Goal: Task Accomplishment & Management: Manage account settings

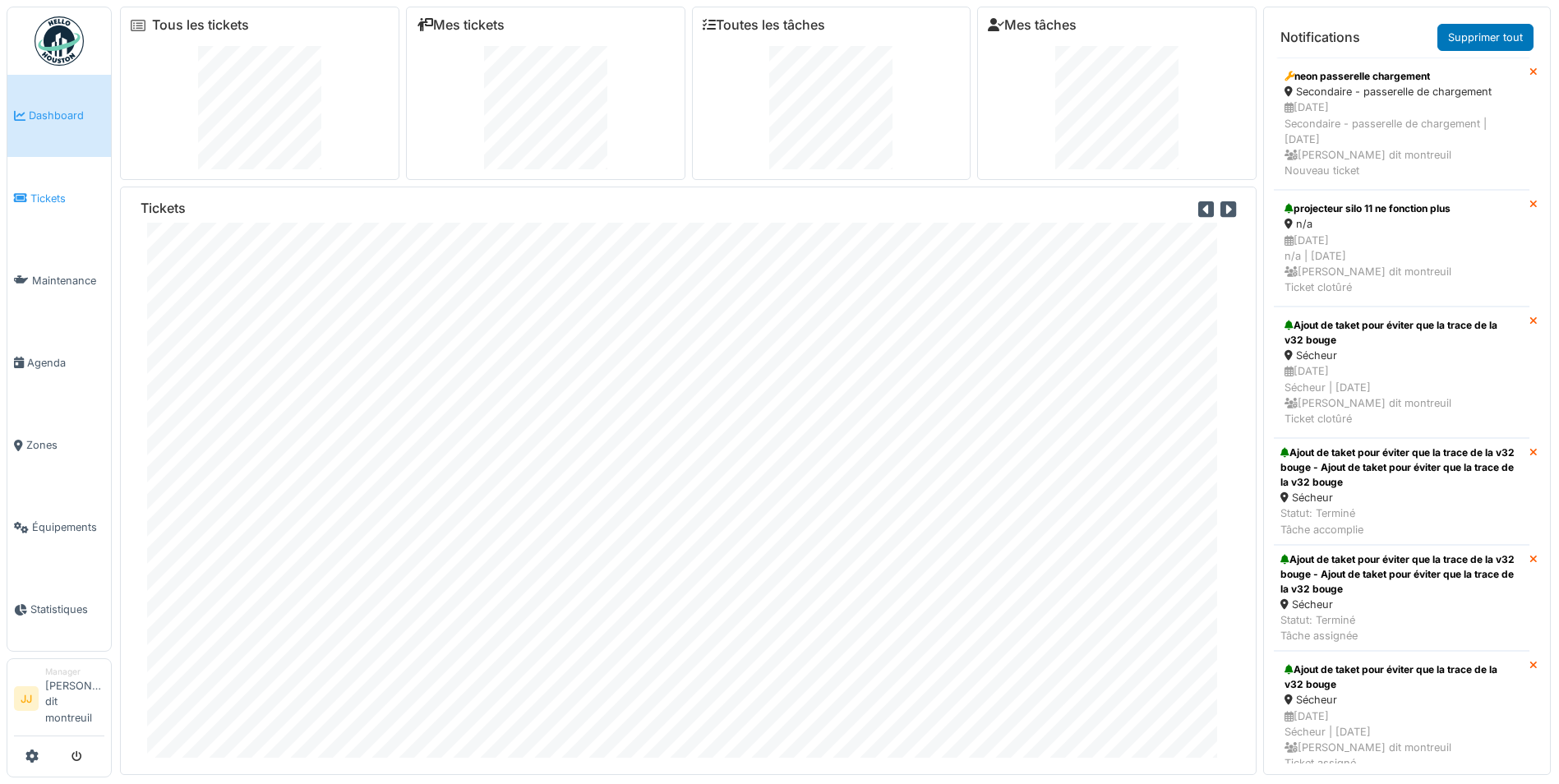
click at [46, 206] on link "Tickets" at bounding box center [59, 198] width 104 height 82
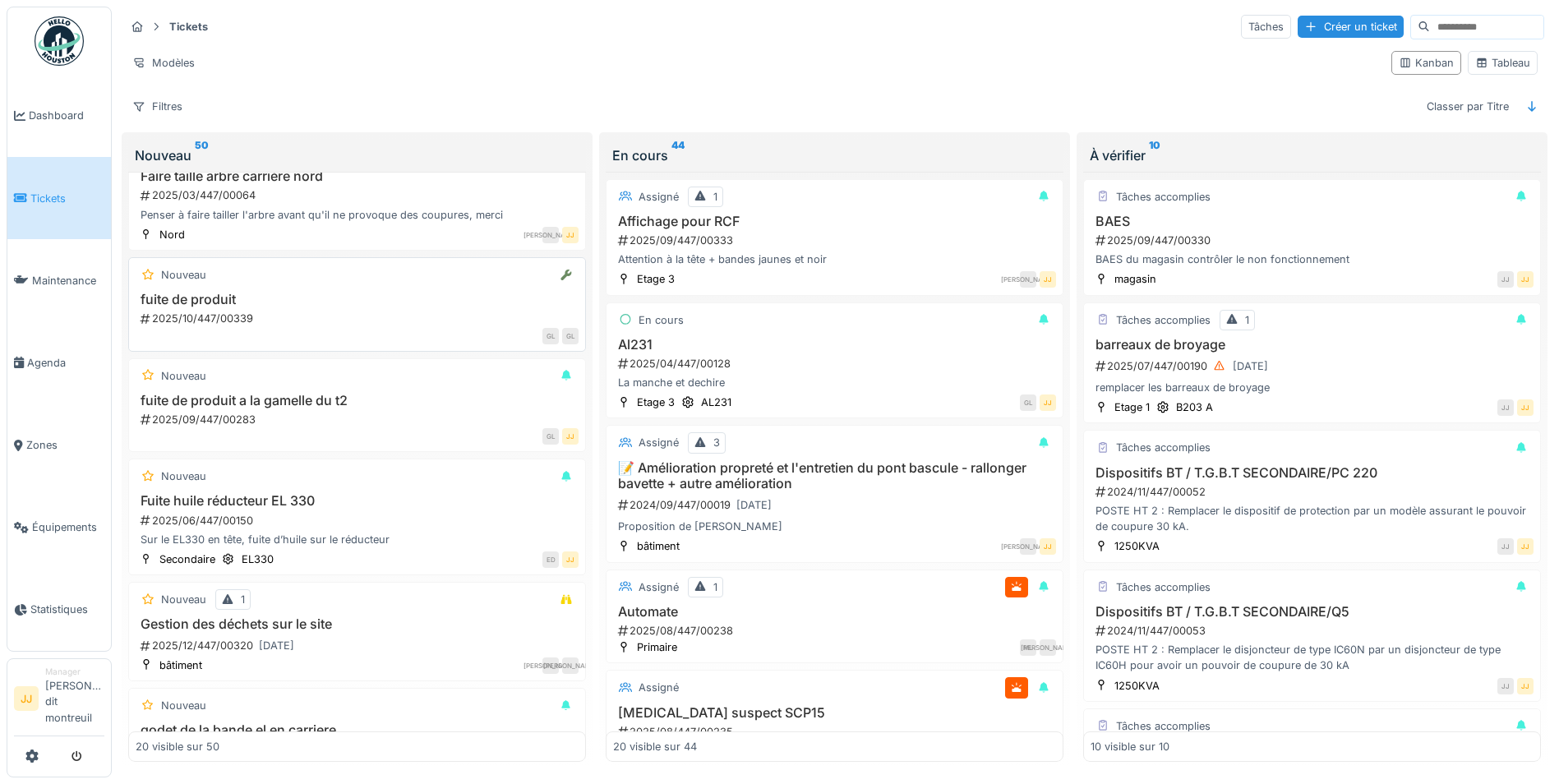
scroll to position [1561, 0]
click at [34, 374] on link "Agenda" at bounding box center [59, 361] width 104 height 82
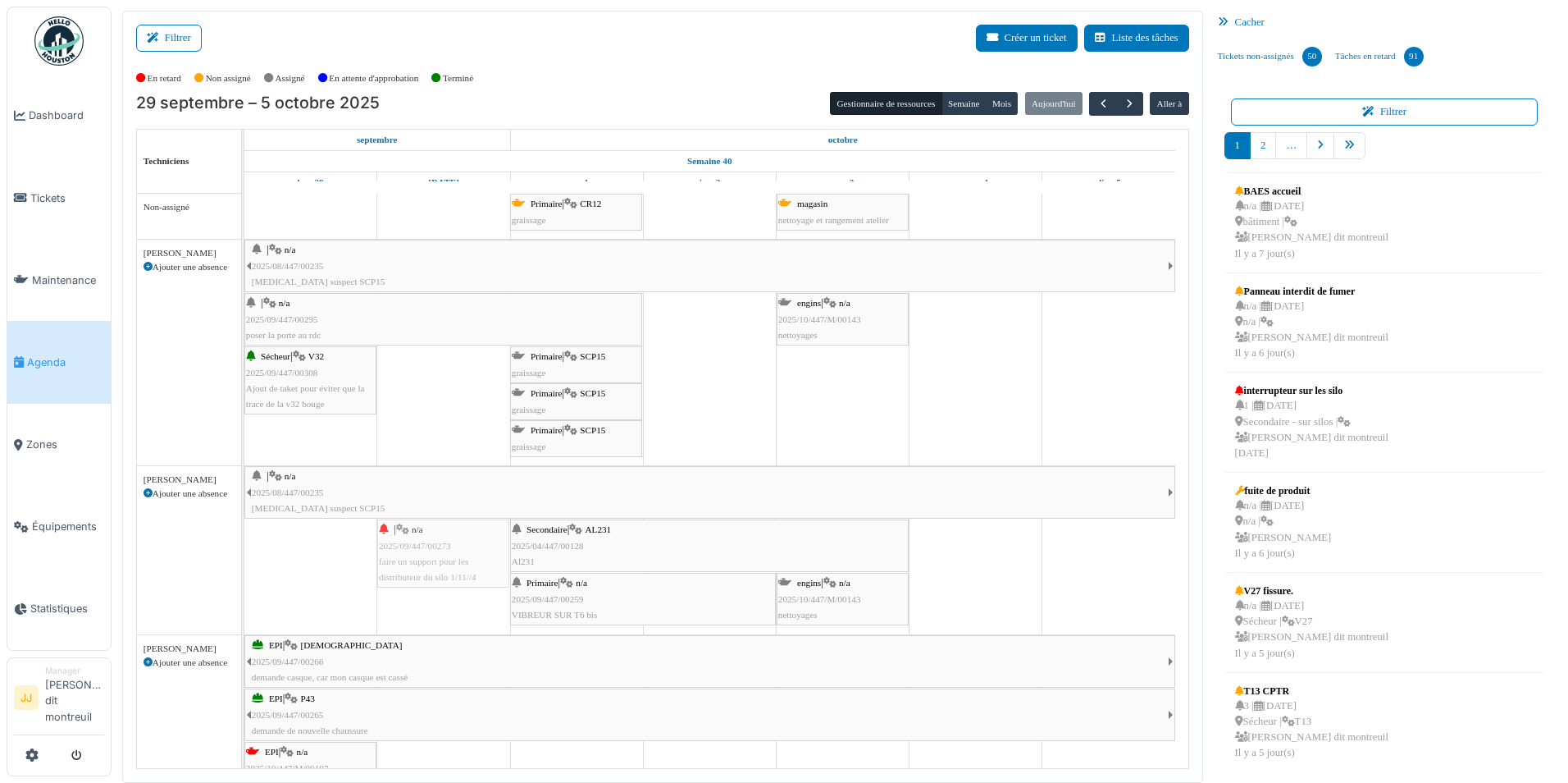
drag, startPoint x: 302, startPoint y: 557, endPoint x: 405, endPoint y: 552, distance: 103.1
click at [245, 547] on div "| n/a 2025/08/447/00235 Bruit suspect SCP15 | n/a 2025/09/447/00273 faire un su…" at bounding box center [245, 551] width 0 height 168
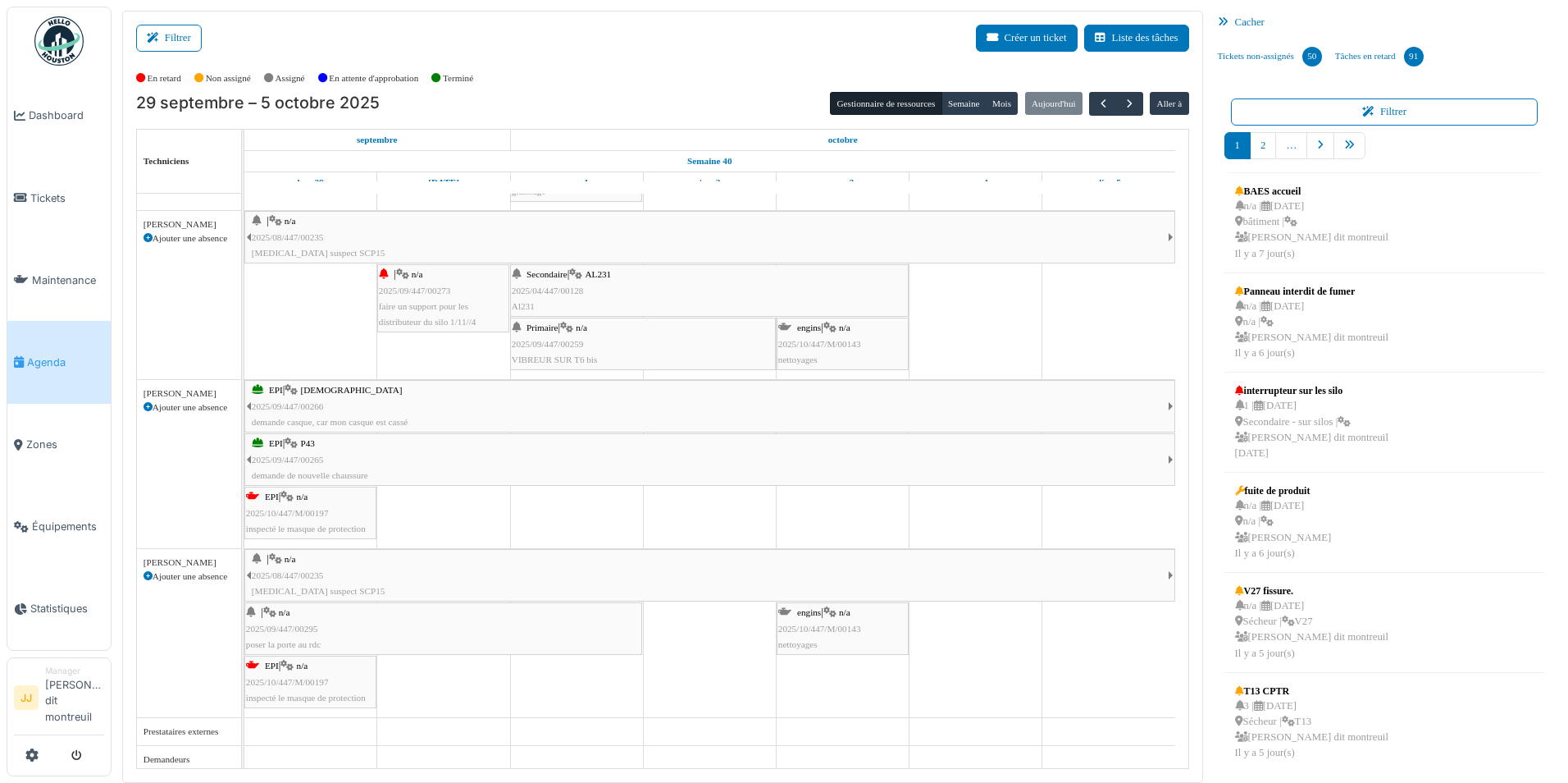
scroll to position [260, 0]
click at [605, 286] on div "Secondaire | AL231 2025/04/447/00128 Al231" at bounding box center [709, 285] width 396 height 47
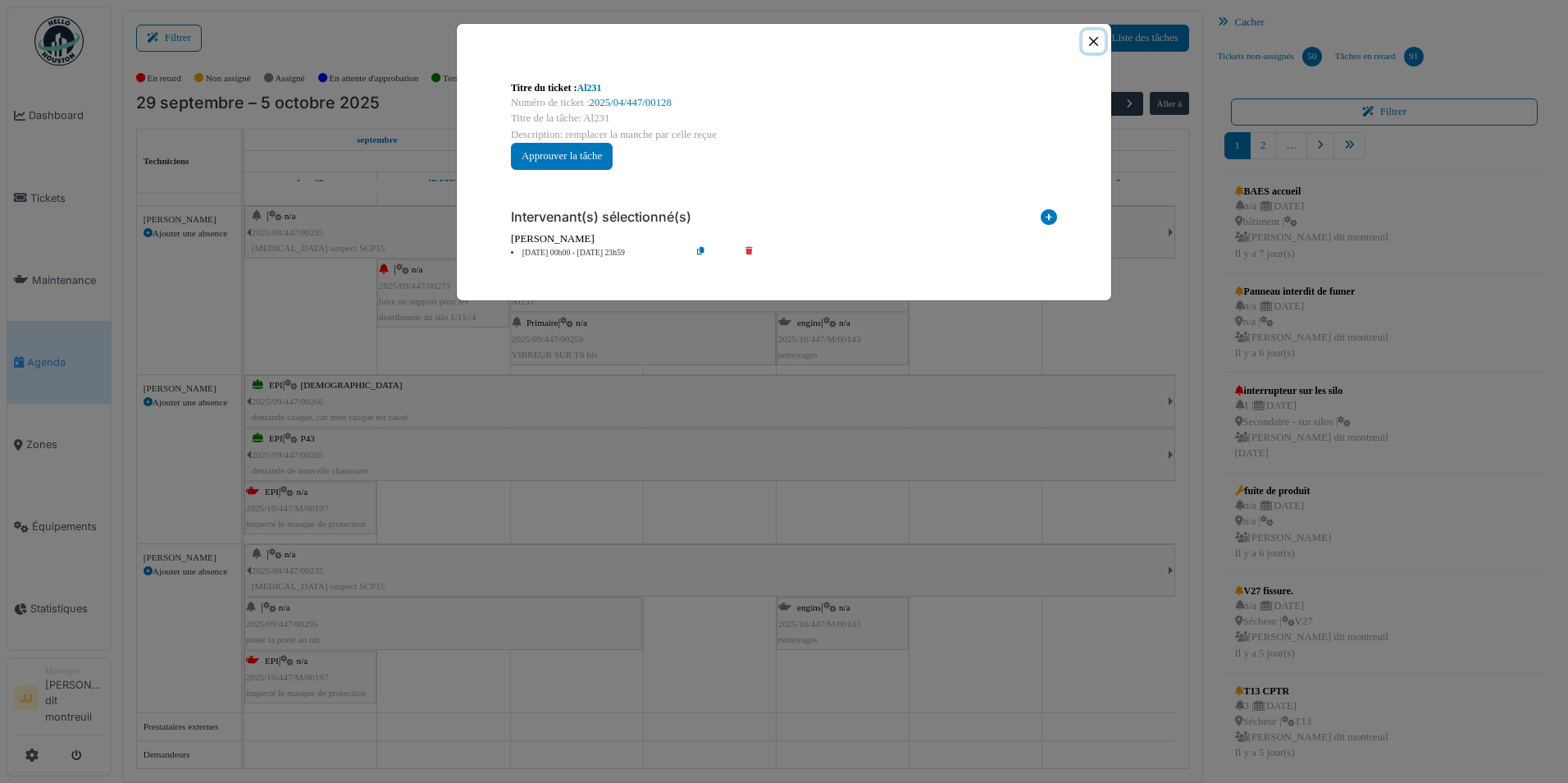
click at [1090, 42] on button "Close" at bounding box center [1093, 41] width 22 height 22
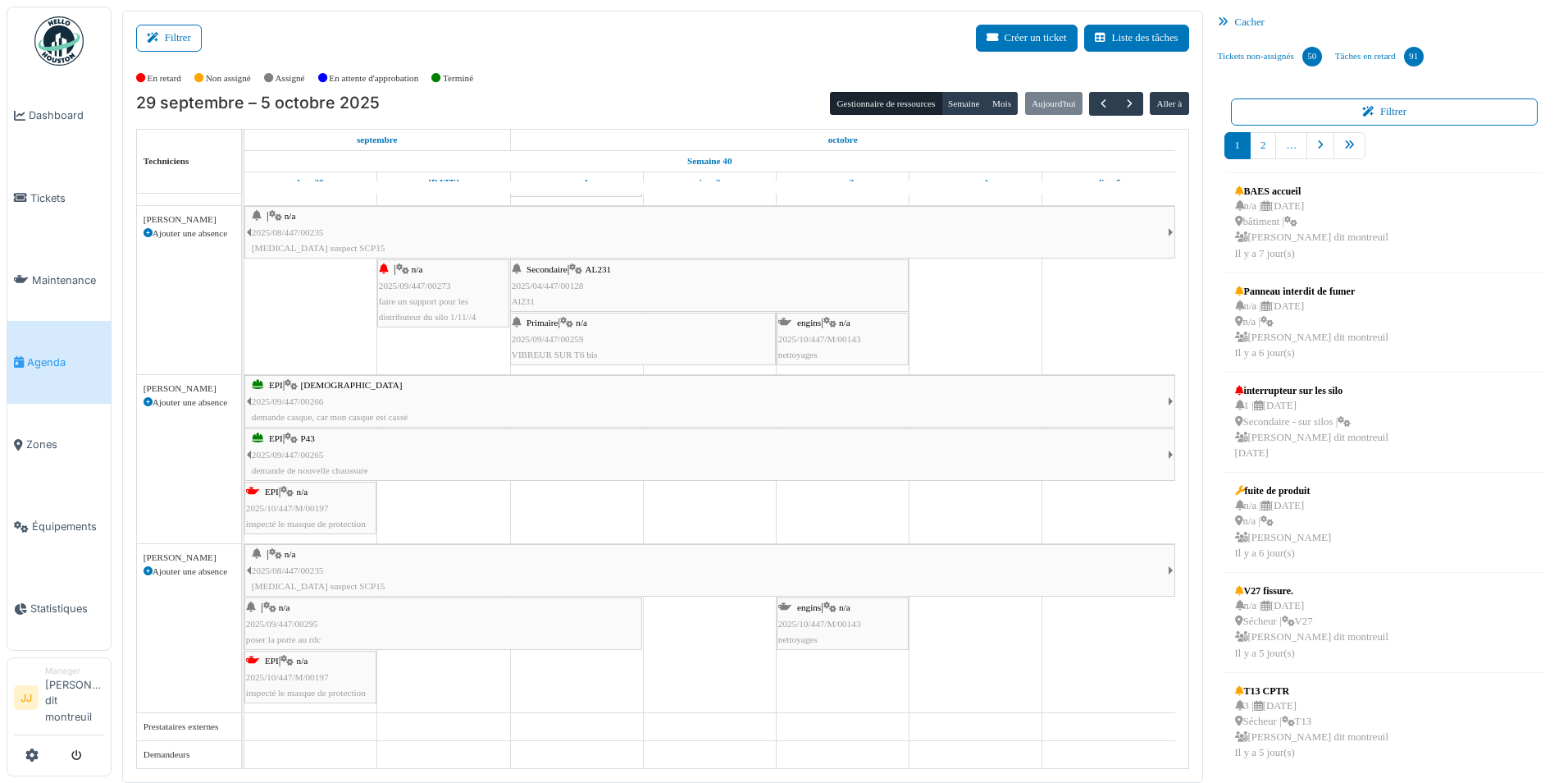
click at [340, 686] on div "EPI | n/a 2025/10/447/M/00197 inspecté le masque de protection" at bounding box center [310, 677] width 129 height 47
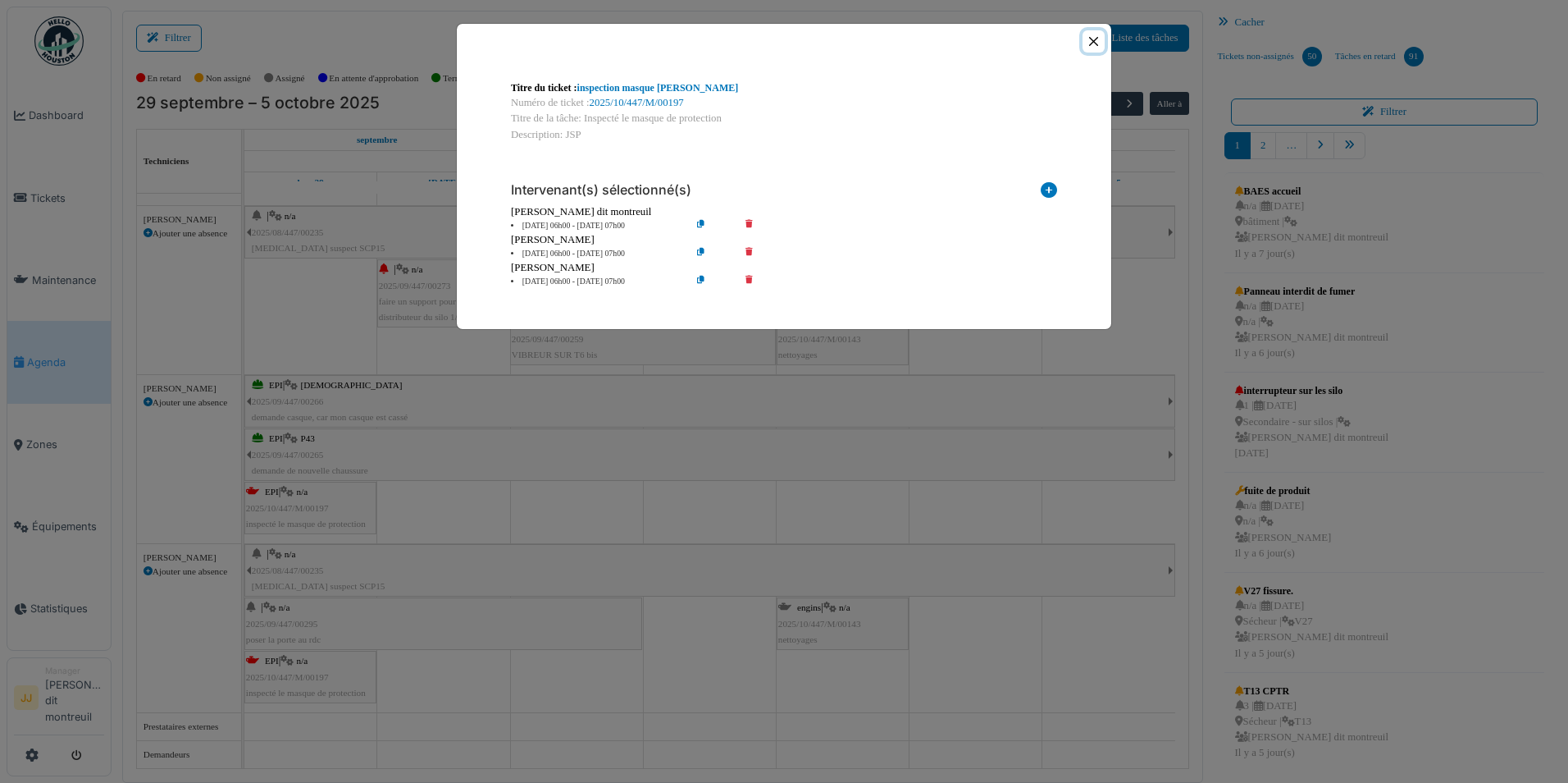
click at [1098, 45] on button "Close" at bounding box center [1093, 41] width 22 height 22
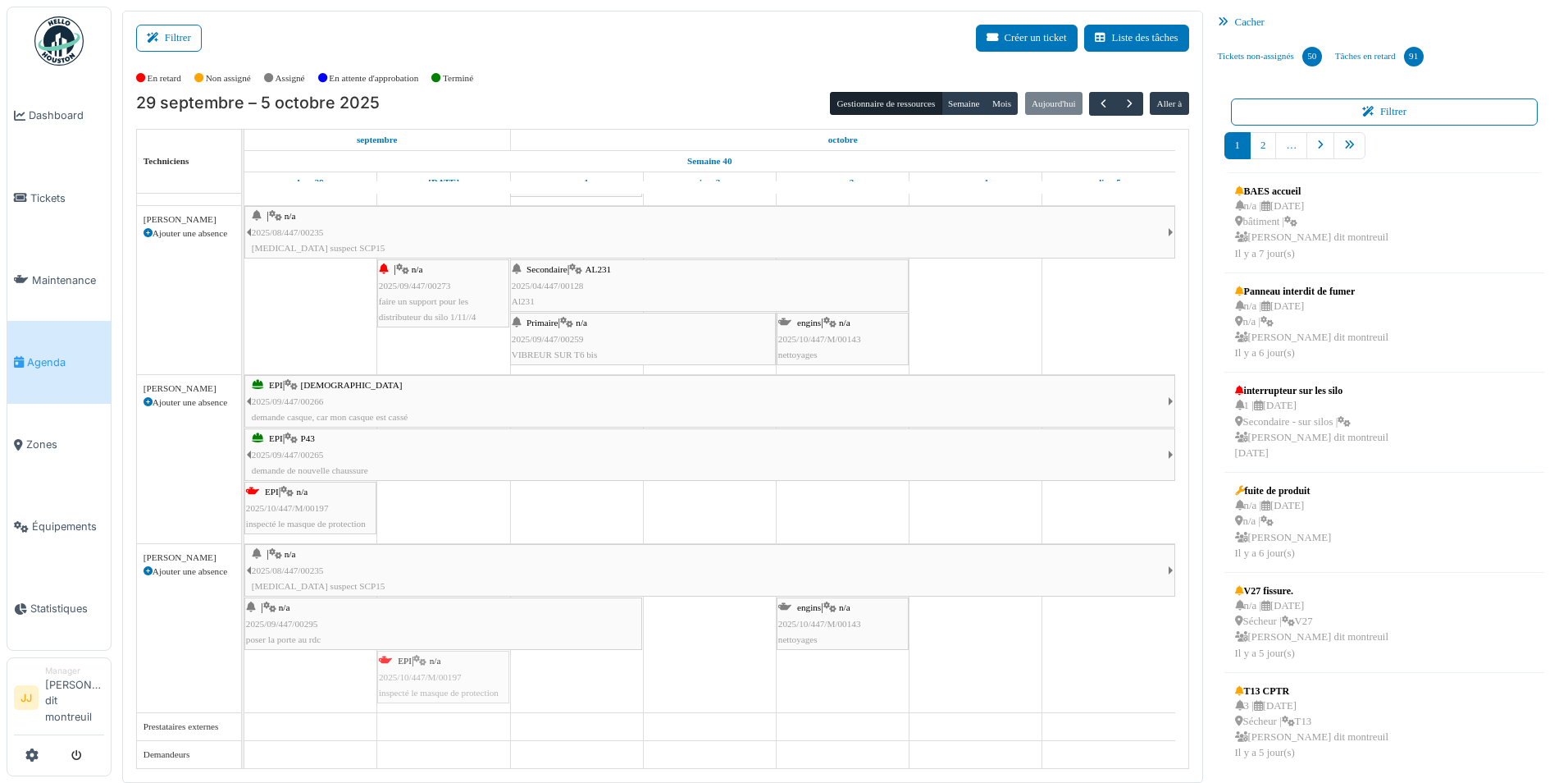
drag, startPoint x: 309, startPoint y: 679, endPoint x: 404, endPoint y: 677, distance: 95.0
click at [245, 677] on div "| n/a 2025/08/447/00235 Bruit suspect SCP15 | n/a 2025/09/447/00295 poser la po…" at bounding box center [245, 628] width 0 height 168
click at [1123, 102] on span "button" at bounding box center [1130, 104] width 14 height 14
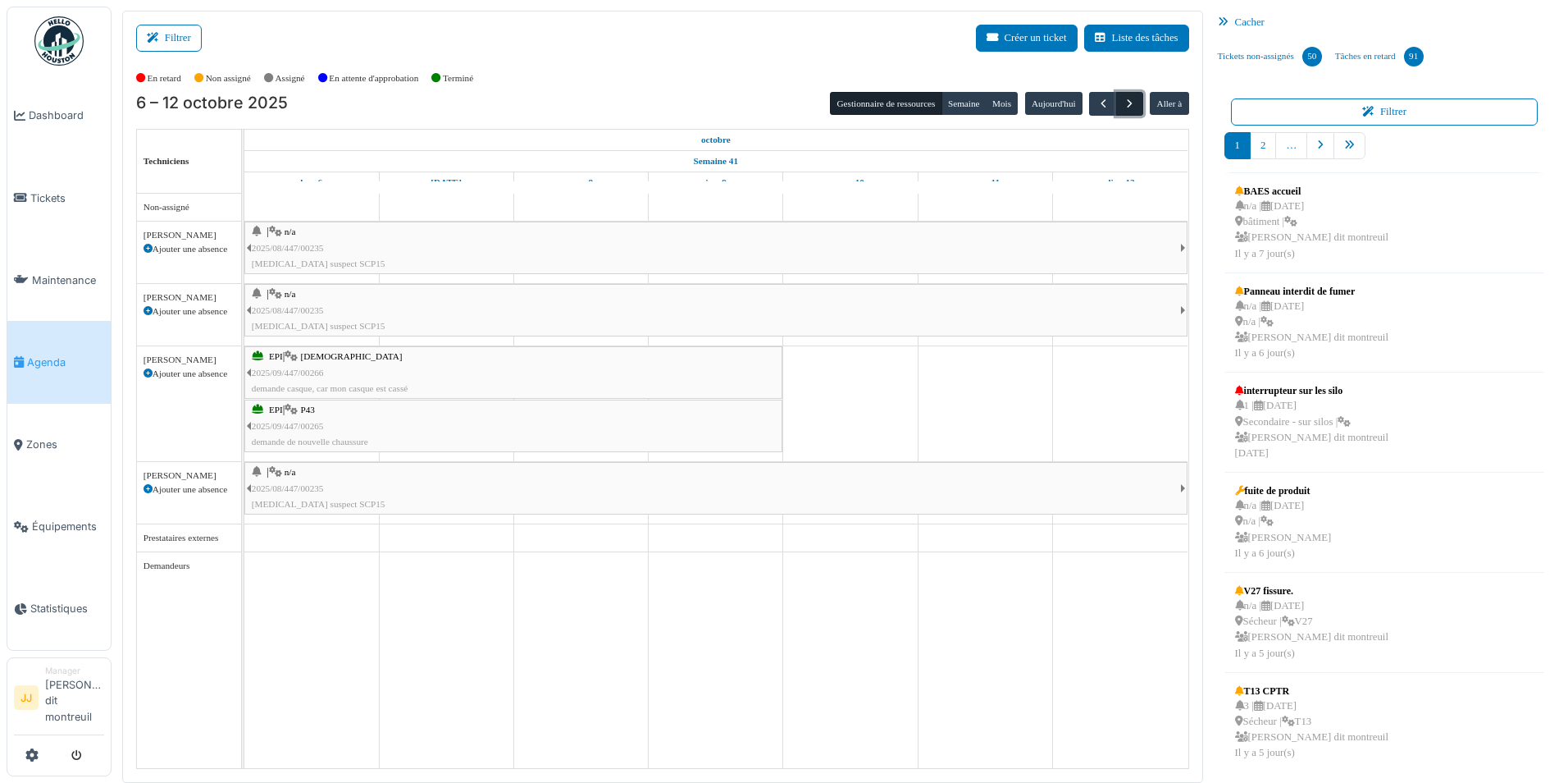
scroll to position [0, 0]
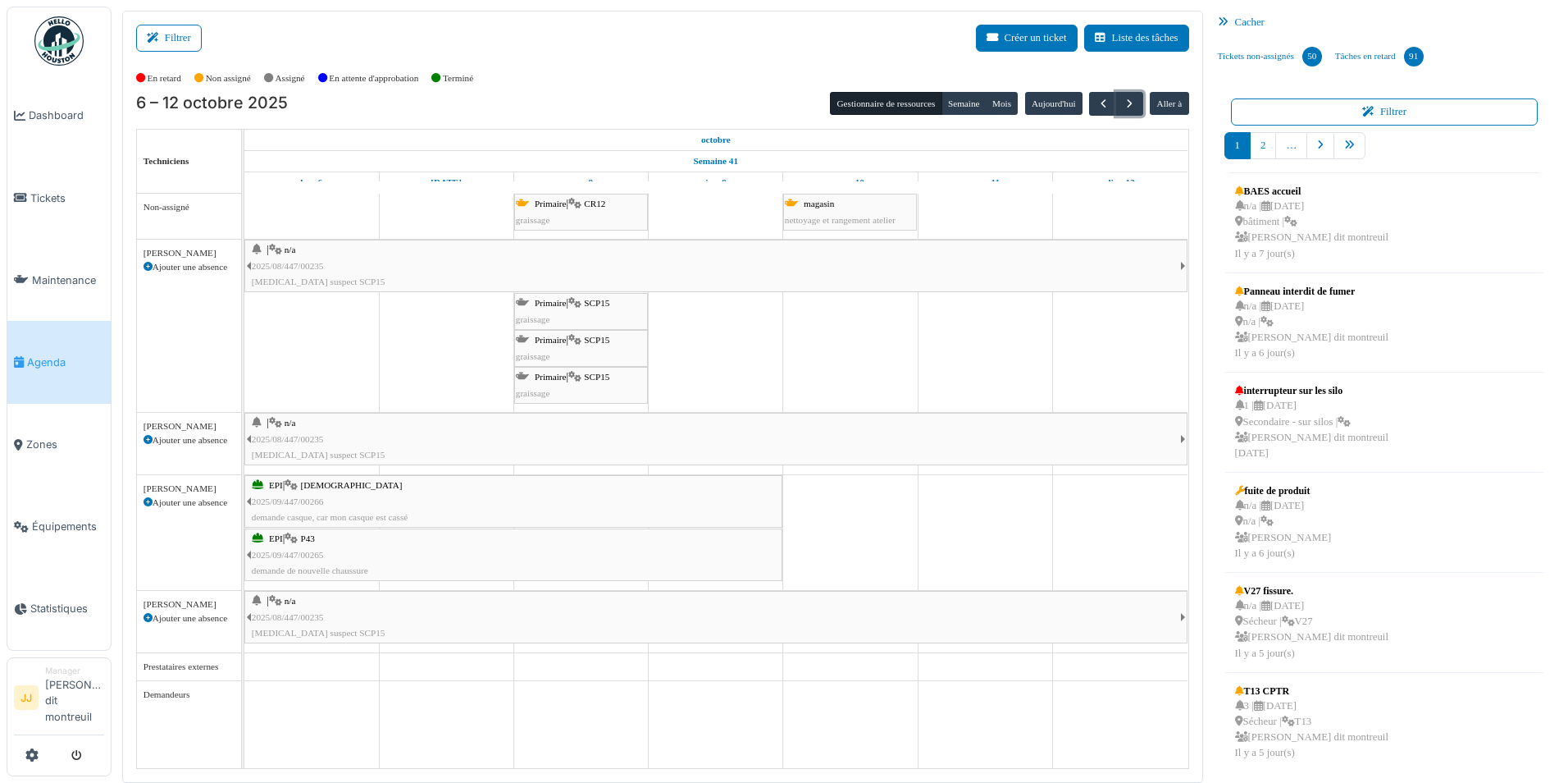
click at [442, 261] on div "| n/a 2025/08/447/00235 Bruit suspect SCP15" at bounding box center [716, 265] width 929 height 47
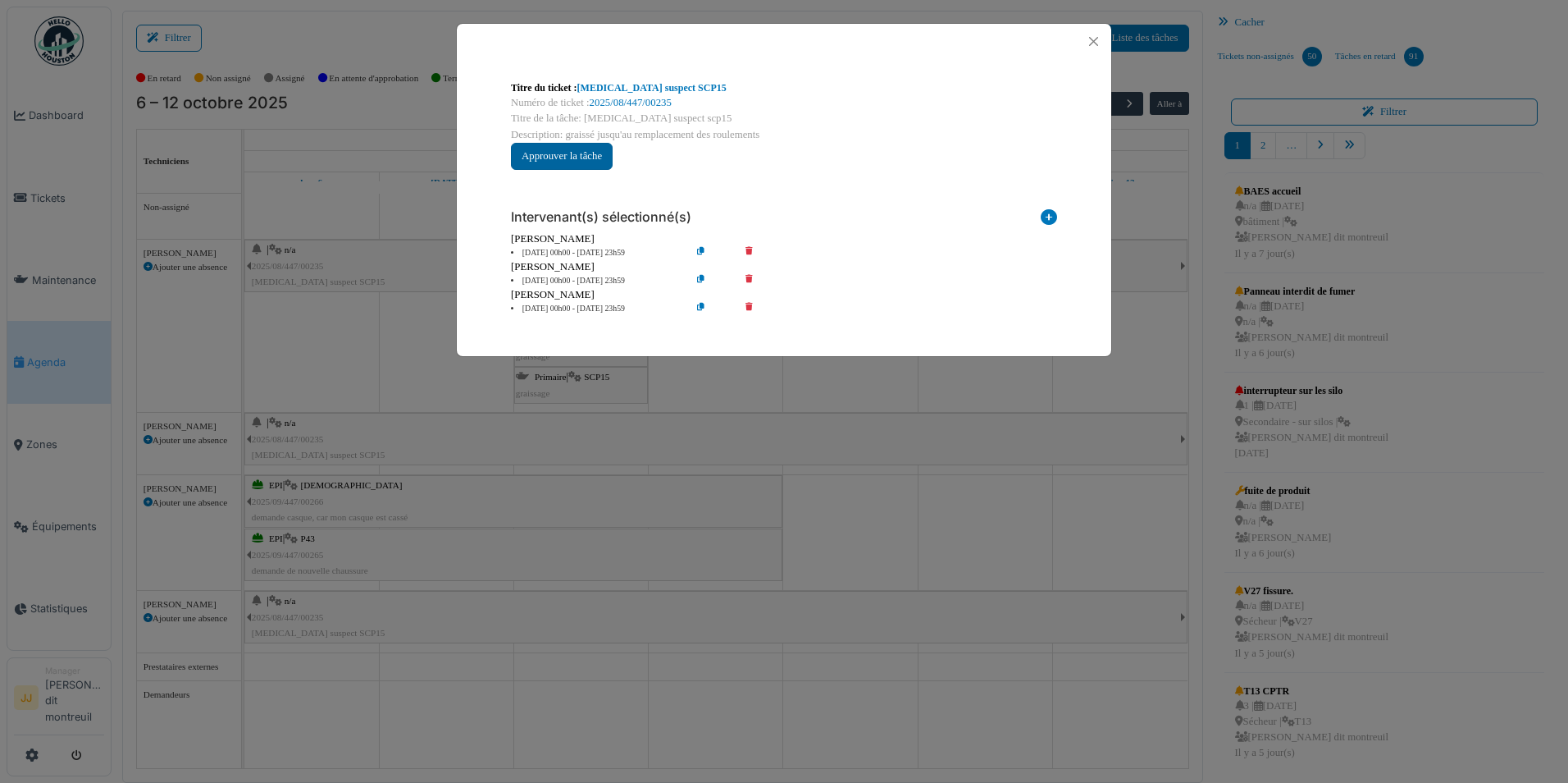
click at [566, 156] on button "Approuver la tâche" at bounding box center [561, 157] width 102 height 27
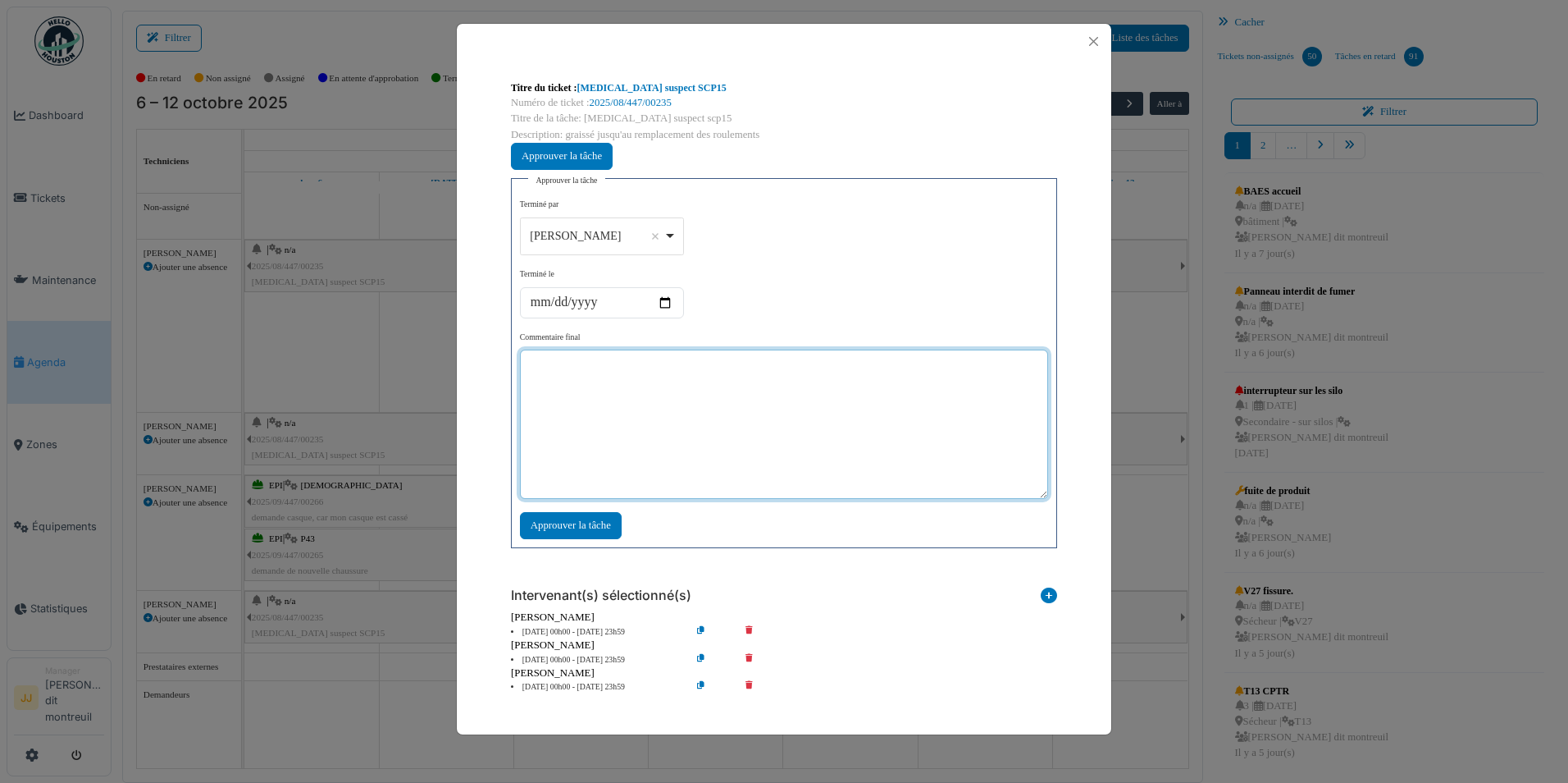
click at [569, 369] on textarea at bounding box center [784, 424] width 528 height 149
click at [673, 237] on div "Guillaume Lunel Remove item" at bounding box center [601, 235] width 150 height 24
type textarea "**********"
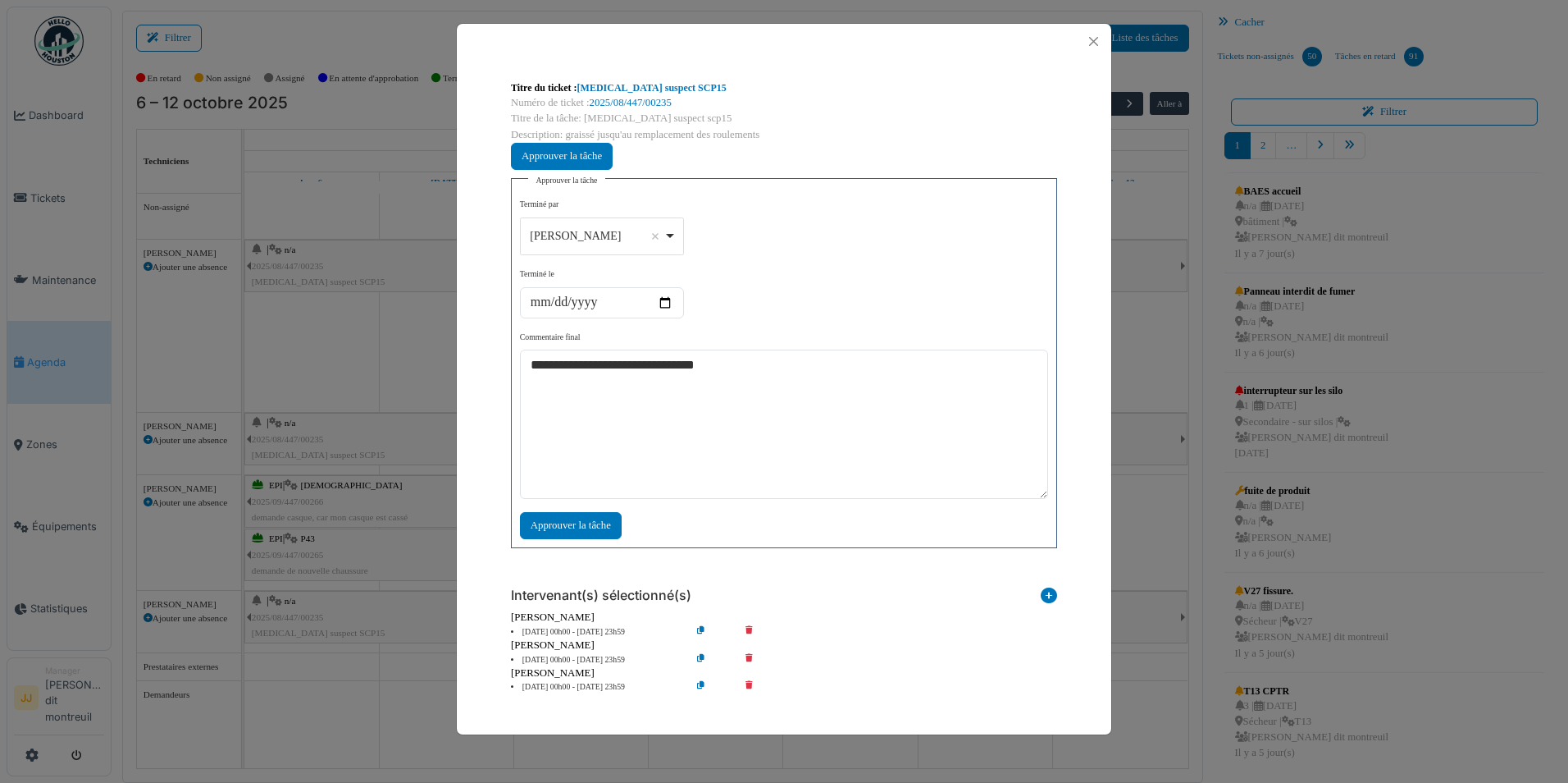
click at [725, 294] on div "**********" at bounding box center [784, 369] width 528 height 341
click at [568, 524] on div "Approuver la tâche" at bounding box center [570, 526] width 102 height 27
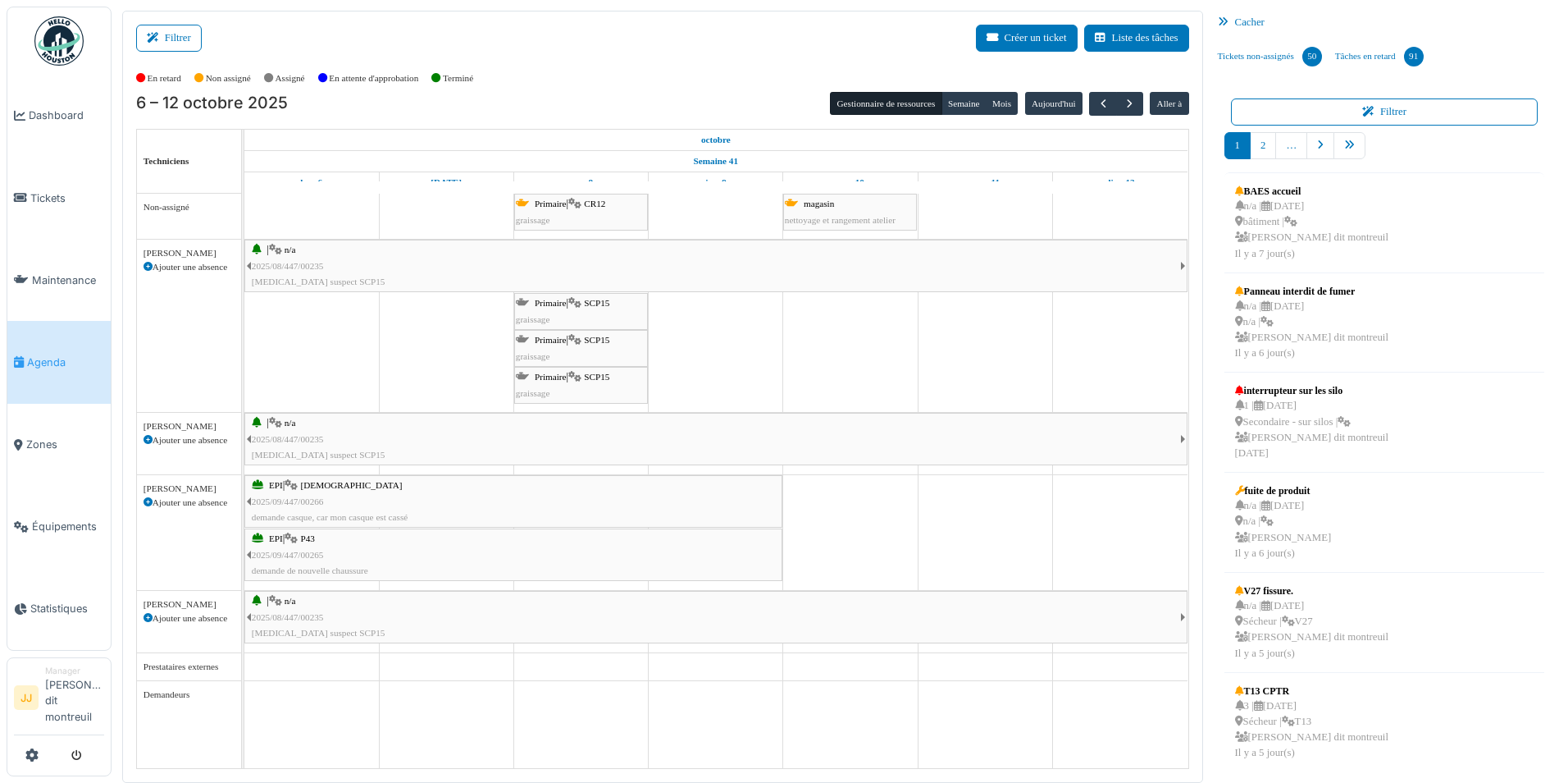
click at [1183, 439] on link "| n/a 2025/08/447/00235 Bruit suspect SCP15" at bounding box center [716, 438] width 943 height 52
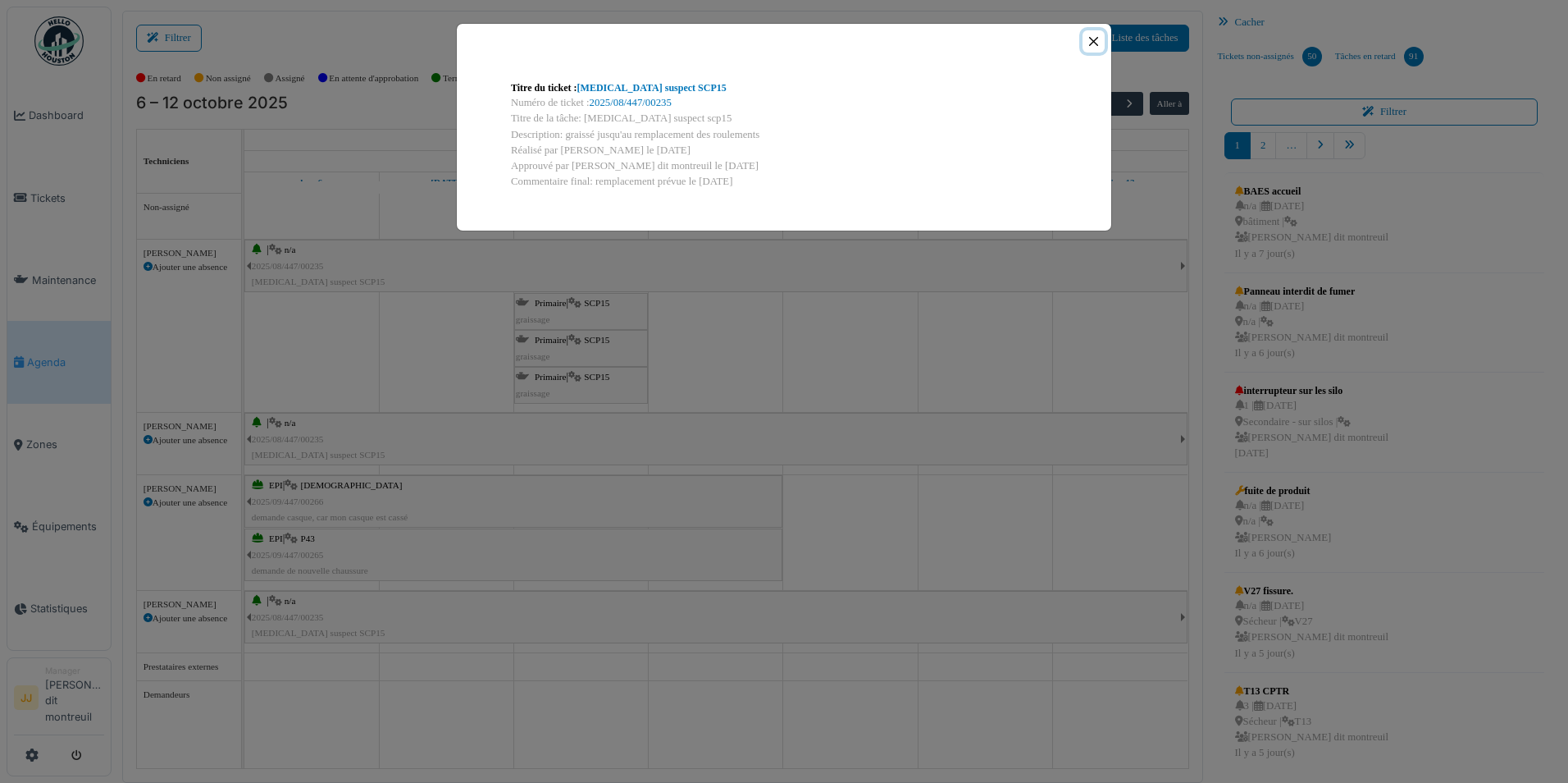
click at [1100, 45] on button "Close" at bounding box center [1093, 41] width 22 height 22
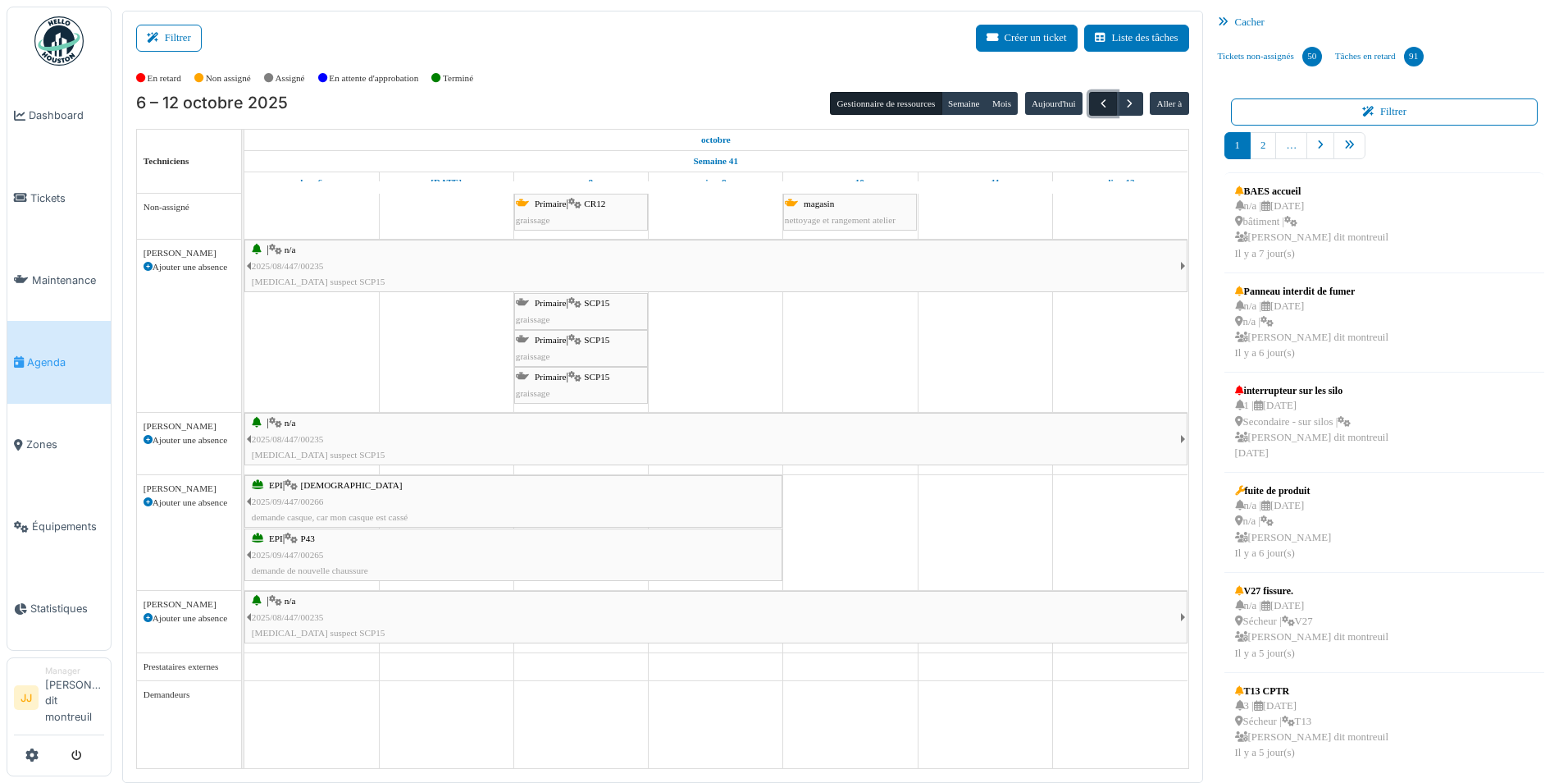
click at [1098, 101] on span "button" at bounding box center [1103, 104] width 14 height 14
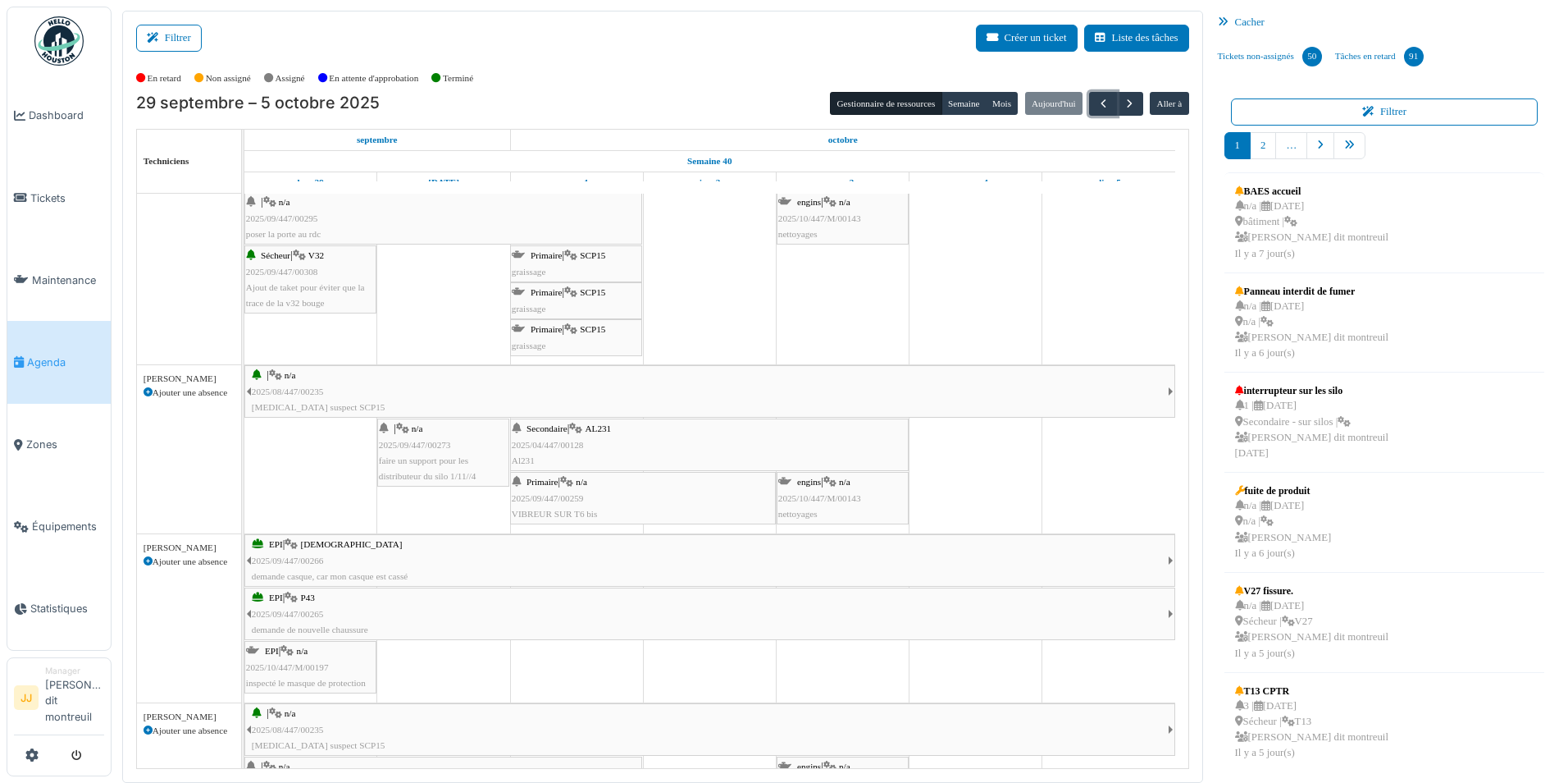
scroll to position [96, 0]
click at [587, 499] on div "Primaire | n/a 2025/09/447/00259 VIBREUR SUR T6 bis" at bounding box center [642, 502] width 262 height 47
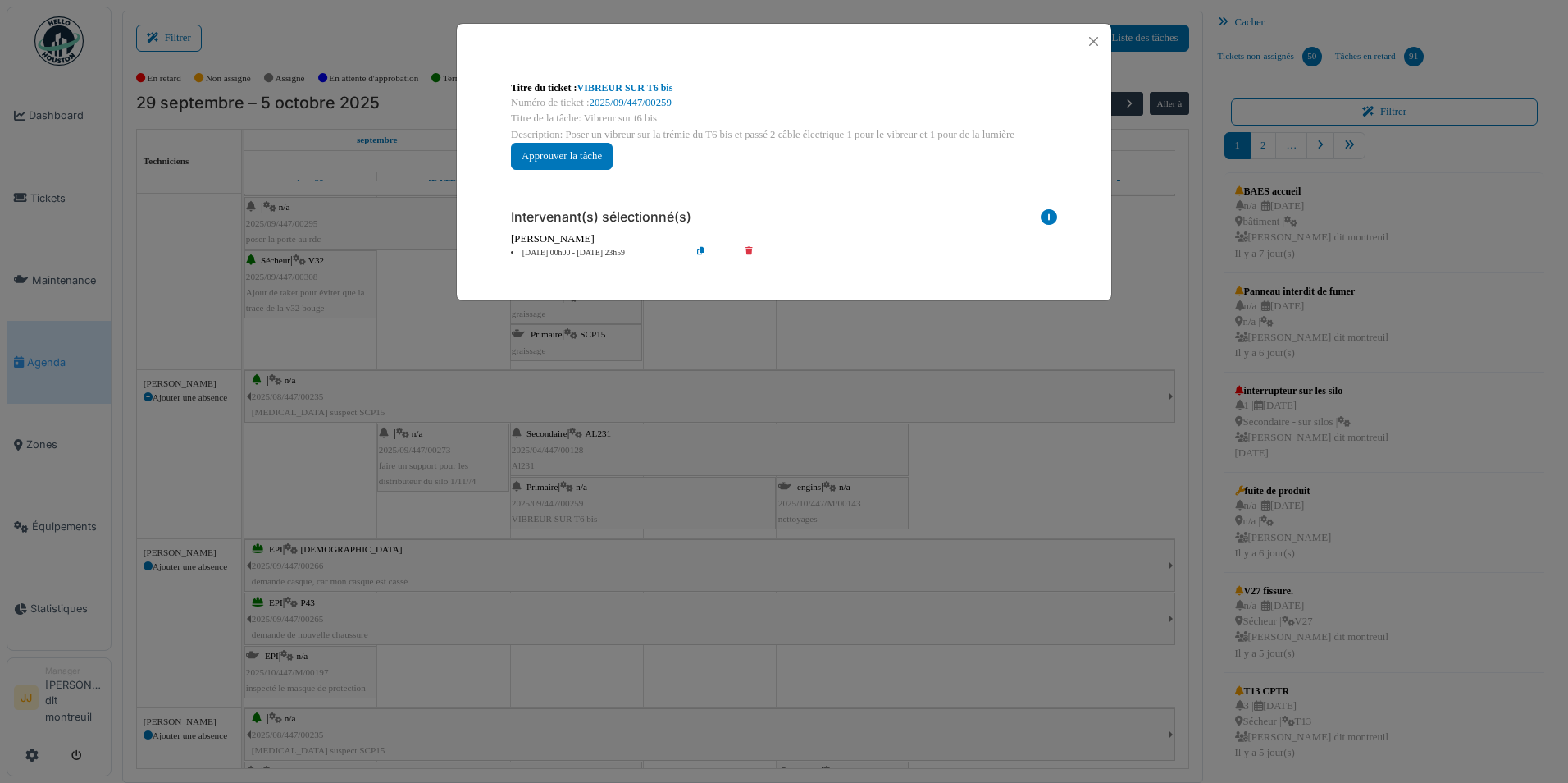
click at [536, 246] on div "[PERSON_NAME]" at bounding box center [784, 239] width 547 height 15
click at [536, 251] on li "01 oct 00h00 - 02 oct 23h59" at bounding box center [597, 253] width 188 height 13
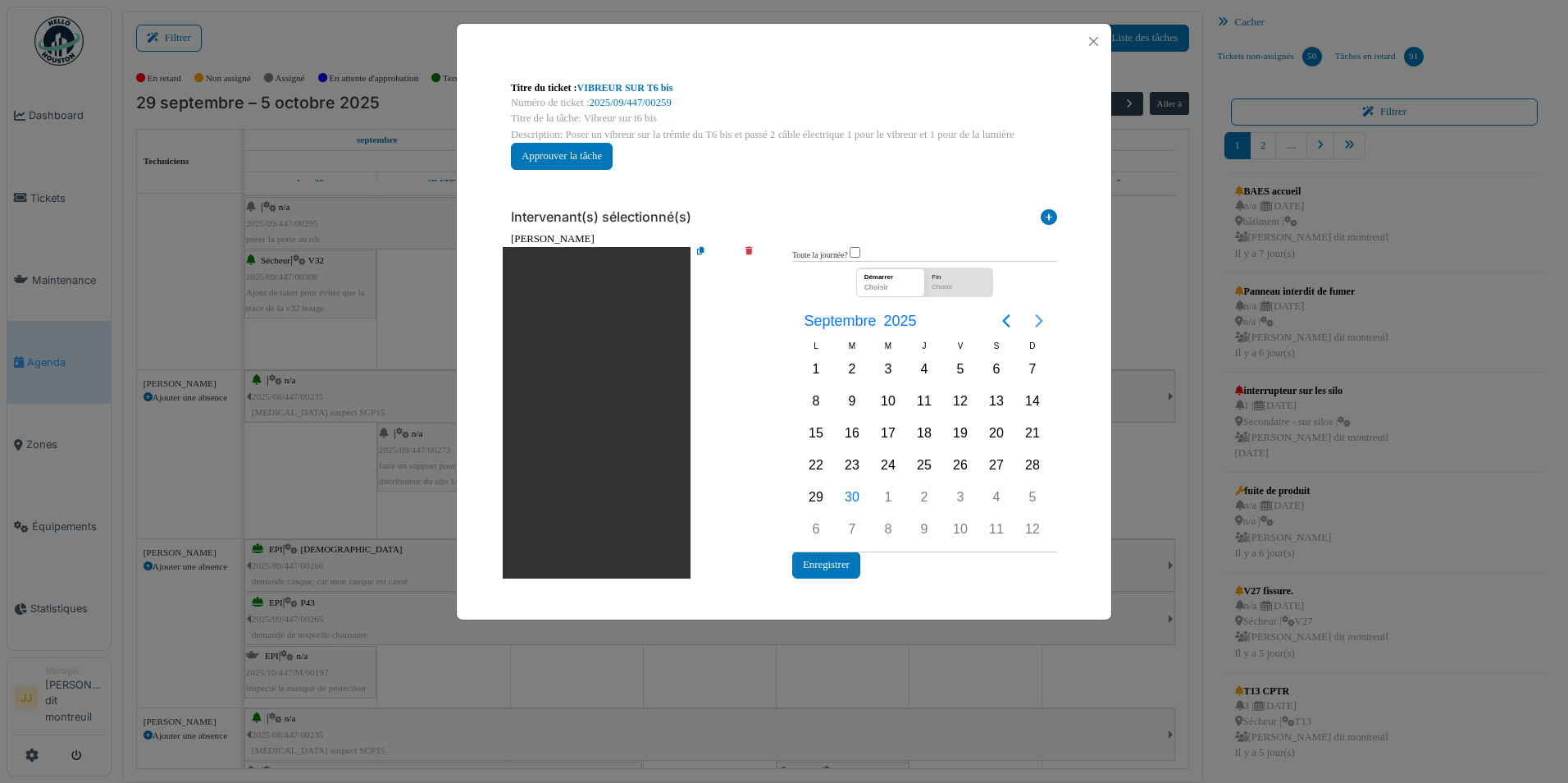
click at [1034, 315] on icon "Next page" at bounding box center [1039, 320] width 19 height 19
click at [826, 429] on div "13" at bounding box center [815, 433] width 24 height 24
click at [845, 426] on div "14" at bounding box center [851, 433] width 24 height 24
click at [816, 565] on button "Enregistrer" at bounding box center [826, 565] width 68 height 27
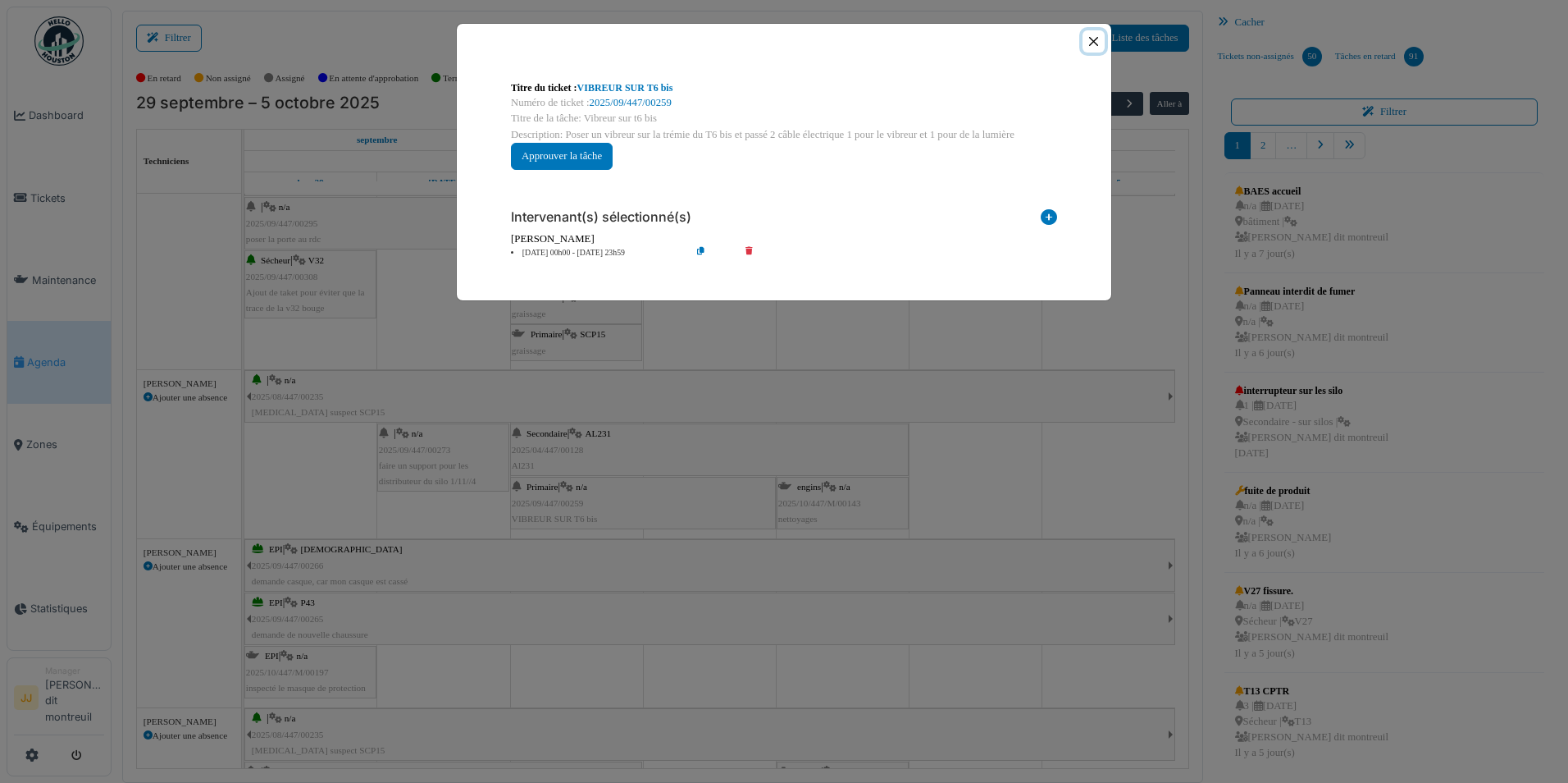
click at [1091, 45] on button "Close" at bounding box center [1093, 41] width 22 height 22
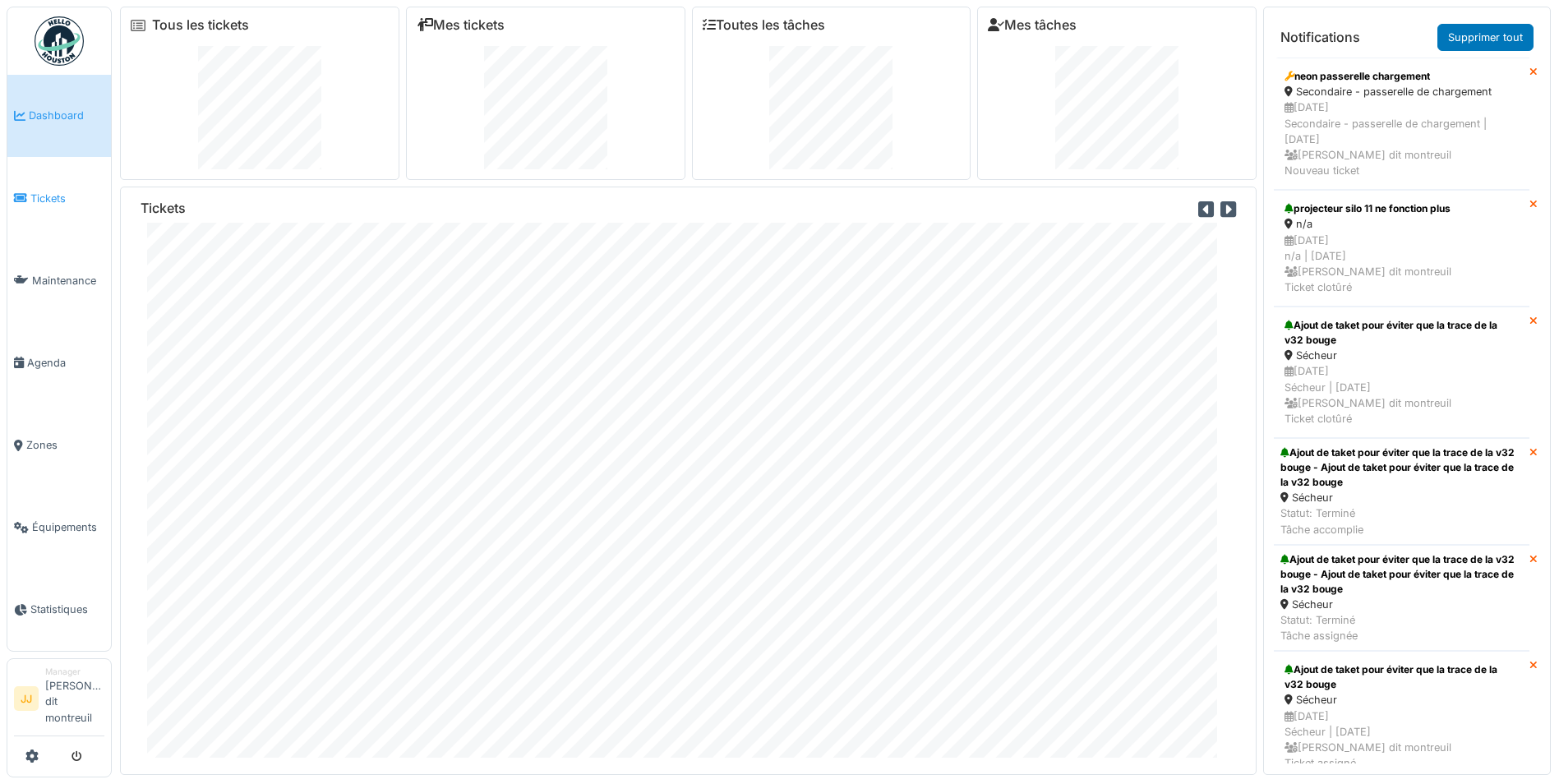
click at [86, 200] on span "Tickets" at bounding box center [67, 199] width 74 height 16
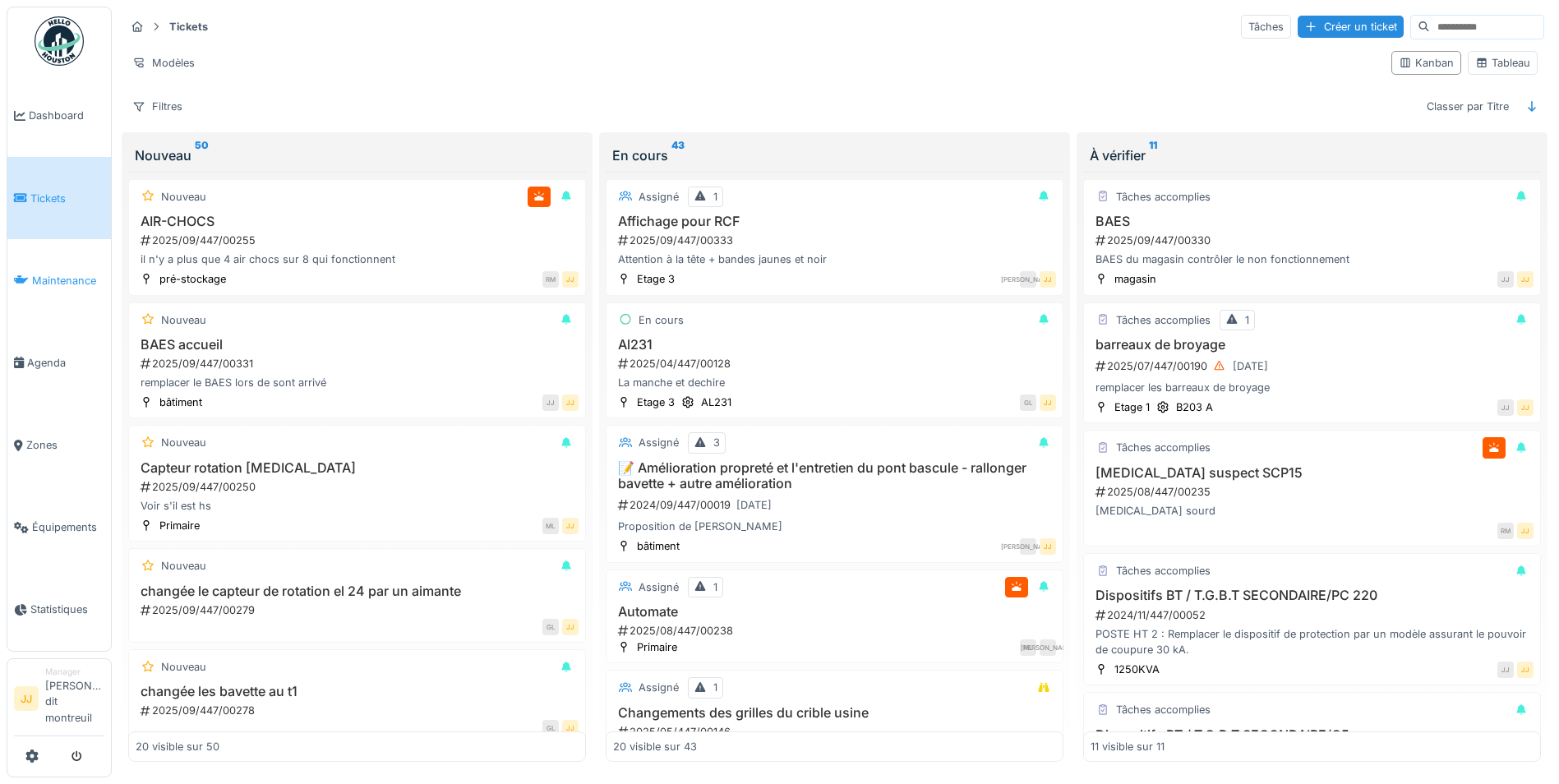
click at [76, 295] on link "Maintenance" at bounding box center [59, 280] width 104 height 82
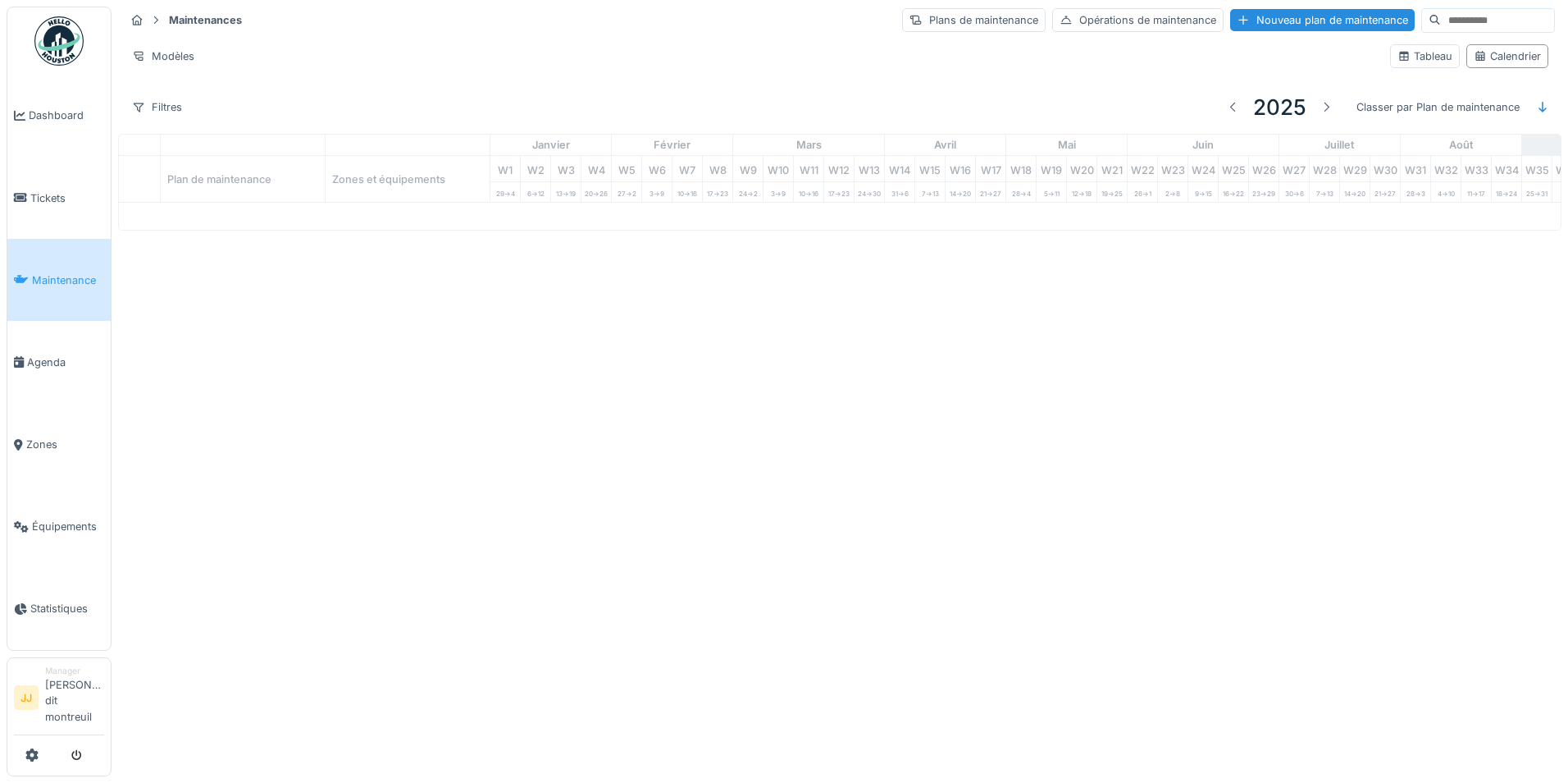
click at [68, 192] on span "Tickets" at bounding box center [67, 198] width 74 height 15
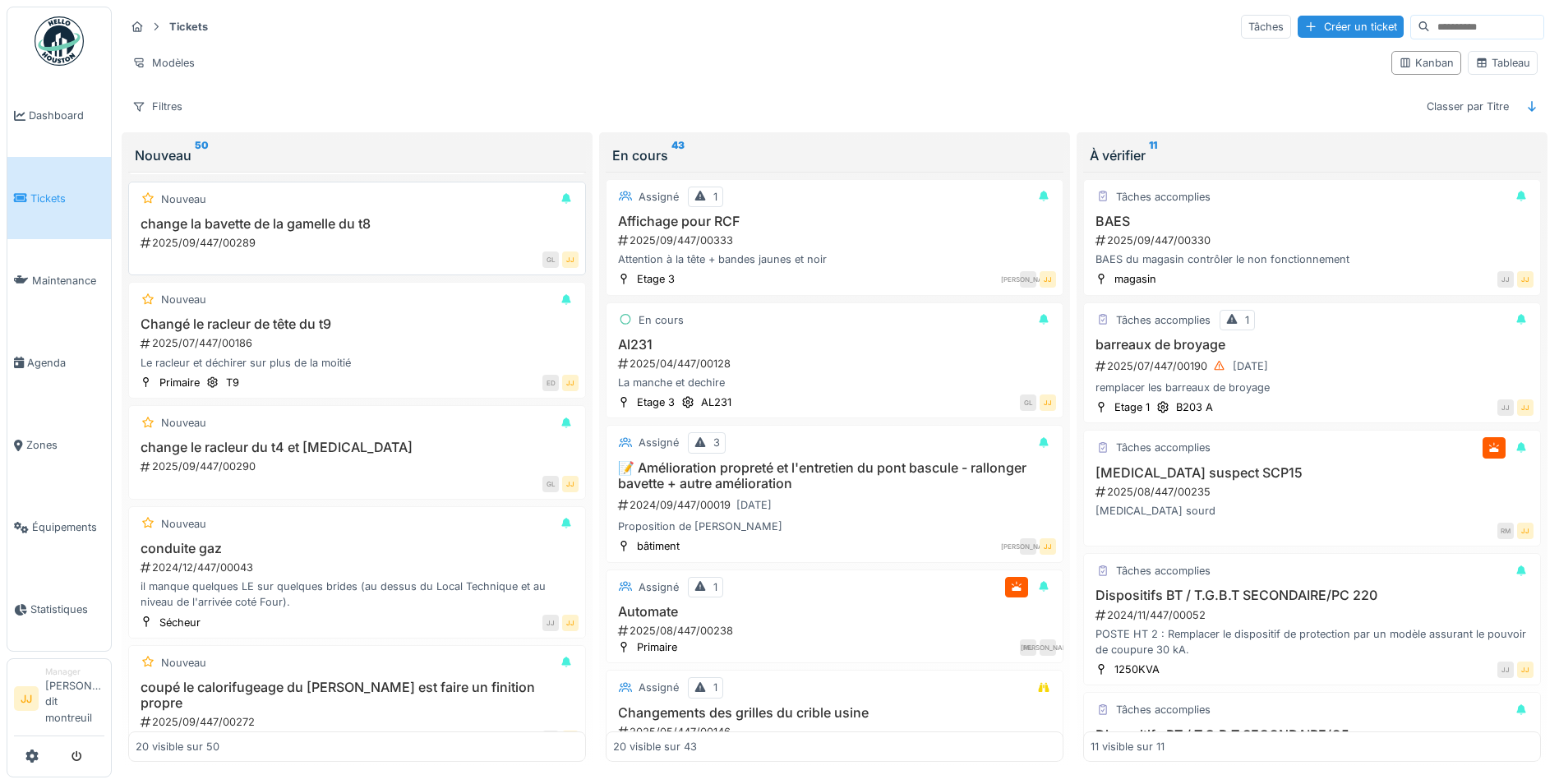
scroll to position [575, 0]
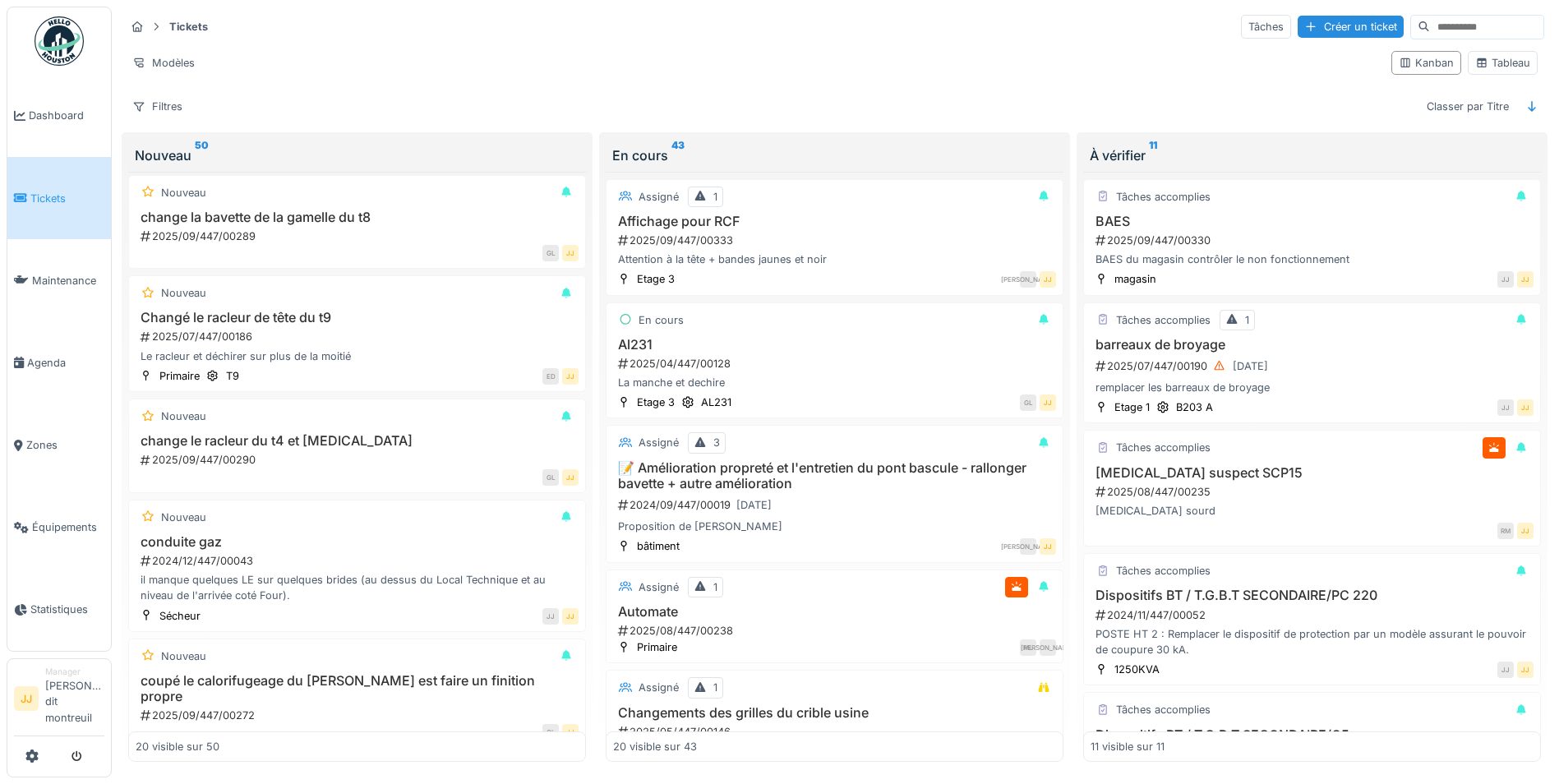
click at [1430, 32] on input at bounding box center [1486, 27] width 113 height 23
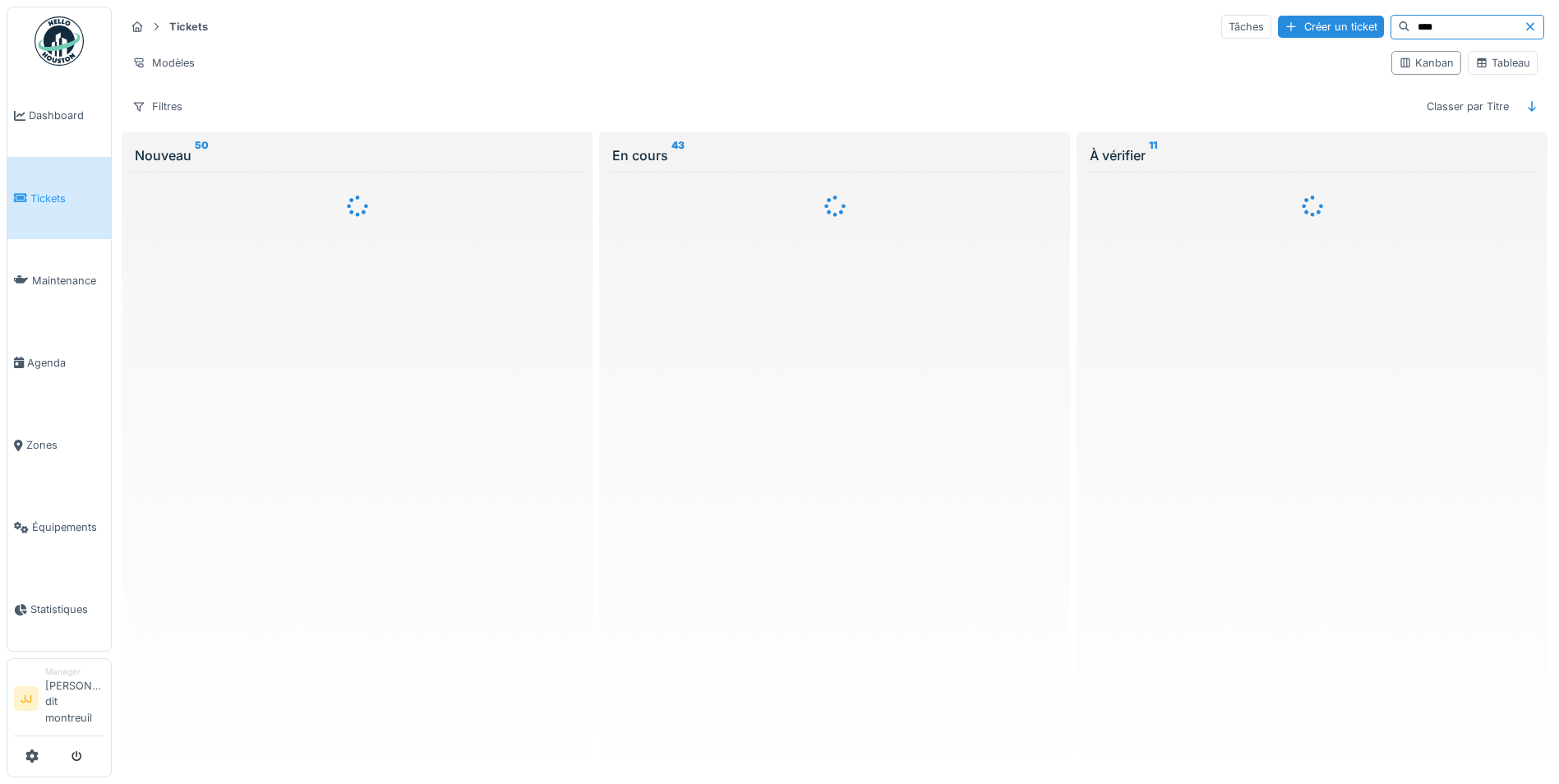
scroll to position [0, 0]
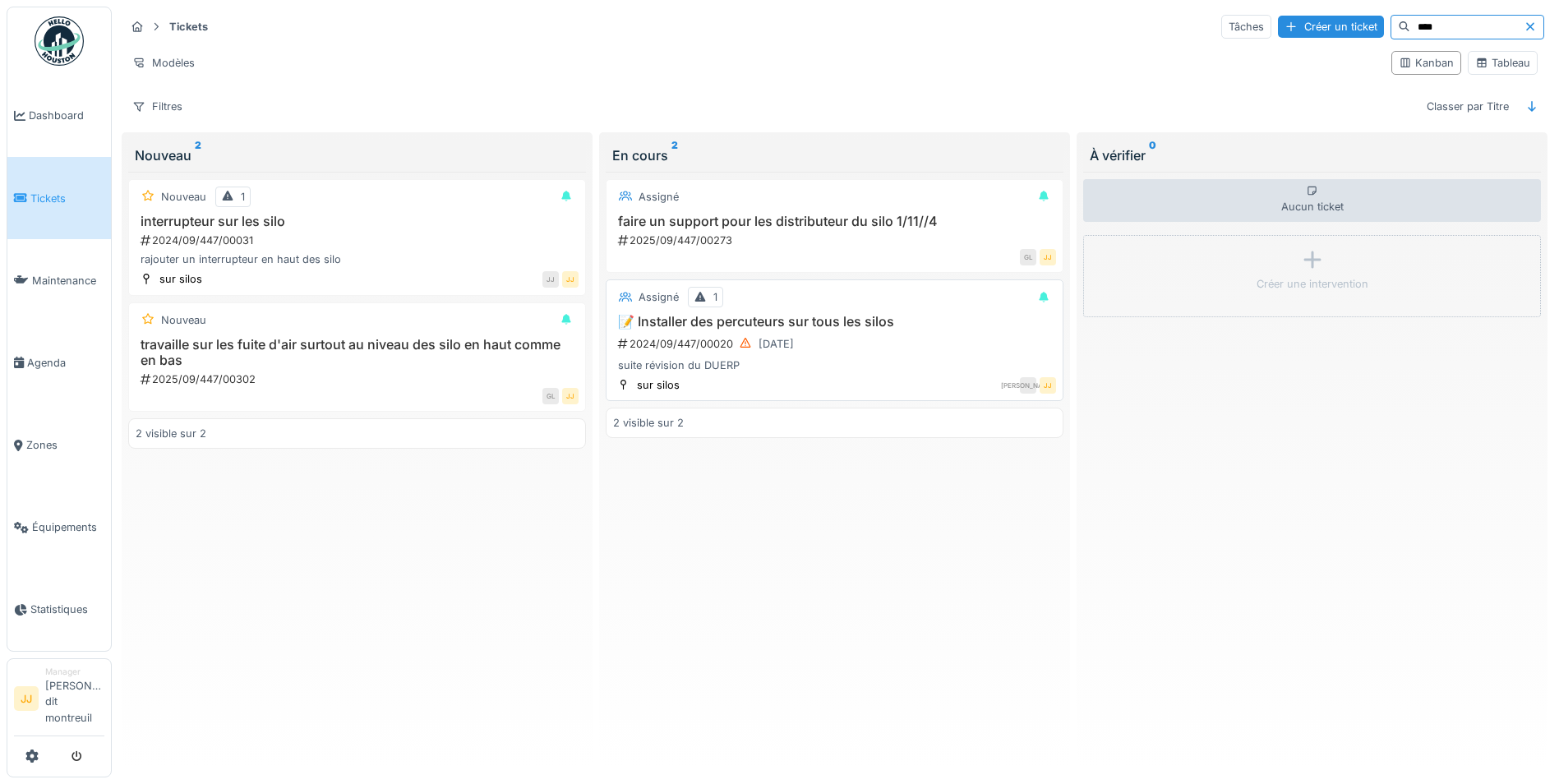
type input "****"
click at [710, 327] on h3 "📝 Installer des percuteurs sur tous les silos" at bounding box center [834, 322] width 443 height 16
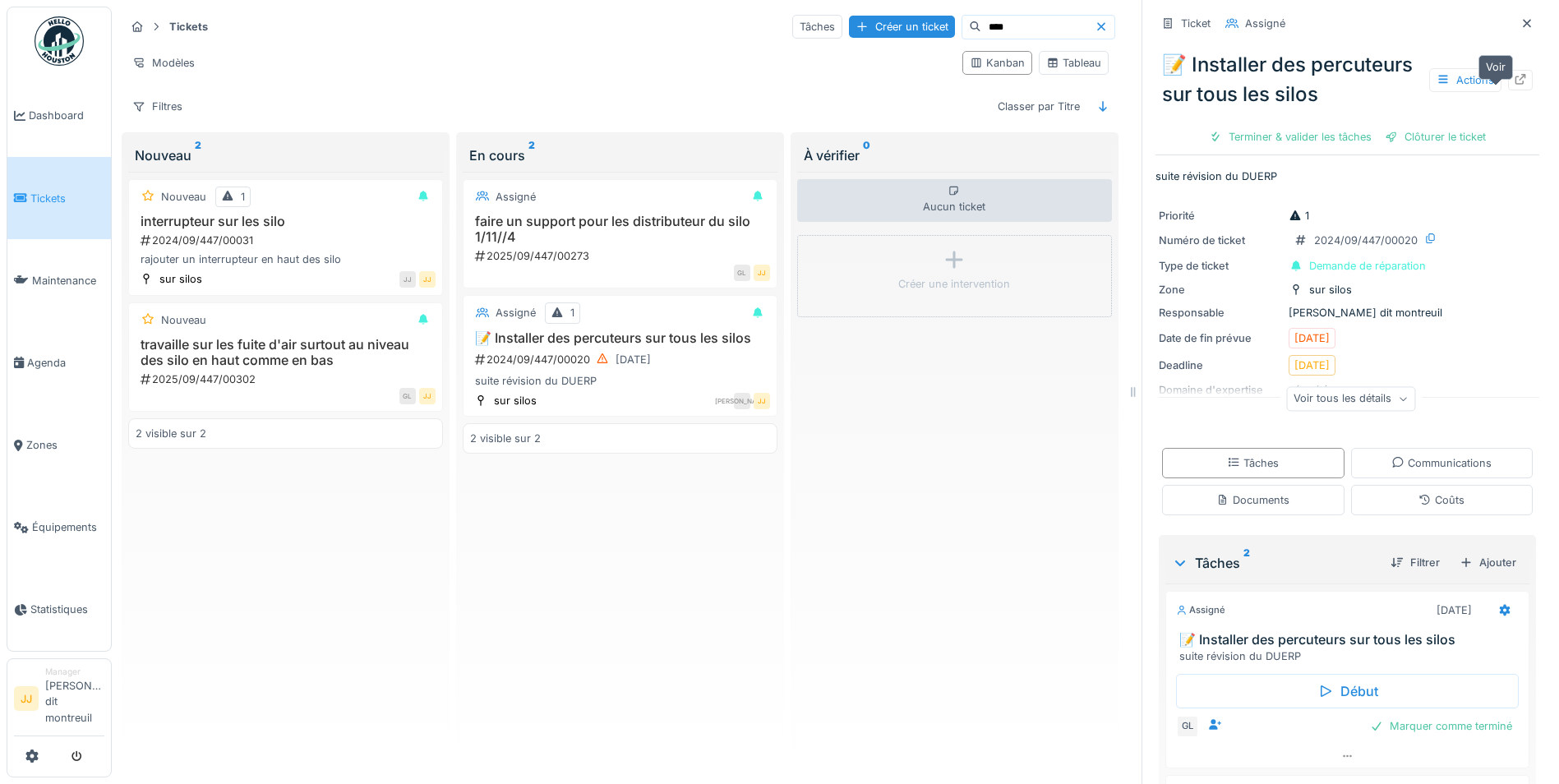
click at [1514, 84] on icon at bounding box center [1521, 78] width 14 height 11
click at [1095, 34] on div at bounding box center [1104, 26] width 19 height 16
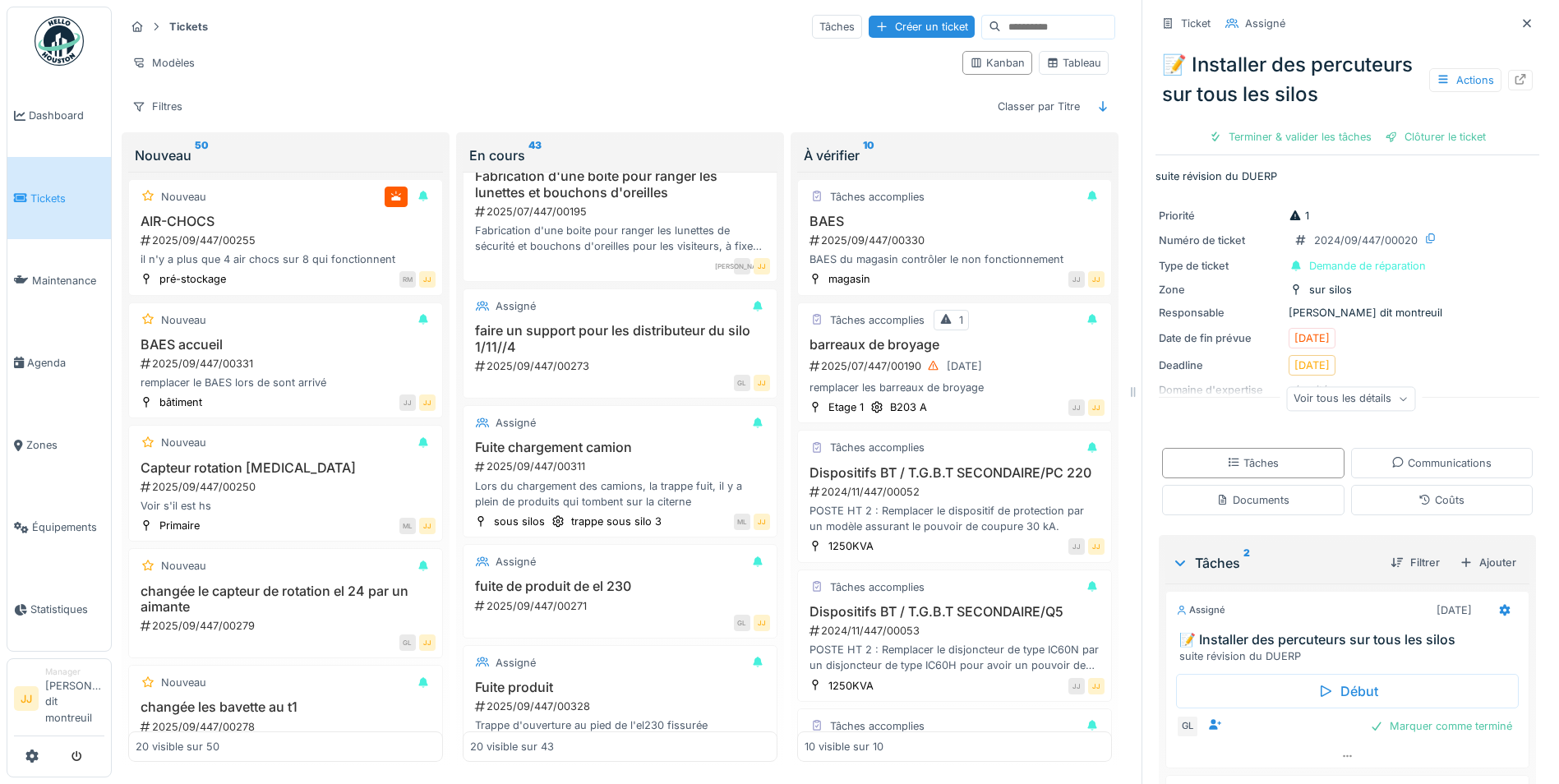
scroll to position [822, 0]
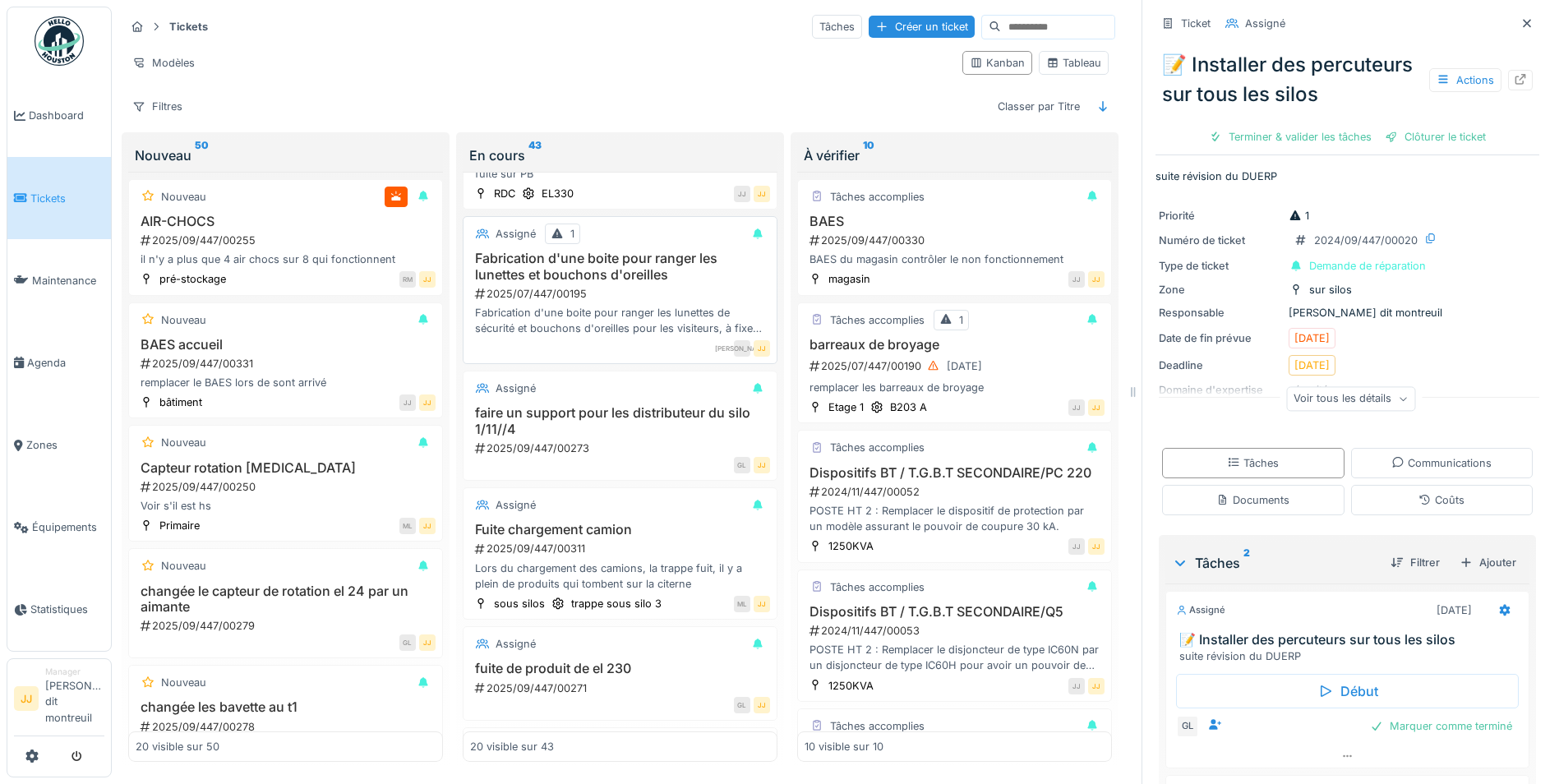
click at [591, 267] on h3 "Fabrication d'une boite pour ranger les lunettes et bouchons d'oreilles" at bounding box center [620, 267] width 300 height 31
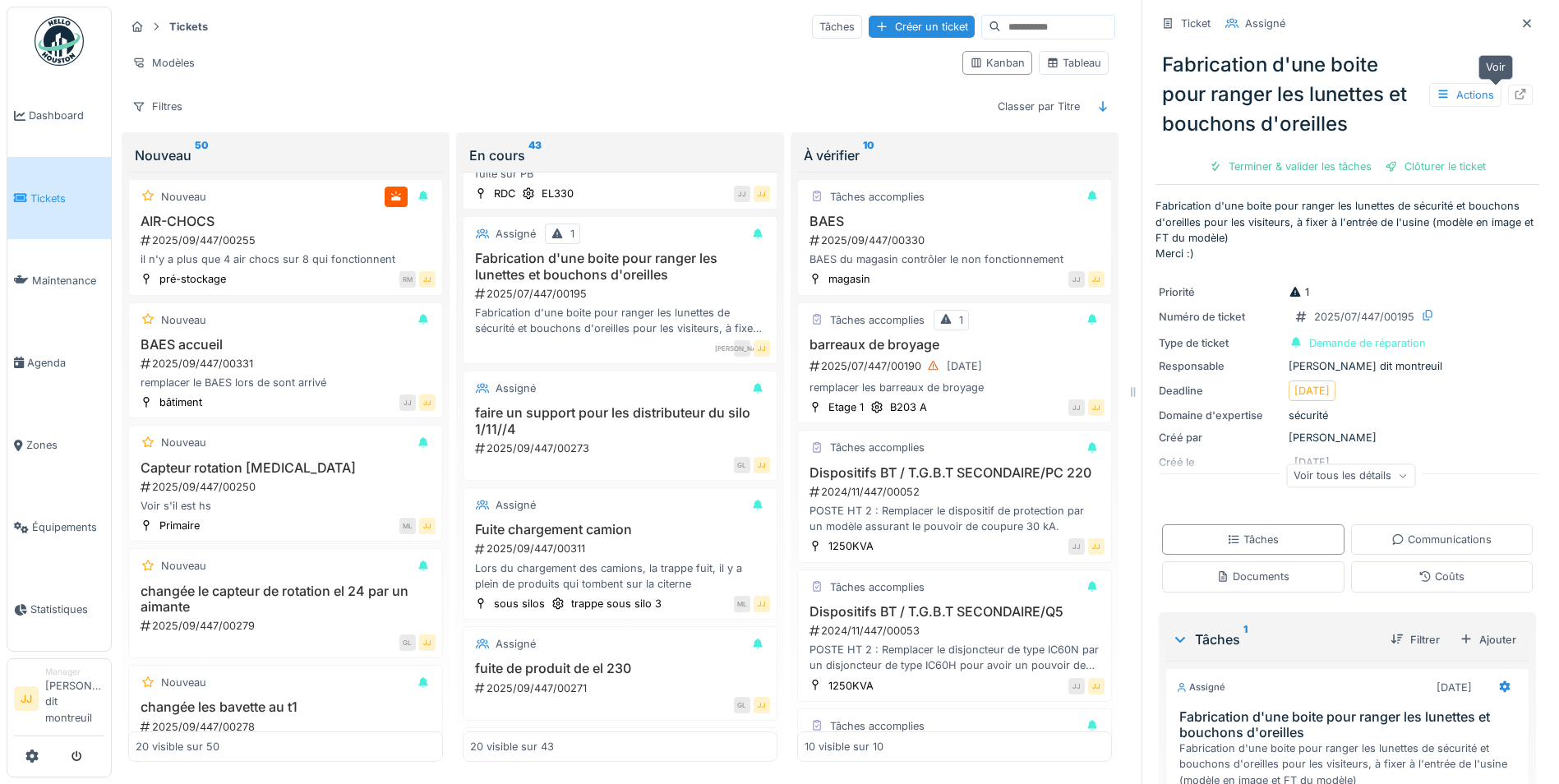
click at [1514, 94] on icon at bounding box center [1521, 94] width 14 height 11
click at [1514, 26] on div at bounding box center [1526, 23] width 24 height 20
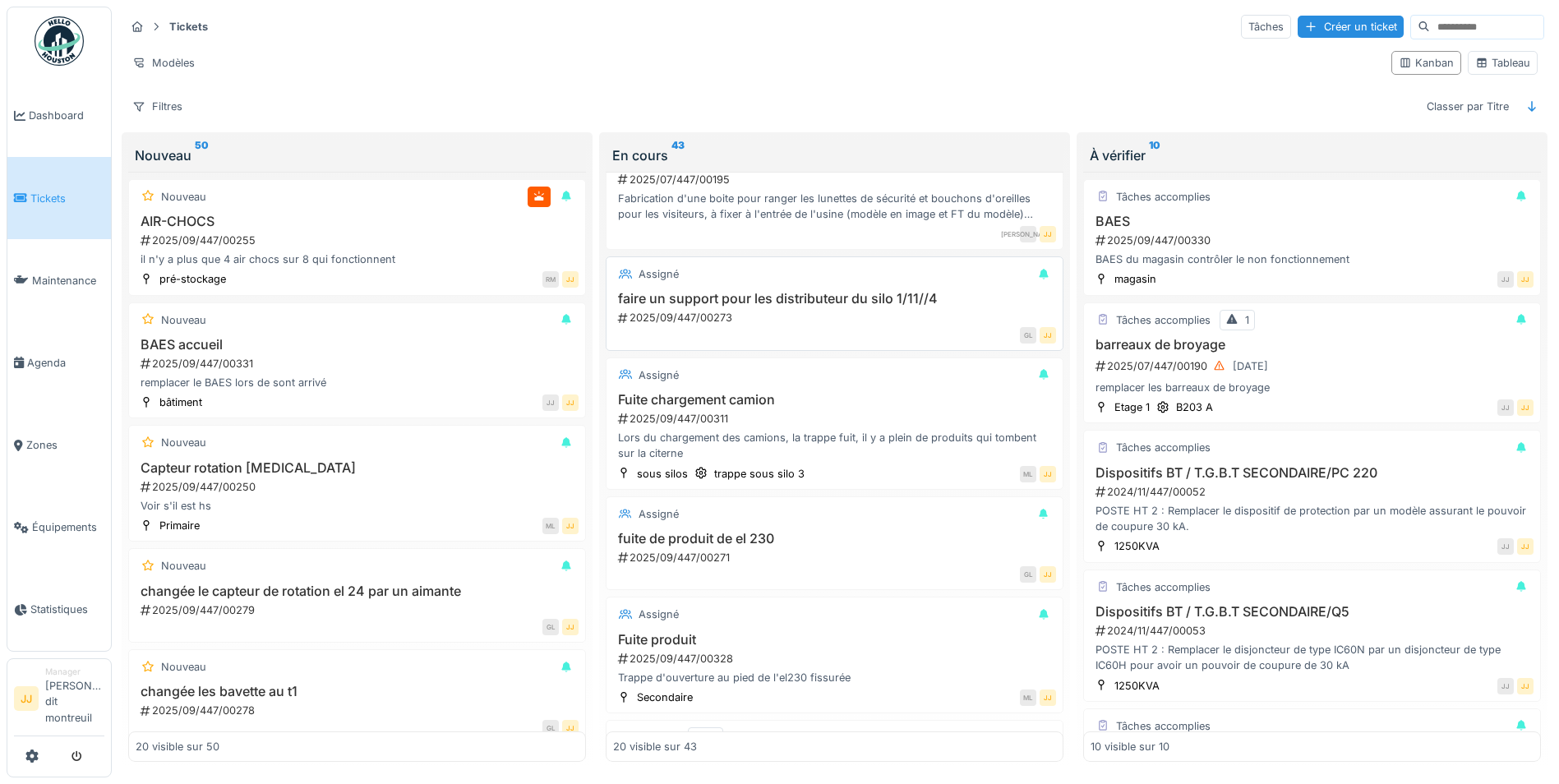
scroll to position [970, 0]
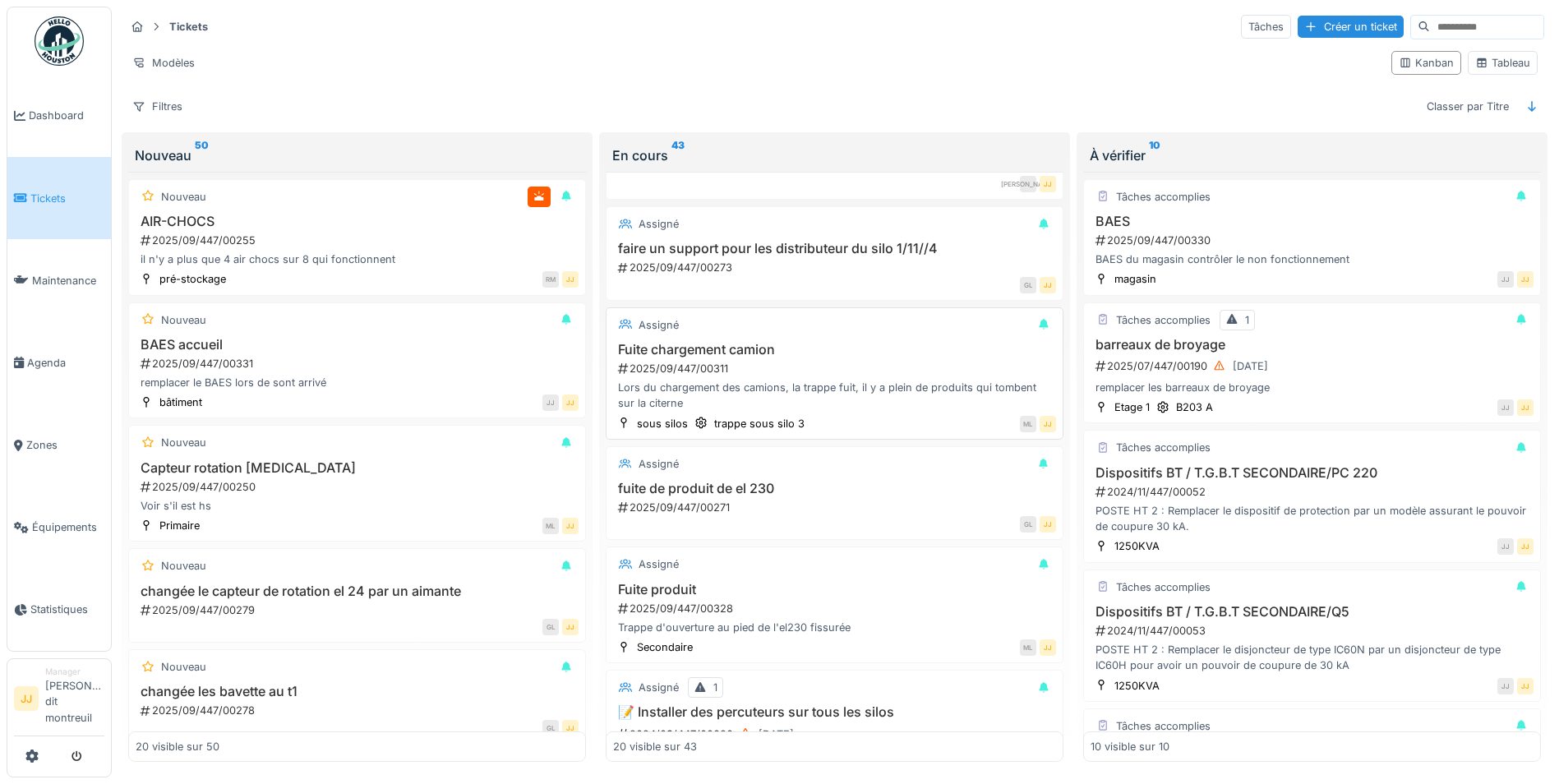
click at [779, 388] on div "Lors du chargement des camions, la trappe fuit, il y a plein de produits qui to…" at bounding box center [834, 395] width 443 height 31
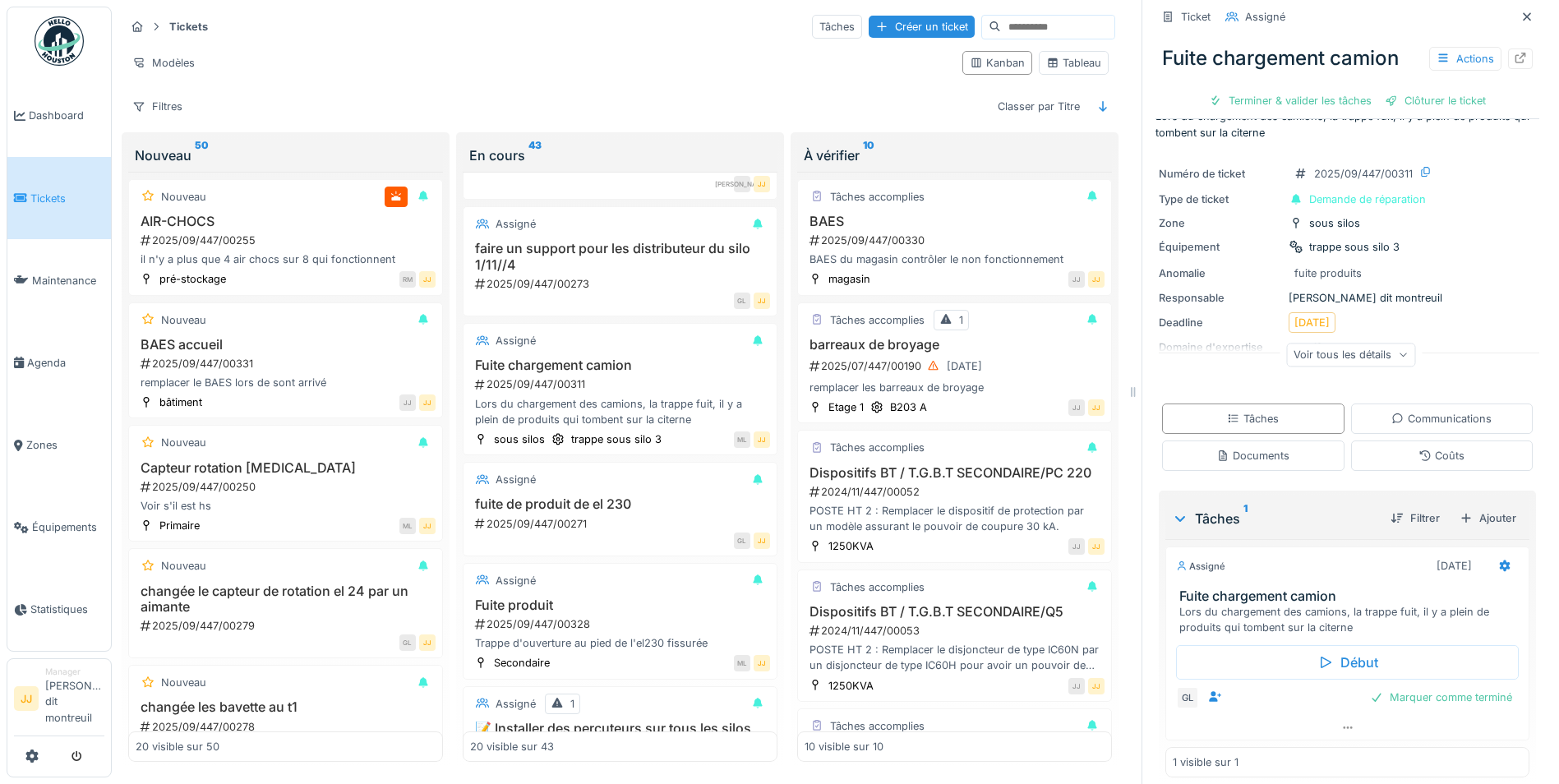
scroll to position [46, 0]
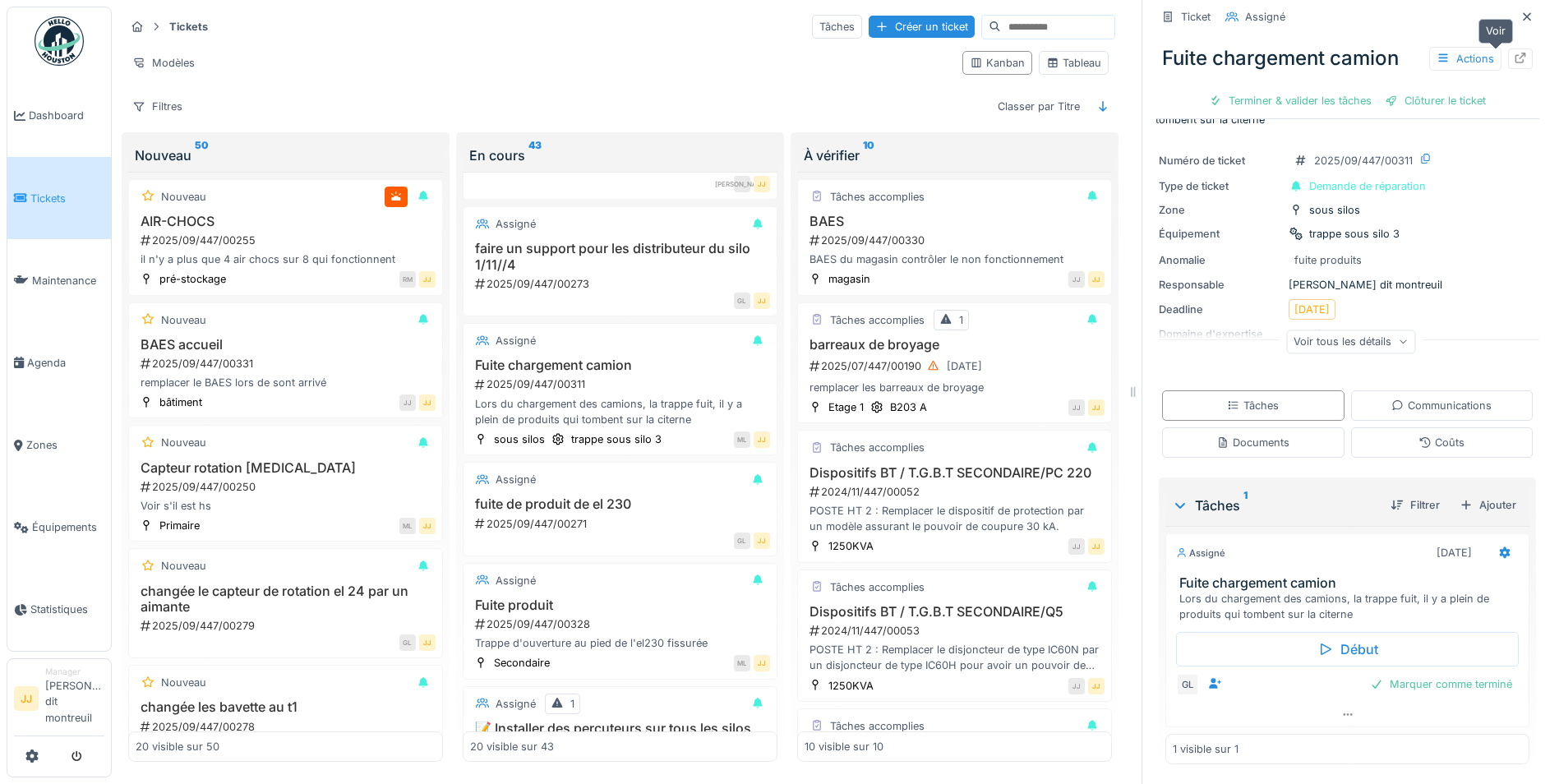
click at [1515, 62] on icon at bounding box center [1520, 57] width 11 height 11
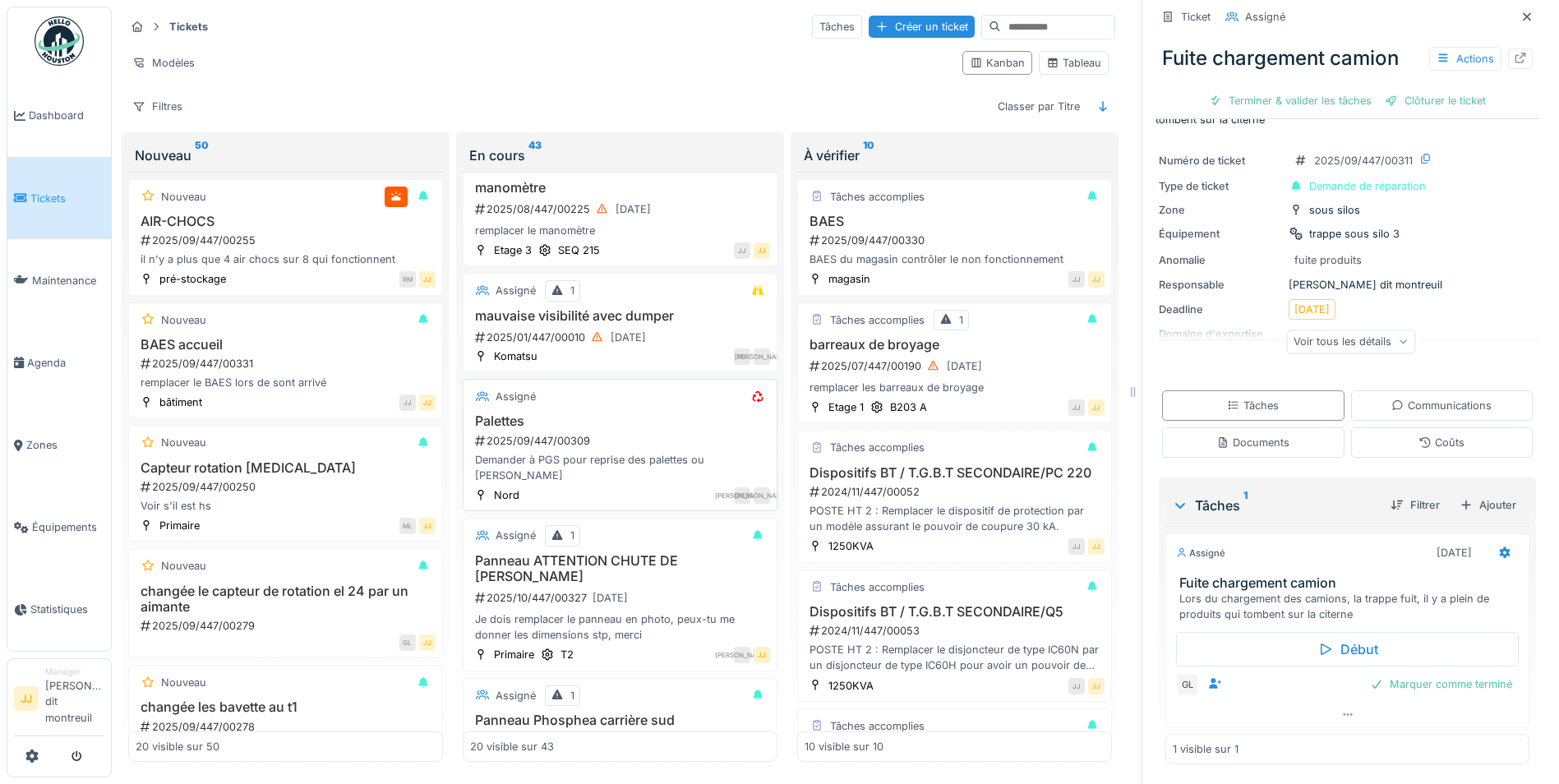
scroll to position [1807, 0]
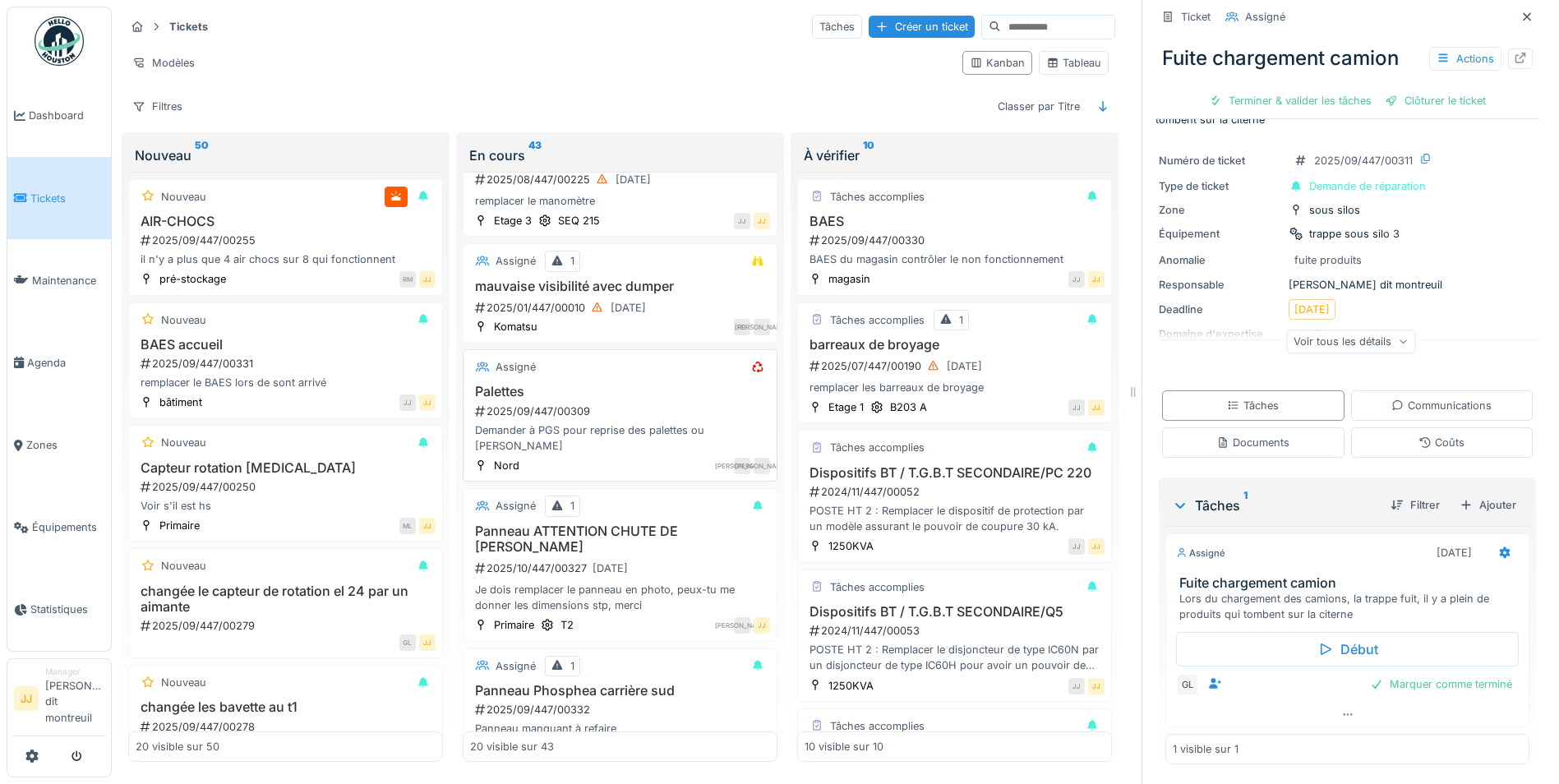
click at [618, 452] on div "Demander à PGS pour reprise des palettes ou Thomas Rolland" at bounding box center [620, 438] width 300 height 31
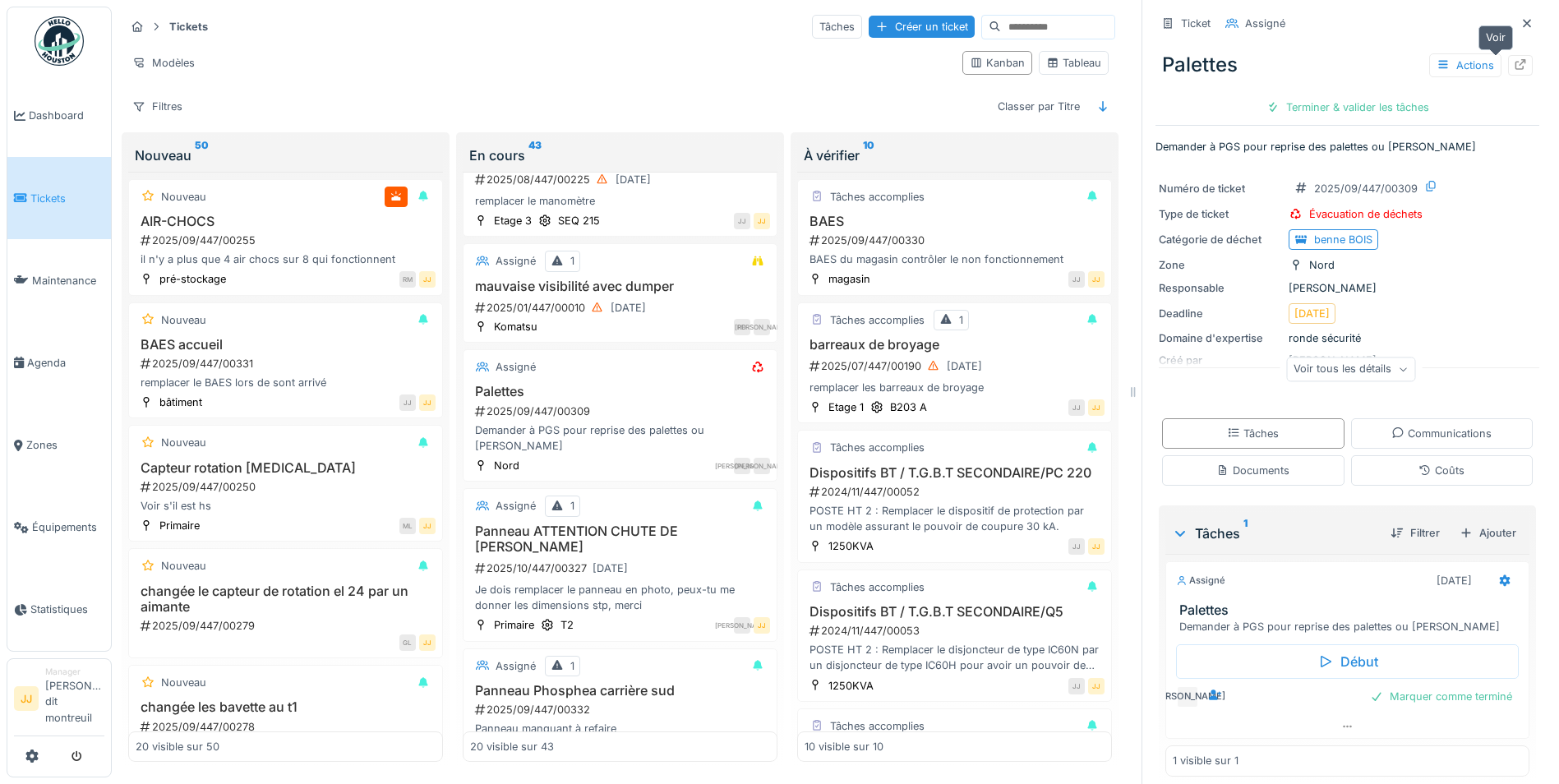
click at [1509, 73] on div at bounding box center [1520, 65] width 24 height 20
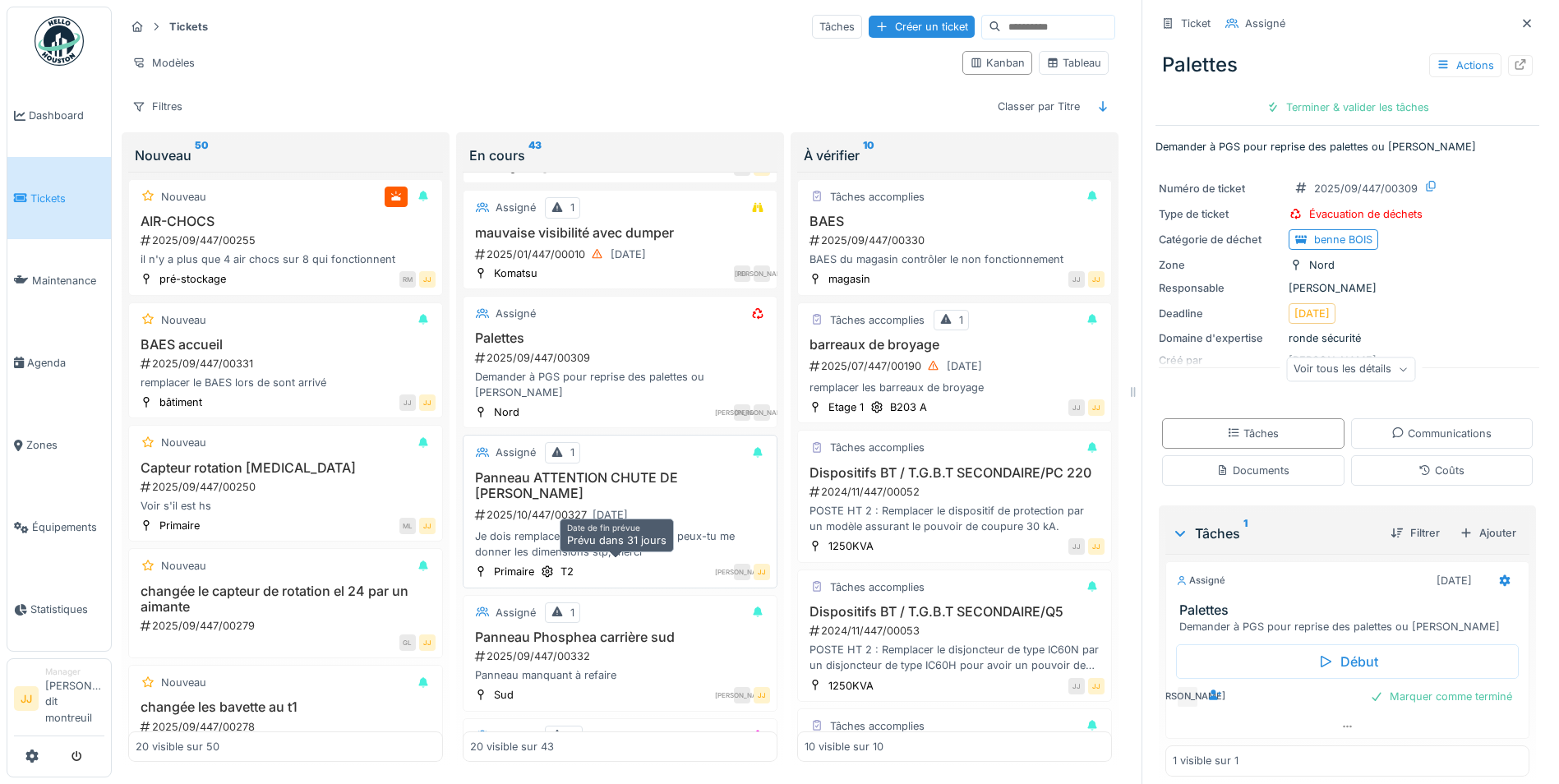
scroll to position [1890, 0]
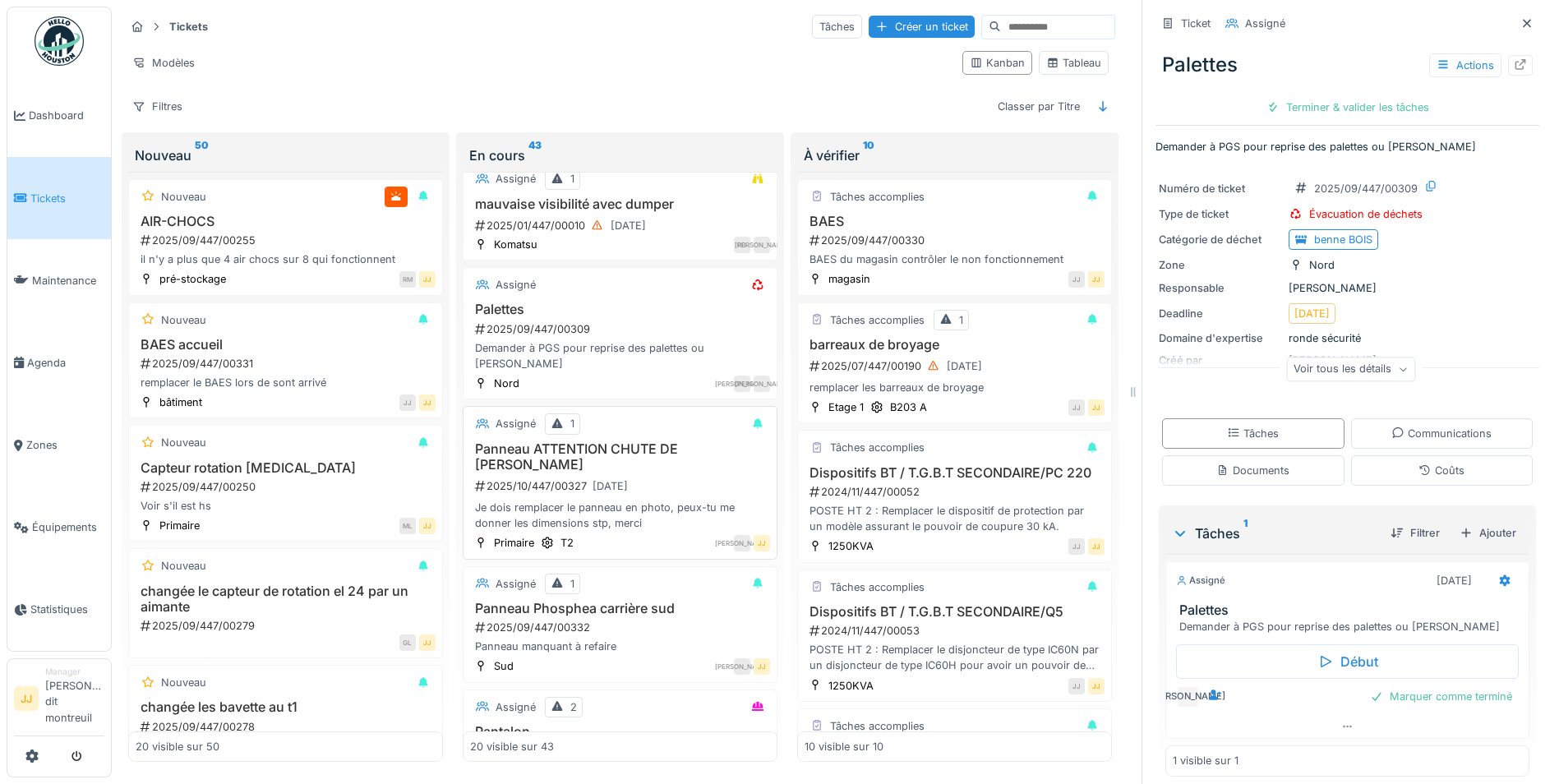
click at [635, 518] on div "Je dois remplacer le panneau en photo, peux-tu me donner les dimensions stp, me…" at bounding box center [620, 515] width 300 height 31
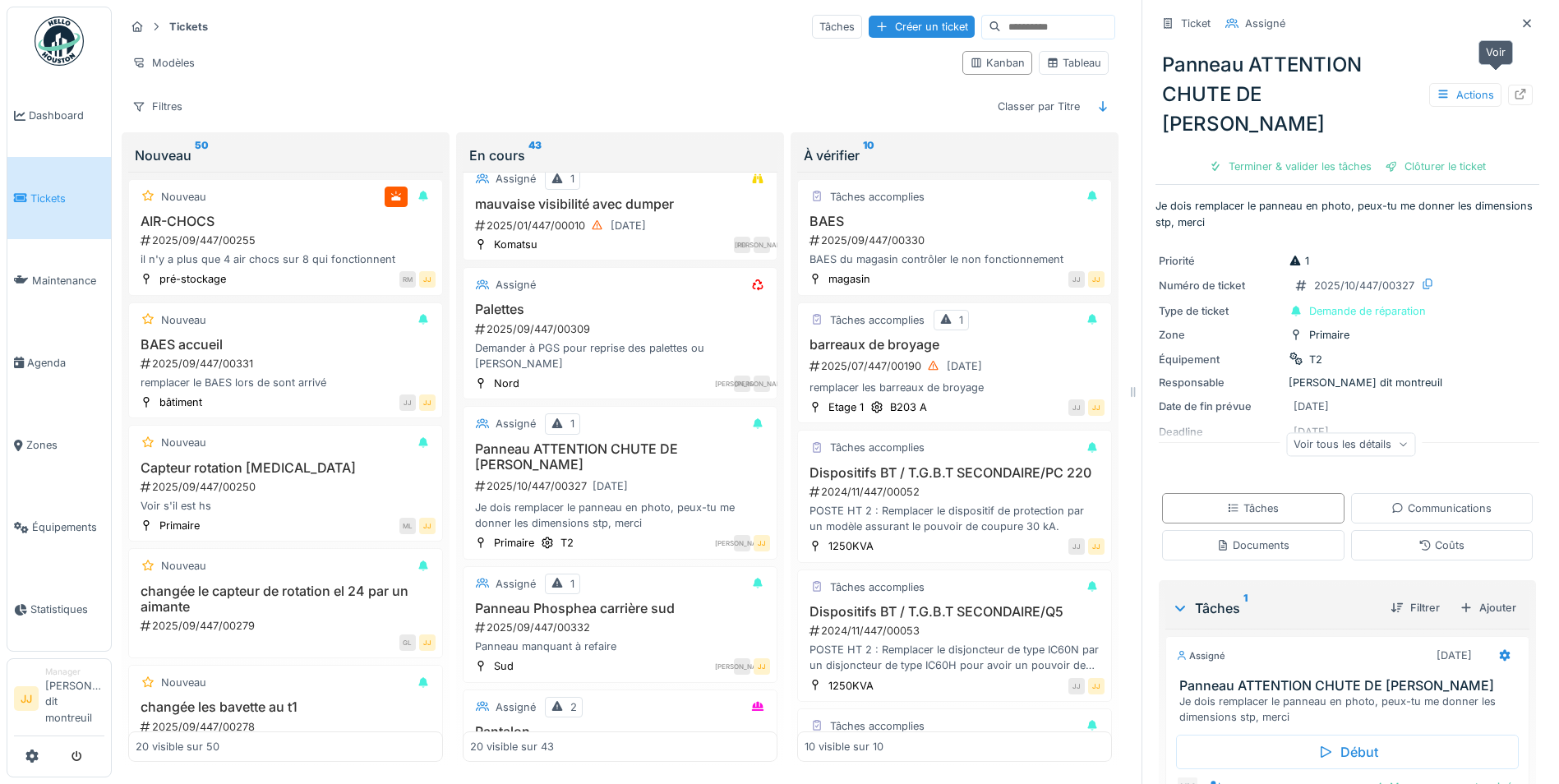
click at [1514, 89] on icon at bounding box center [1521, 94] width 14 height 11
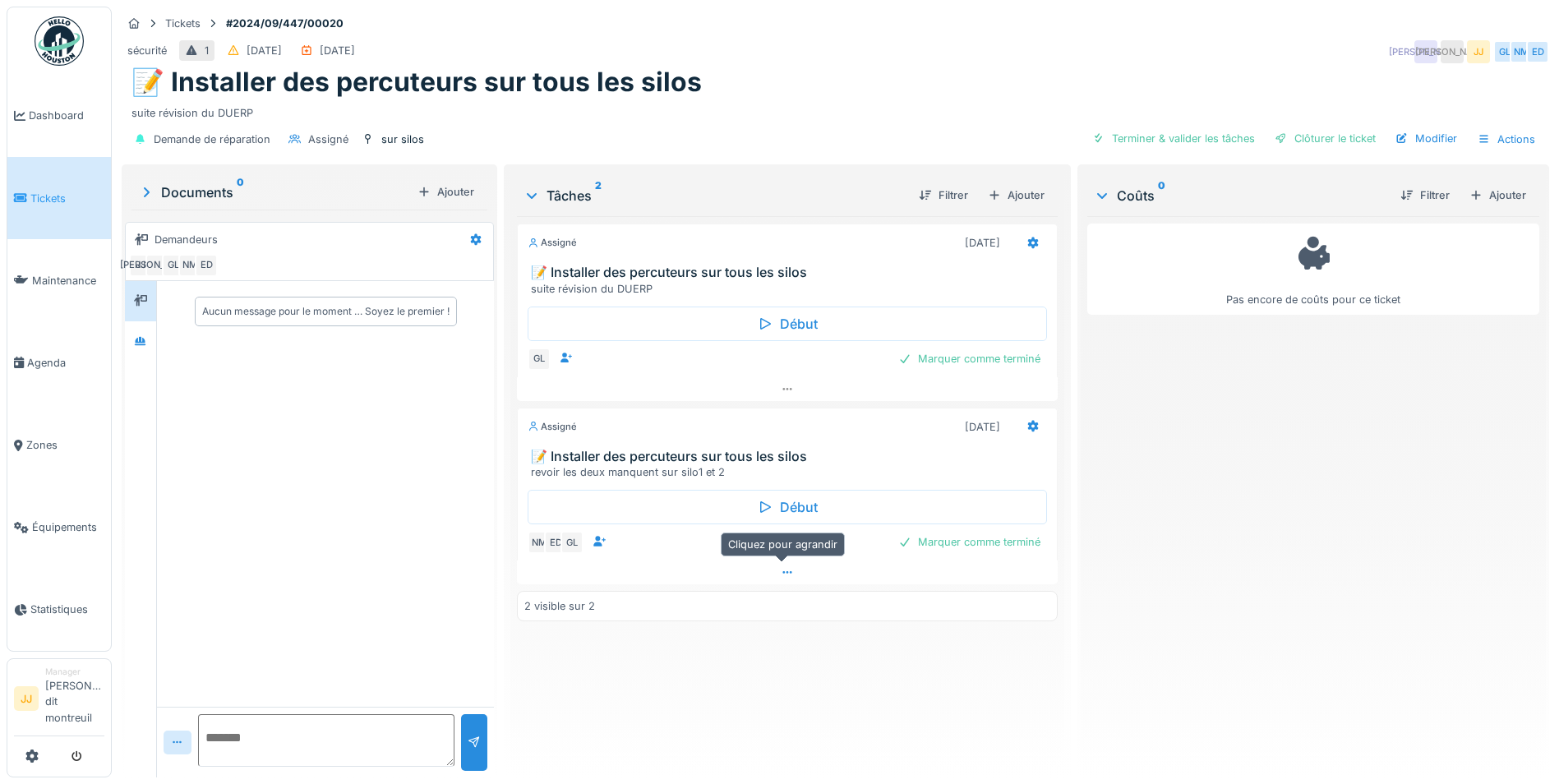
click at [780, 576] on icon at bounding box center [787, 572] width 14 height 11
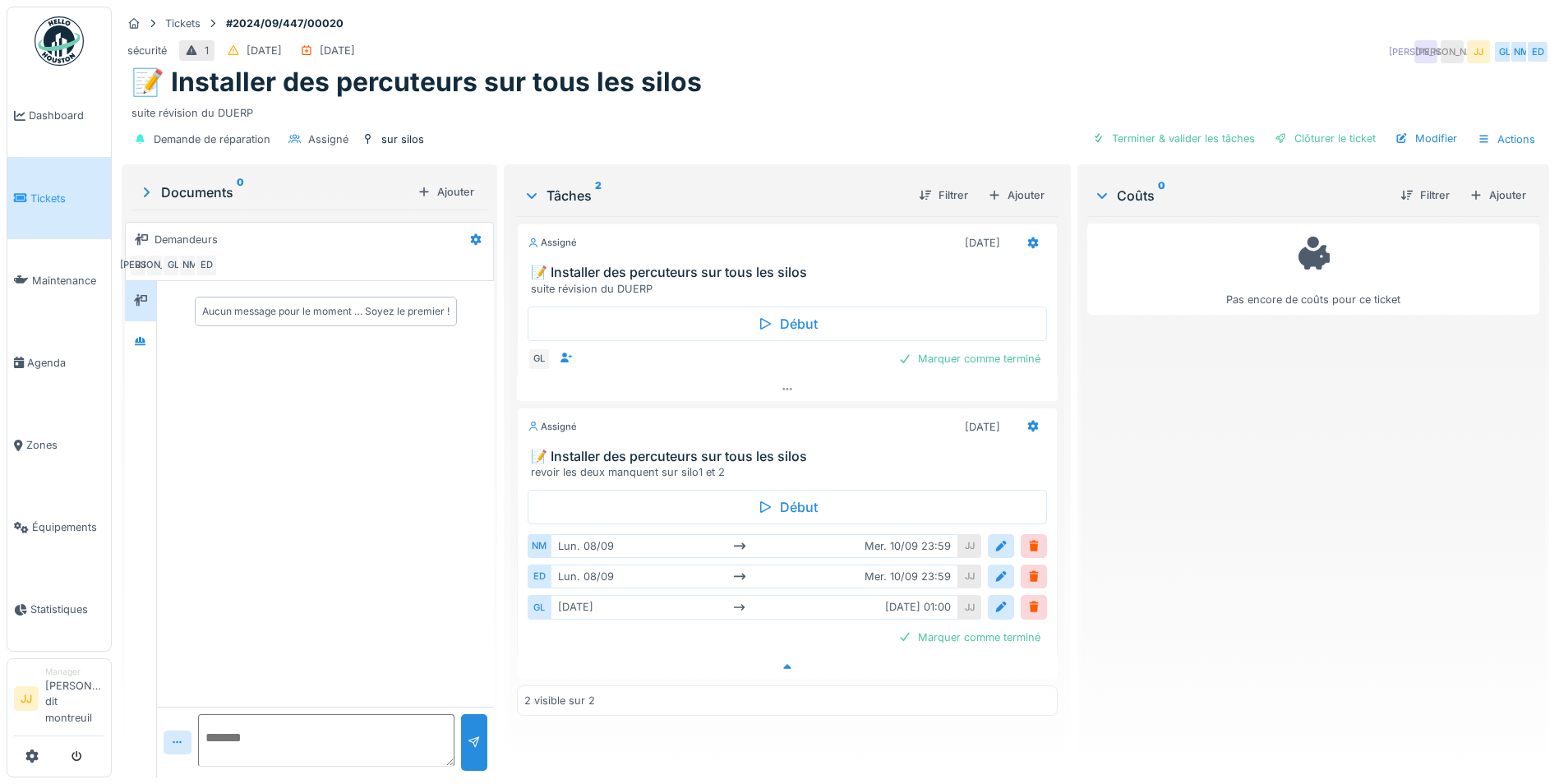
scroll to position [13, 0]
click at [1028, 569] on div at bounding box center [1034, 577] width 14 height 16
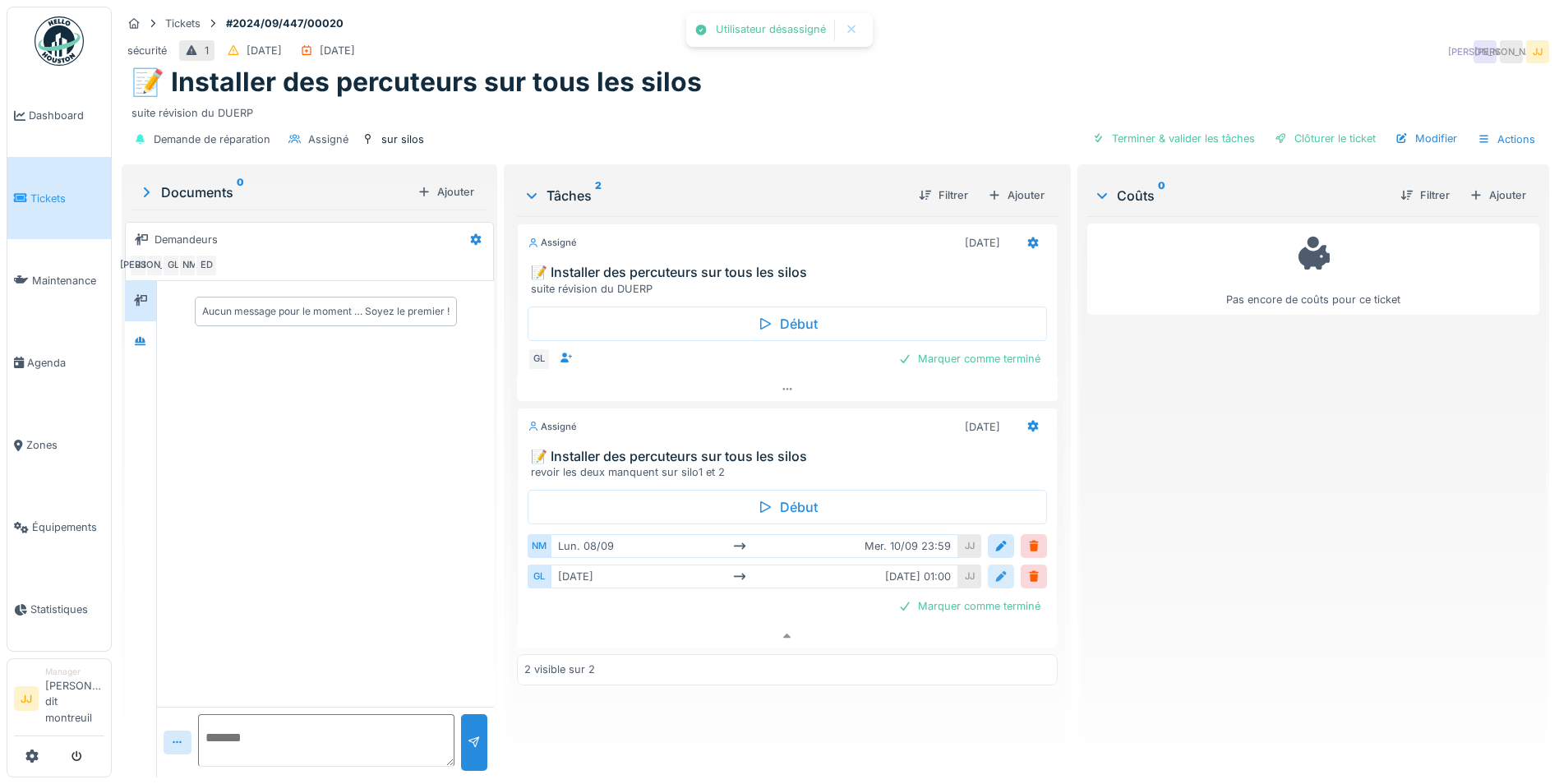
click at [995, 569] on div at bounding box center [1002, 577] width 14 height 16
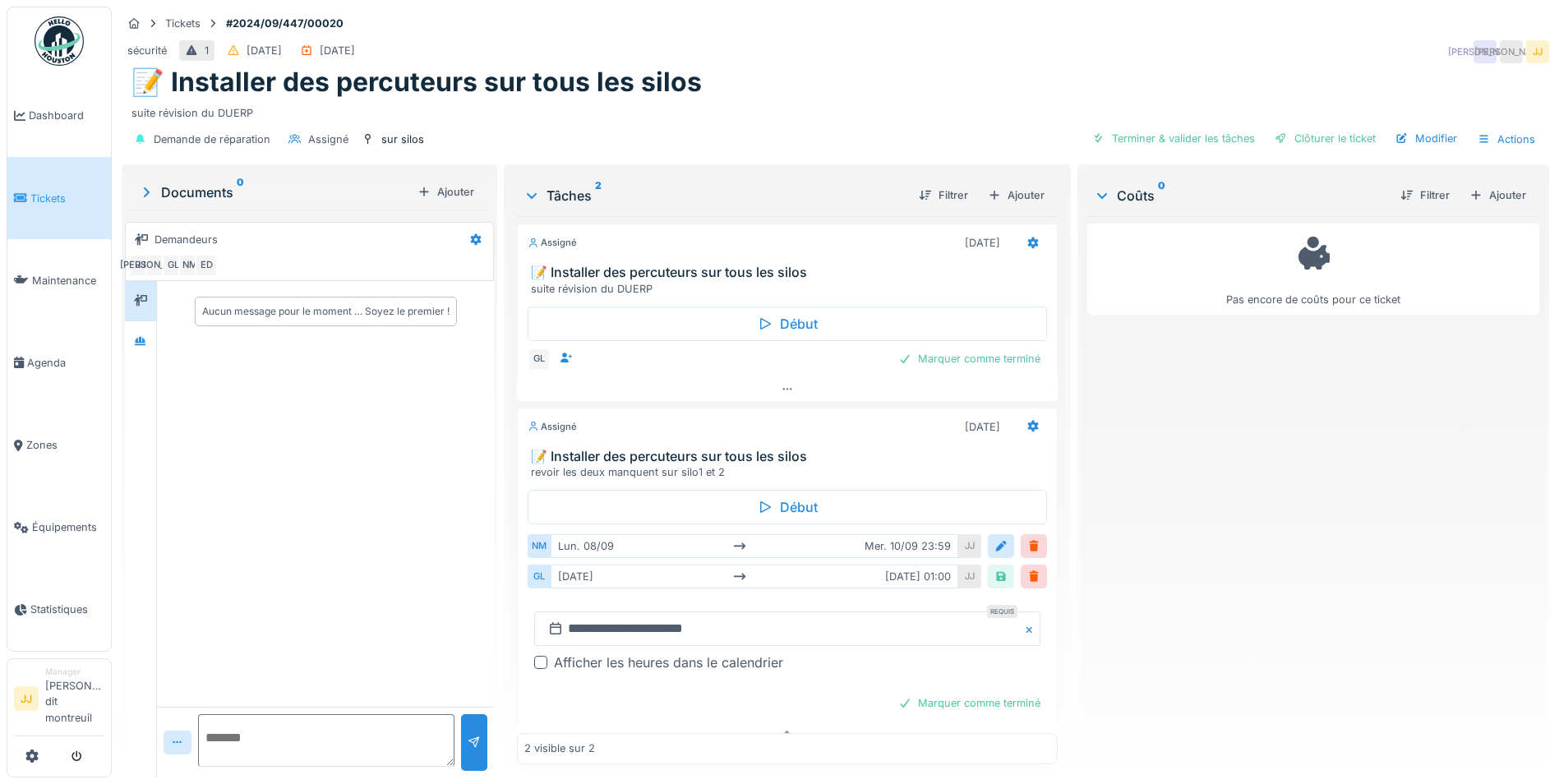
click at [907, 565] on div "[DATE] [DATE] 01:00" at bounding box center [754, 576] width 407 height 24
click at [995, 569] on div at bounding box center [1002, 577] width 14 height 16
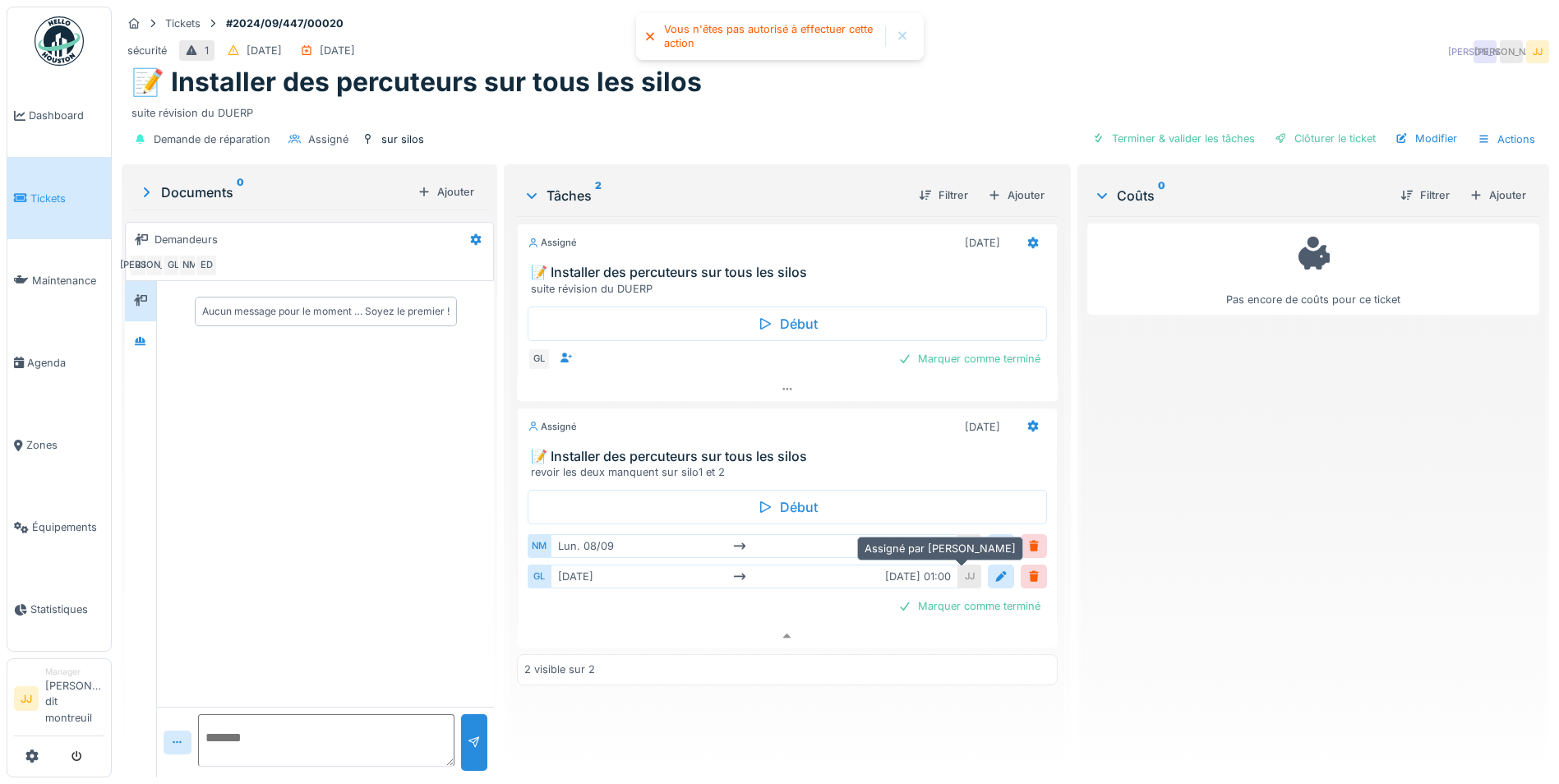
click at [968, 568] on div "JJ" at bounding box center [970, 576] width 23 height 24
click at [908, 569] on div "[DATE] [DATE] 01:00" at bounding box center [754, 576] width 407 height 24
click at [667, 539] on div "[DATE] [DATE] 23:59" at bounding box center [754, 546] width 407 height 24
click at [602, 534] on div "[DATE] [DATE] 23:59" at bounding box center [754, 546] width 407 height 24
click at [886, 564] on div "[DATE] [DATE] 01:00" at bounding box center [754, 576] width 407 height 24
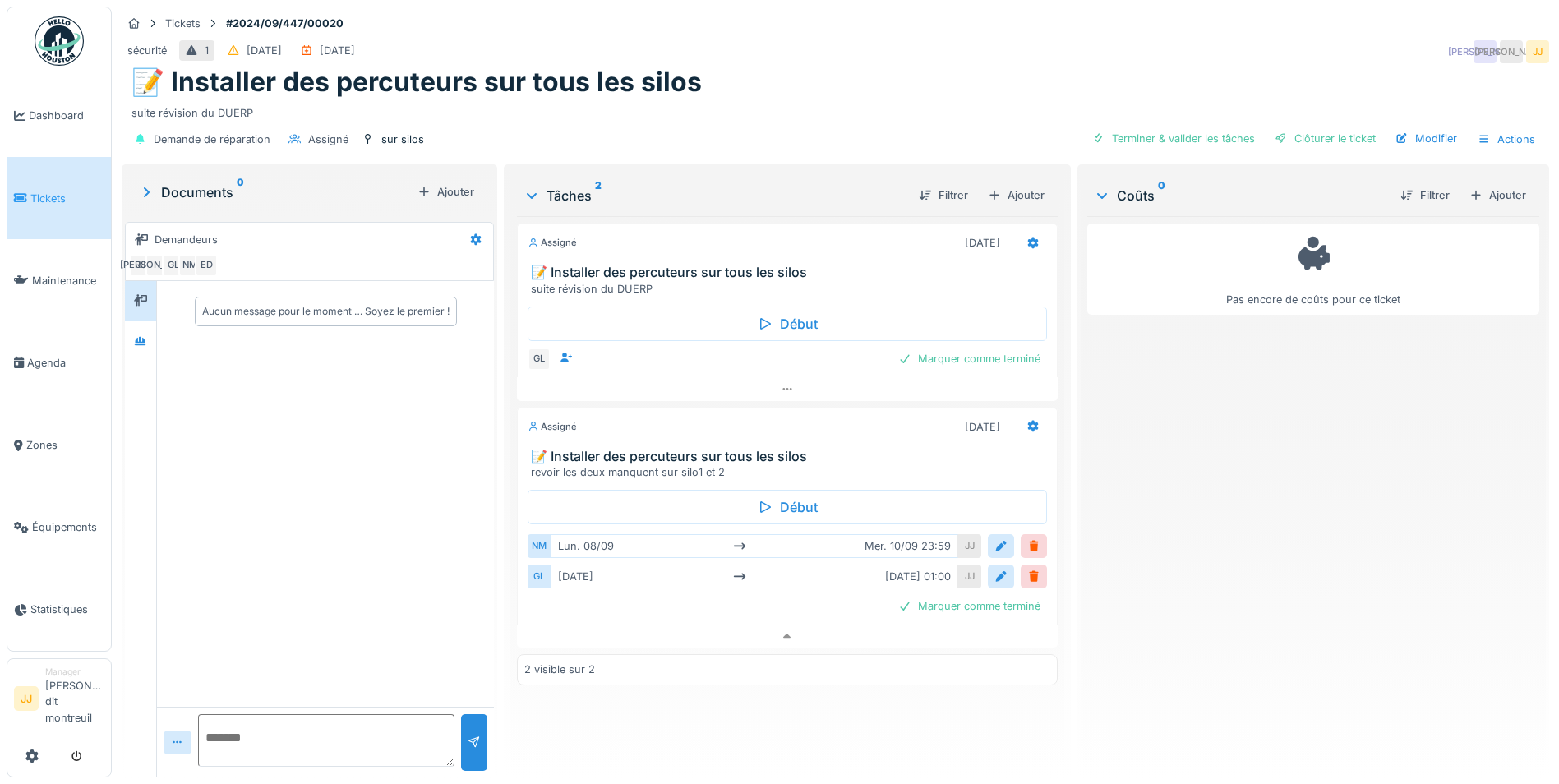
click at [580, 564] on div "[DATE] [DATE] 01:00" at bounding box center [754, 576] width 407 height 24
click at [1029, 421] on icon at bounding box center [1034, 426] width 11 height 12
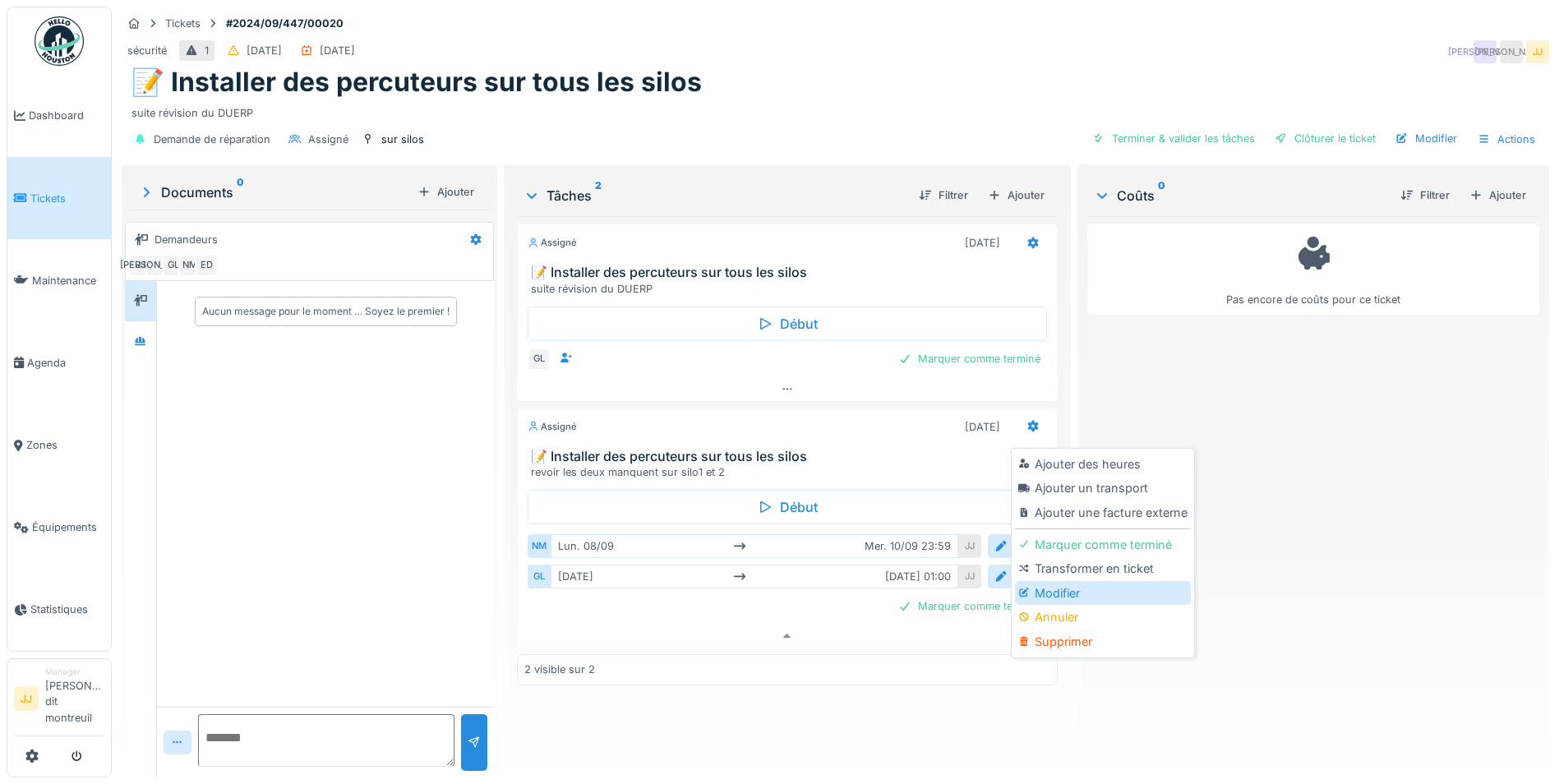
click at [1070, 583] on div "Modifier" at bounding box center [1102, 592] width 175 height 24
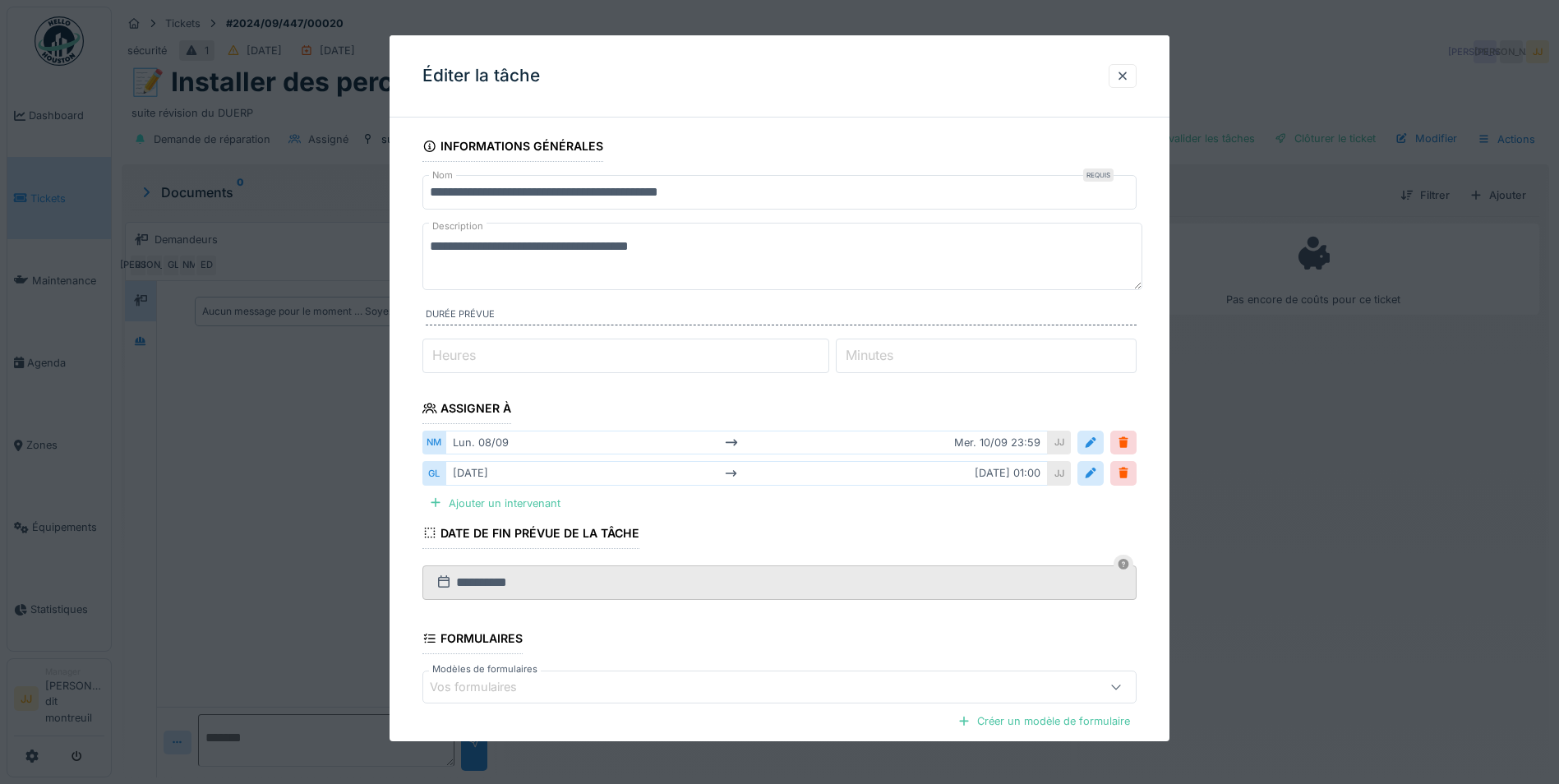
click at [1012, 445] on div "lun. 08/09 mer. 10/09 23:59" at bounding box center [746, 442] width 602 height 24
click at [1014, 469] on div "mar. 09/09 mar. 09/09 01:00" at bounding box center [746, 473] width 602 height 24
click at [1071, 454] on div "JJ" at bounding box center [1060, 442] width 23 height 24
click at [1098, 442] on div at bounding box center [1091, 442] width 14 height 16
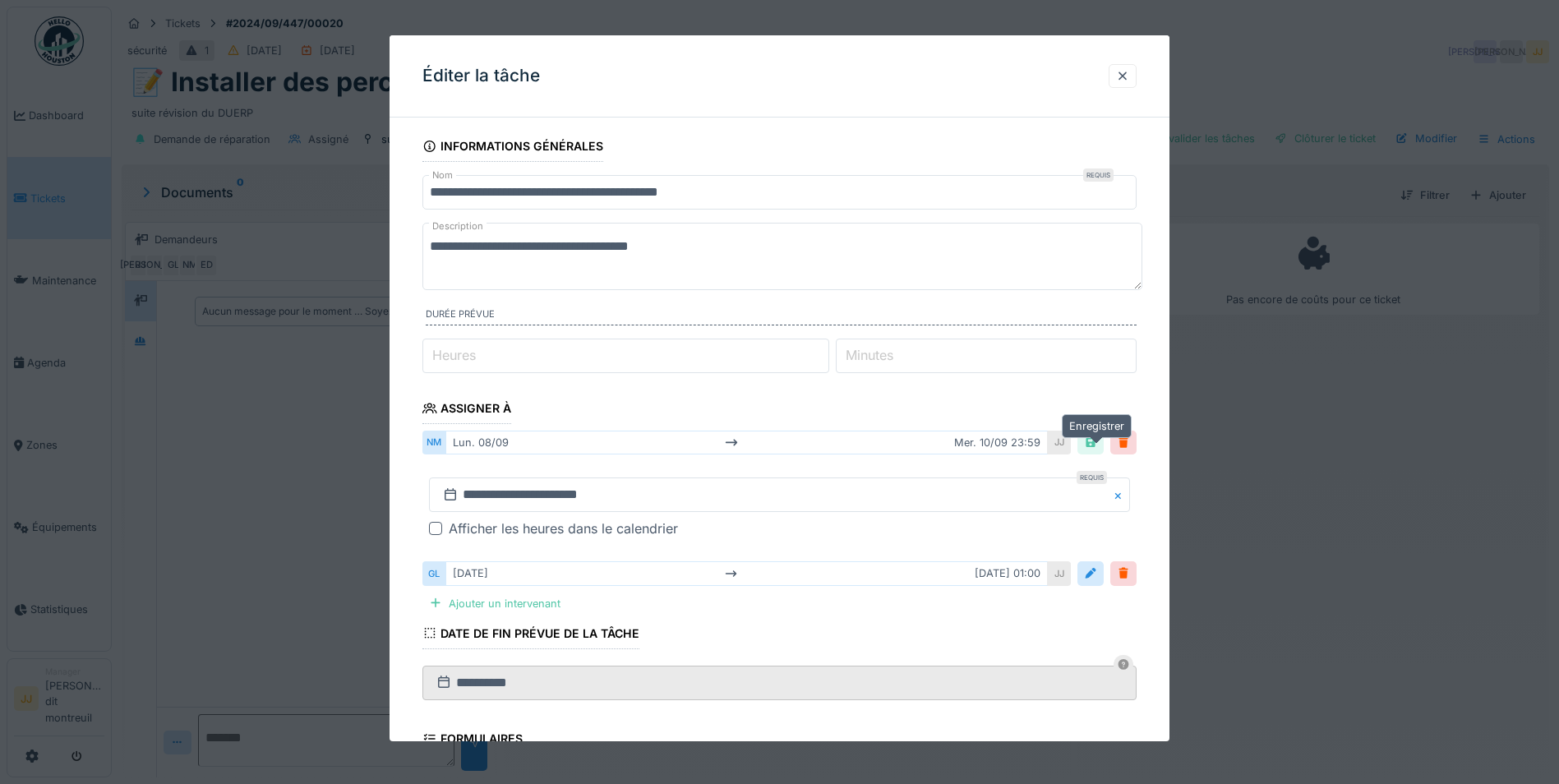
click at [1098, 442] on div at bounding box center [1091, 442] width 14 height 16
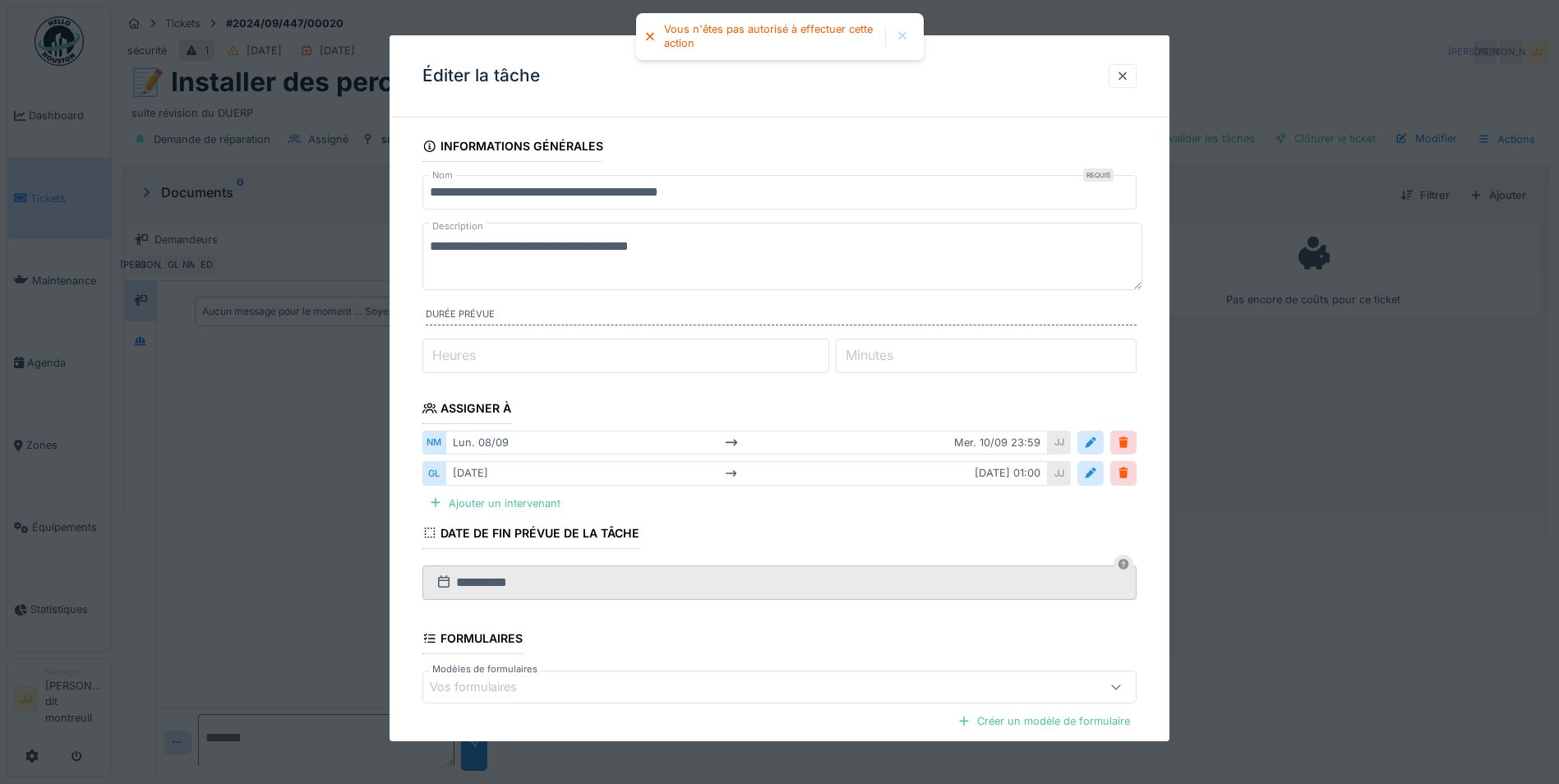
click at [1098, 442] on div at bounding box center [1091, 442] width 14 height 16
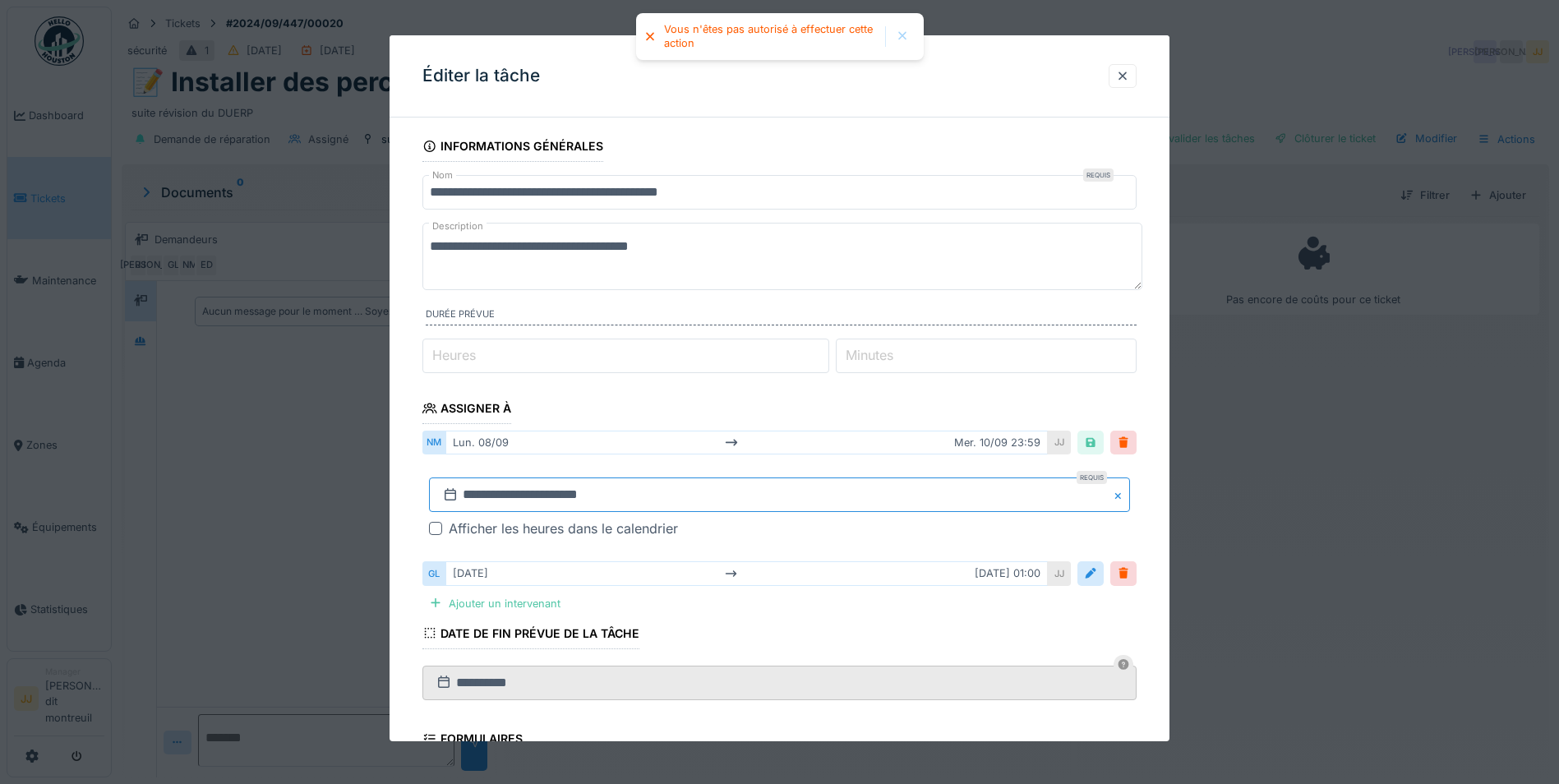
click at [658, 487] on input "**********" at bounding box center [780, 495] width 701 height 35
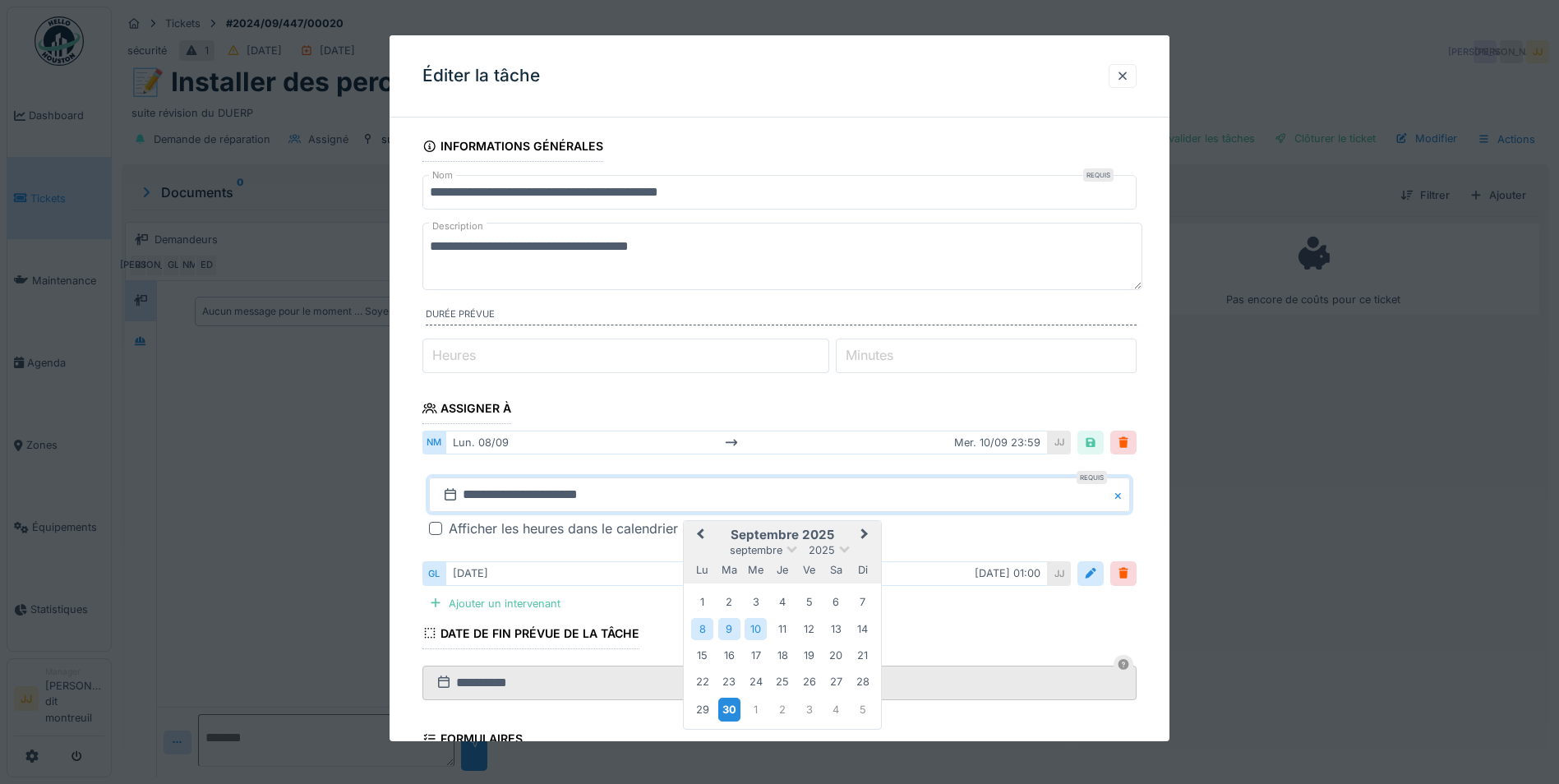
click at [731, 705] on div "30" at bounding box center [729, 709] width 22 height 24
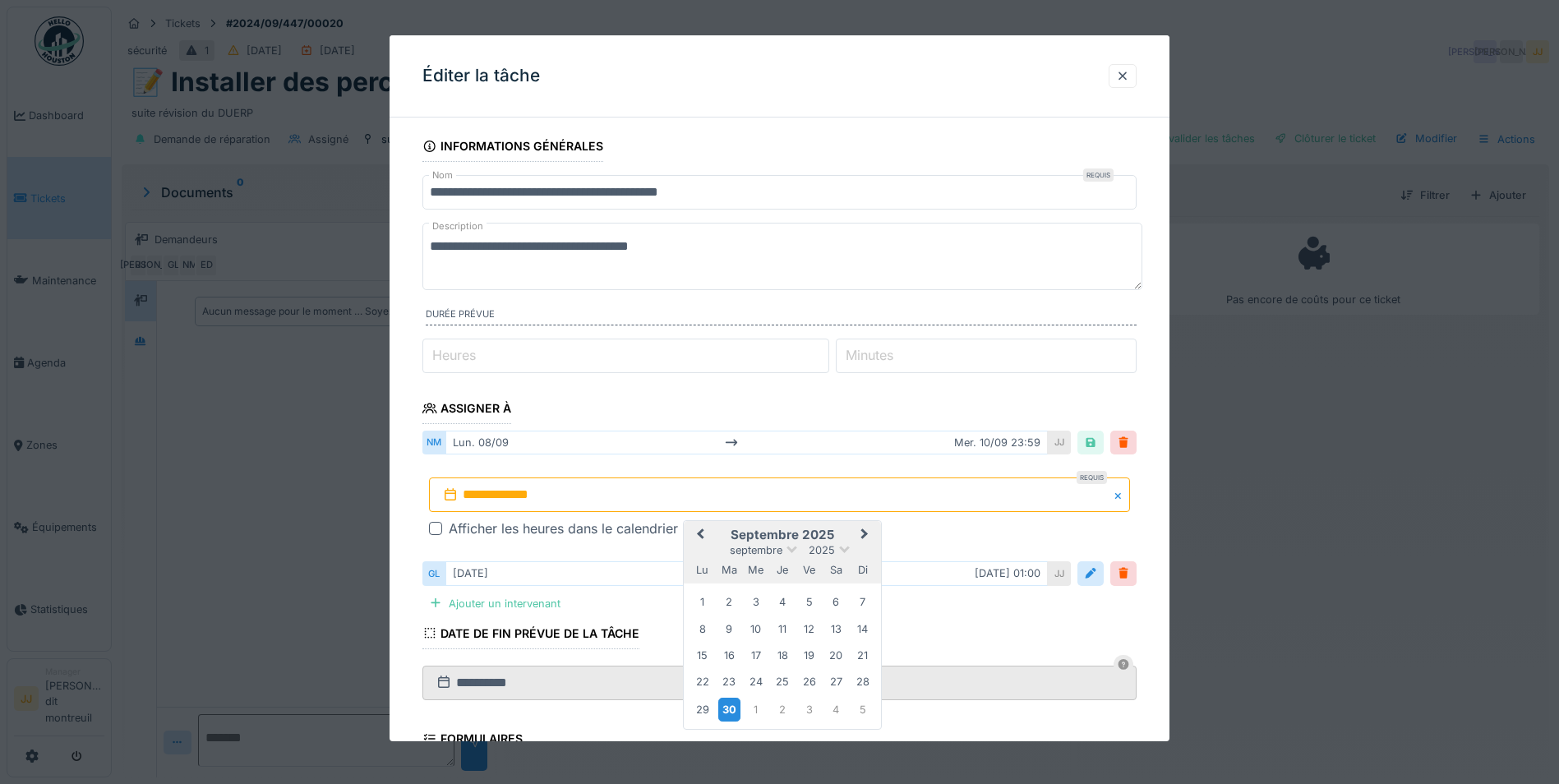
click at [731, 704] on div "30" at bounding box center [729, 709] width 22 height 24
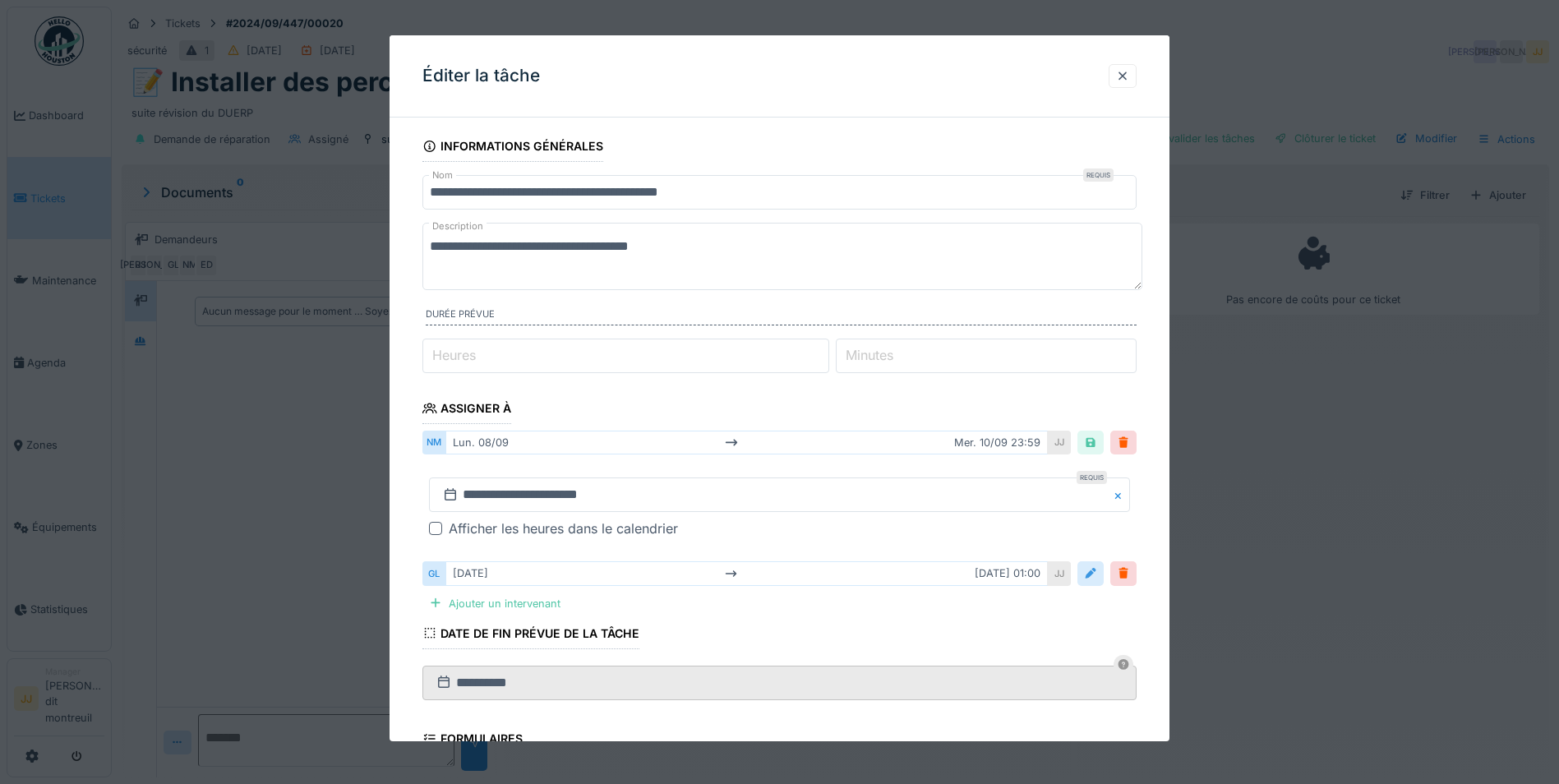
click at [1098, 571] on div at bounding box center [1091, 573] width 14 height 16
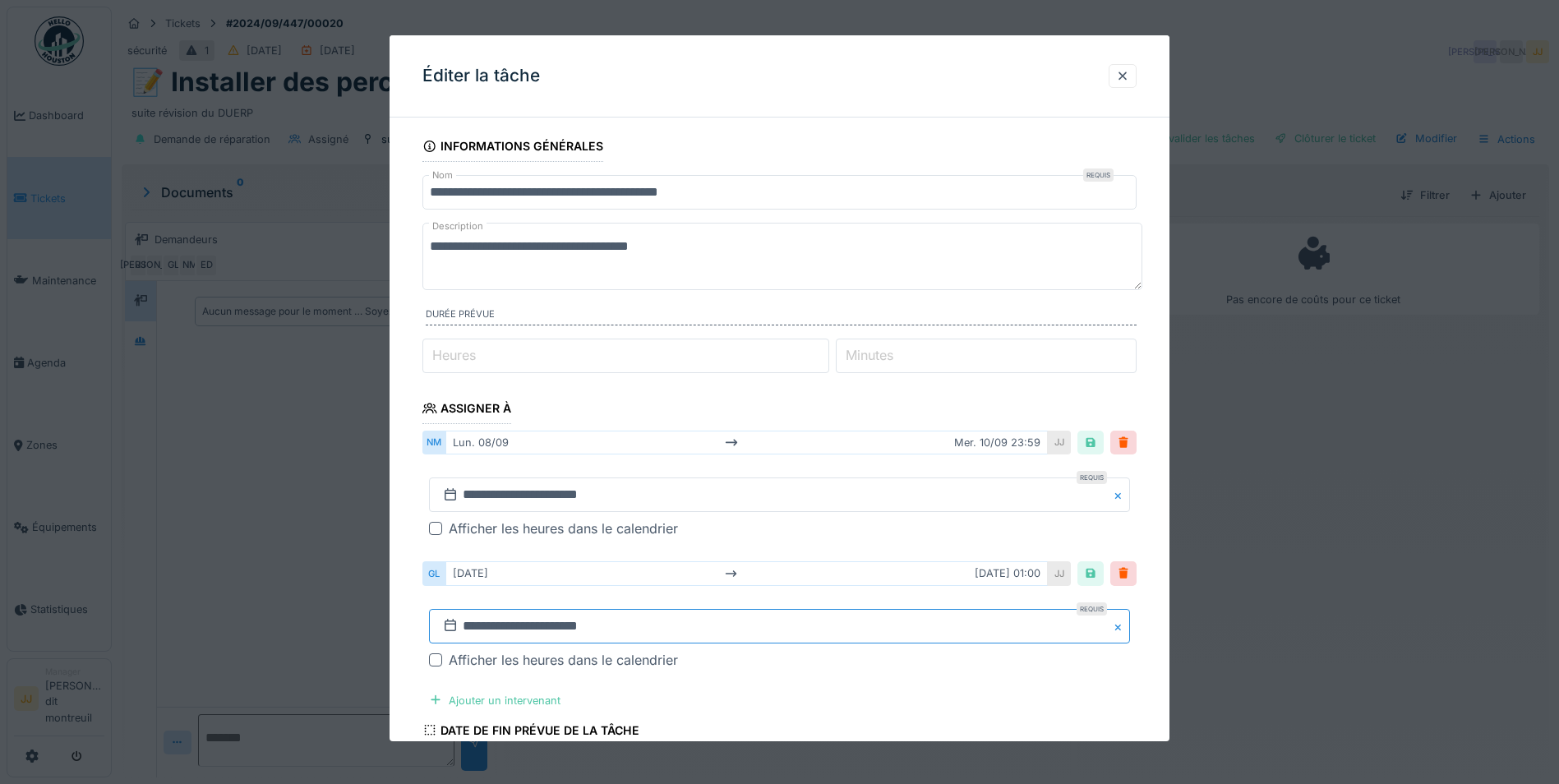
click at [695, 627] on input "**********" at bounding box center [780, 626] width 701 height 35
click at [733, 573] on div "30" at bounding box center [729, 580] width 22 height 24
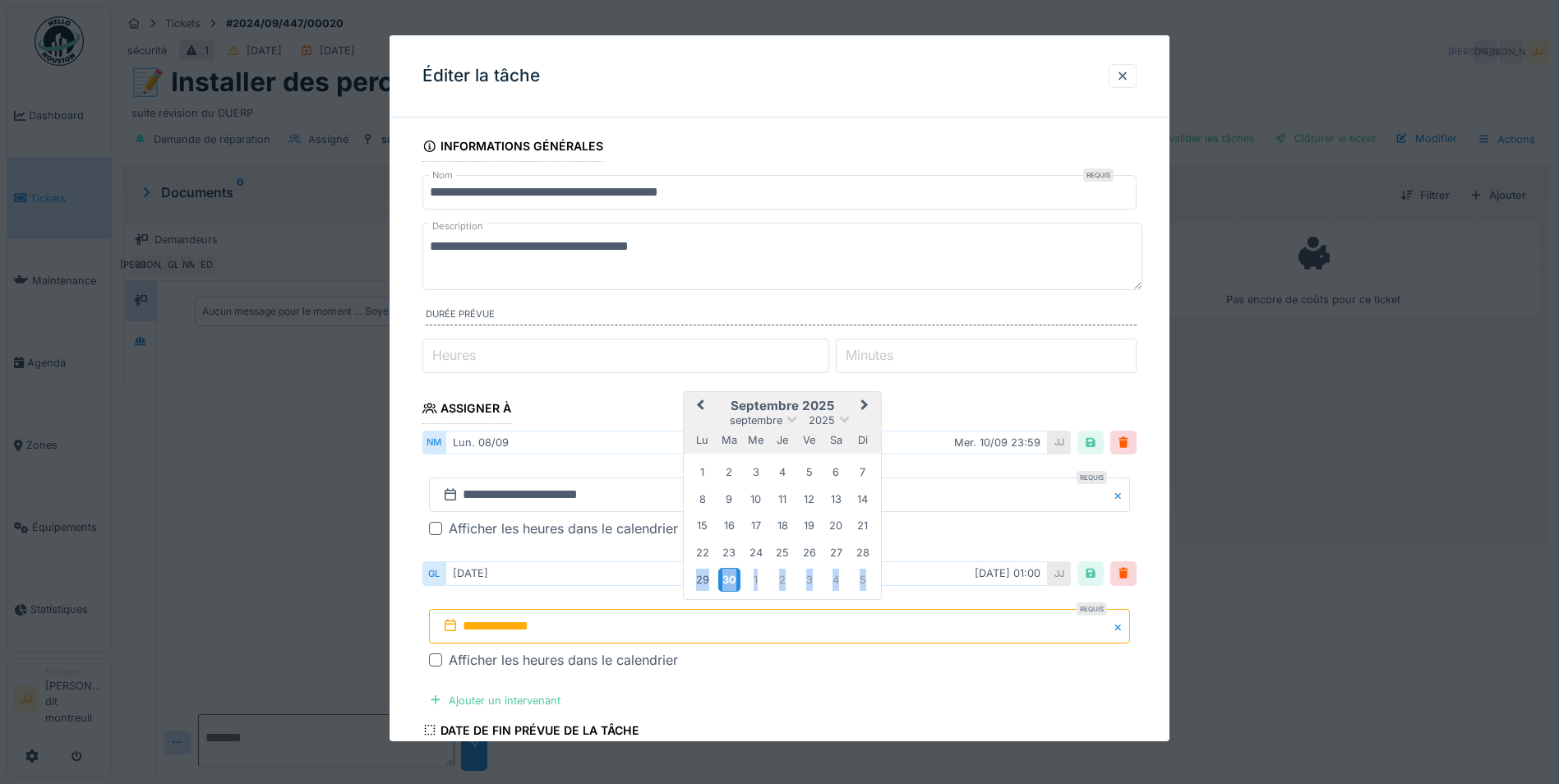
click at [733, 573] on div "30" at bounding box center [729, 580] width 22 height 24
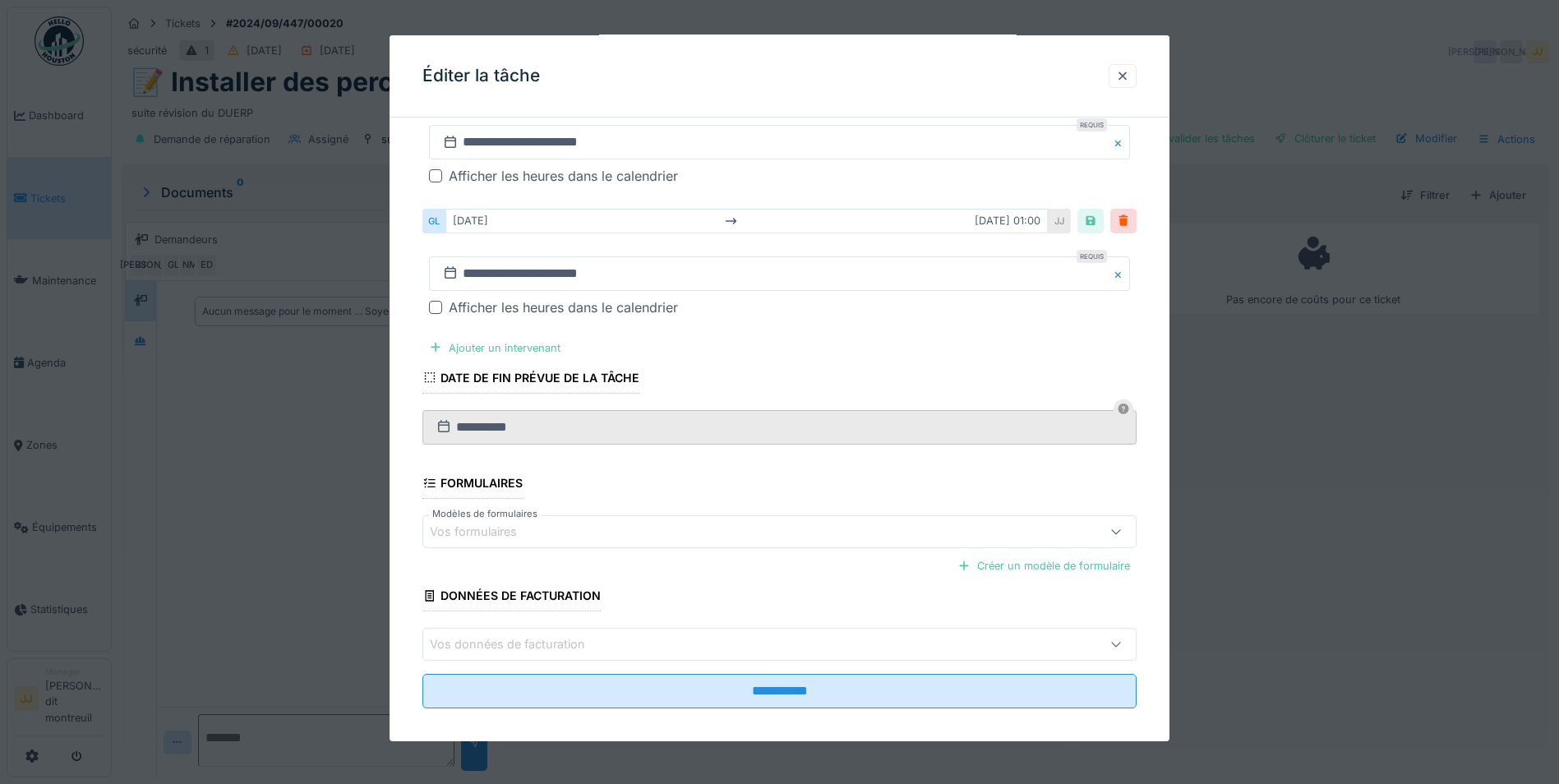
scroll to position [365, 0]
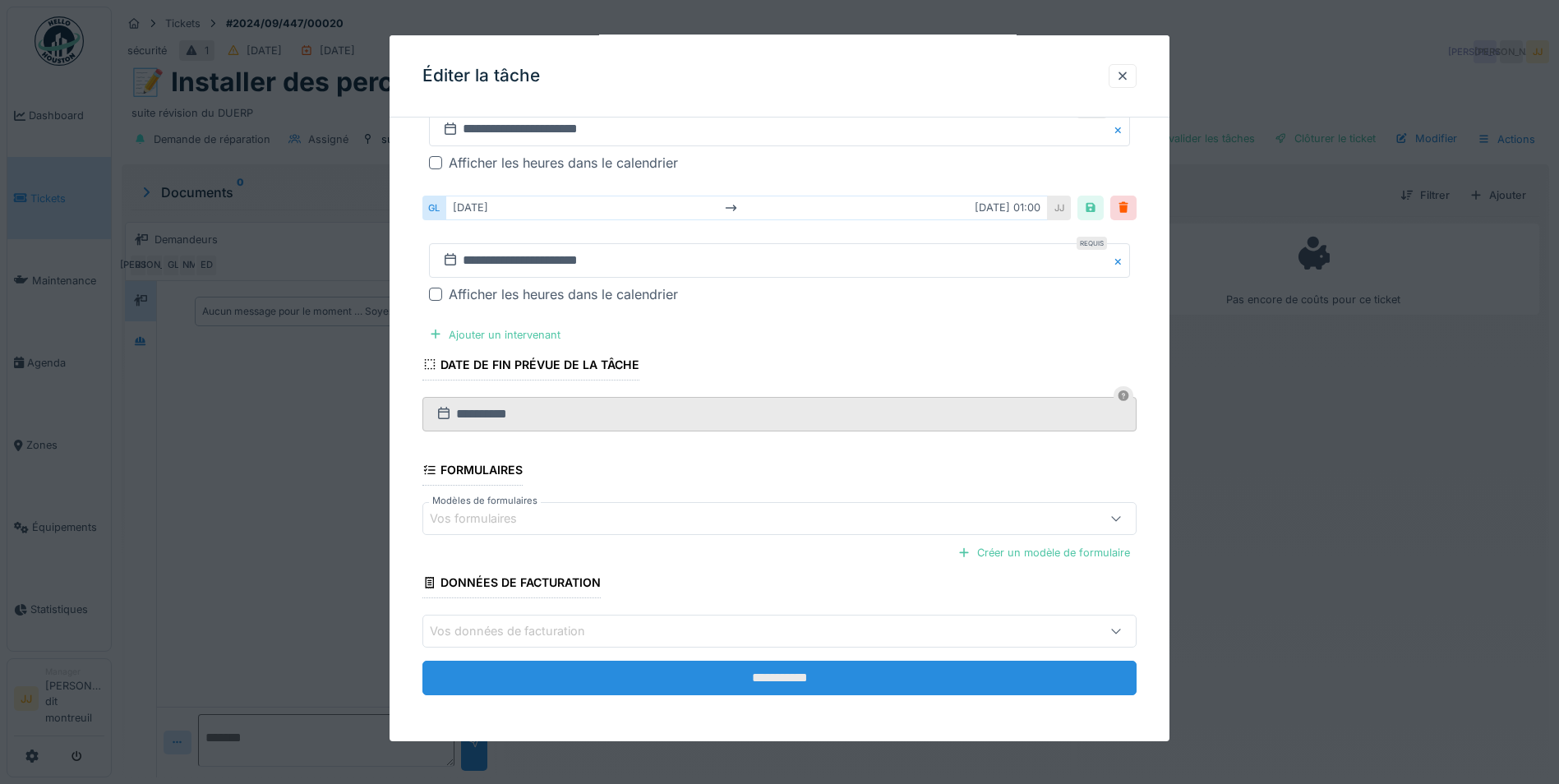
click at [742, 682] on input "**********" at bounding box center [780, 678] width 715 height 35
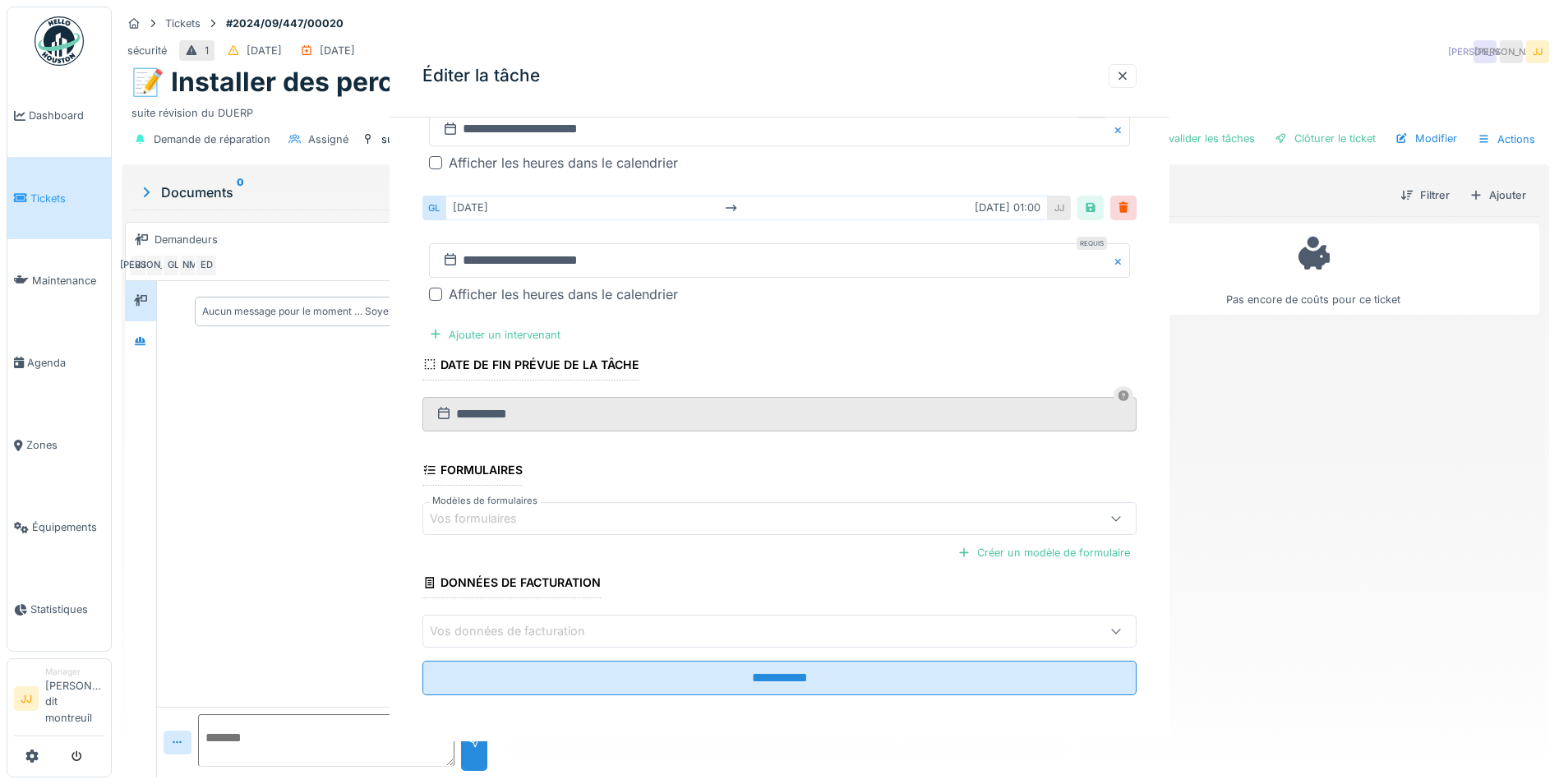
scroll to position [0, 0]
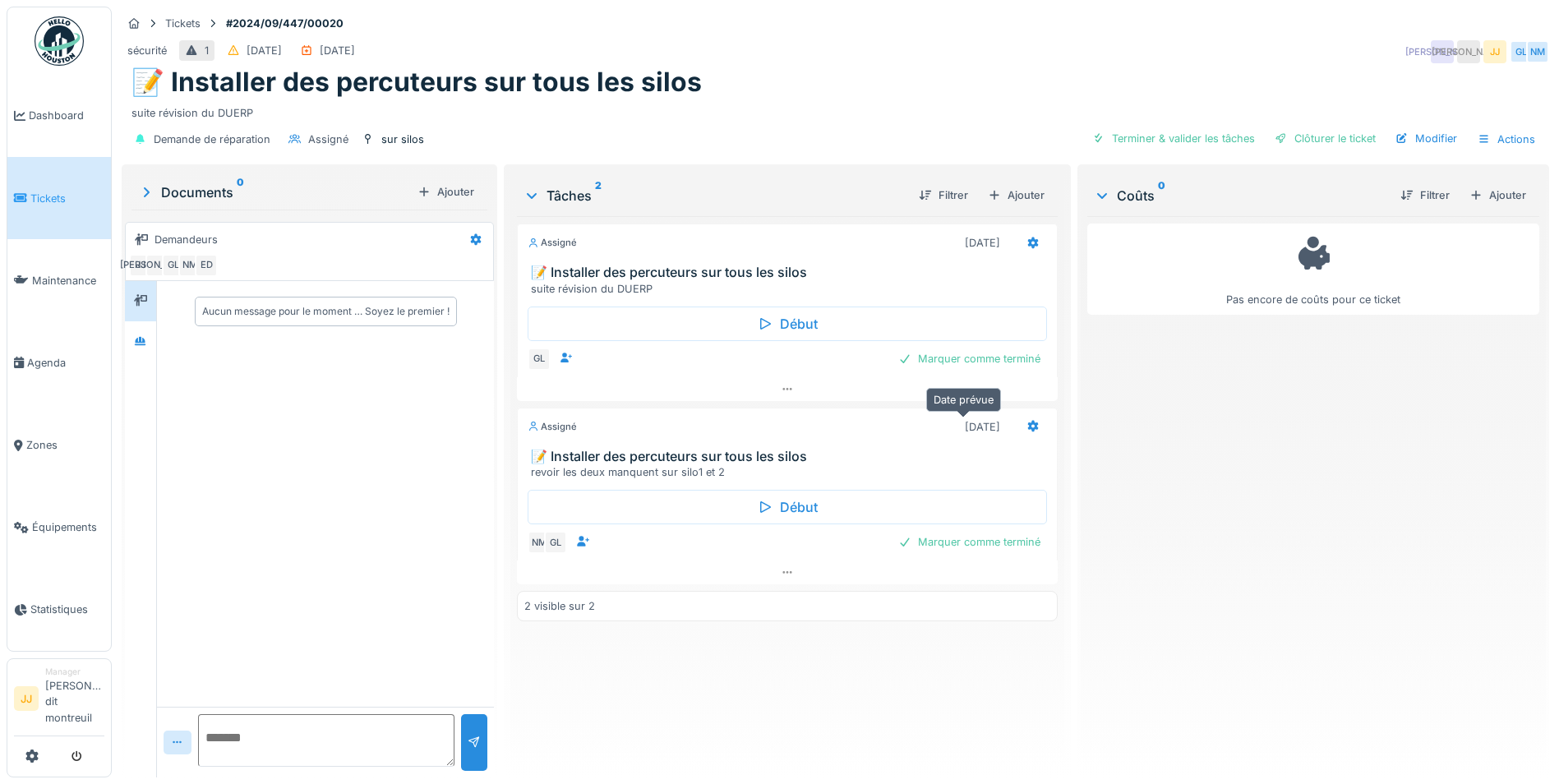
click at [978, 431] on div "10/09/2025" at bounding box center [982, 426] width 35 height 16
click at [1029, 425] on icon at bounding box center [1034, 426] width 11 height 12
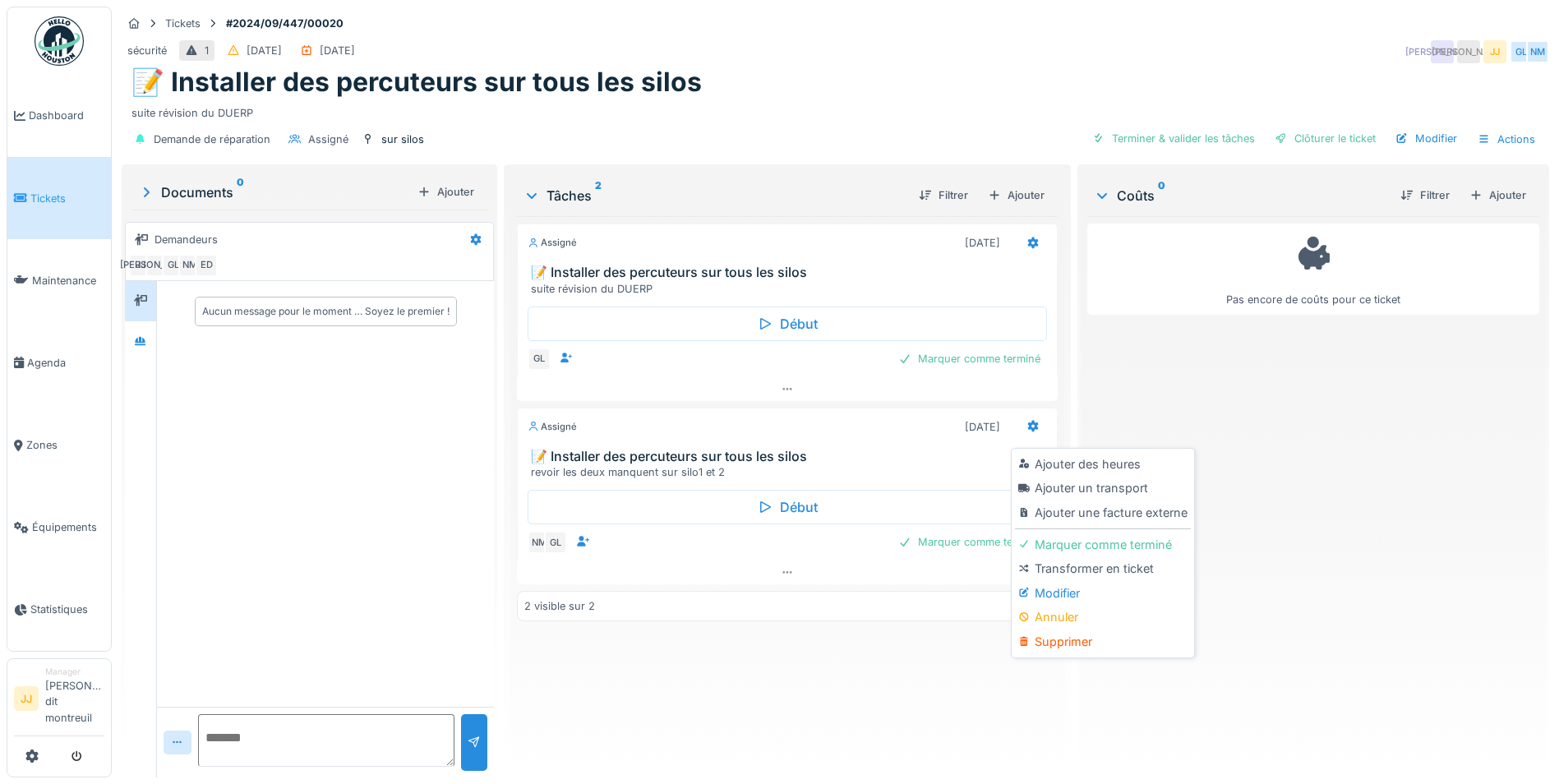
click at [923, 445] on div "Assigné 10/09/2025 📝 Installer des percuteurs sur tous les silos revoir les deu…" at bounding box center [787, 443] width 541 height 73
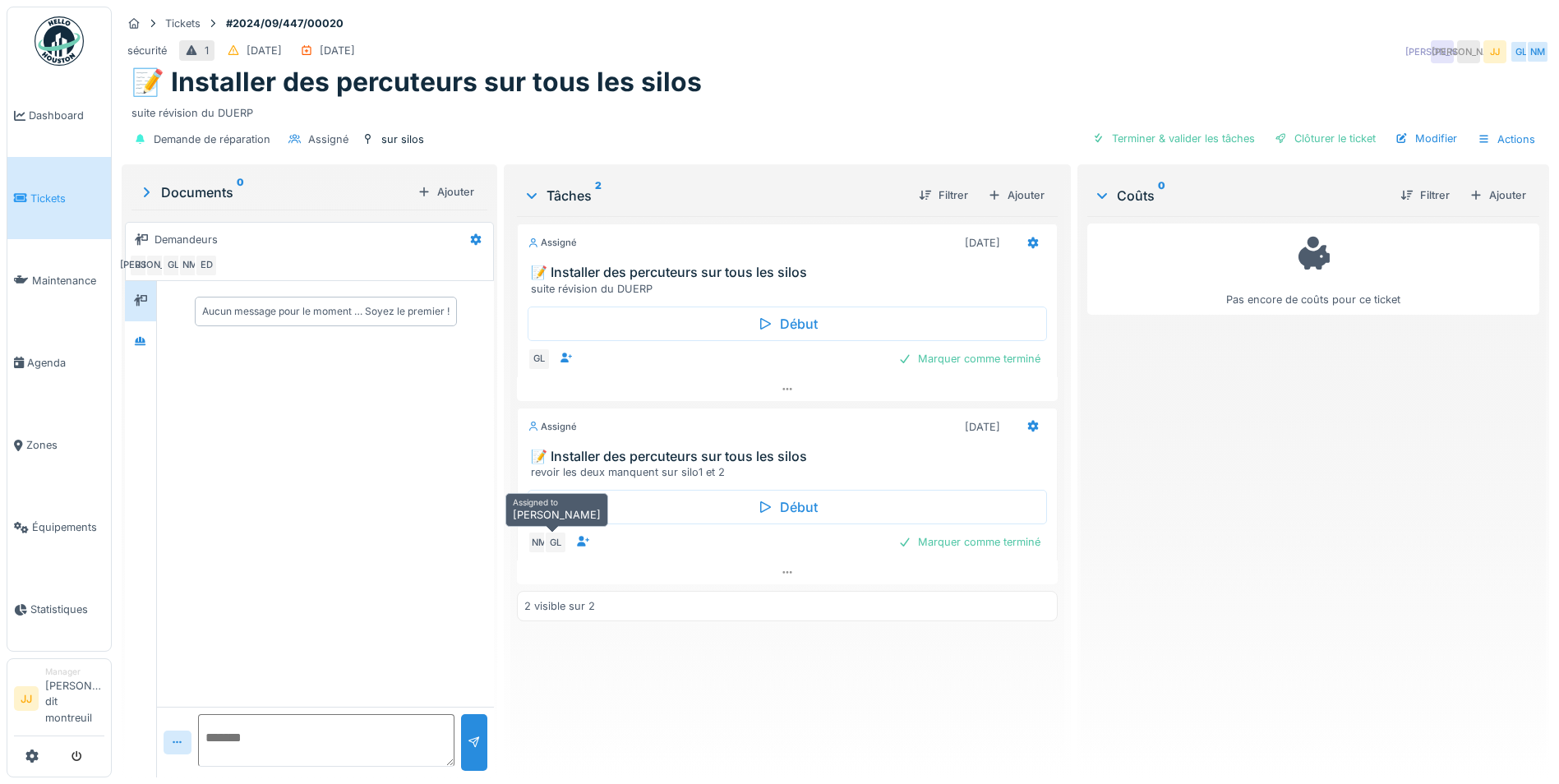
click at [554, 543] on div "GL" at bounding box center [556, 543] width 23 height 23
click at [537, 538] on div "NM" at bounding box center [539, 543] width 23 height 23
click at [771, 580] on div at bounding box center [787, 572] width 541 height 24
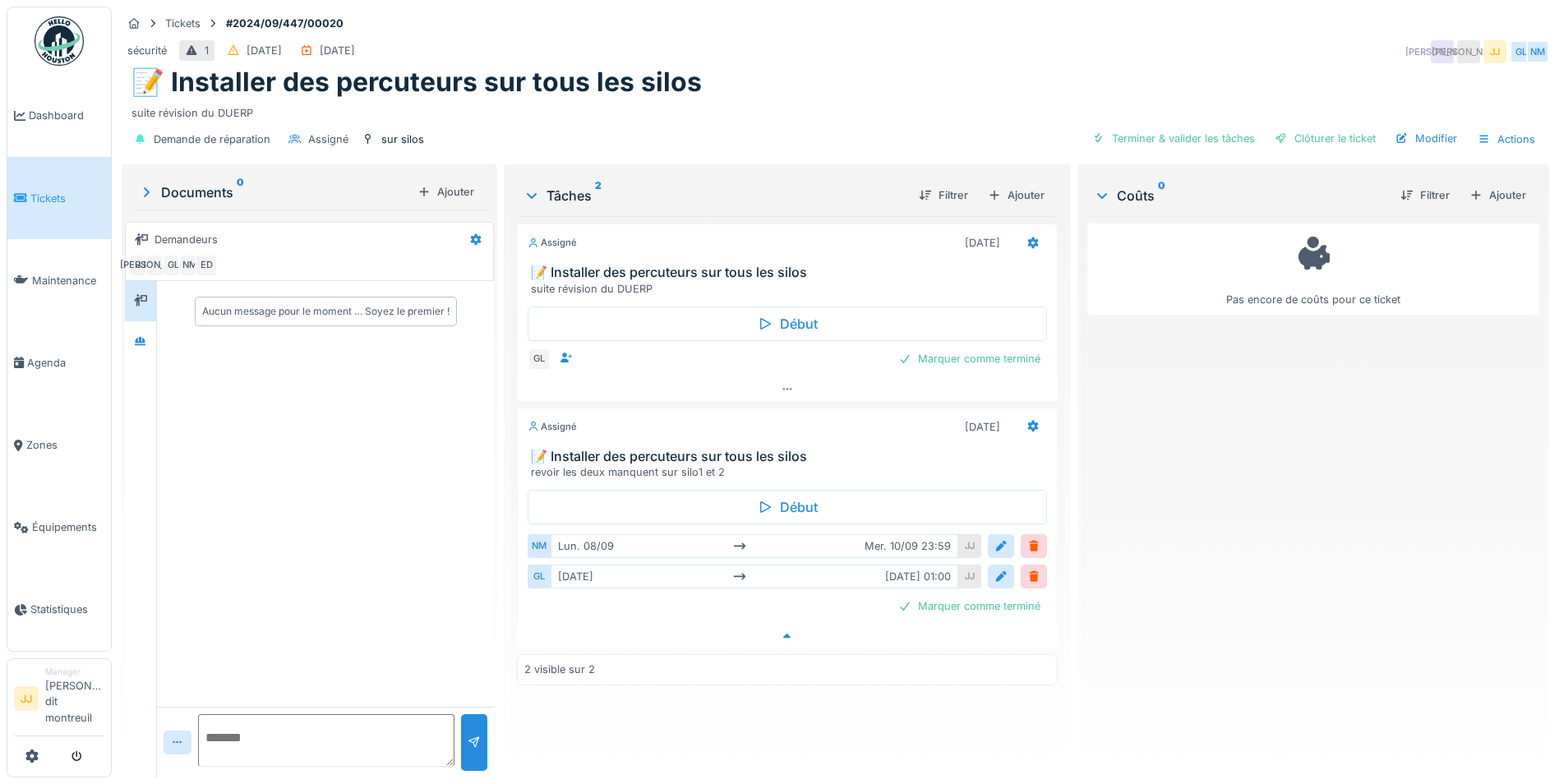
scroll to position [13, 0]
click at [1022, 545] on div at bounding box center [1034, 546] width 26 height 24
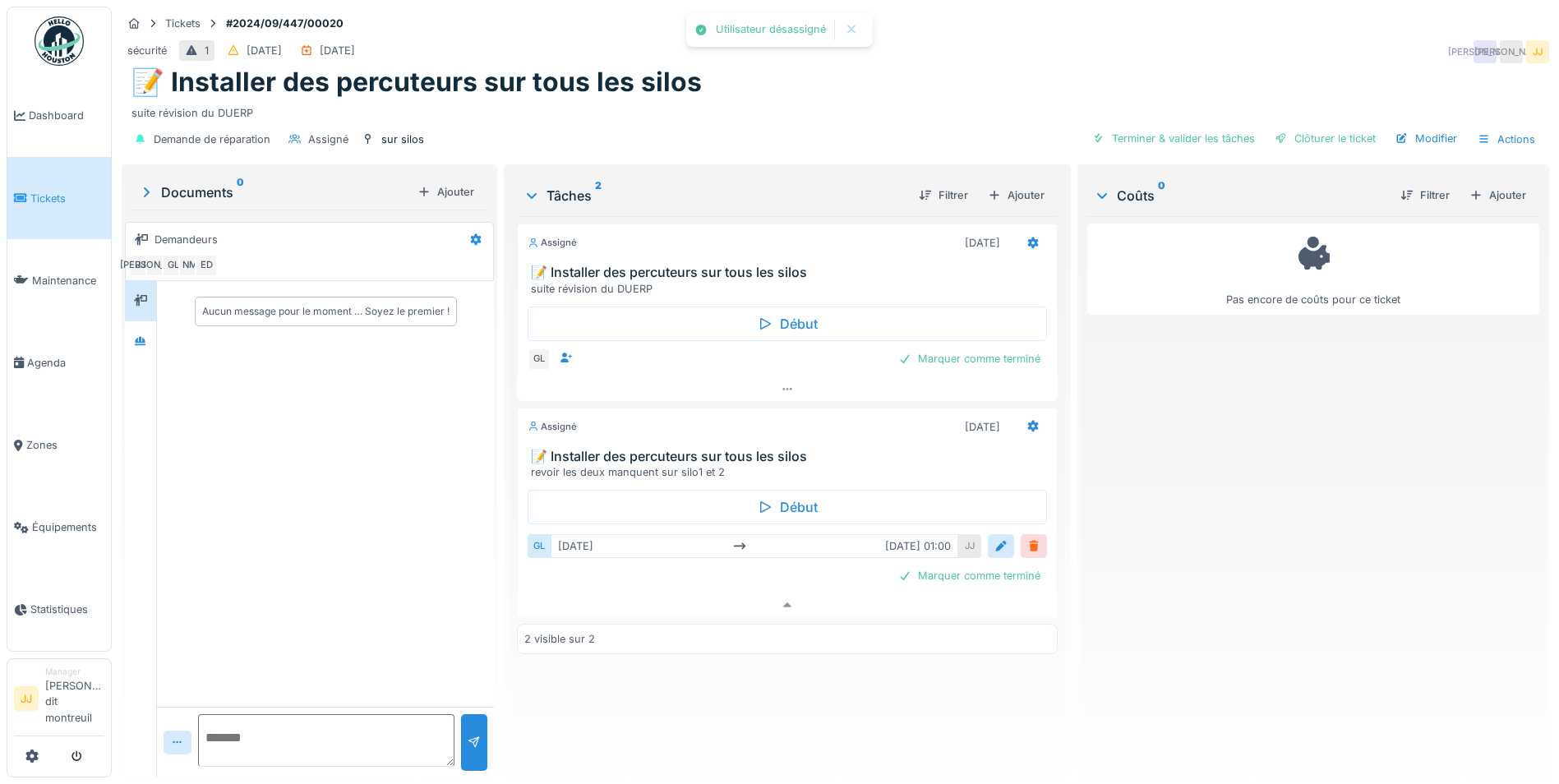
click at [1028, 542] on div at bounding box center [1034, 546] width 14 height 16
click at [748, 532] on div "Ajouter un intervenant" at bounding box center [724, 542] width 144 height 22
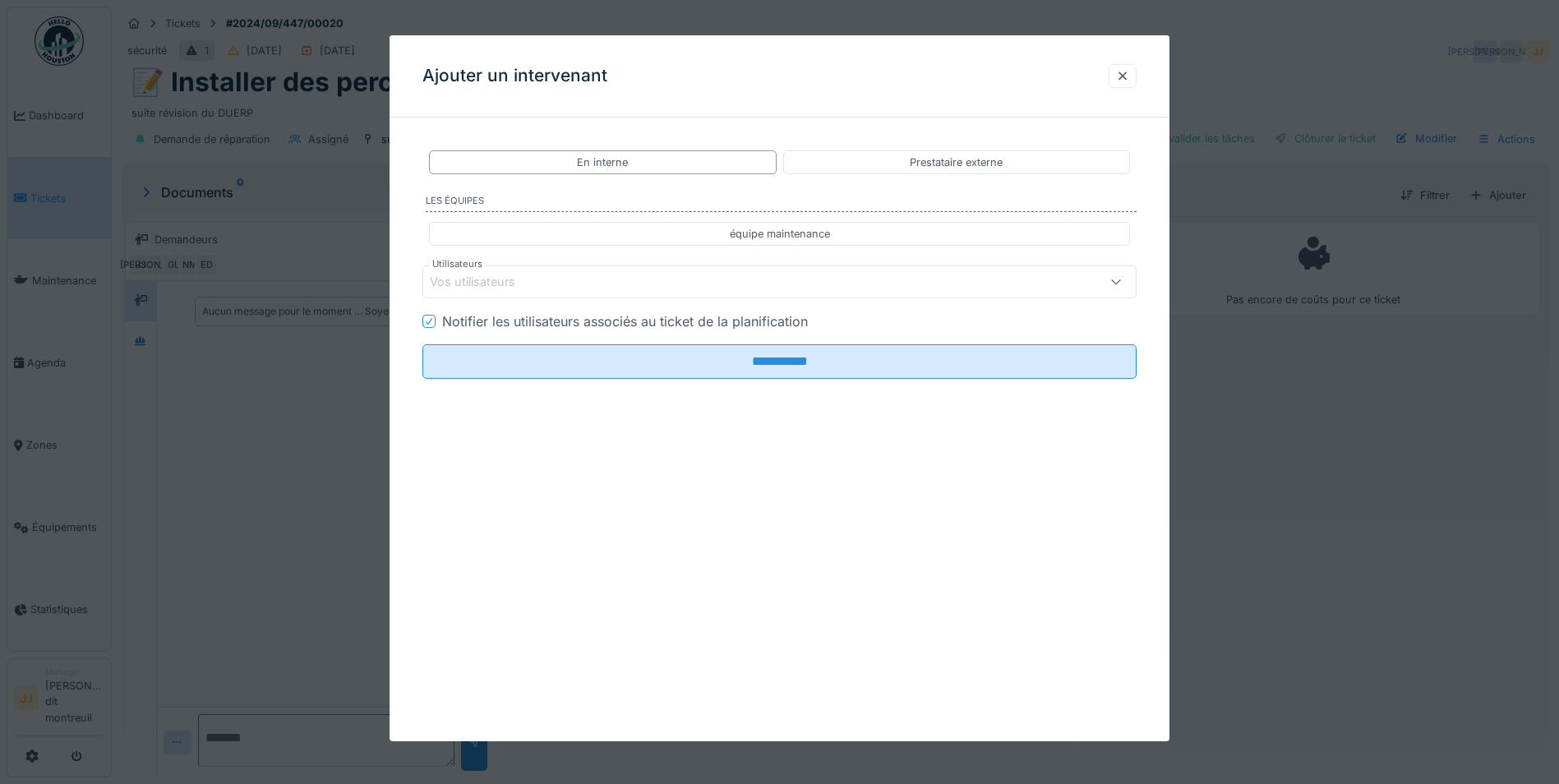
click at [636, 290] on div "Vos utilisateurs" at bounding box center [737, 281] width 616 height 18
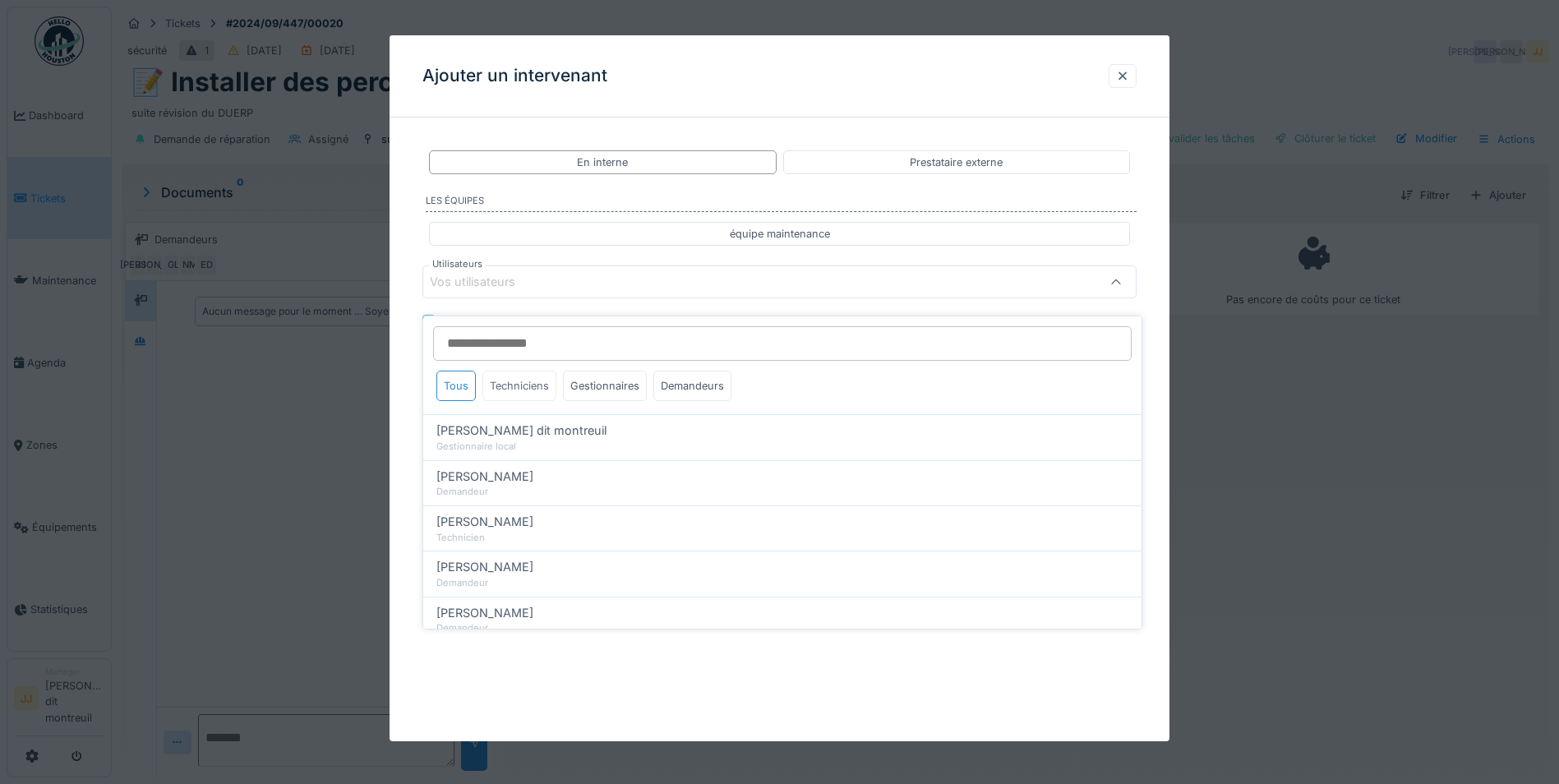
click at [523, 375] on div "Techniciens" at bounding box center [520, 385] width 74 height 30
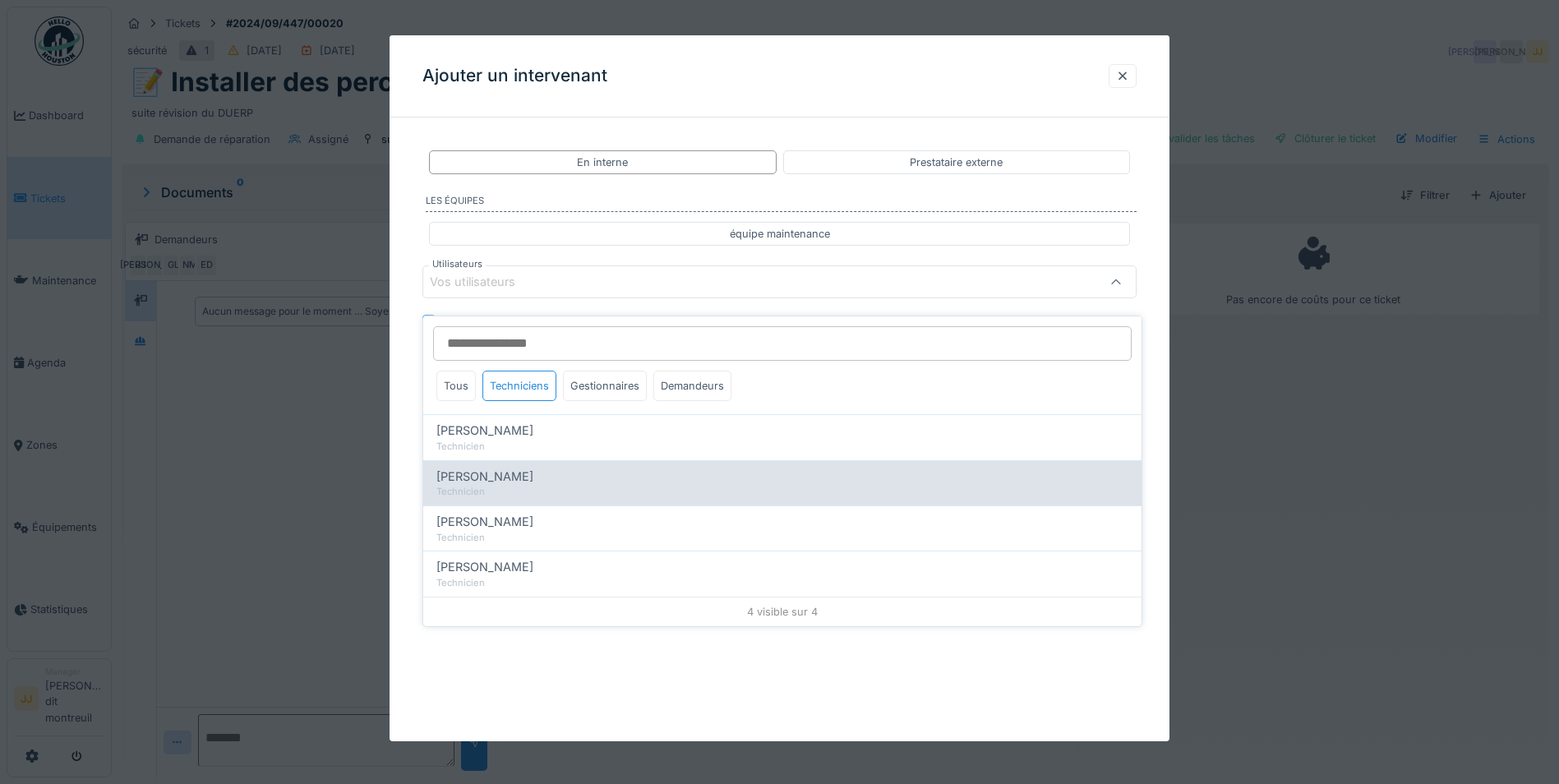
click at [500, 467] on span "[PERSON_NAME]" at bounding box center [485, 476] width 97 height 18
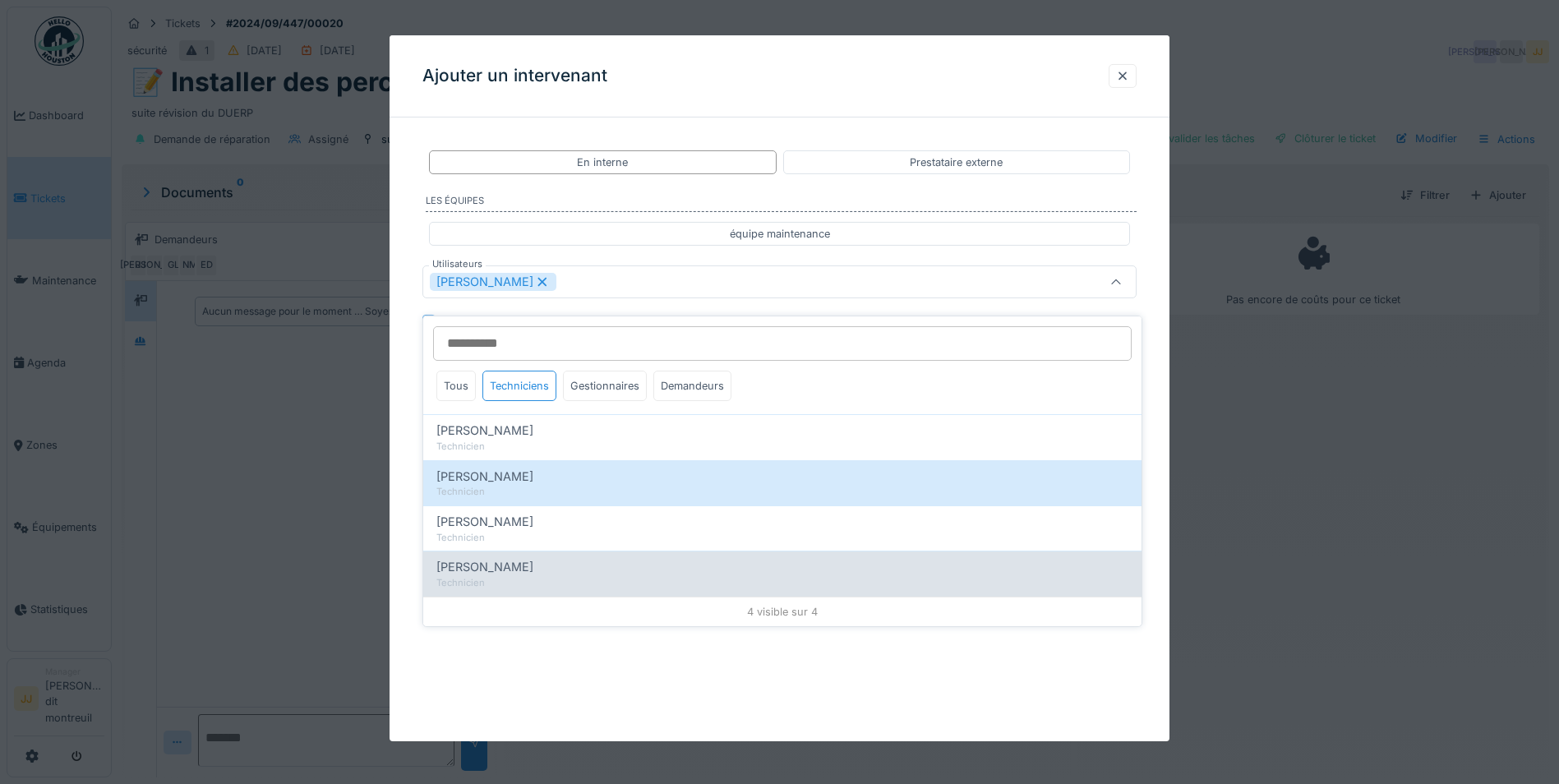
click at [487, 550] on div "Nicolas Menard Technicien" at bounding box center [782, 573] width 718 height 46
type input "**********"
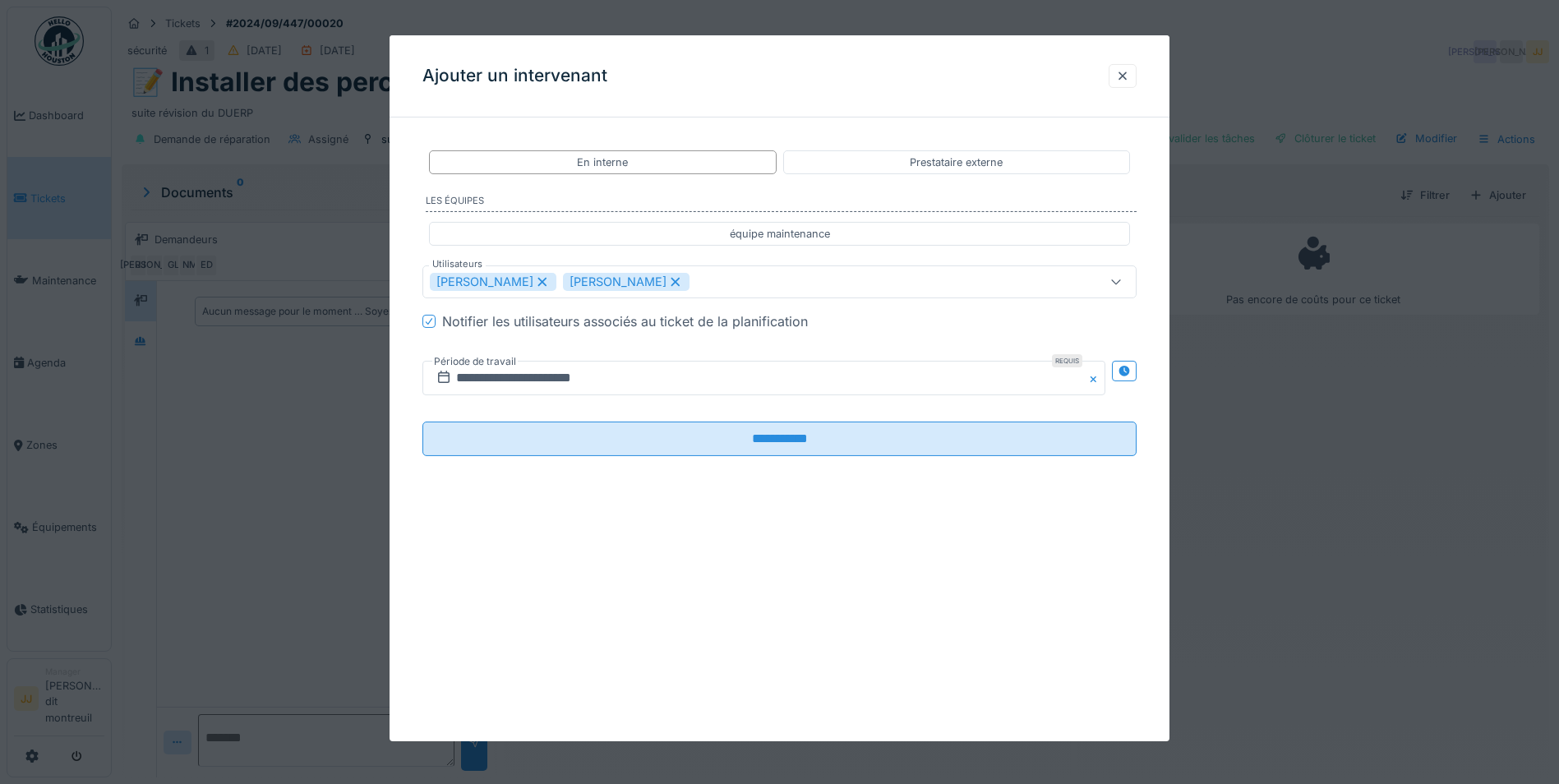
click at [577, 639] on div "**********" at bounding box center [780, 388] width 780 height 706
click at [710, 387] on input "**********" at bounding box center [764, 378] width 683 height 35
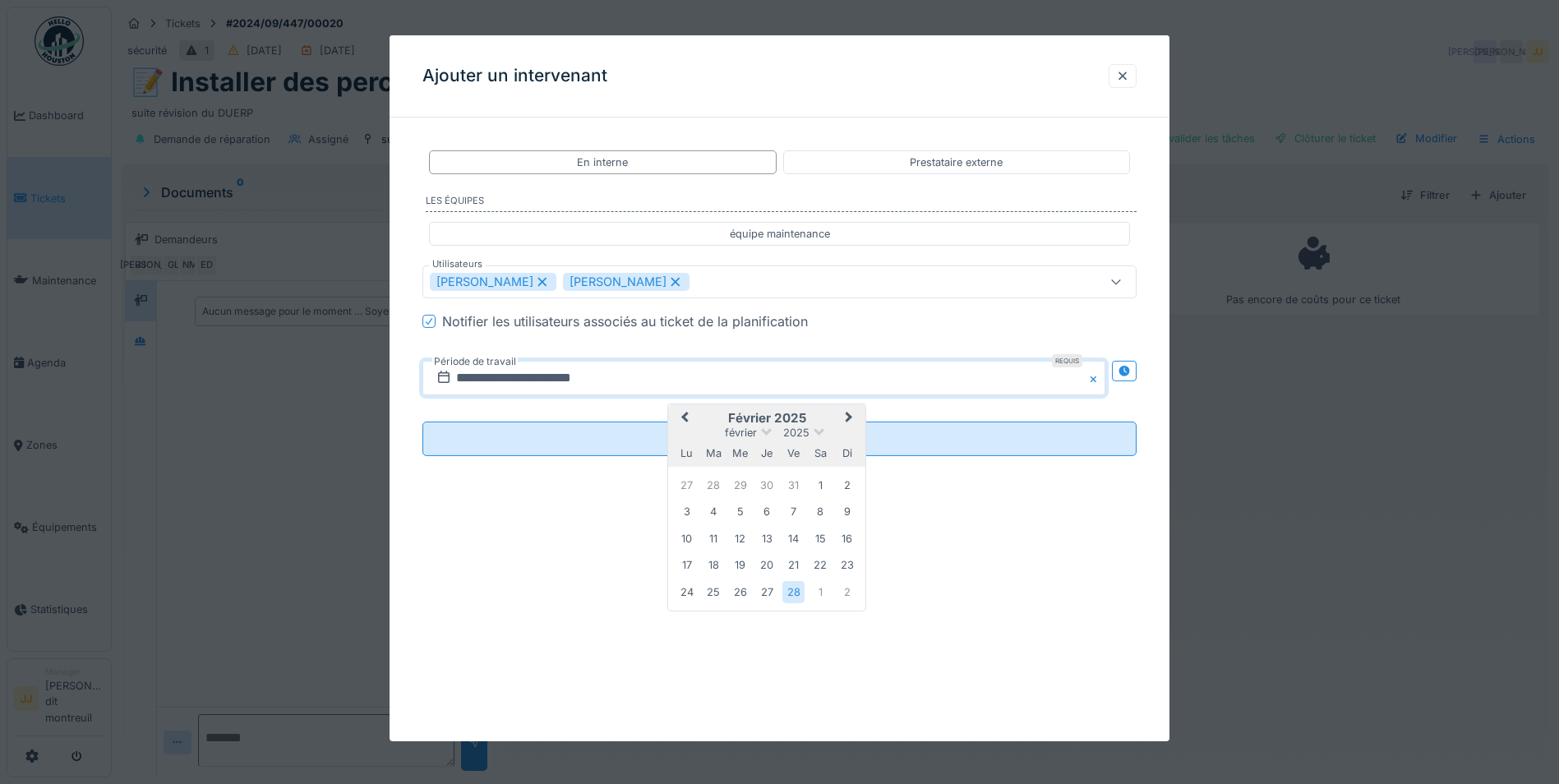
click at [849, 417] on span "Next Month" at bounding box center [849, 418] width 0 height 19
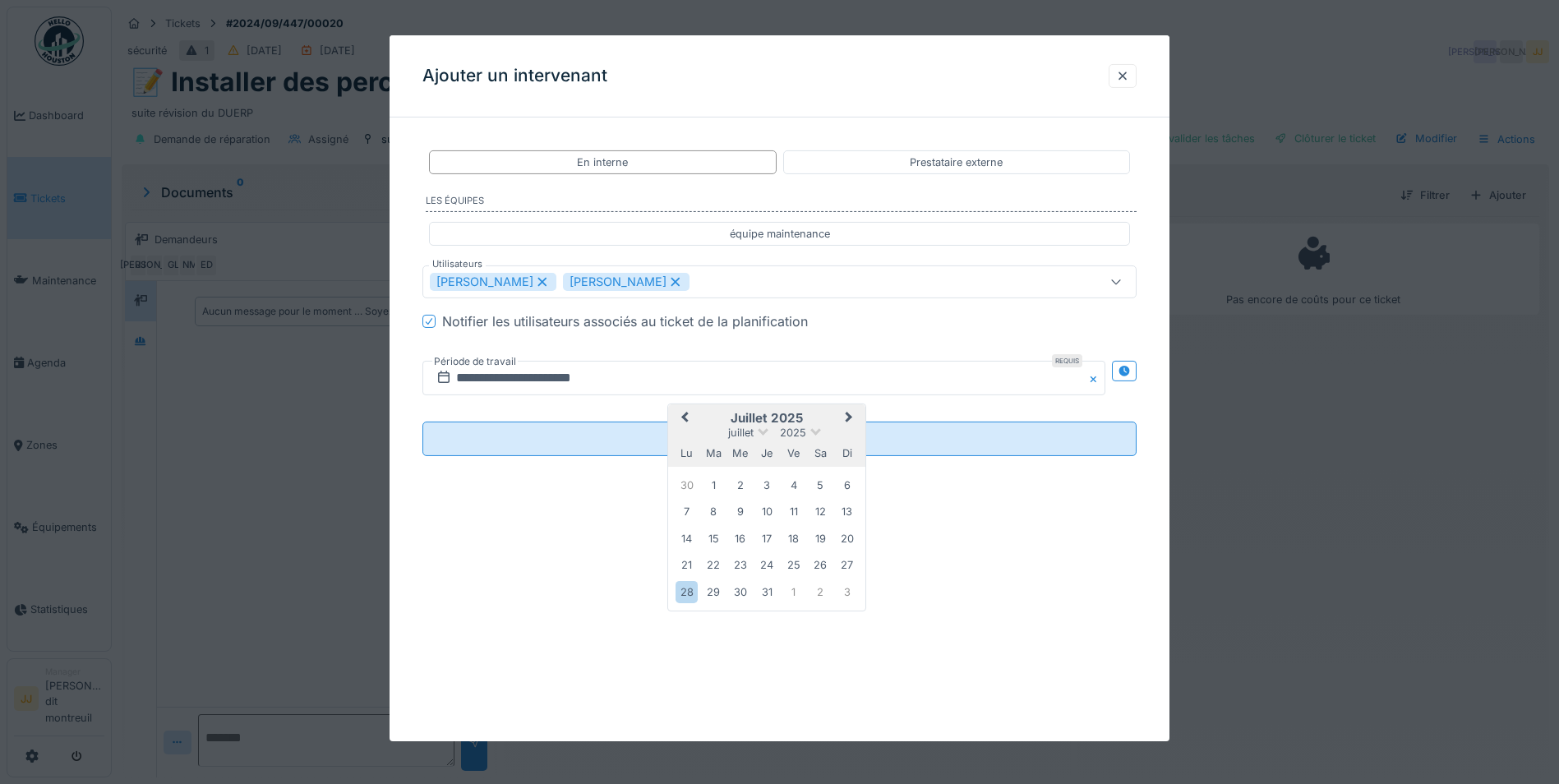
click at [849, 417] on span "Next Month" at bounding box center [849, 418] width 0 height 19
click at [711, 591] on div "30" at bounding box center [714, 592] width 22 height 24
click at [710, 591] on div "30" at bounding box center [714, 592] width 22 height 24
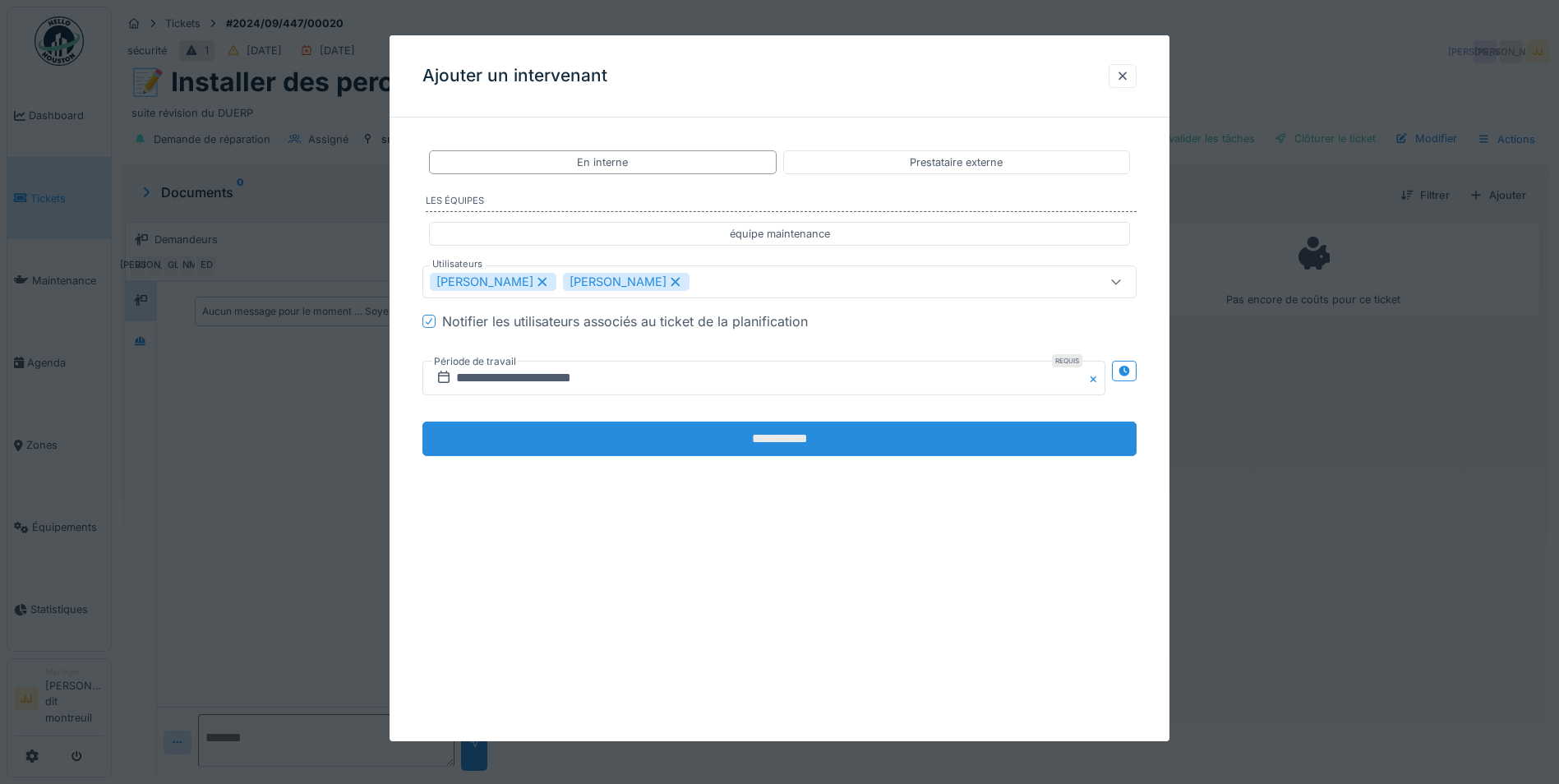
click at [566, 451] on input "**********" at bounding box center [780, 439] width 715 height 35
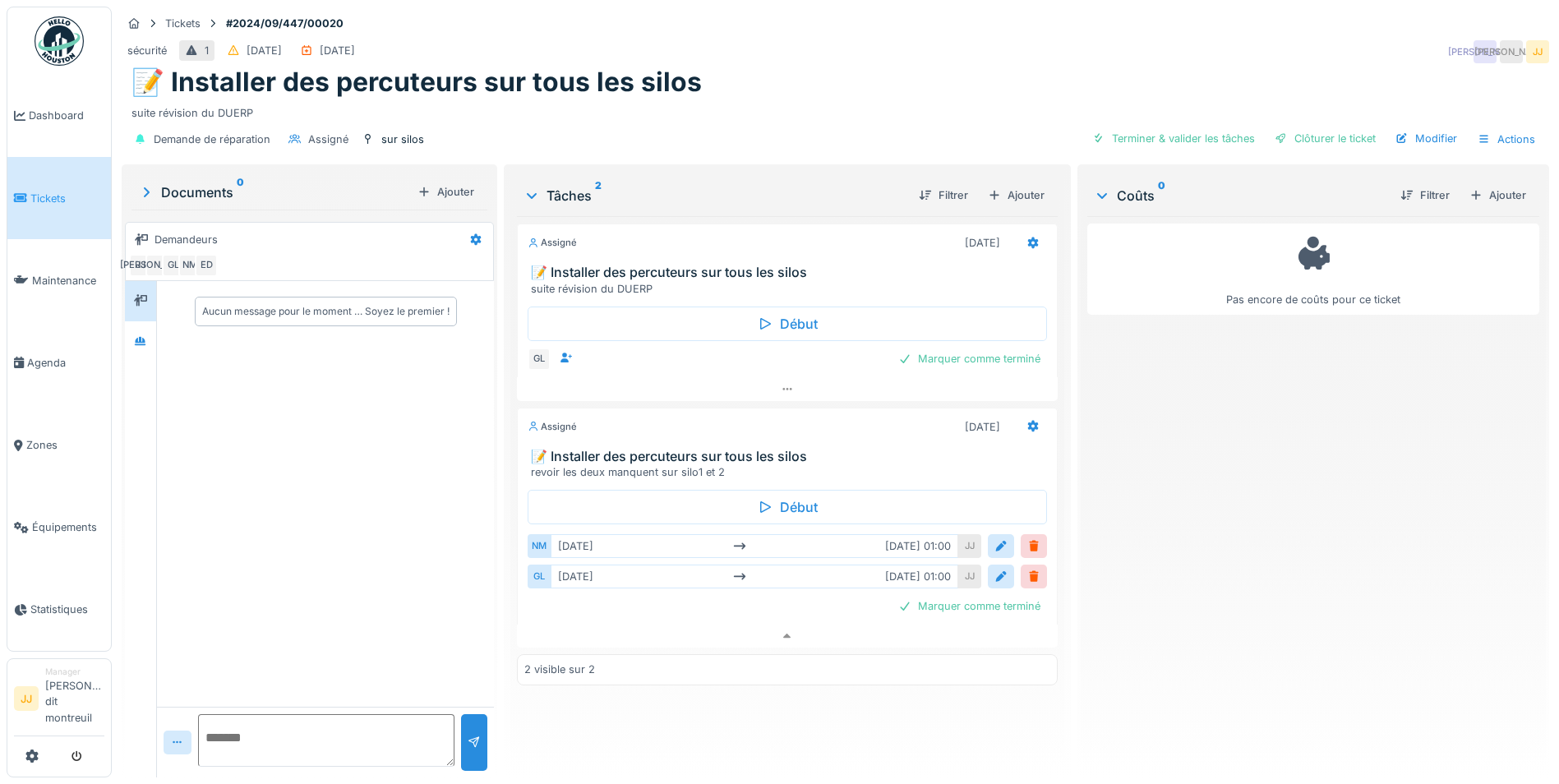
click at [50, 198] on span "Tickets" at bounding box center [67, 199] width 74 height 16
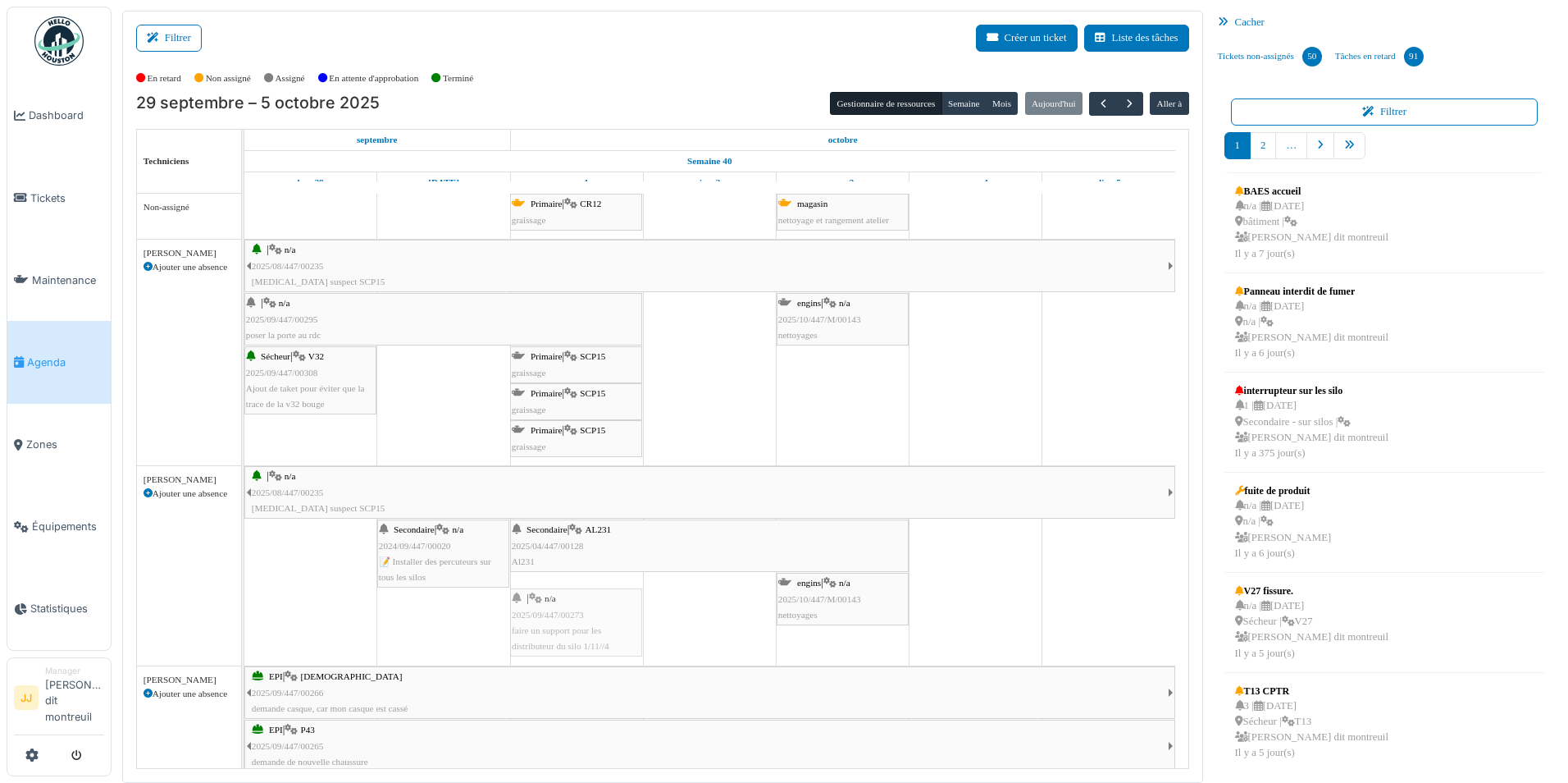
drag, startPoint x: 419, startPoint y: 612, endPoint x: 488, endPoint y: 613, distance: 69.0
click at [488, 613] on div "Primaire | CR12 [GEOGRAPHIC_DATA] magasin nettoyage et rangement atelier | n/a …" at bounding box center [717, 661] width 944 height 935
click at [329, 310] on div "| n/a 2025/09/447/00295 poser la porte au rdc" at bounding box center [443, 318] width 395 height 47
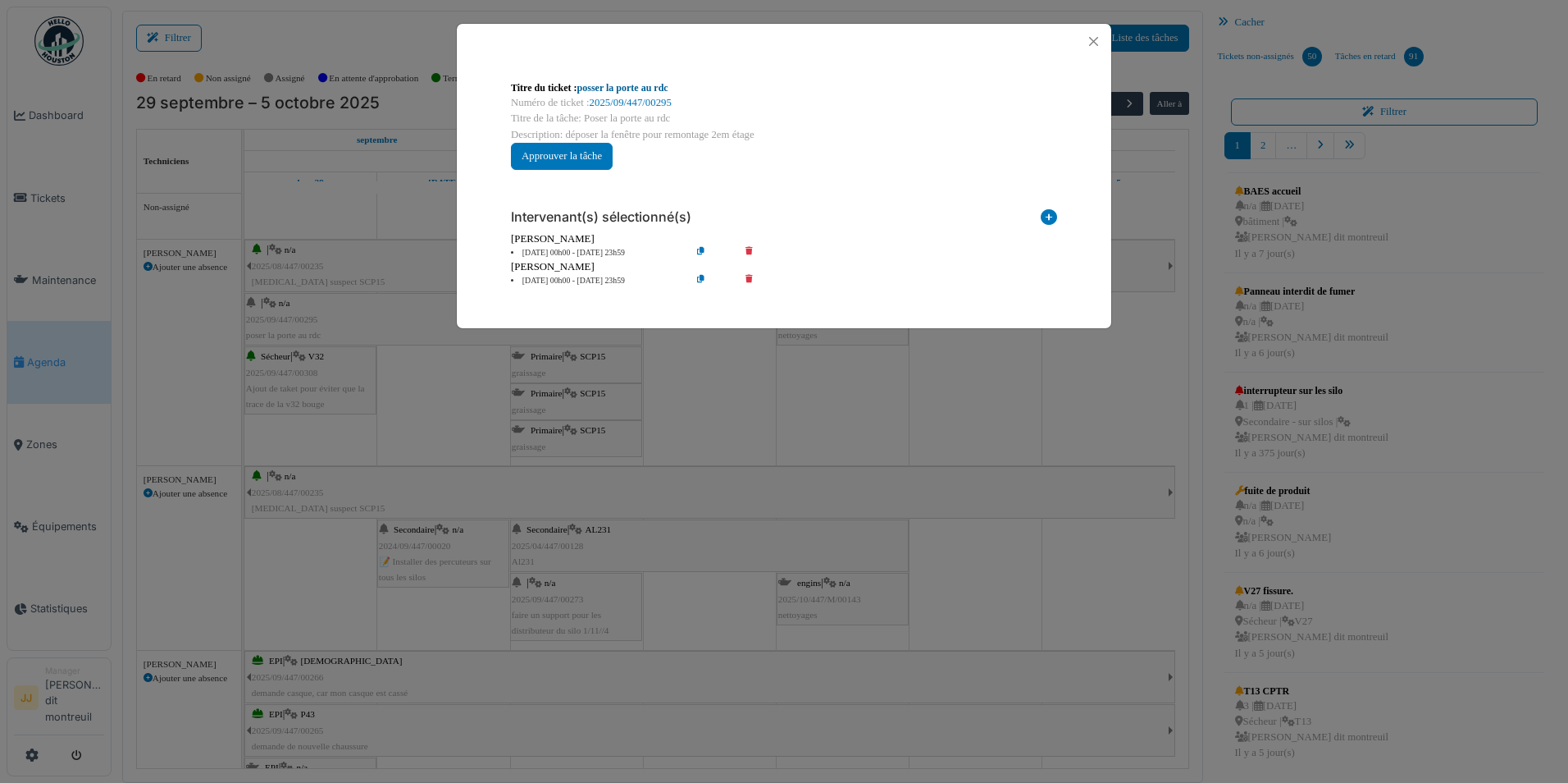
click at [628, 86] on link "posser la porte au rdc" at bounding box center [623, 88] width 91 height 12
click at [1093, 44] on button "Close" at bounding box center [1093, 41] width 22 height 22
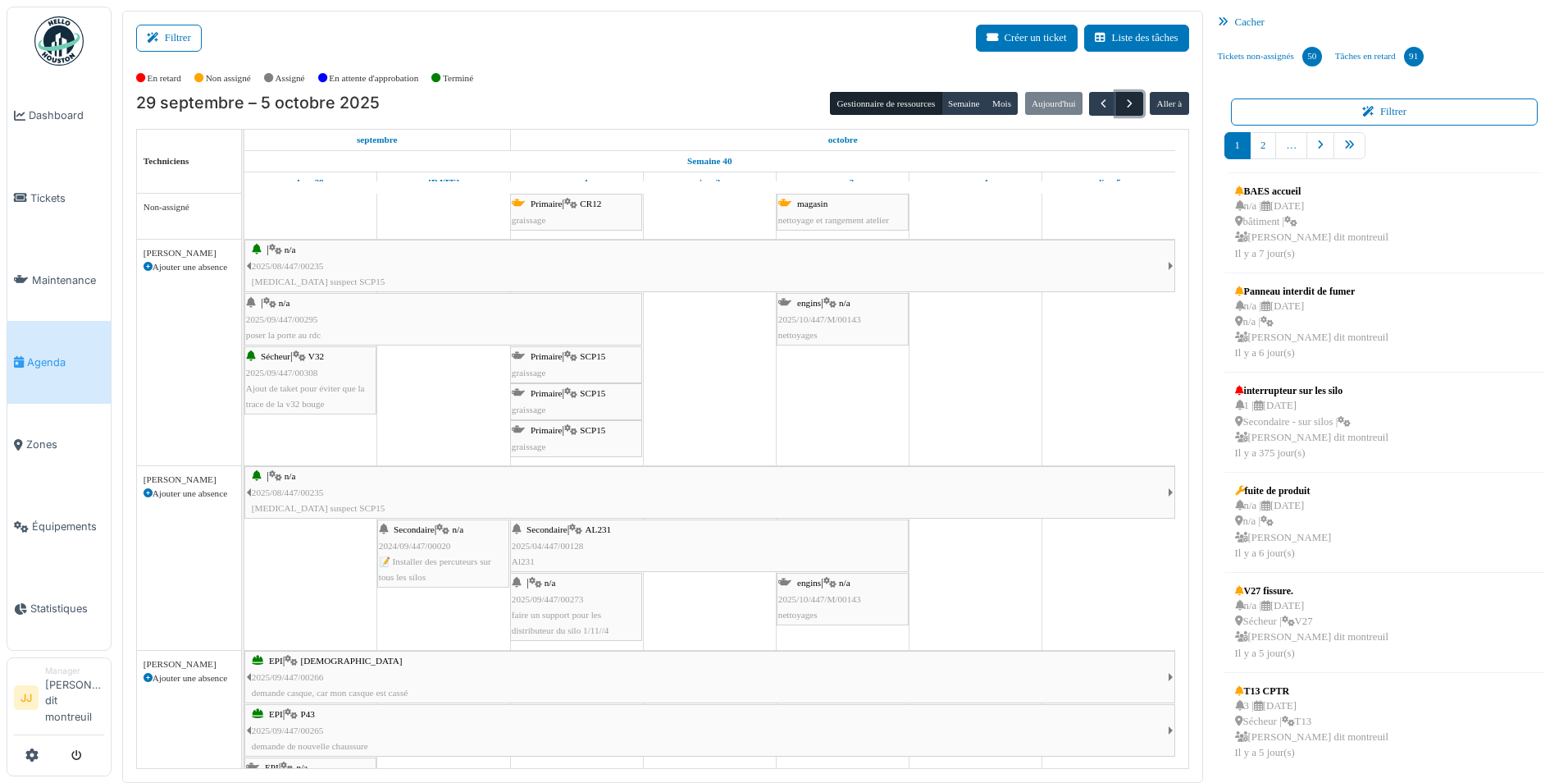
click at [1139, 94] on button "button" at bounding box center [1130, 104] width 27 height 24
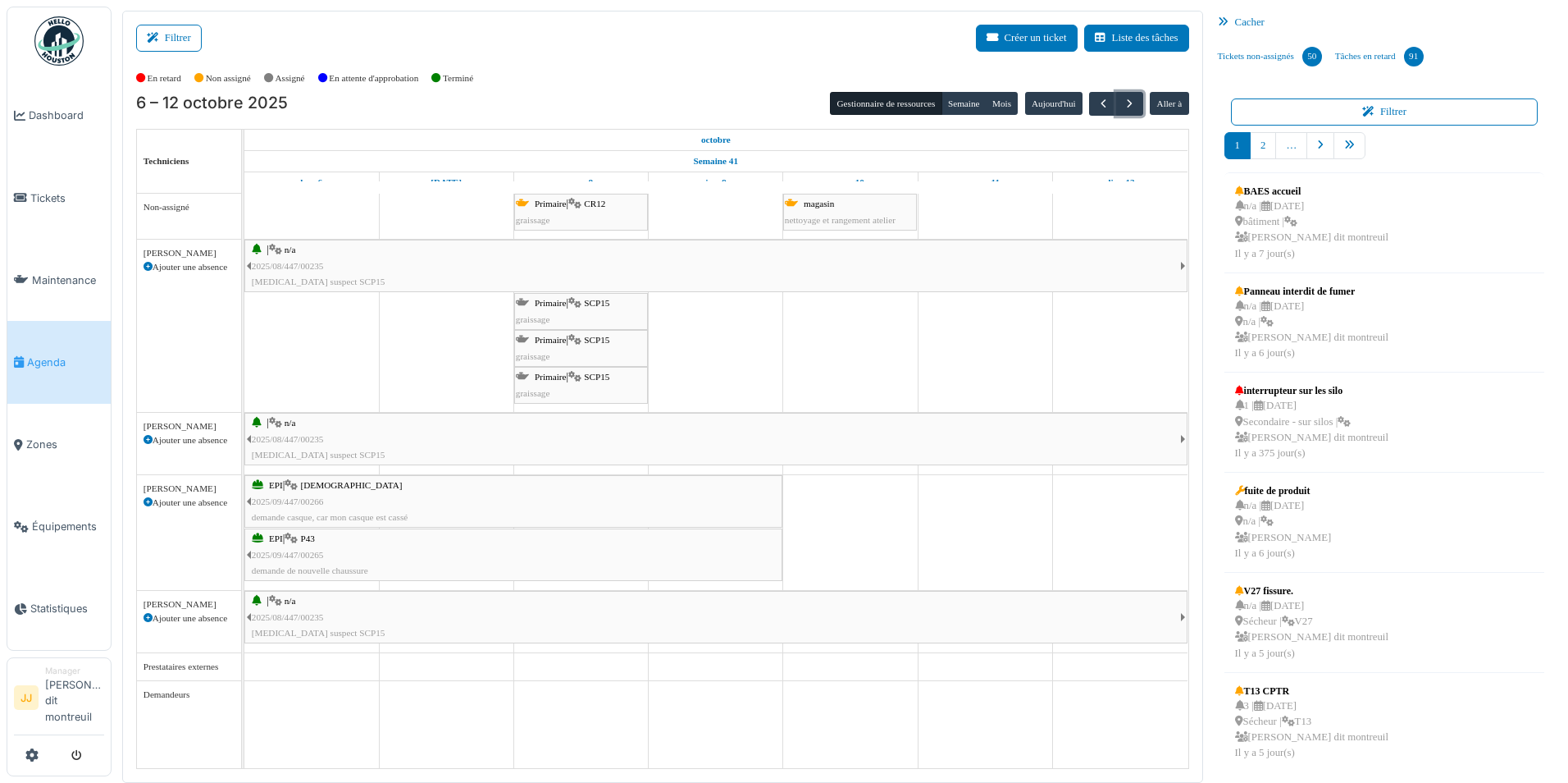
click at [330, 609] on div "| n/a 2025/08/447/00235 [MEDICAL_DATA] suspect SCP15" at bounding box center [716, 617] width 929 height 47
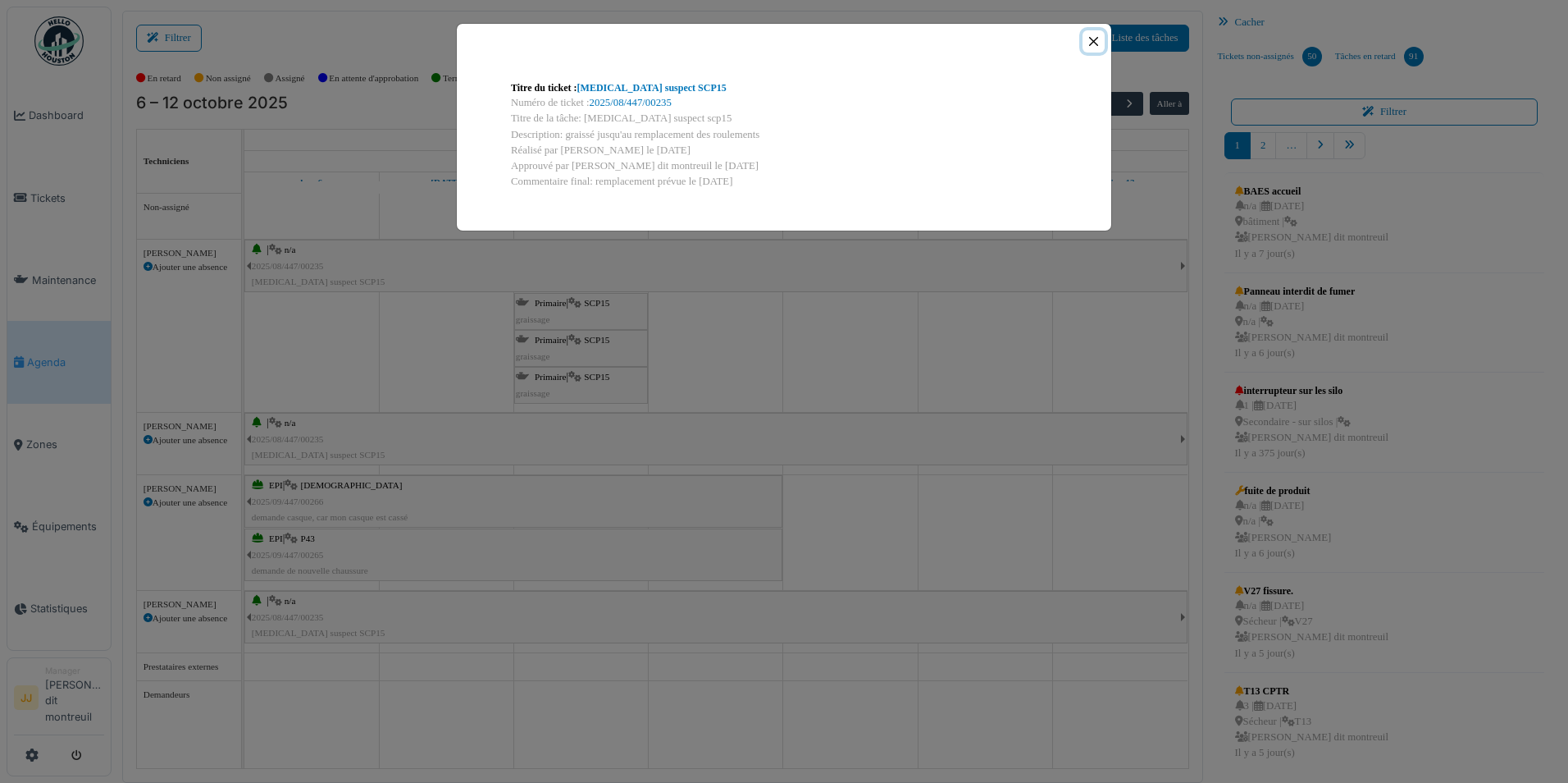
click at [1090, 45] on button "Close" at bounding box center [1093, 41] width 22 height 22
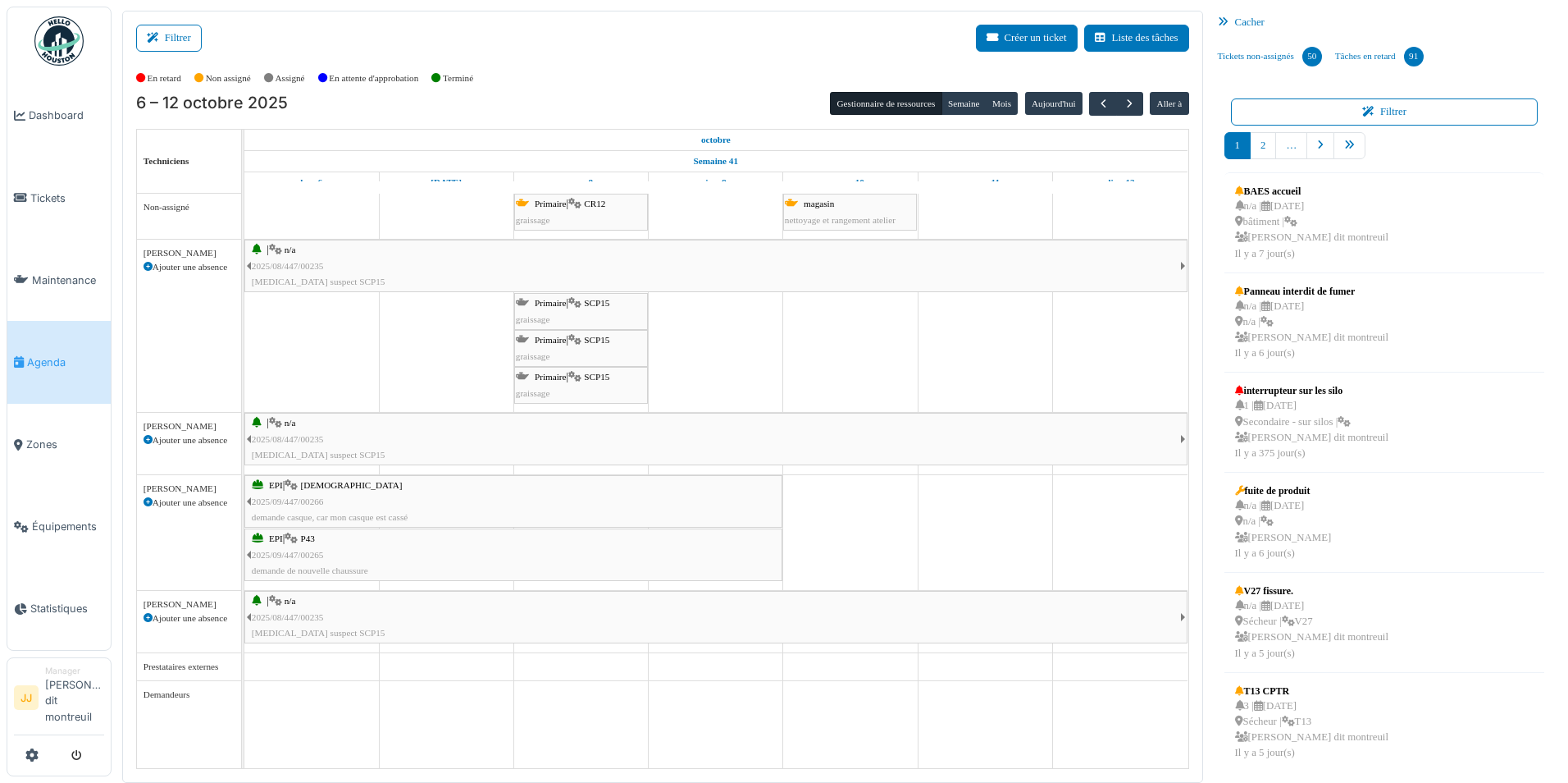
click at [1162, 256] on div "| n/a 2025/08/447/00235 [MEDICAL_DATA] suspect SCP15" at bounding box center [716, 265] width 929 height 47
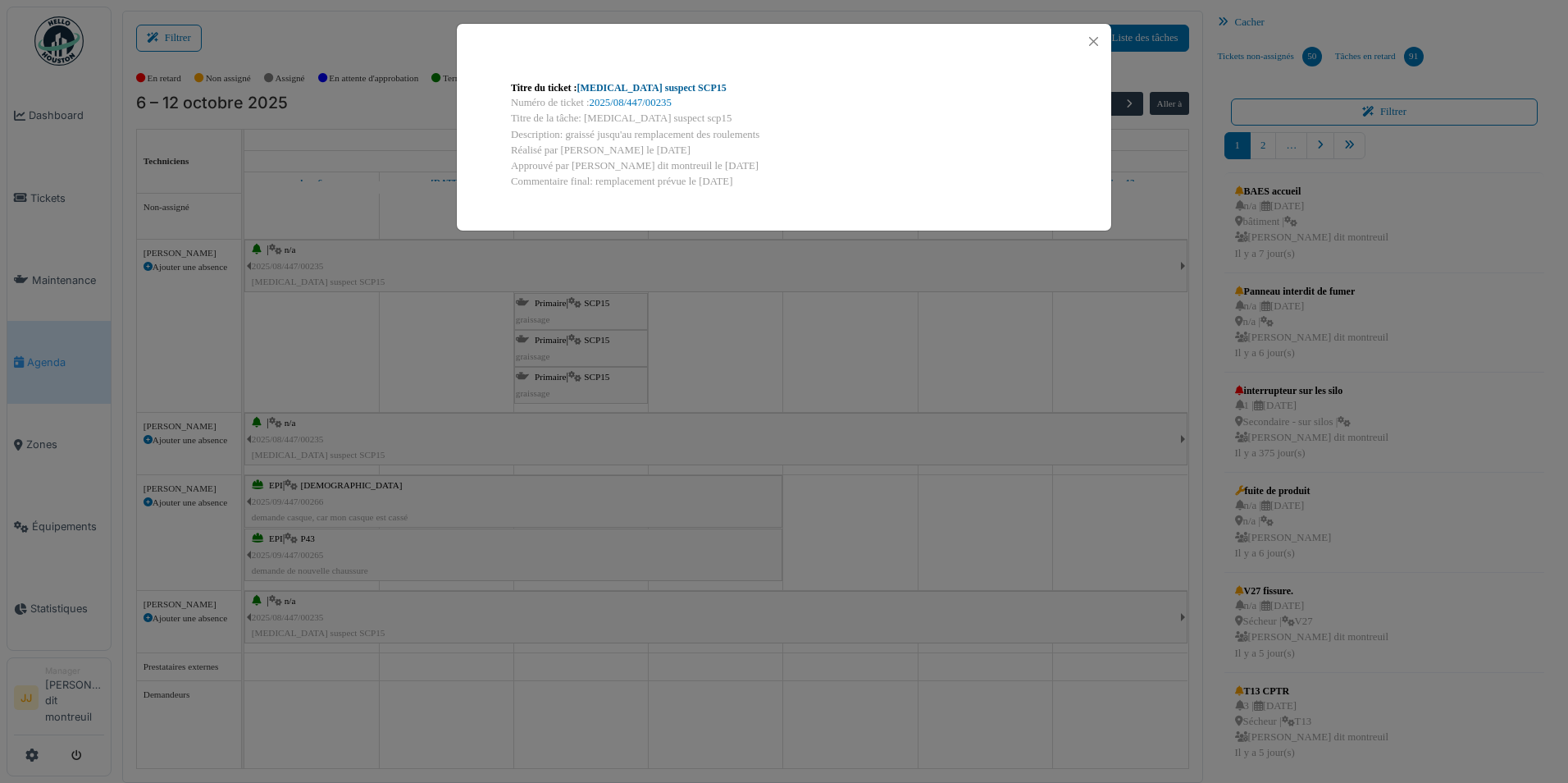
click at [632, 85] on link "[MEDICAL_DATA] suspect SCP15" at bounding box center [652, 88] width 149 height 12
click at [1091, 36] on button "Close" at bounding box center [1093, 41] width 22 height 22
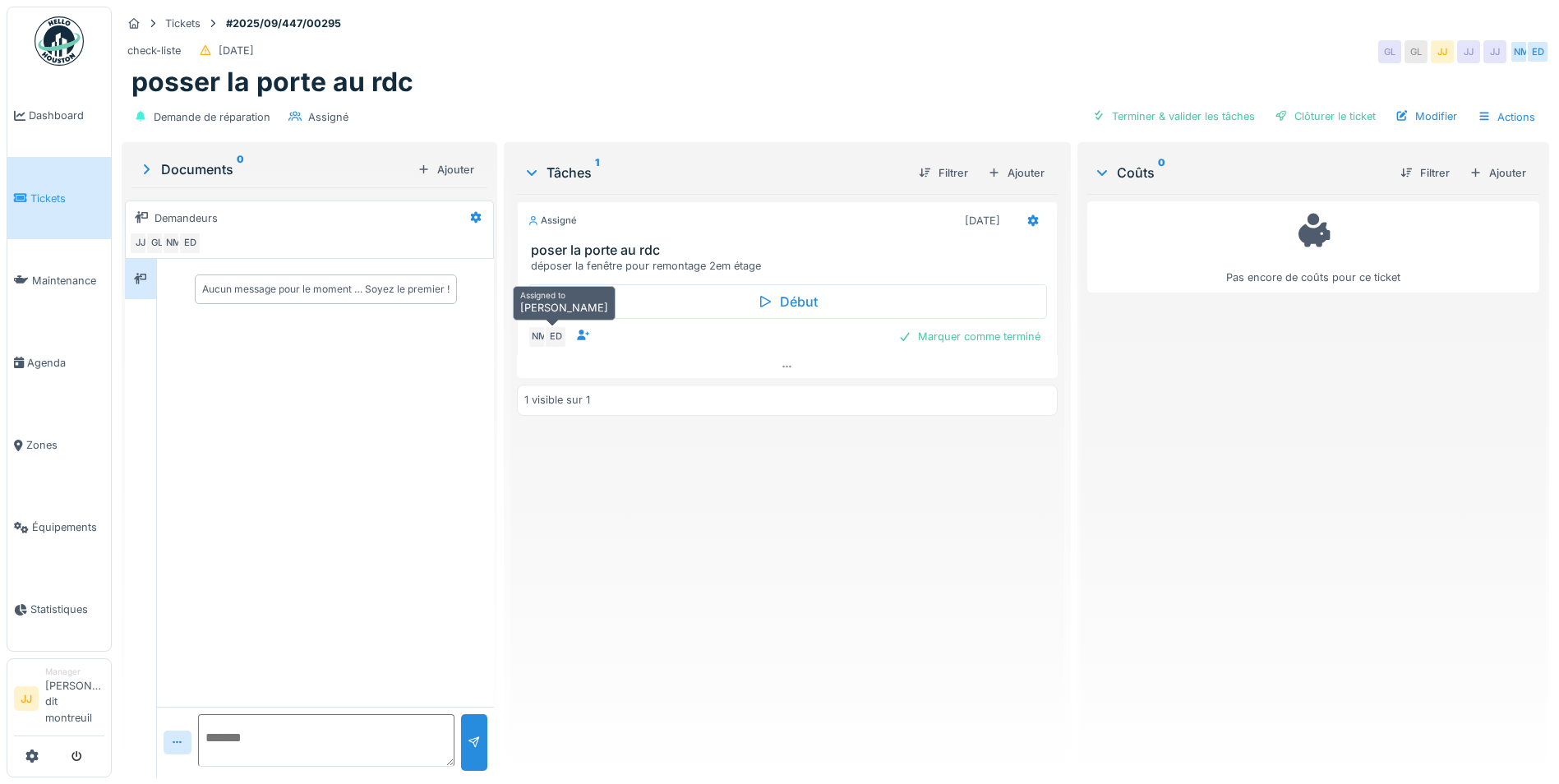
click at [551, 331] on div "ED" at bounding box center [556, 337] width 23 height 23
click at [799, 359] on div at bounding box center [787, 366] width 541 height 24
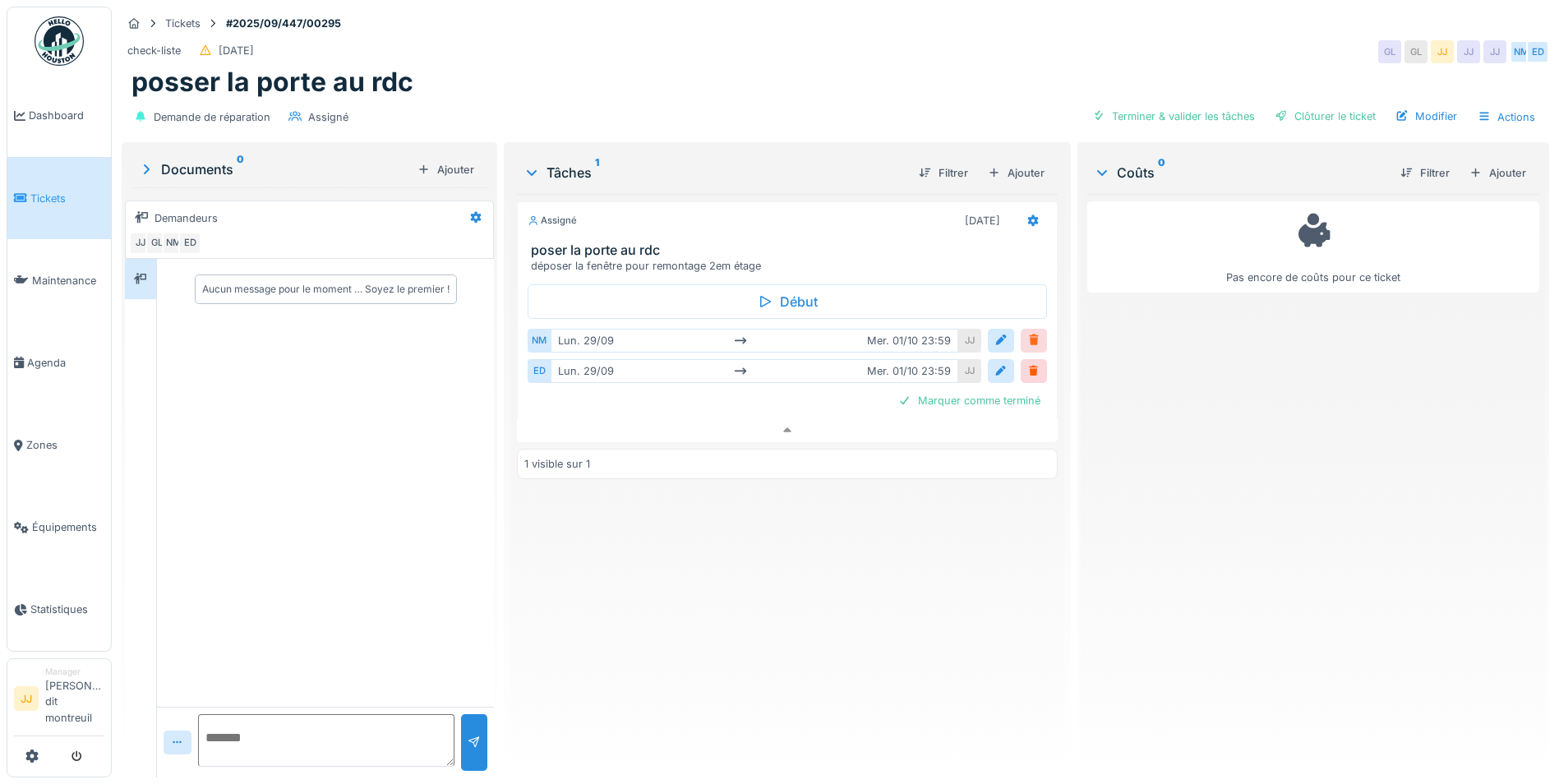
click at [1021, 329] on div at bounding box center [1034, 340] width 26 height 24
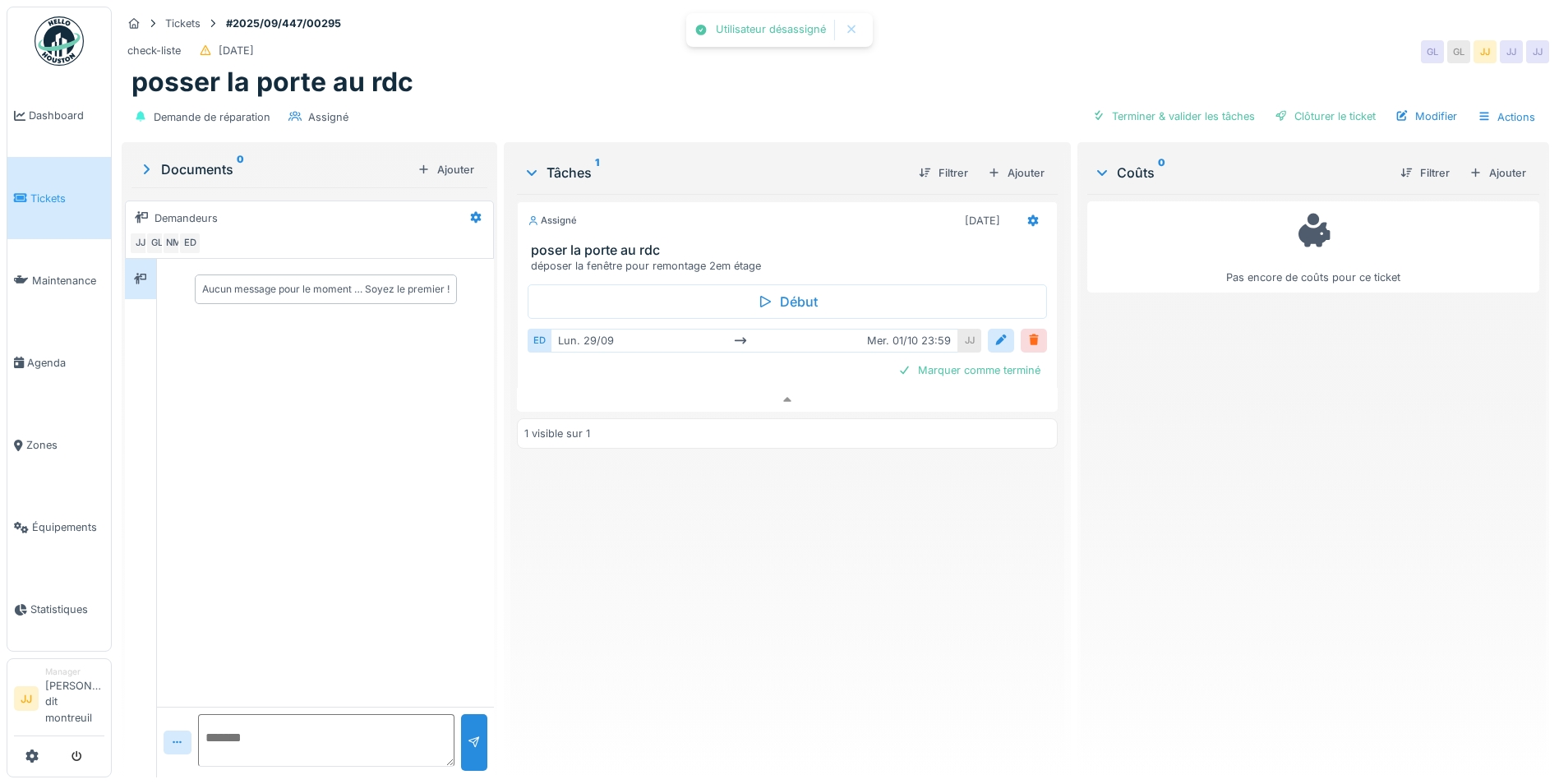
click at [1028, 333] on div at bounding box center [1034, 340] width 14 height 16
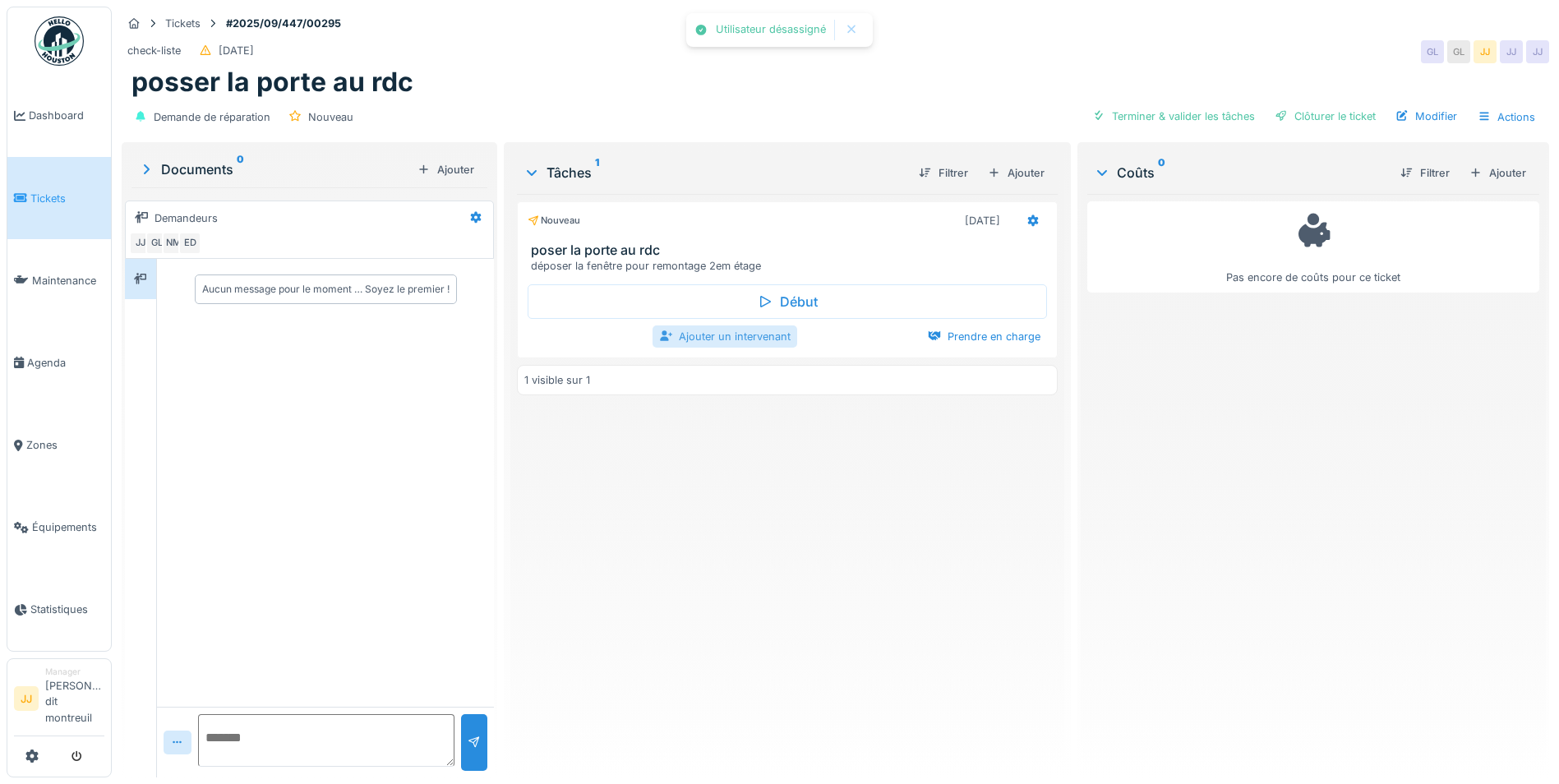
click at [732, 329] on div "Ajouter un intervenant" at bounding box center [724, 336] width 144 height 22
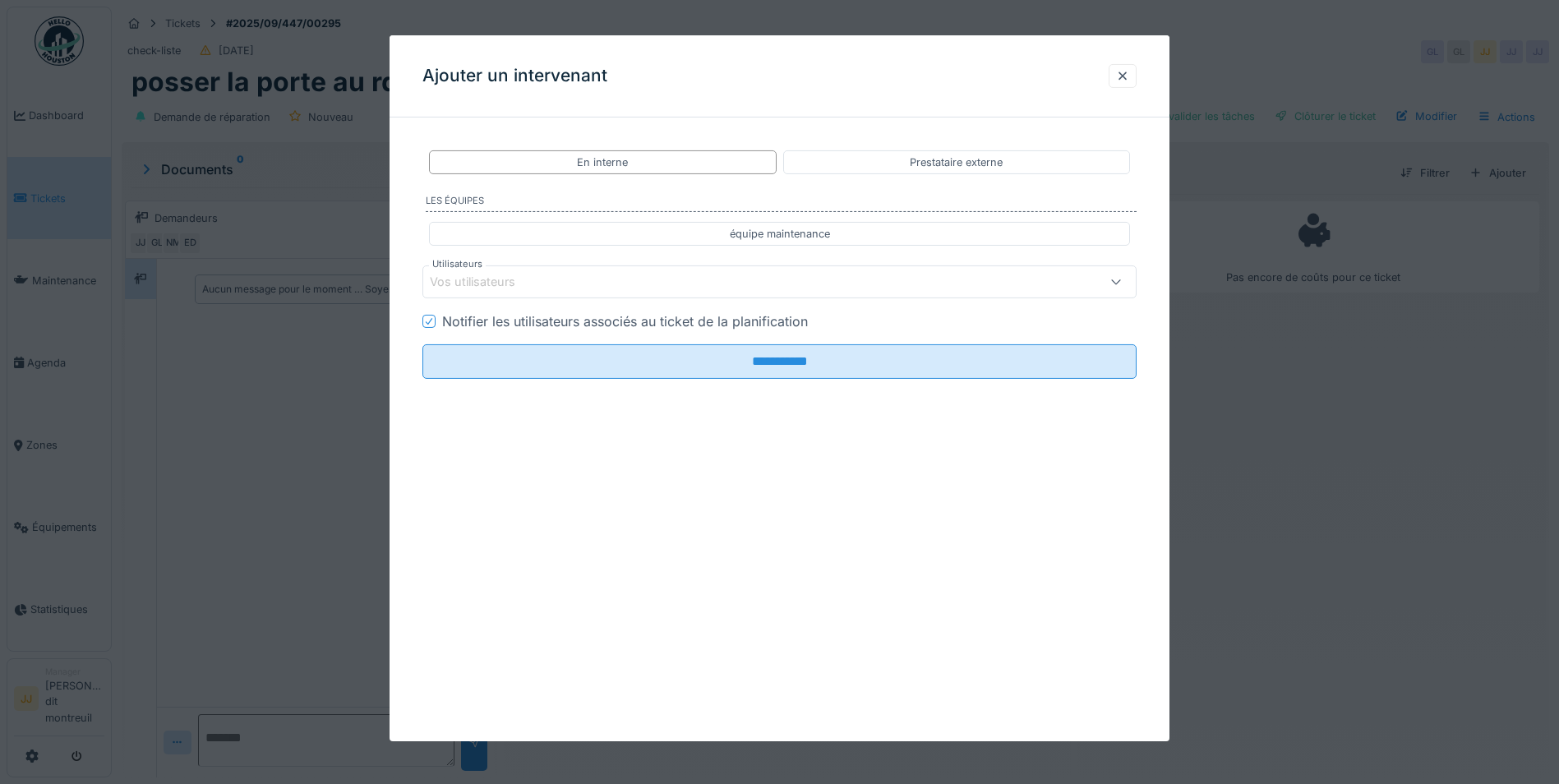
click at [571, 289] on div "Vos utilisateurs" at bounding box center [737, 281] width 616 height 18
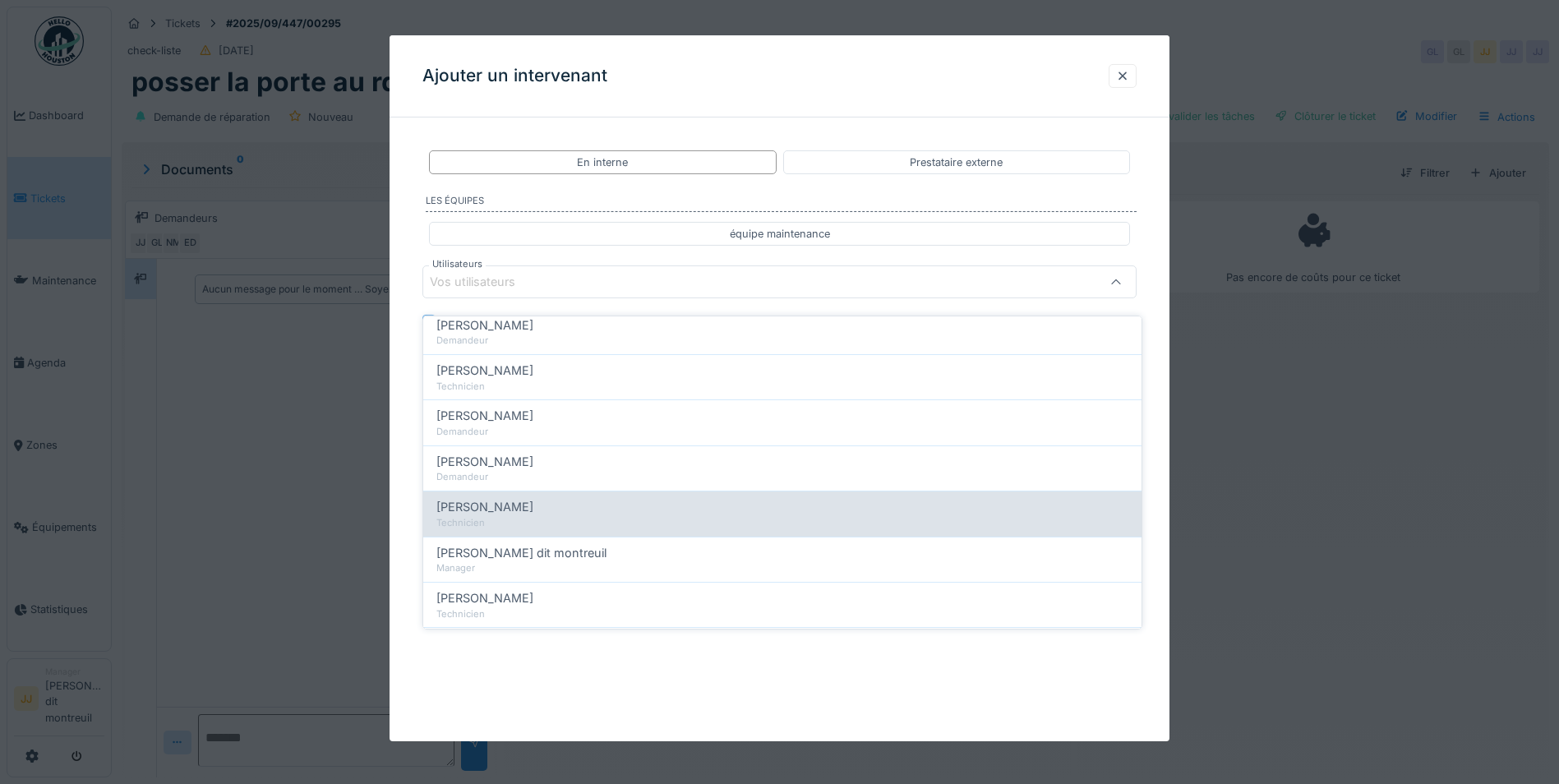
scroll to position [165, 0]
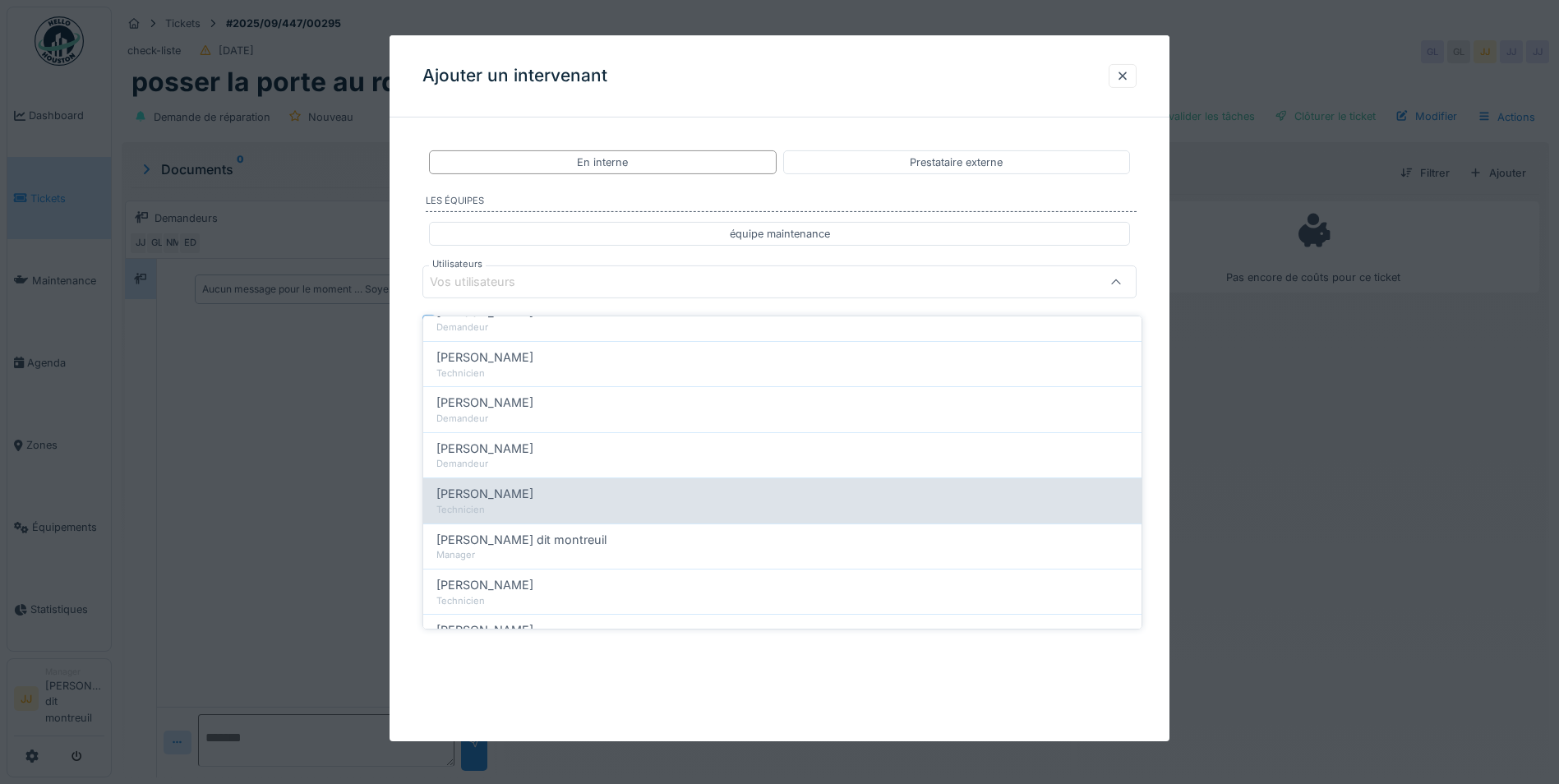
click at [604, 503] on div "Technicien" at bounding box center [782, 510] width 692 height 14
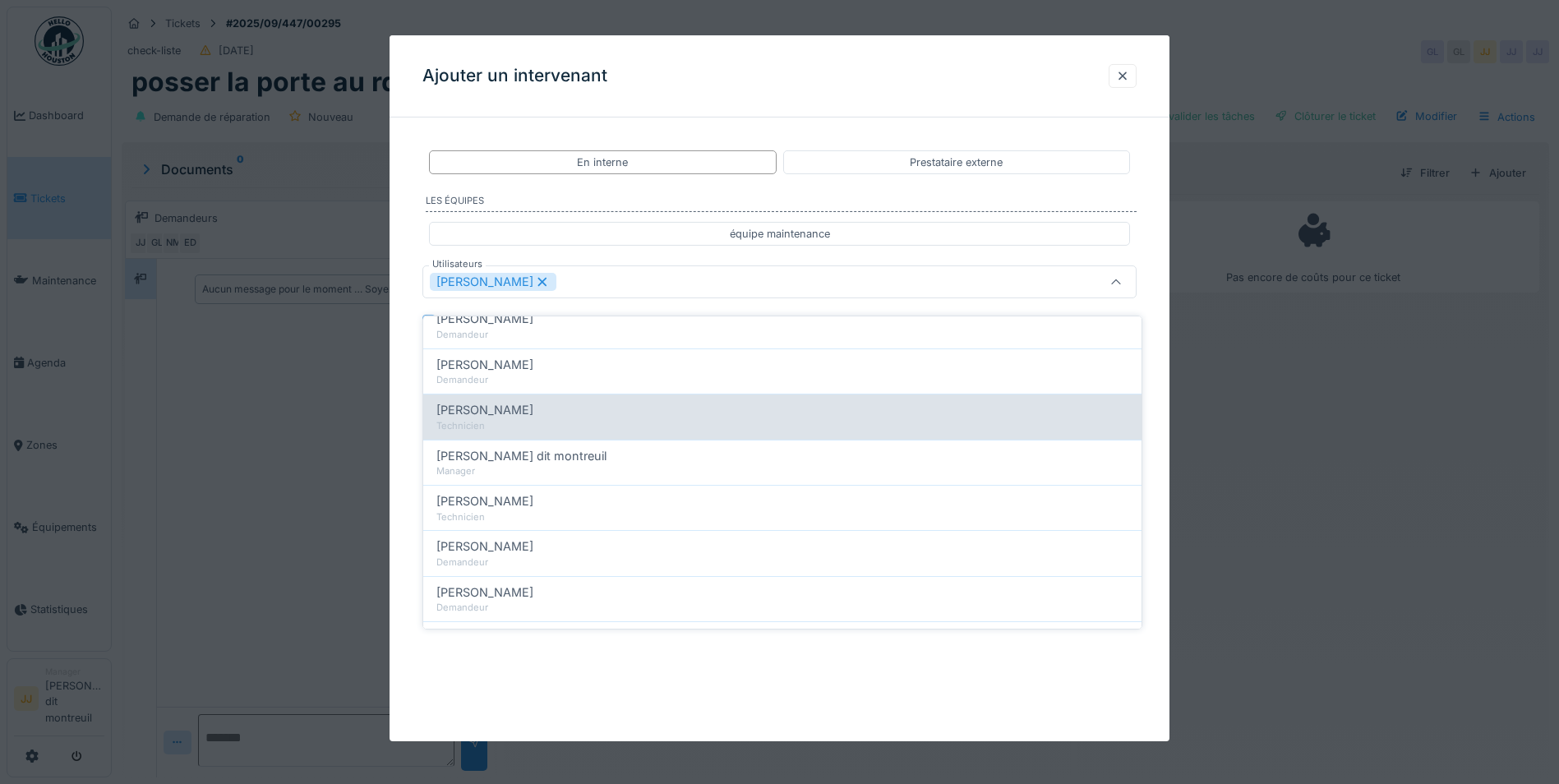
scroll to position [329, 0]
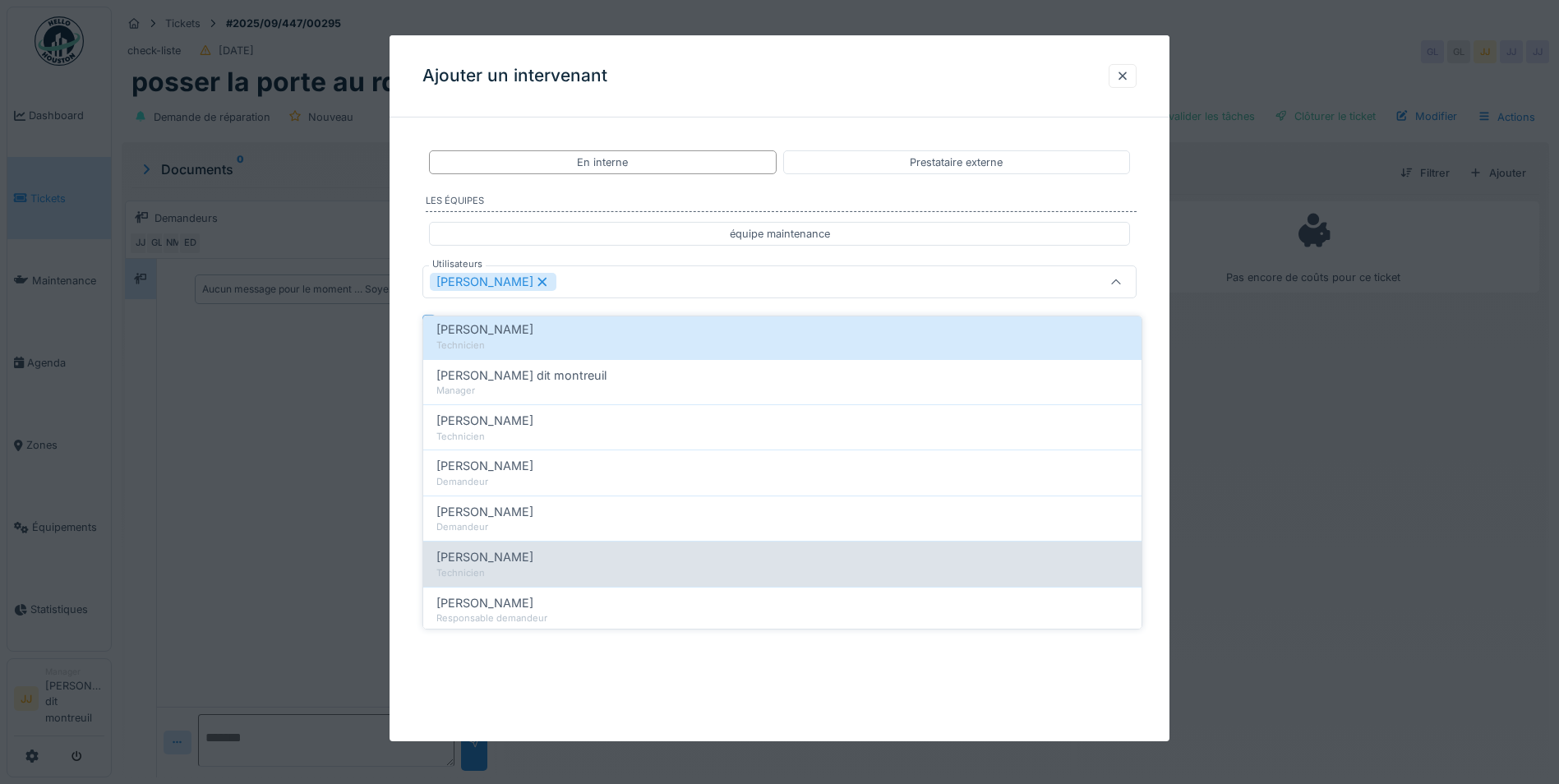
click at [638, 566] on div "Technicien" at bounding box center [782, 573] width 692 height 14
type input "**********"
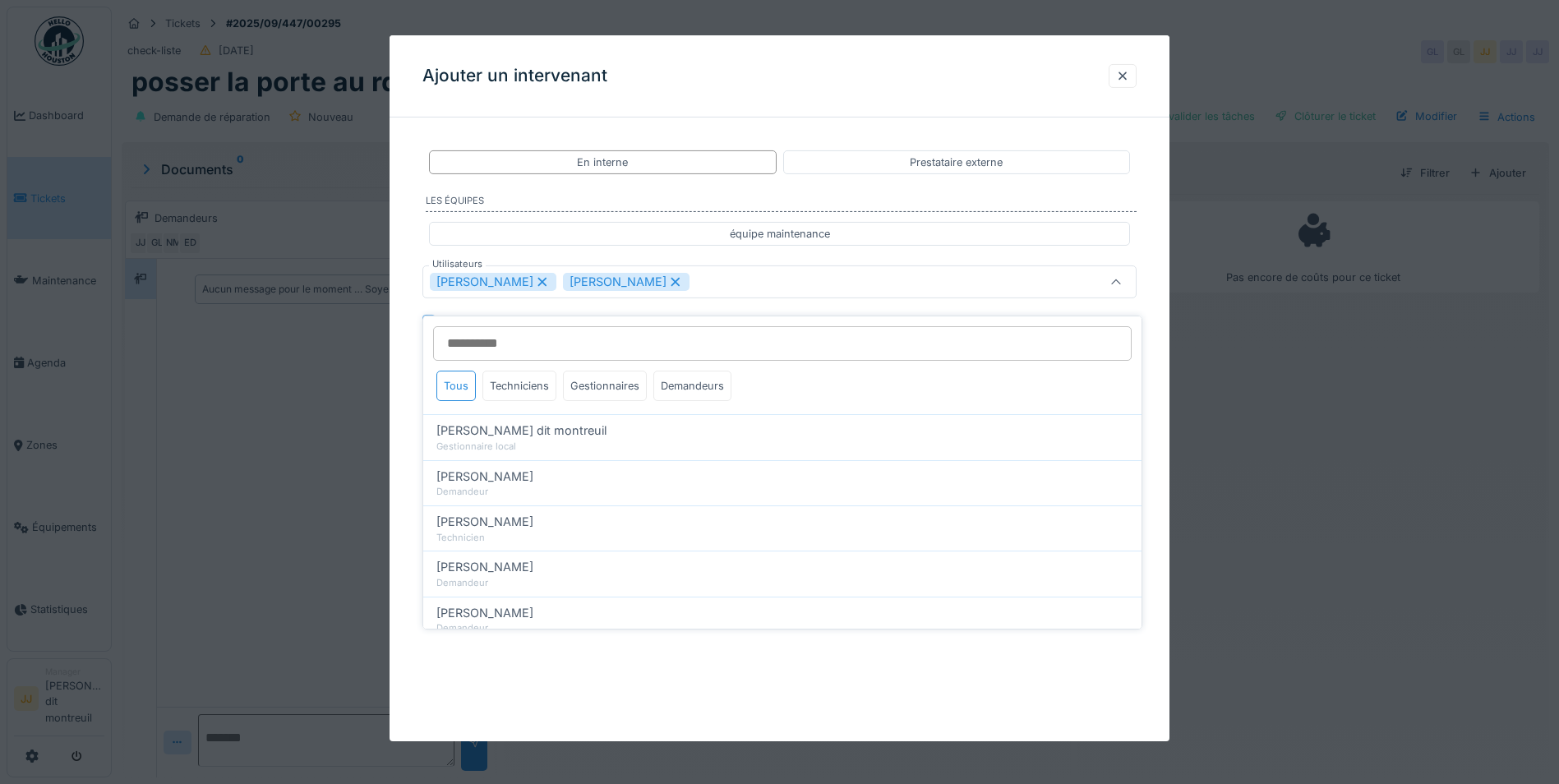
click at [870, 277] on div "Guillaume Lunel Nicolas Menard" at bounding box center [737, 281] width 616 height 18
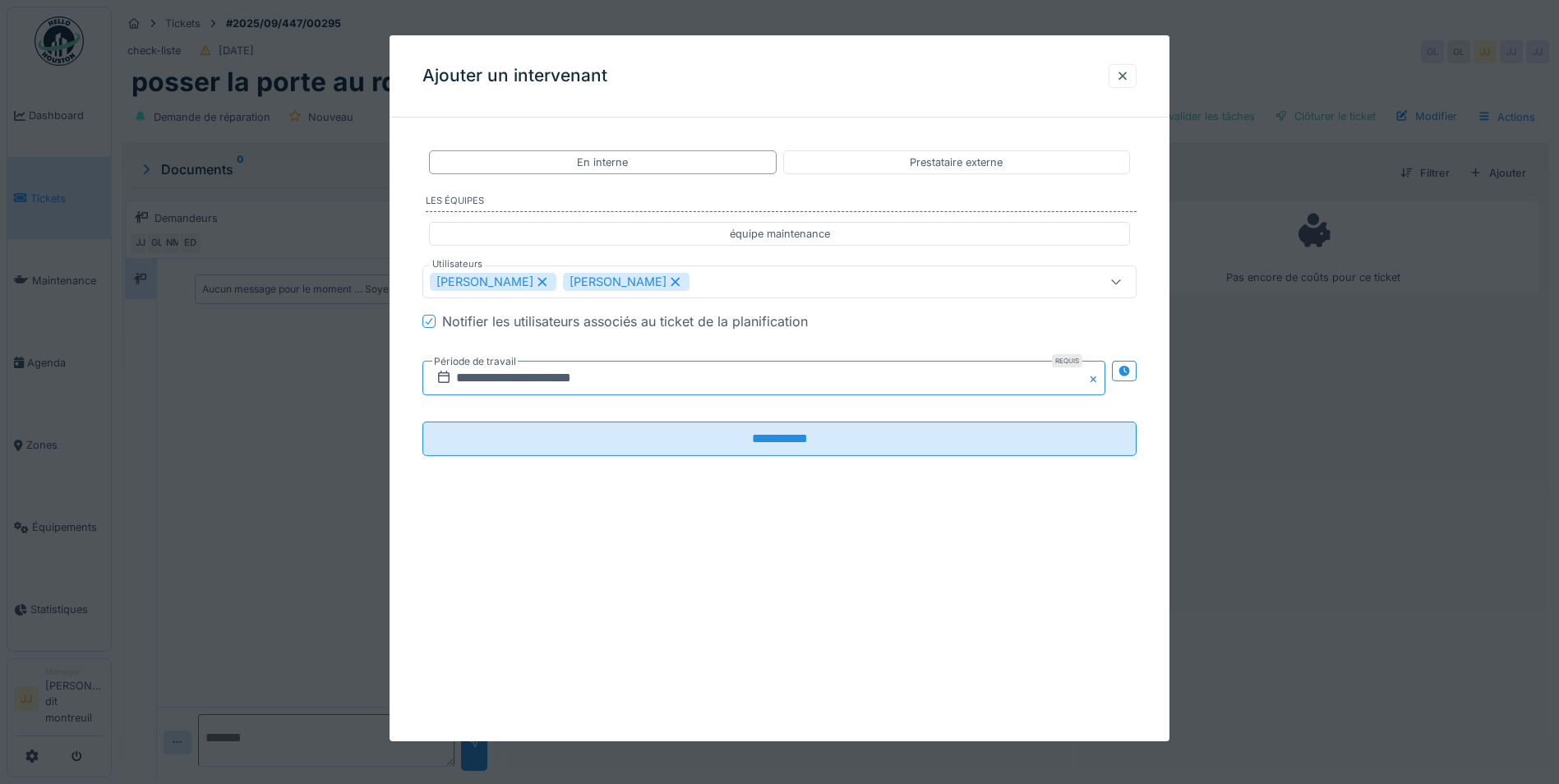
click at [1021, 387] on input "**********" at bounding box center [764, 378] width 683 height 35
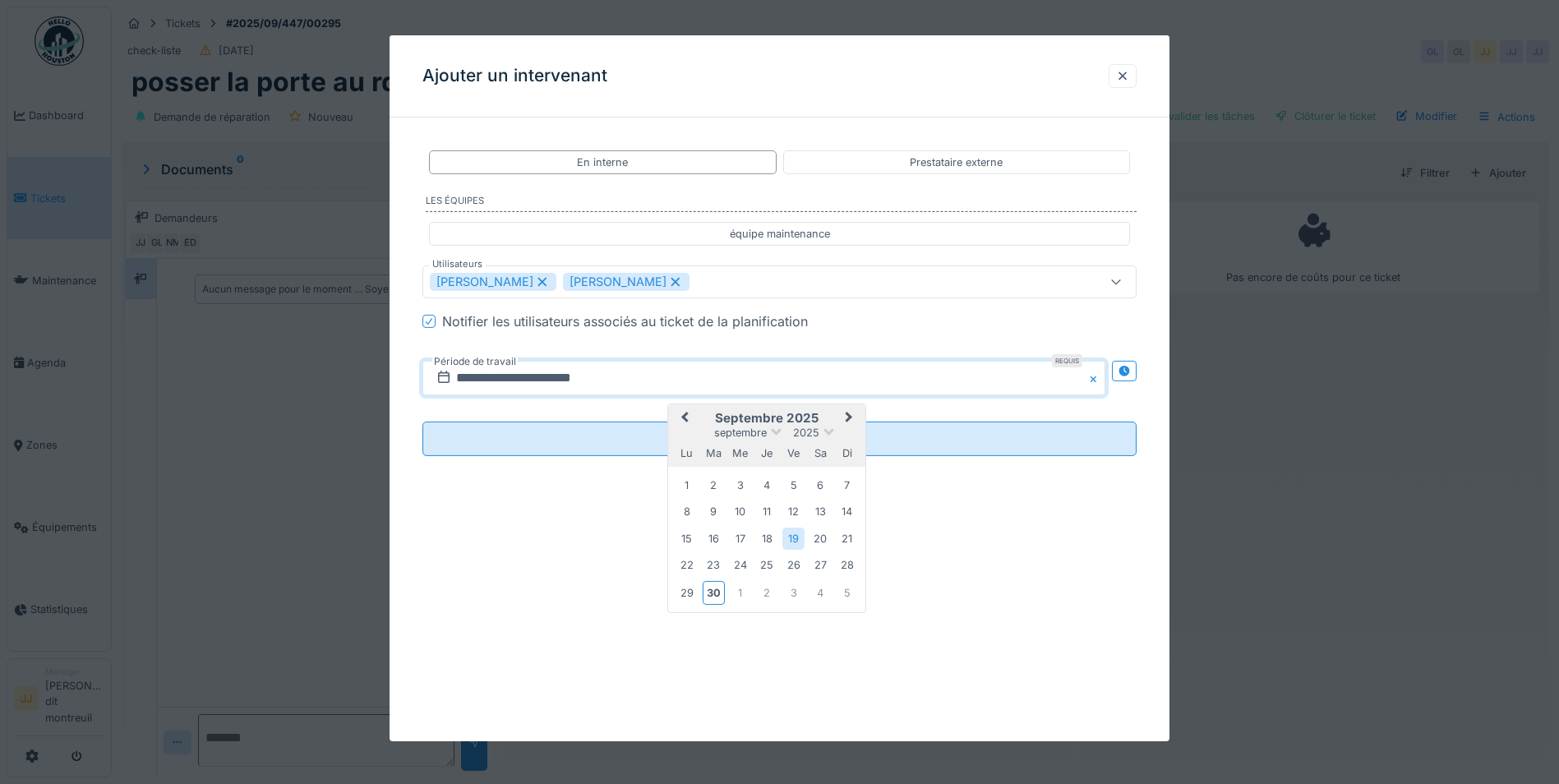
click at [844, 412] on button "Next Month" at bounding box center [850, 419] width 26 height 26
click at [694, 513] on div "6" at bounding box center [686, 513] width 22 height 22
click at [720, 512] on div "7" at bounding box center [714, 513] width 22 height 22
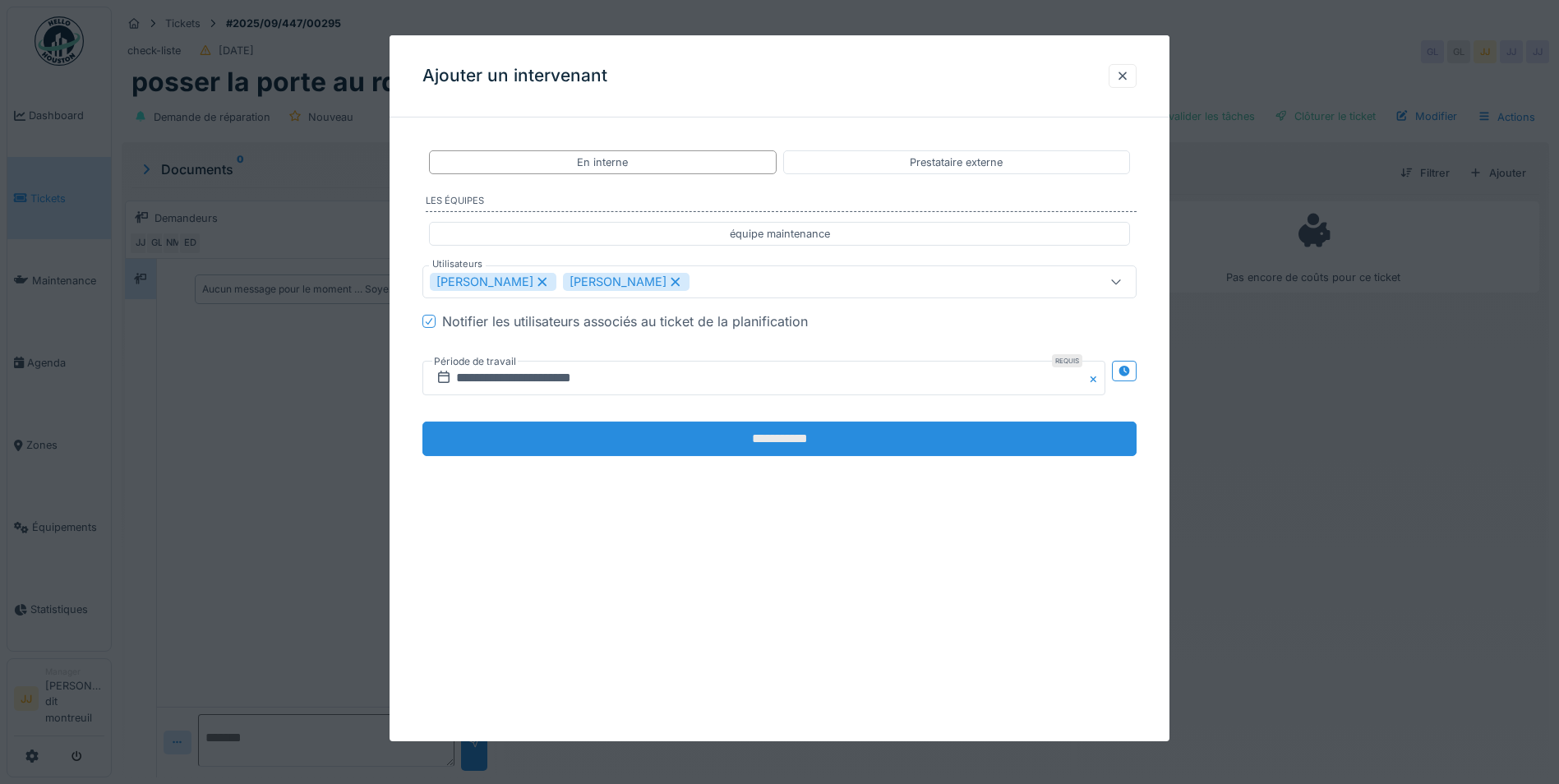
click at [840, 437] on input "**********" at bounding box center [780, 439] width 715 height 35
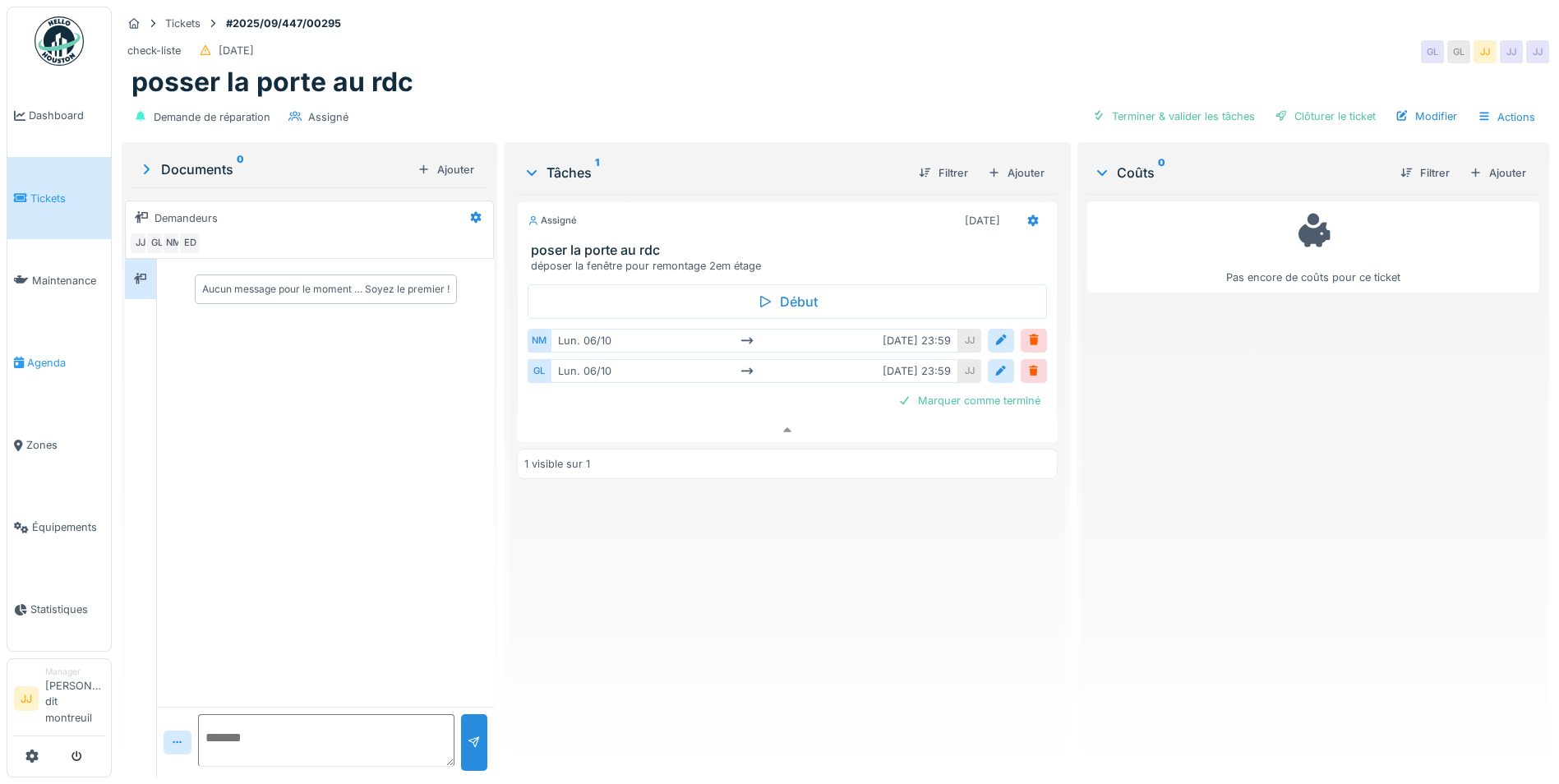
click at [18, 369] on li "Agenda" at bounding box center [58, 362] width 90 height 16
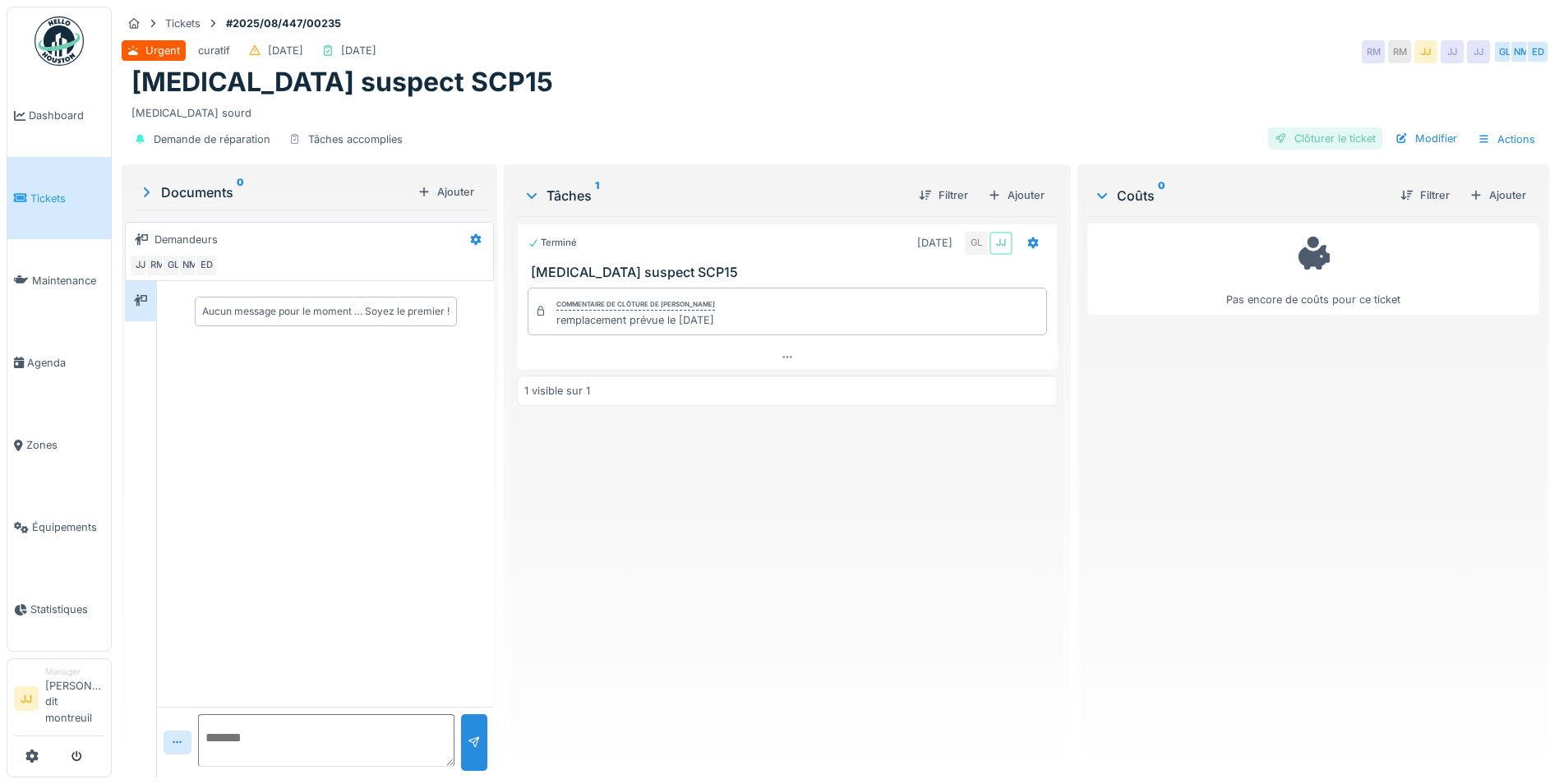
click at [1344, 137] on div "Clôturer le ticket" at bounding box center [1325, 138] width 114 height 22
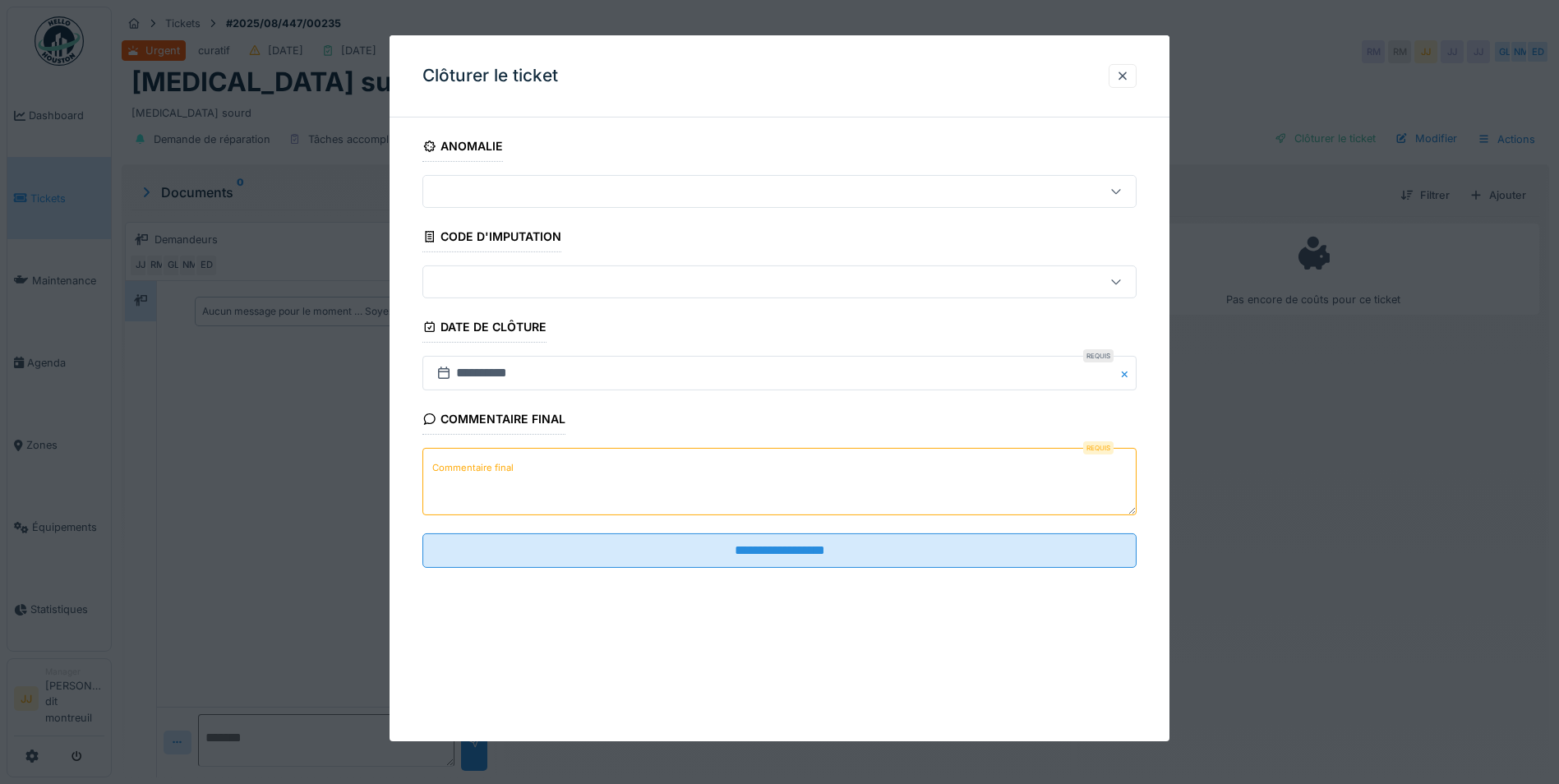
click at [498, 470] on label "Commentaire final" at bounding box center [473, 467] width 88 height 20
click at [498, 470] on textarea "Commentaire final" at bounding box center [780, 482] width 715 height 68
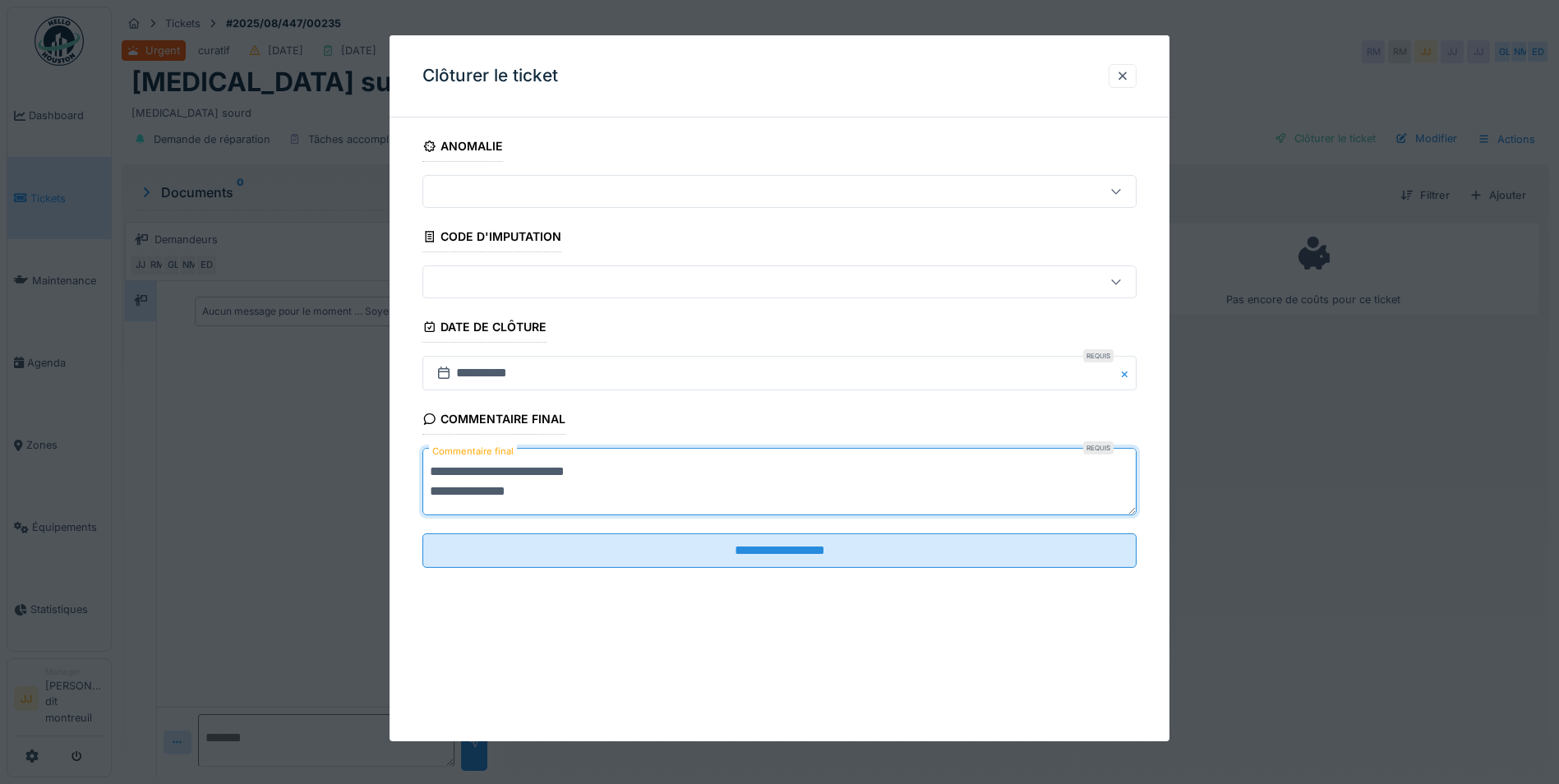
click at [497, 496] on textarea "**********" at bounding box center [780, 482] width 715 height 68
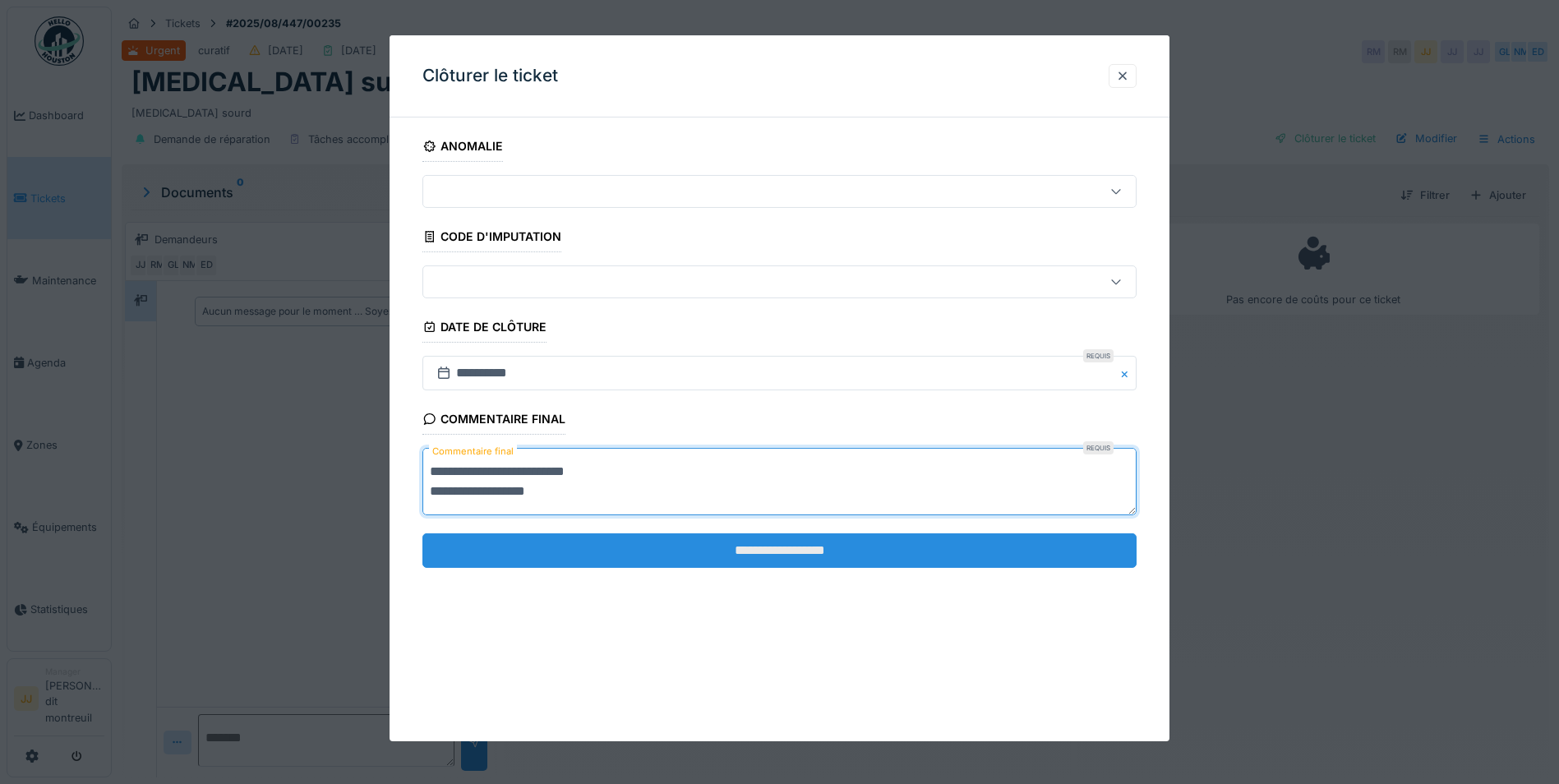
type textarea "**********"
click at [645, 550] on input "**********" at bounding box center [780, 550] width 715 height 35
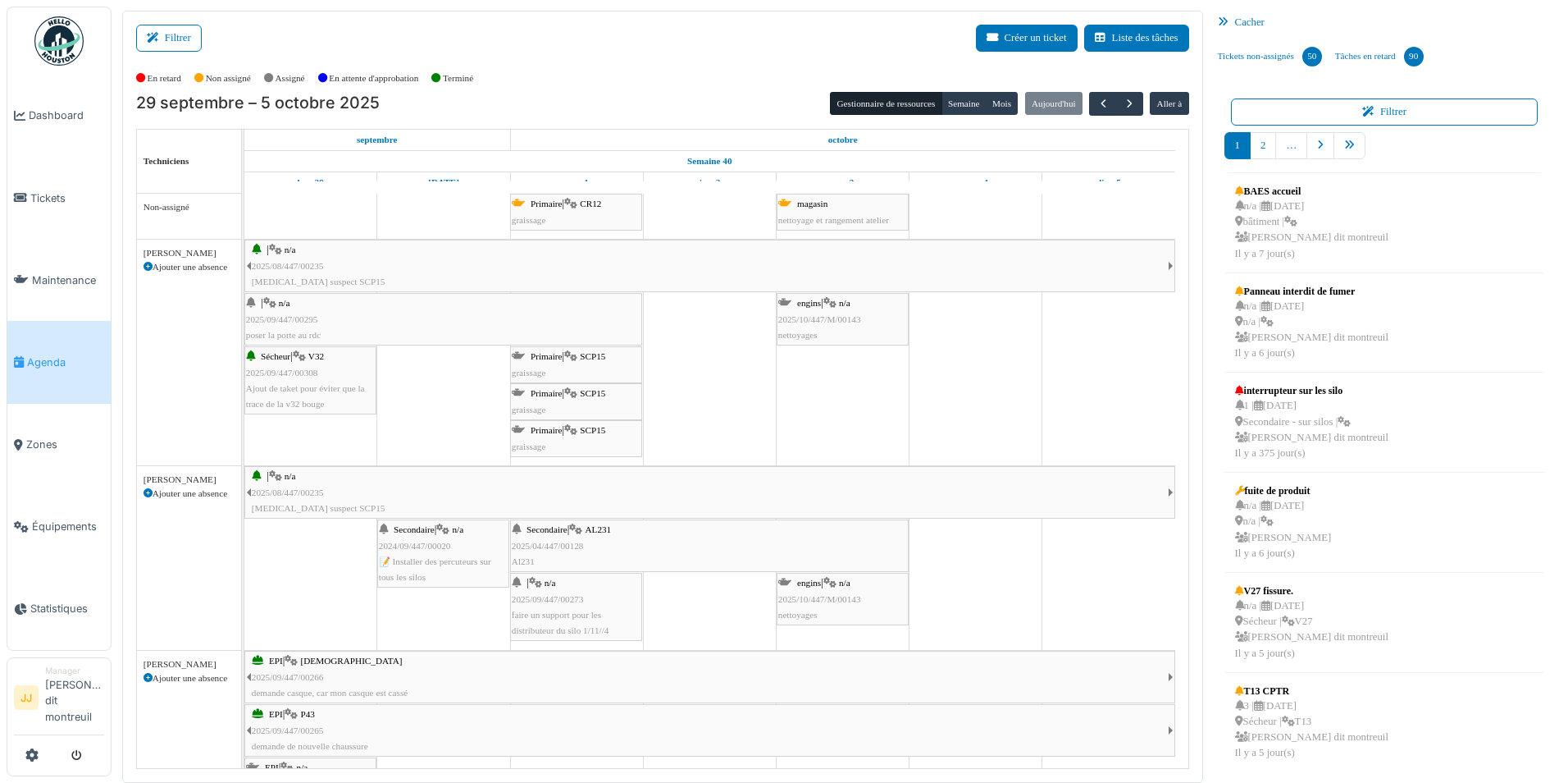
click at [1171, 264] on link "| n/a 2025/08/447/00235 [MEDICAL_DATA] suspect SCP15" at bounding box center [710, 266] width 931 height 52
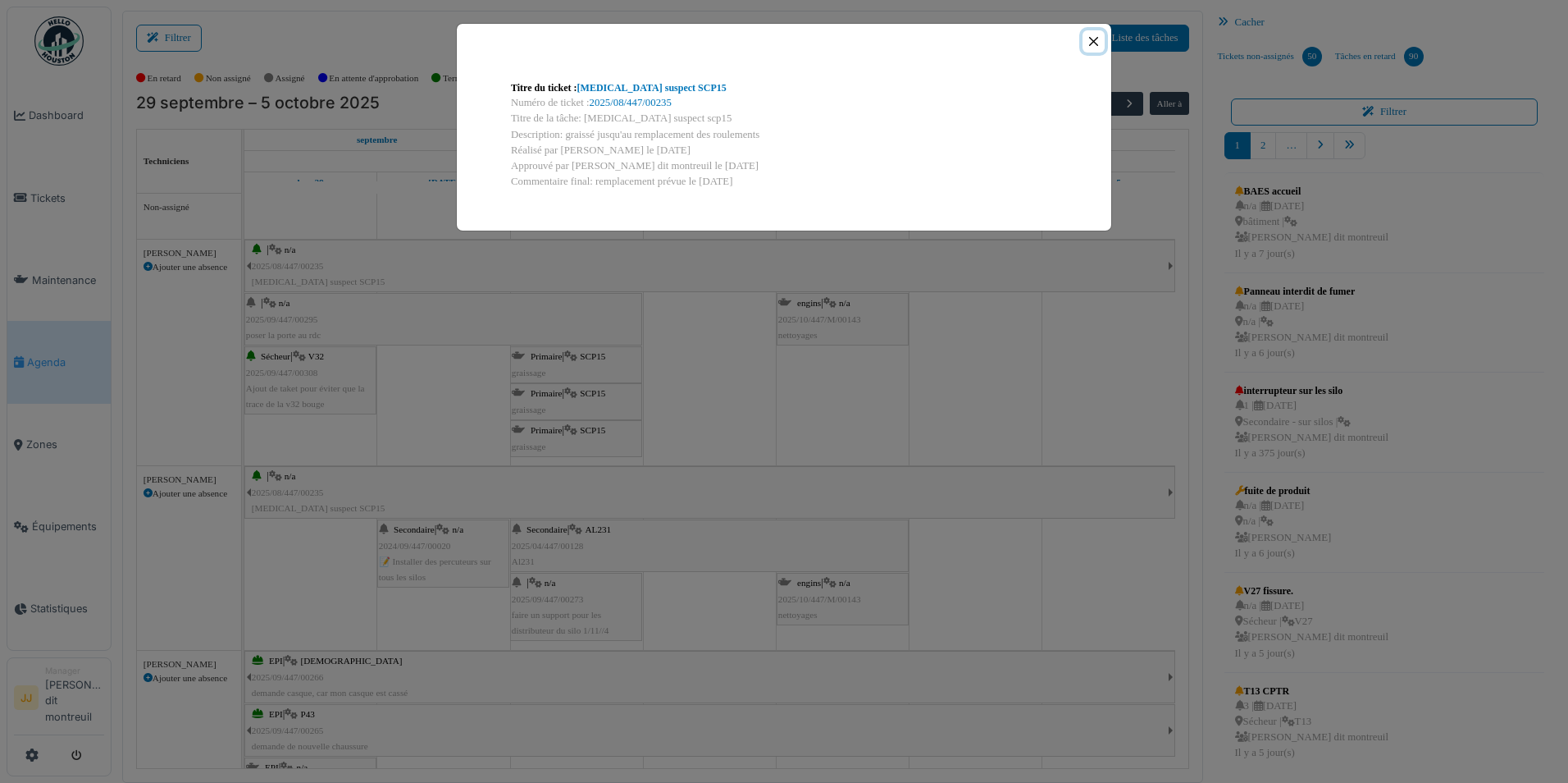
click at [1101, 46] on button "Close" at bounding box center [1093, 41] width 22 height 22
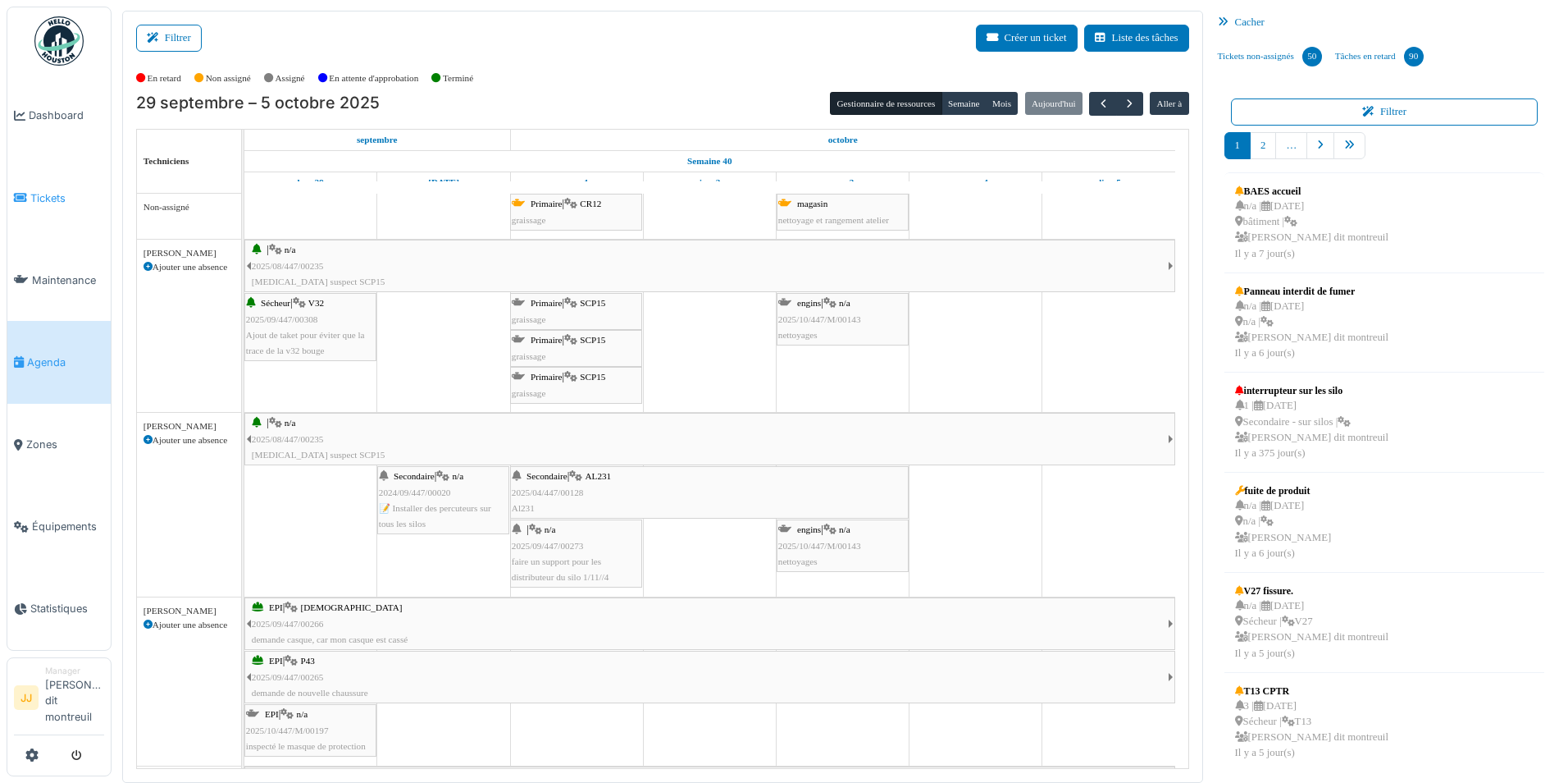
click at [45, 196] on span "Tickets" at bounding box center [67, 198] width 74 height 15
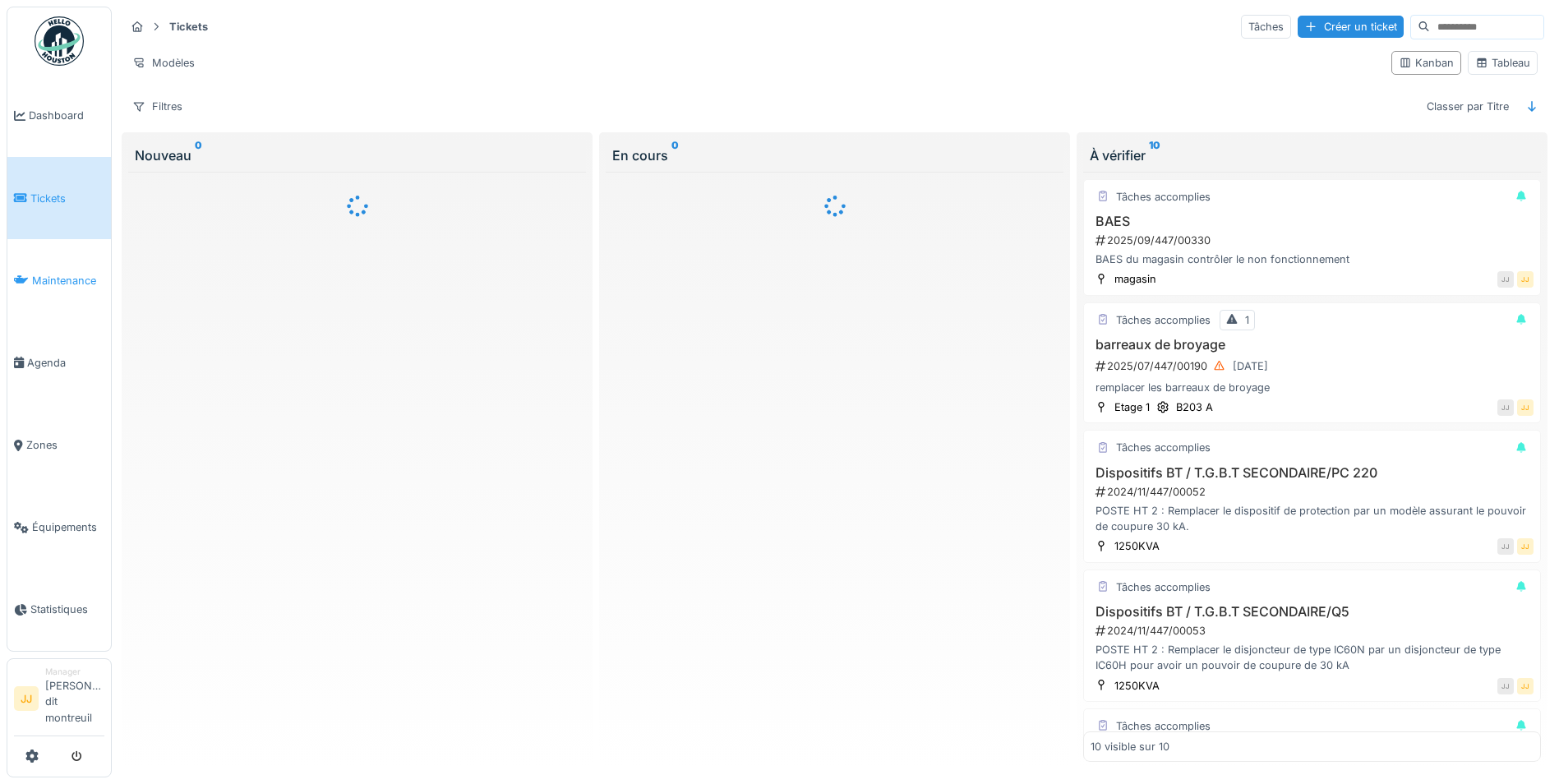
click at [60, 290] on link "Maintenance" at bounding box center [59, 280] width 104 height 82
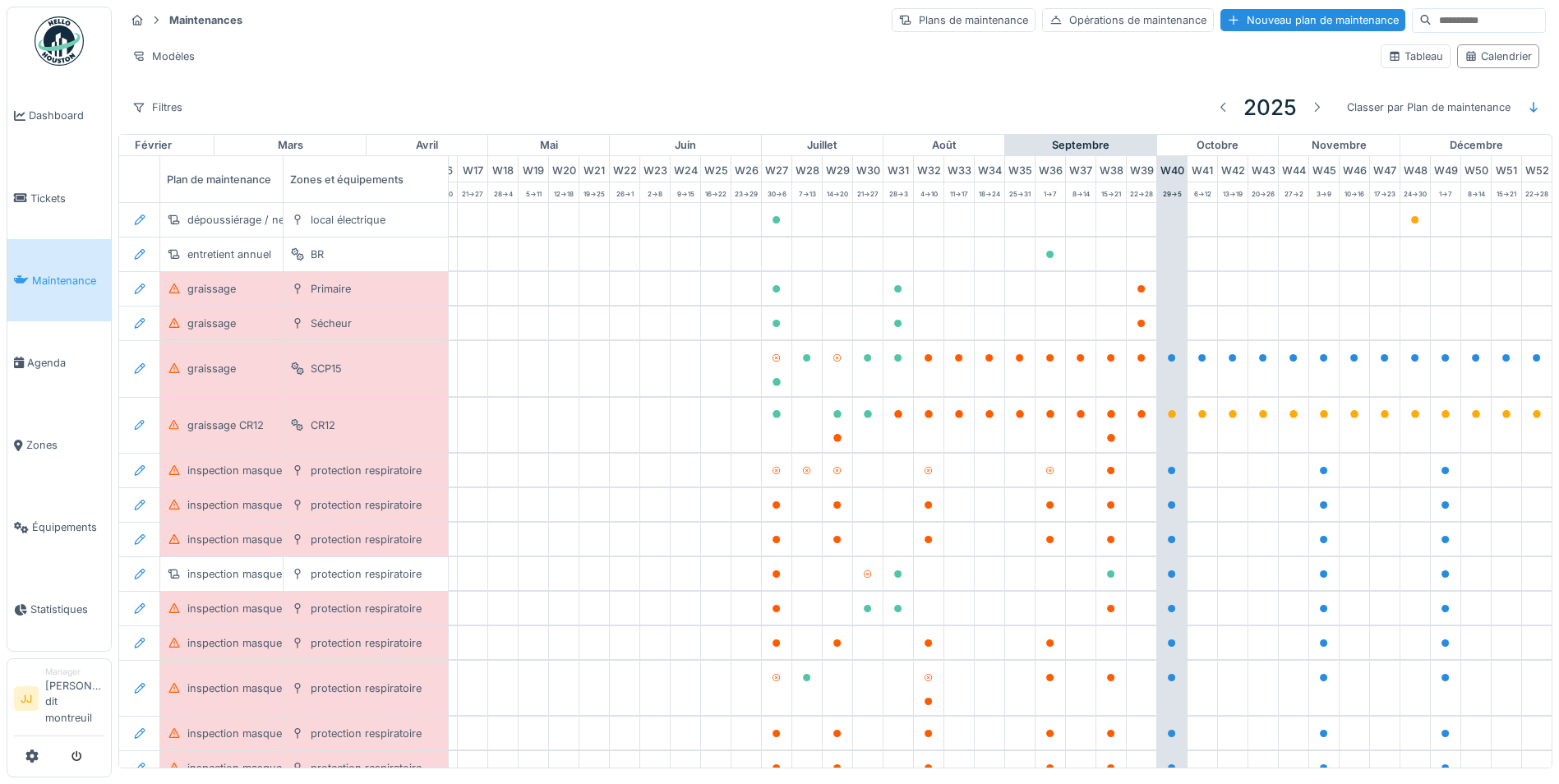
scroll to position [0, 545]
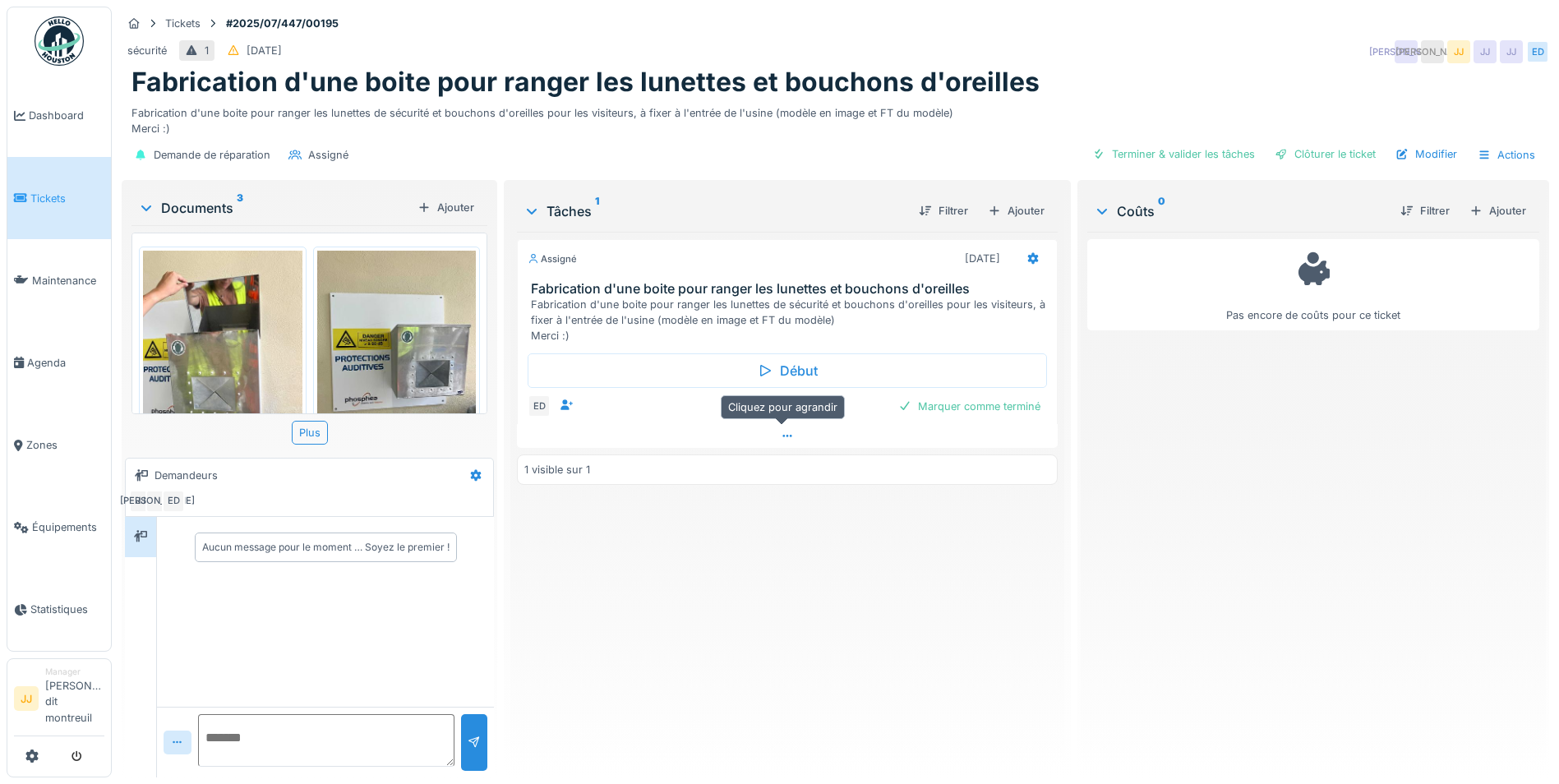
click at [770, 428] on div at bounding box center [787, 435] width 541 height 24
click at [1028, 402] on div at bounding box center [1034, 410] width 14 height 16
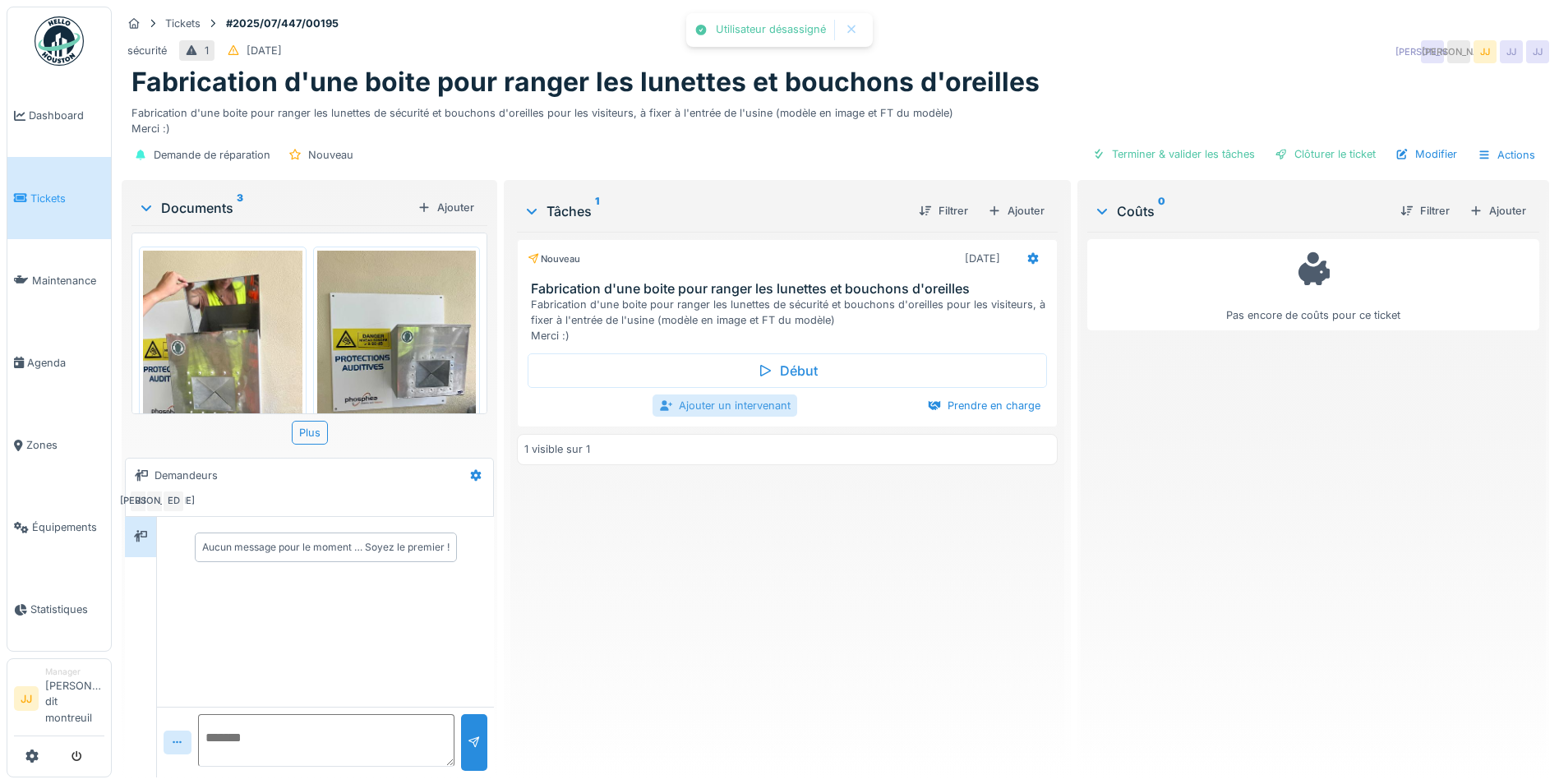
click at [736, 394] on div "Ajouter un intervenant" at bounding box center [724, 405] width 144 height 22
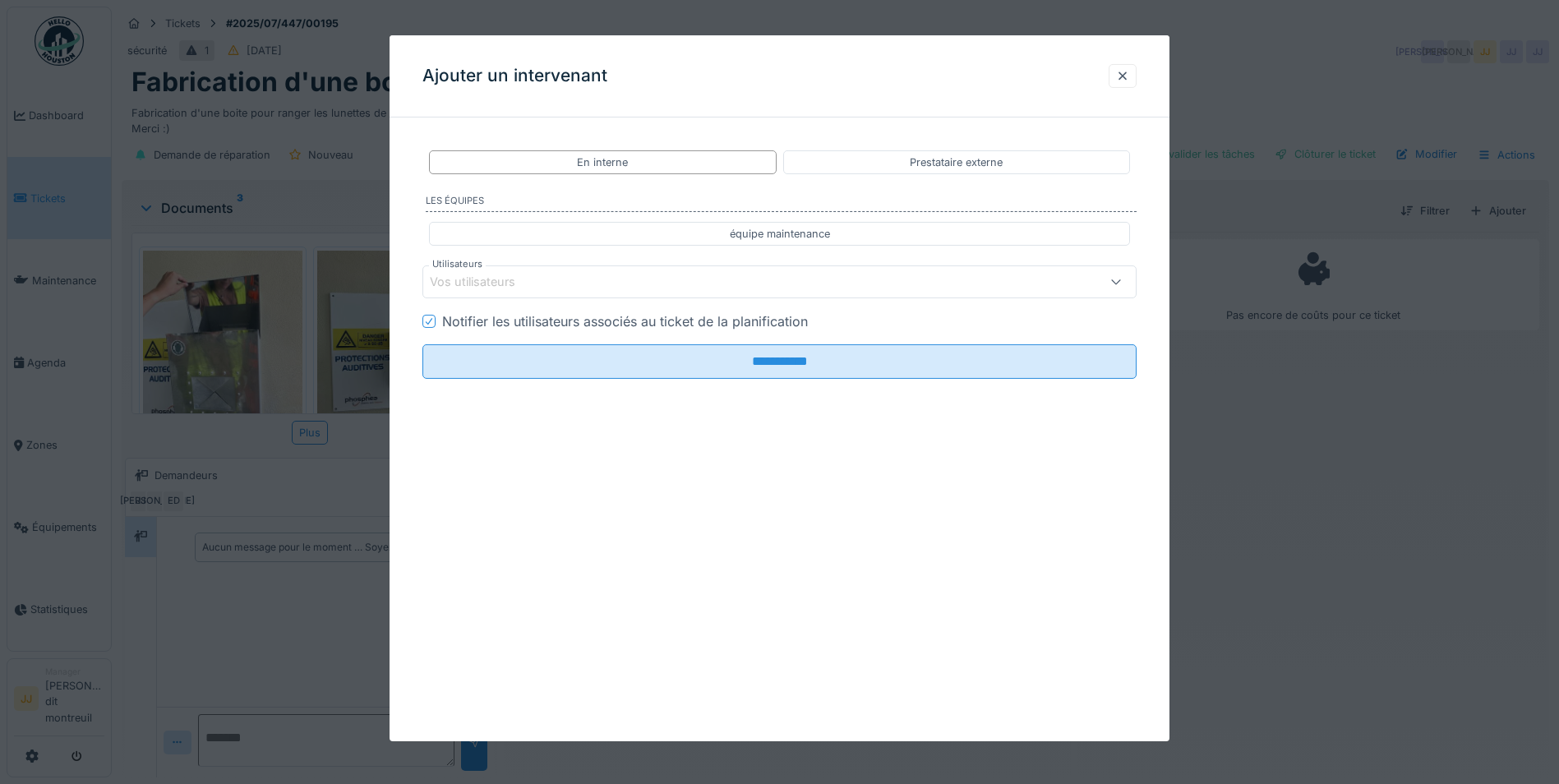
click at [588, 280] on div "Vos utilisateurs" at bounding box center [737, 281] width 616 height 18
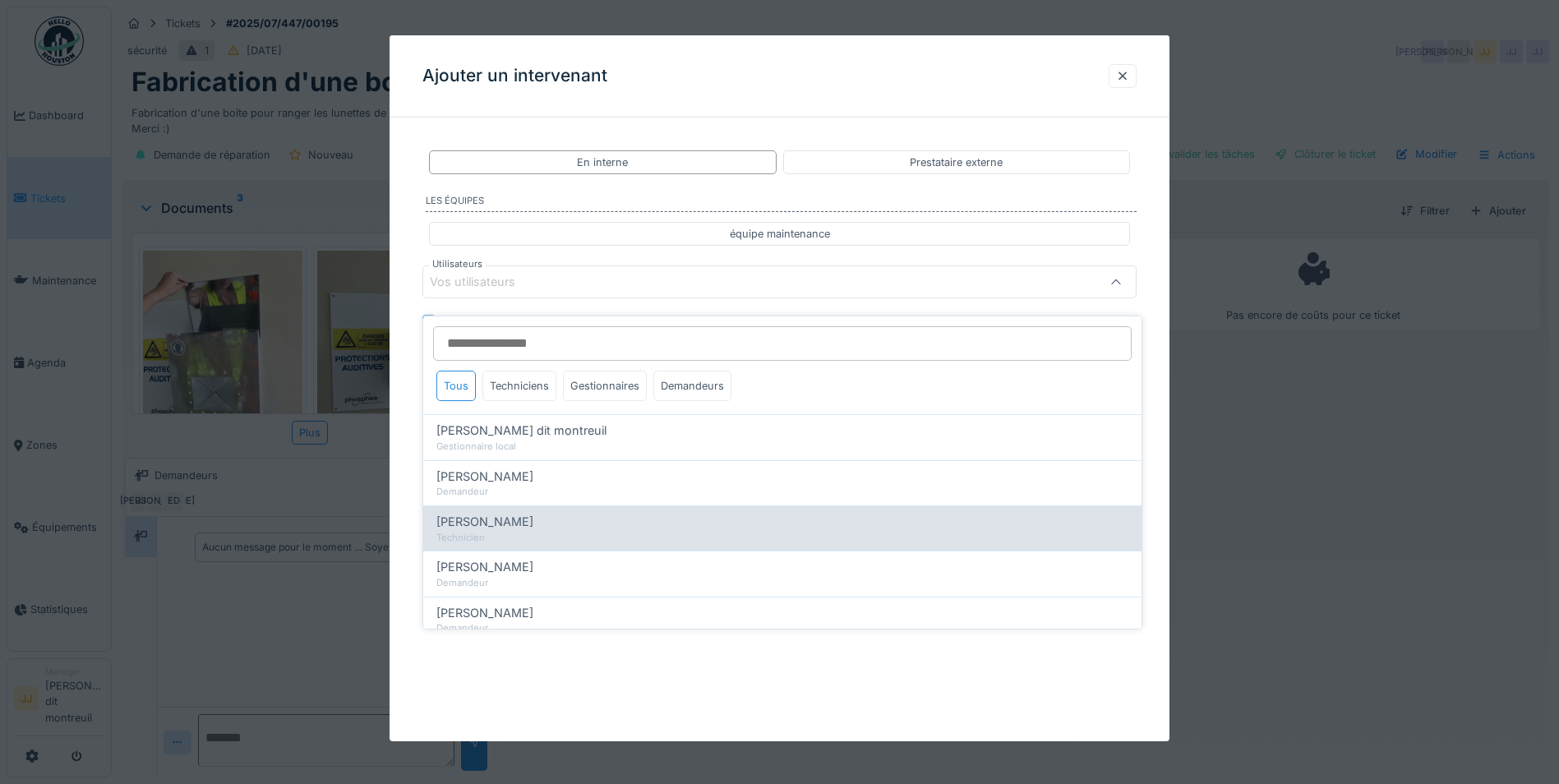
click at [527, 505] on div "Elouan David Technicien" at bounding box center [782, 527] width 718 height 46
type input "*****"
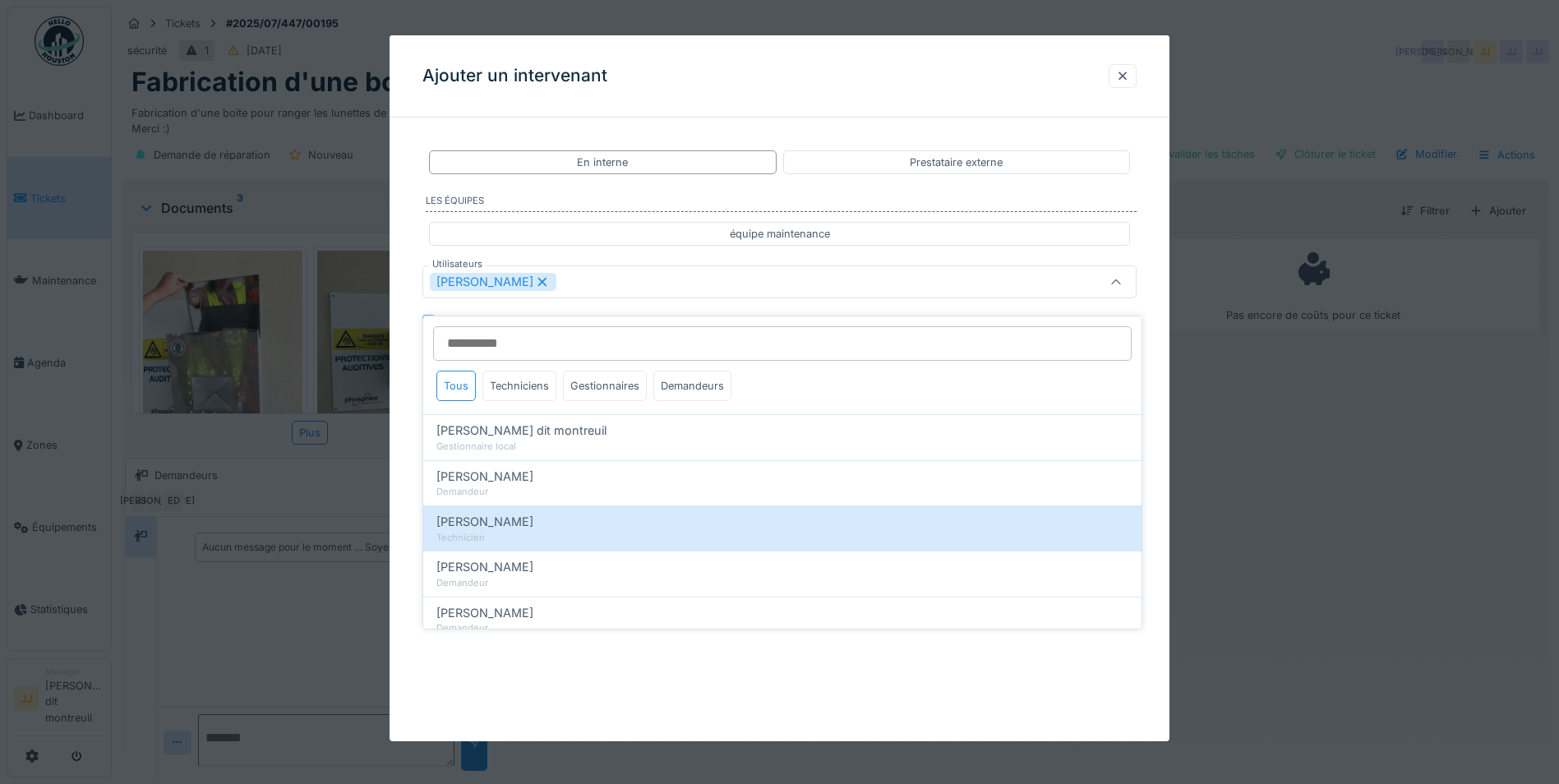
click at [687, 289] on div "[PERSON_NAME]" at bounding box center [737, 281] width 616 height 18
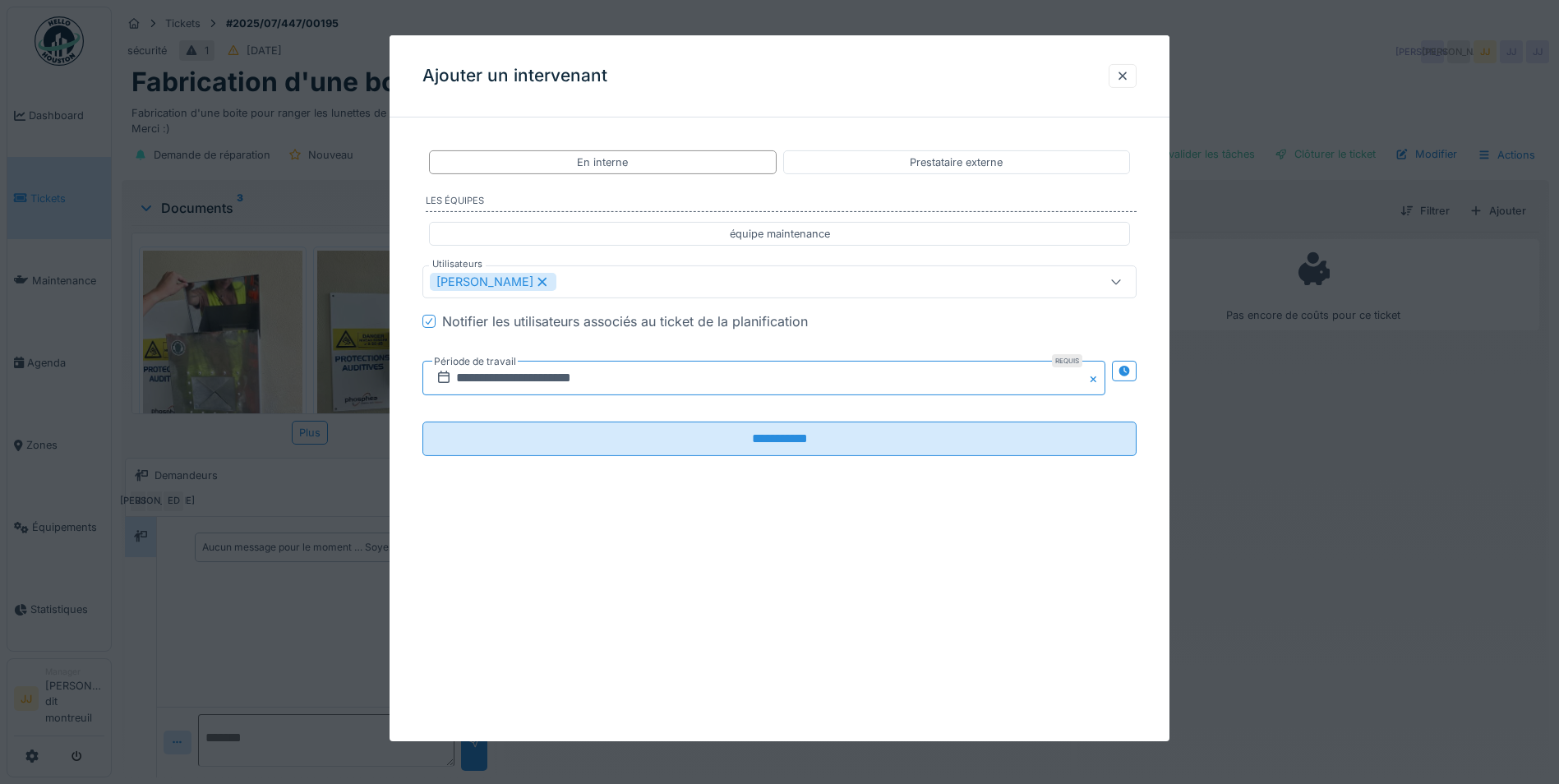
click at [964, 375] on input "**********" at bounding box center [764, 378] width 683 height 35
click at [849, 415] on span "Next Month" at bounding box center [849, 418] width 0 height 19
click at [845, 411] on button "Next Month" at bounding box center [850, 419] width 26 height 26
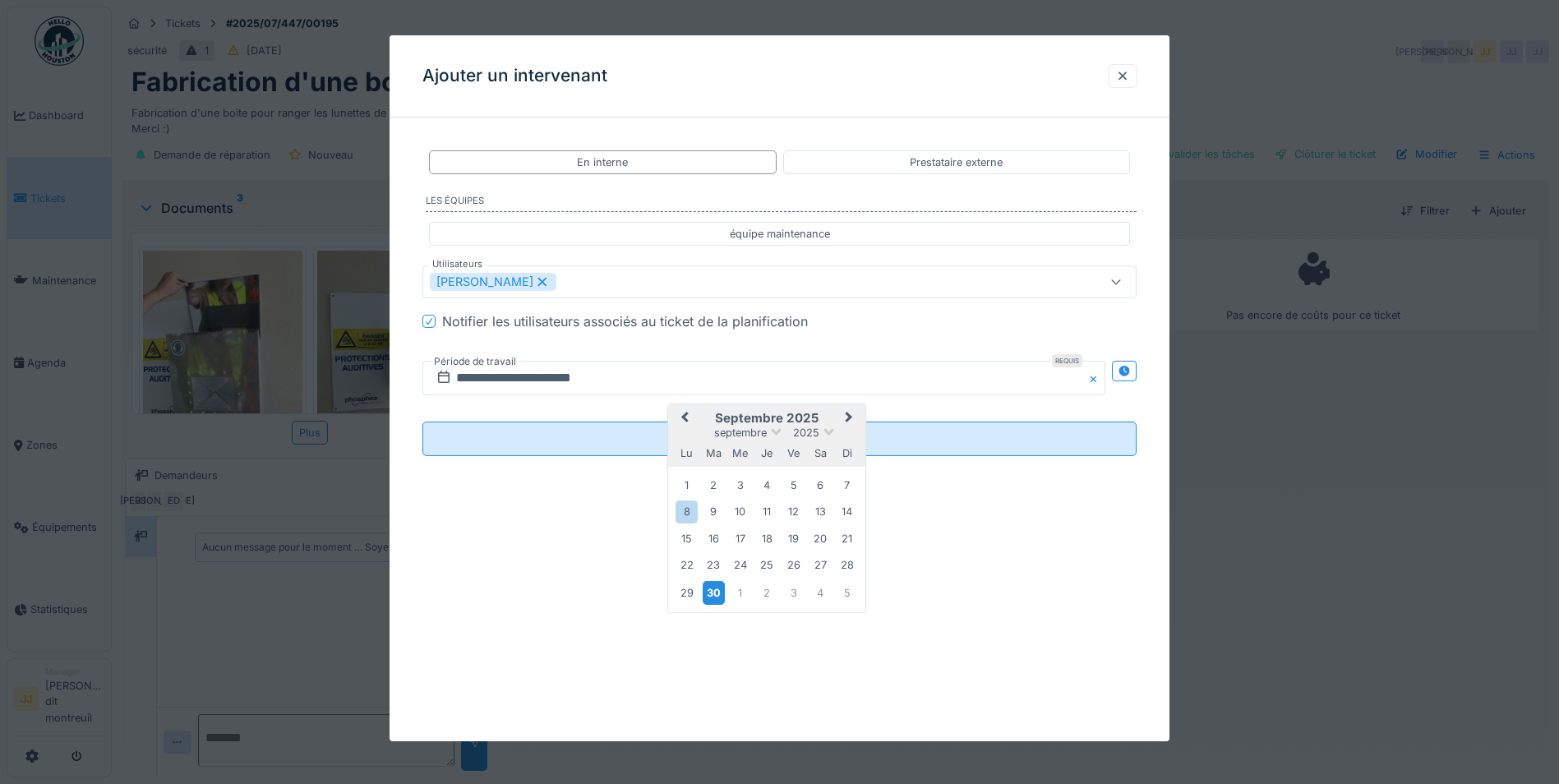
click at [708, 592] on div "30" at bounding box center [714, 592] width 22 height 24
click at [716, 591] on div "30" at bounding box center [714, 592] width 22 height 24
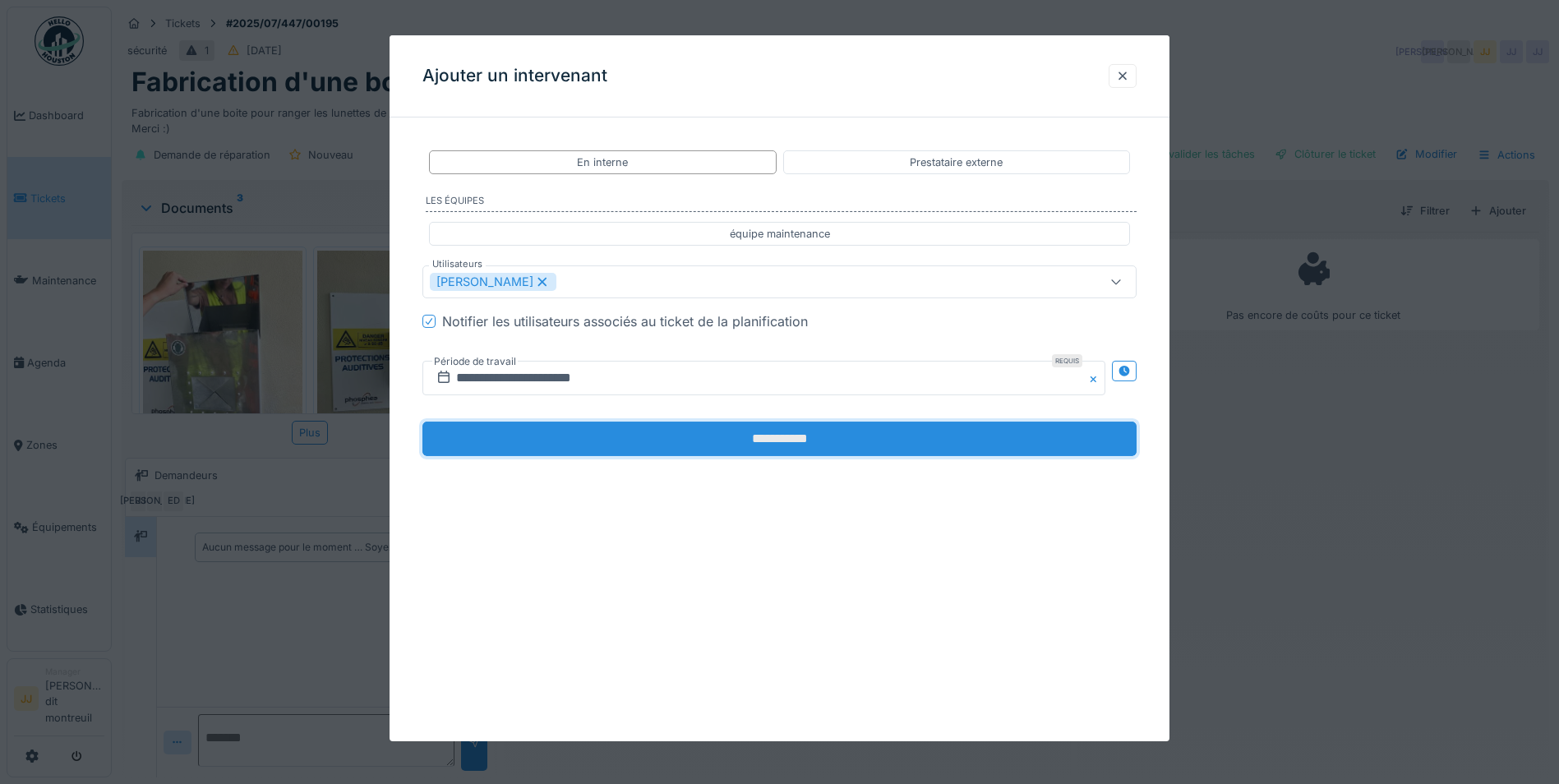
click at [621, 450] on input "**********" at bounding box center [780, 439] width 715 height 35
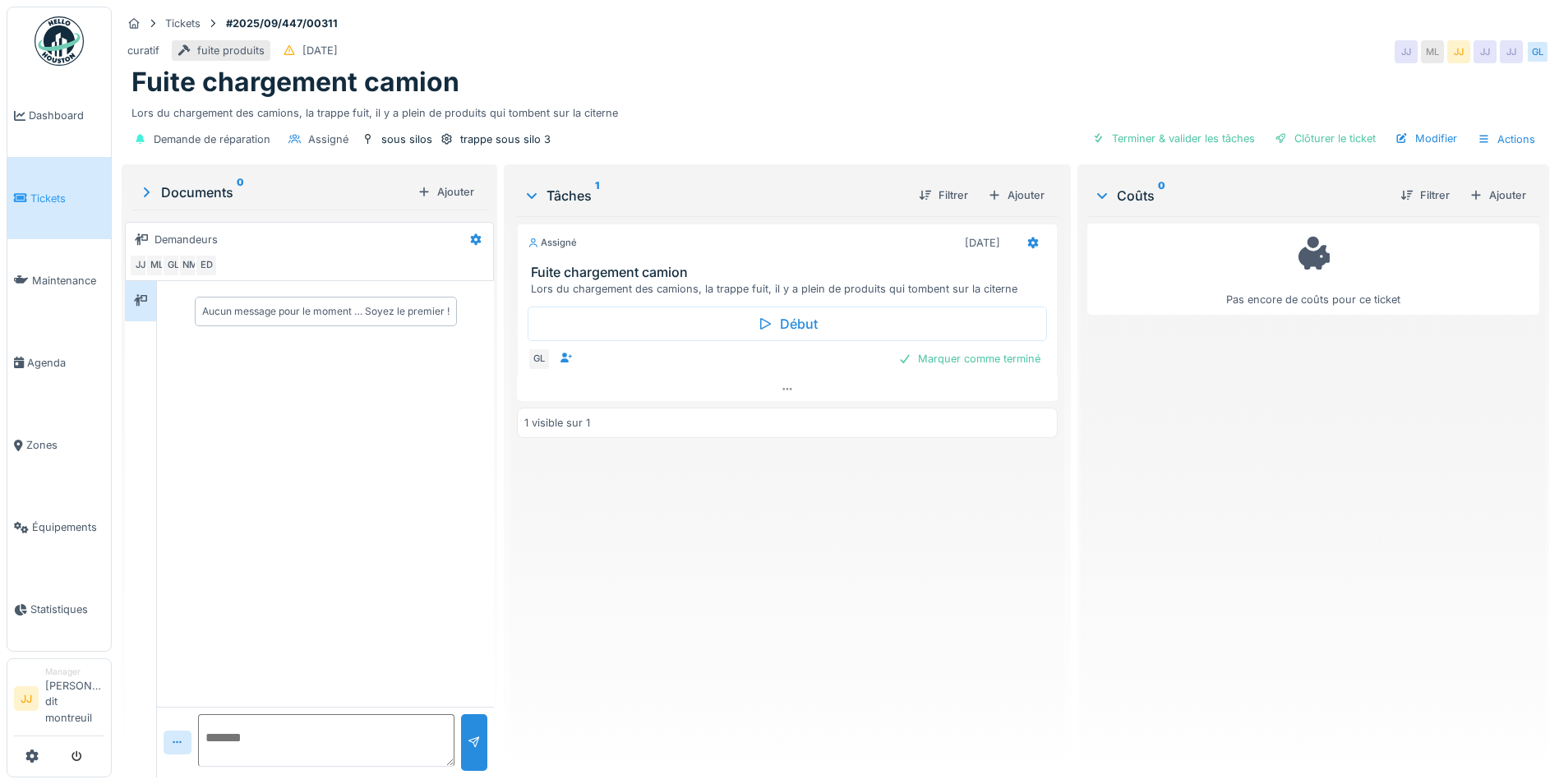
click at [245, 731] on textarea at bounding box center [326, 740] width 256 height 52
type textarea "**********"
click at [469, 741] on div at bounding box center [474, 742] width 14 height 16
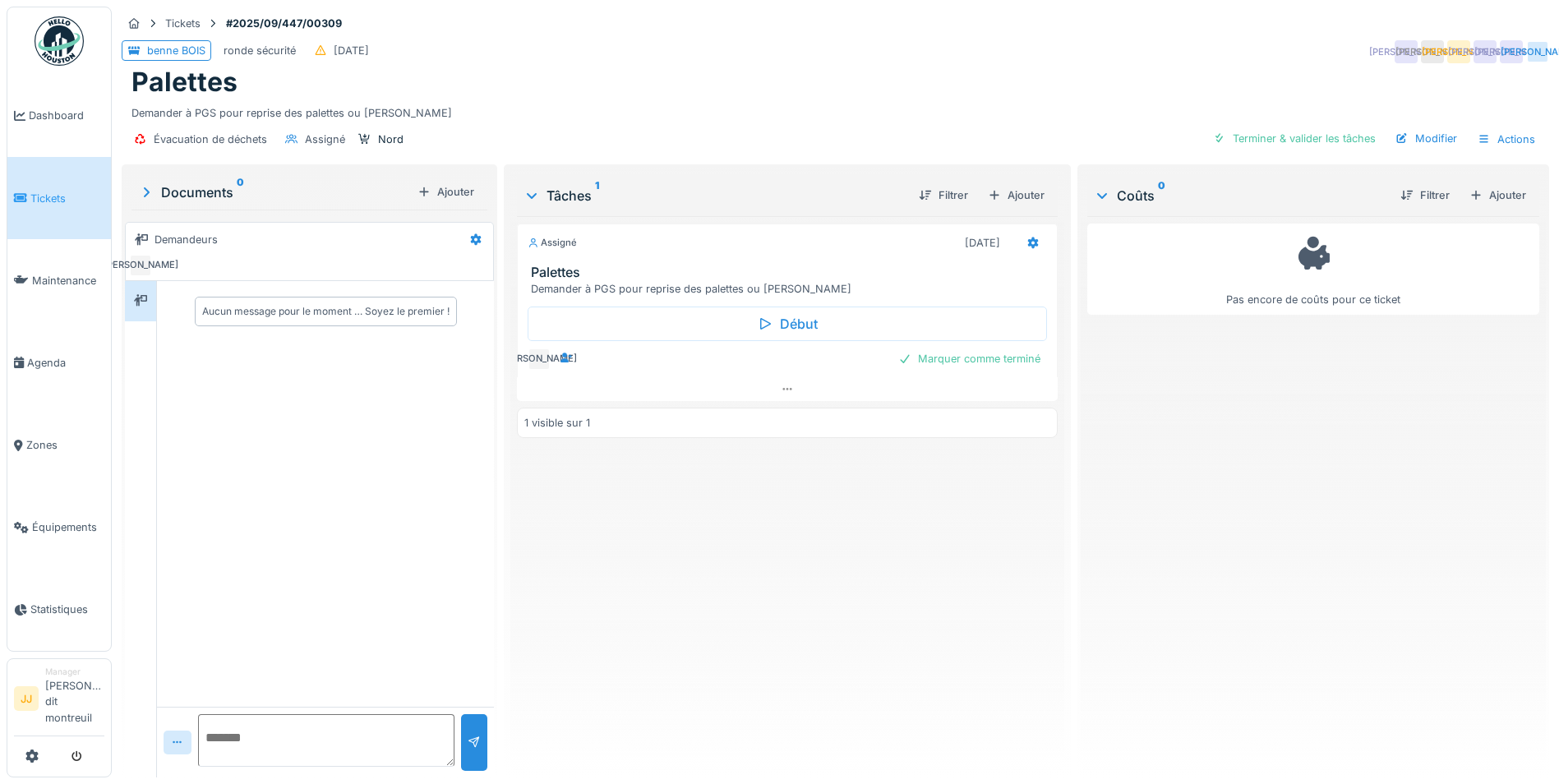
click at [295, 716] on textarea at bounding box center [326, 740] width 256 height 52
type textarea "**********"
click at [478, 752] on div at bounding box center [474, 742] width 26 height 56
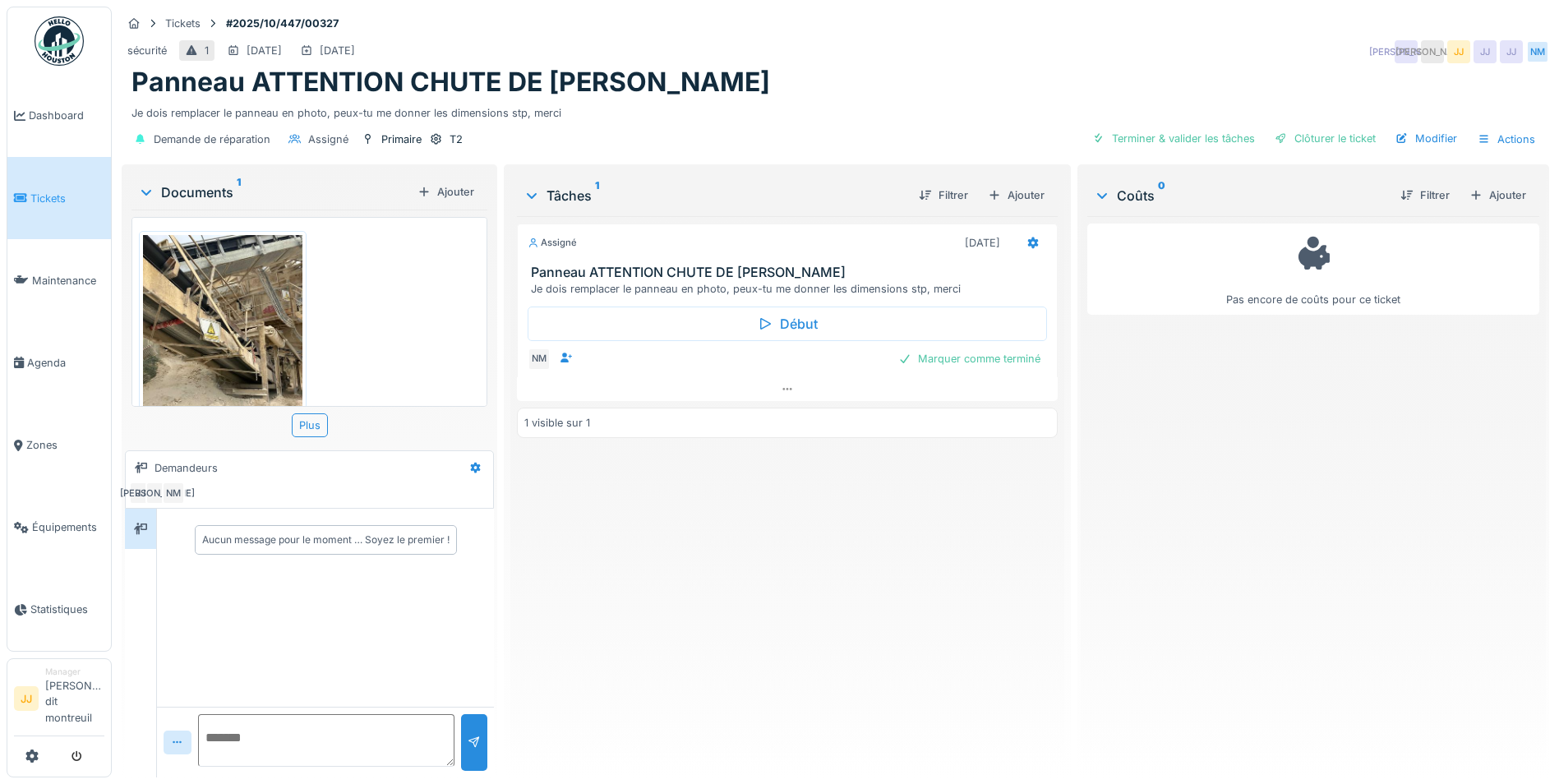
scroll to position [13, 0]
click at [294, 719] on textarea at bounding box center [326, 740] width 256 height 52
click at [311, 733] on textarea "**********" at bounding box center [326, 740] width 256 height 52
drag, startPoint x: 312, startPoint y: 733, endPoint x: 215, endPoint y: 726, distance: 97.3
click at [323, 728] on textarea "**********" at bounding box center [326, 740] width 256 height 52
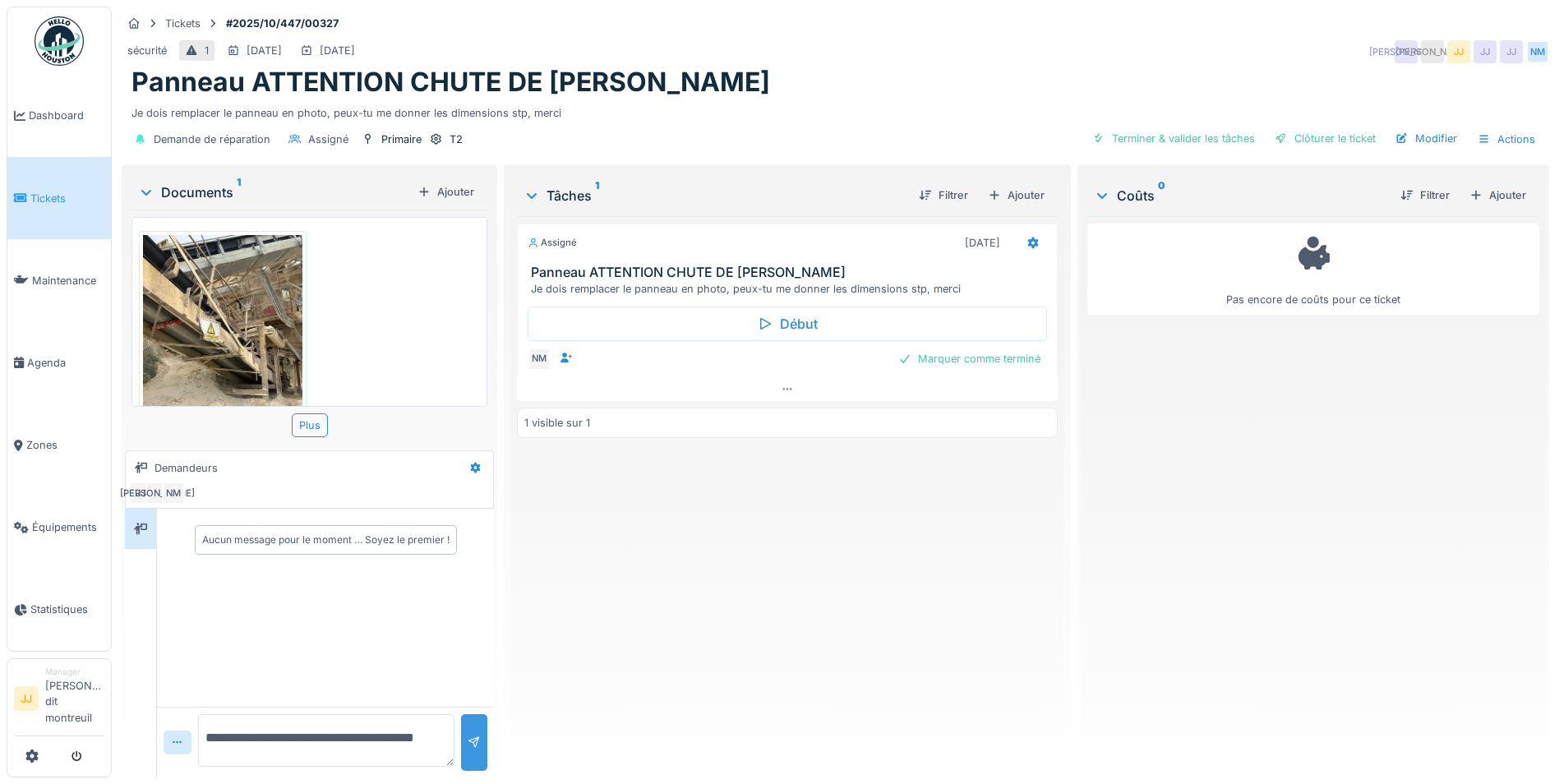
type textarea "**********"
click at [475, 737] on div at bounding box center [474, 742] width 26 height 56
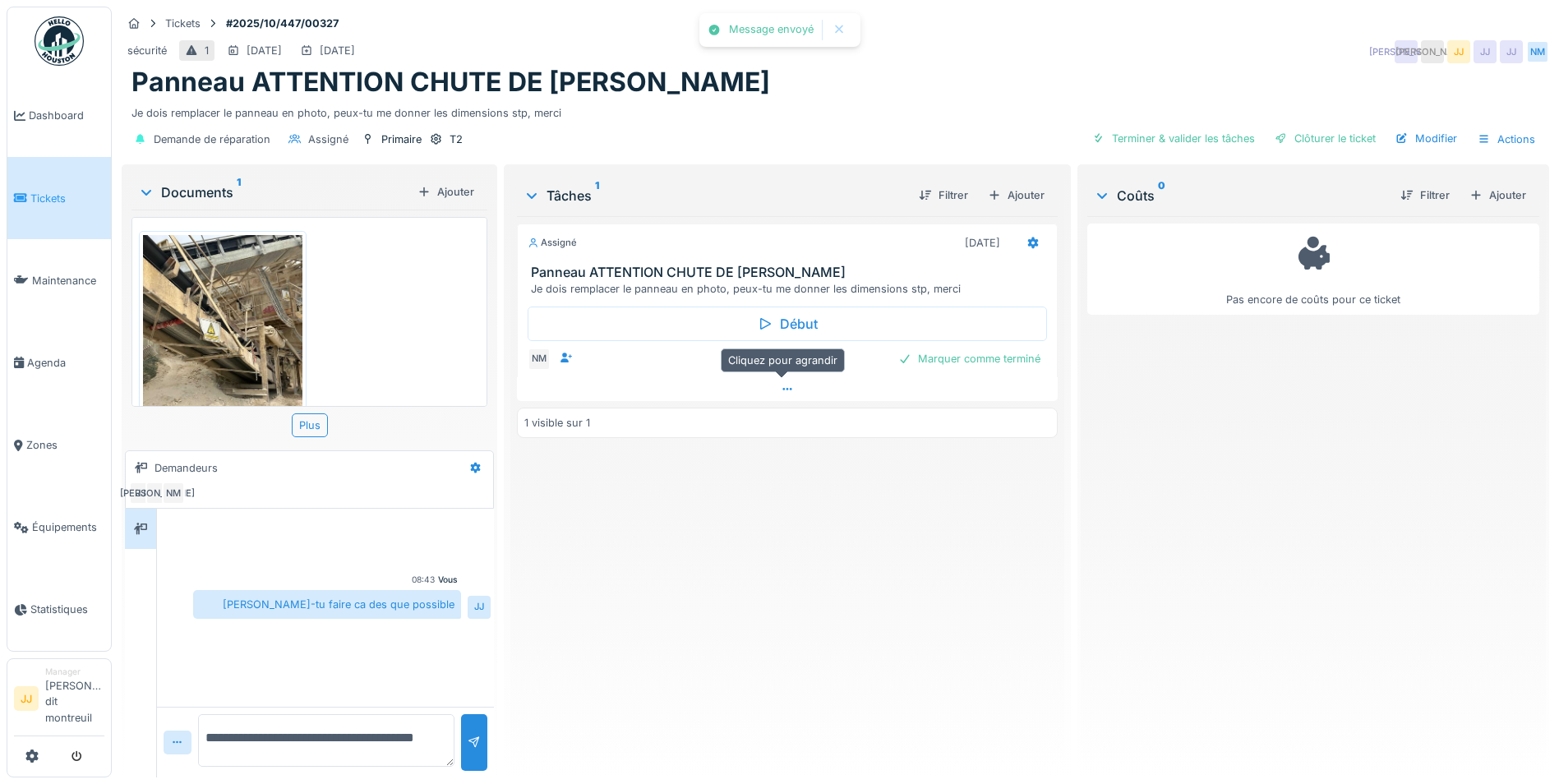
click at [785, 384] on icon at bounding box center [787, 389] width 14 height 11
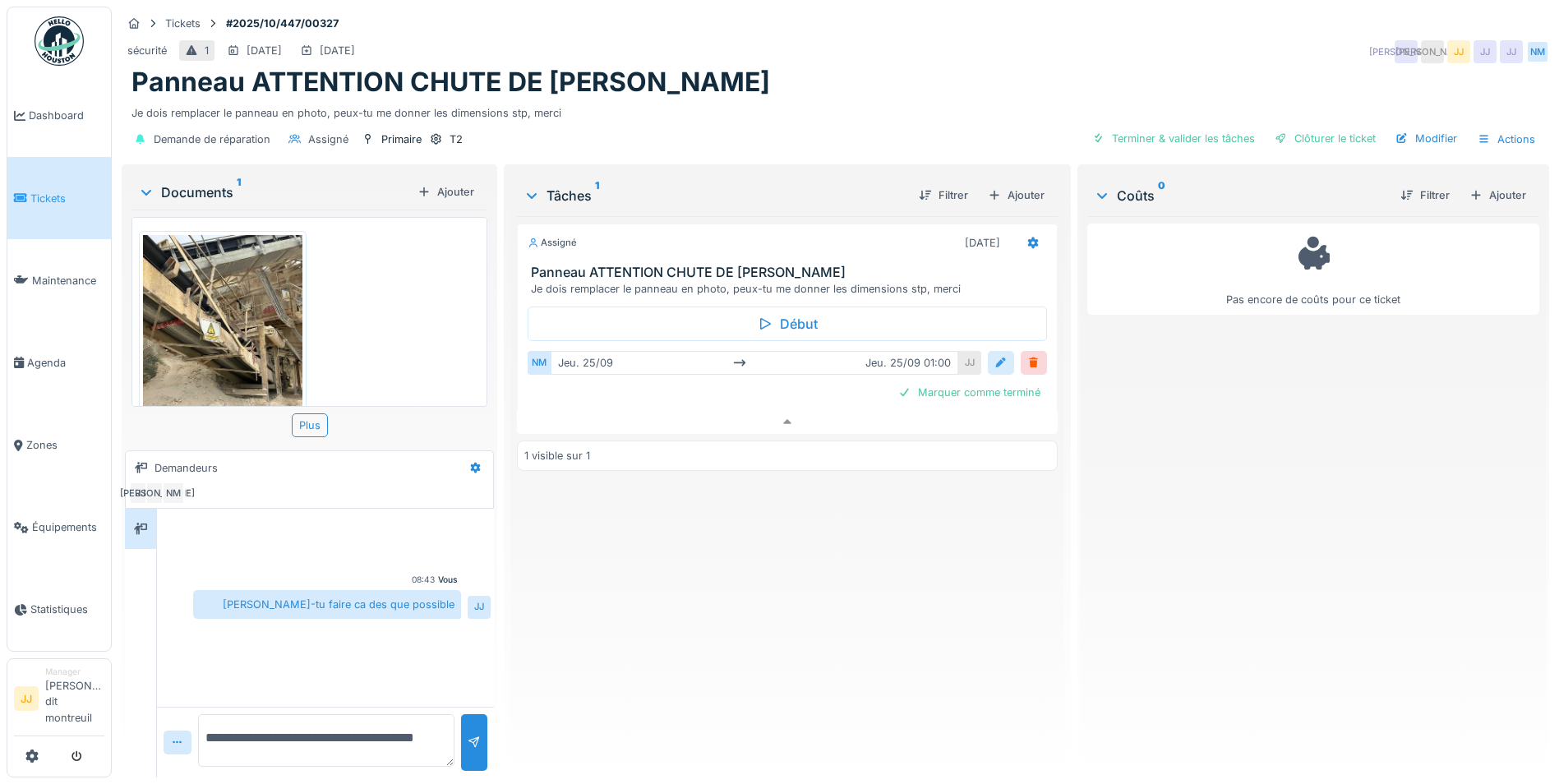
click at [988, 352] on div at bounding box center [1001, 362] width 26 height 24
click at [748, 402] on input "**********" at bounding box center [787, 415] width 506 height 35
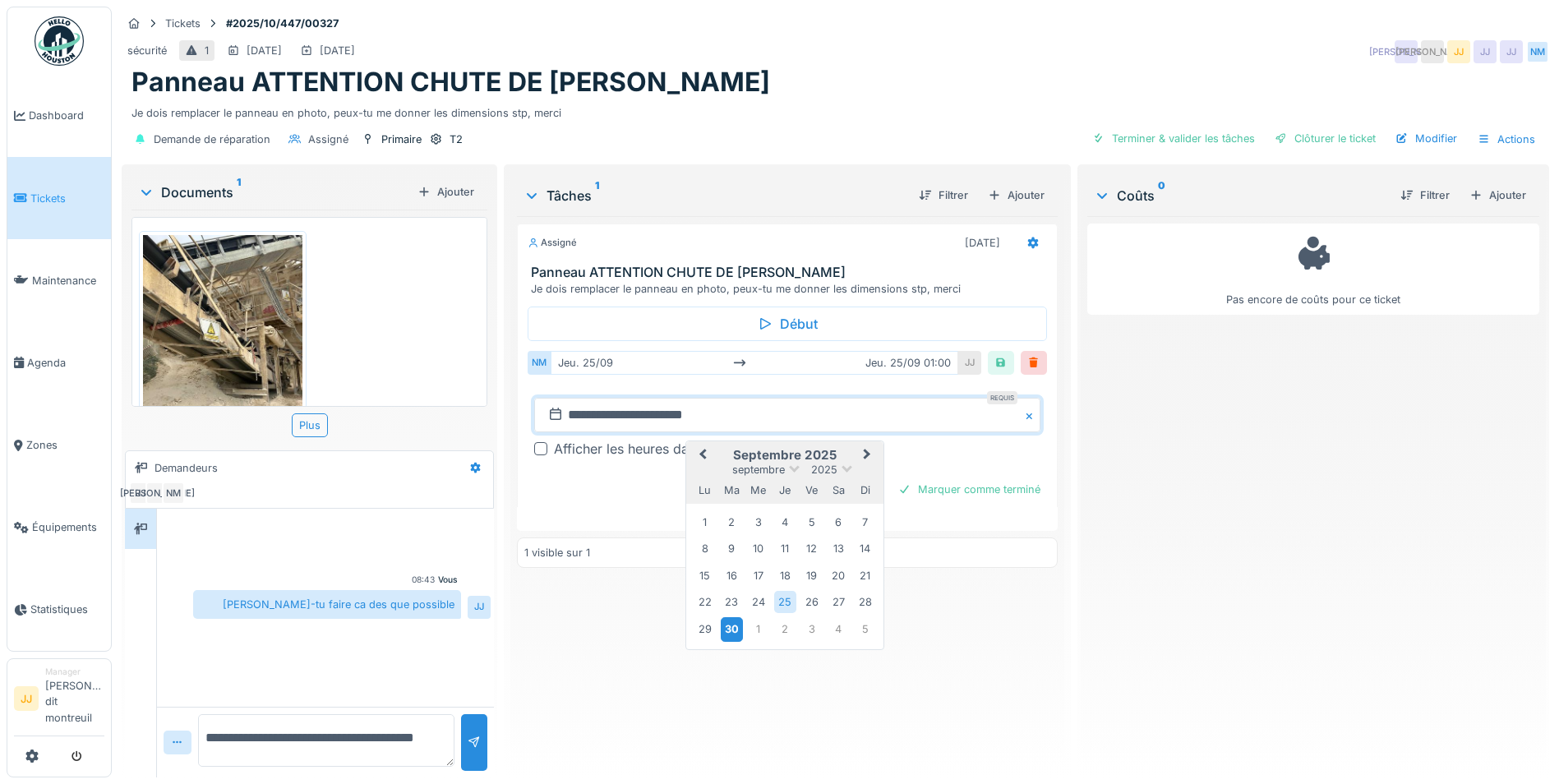
click at [731, 617] on div "30" at bounding box center [731, 629] width 22 height 24
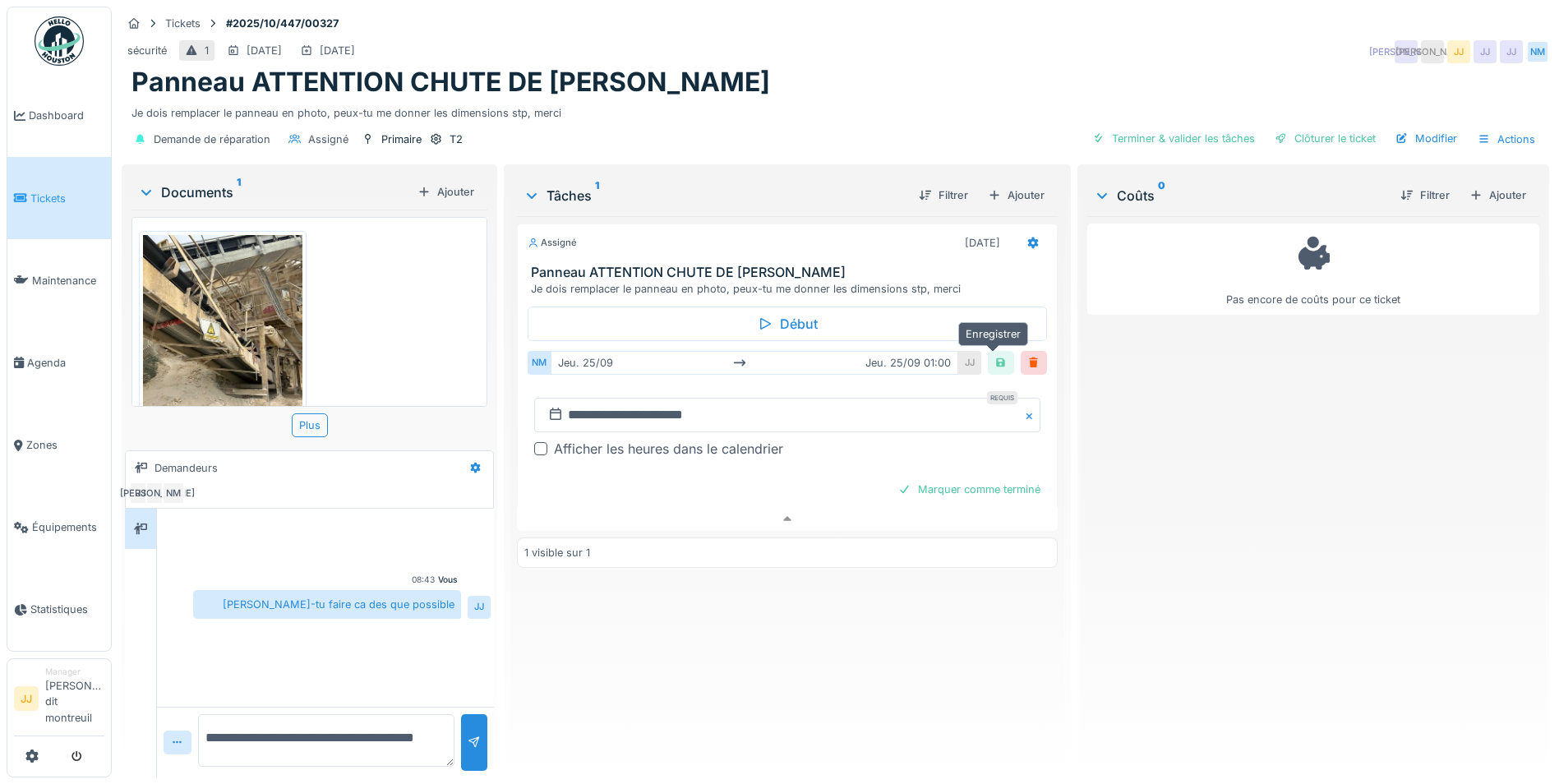
click at [995, 355] on div at bounding box center [1002, 362] width 14 height 16
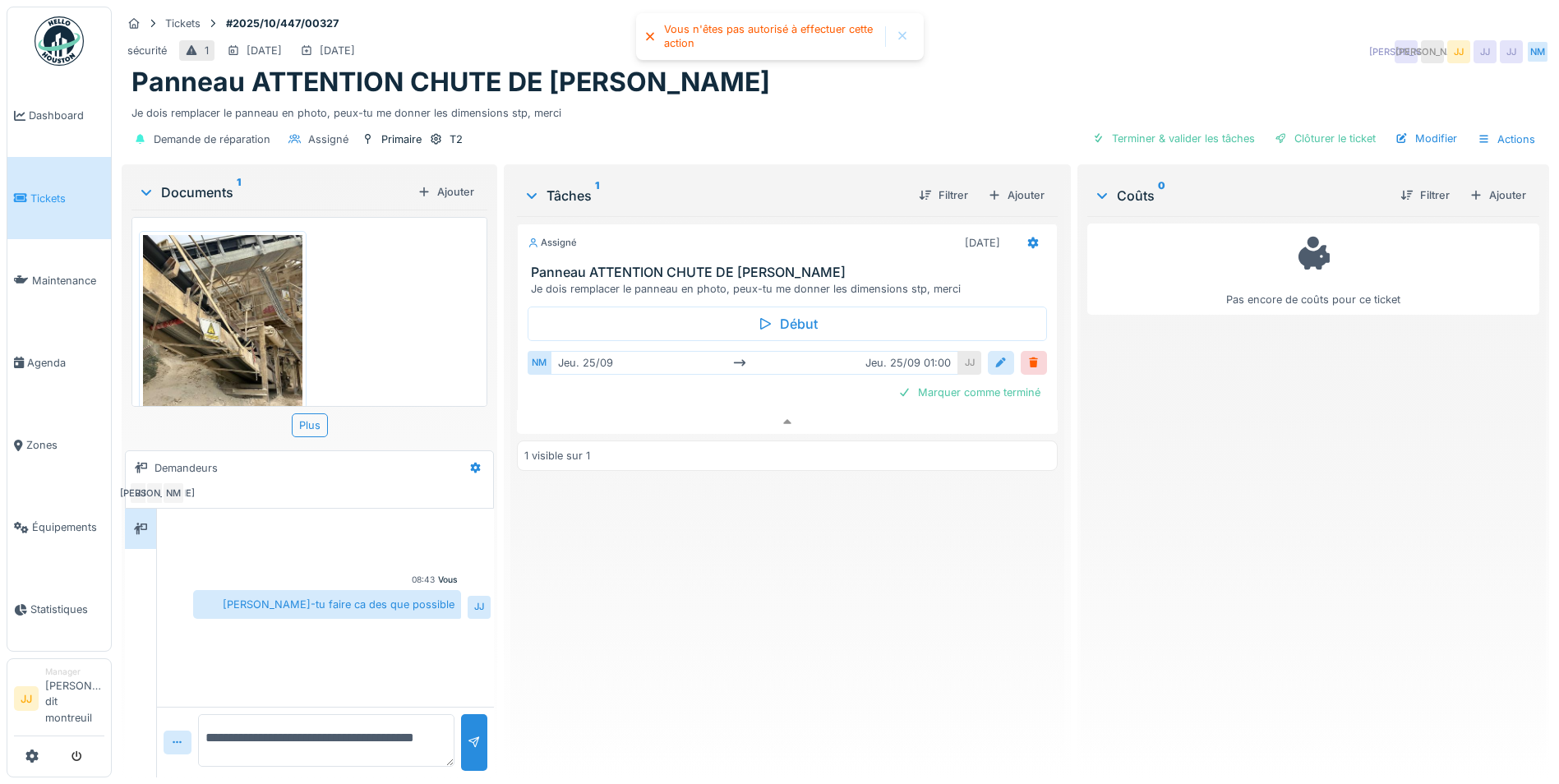
click at [1002, 358] on div at bounding box center [1001, 362] width 26 height 24
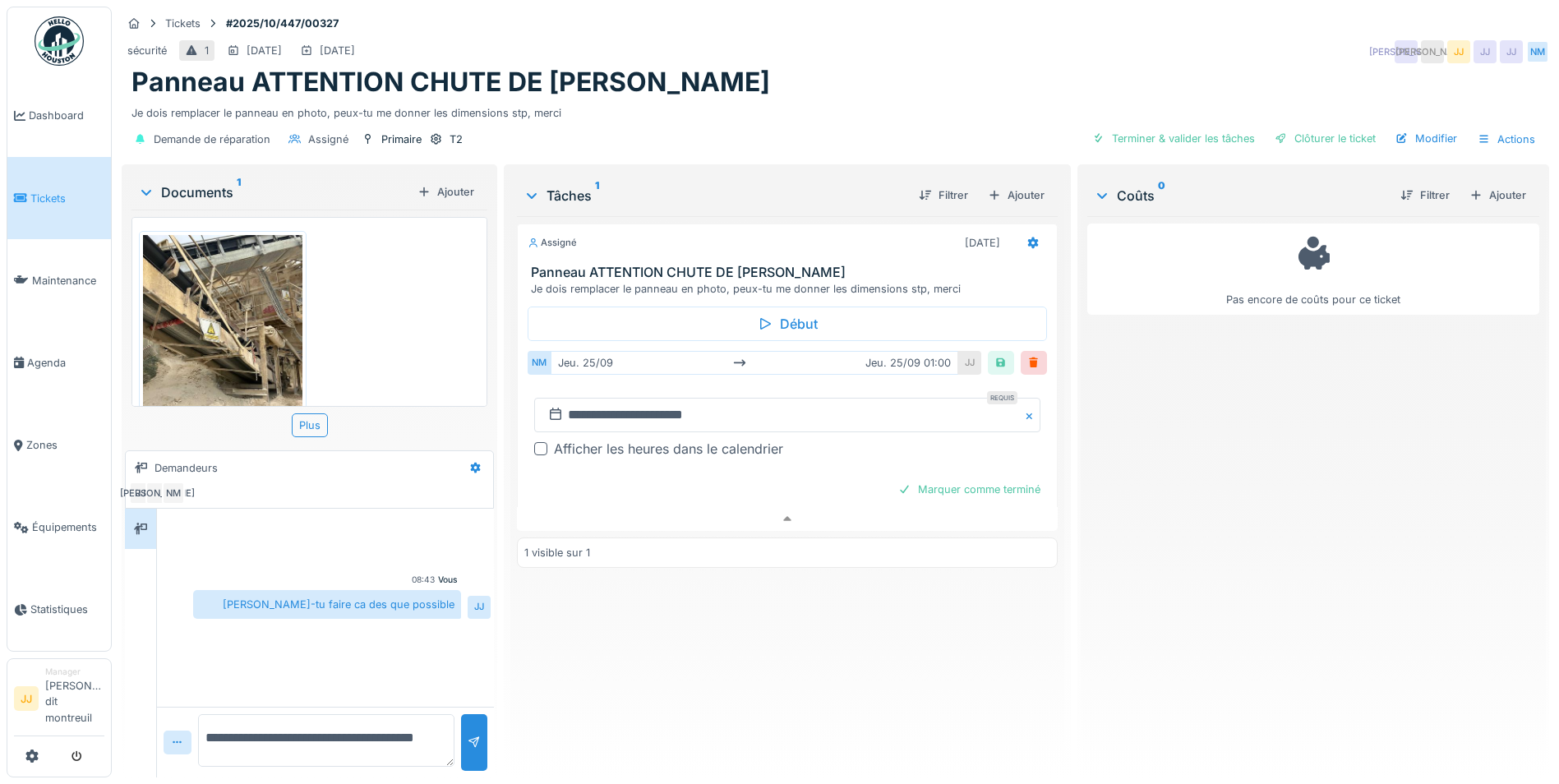
click at [843, 463] on div "**********" at bounding box center [787, 424] width 520 height 153
click at [995, 355] on div at bounding box center [1002, 362] width 14 height 16
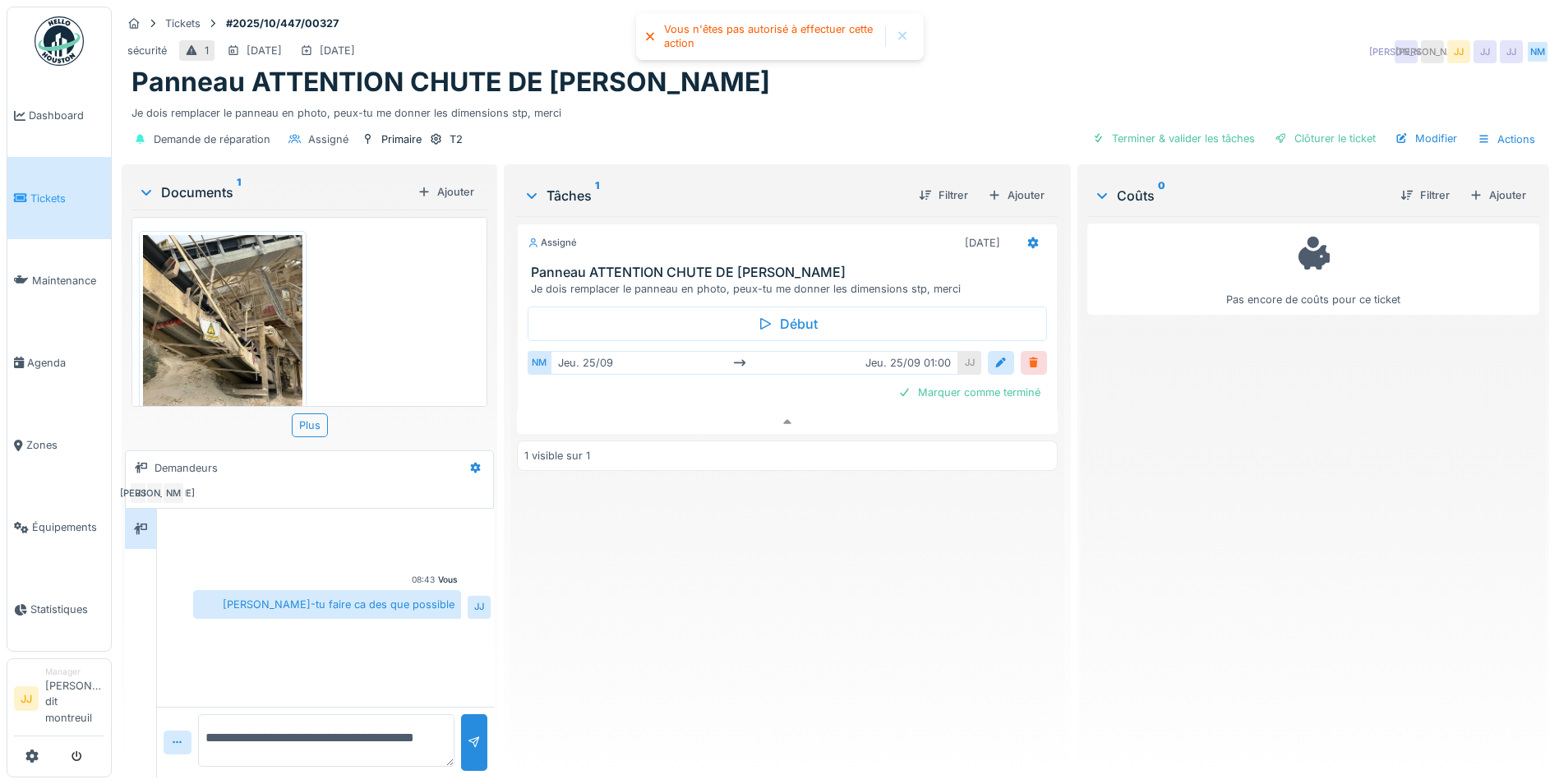
click at [1021, 360] on div at bounding box center [1034, 362] width 26 height 24
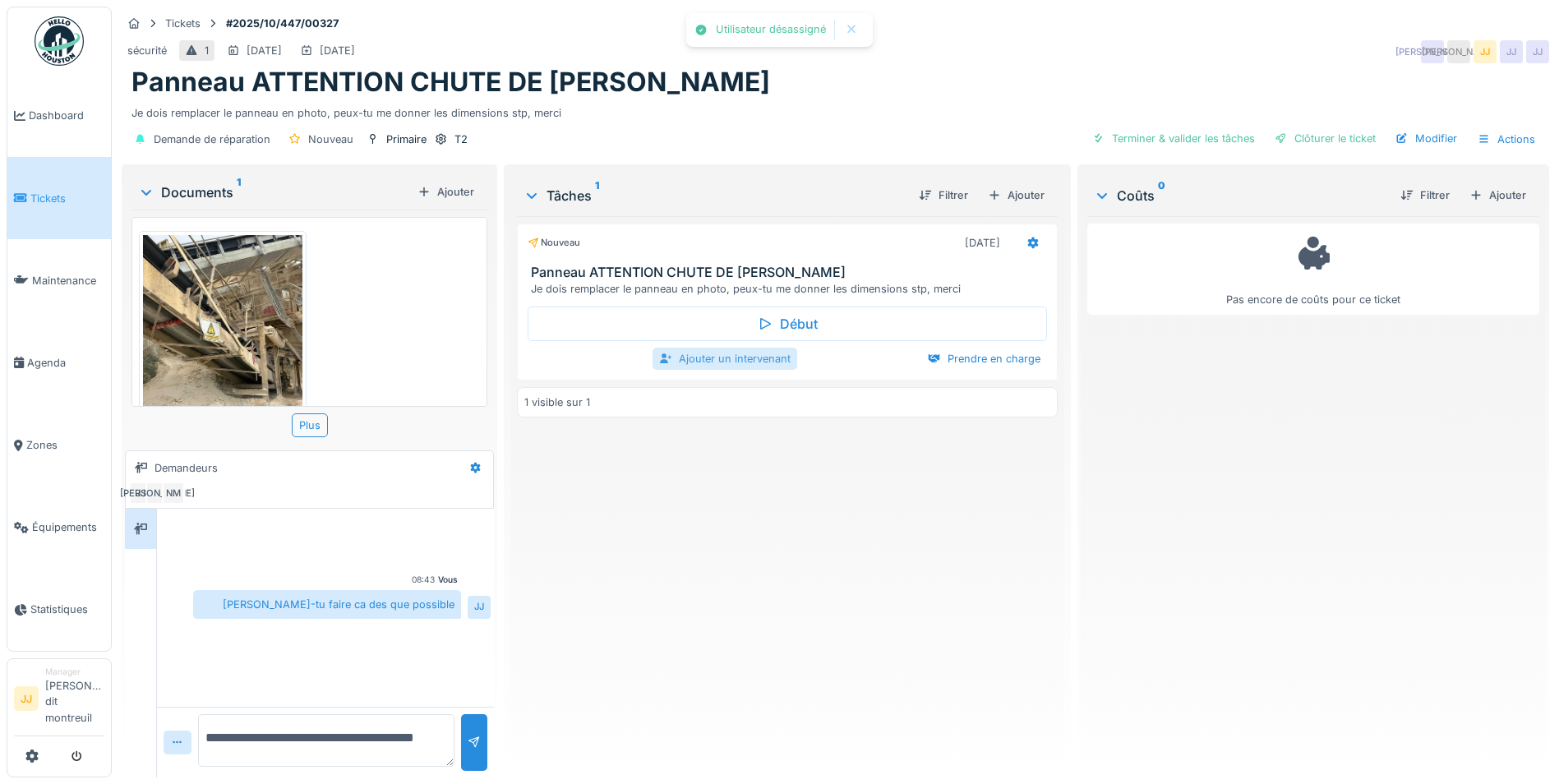
click at [670, 355] on div "Ajouter un intervenant" at bounding box center [724, 359] width 144 height 22
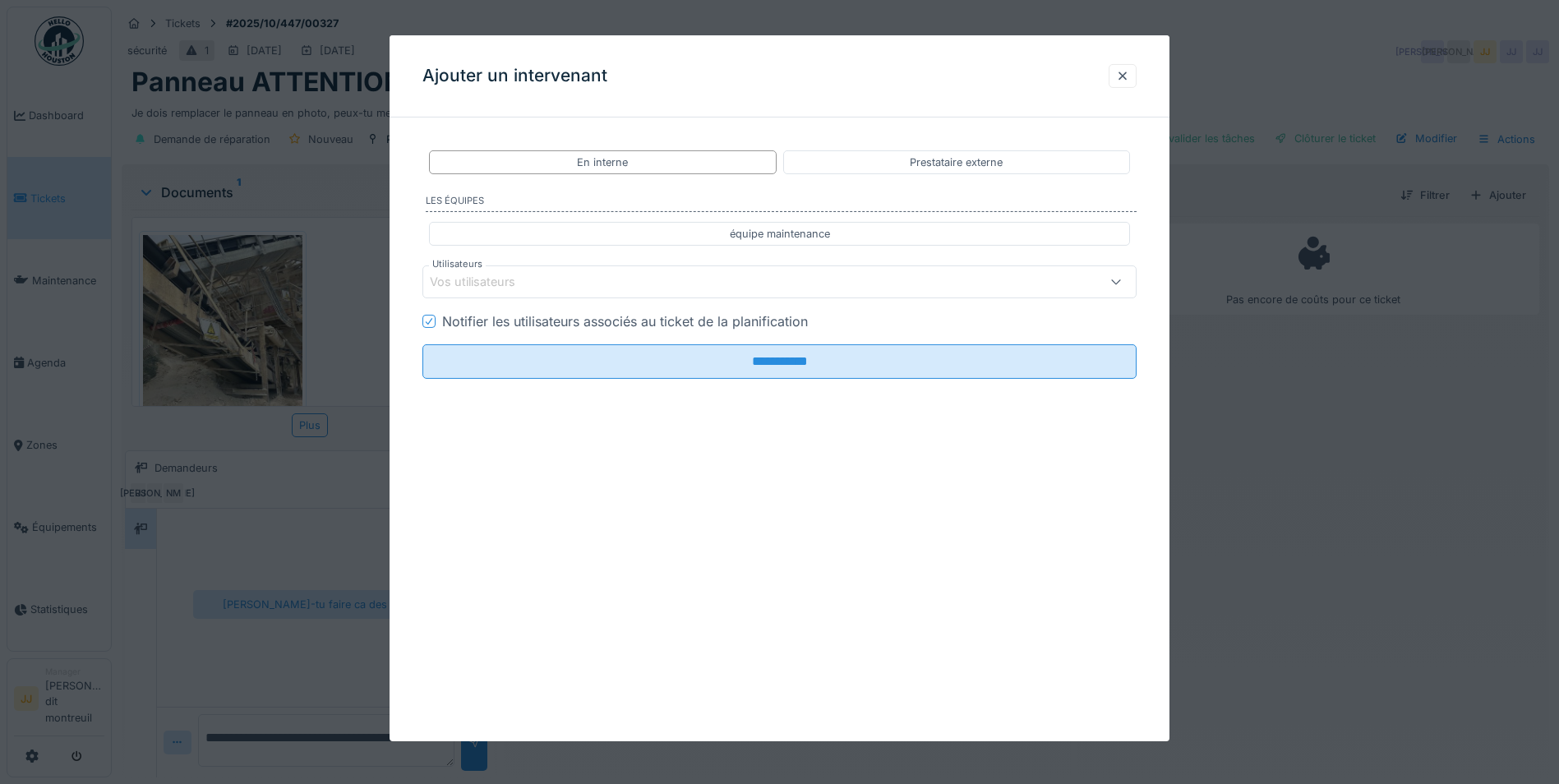
click at [571, 273] on div "Vos utilisateurs" at bounding box center [737, 281] width 616 height 18
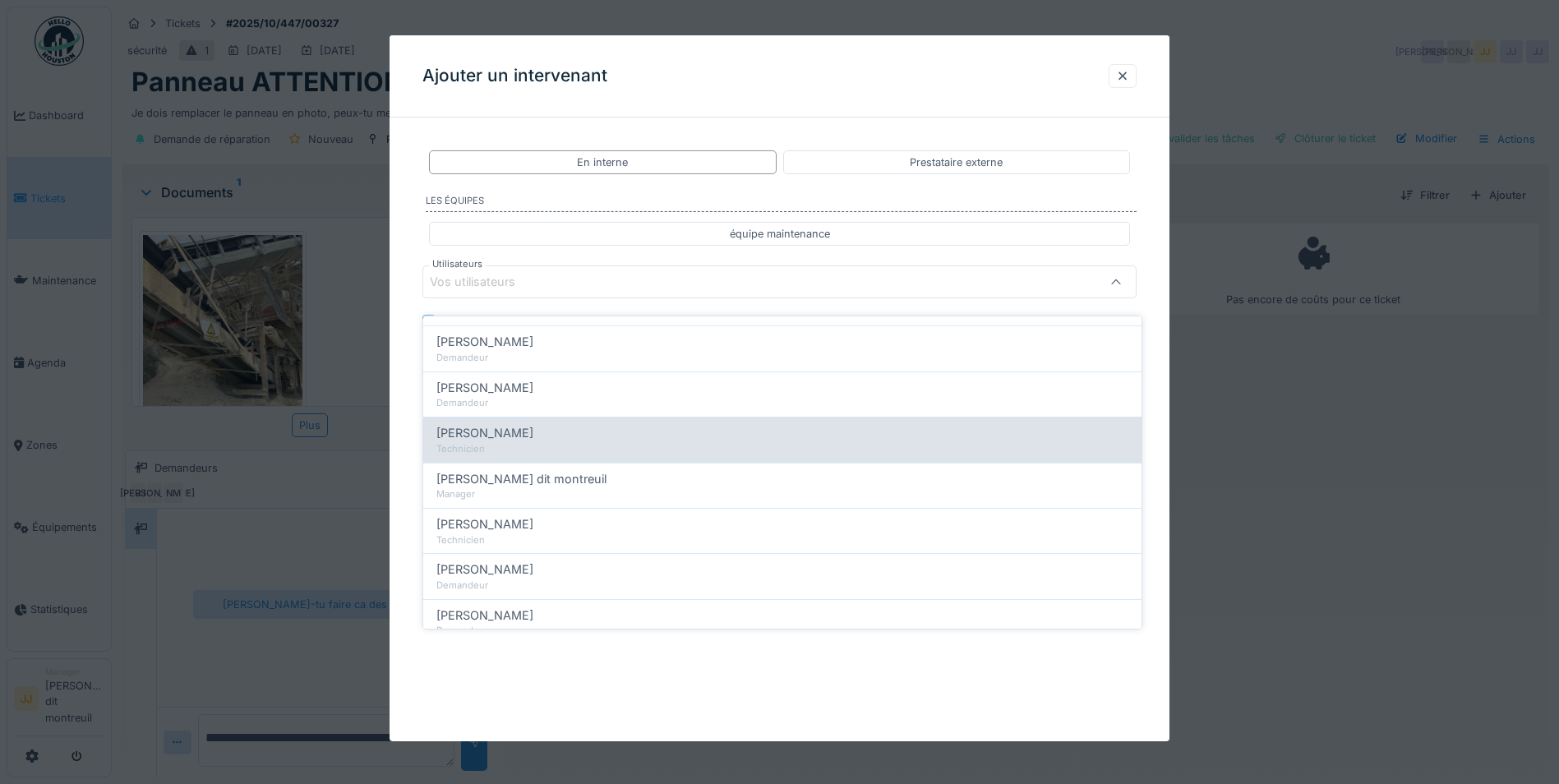
scroll to position [329, 0]
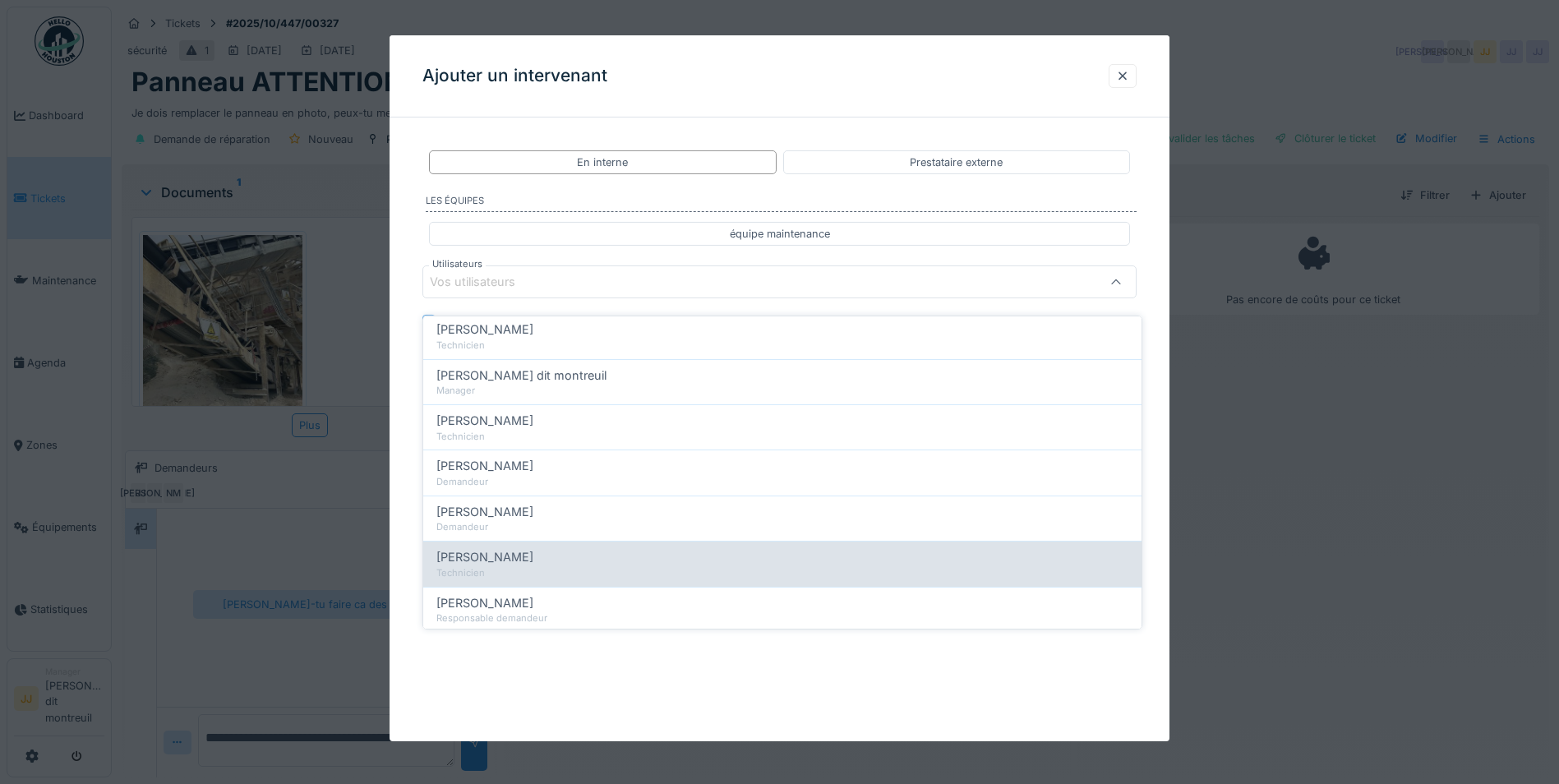
click at [582, 548] on div "[PERSON_NAME]" at bounding box center [782, 556] width 692 height 18
type input "*****"
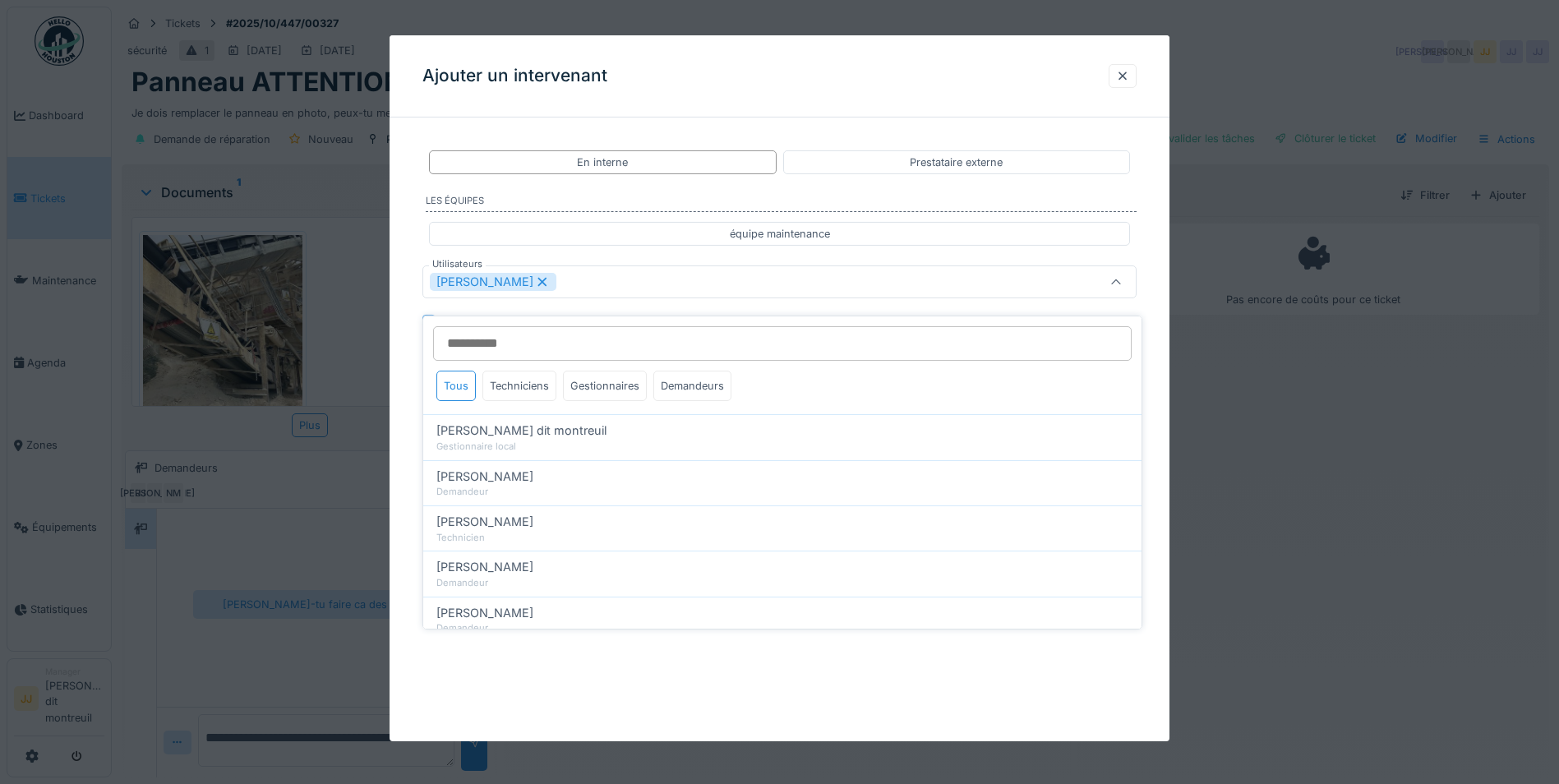
click at [655, 251] on div "équipe maintenance" at bounding box center [780, 234] width 715 height 37
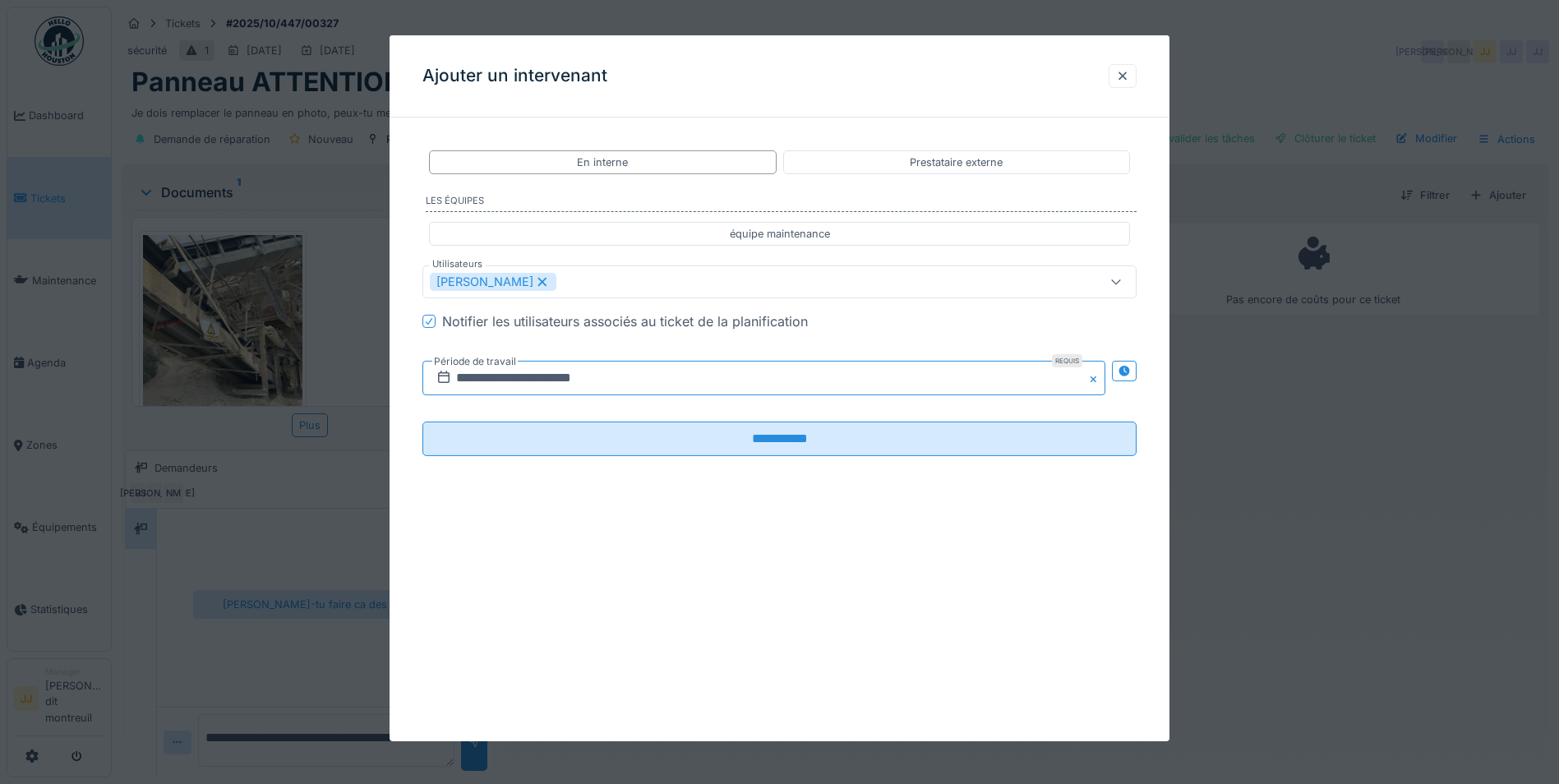
click at [613, 381] on input "**********" at bounding box center [764, 378] width 683 height 35
click at [851, 409] on button "Next Month" at bounding box center [850, 419] width 26 height 26
click at [684, 408] on button "Previous Month" at bounding box center [683, 419] width 26 height 26
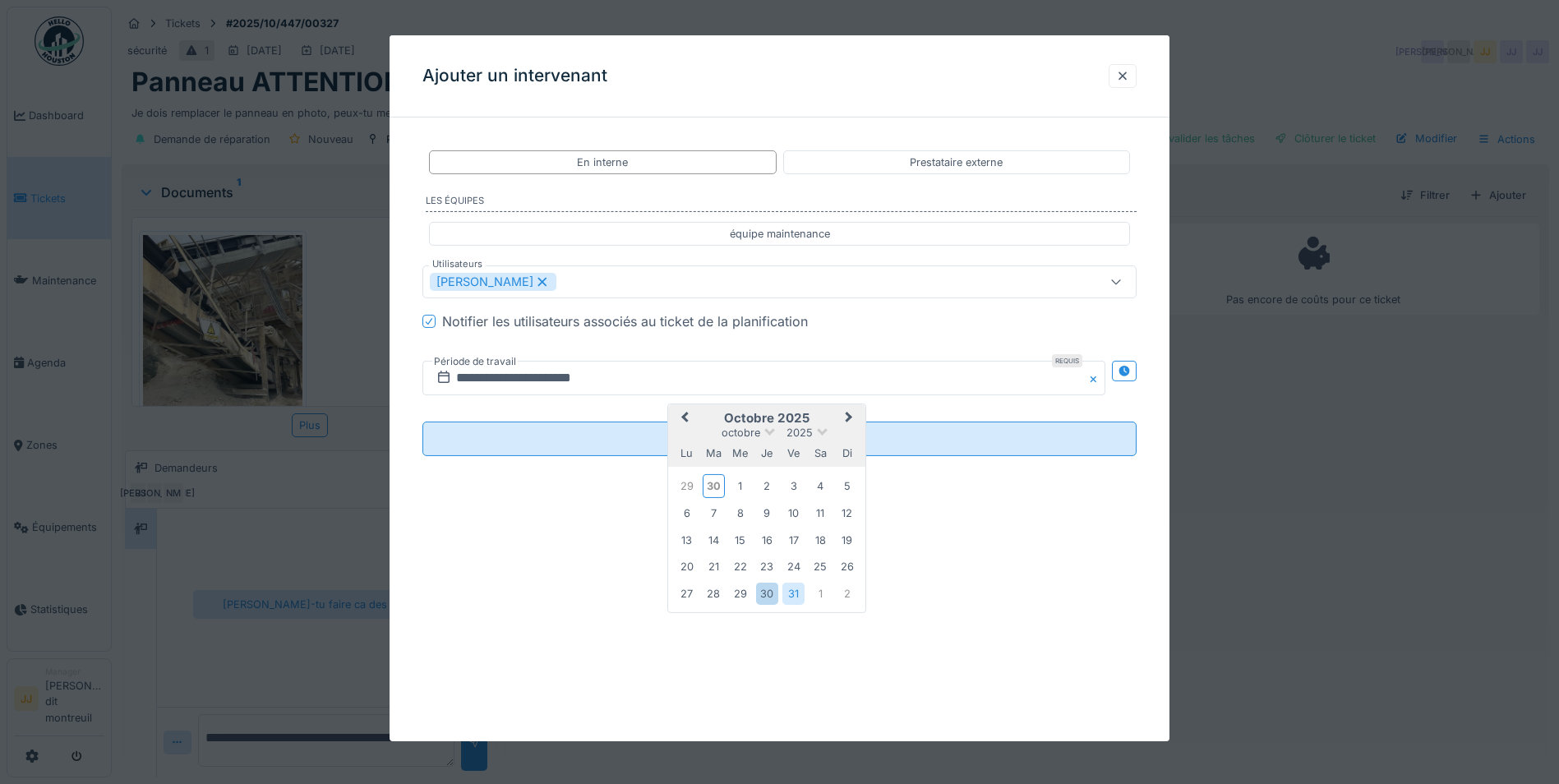
click at [684, 408] on button "Previous Month" at bounding box center [683, 419] width 26 height 26
click at [710, 587] on div "30" at bounding box center [714, 592] width 22 height 24
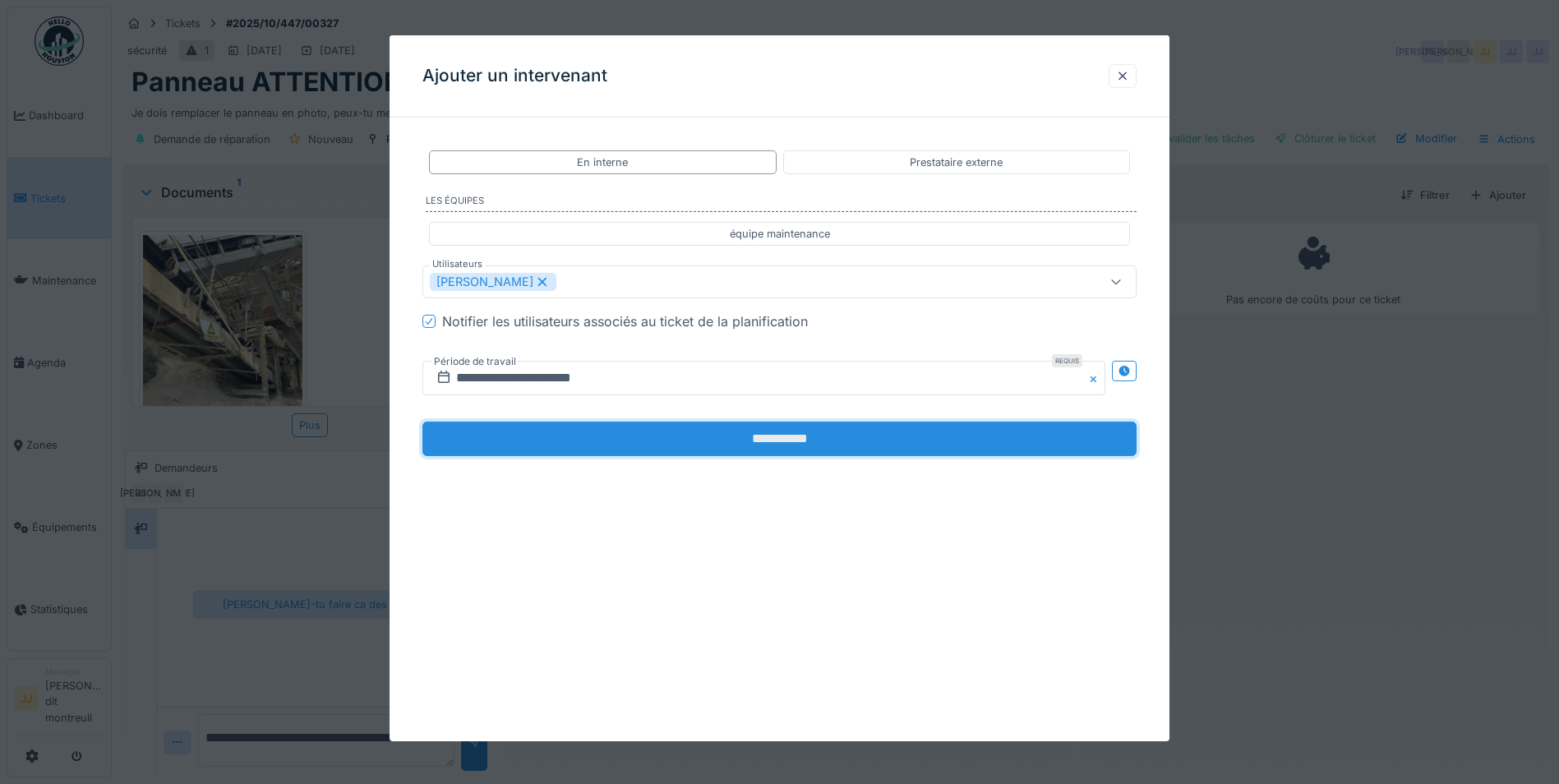
click at [672, 426] on input "**********" at bounding box center [780, 439] width 715 height 35
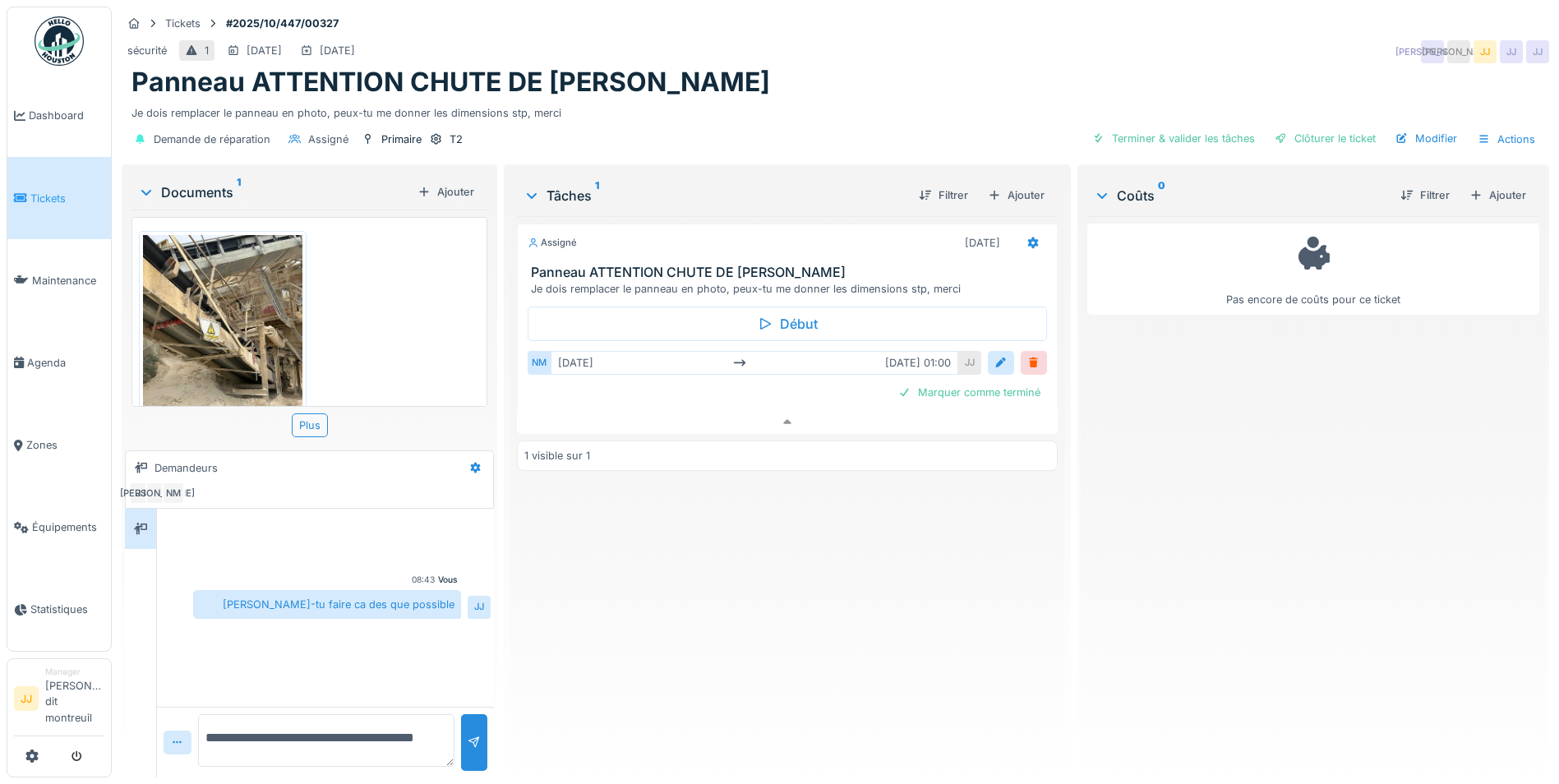
click at [663, 516] on div "Assigné 30/09/2025 Panneau ATTENTION CHUTE DE PIERRE Je dois remplacer le panne…" at bounding box center [787, 489] width 541 height 548
click at [17, 294] on link "Maintenance" at bounding box center [59, 280] width 104 height 82
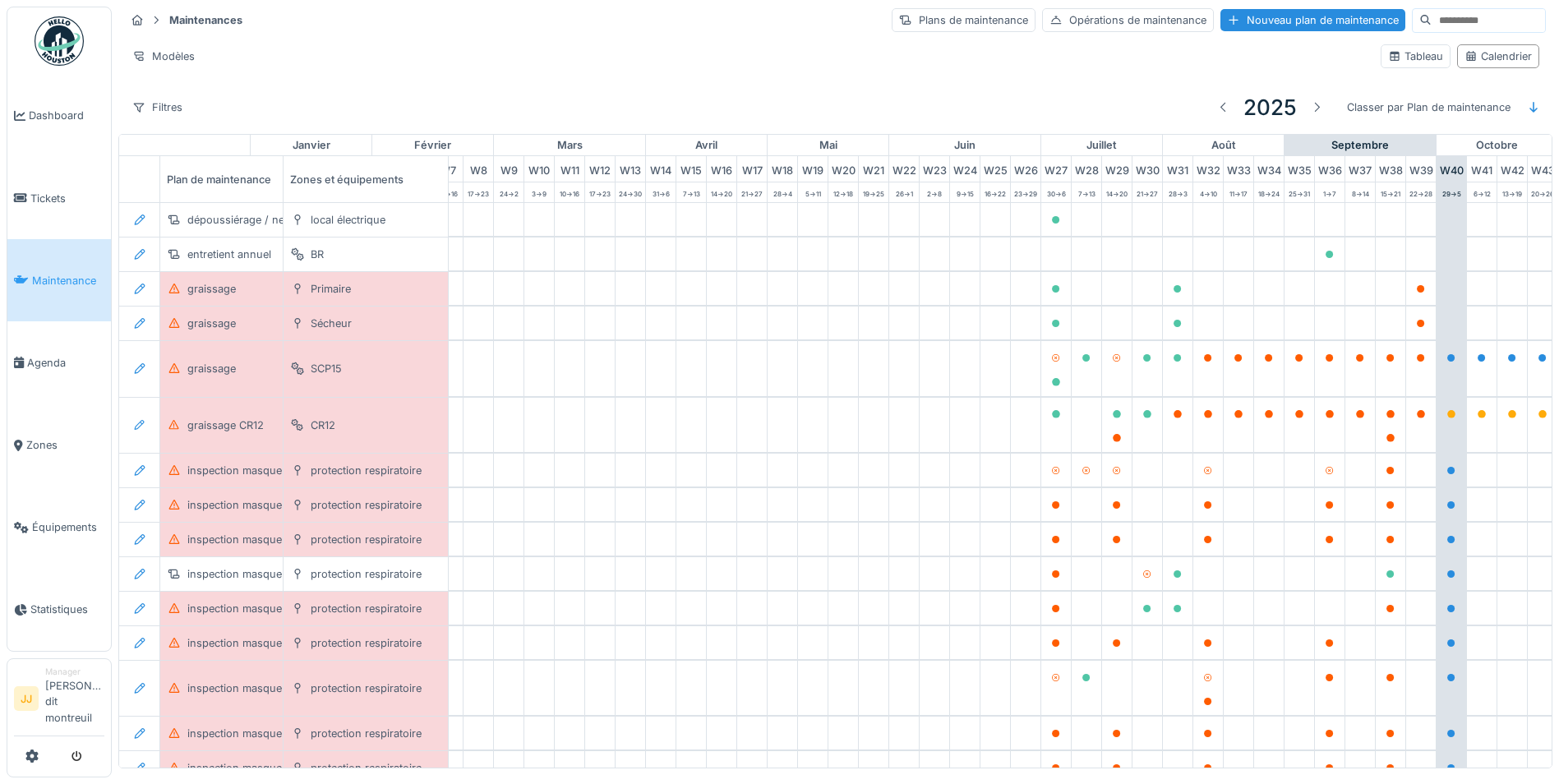
scroll to position [0, 545]
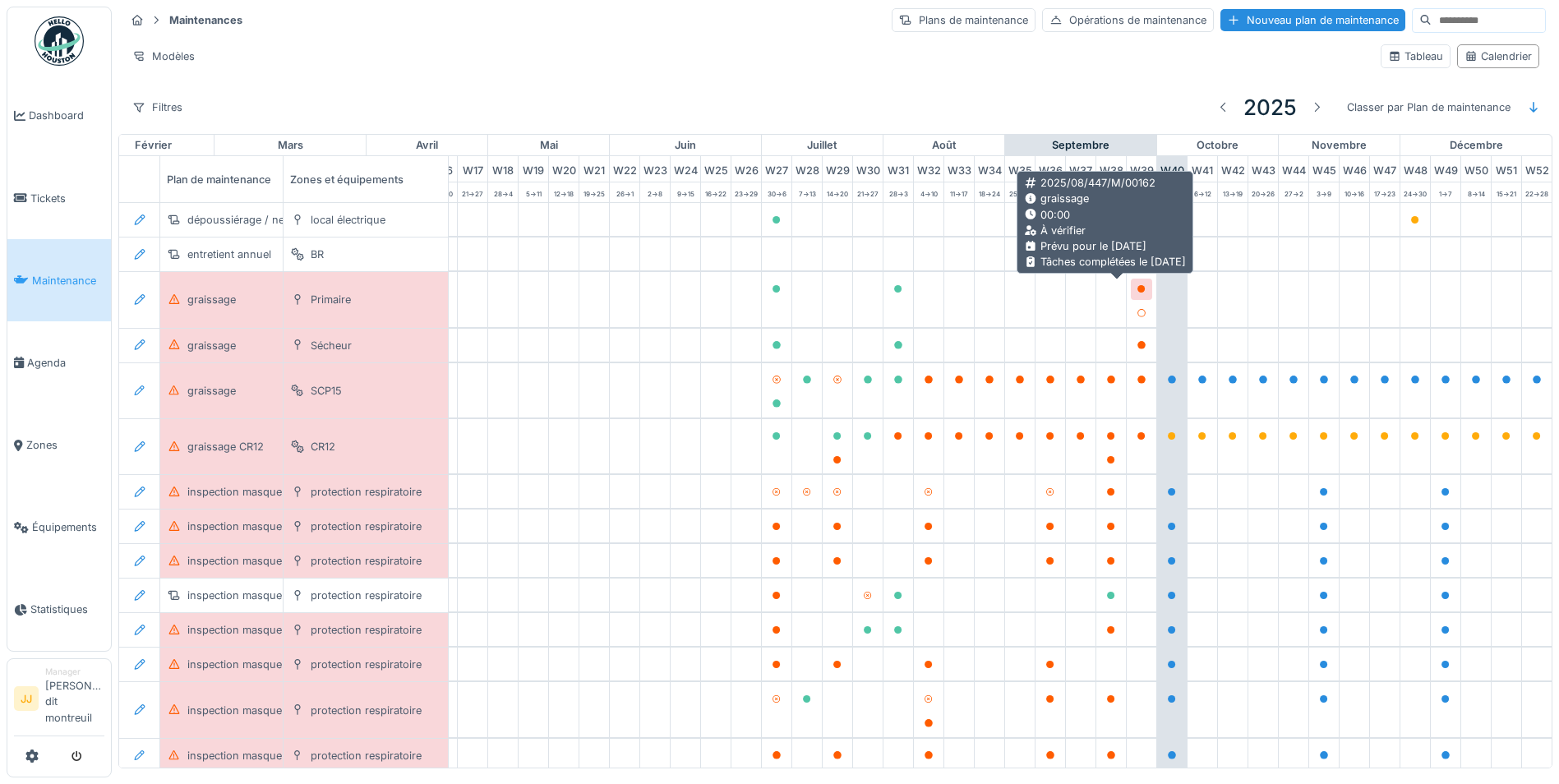
click at [1130, 299] on div at bounding box center [1141, 288] width 21 height 20
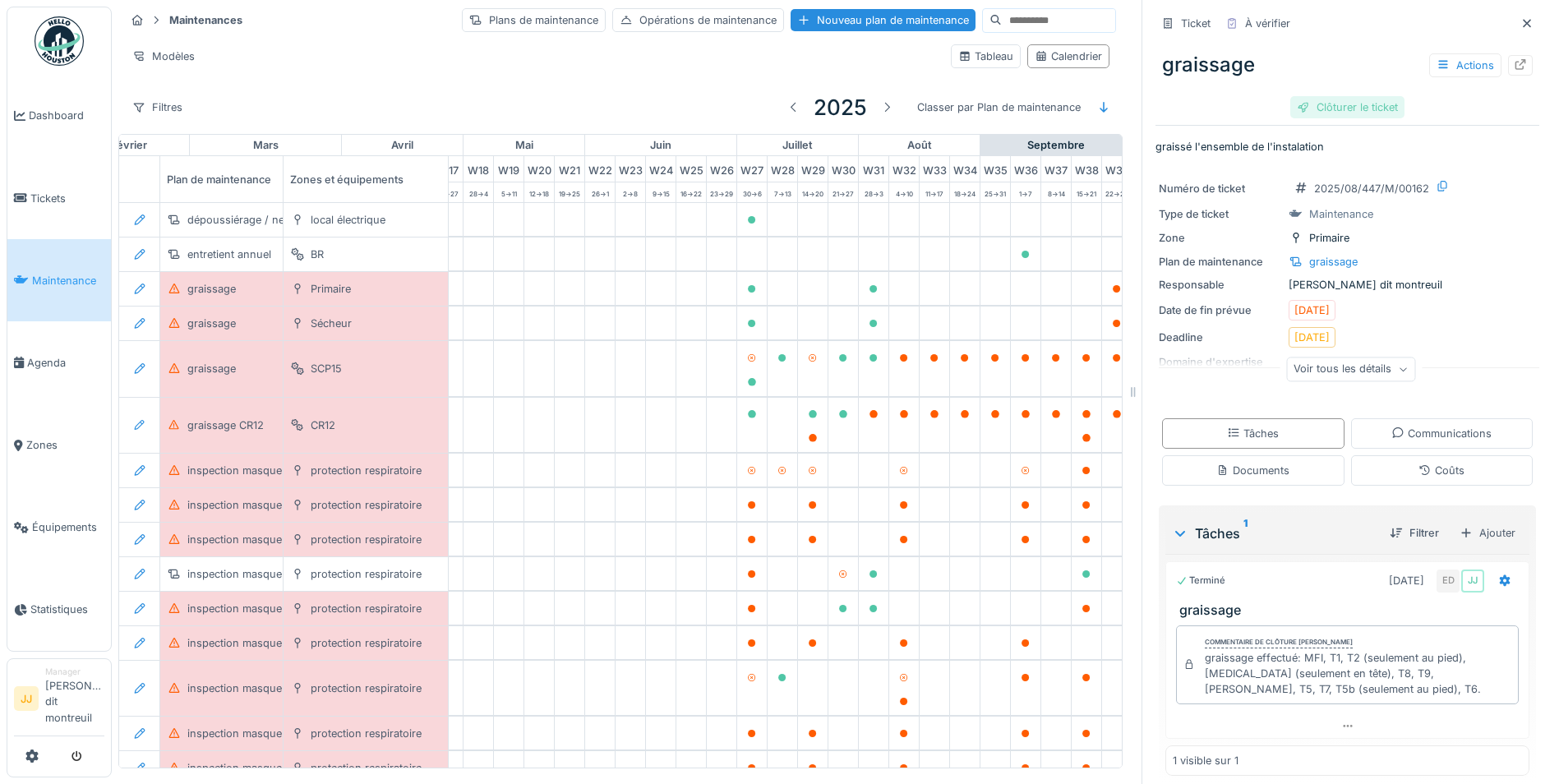
click at [1307, 115] on div "Clôturer le ticket" at bounding box center [1348, 107] width 114 height 22
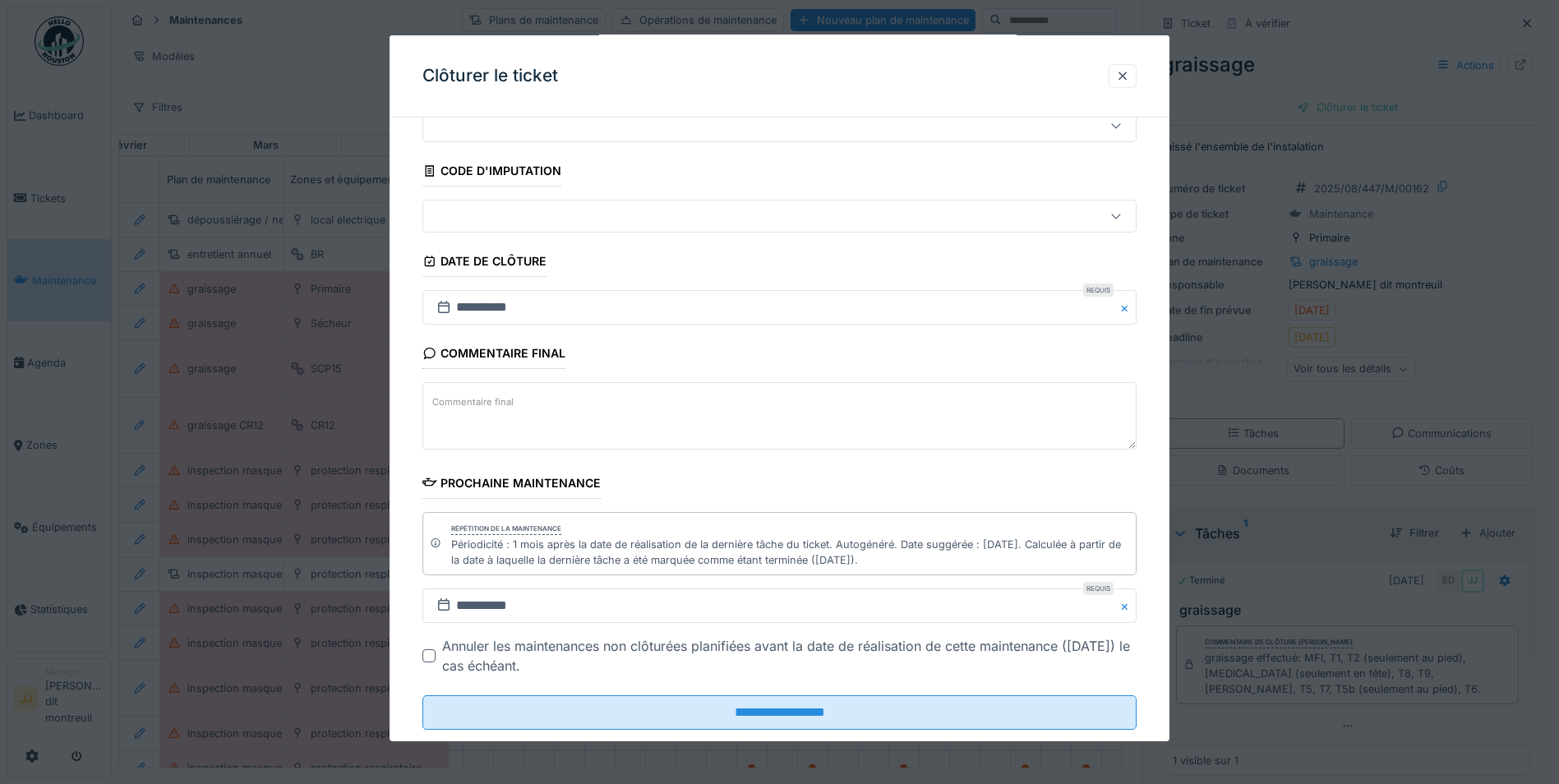
scroll to position [100, 0]
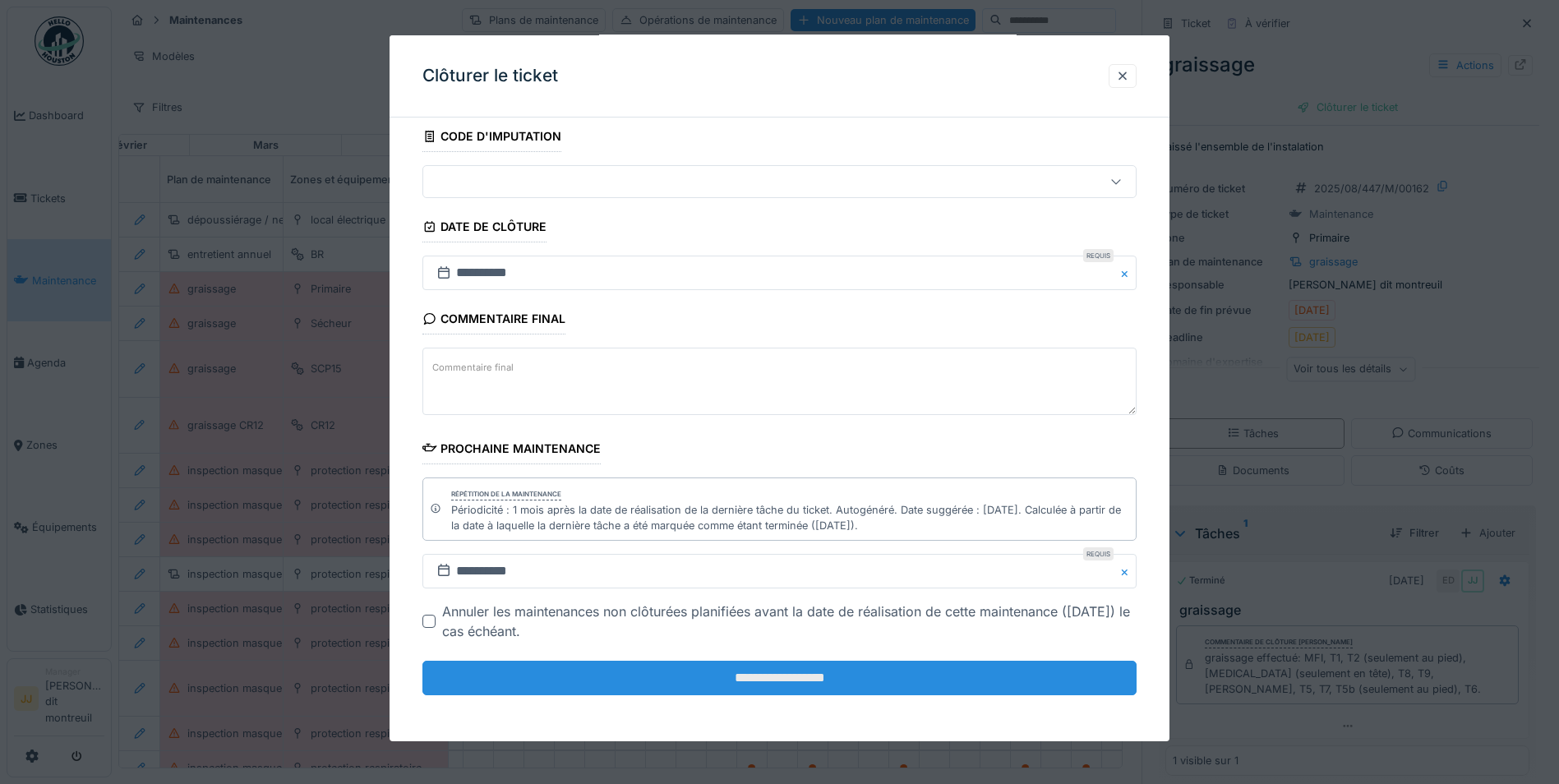
click at [531, 666] on input "**********" at bounding box center [780, 678] width 715 height 35
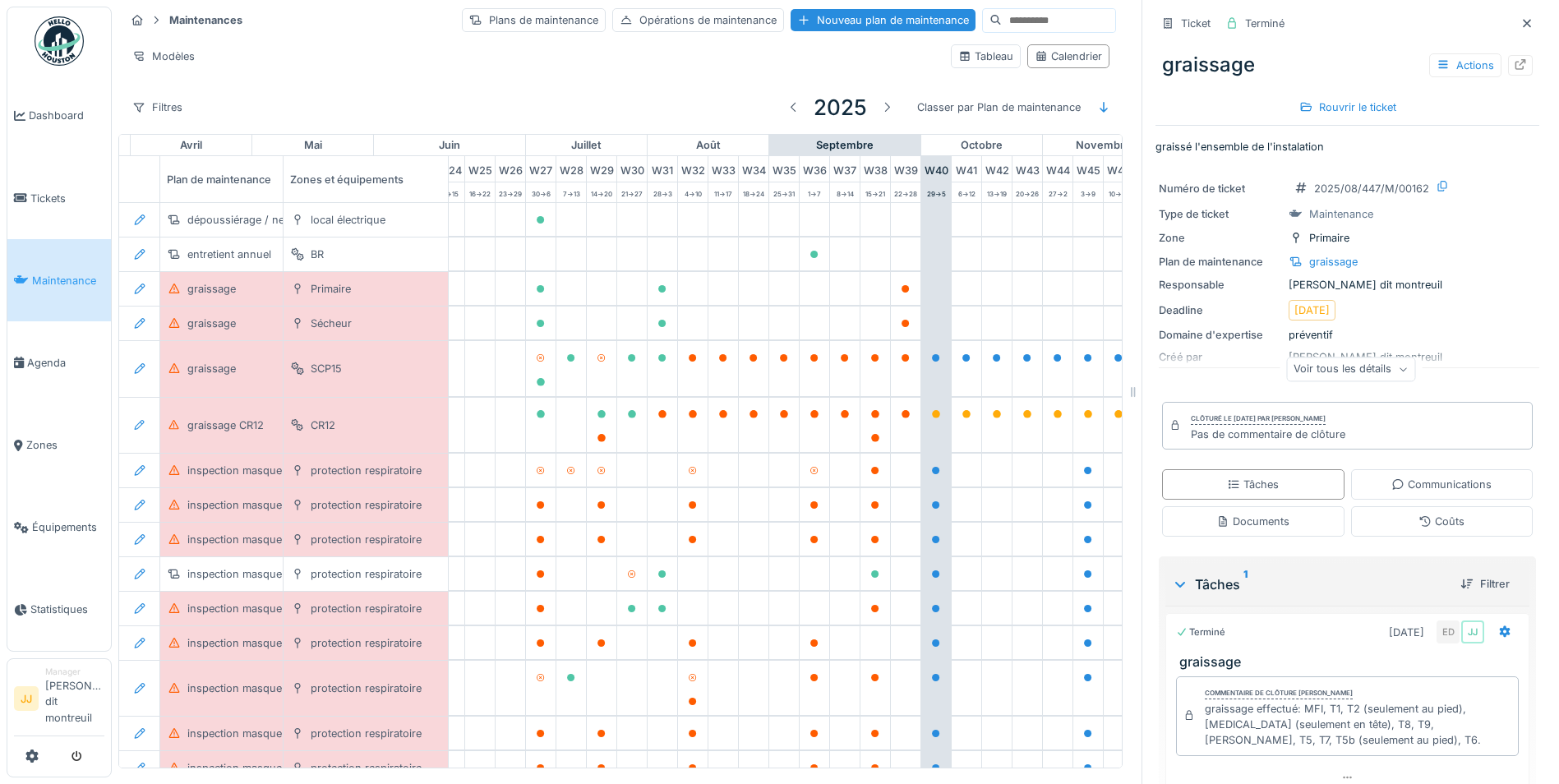
scroll to position [0, 785]
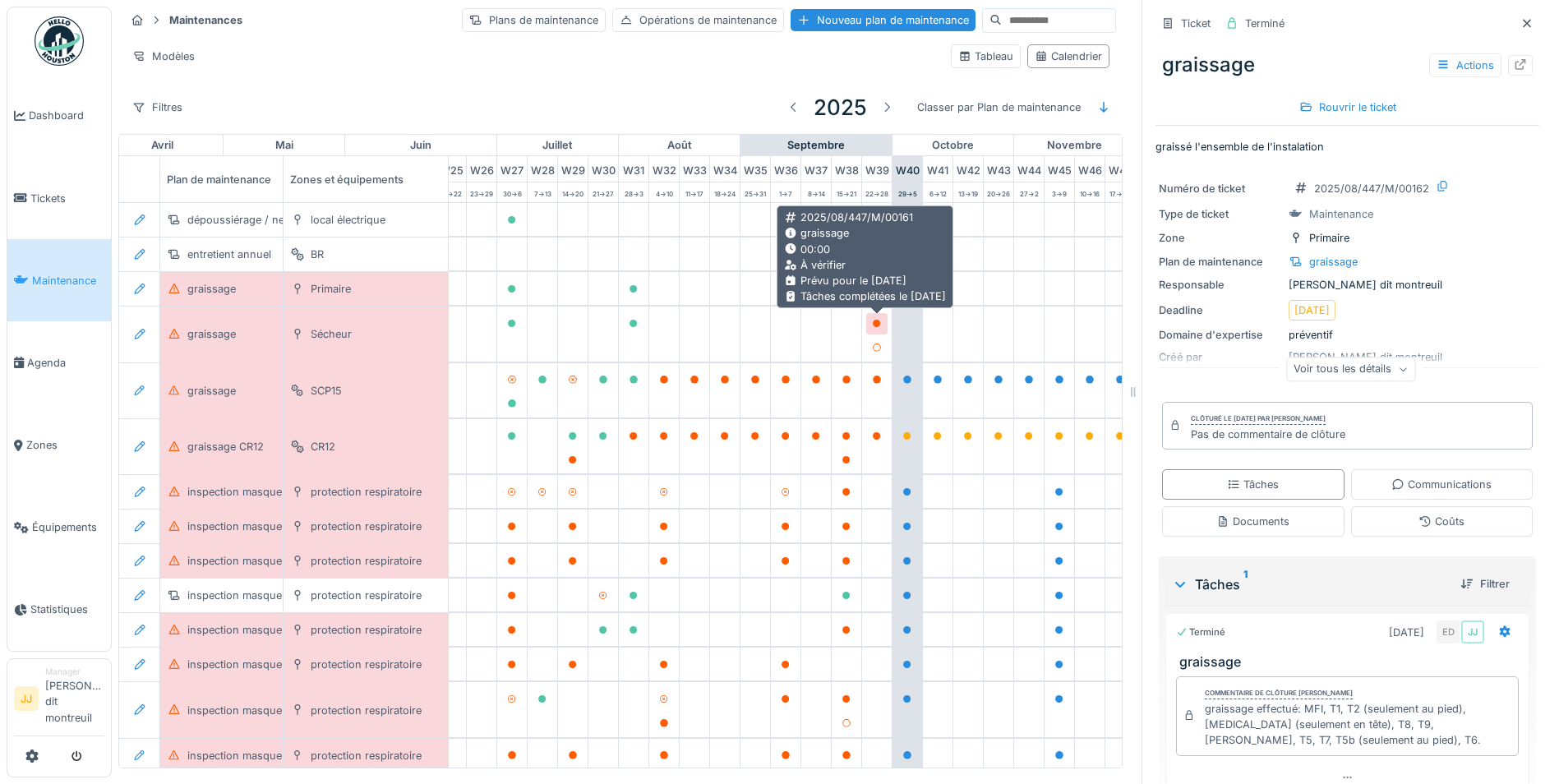
click at [882, 325] on div at bounding box center [877, 323] width 21 height 20
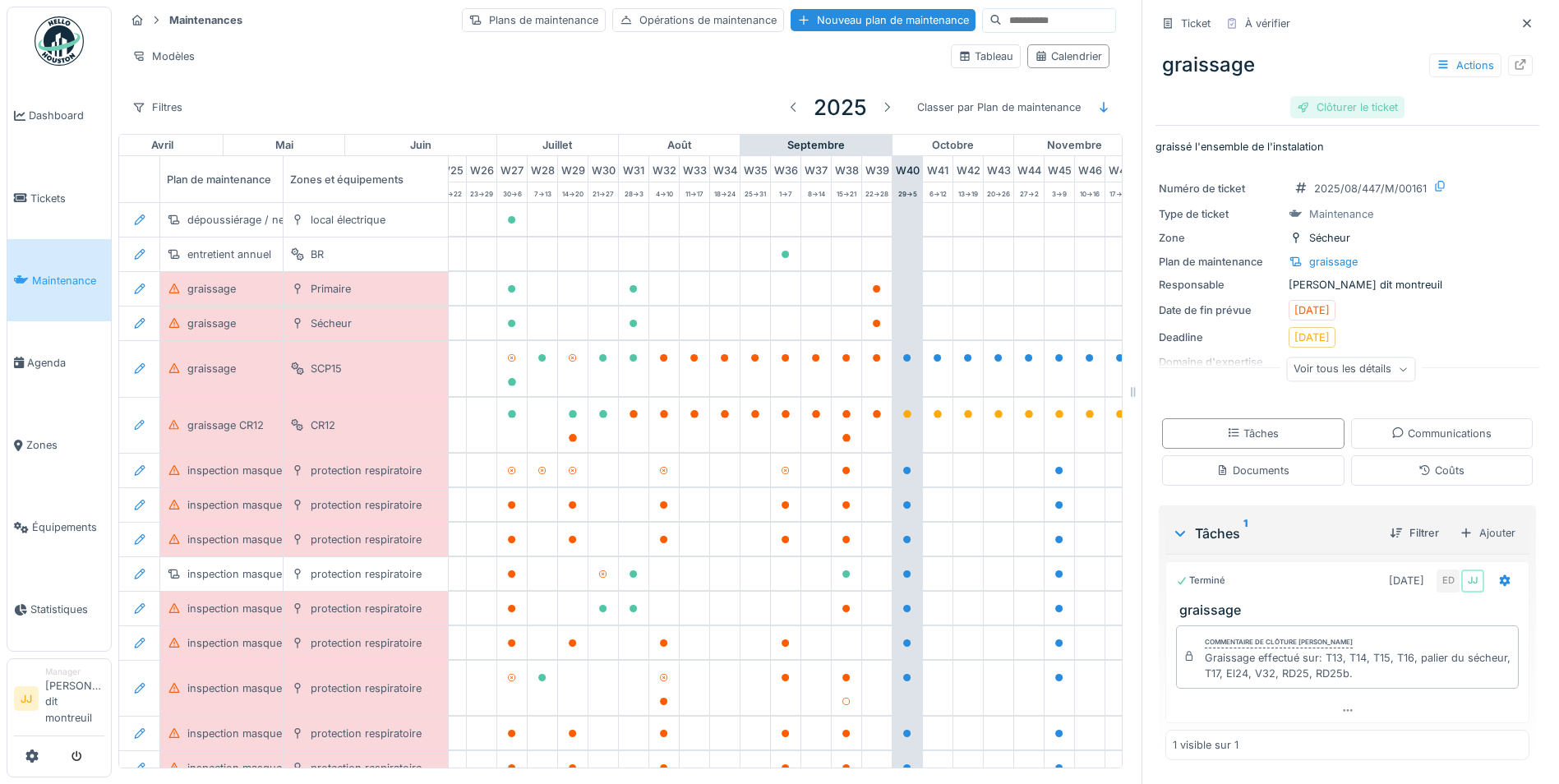
click at [1340, 115] on div "Clôturer le ticket" at bounding box center [1348, 107] width 114 height 22
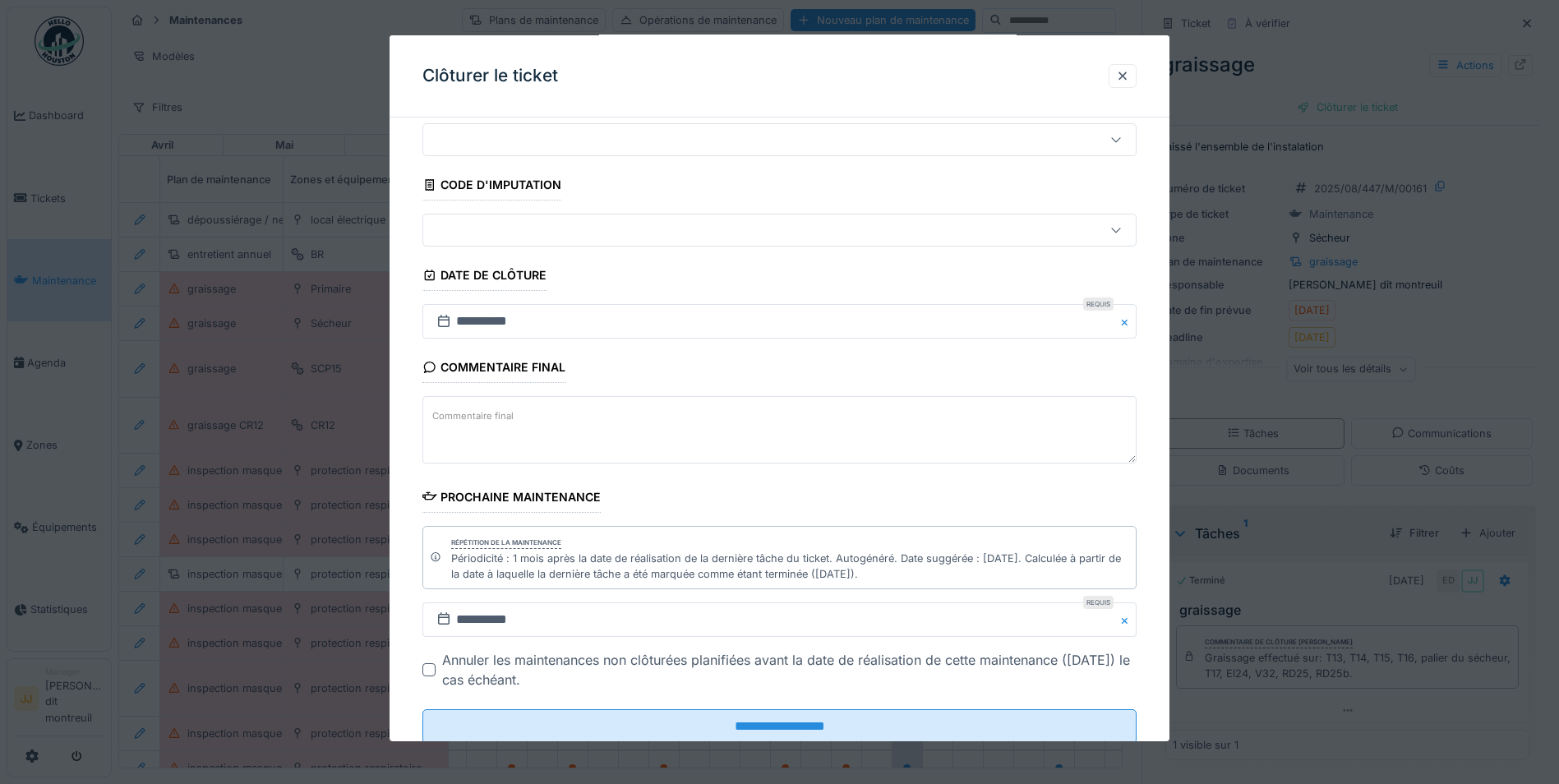
scroll to position [100, 0]
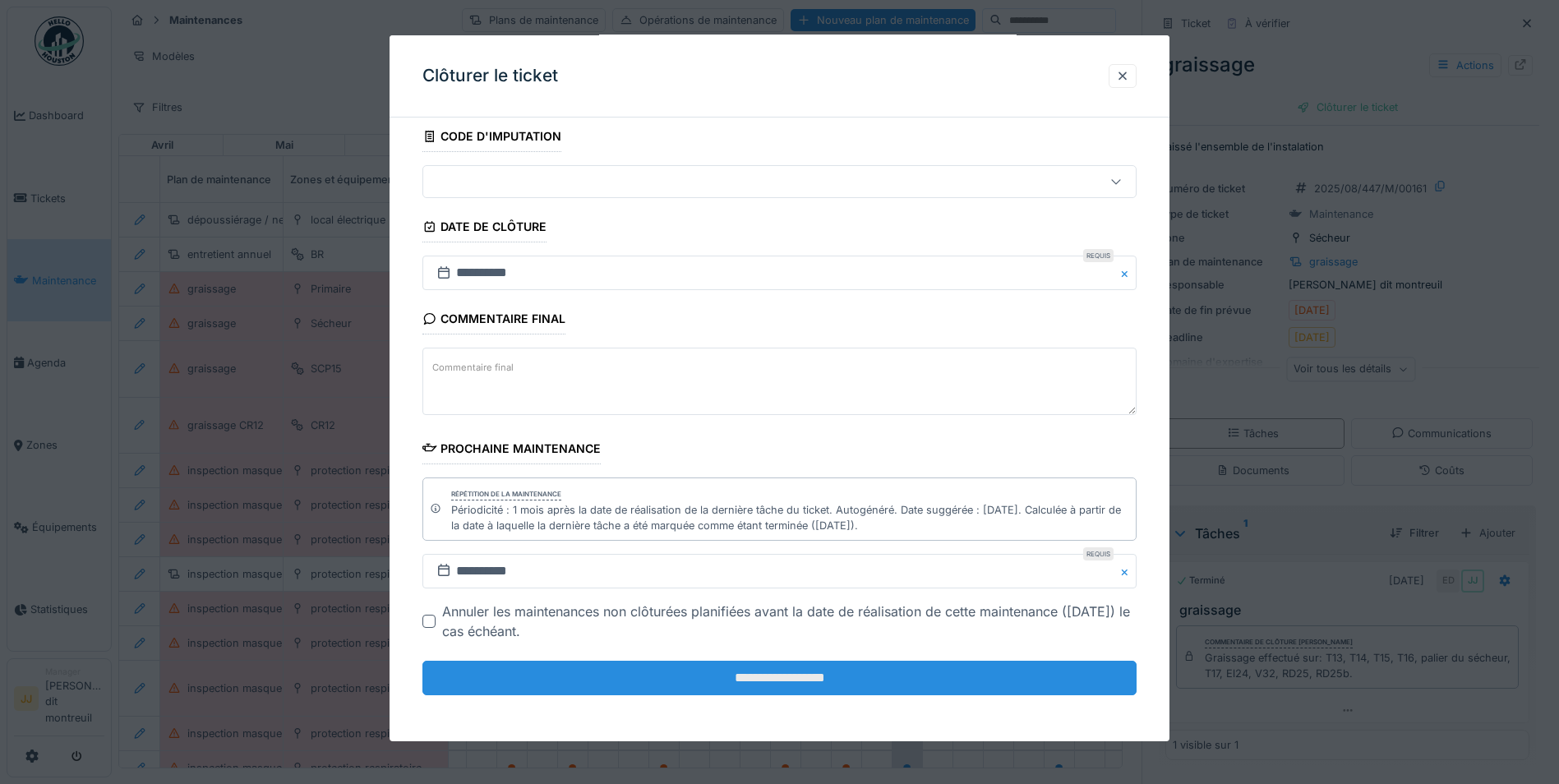
click at [826, 680] on input "**********" at bounding box center [780, 678] width 715 height 35
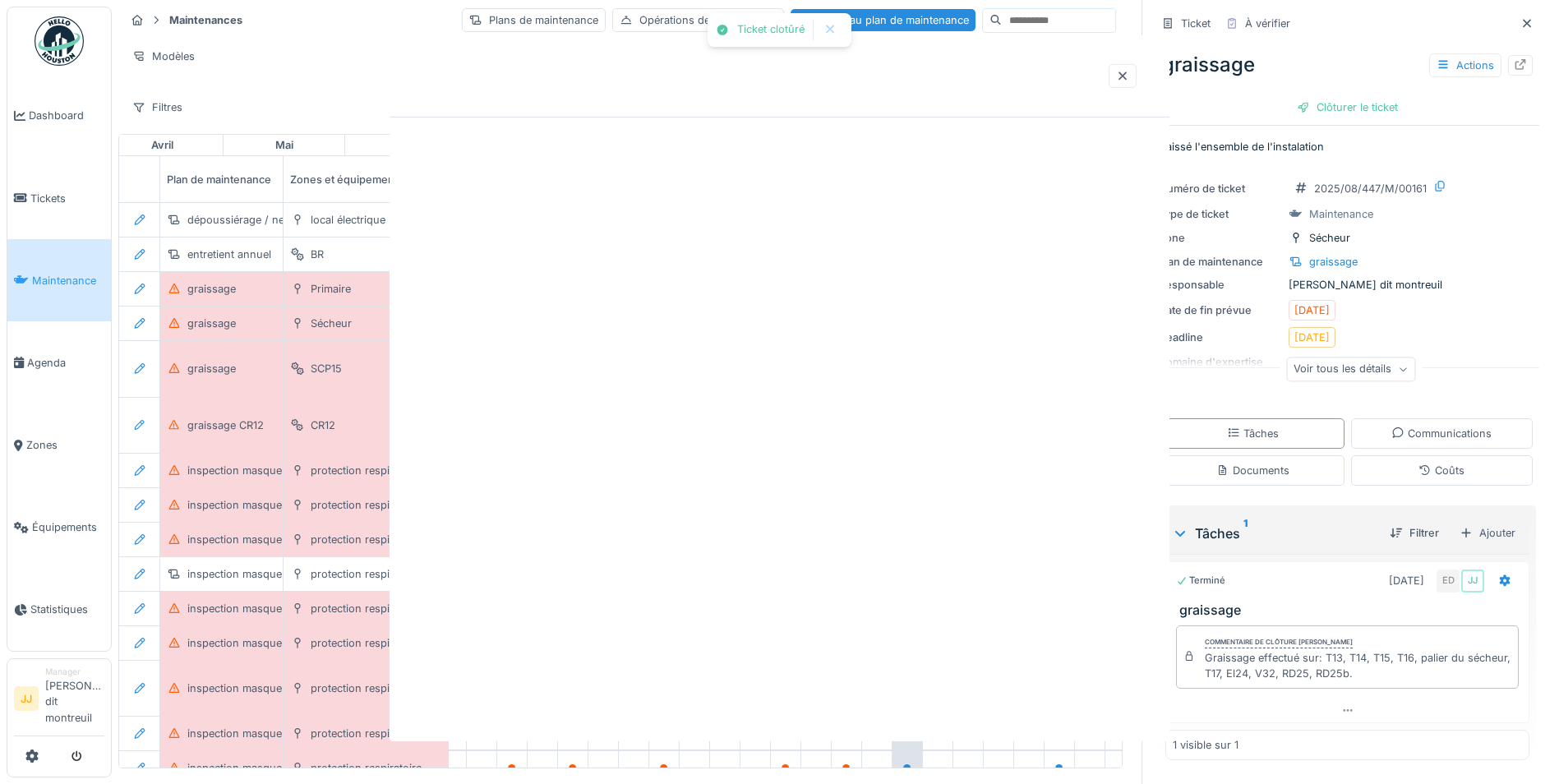
scroll to position [0, 0]
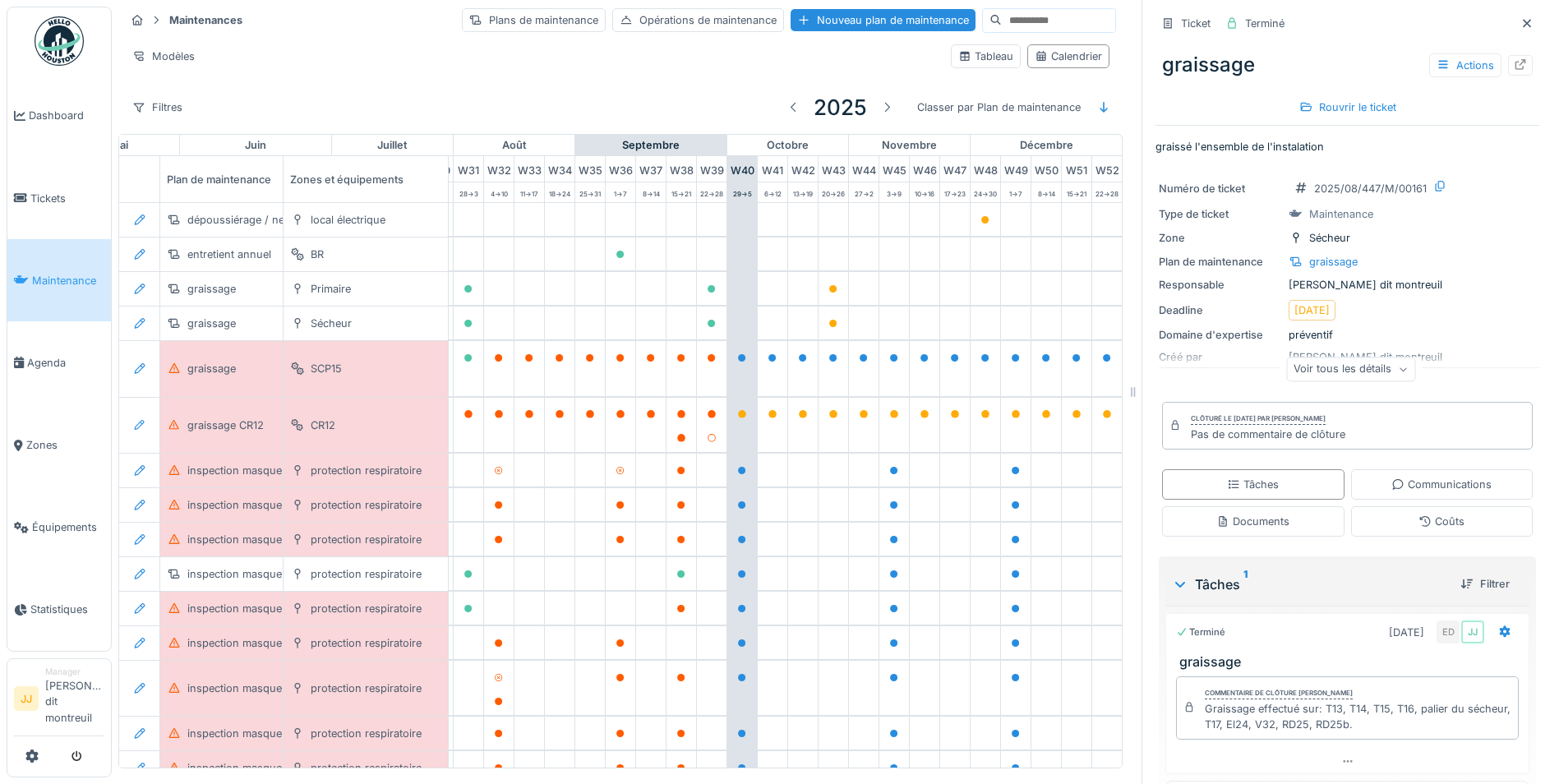
scroll to position [0, 987]
click at [737, 362] on div at bounding box center [742, 358] width 10 height 16
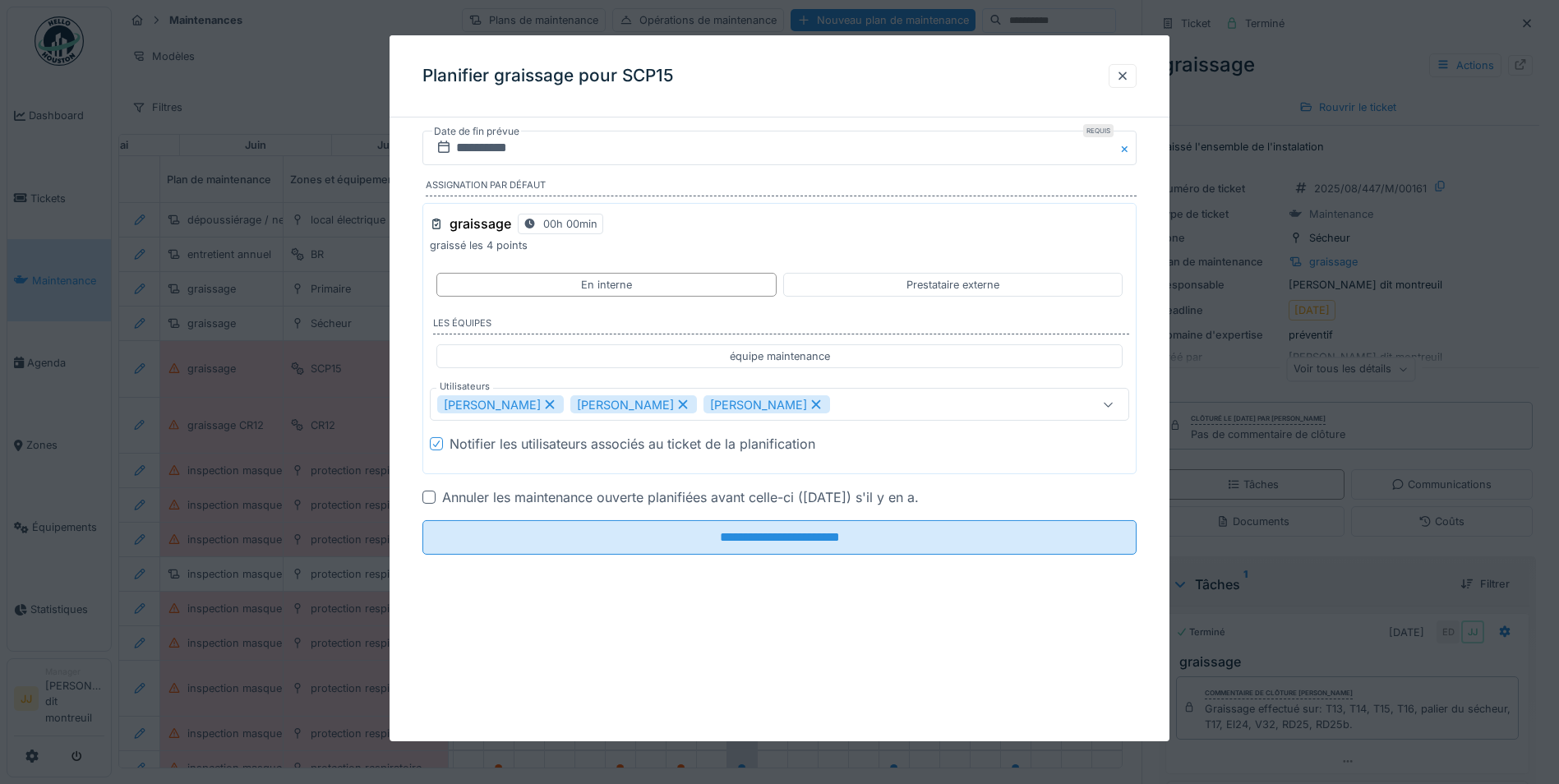
click at [679, 407] on icon at bounding box center [683, 404] width 9 height 9
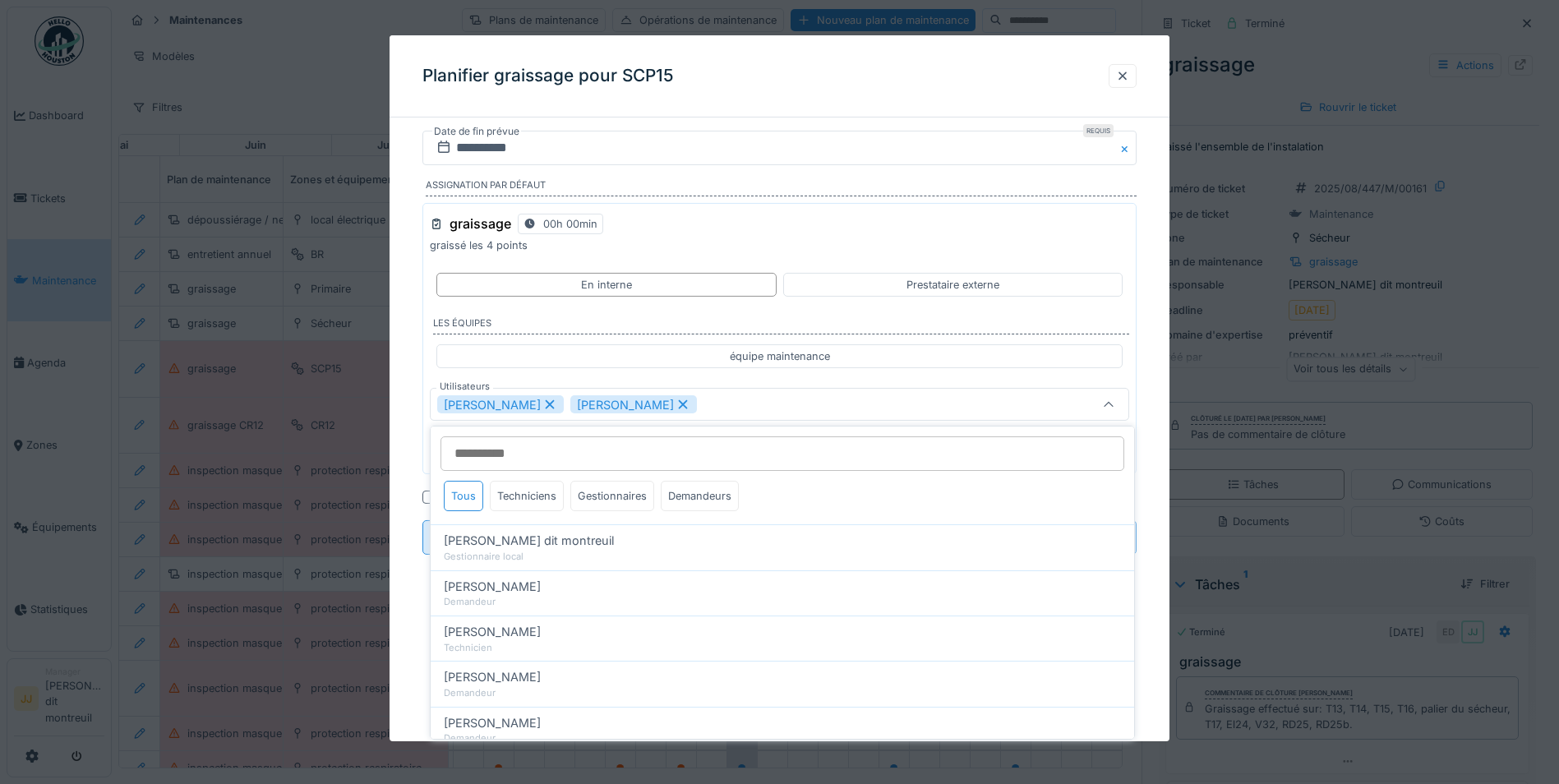
click at [676, 404] on icon at bounding box center [683, 404] width 15 height 12
type input "*****"
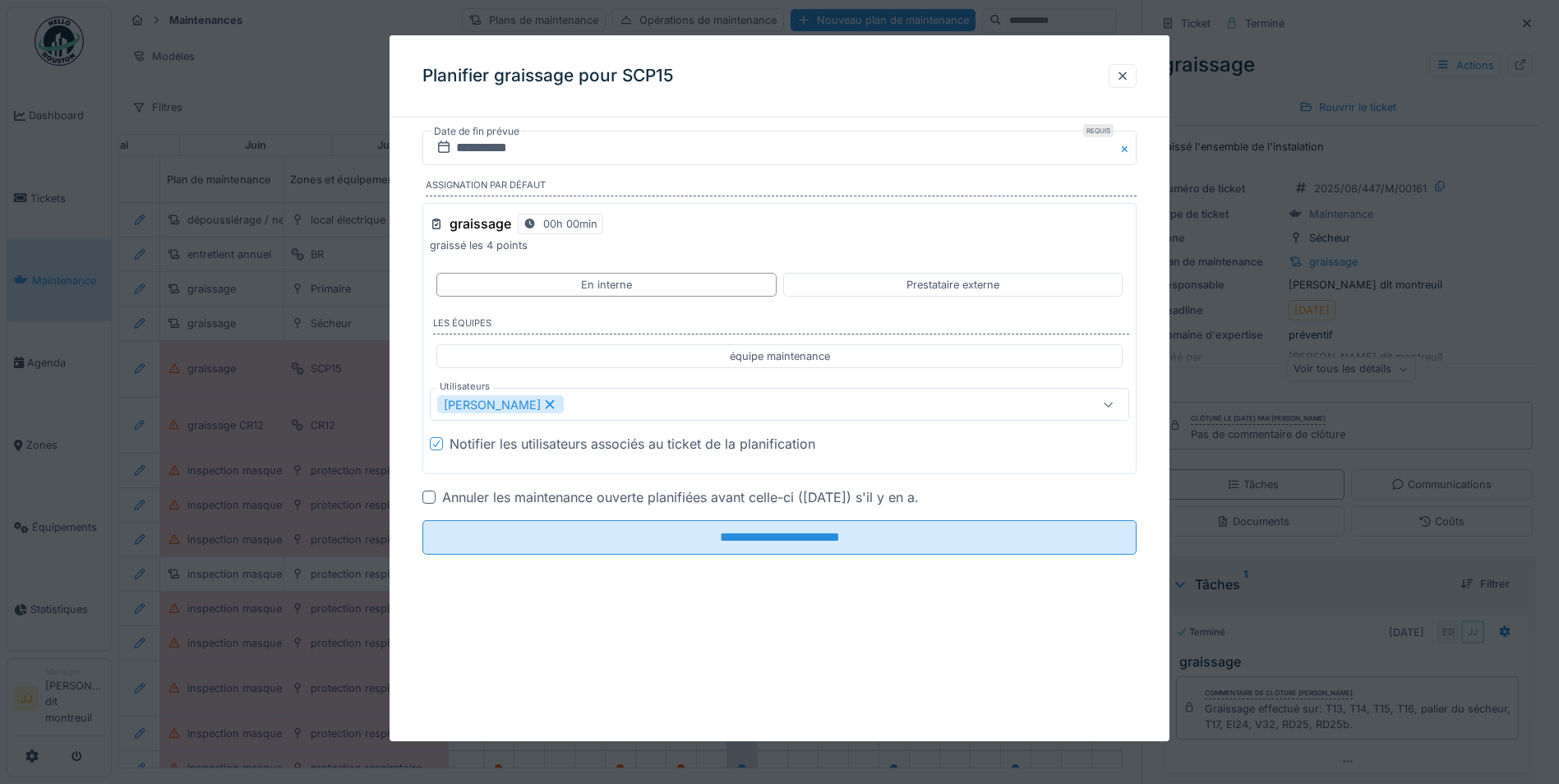
click at [667, 376] on div "graissage 00h 00min graissé les 4 points En interne Prestataire externe Les équ…" at bounding box center [780, 338] width 715 height 272
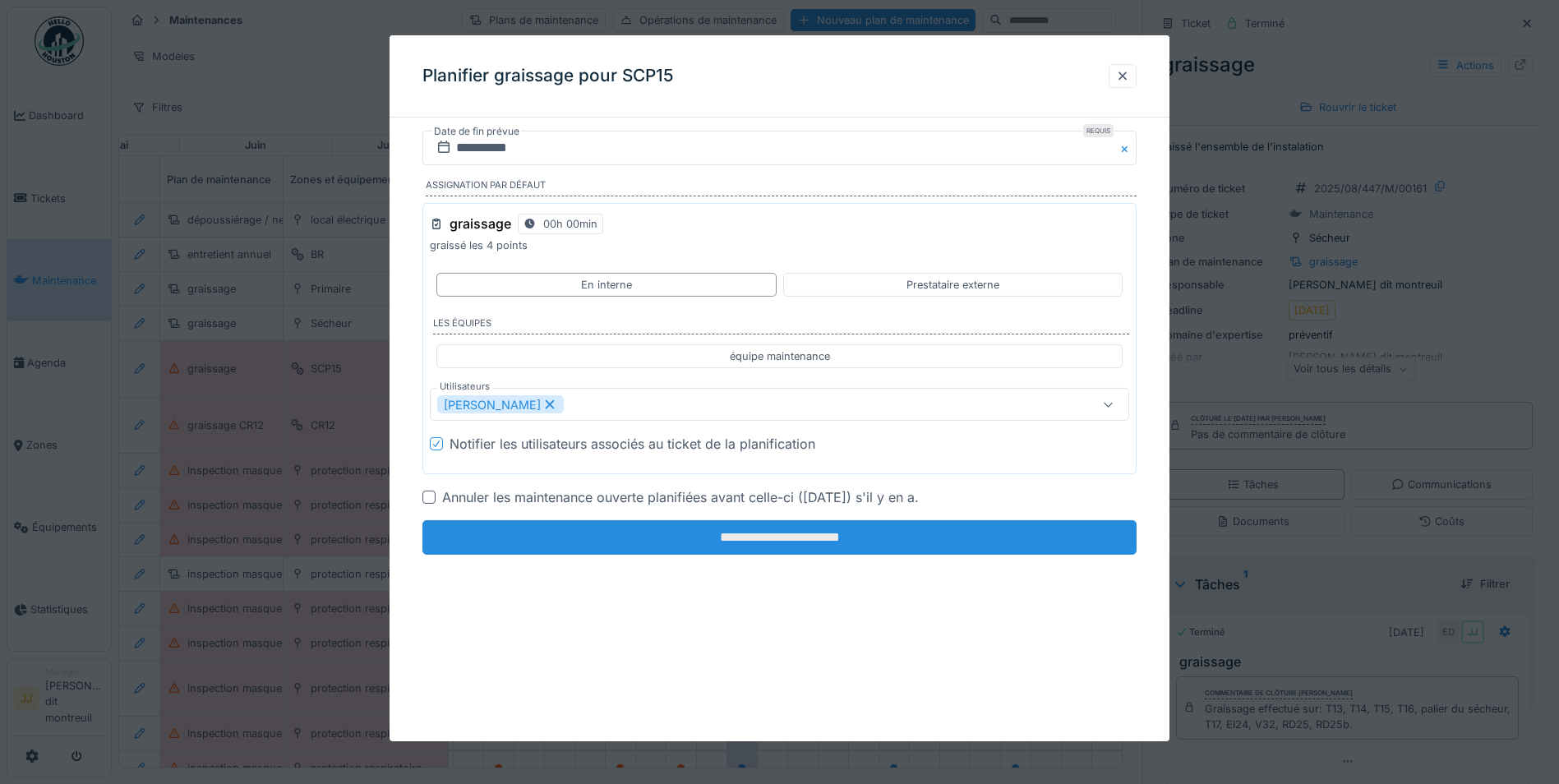
click at [693, 550] on input "**********" at bounding box center [780, 538] width 715 height 35
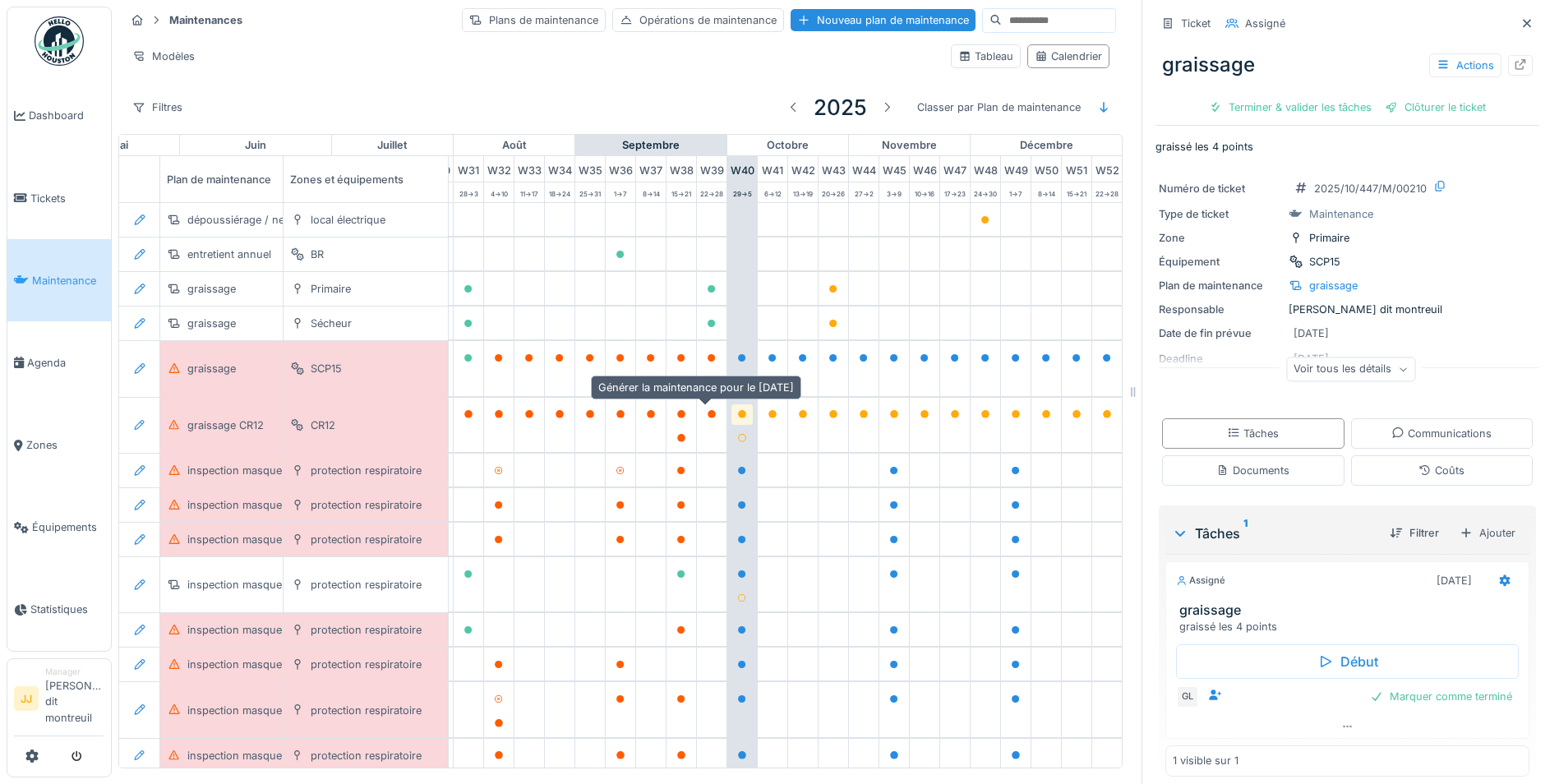
click at [737, 418] on div at bounding box center [742, 415] width 10 height 16
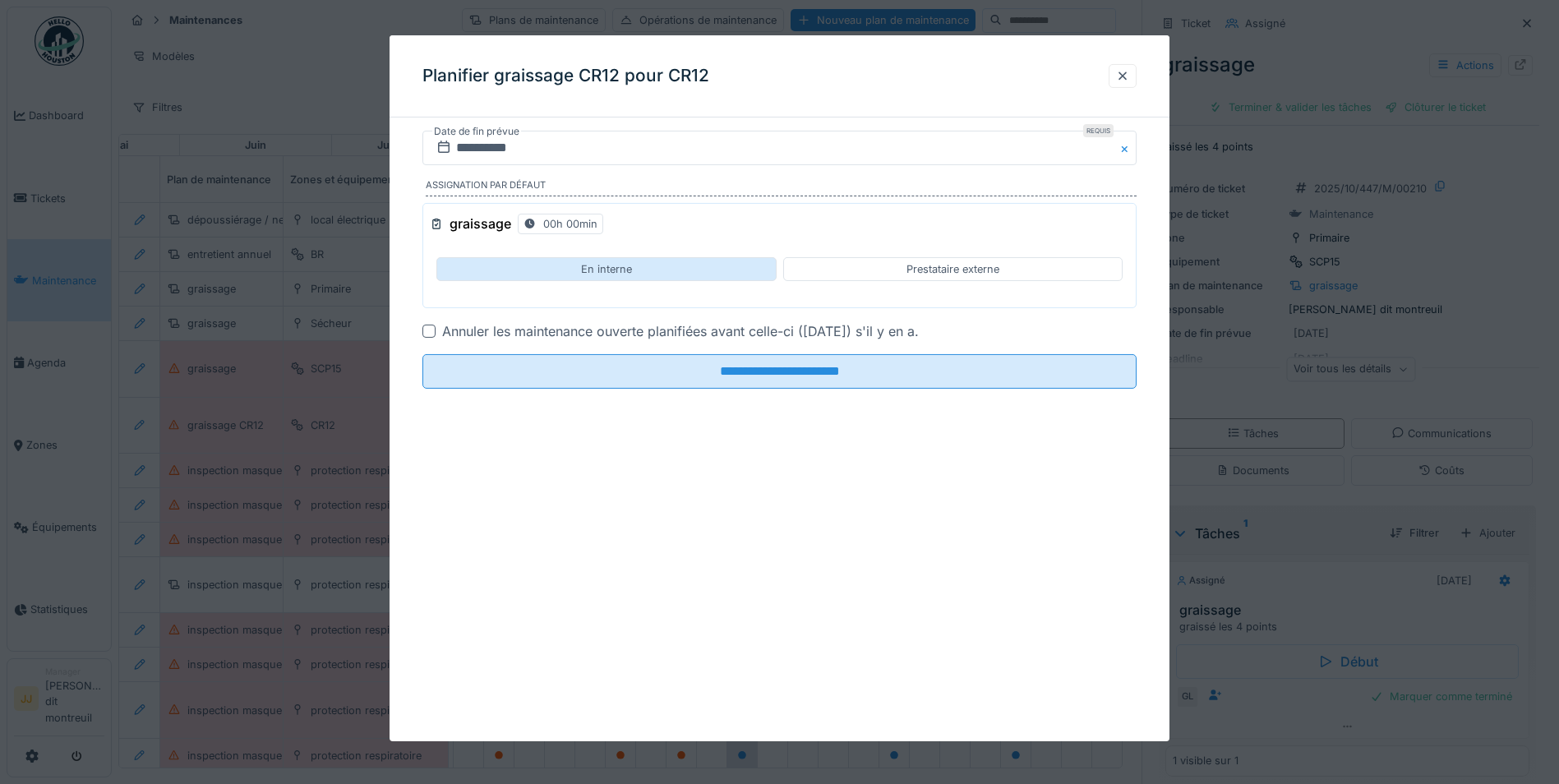
click at [563, 274] on div "En interne" at bounding box center [606, 268] width 339 height 24
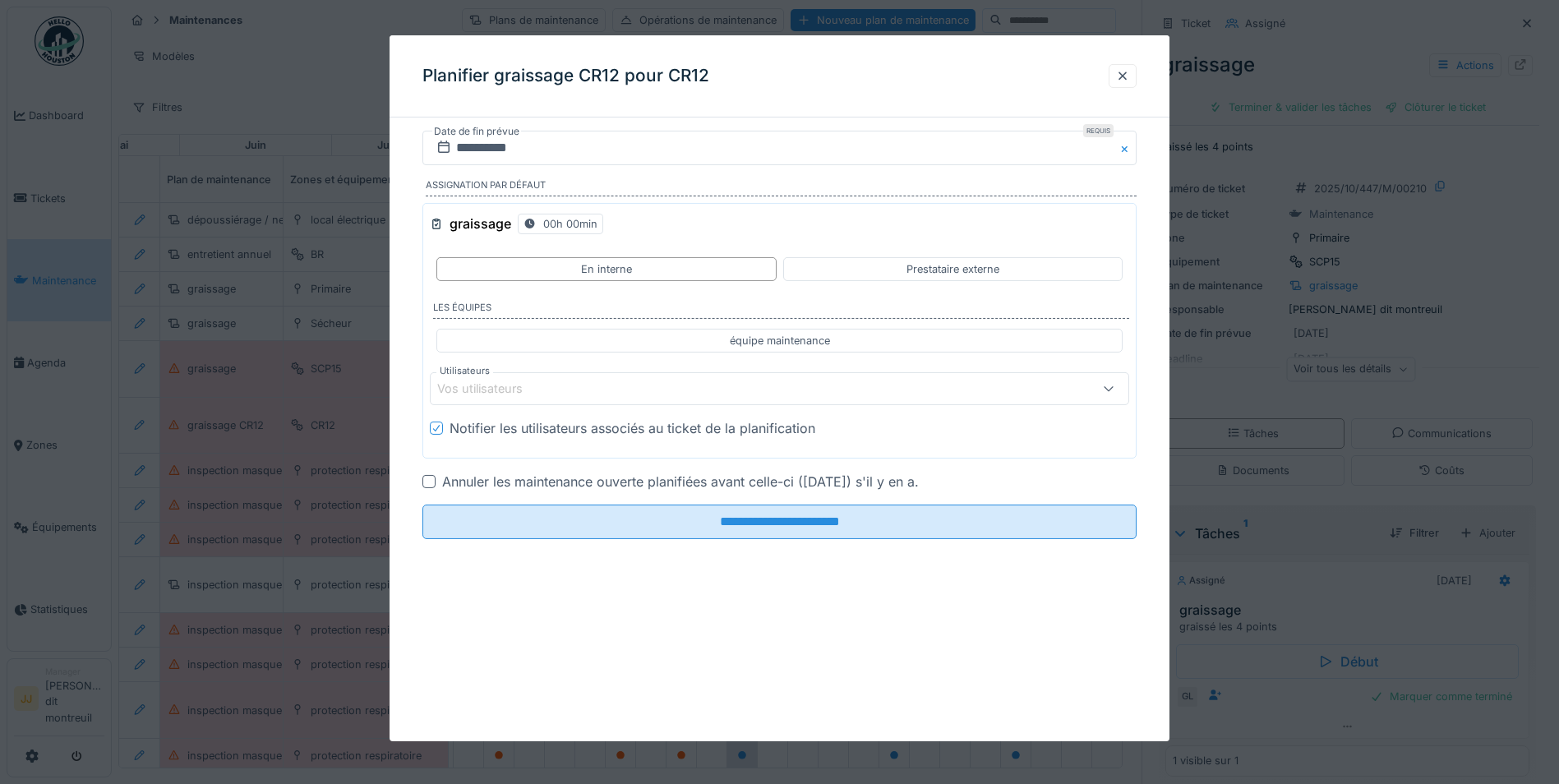
click at [562, 386] on div "Vos utilisateurs" at bounding box center [738, 389] width 602 height 18
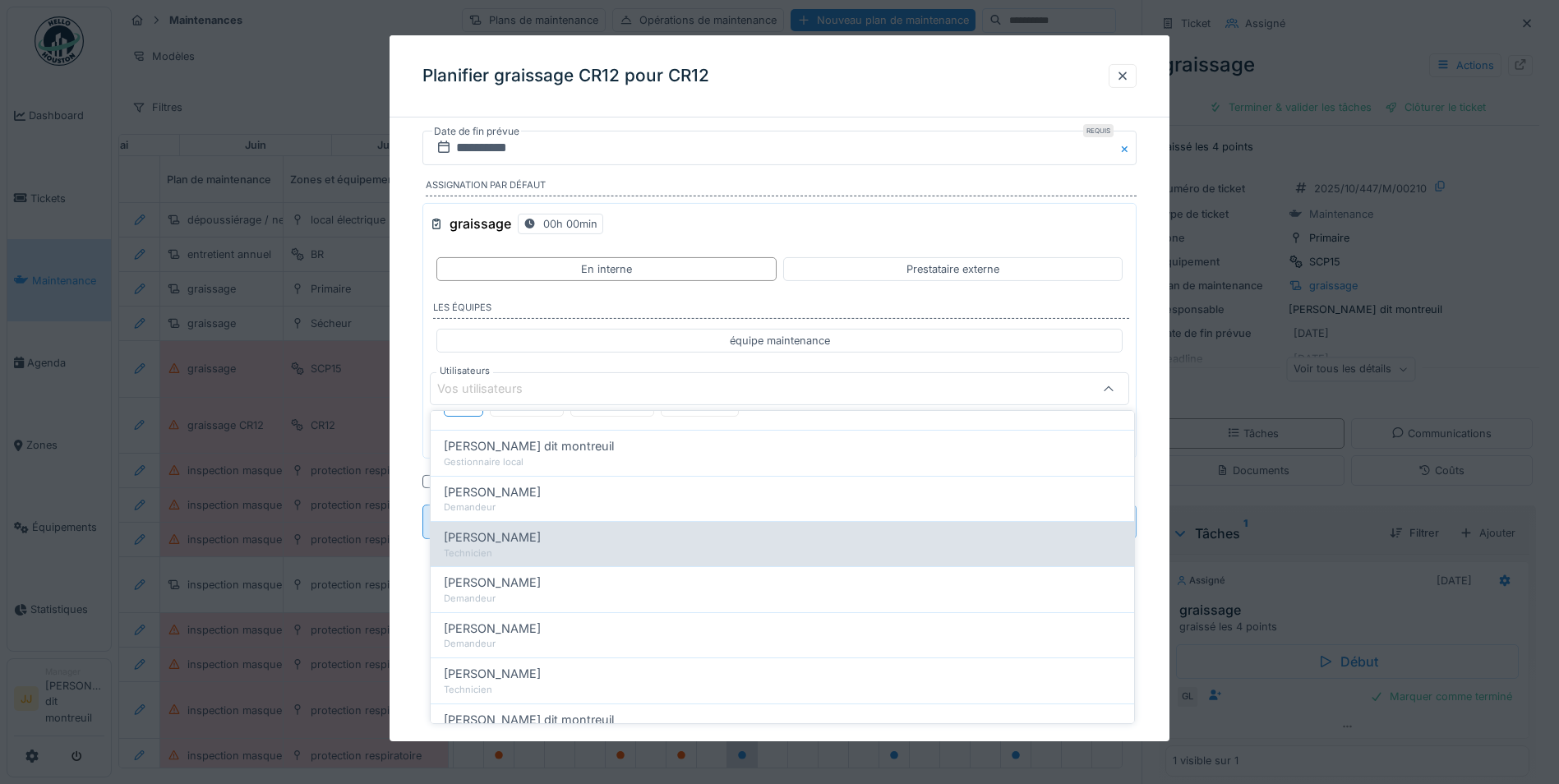
scroll to position [165, 0]
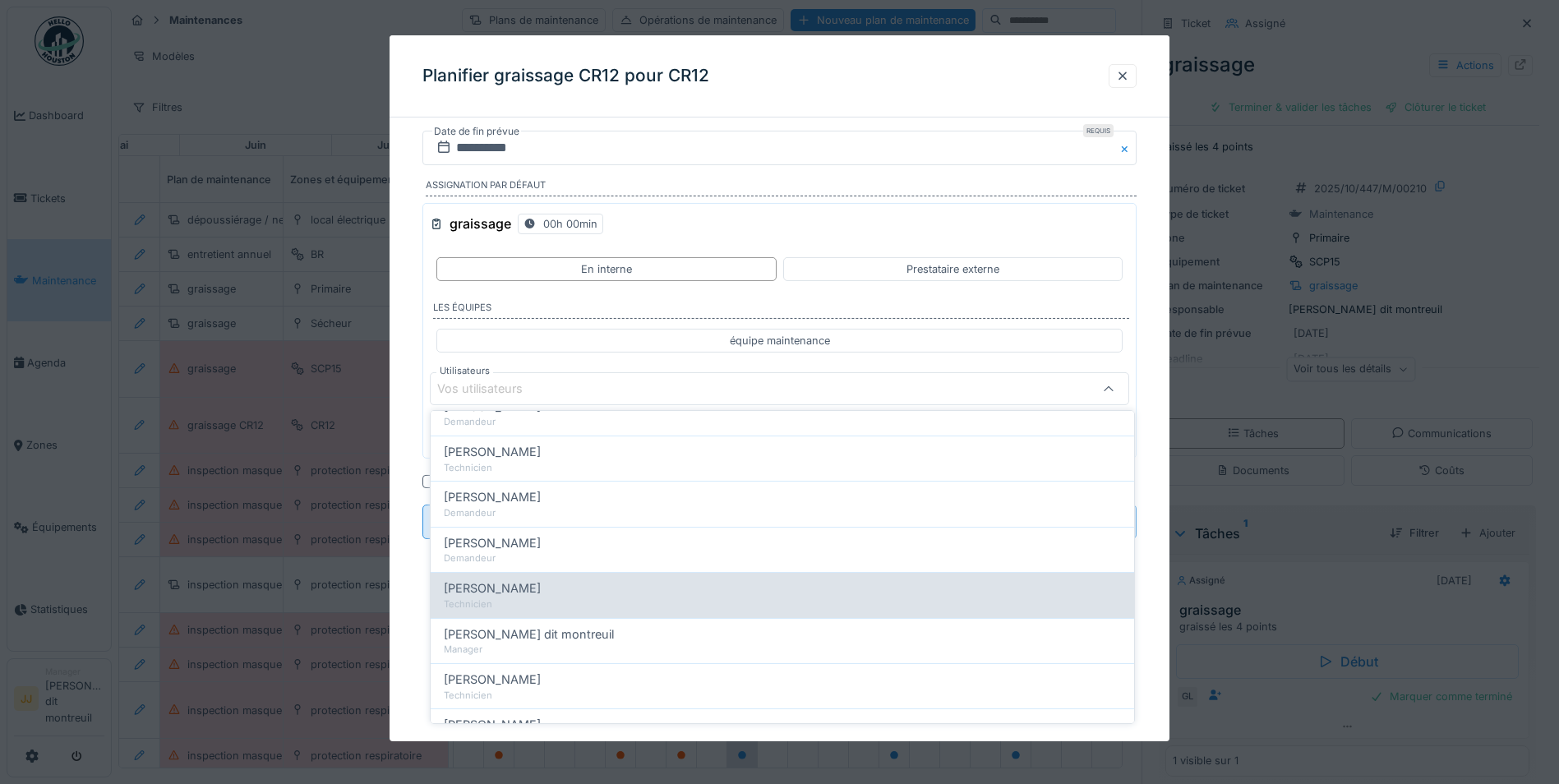
click at [534, 592] on div "[PERSON_NAME]" at bounding box center [782, 588] width 678 height 18
type input "*****"
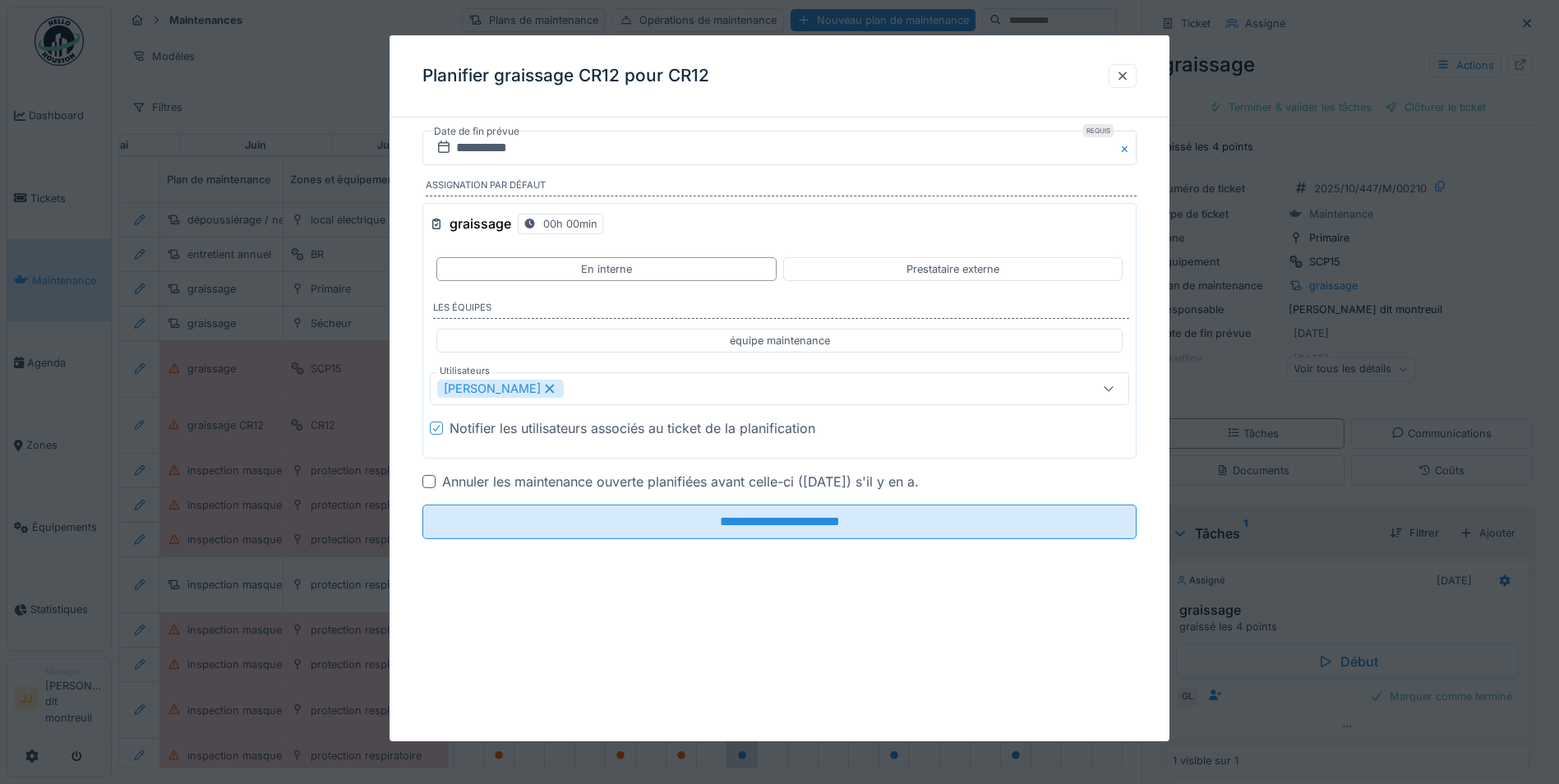
click at [659, 366] on div "graissage 00h 00min En interne Prestataire externe Les équipes équipe maintenan…" at bounding box center [780, 330] width 715 height 256
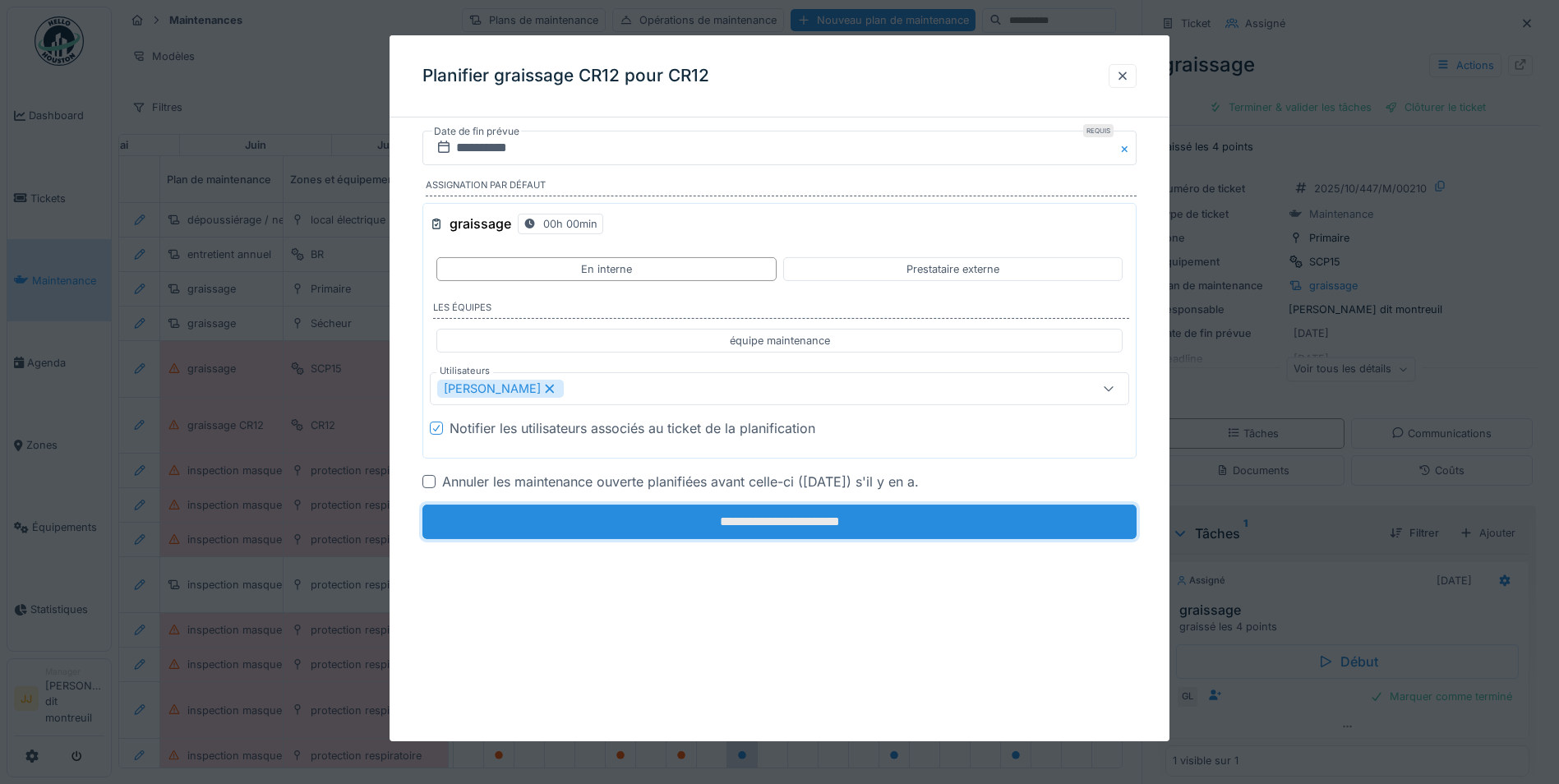
click at [651, 525] on input "**********" at bounding box center [780, 522] width 715 height 35
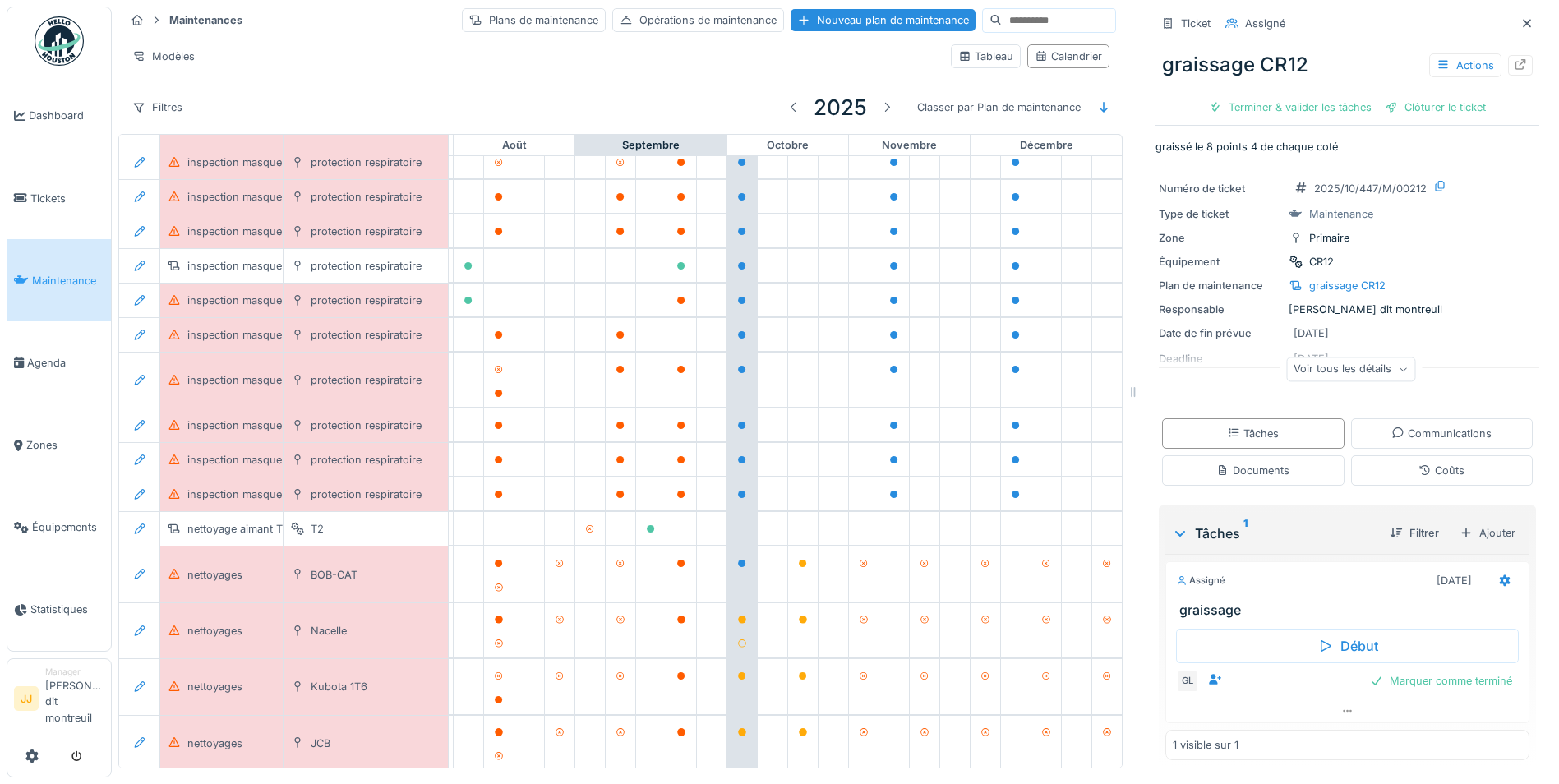
scroll to position [13, 0]
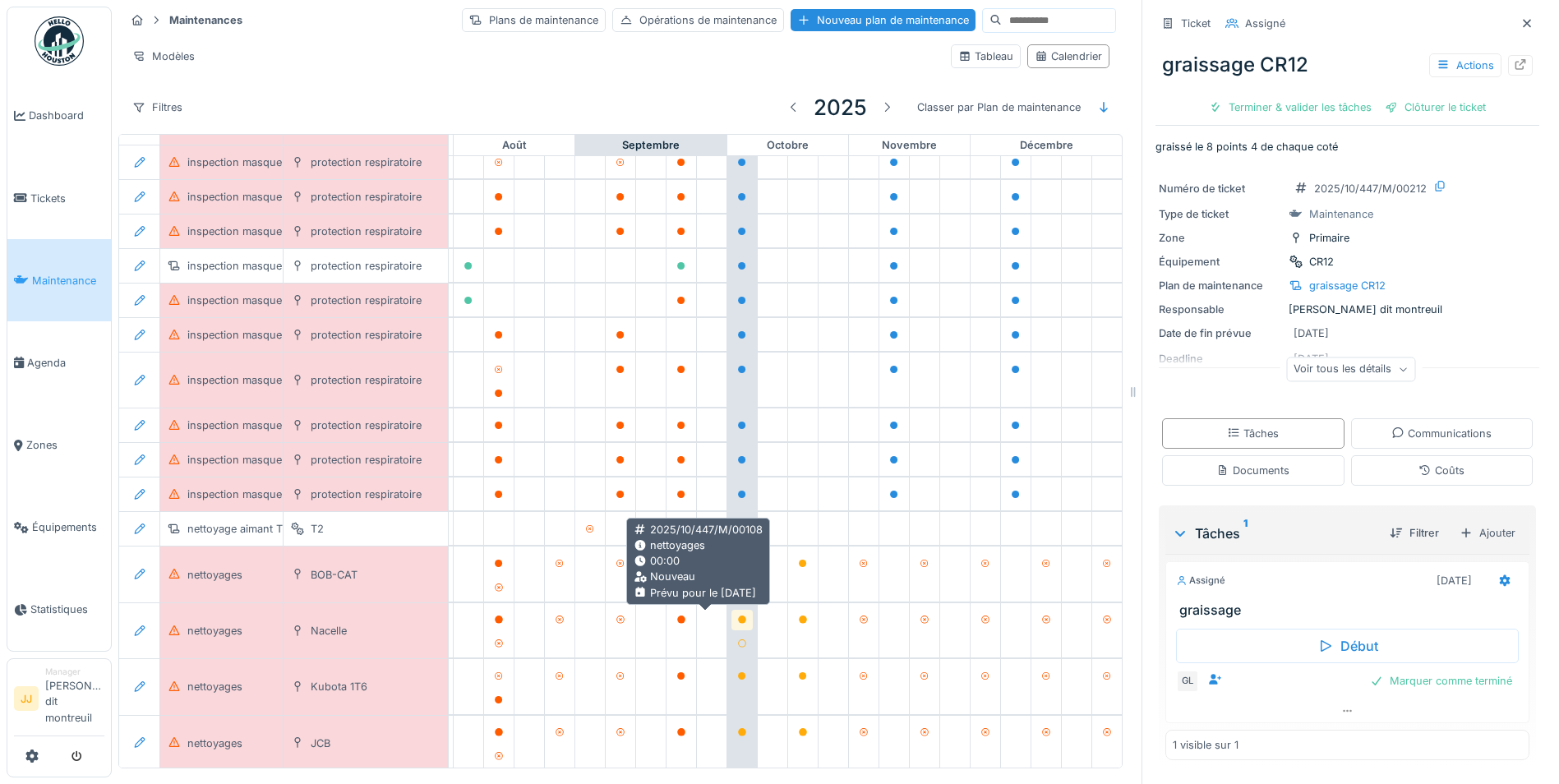
click at [737, 615] on icon at bounding box center [742, 619] width 10 height 8
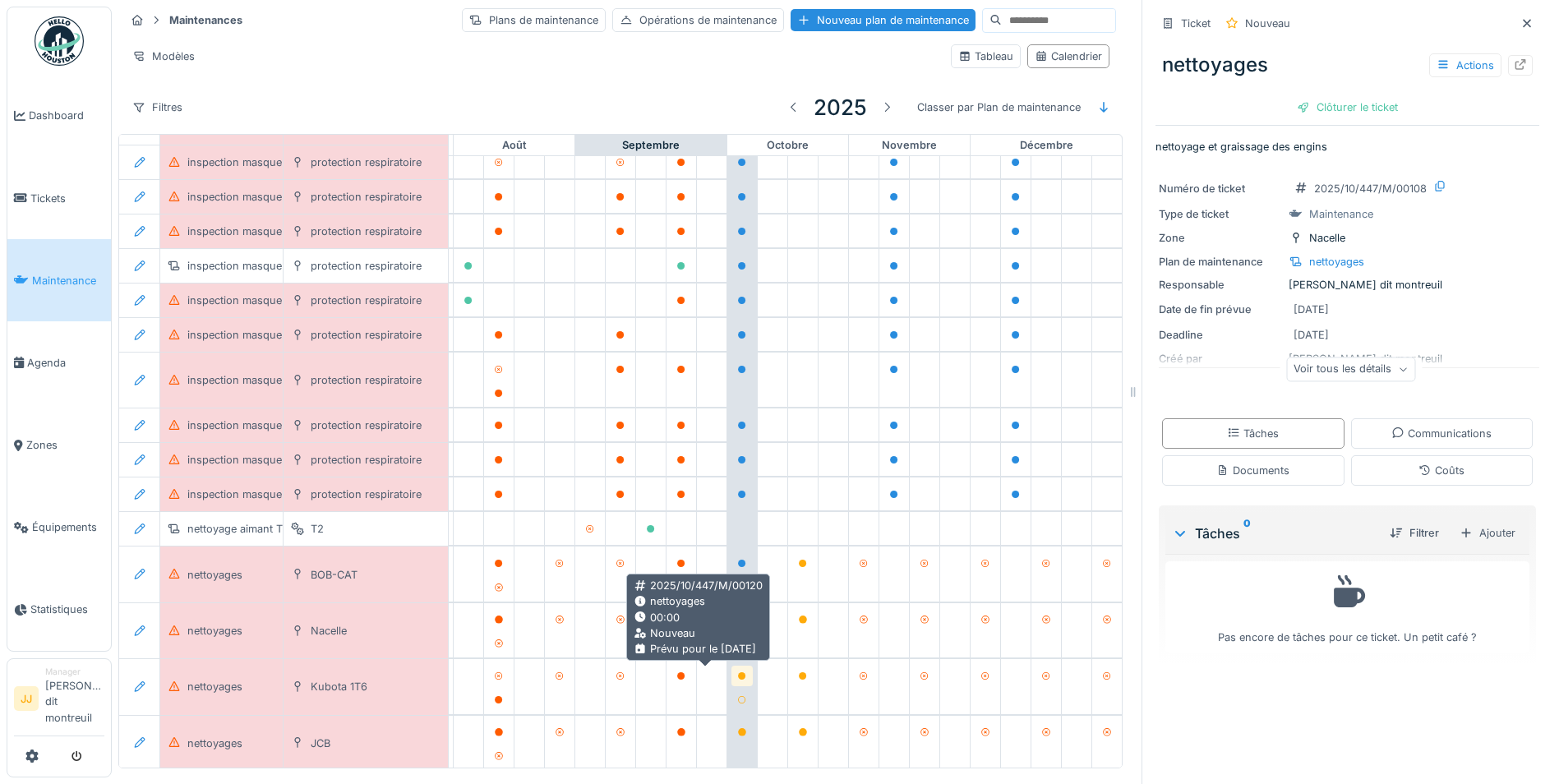
click at [737, 672] on icon at bounding box center [742, 675] width 10 height 8
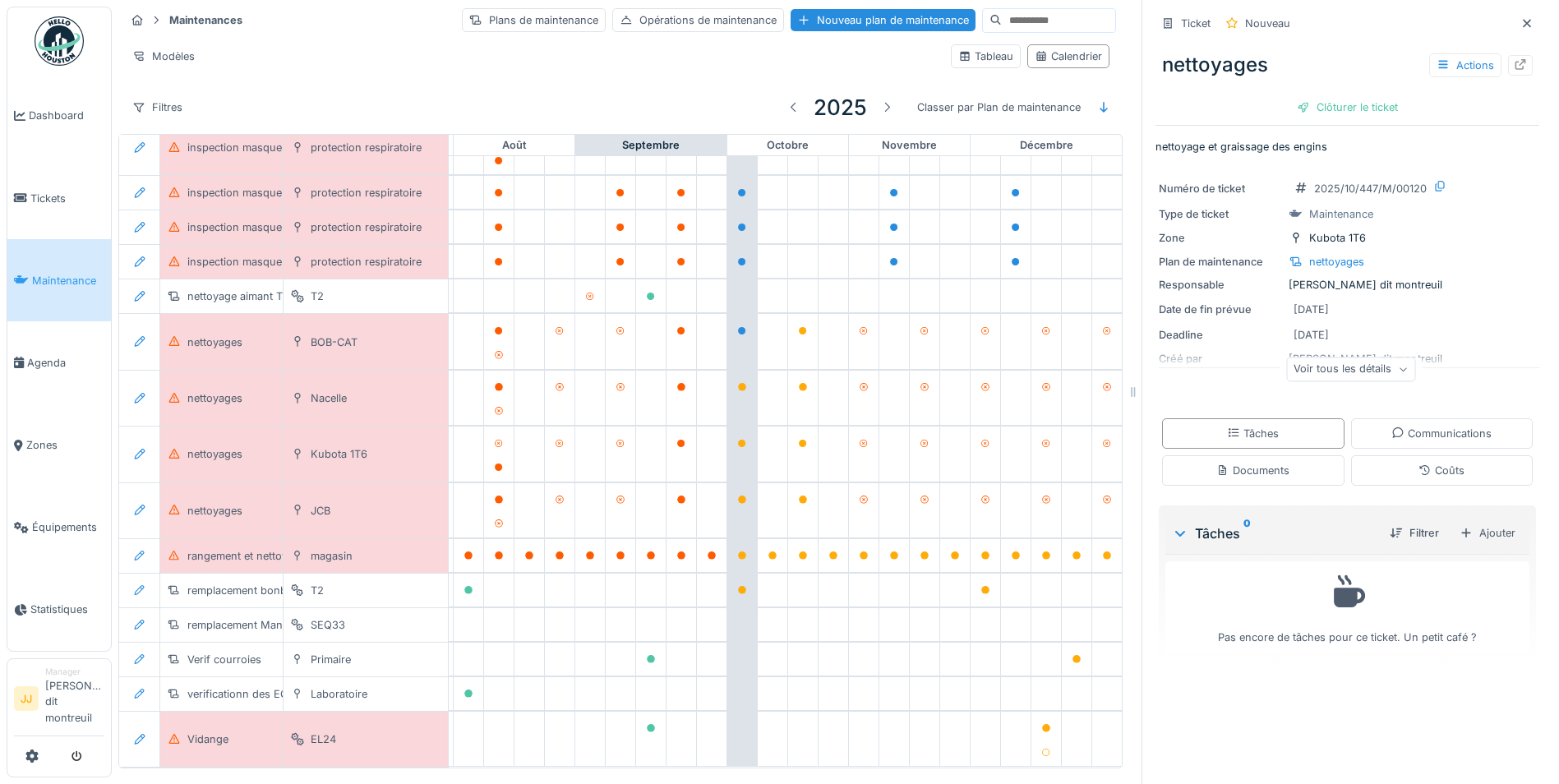
scroll to position [546, 987]
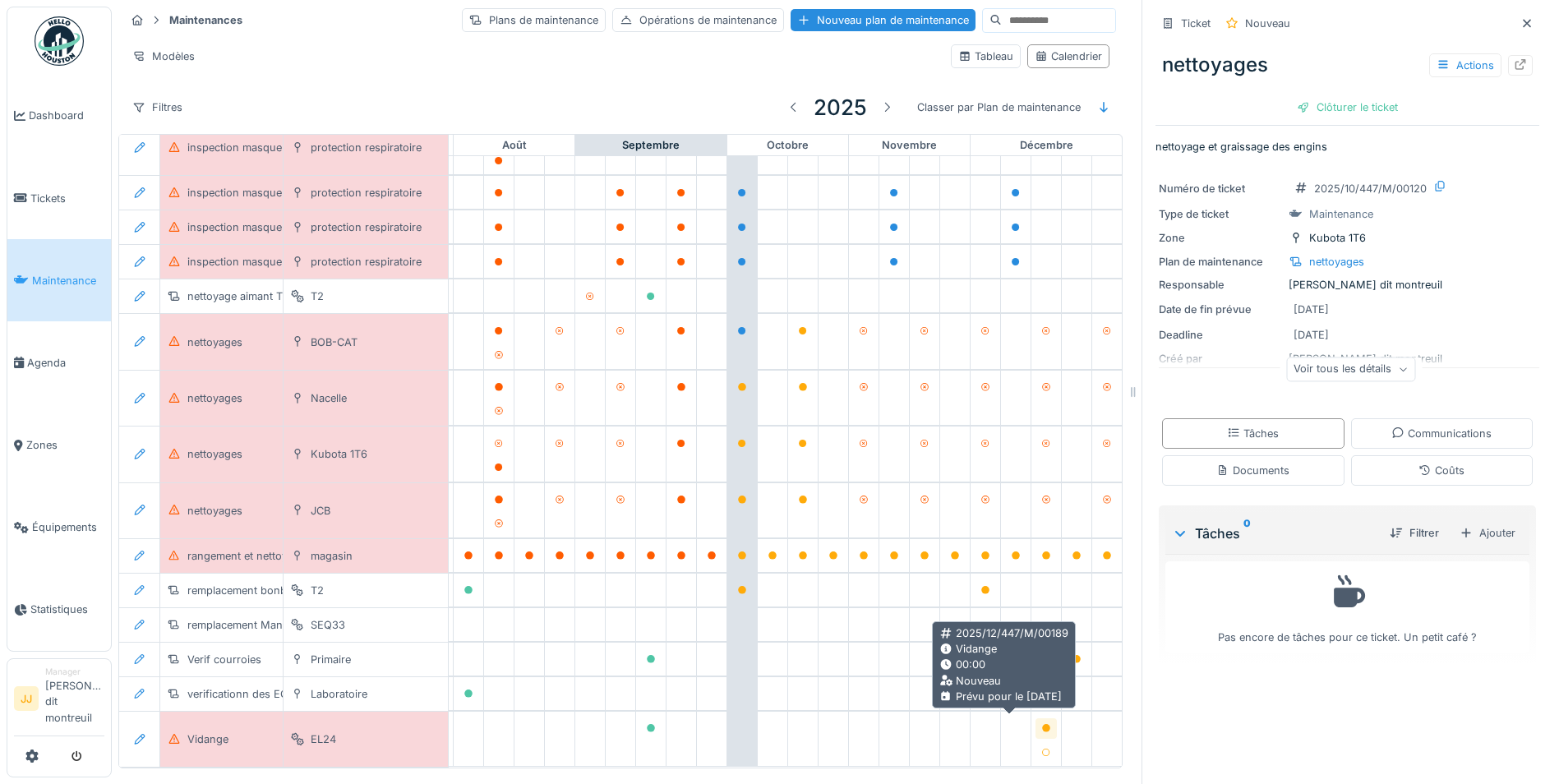
click at [1041, 724] on icon at bounding box center [1046, 728] width 10 height 8
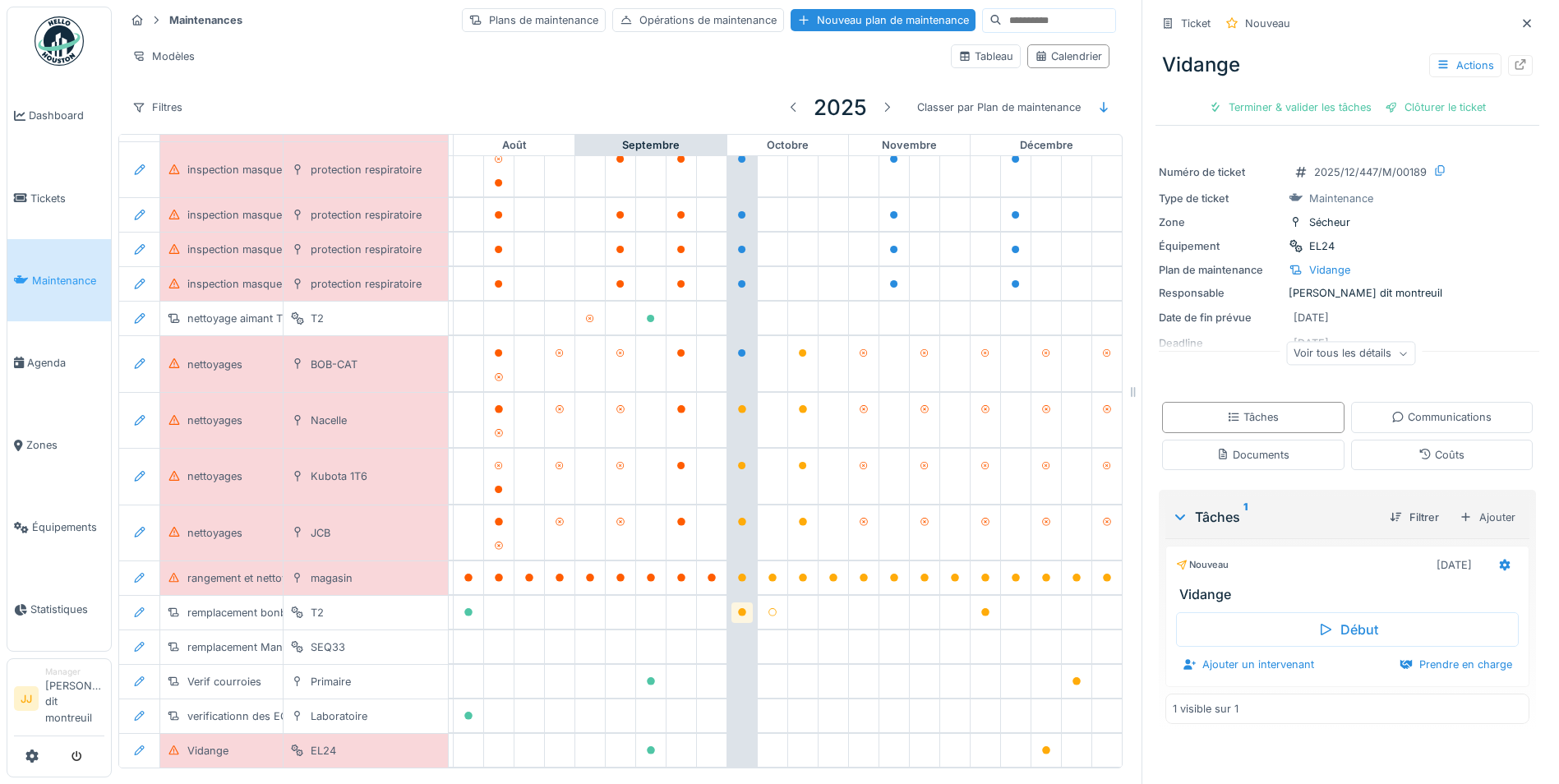
scroll to position [546, 987]
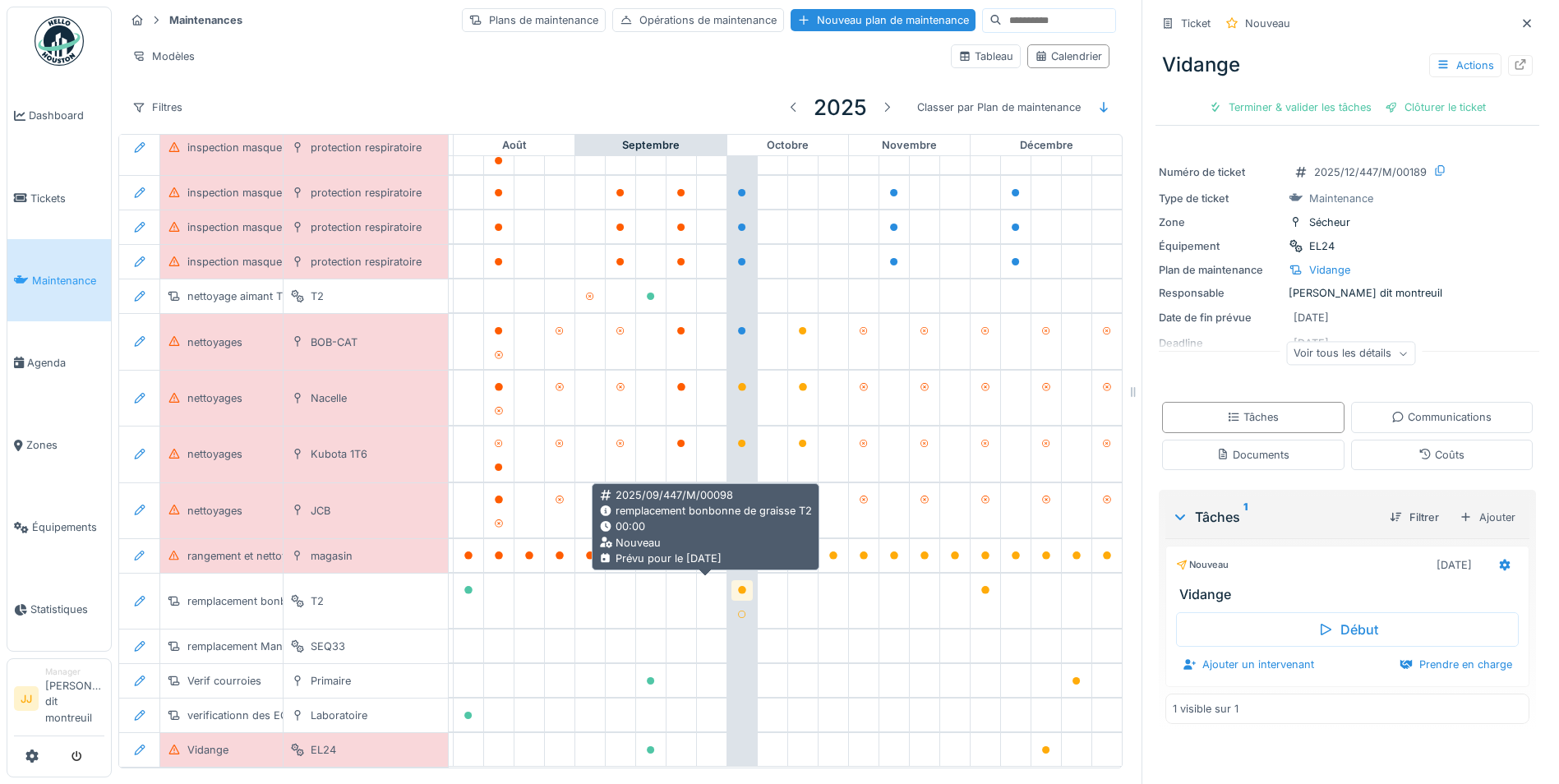
click at [738, 585] on icon at bounding box center [742, 589] width 8 height 8
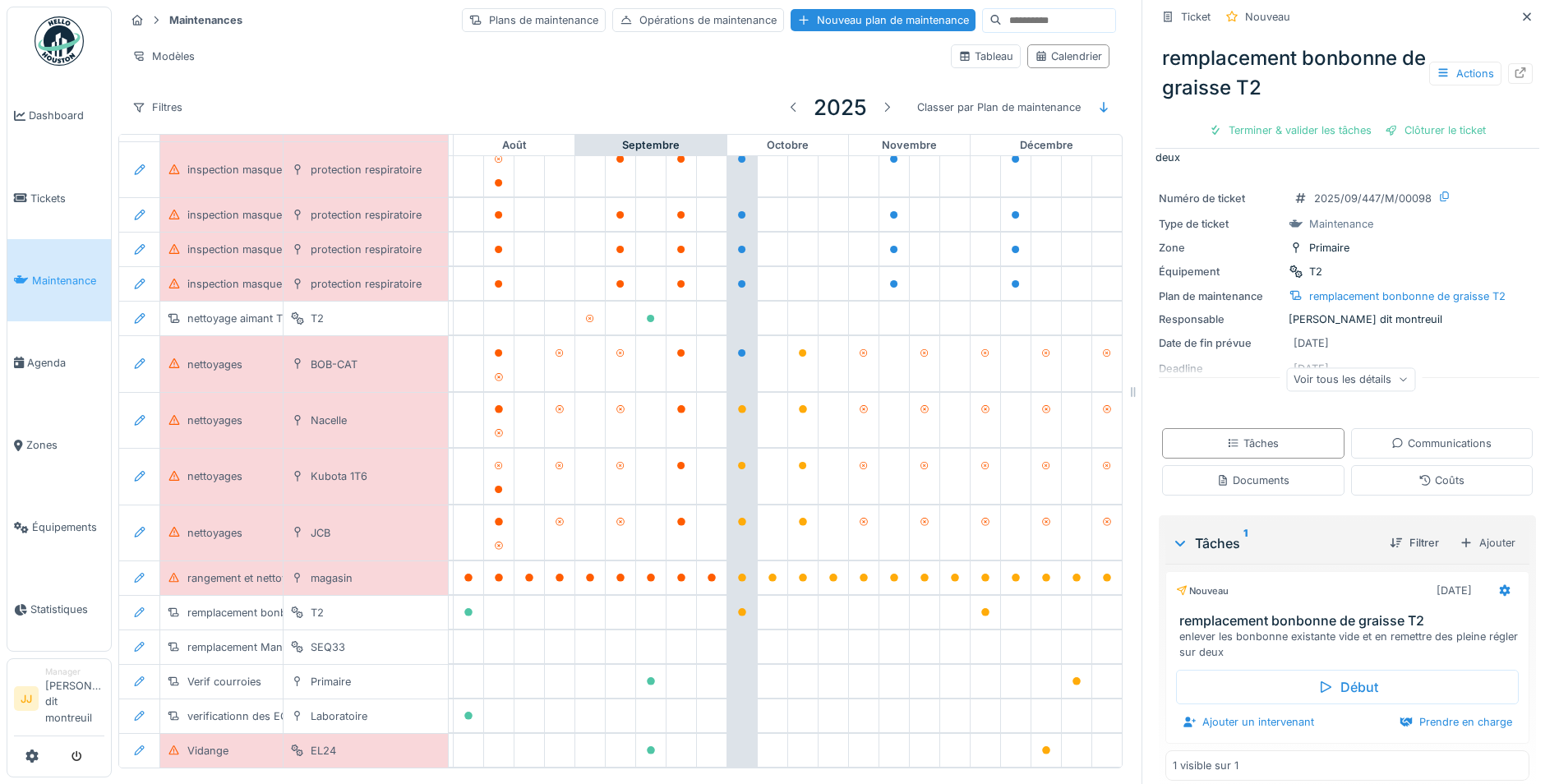
scroll to position [54, 0]
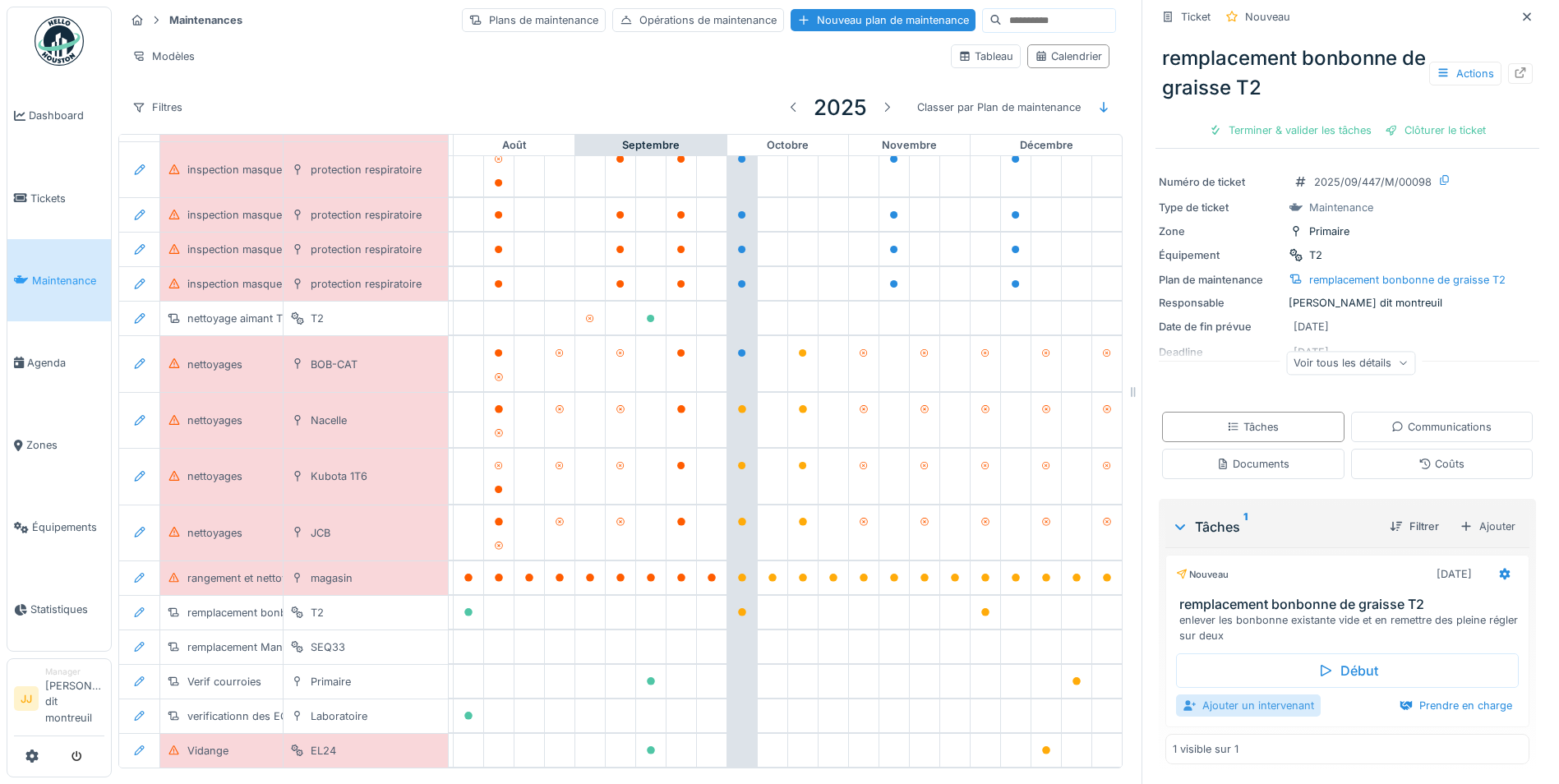
click at [1268, 694] on div "Ajouter un intervenant" at bounding box center [1248, 705] width 144 height 22
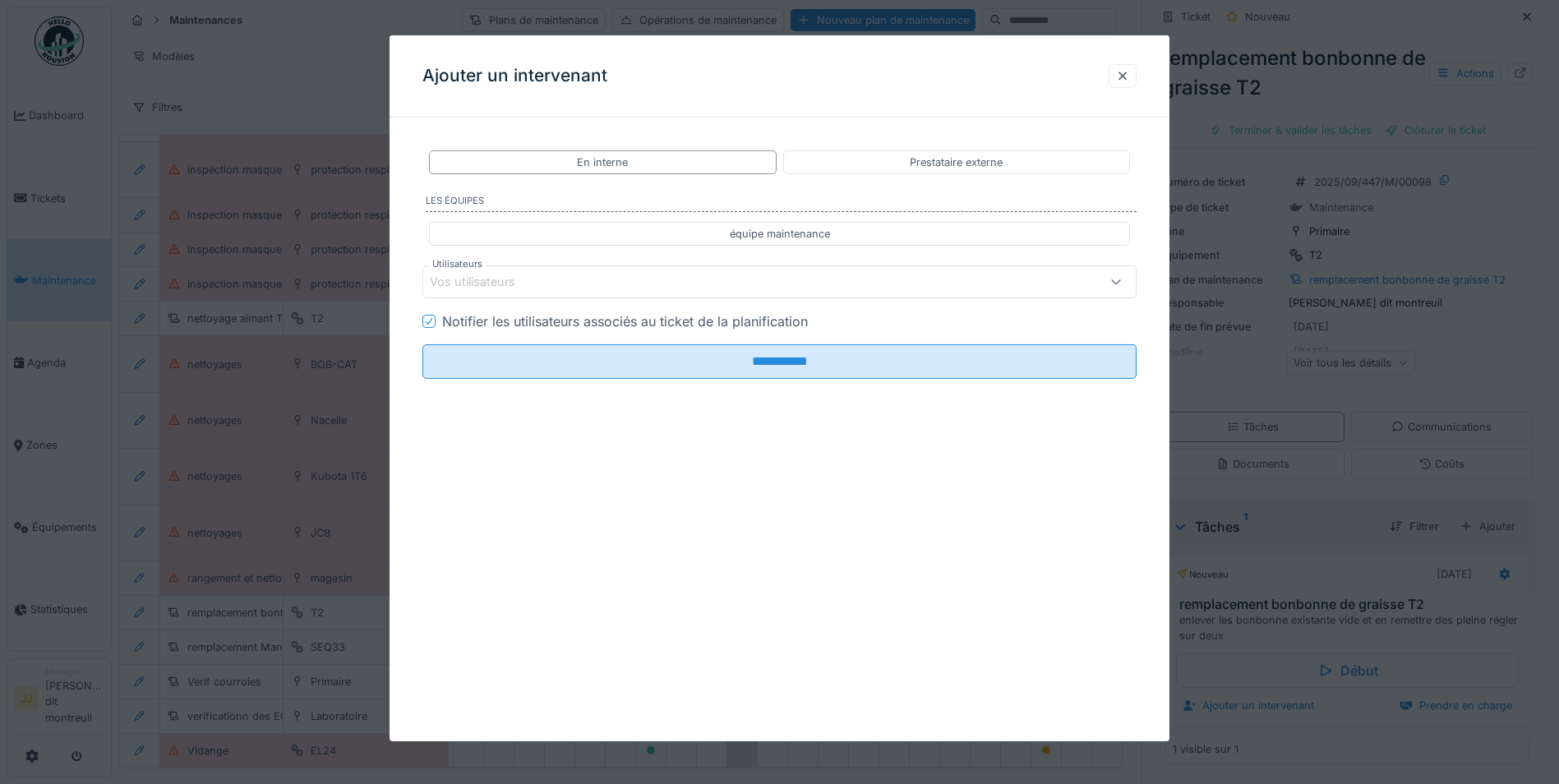
click at [668, 276] on div "Vos utilisateurs" at bounding box center [737, 281] width 616 height 18
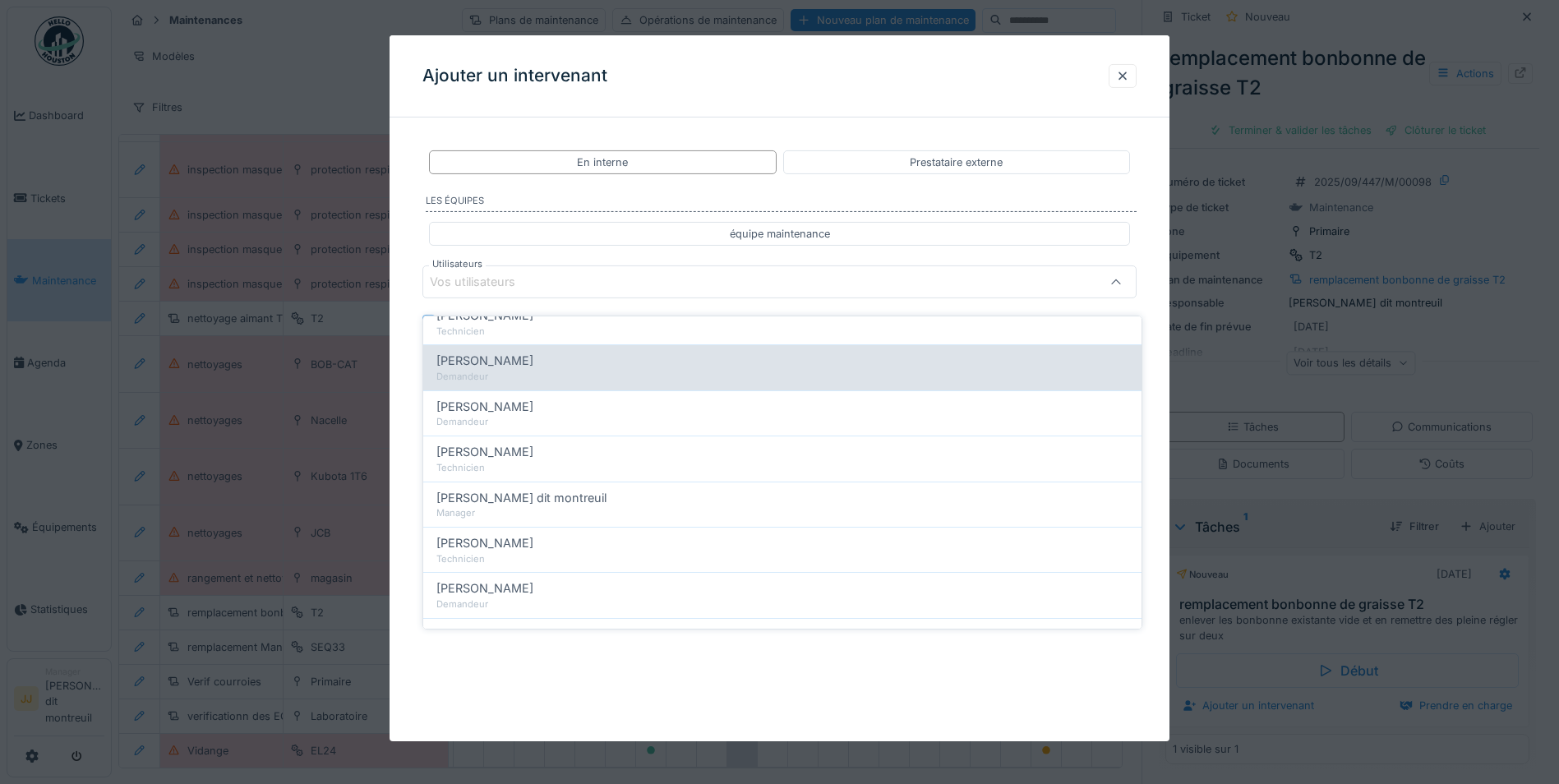
scroll to position [370, 0]
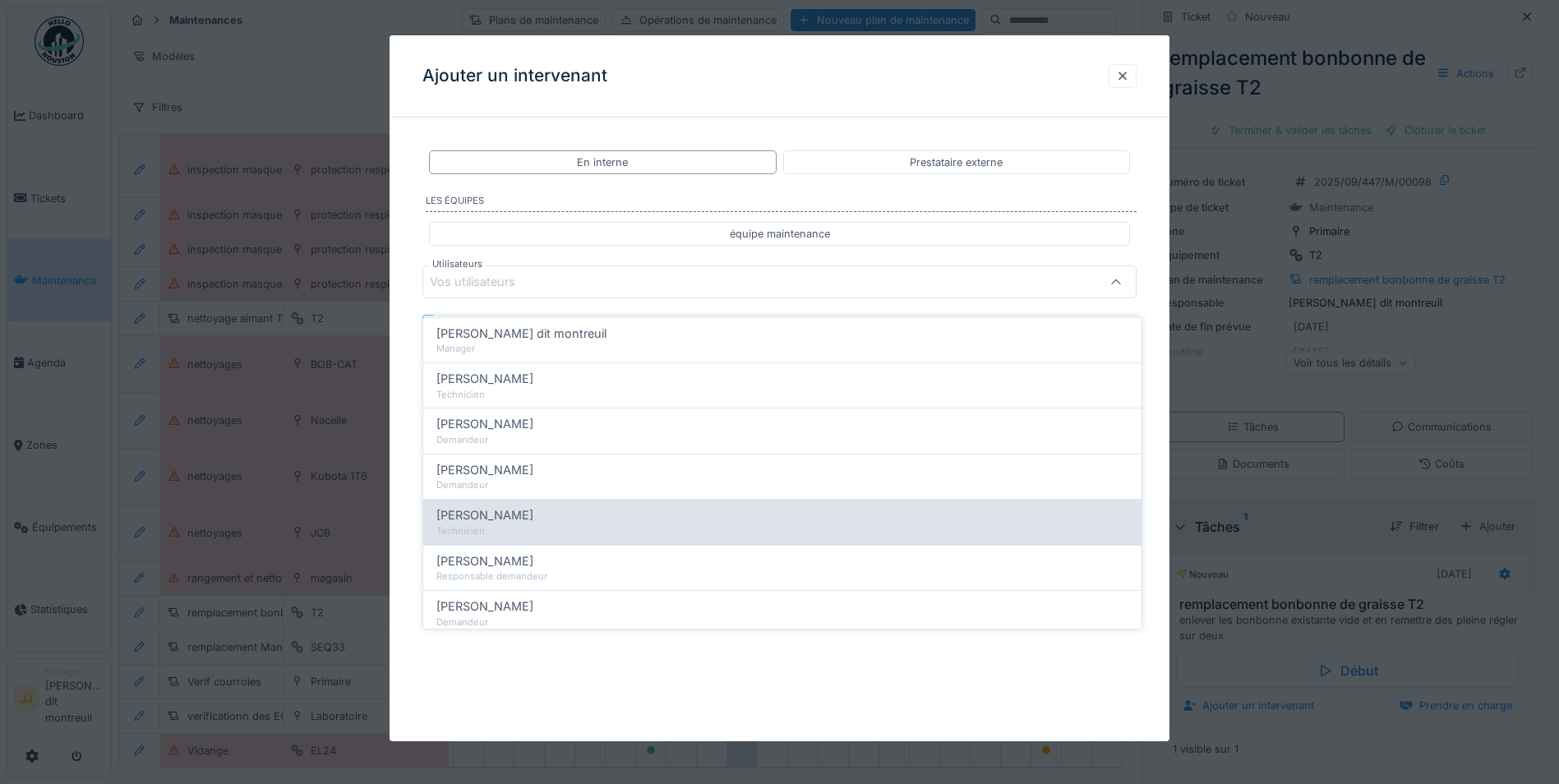
click at [521, 506] on span "[PERSON_NAME]" at bounding box center [485, 515] width 97 height 18
type input "*****"
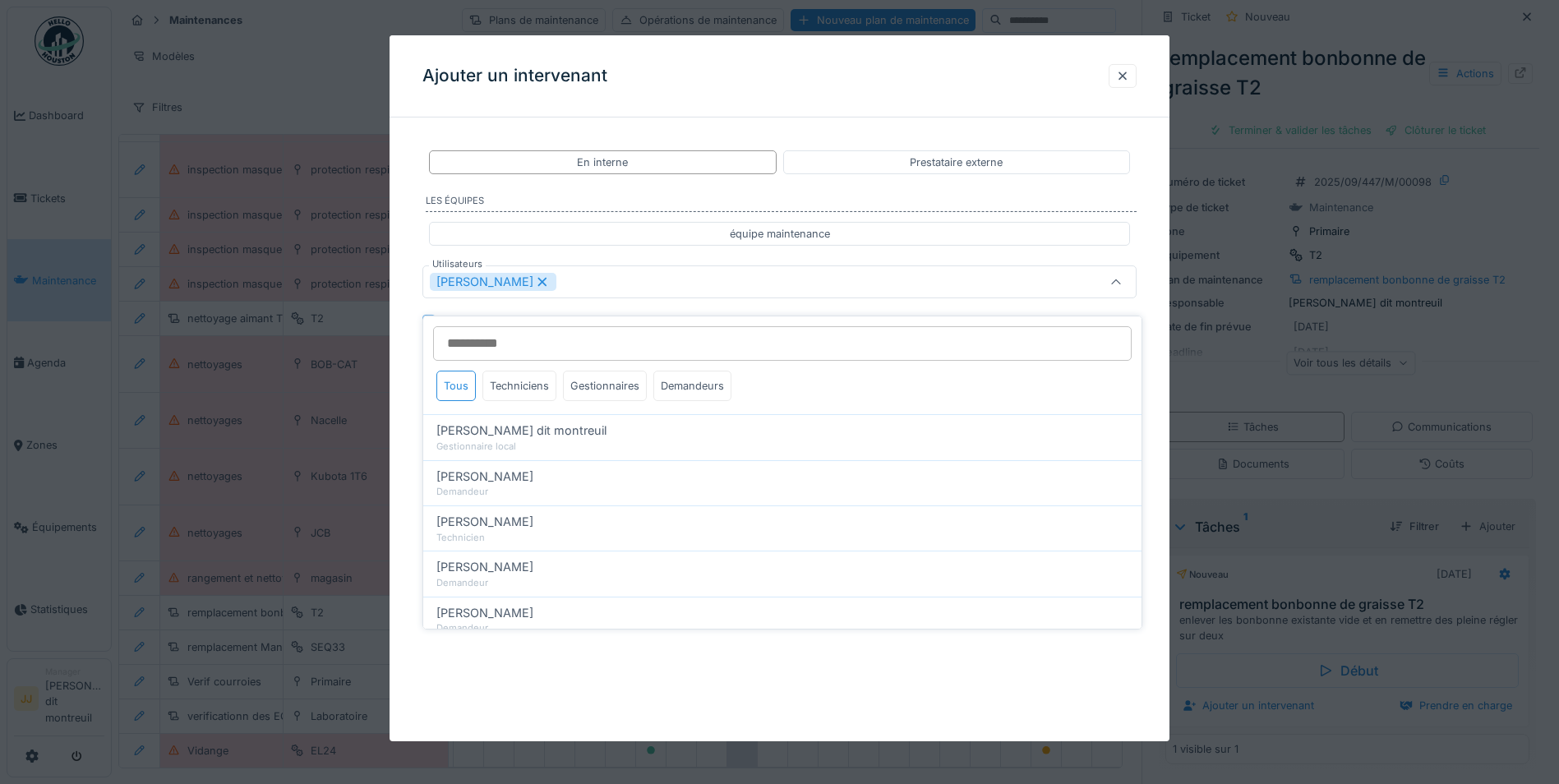
click at [643, 282] on div "[PERSON_NAME]" at bounding box center [737, 281] width 616 height 18
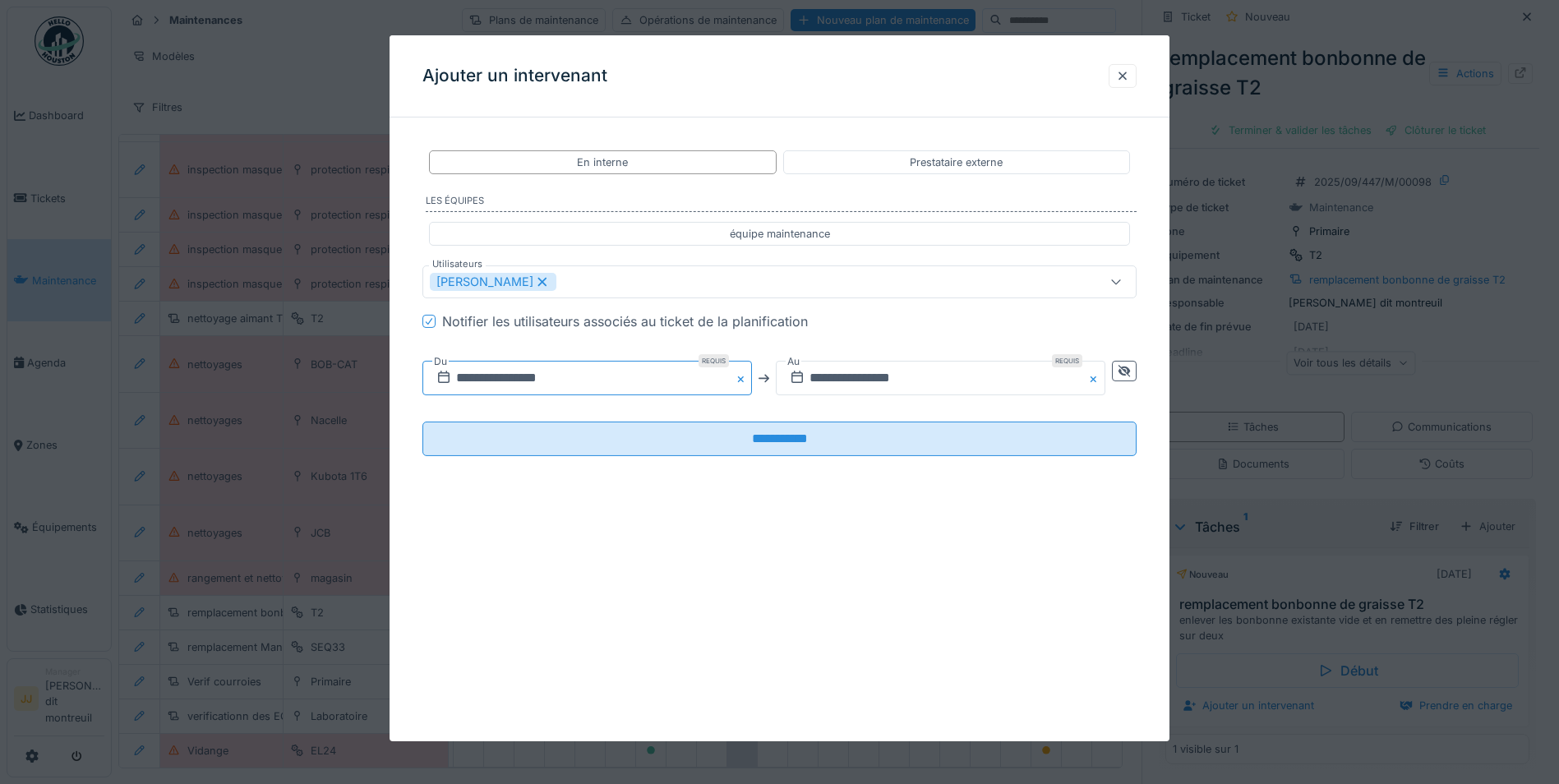
click at [656, 371] on input "**********" at bounding box center [588, 378] width 330 height 35
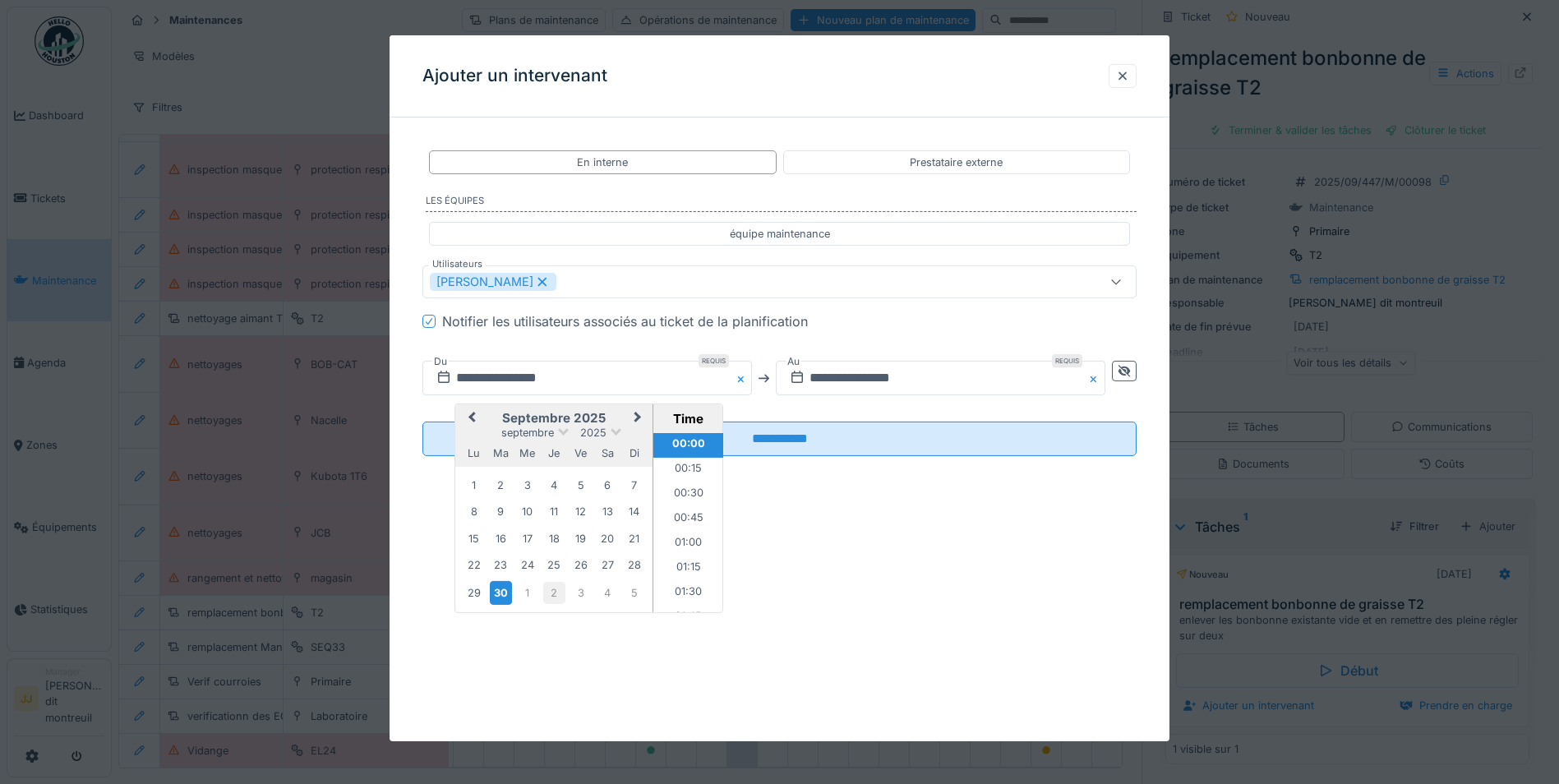
click at [557, 592] on div "2" at bounding box center [554, 592] width 22 height 22
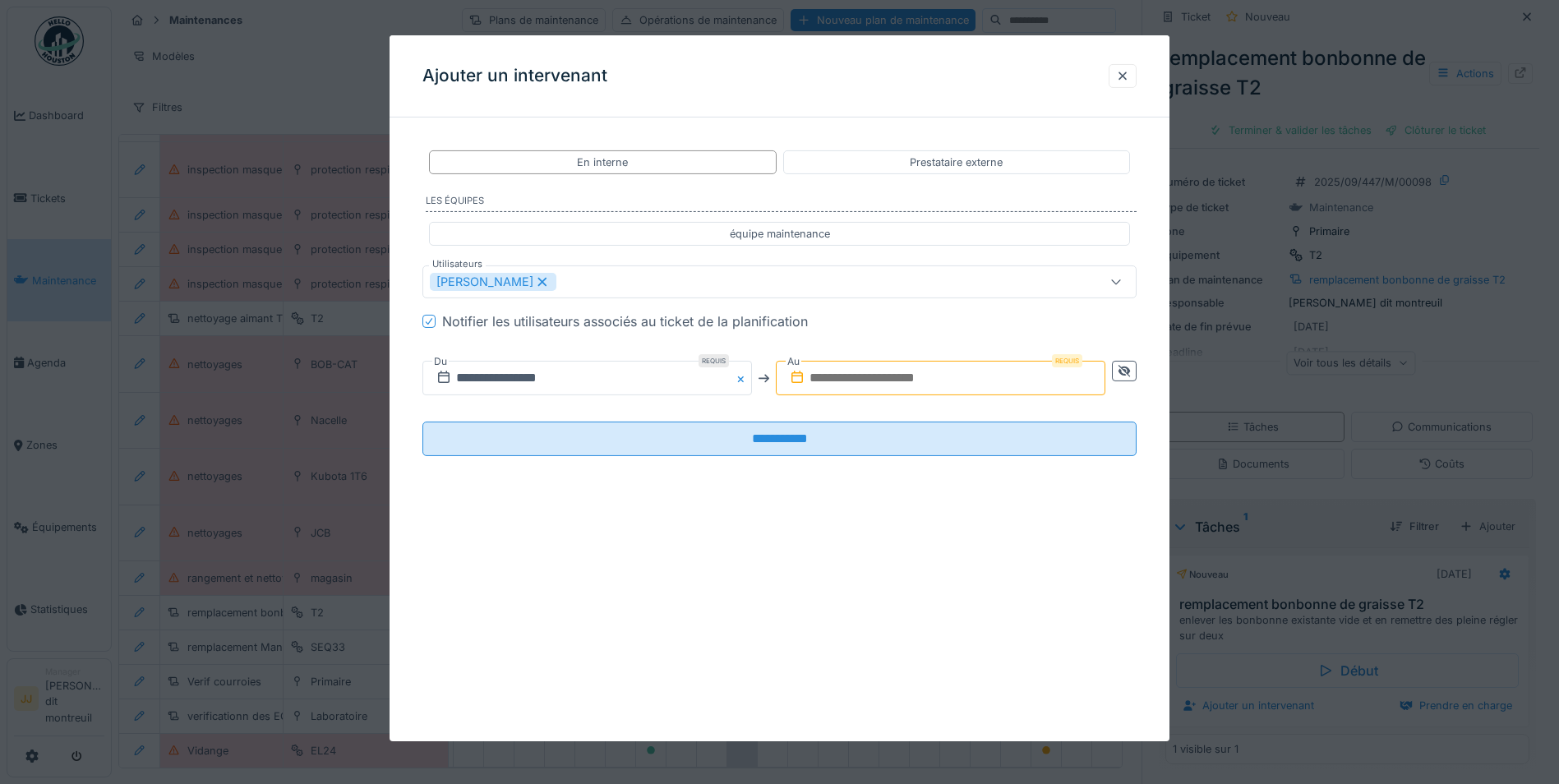
click at [915, 375] on input "text" at bounding box center [940, 378] width 330 height 35
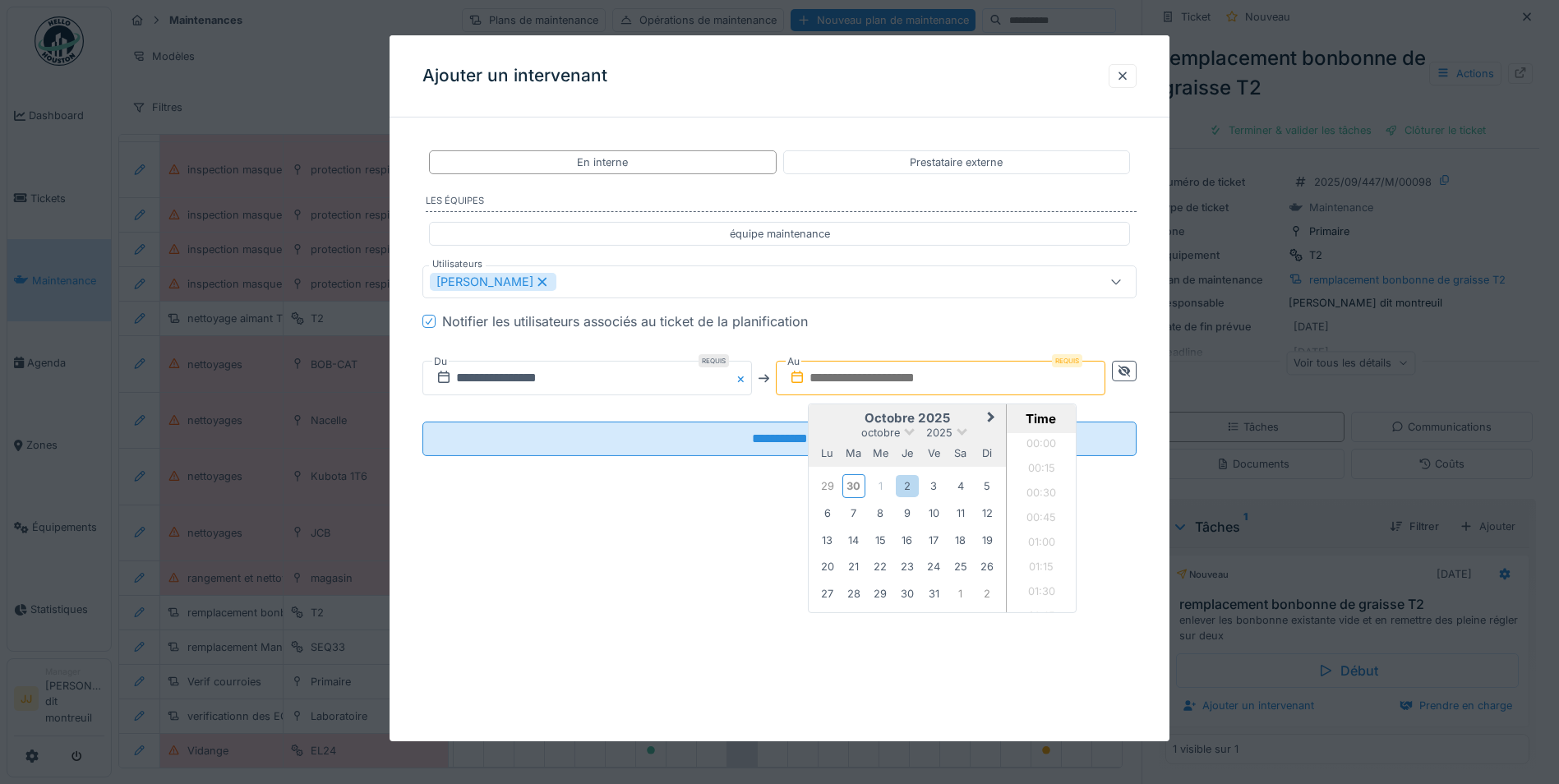
scroll to position [785, 0]
click at [909, 488] on div "2" at bounding box center [907, 486] width 22 height 22
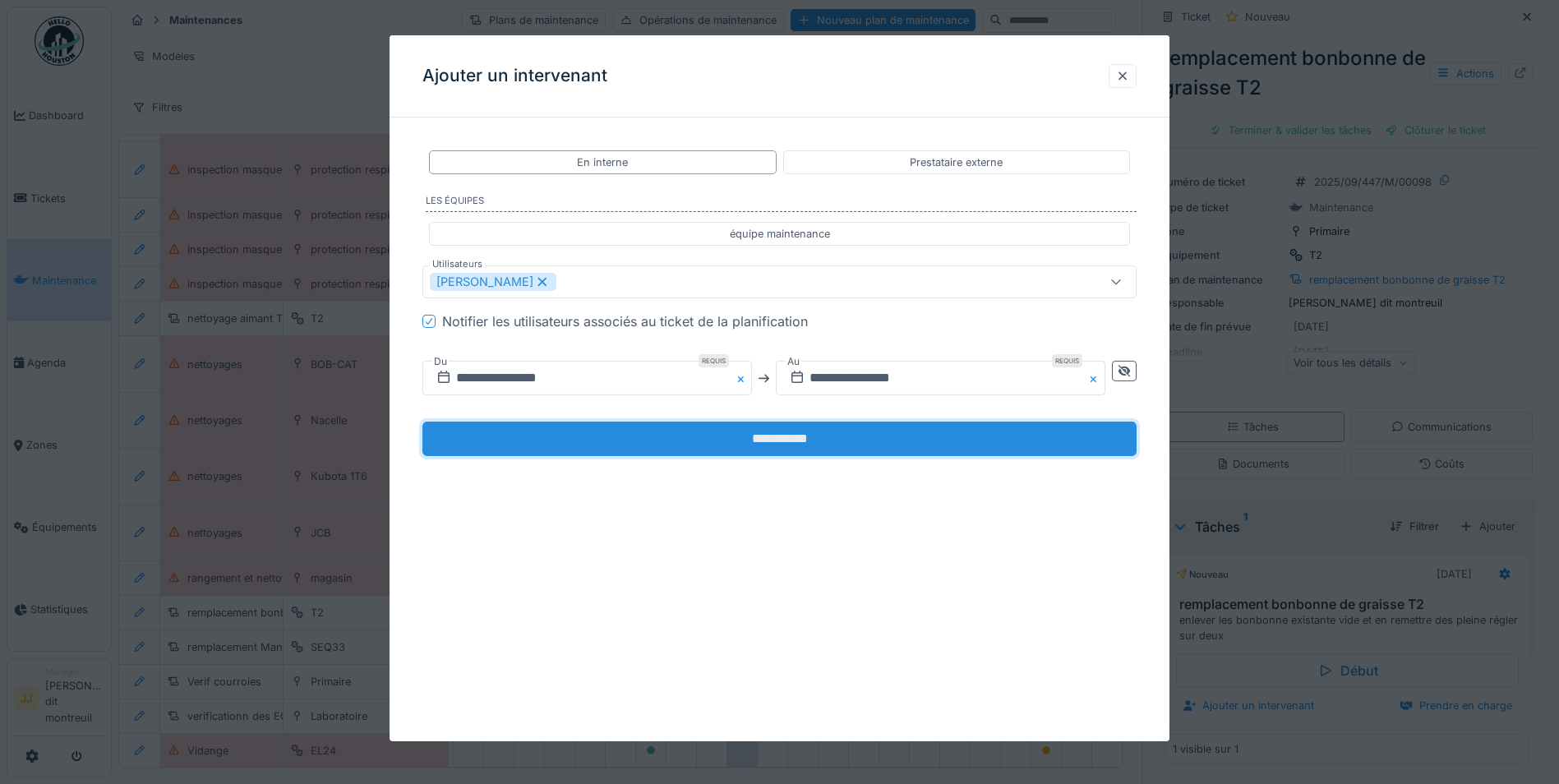
click at [741, 444] on input "**********" at bounding box center [780, 439] width 715 height 35
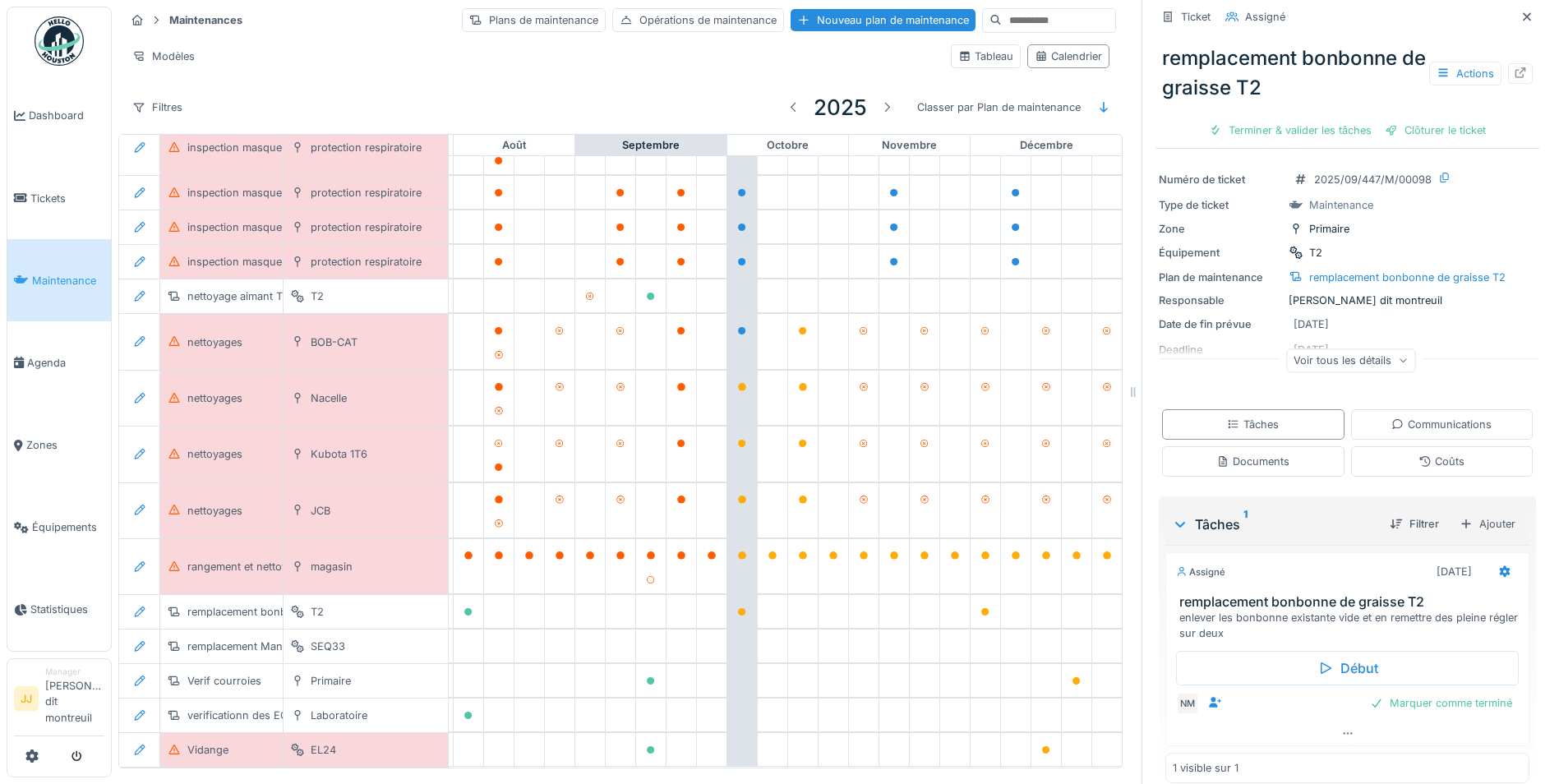
scroll to position [543, 987]
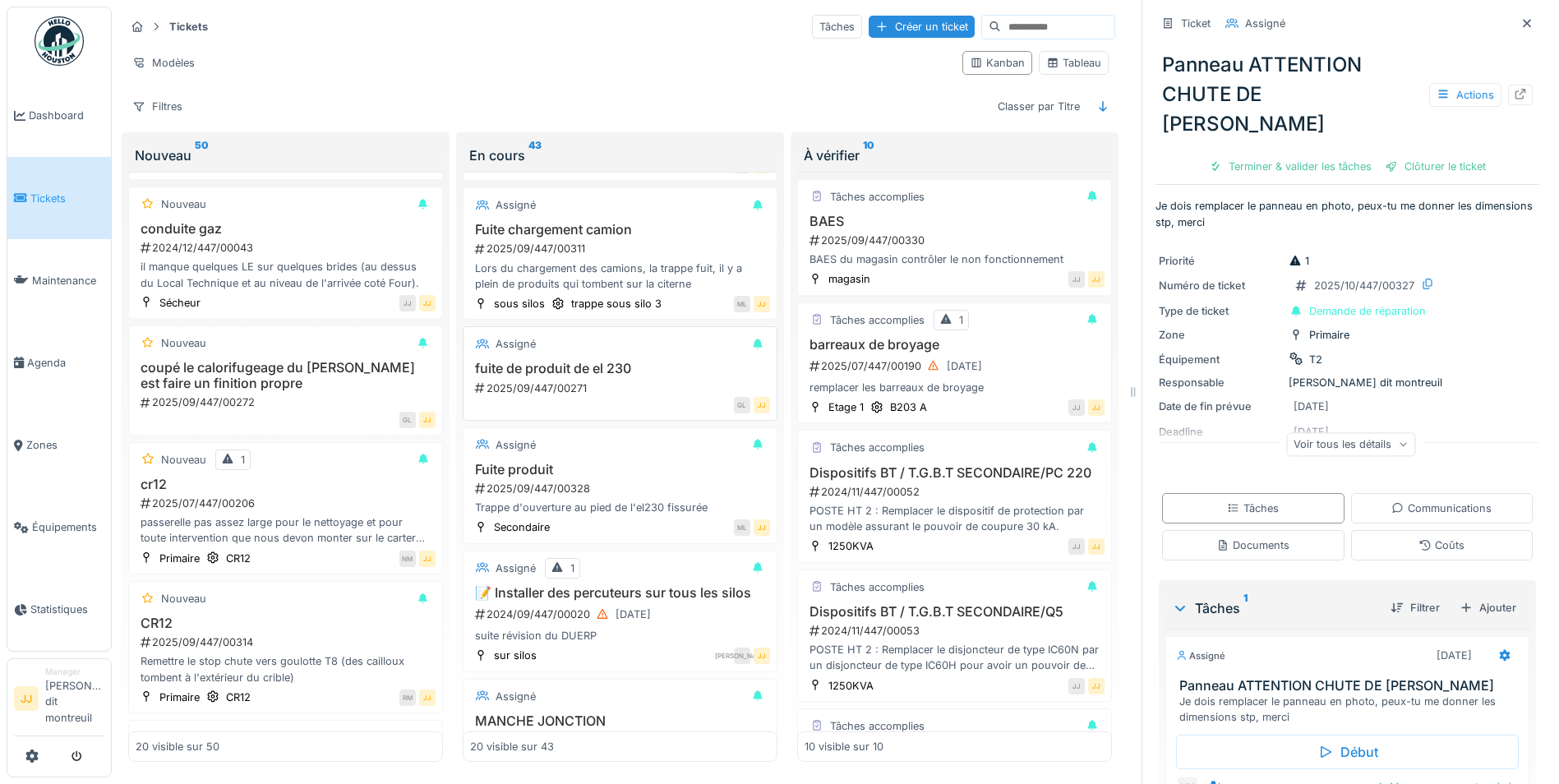
scroll to position [1150, 0]
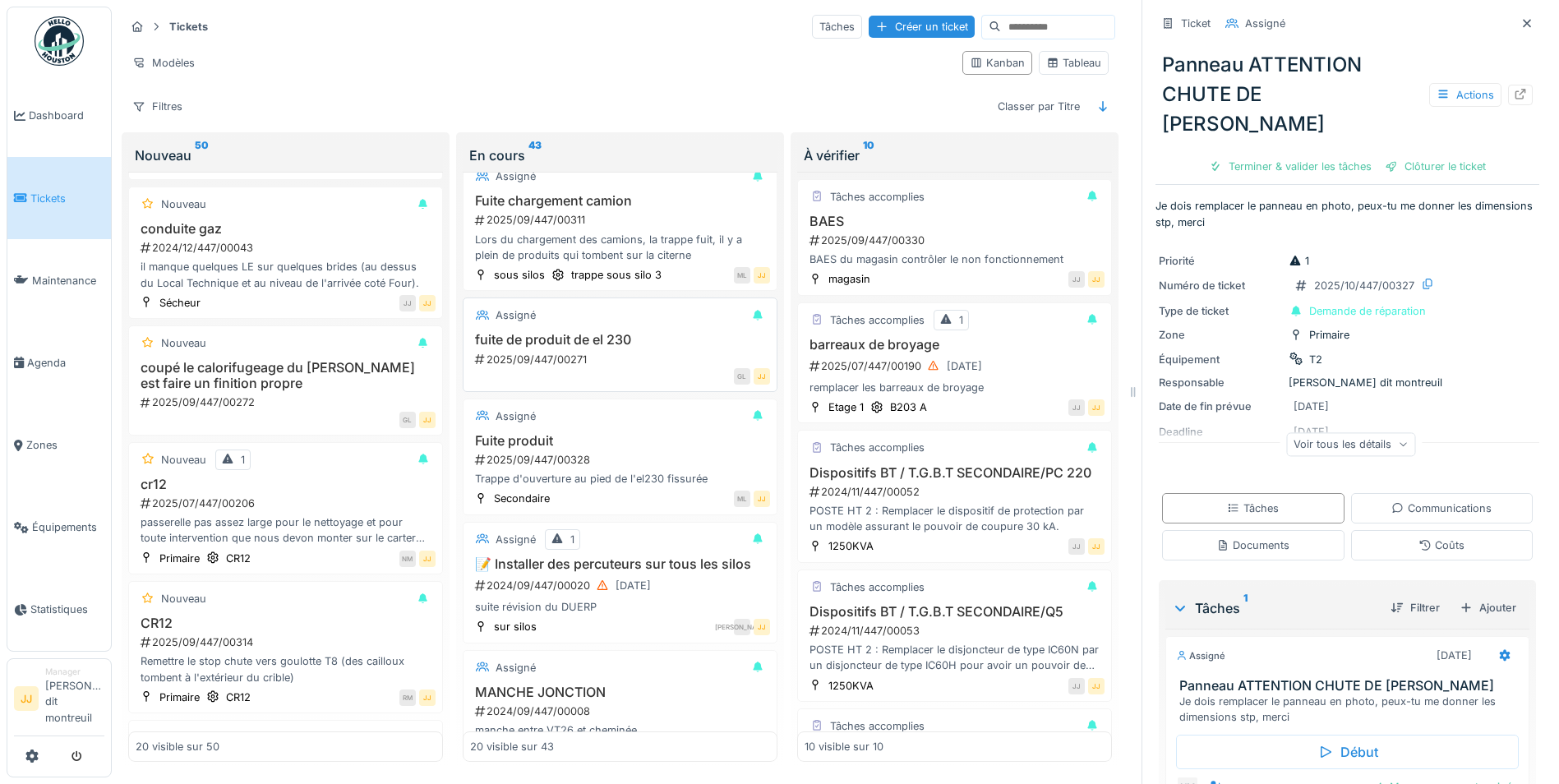
click at [591, 335] on h3 "fuite de produit de el 230" at bounding box center [620, 339] width 300 height 16
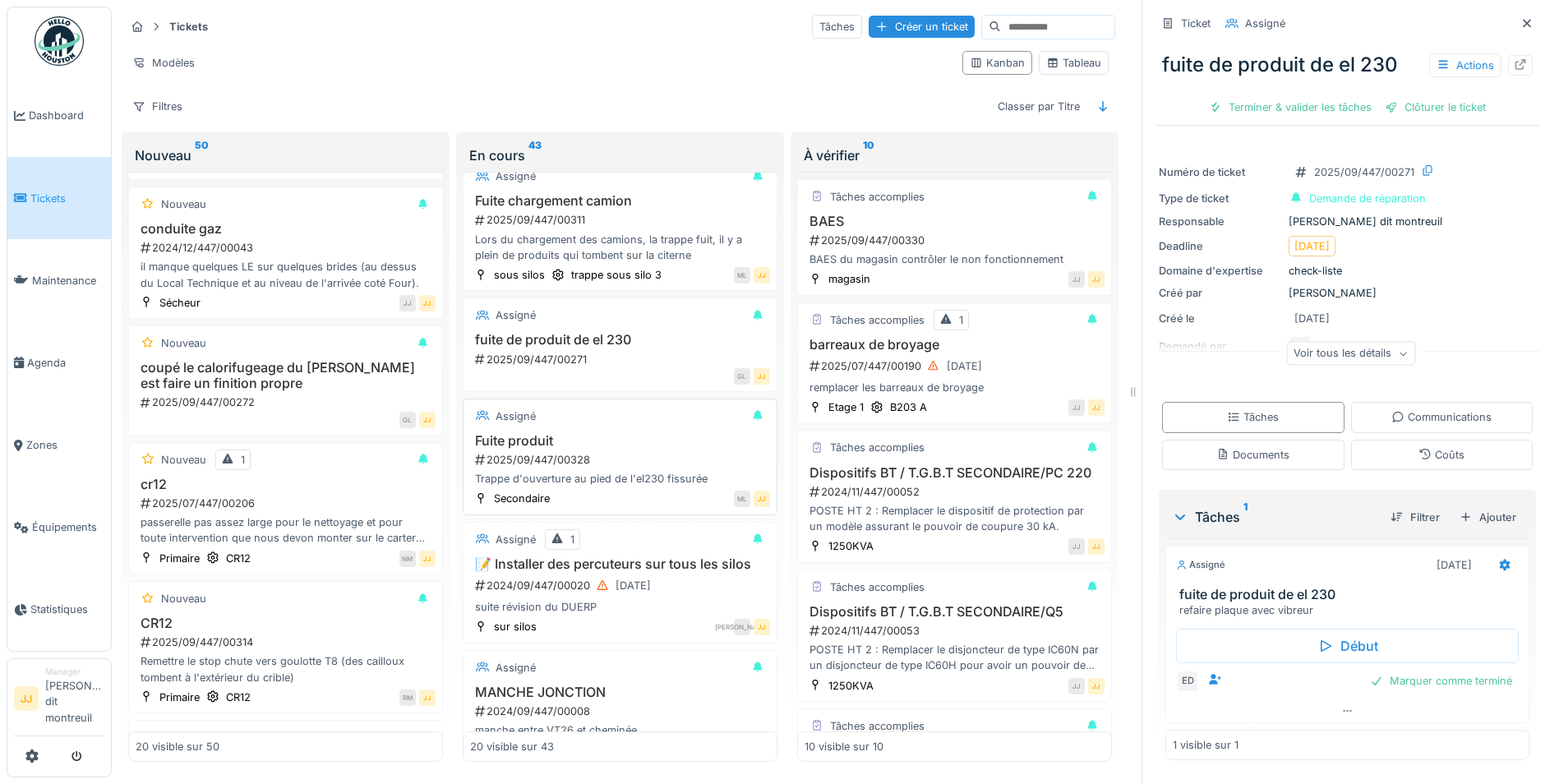
click at [564, 445] on h3 "Fuite produit" at bounding box center [620, 441] width 300 height 16
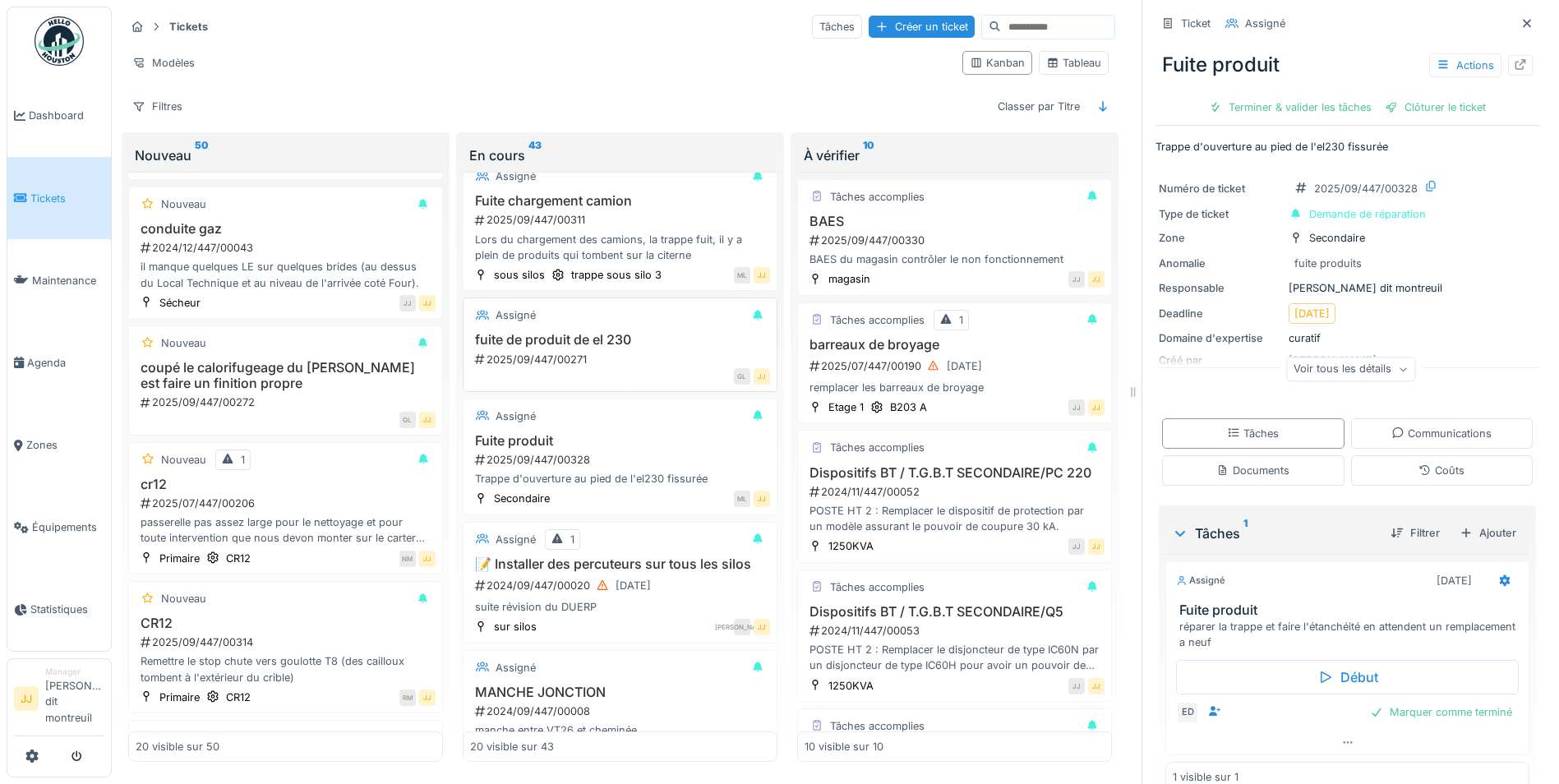
click at [605, 326] on div "Assigné" at bounding box center [620, 315] width 300 height 20
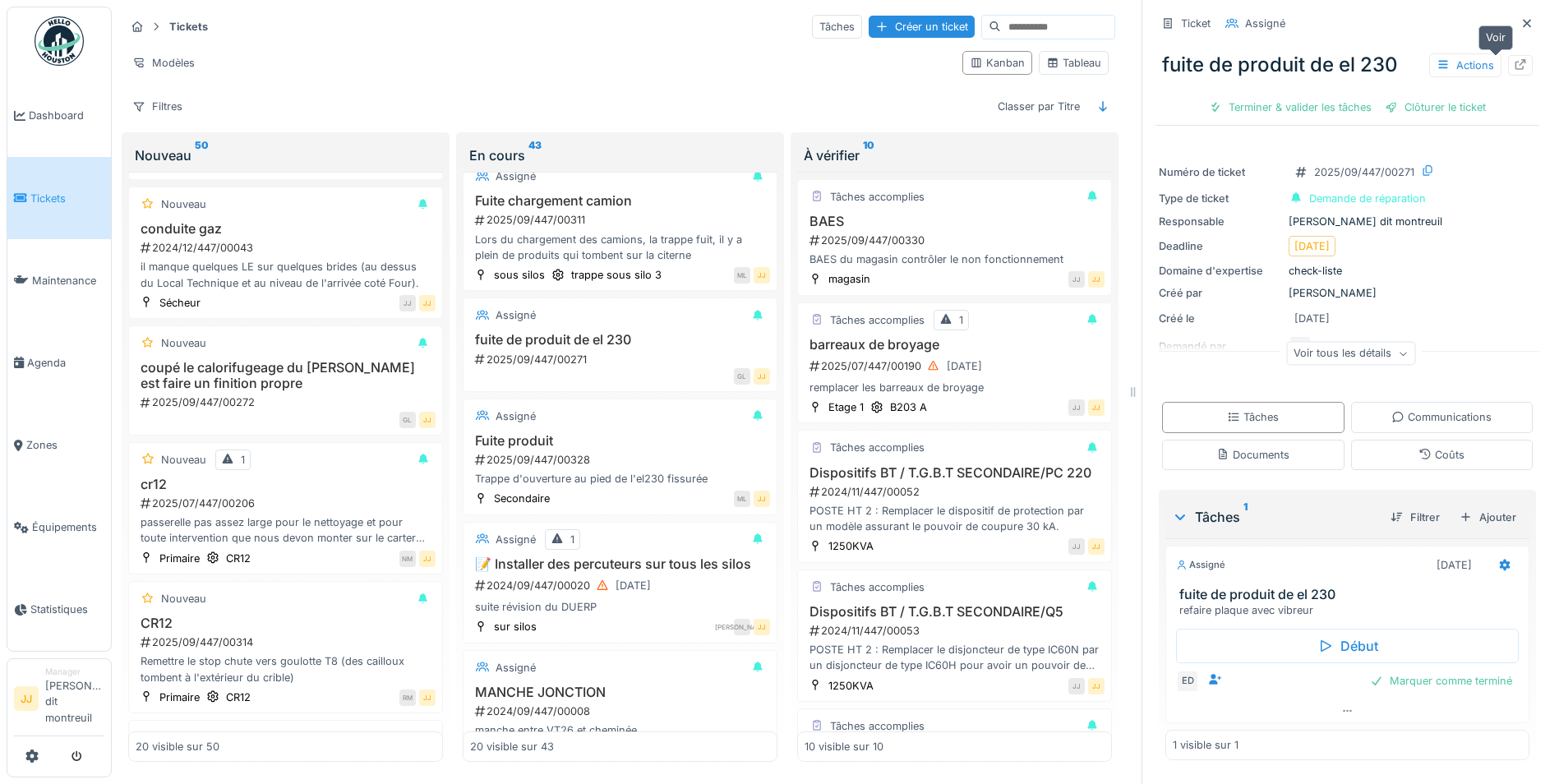
click at [1514, 71] on div at bounding box center [1521, 65] width 14 height 16
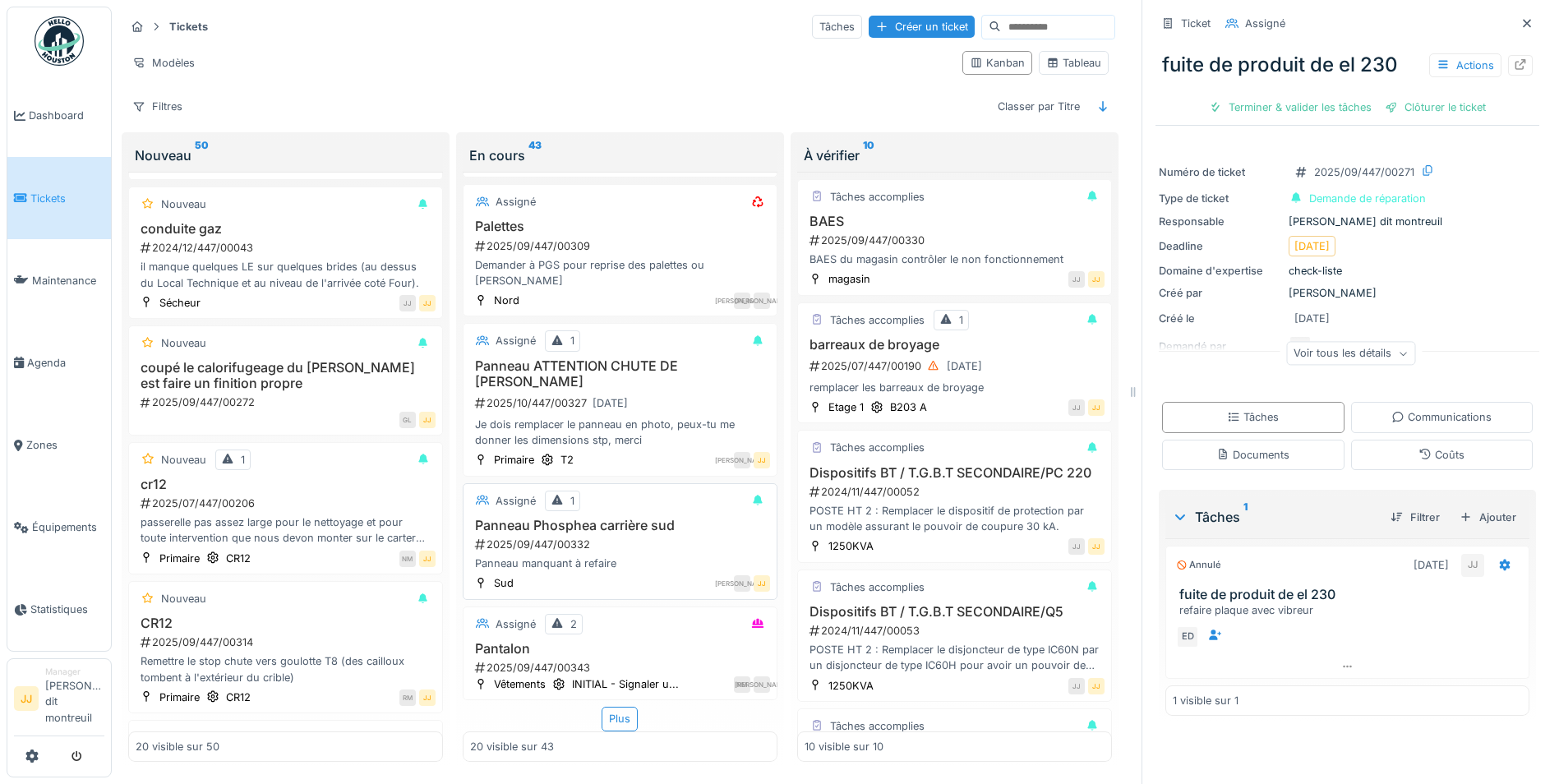
scroll to position [13, 0]
click at [619, 706] on div "Plus" at bounding box center [620, 718] width 36 height 24
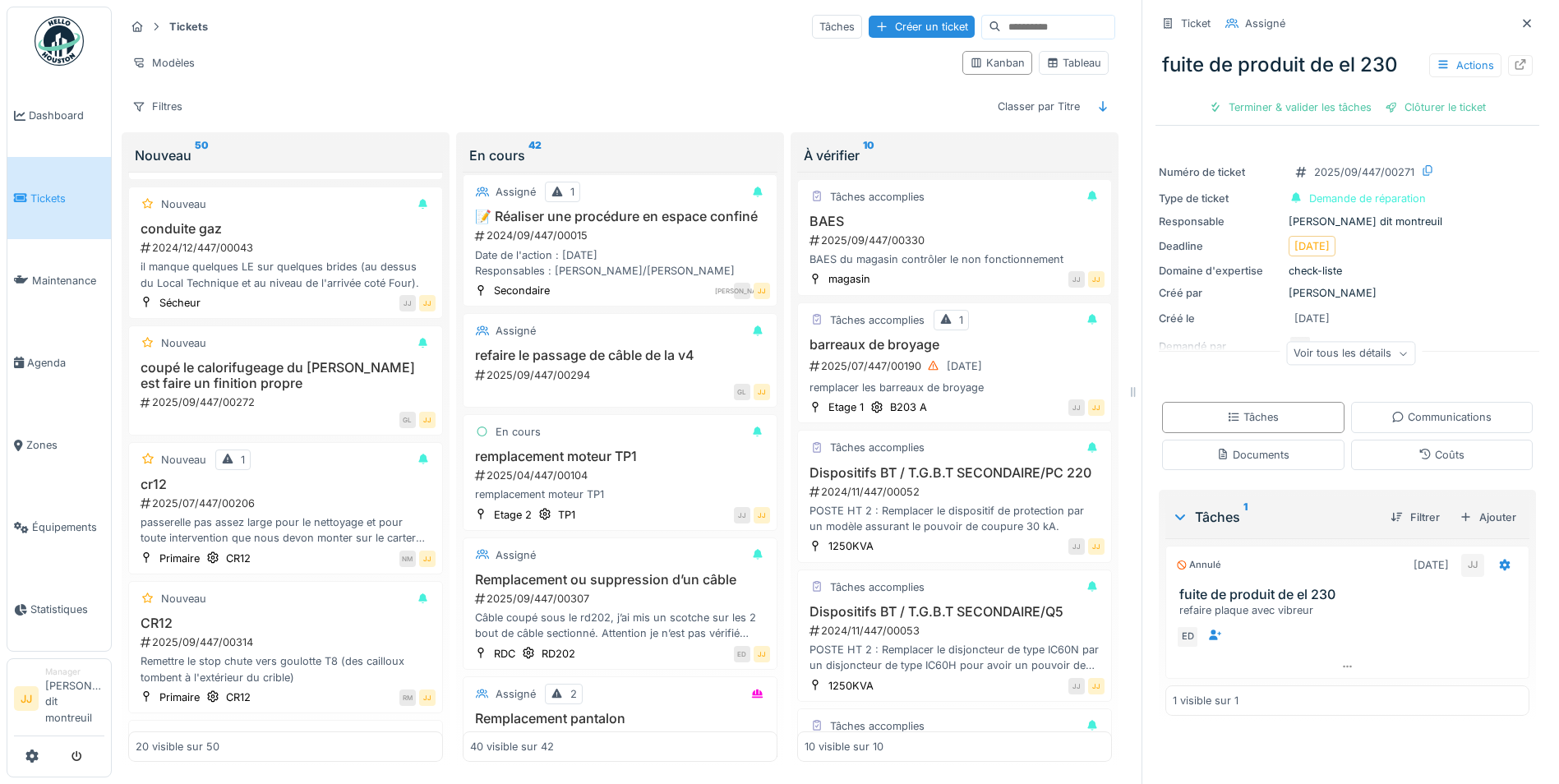
scroll to position [3863, 0]
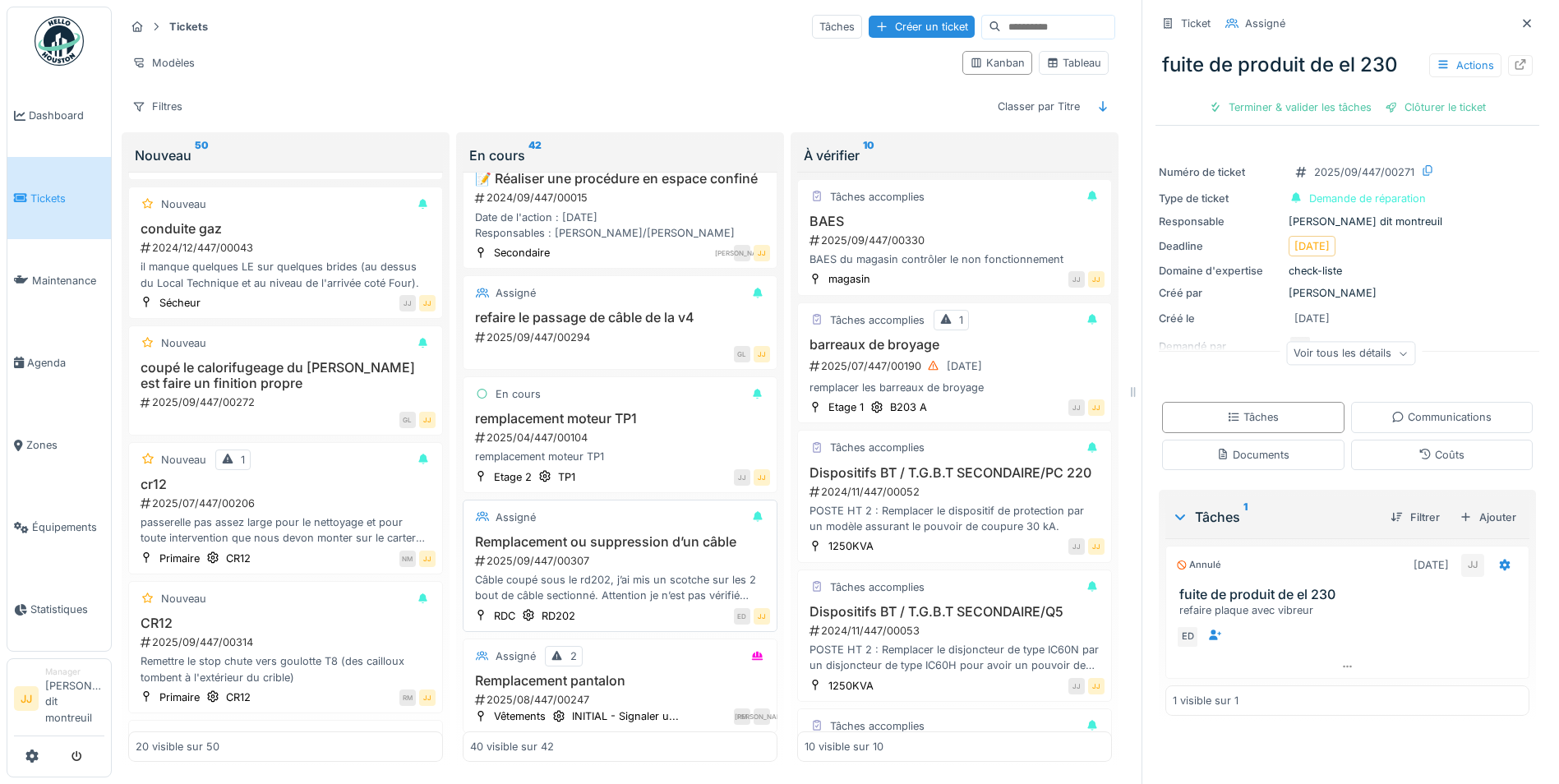
click at [623, 565] on div "2025/09/447/00307" at bounding box center [621, 561] width 297 height 16
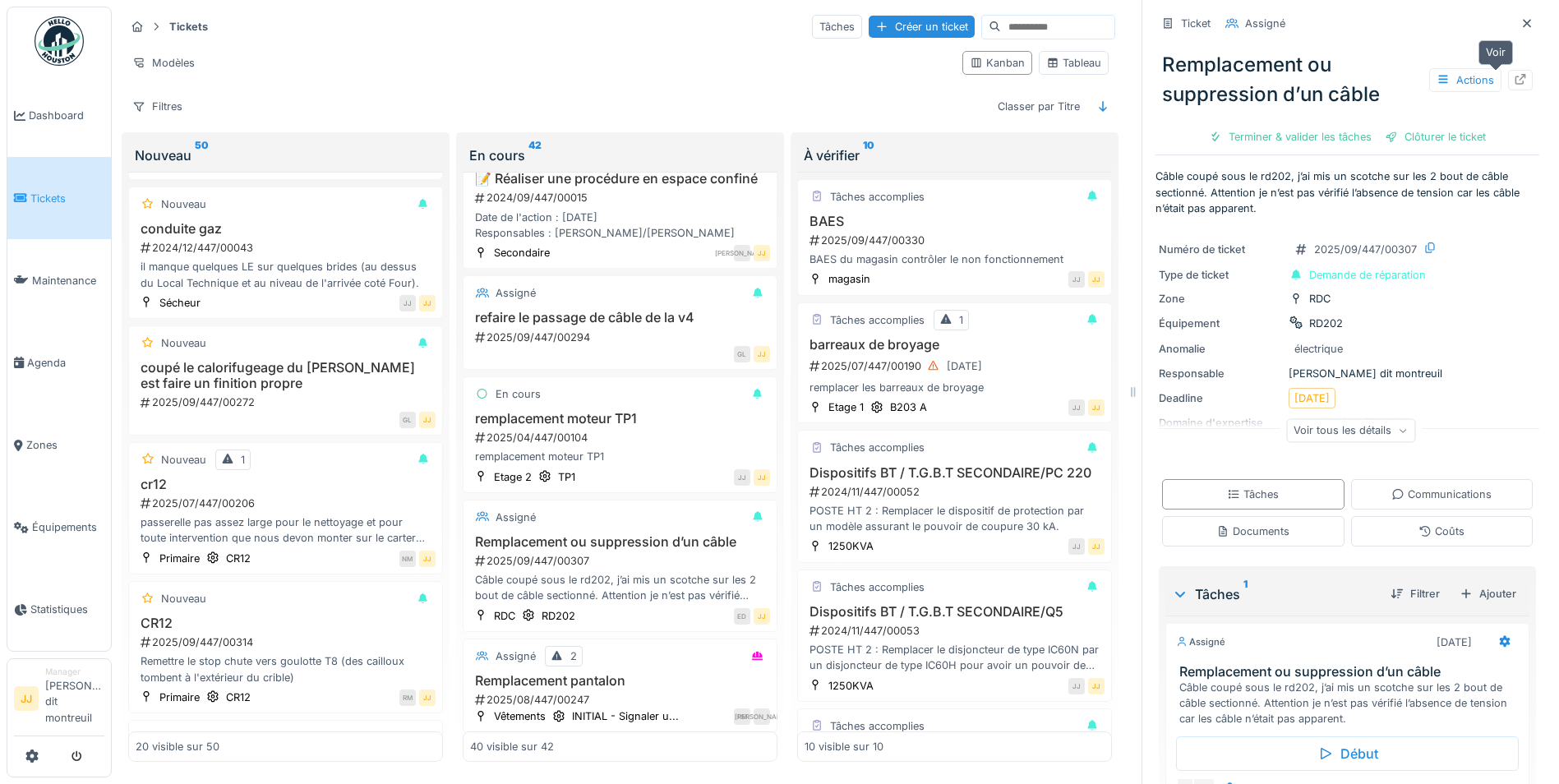
click at [1509, 70] on div at bounding box center [1520, 79] width 24 height 20
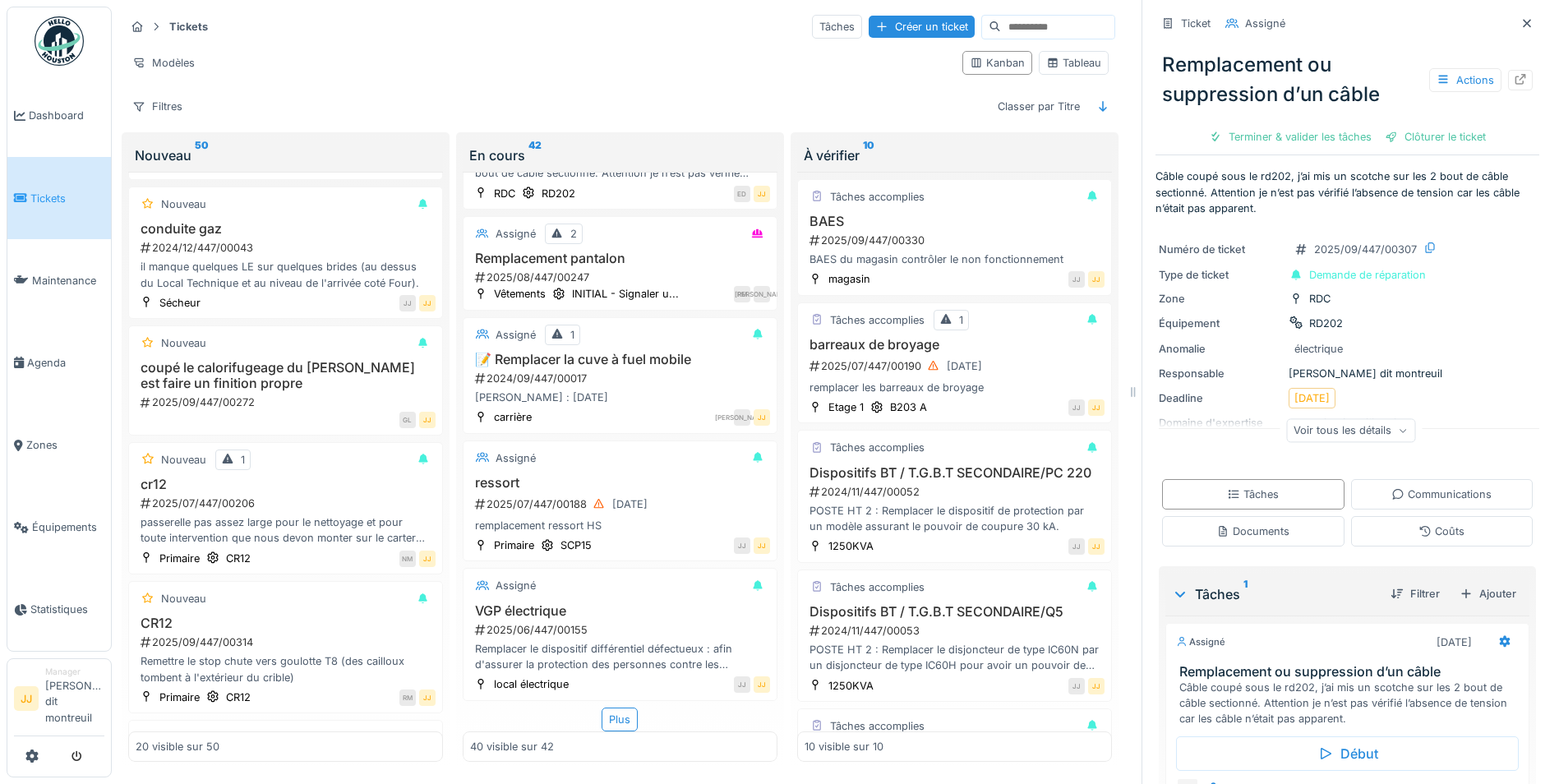
scroll to position [4316, 0]
click at [603, 707] on div "Plus" at bounding box center [620, 719] width 36 height 24
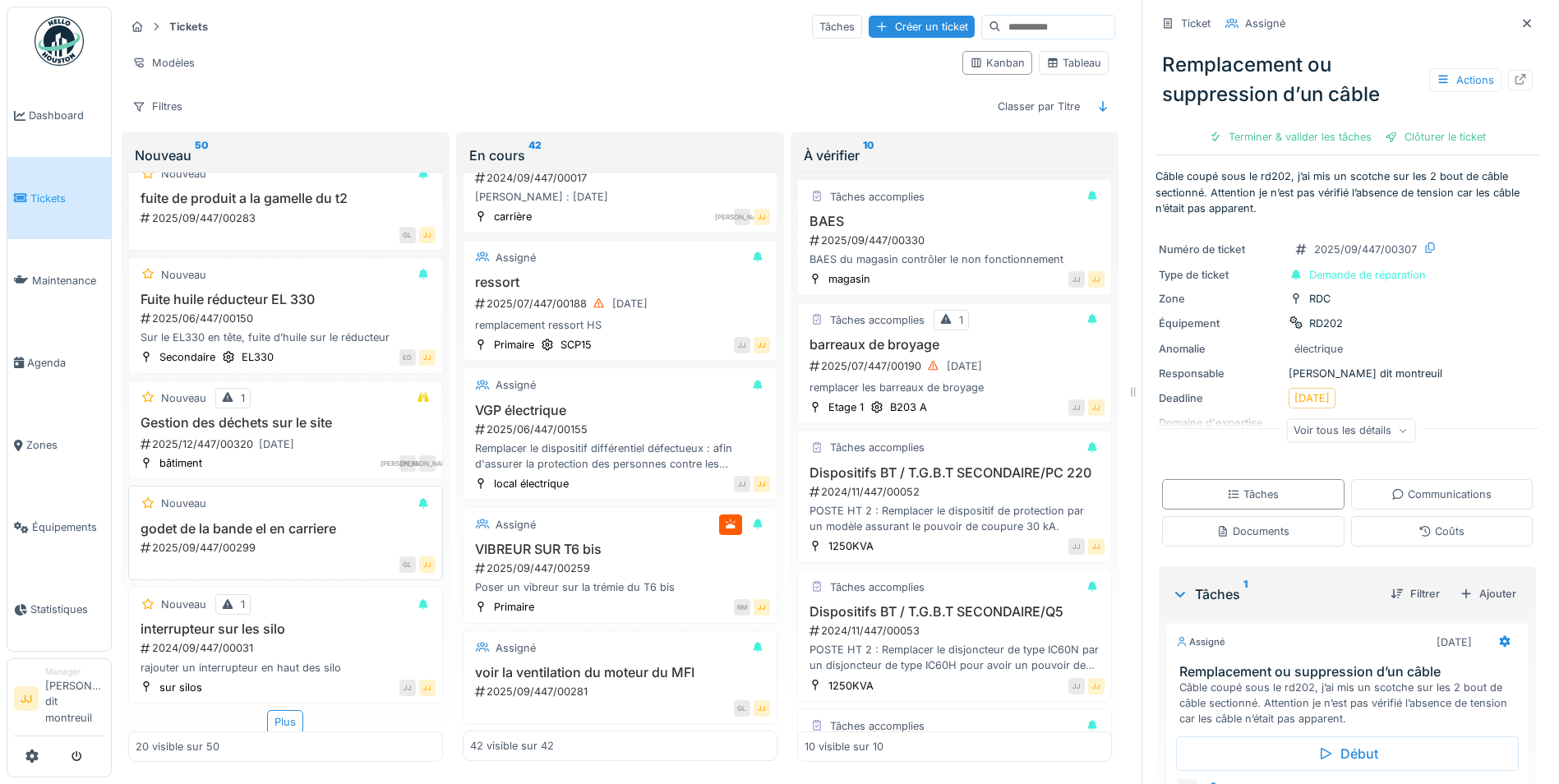
scroll to position [1810, 0]
click at [277, 709] on div "Plus" at bounding box center [285, 719] width 36 height 24
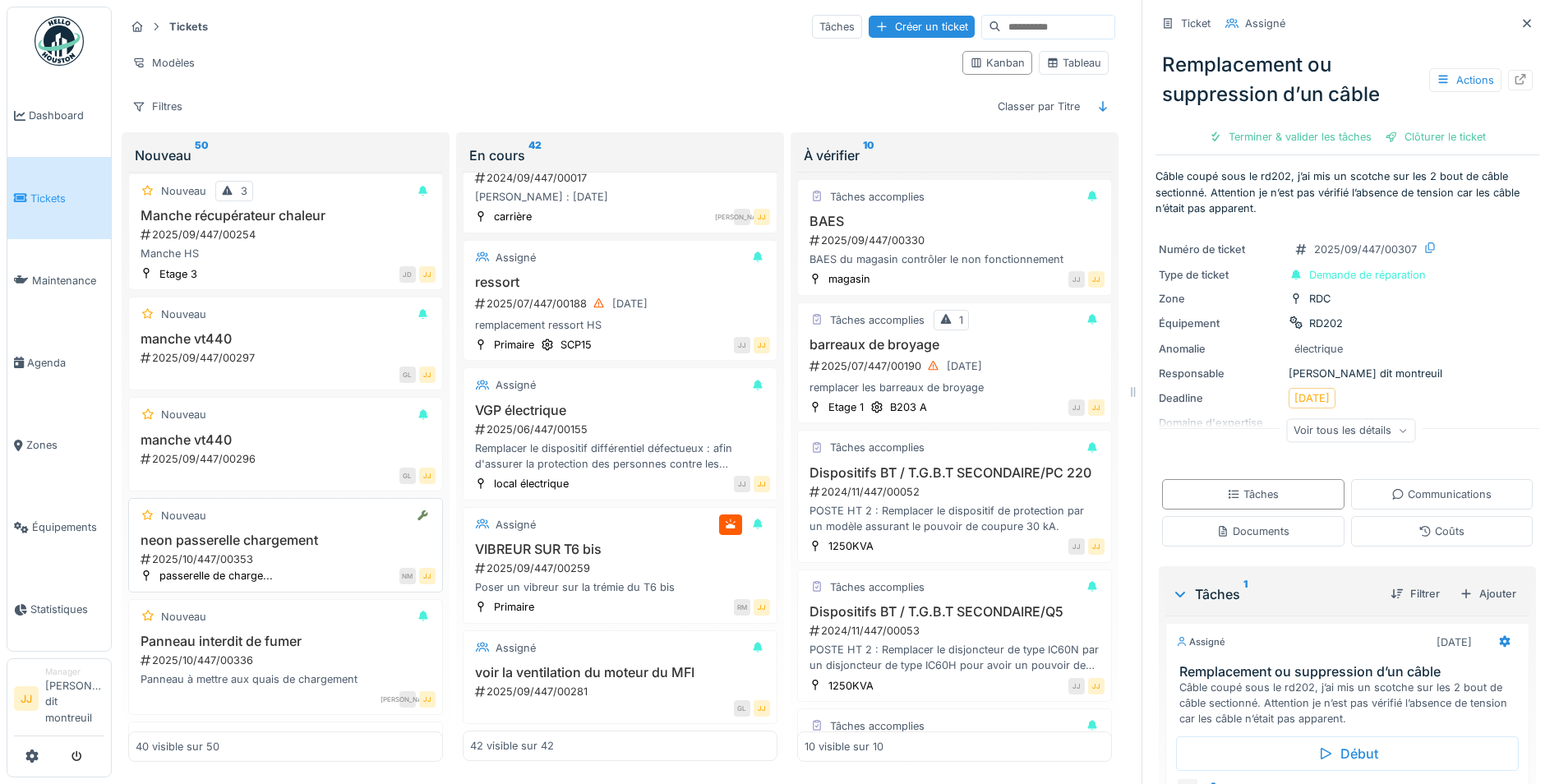
scroll to position [2468, 0]
click at [289, 537] on div "neon passerelle chargement 2025/10/447/00353" at bounding box center [285, 549] width 300 height 35
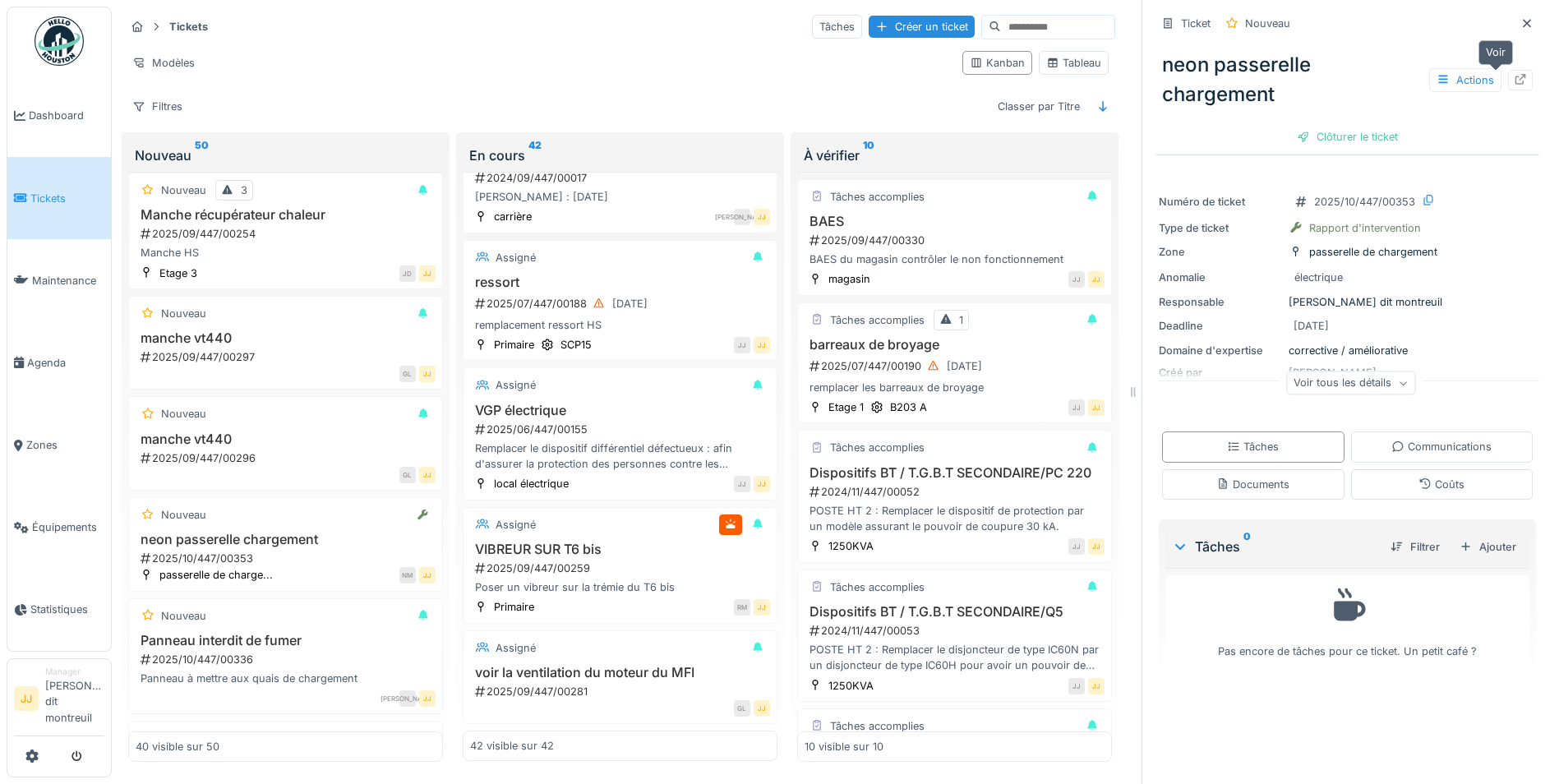
click at [1509, 77] on div at bounding box center [1520, 79] width 24 height 20
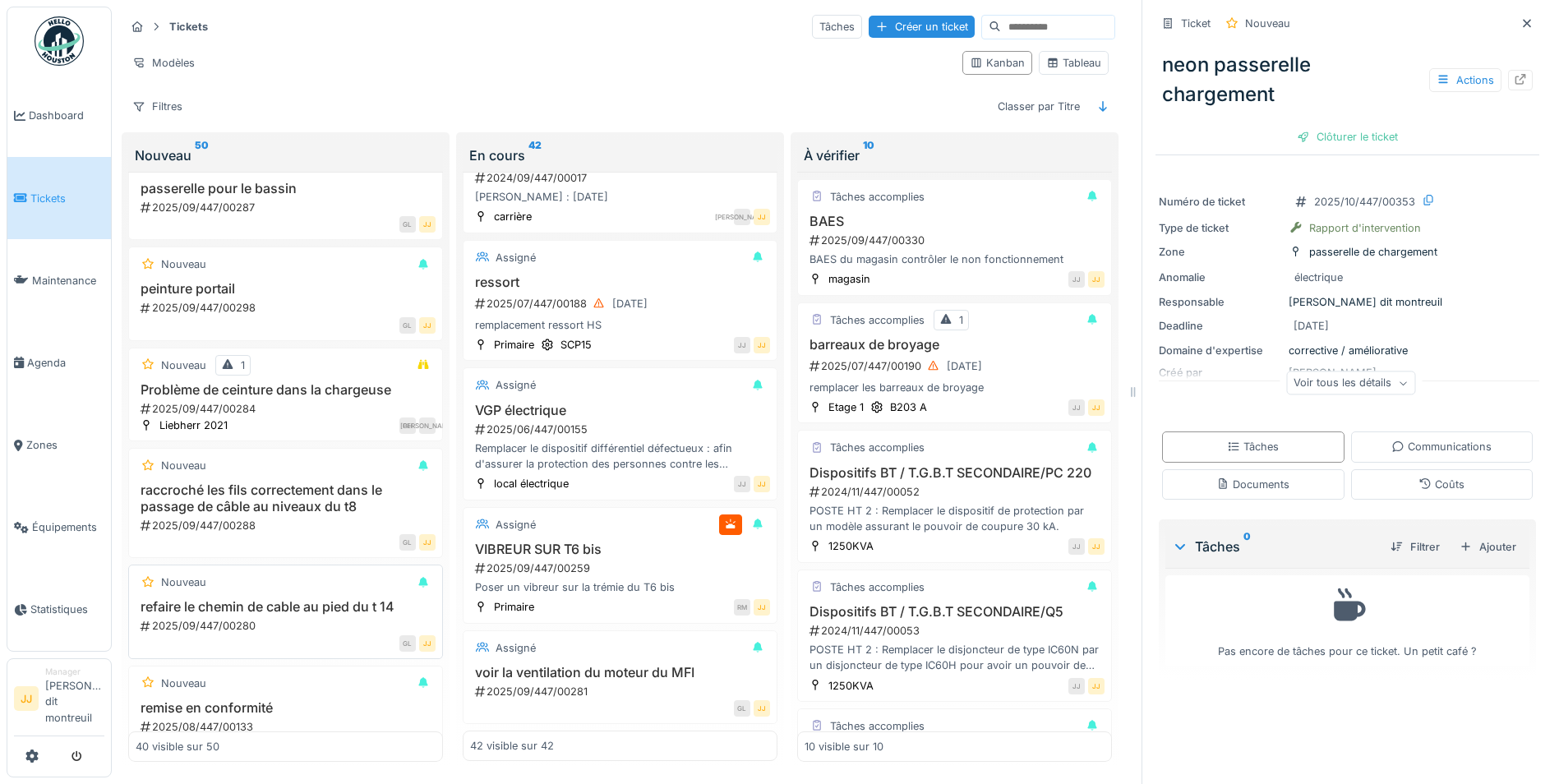
scroll to position [3125, 0]
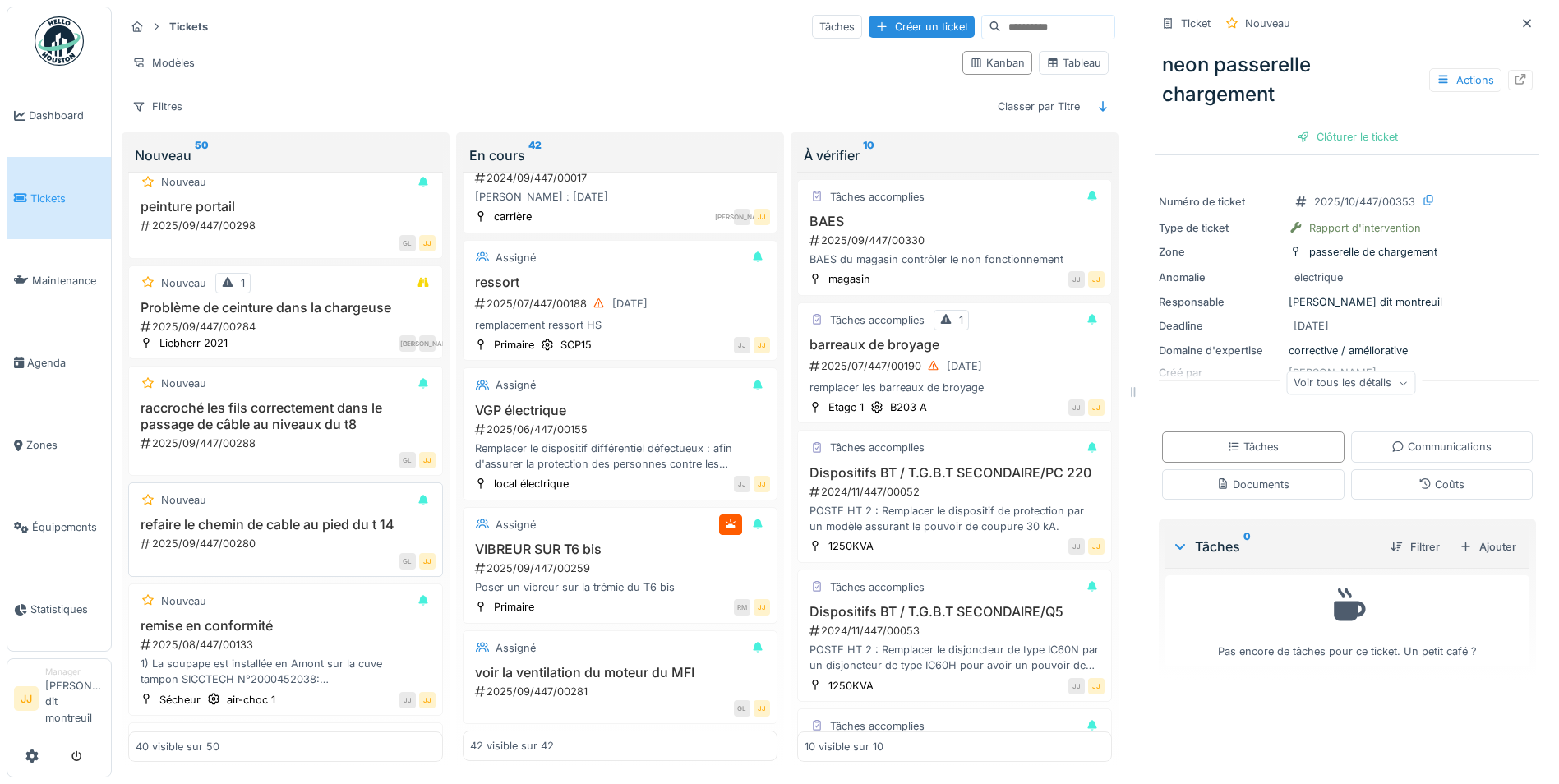
click at [297, 517] on h3 "refaire le chemin de cable au pied du t 14" at bounding box center [285, 524] width 300 height 16
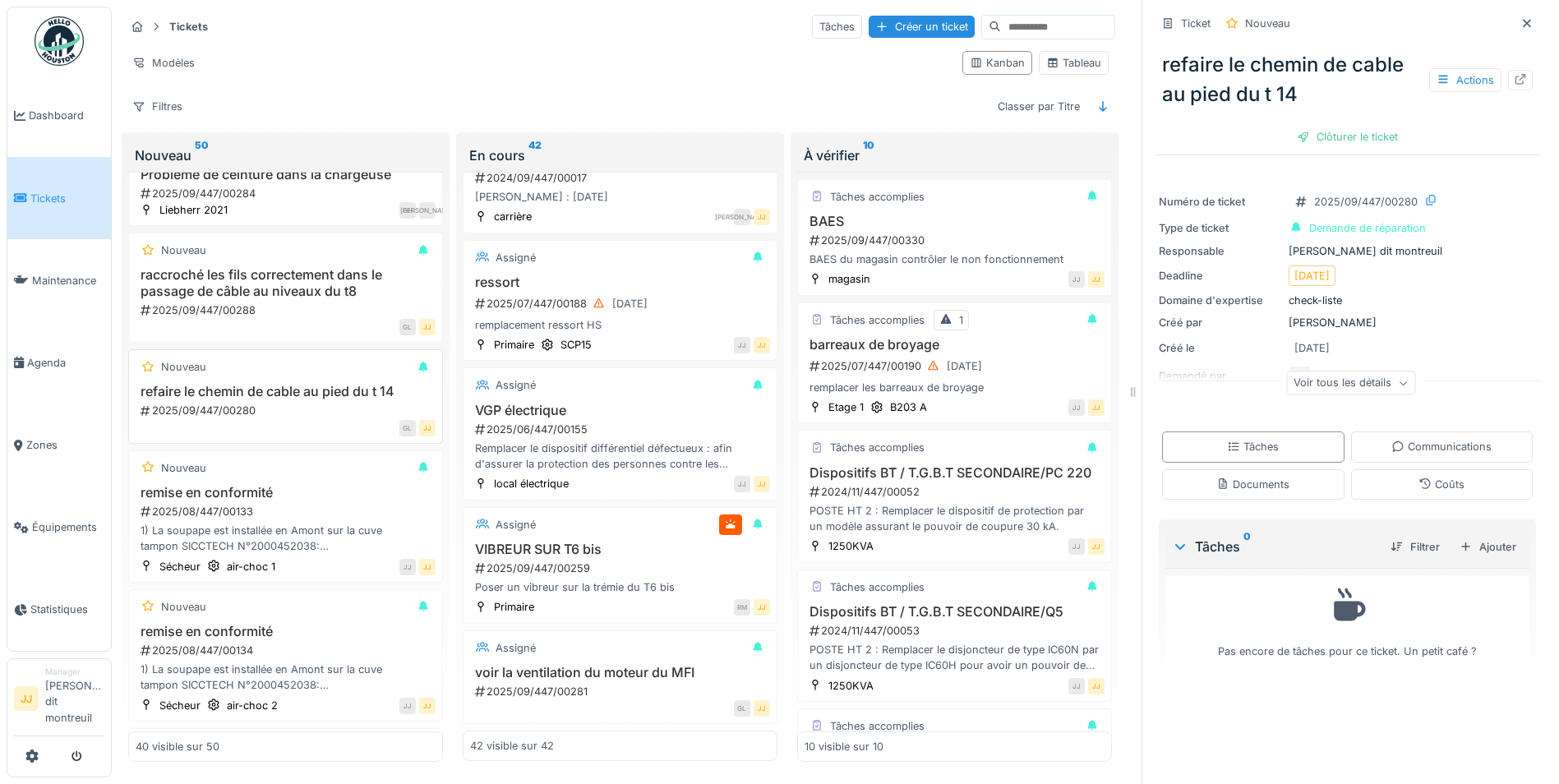
scroll to position [3289, 0]
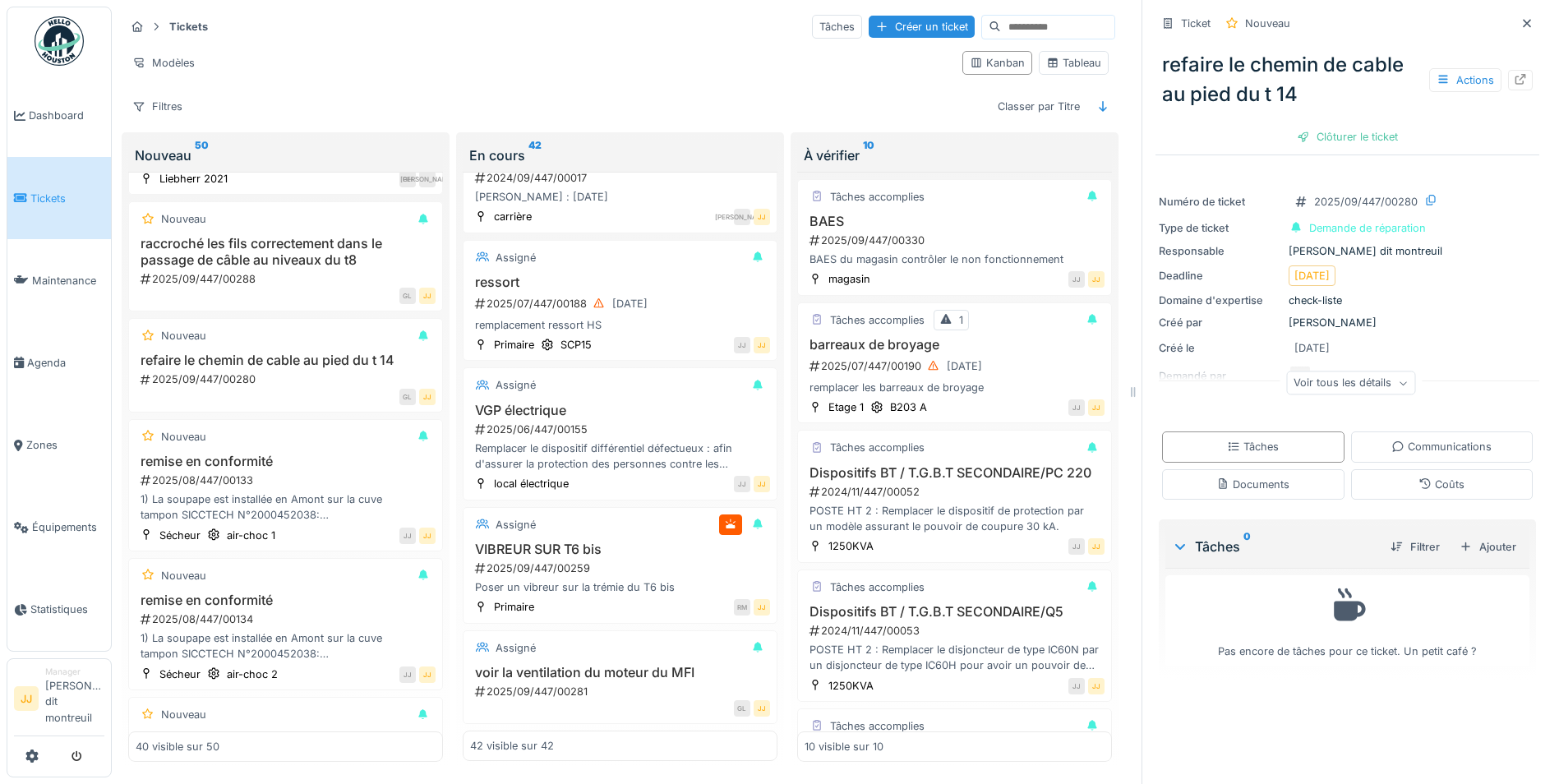
drag, startPoint x: 327, startPoint y: 434, endPoint x: 318, endPoint y: 401, distance: 34.2
click at [318, 401] on div "Nouveau AIR-CHOCS 2025/09/447/00255 il n'y a plus que 4 air chocs sur 8 qui fon…" at bounding box center [285, 466] width 315 height 590
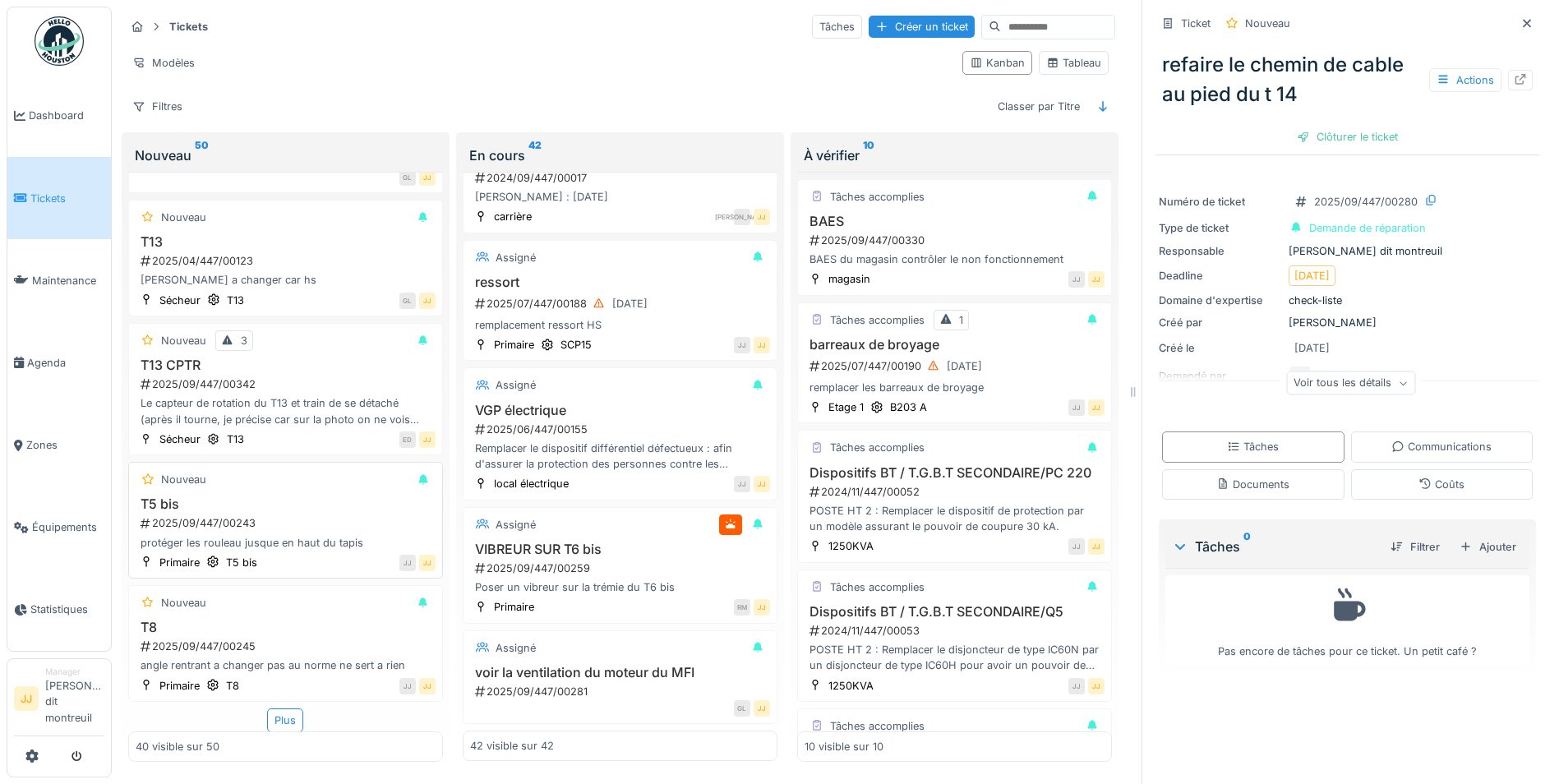
scroll to position [4117, 0]
click at [281, 707] on div "Plus" at bounding box center [285, 719] width 36 height 24
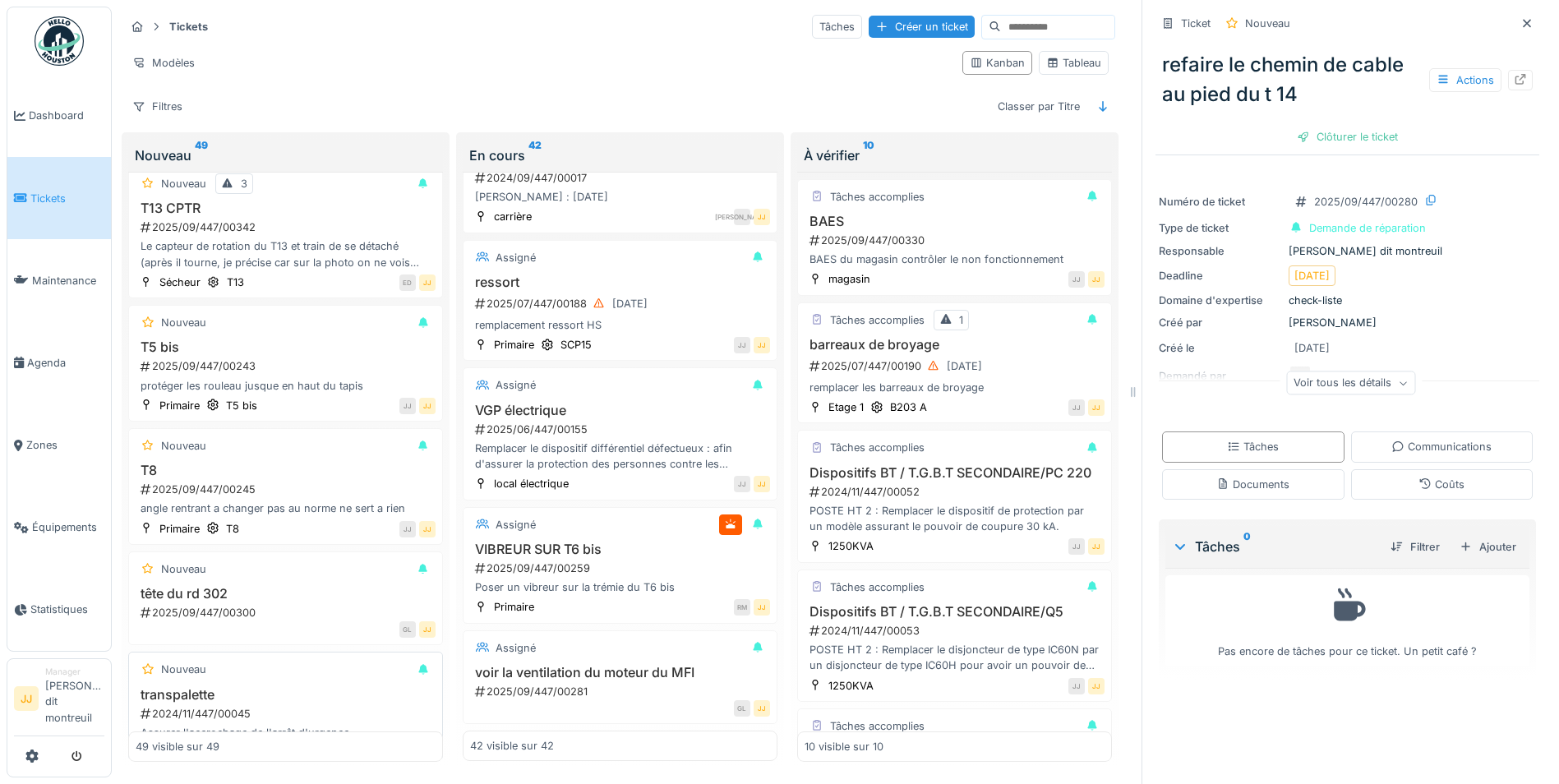
scroll to position [4364, 0]
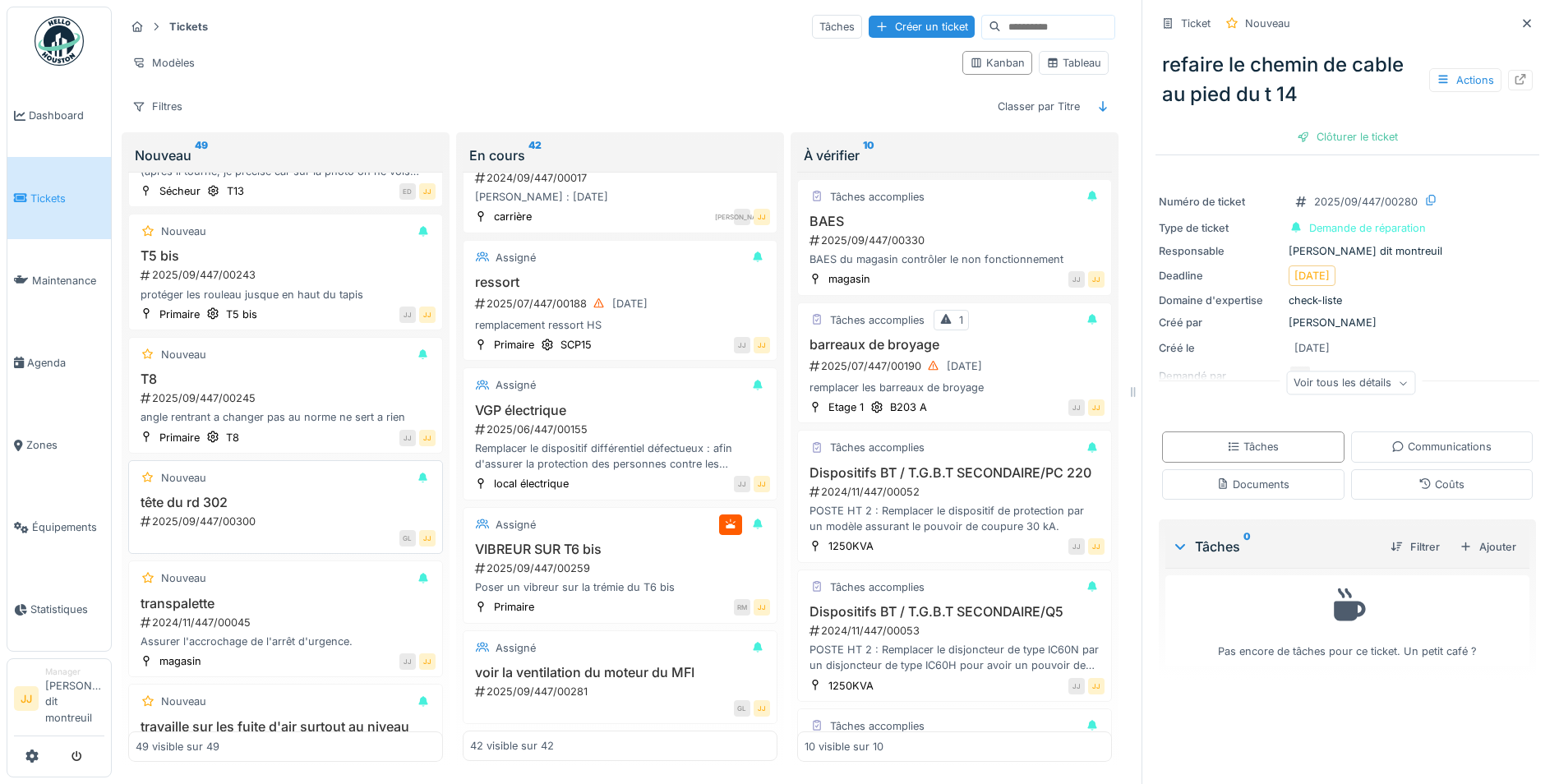
click at [277, 494] on h3 "tête du rd 302" at bounding box center [285, 502] width 300 height 16
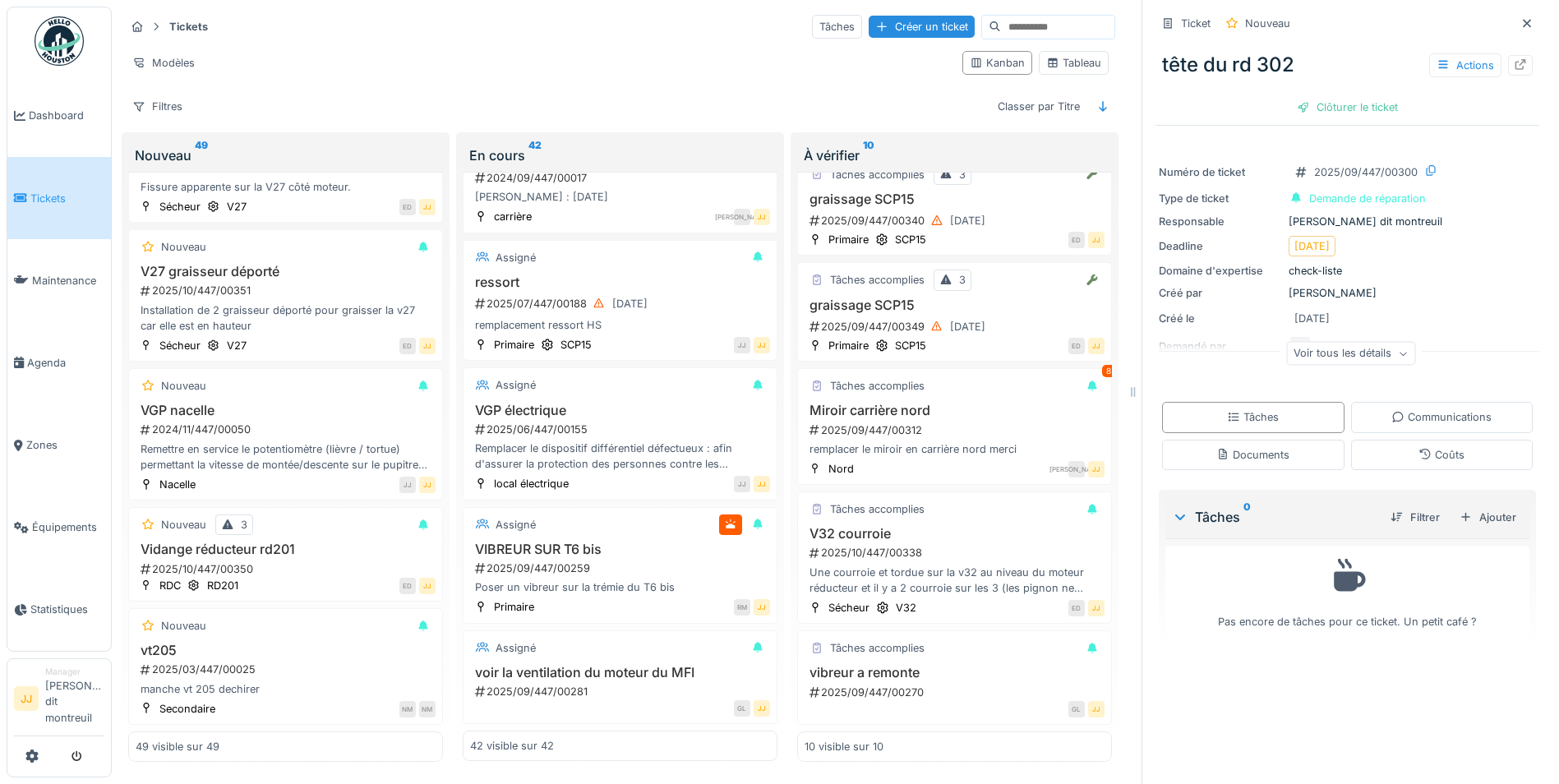
scroll to position [718, 0]
click at [958, 402] on h3 "Miroir carrière nord" at bounding box center [954, 410] width 300 height 16
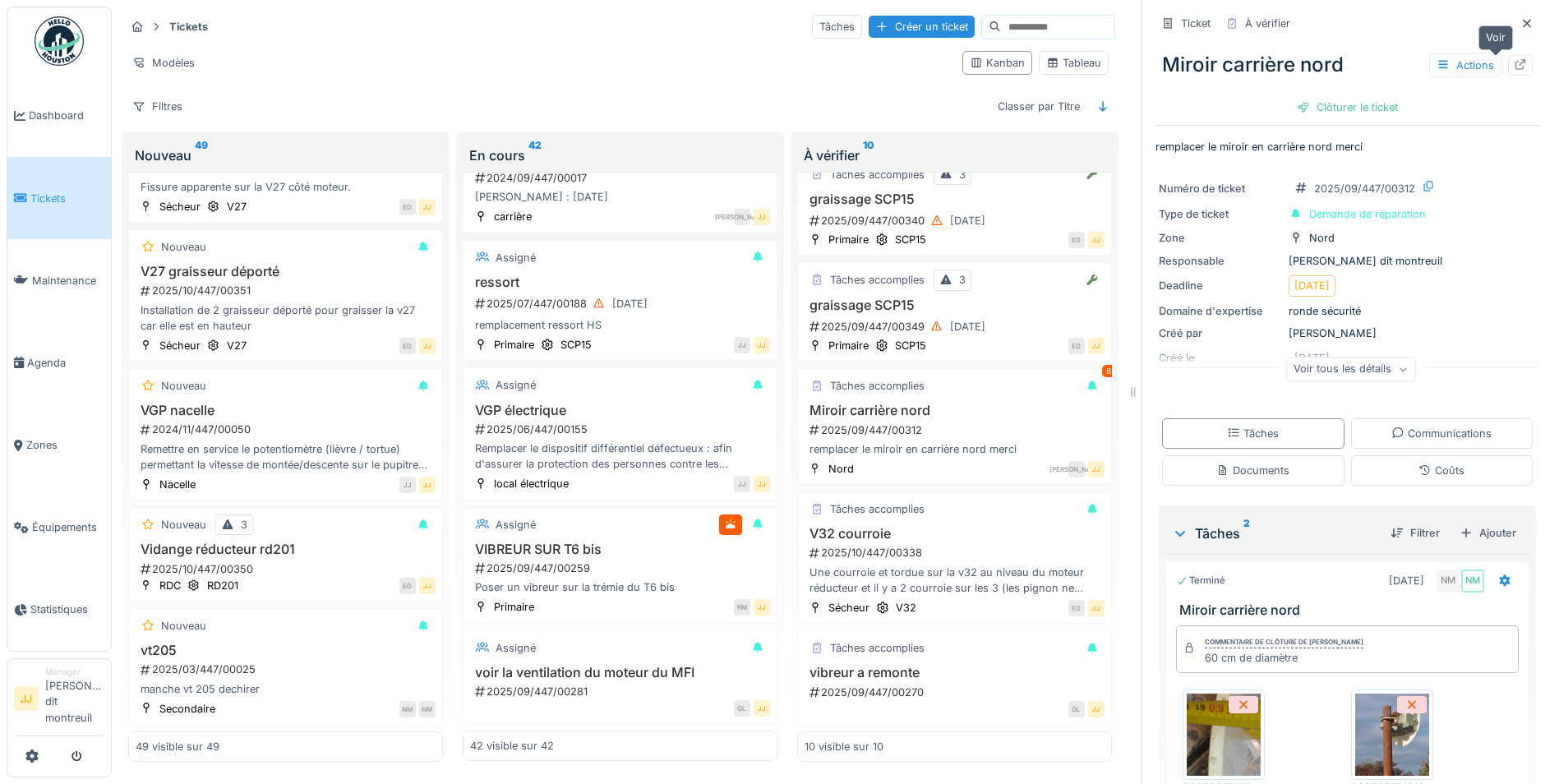
click at [1497, 65] on div "Miroir carrière nord Actions" at bounding box center [1348, 65] width 384 height 43
click at [1509, 61] on div at bounding box center [1520, 65] width 24 height 20
click at [899, 545] on div "2025/10/447/00338" at bounding box center [956, 552] width 297 height 16
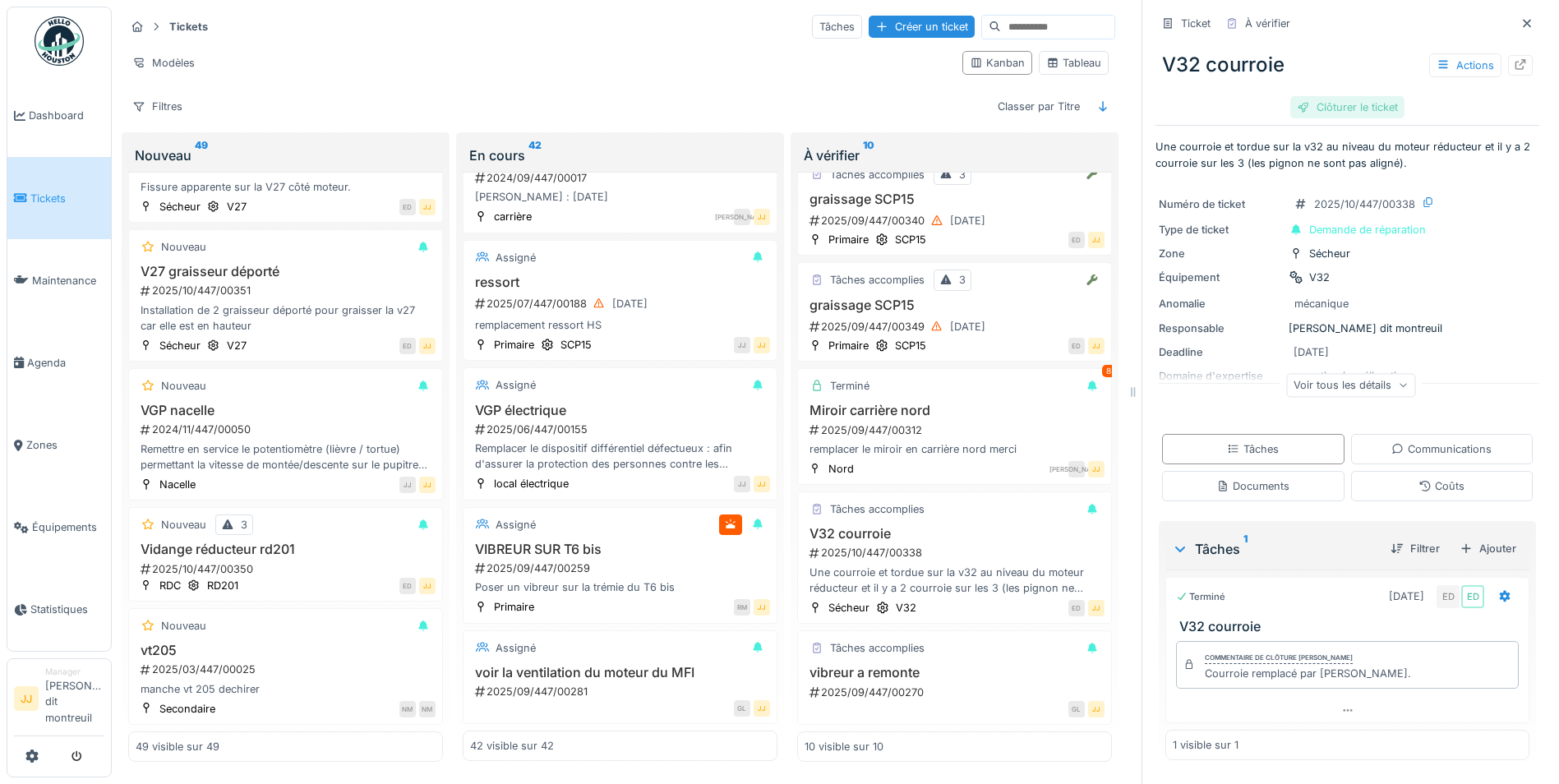
click at [1335, 96] on div "Clôturer le ticket" at bounding box center [1348, 107] width 114 height 22
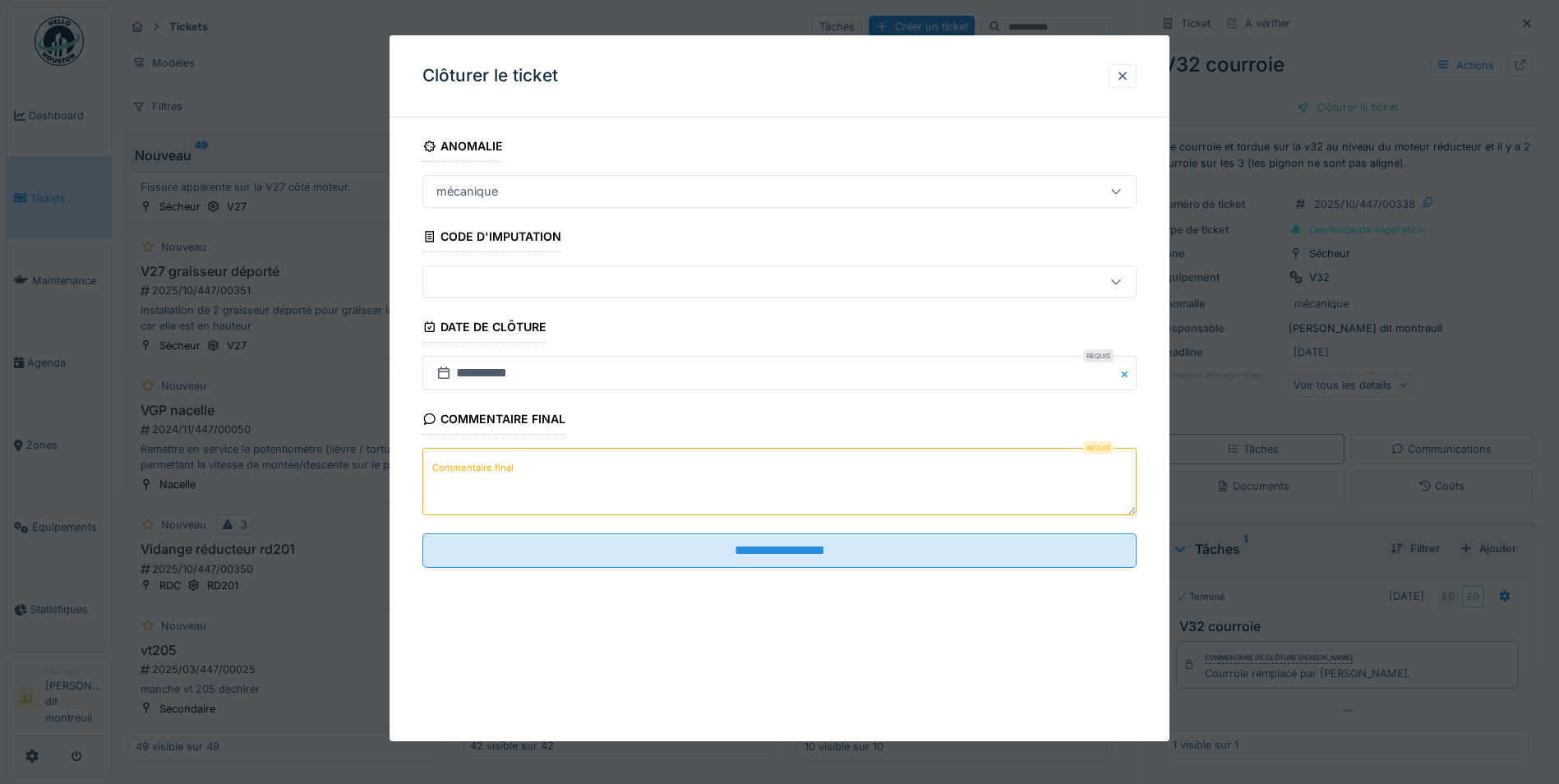
click at [537, 456] on textarea "Commentaire final" at bounding box center [780, 482] width 715 height 68
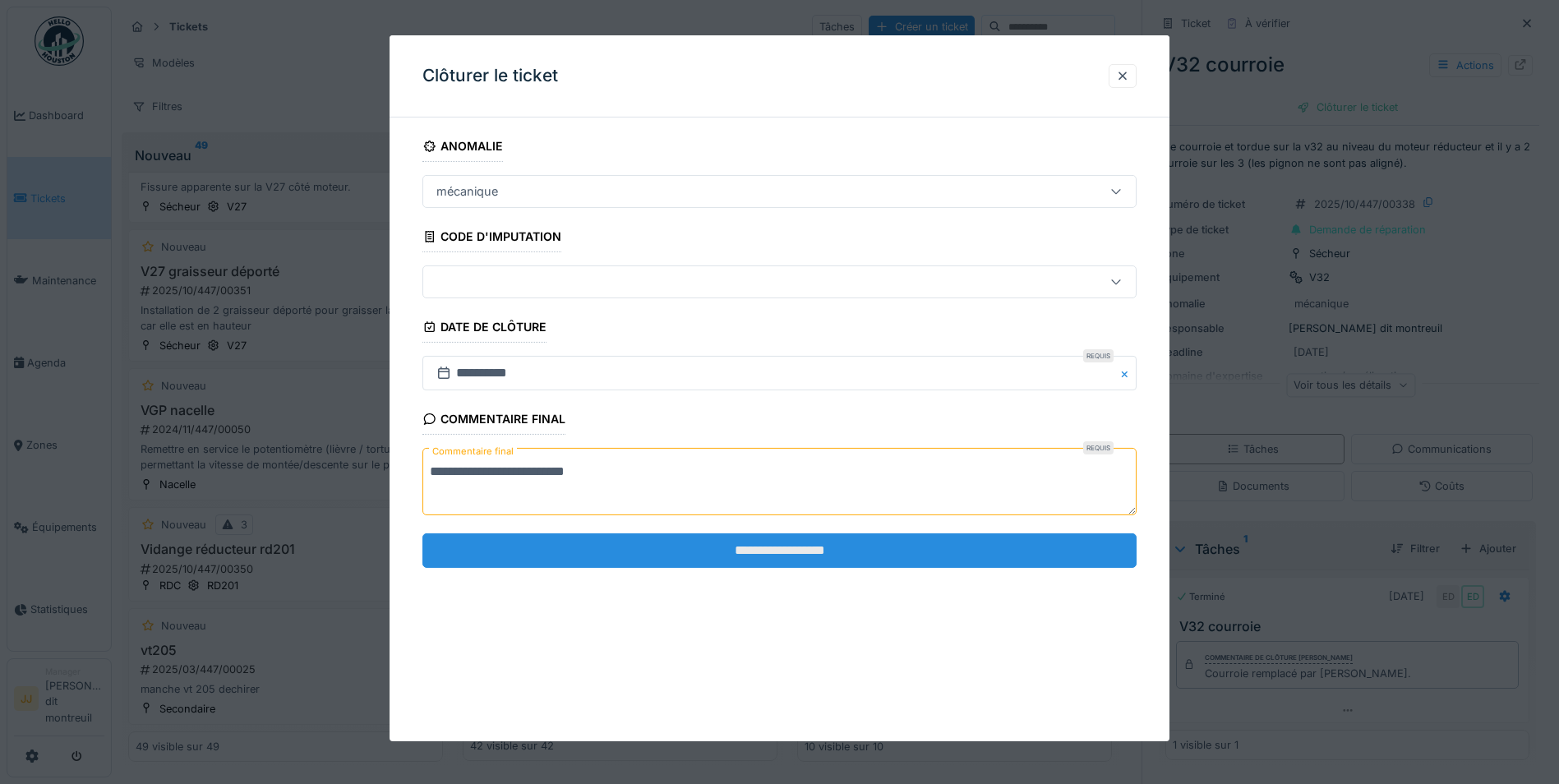
type textarea "**********"
click at [614, 556] on input "**********" at bounding box center [780, 550] width 715 height 35
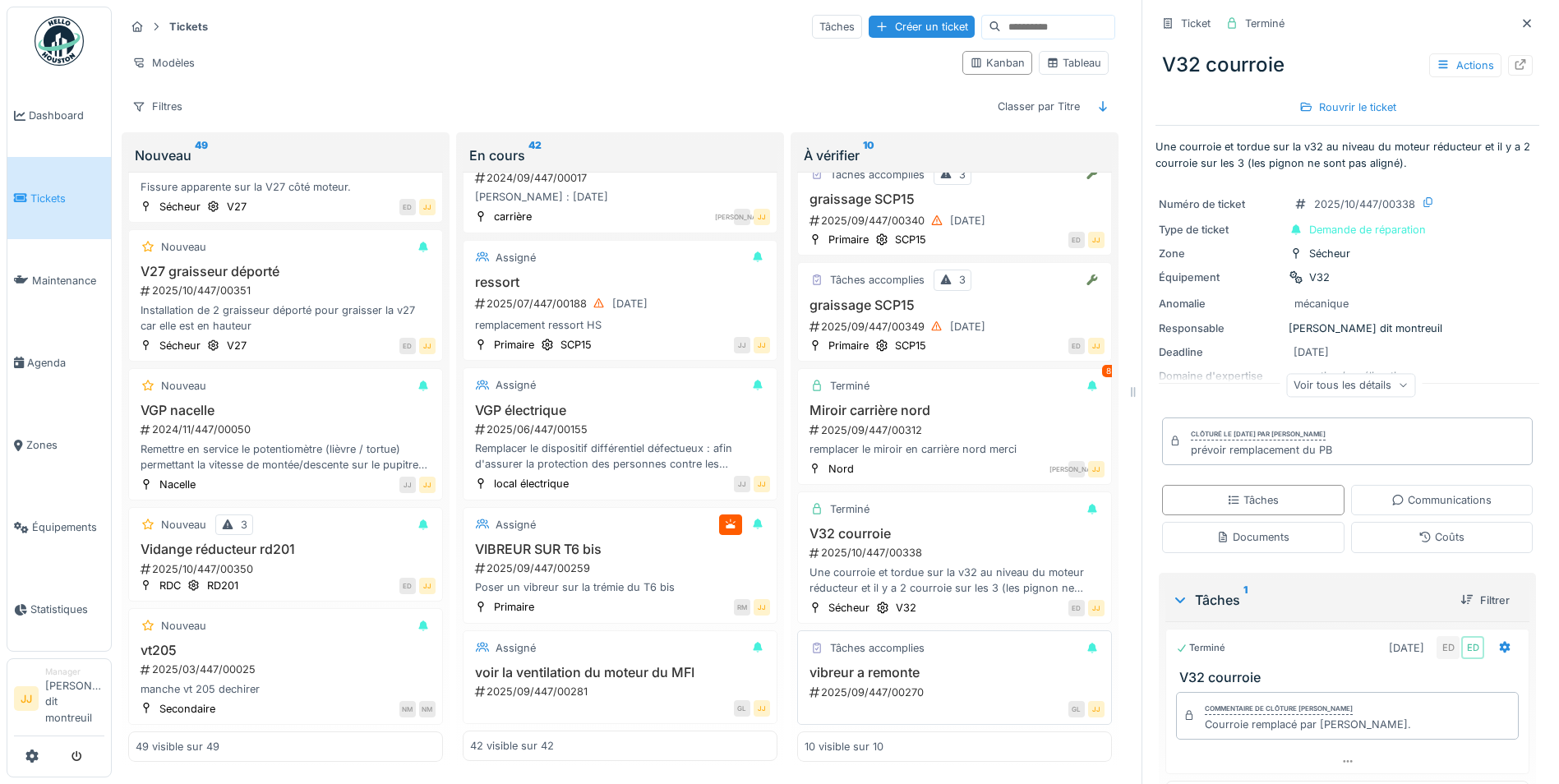
click at [913, 665] on h3 "vibreur a remonte" at bounding box center [954, 673] width 300 height 16
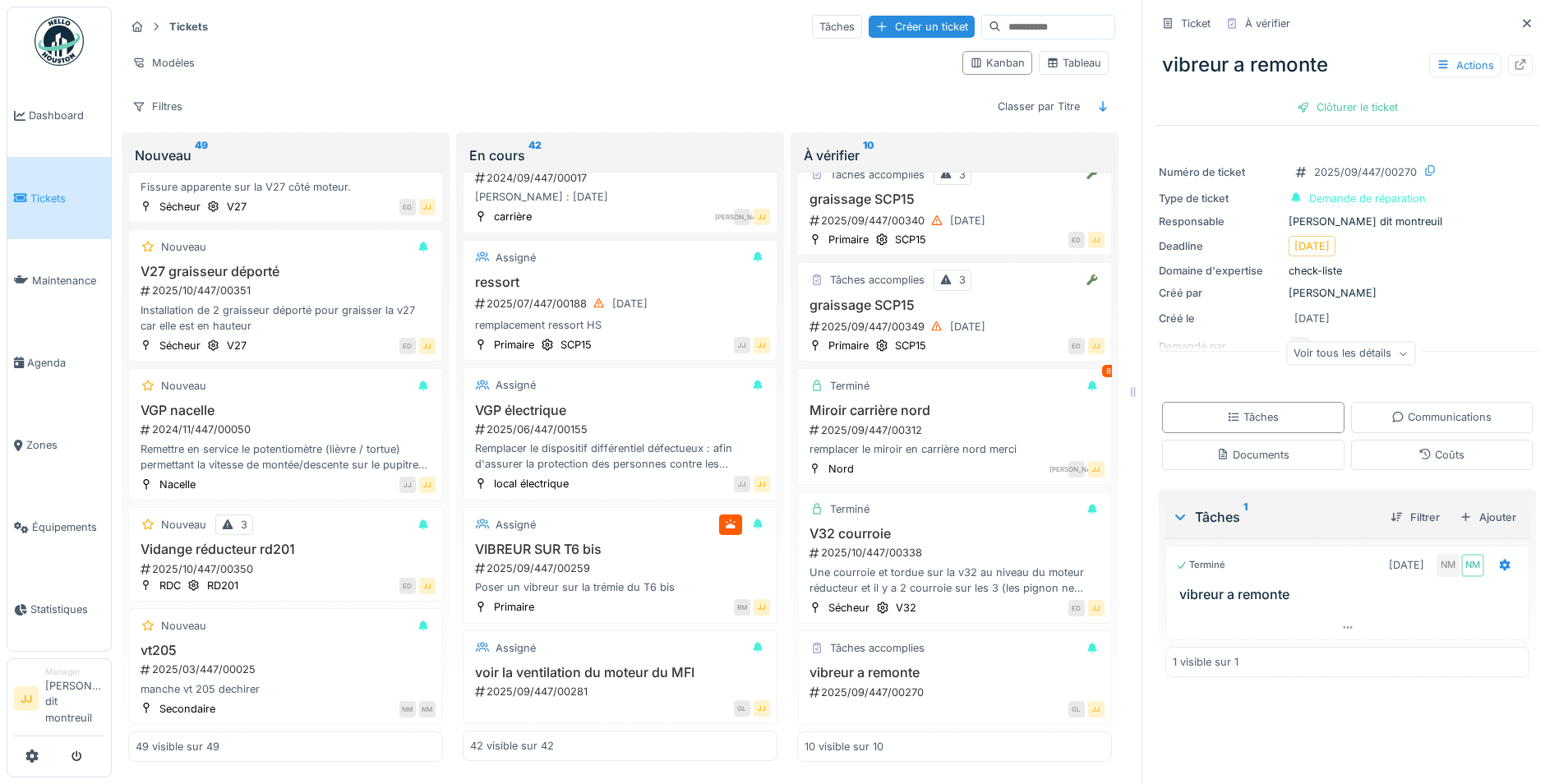
click at [1329, 110] on div "vibreur a remonte Actions Clôturer le ticket" at bounding box center [1348, 78] width 384 height 84
click at [1328, 96] on div "Clôturer le ticket" at bounding box center [1348, 107] width 114 height 22
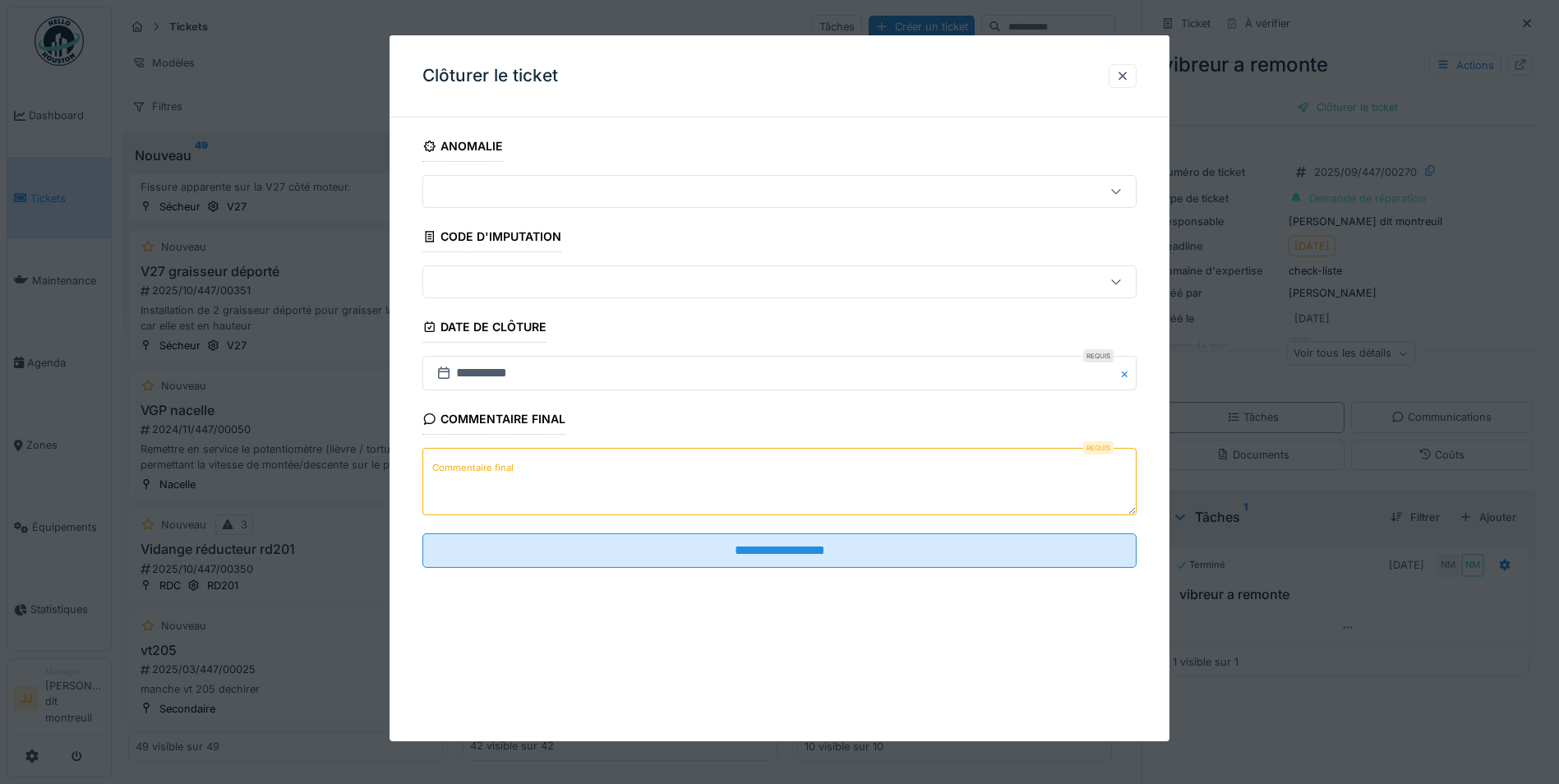
click at [558, 449] on textarea "Commentaire final" at bounding box center [780, 482] width 715 height 68
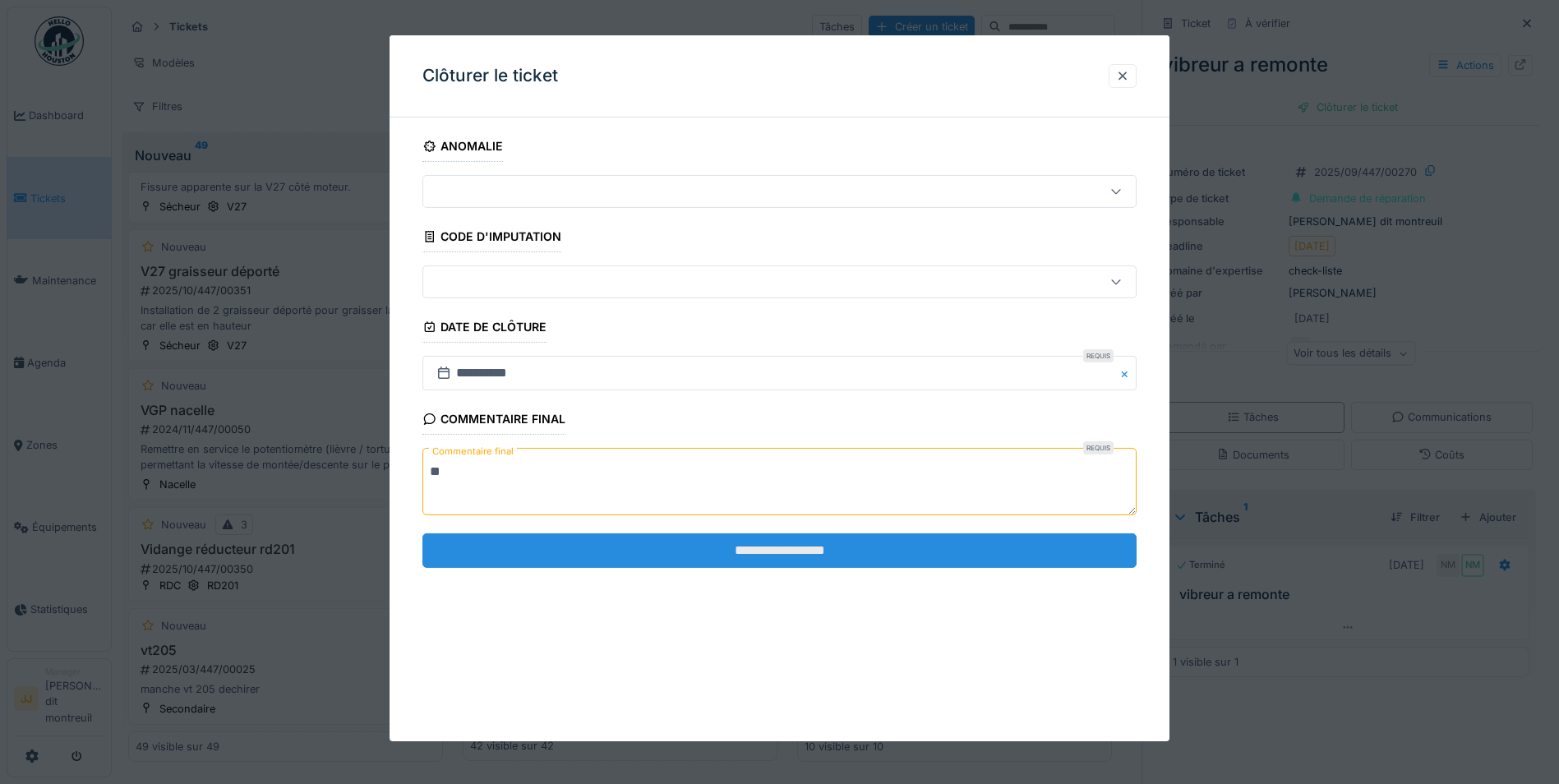
type textarea "**"
click at [550, 542] on input "**********" at bounding box center [780, 550] width 715 height 35
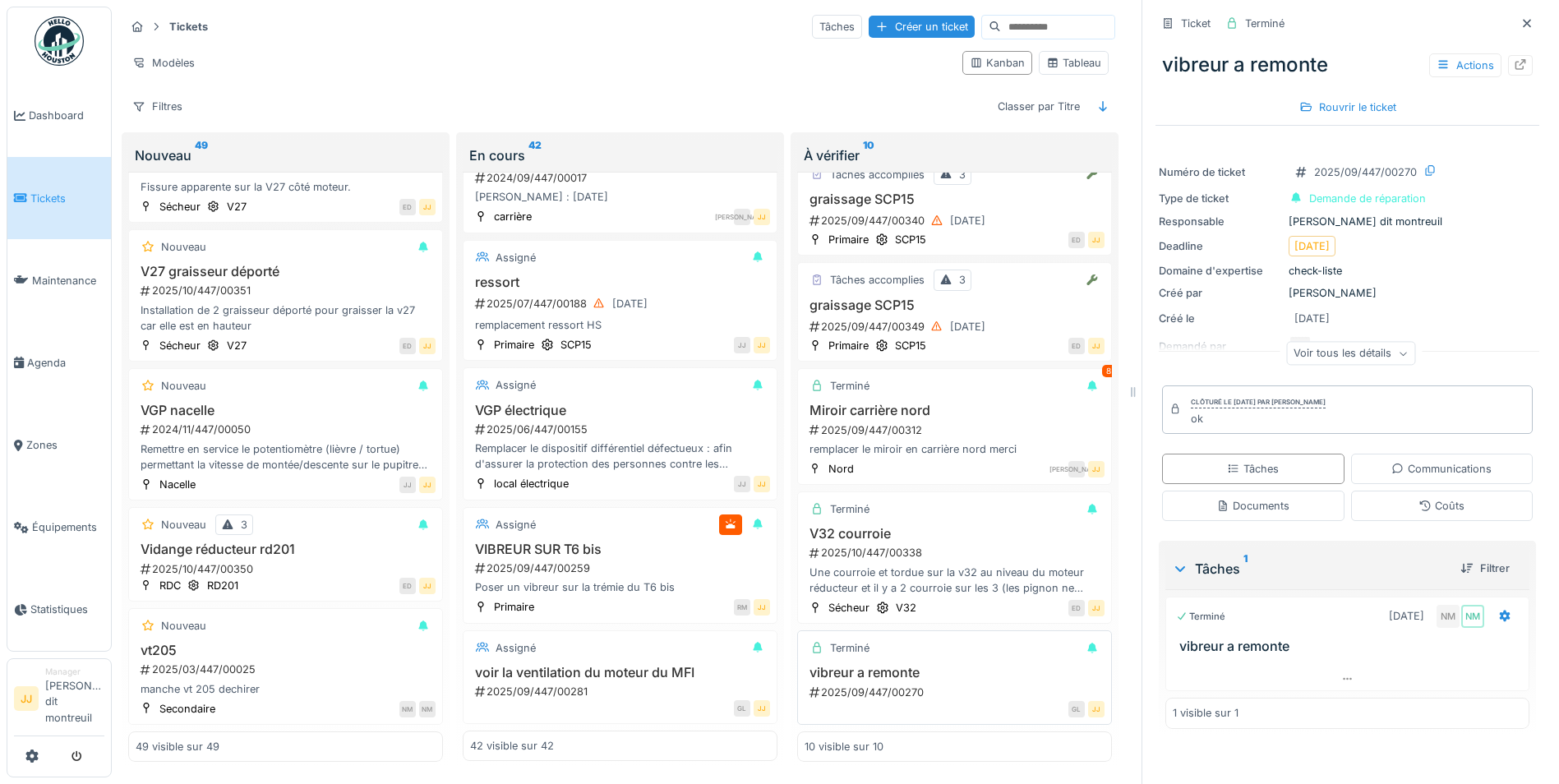
scroll to position [636, 0]
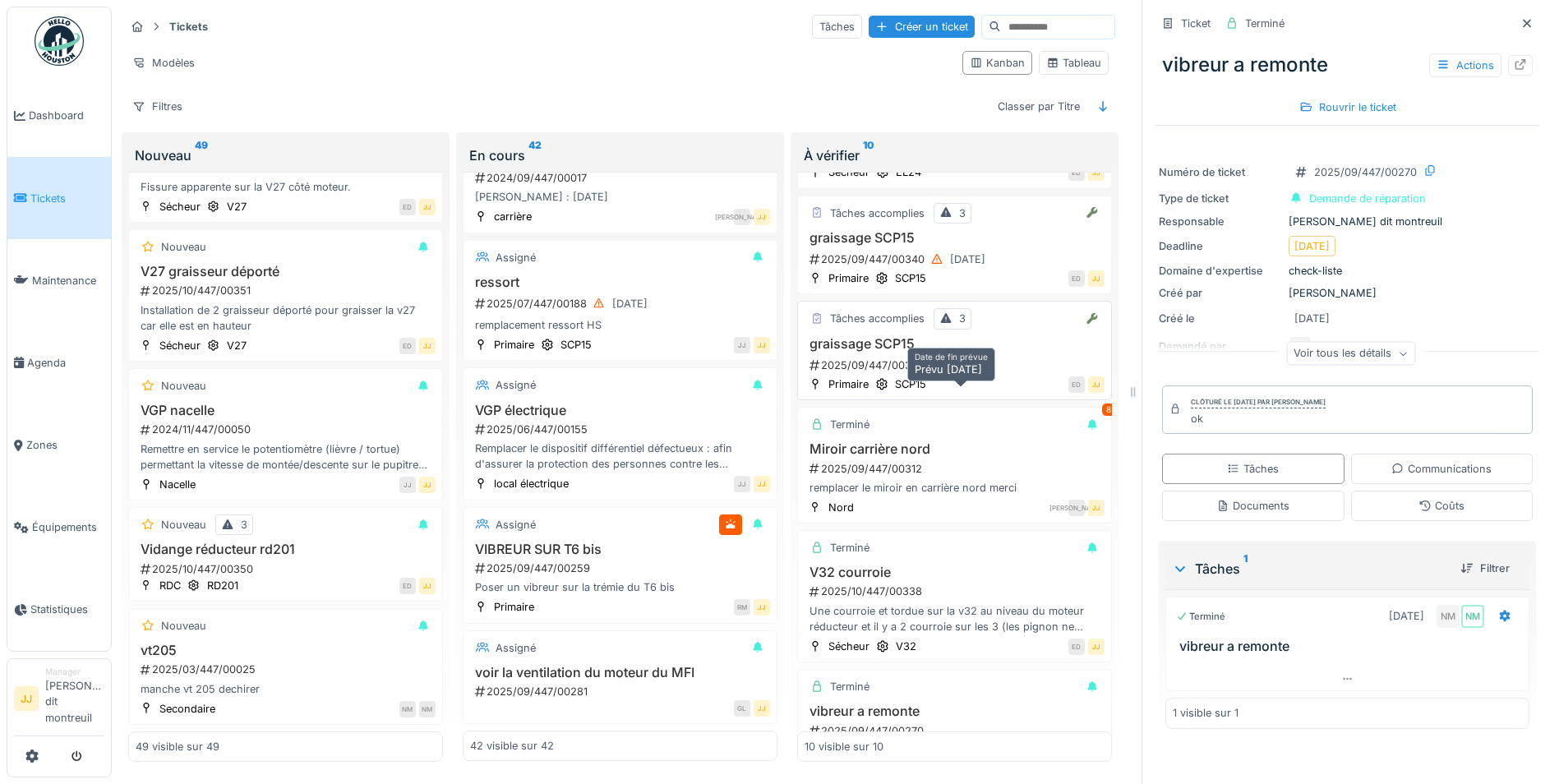
click at [931, 370] on icon at bounding box center [938, 364] width 14 height 11
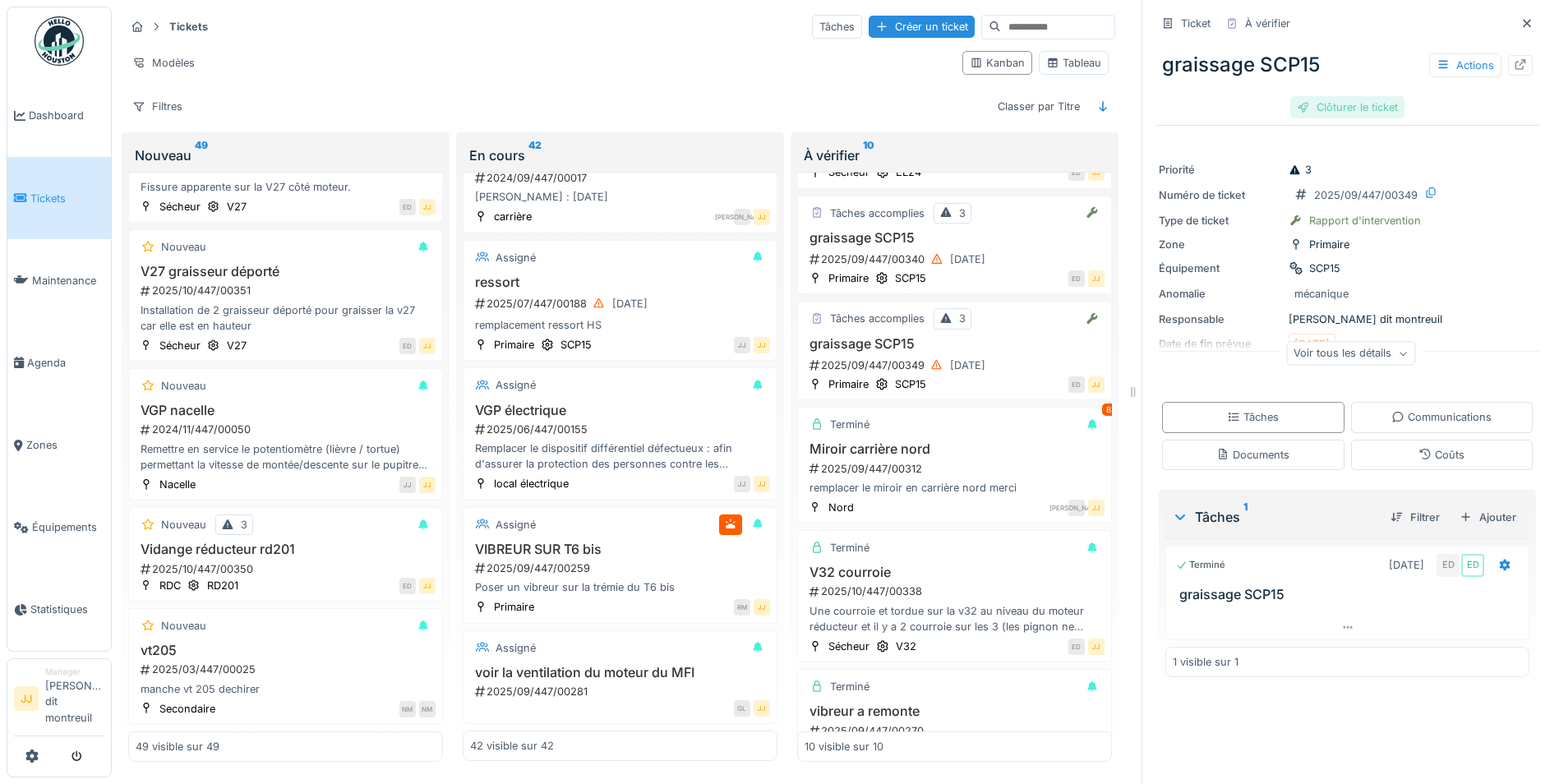
click at [1323, 106] on div "Clôturer le ticket" at bounding box center [1348, 107] width 114 height 22
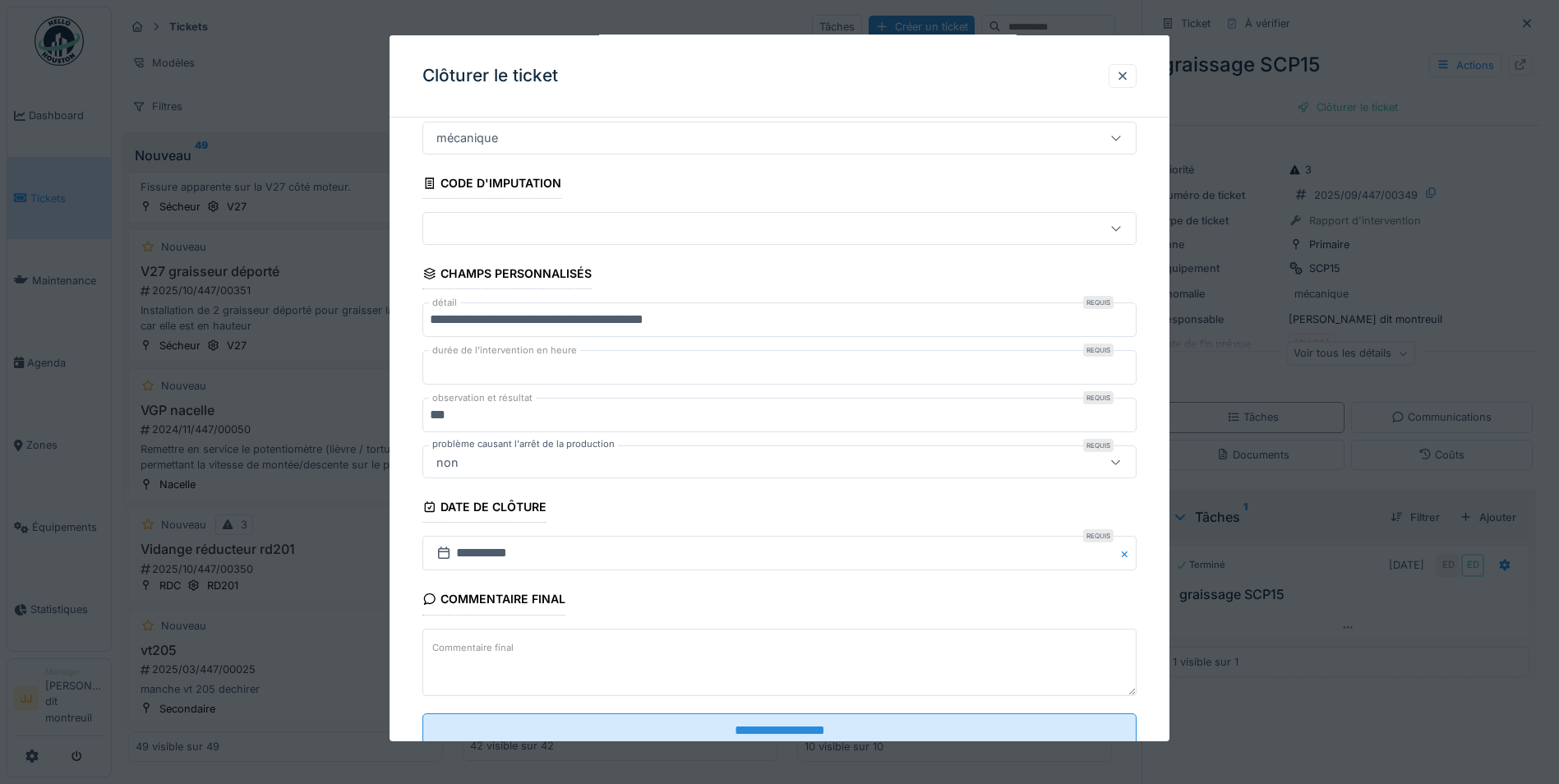
scroll to position [106, 0]
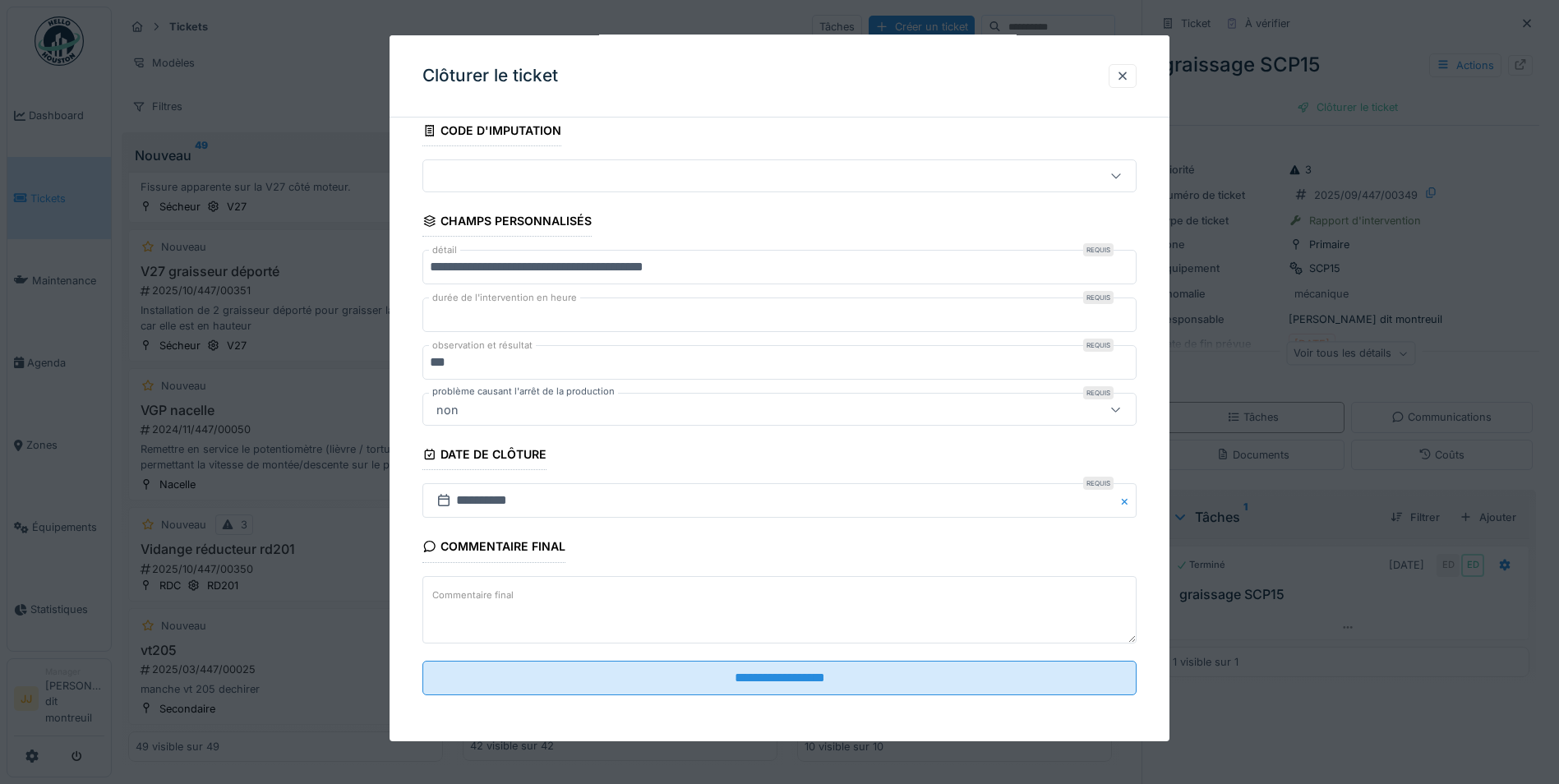
click at [653, 681] on input "**********" at bounding box center [780, 678] width 715 height 35
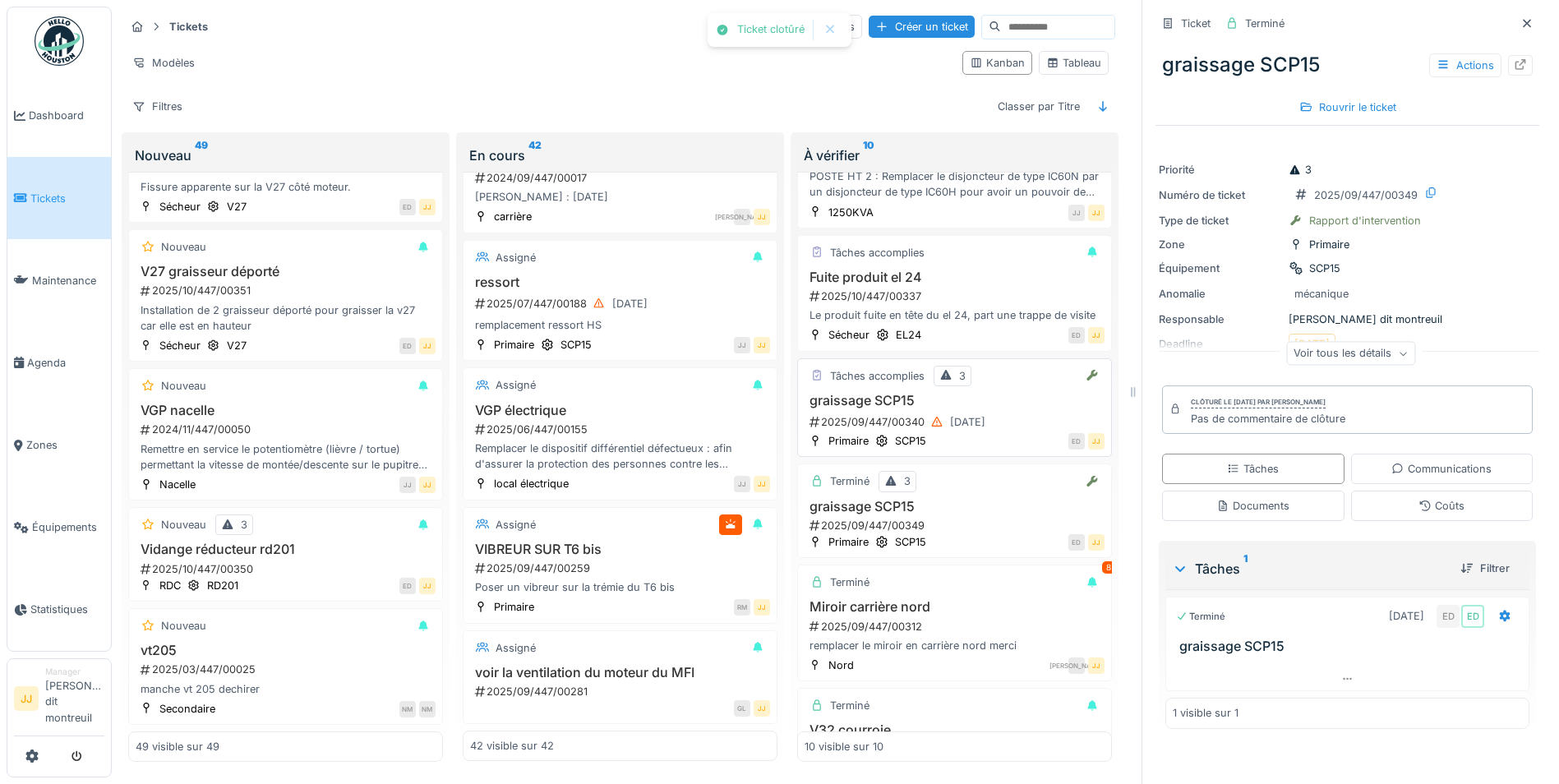
scroll to position [472, 0]
click at [893, 410] on h3 "graissage SCP15" at bounding box center [954, 402] width 300 height 16
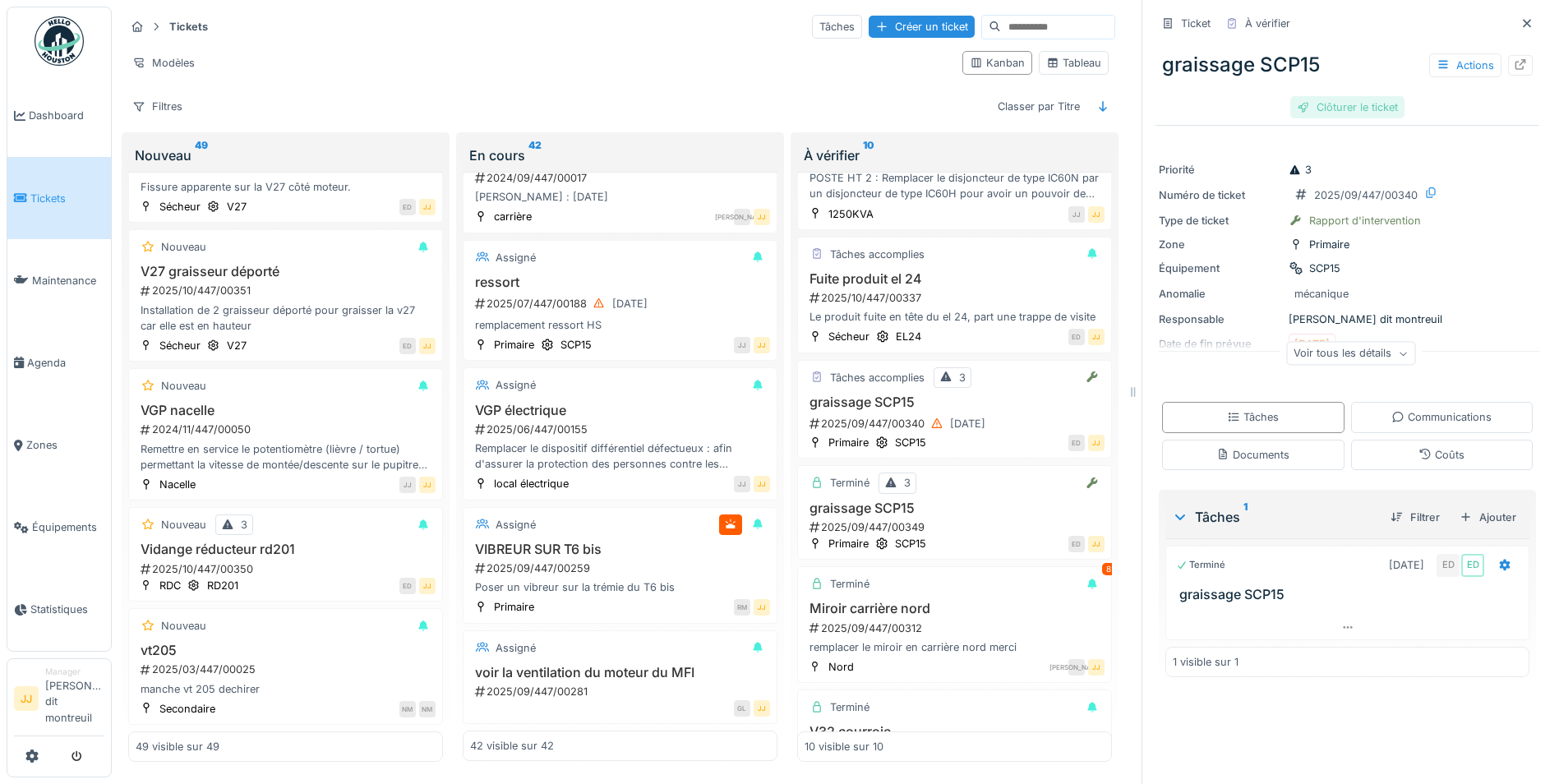
click at [1320, 99] on div "Clôturer le ticket" at bounding box center [1348, 107] width 114 height 22
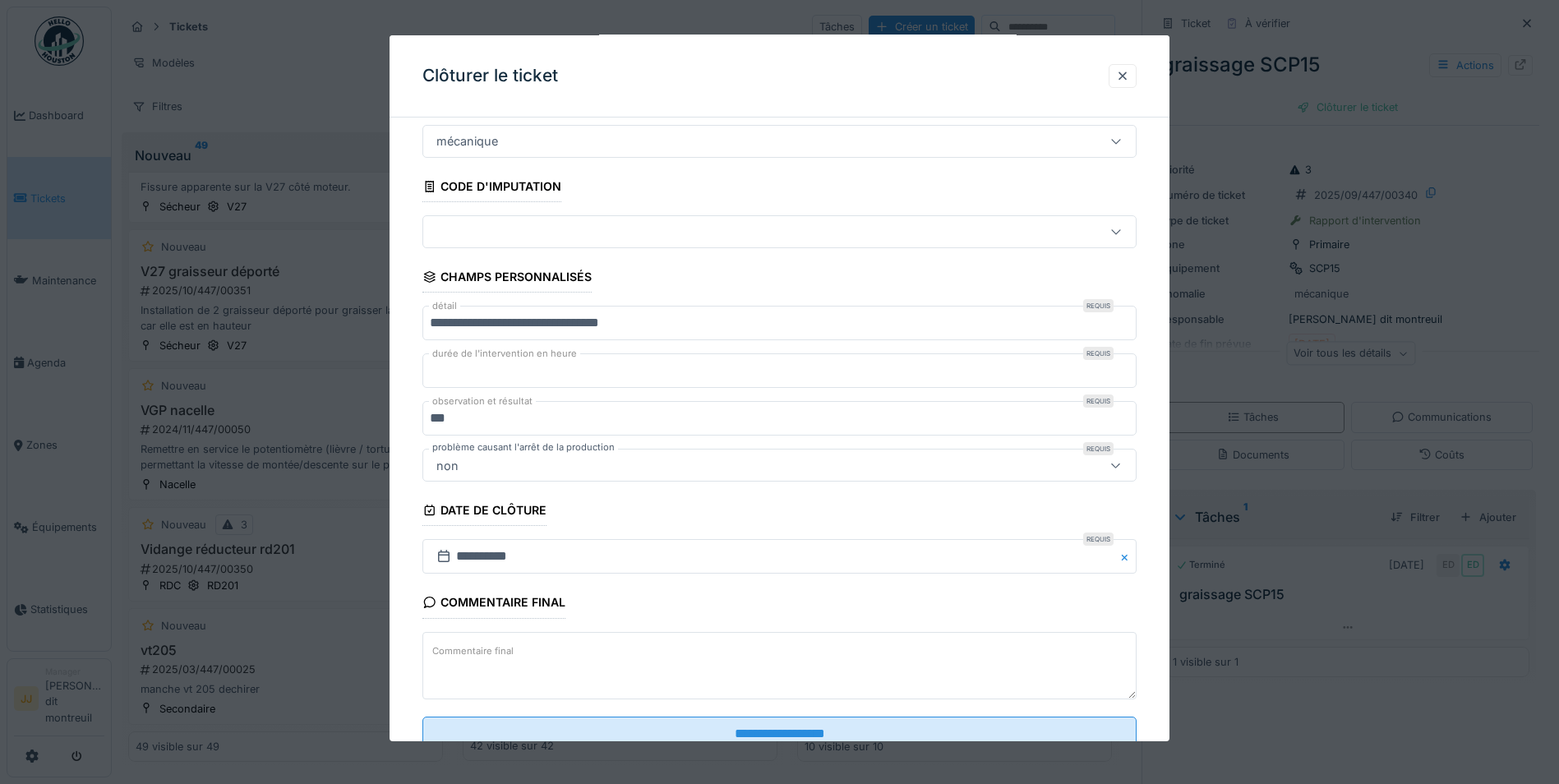
scroll to position [106, 0]
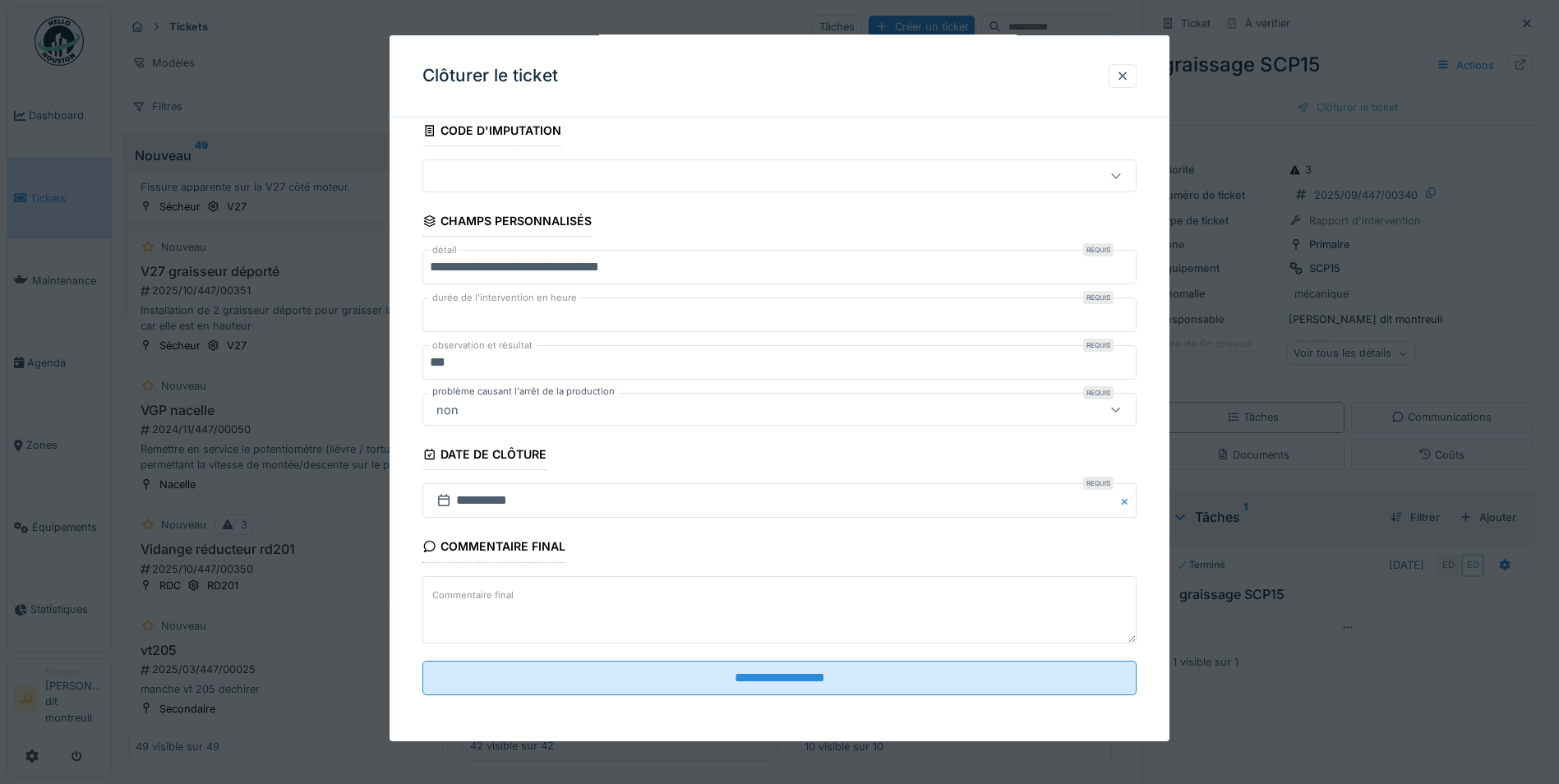
click at [596, 570] on div "Commentaire final Commentaire final" at bounding box center [780, 589] width 715 height 116
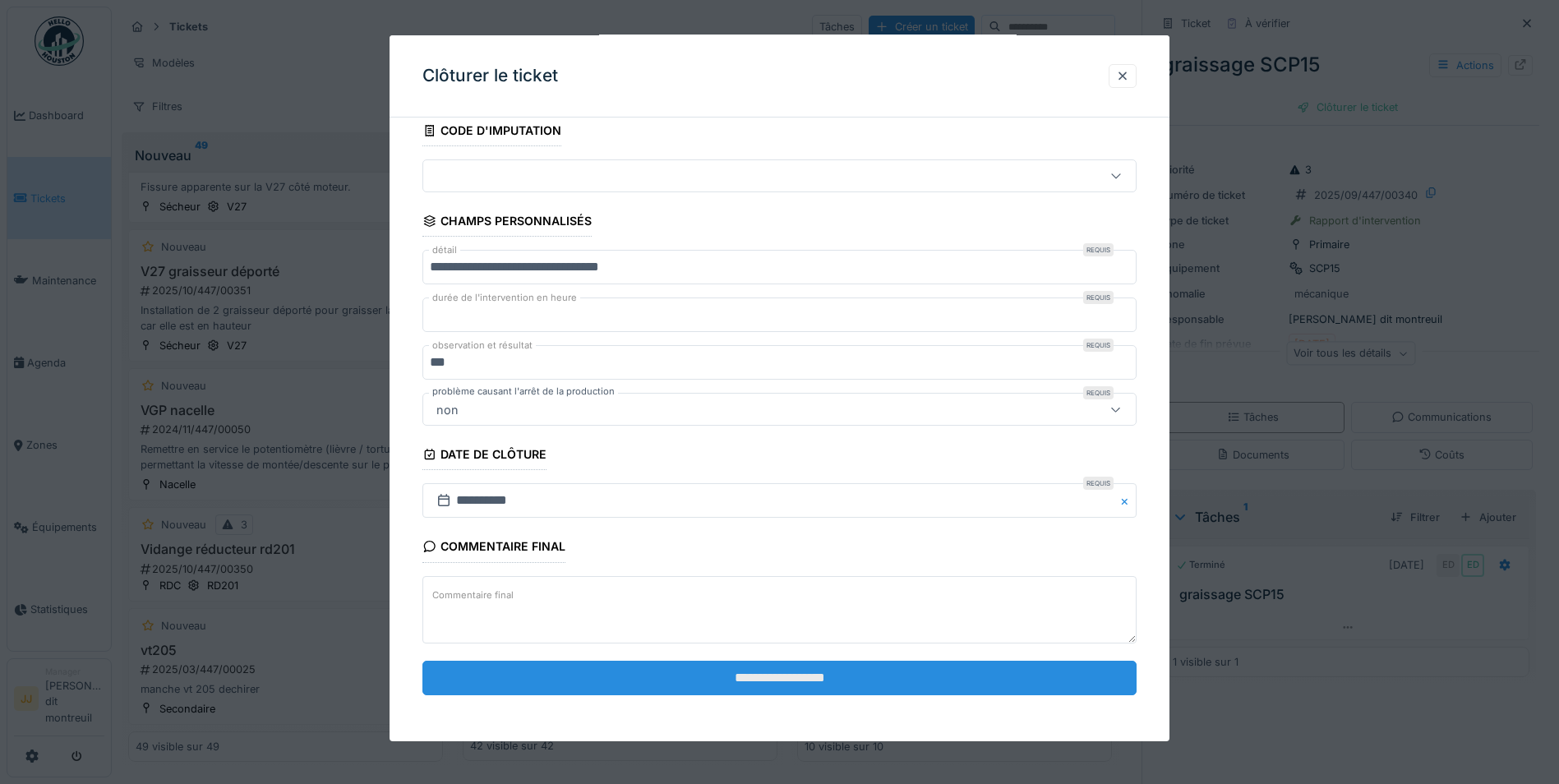
click at [582, 680] on input "**********" at bounding box center [780, 678] width 715 height 35
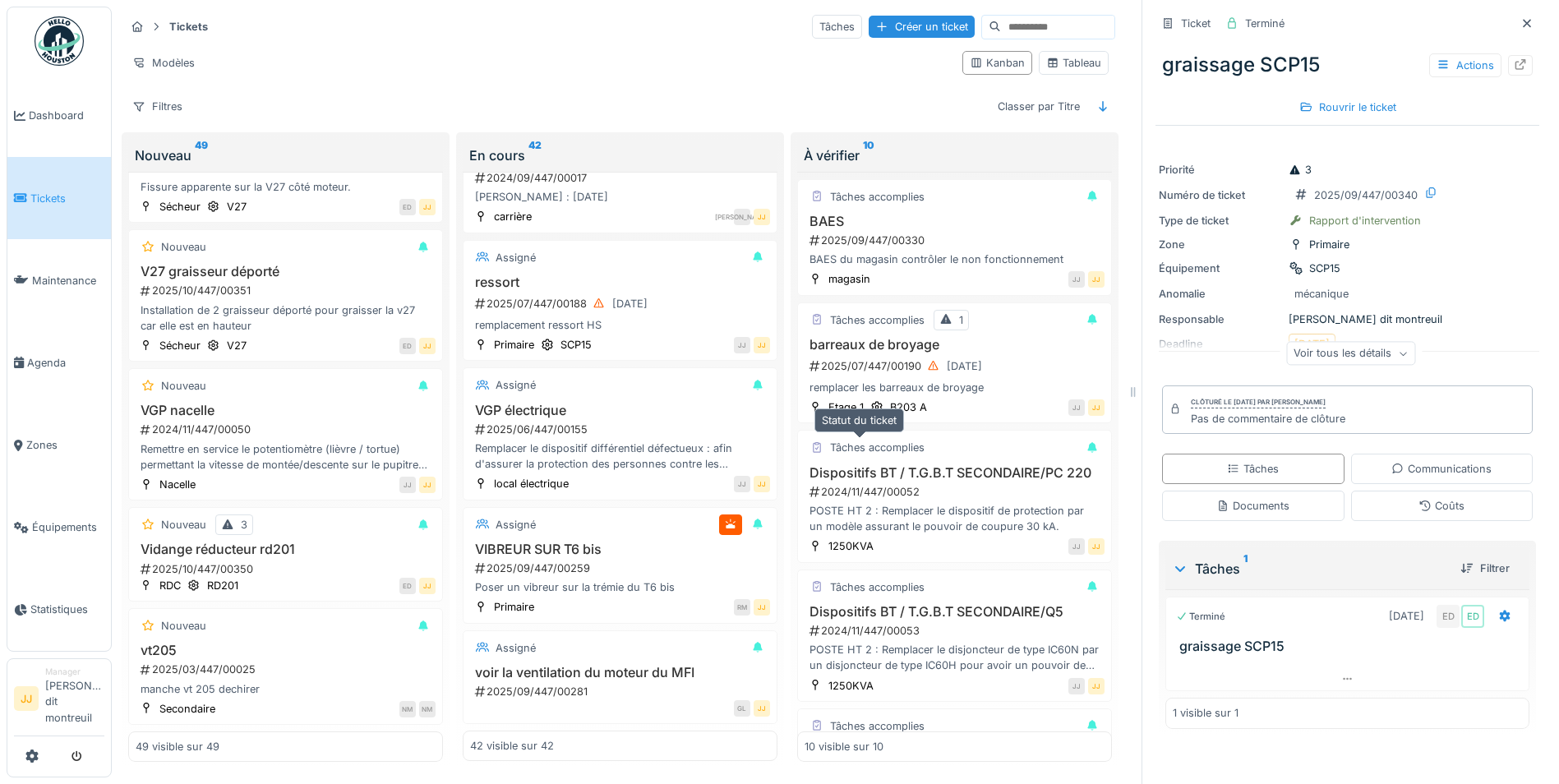
scroll to position [0, 0]
click at [842, 224] on h3 "BAES" at bounding box center [954, 221] width 300 height 16
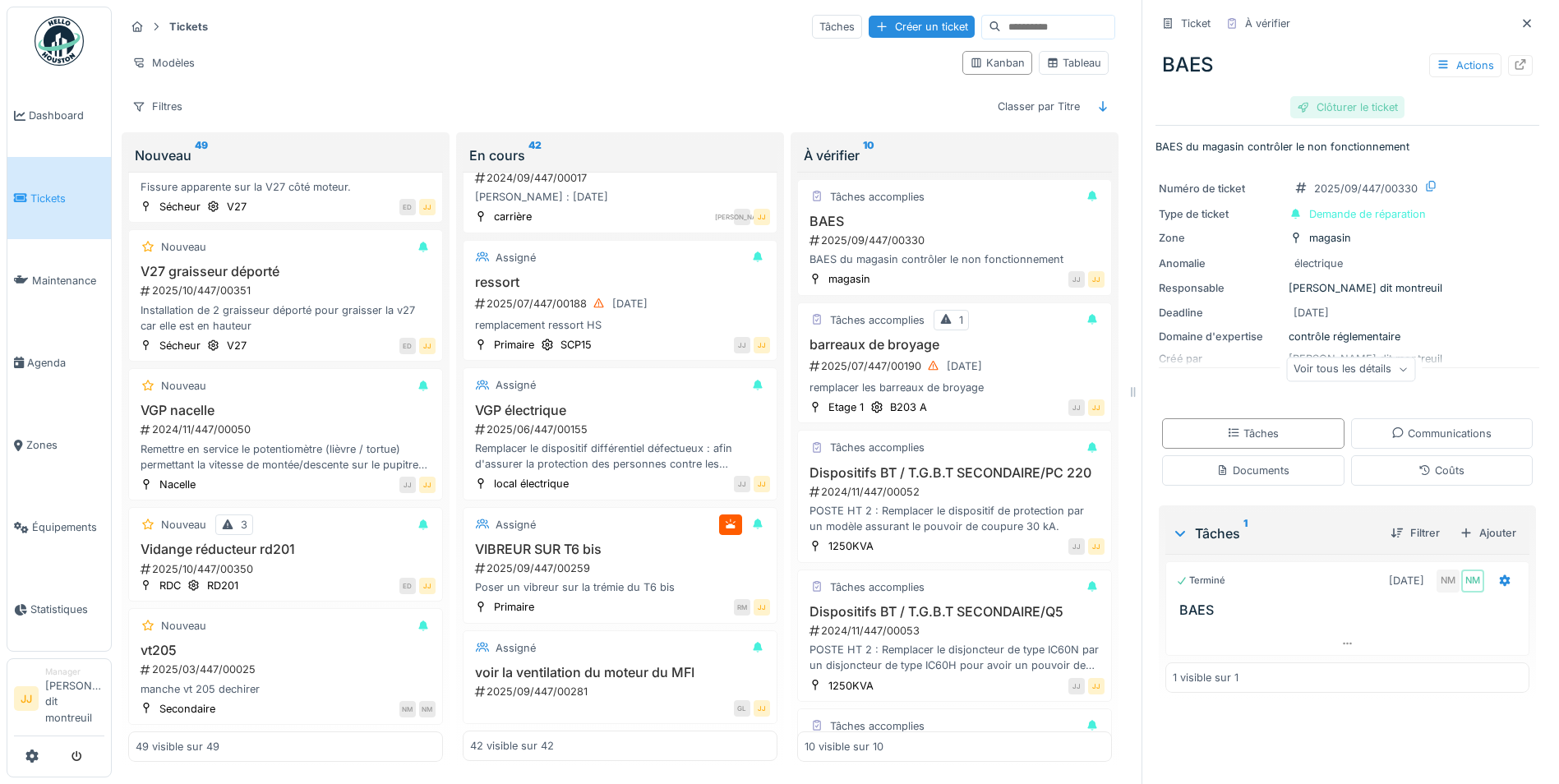
click at [1340, 108] on div "Clôturer le ticket" at bounding box center [1348, 107] width 114 height 22
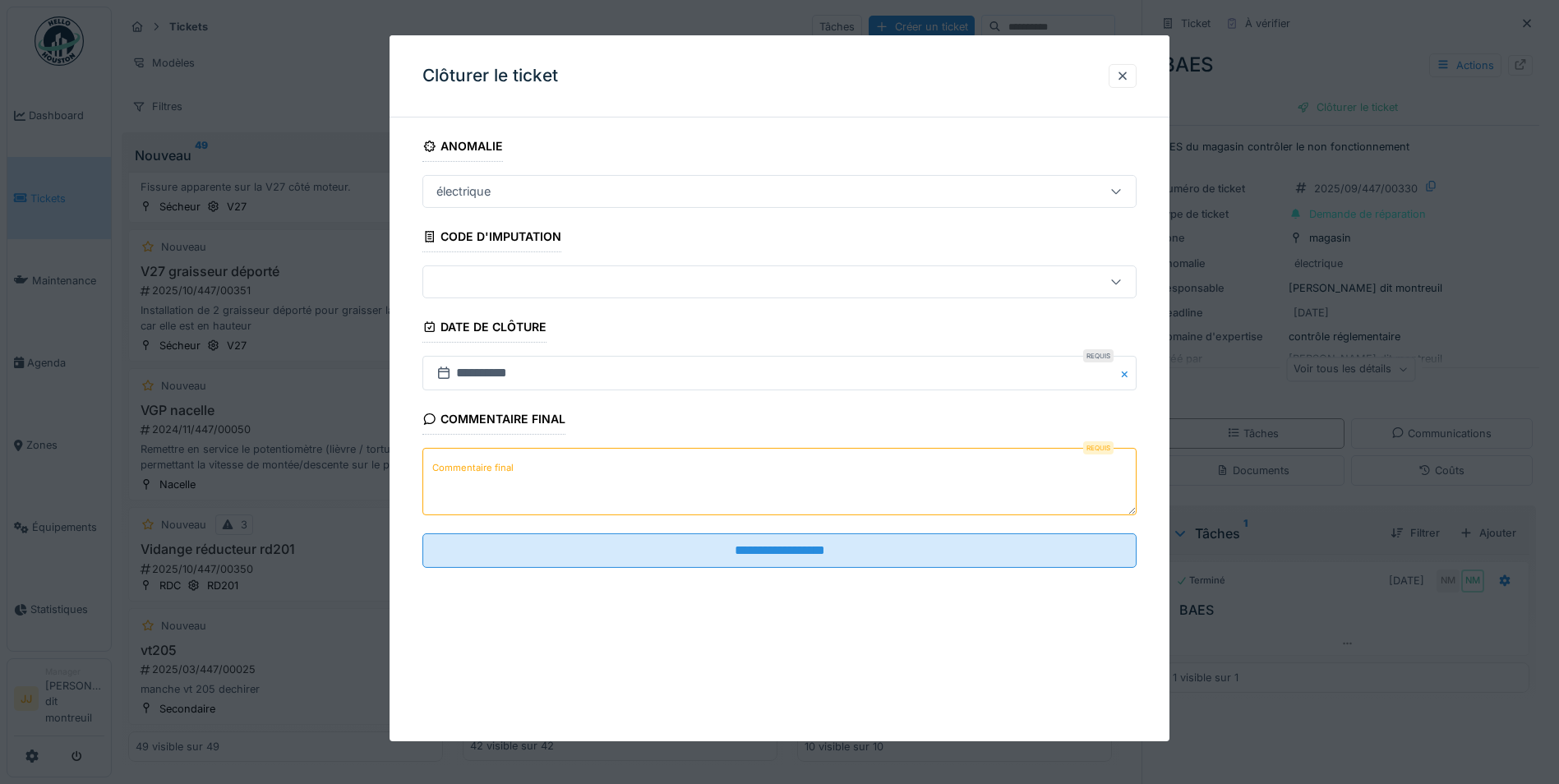
click at [646, 469] on textarea "Commentaire final" at bounding box center [780, 482] width 715 height 68
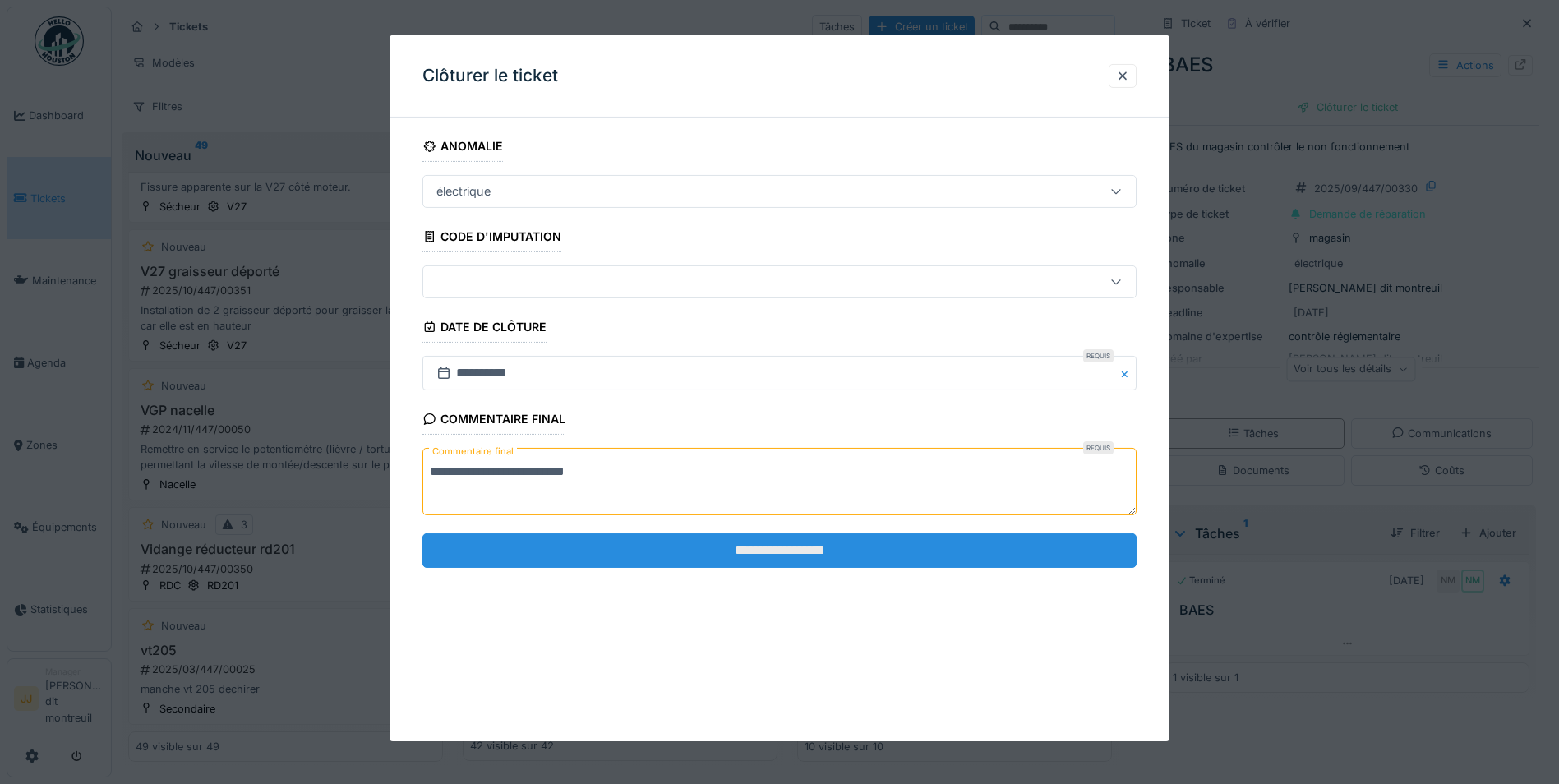
type textarea "**********"
click at [705, 558] on input "**********" at bounding box center [780, 550] width 715 height 35
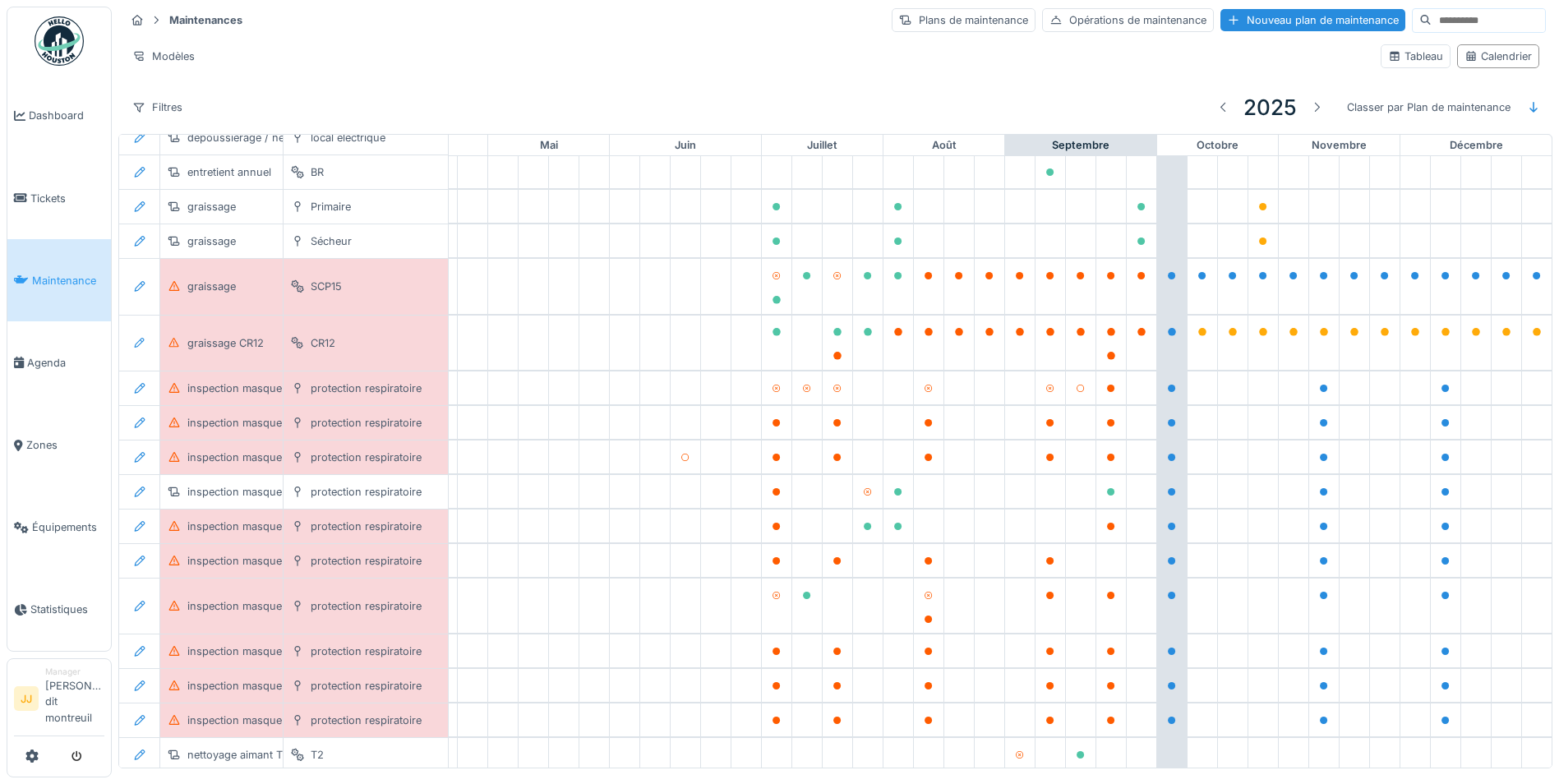
scroll to position [165, 545]
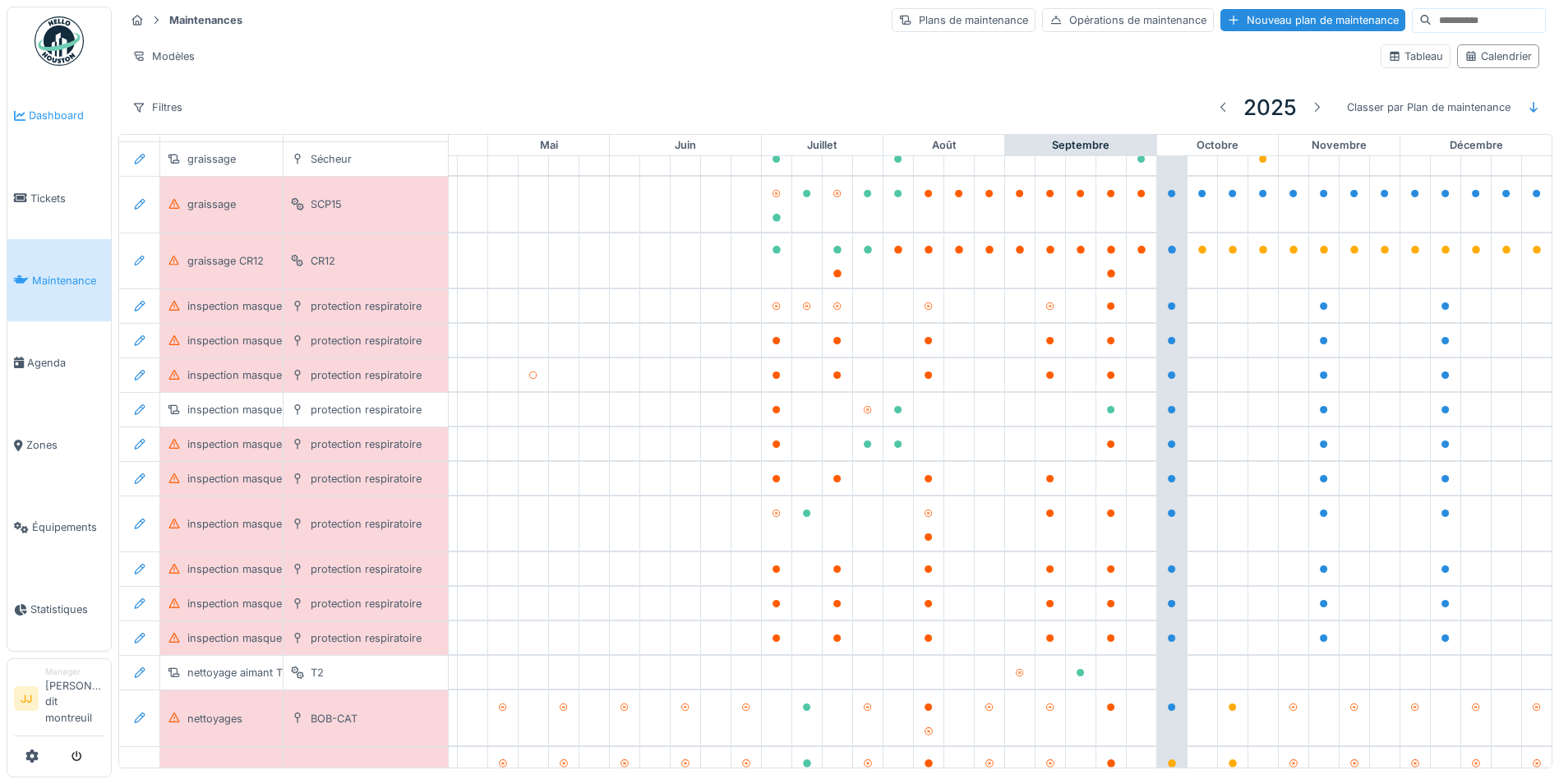
click at [51, 149] on link "Dashboard" at bounding box center [59, 115] width 104 height 82
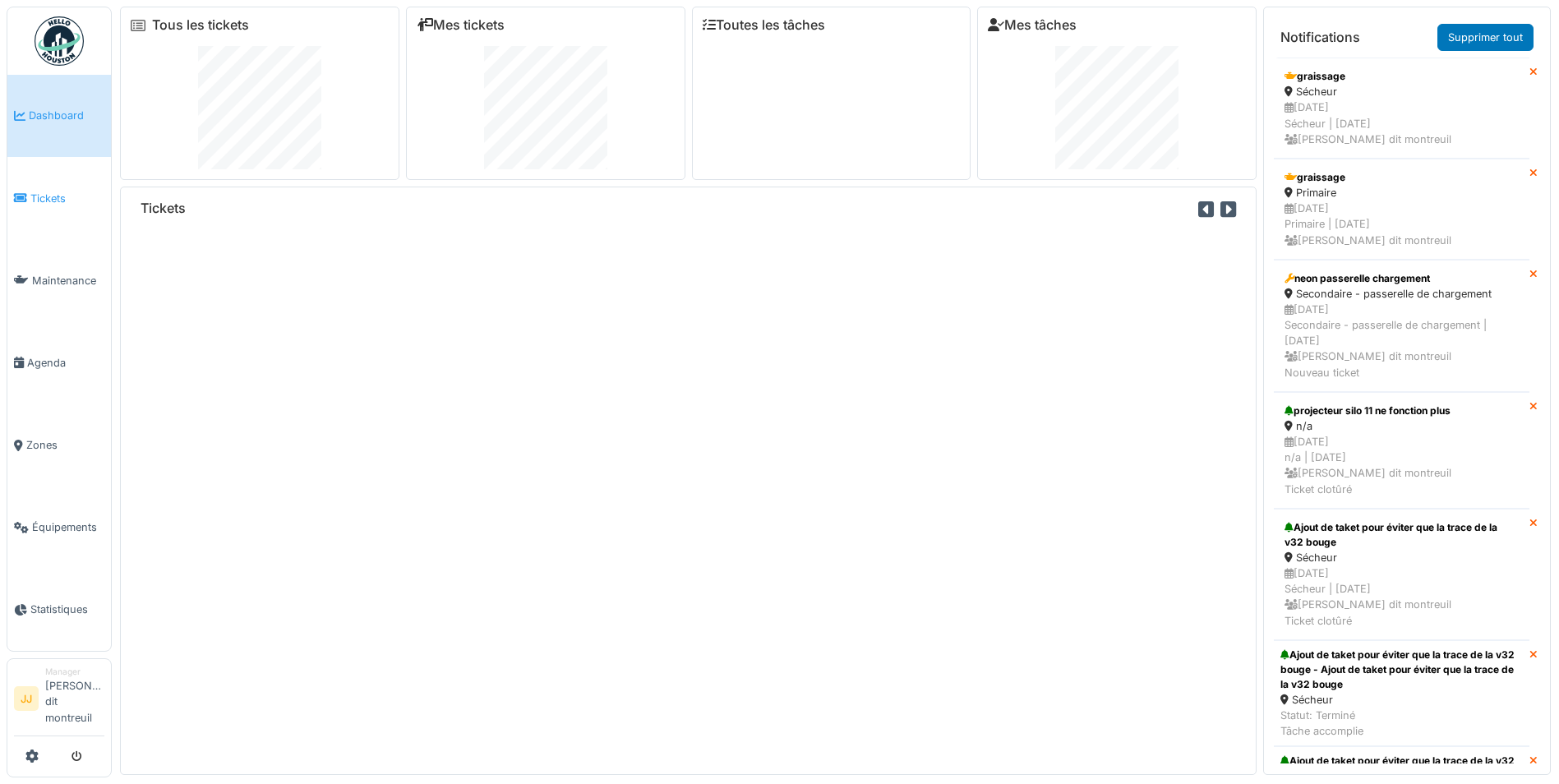
click at [49, 189] on link "Tickets" at bounding box center [59, 198] width 104 height 82
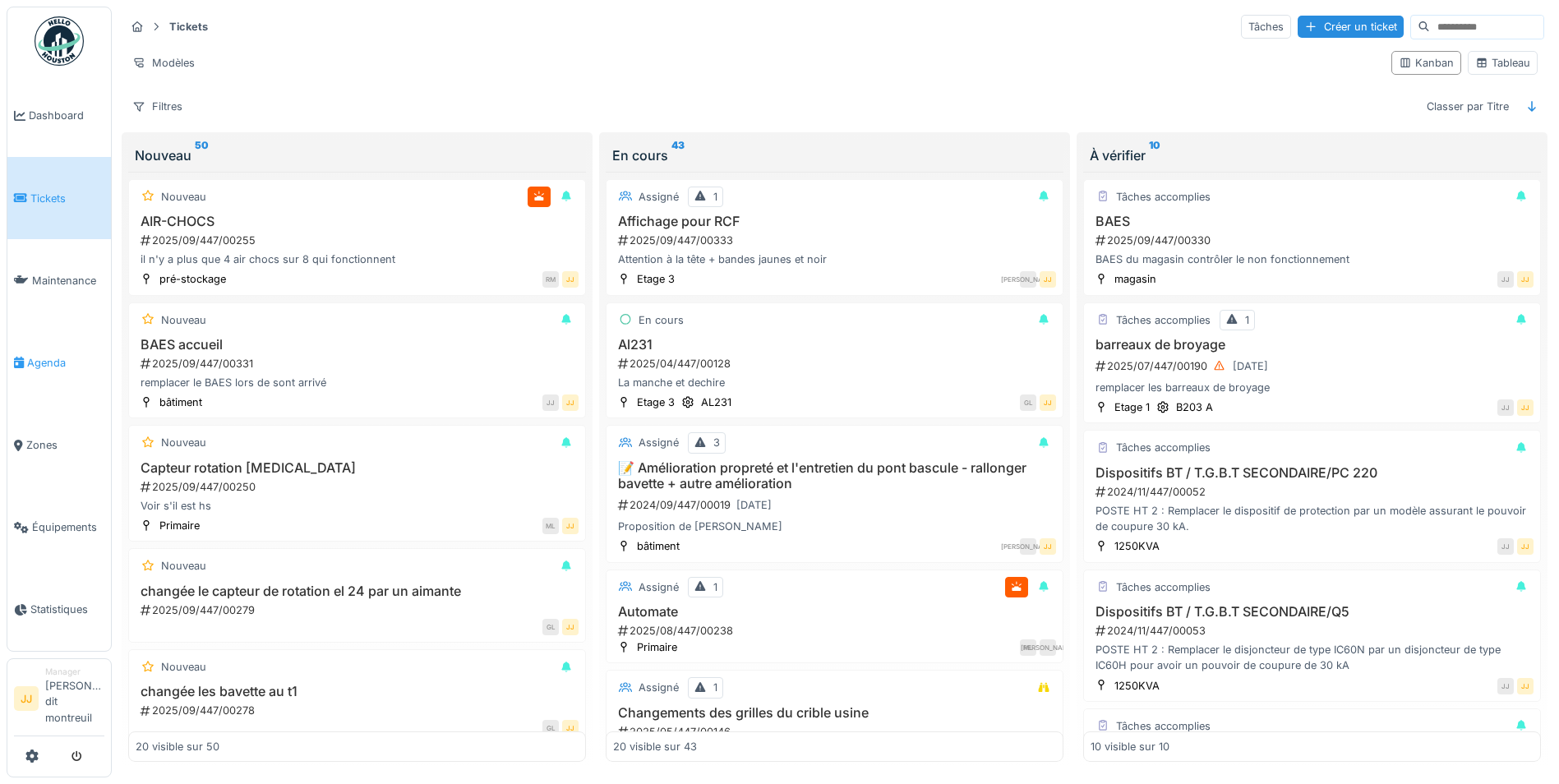
click at [52, 355] on span "Agenda" at bounding box center [66, 362] width 78 height 16
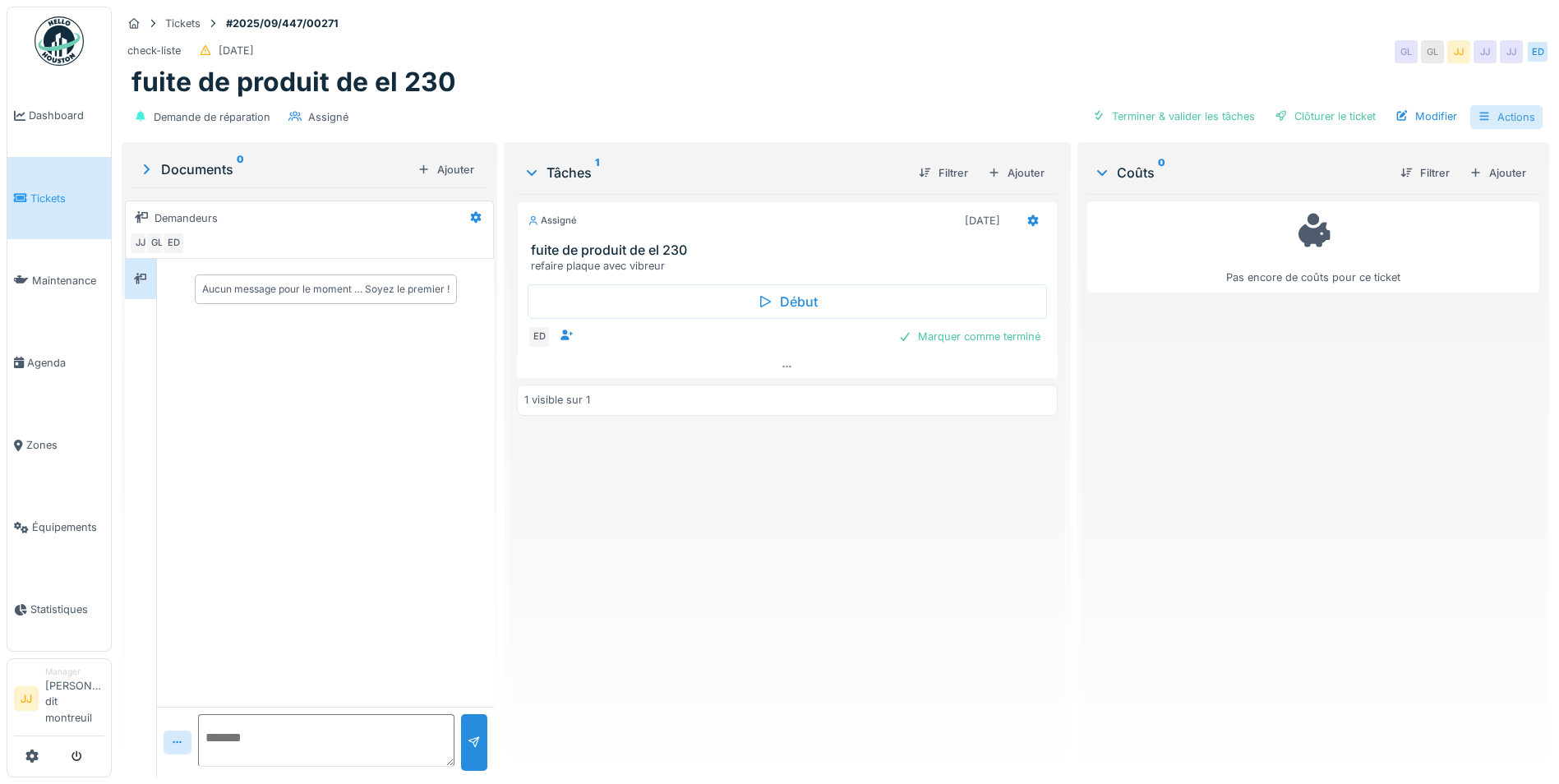
click at [1488, 110] on div "Actions" at bounding box center [1507, 117] width 73 height 24
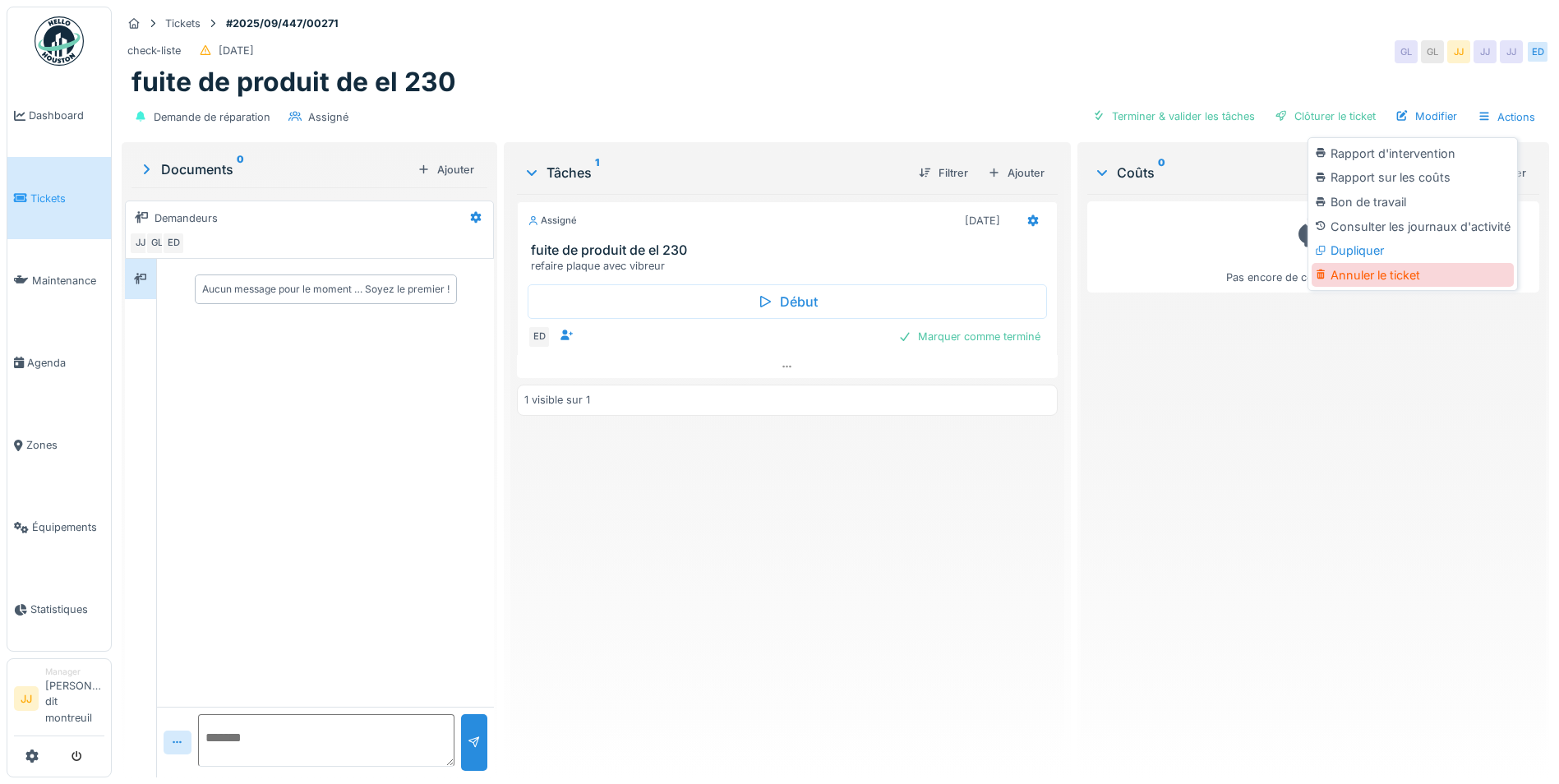
click at [1397, 273] on div "Annuler le ticket" at bounding box center [1413, 274] width 203 height 24
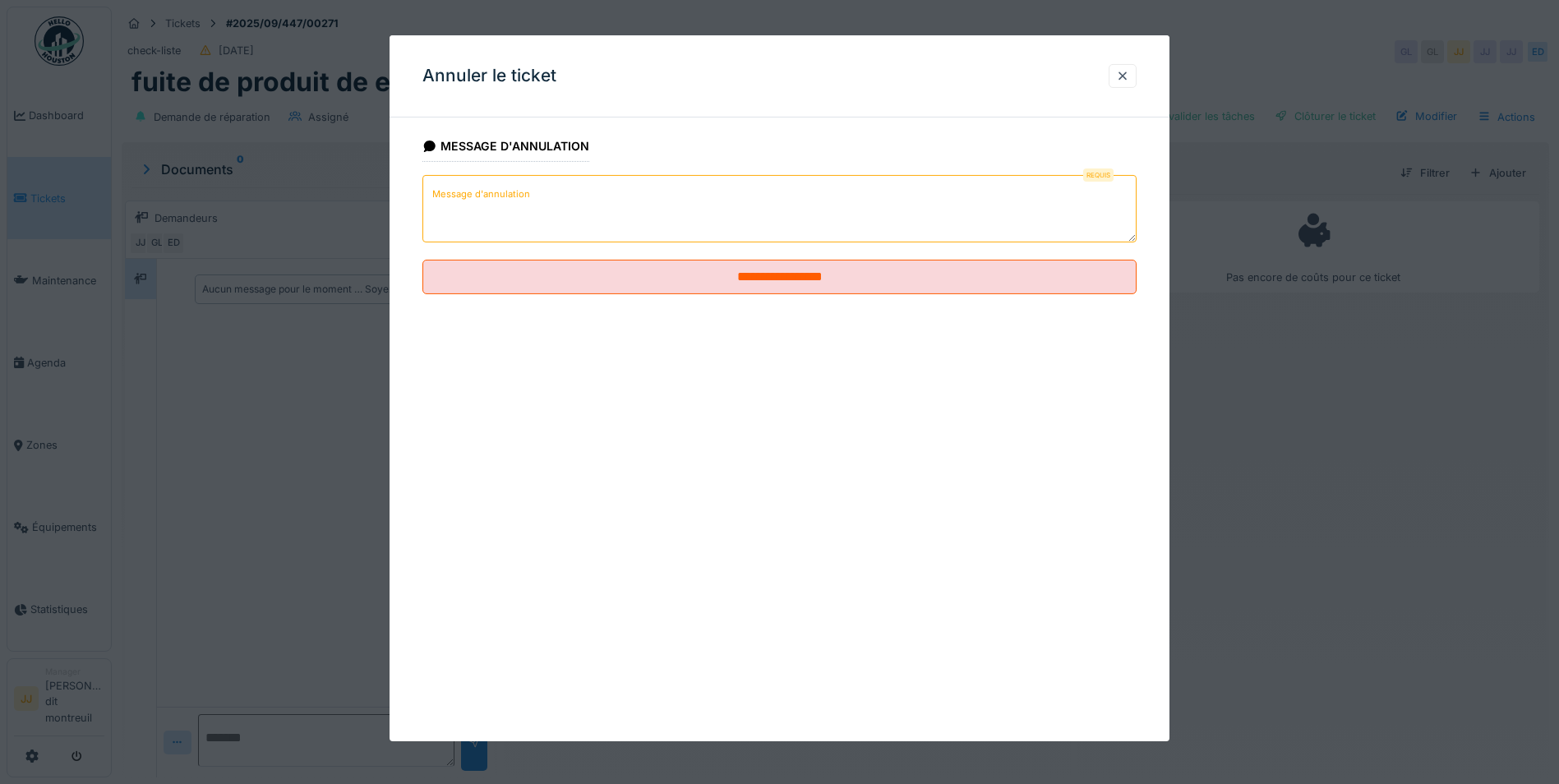
click at [602, 206] on textarea "Message d'annulation" at bounding box center [780, 209] width 715 height 68
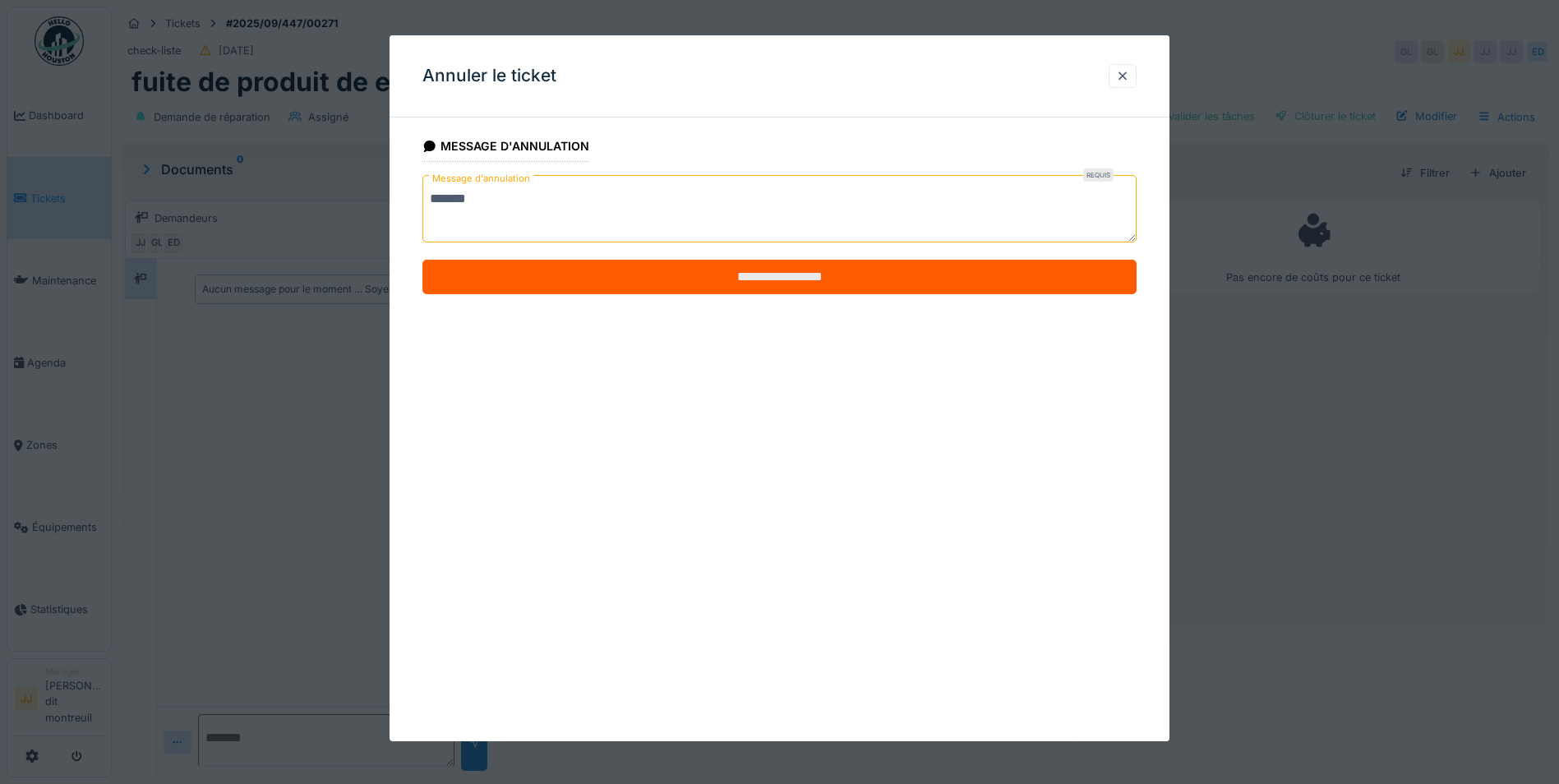
type textarea "*******"
click at [574, 277] on input "**********" at bounding box center [780, 277] width 715 height 35
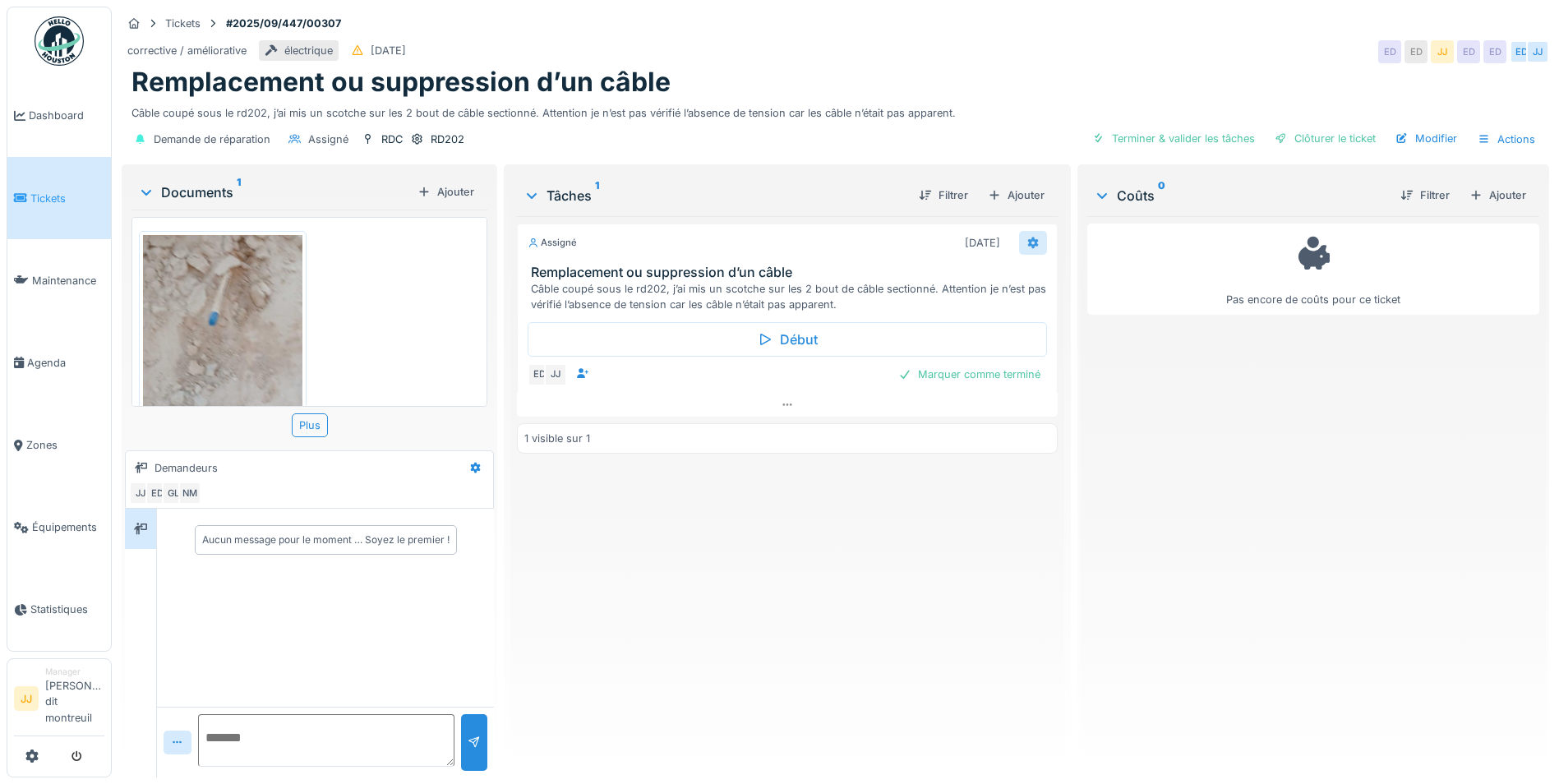
click at [1027, 247] on icon at bounding box center [1034, 242] width 14 height 11
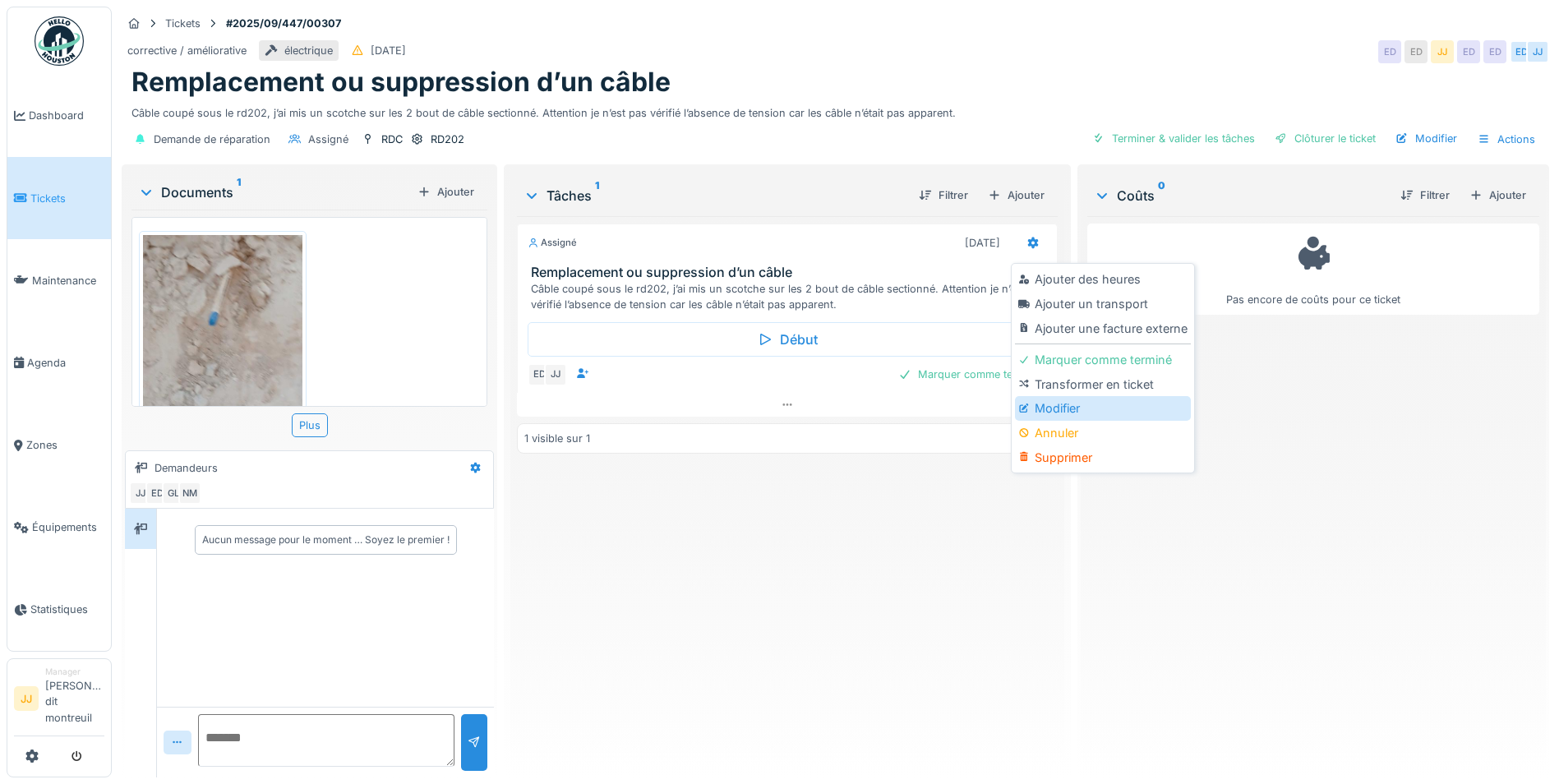
click at [1050, 409] on div "Modifier" at bounding box center [1102, 408] width 175 height 24
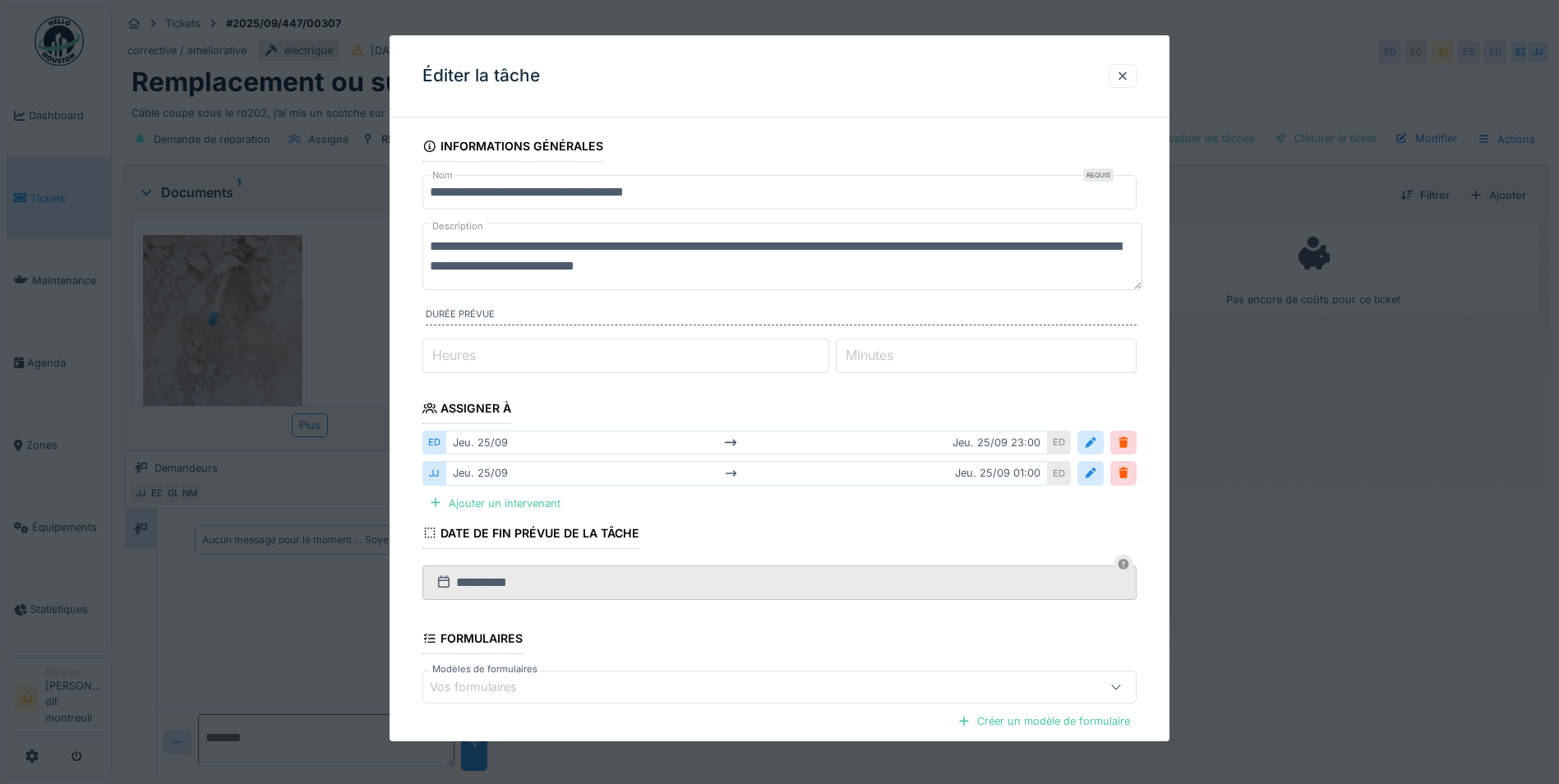
drag, startPoint x: 771, startPoint y: 268, endPoint x: 480, endPoint y: 257, distance: 291.2
click at [432, 246] on textarea "**********" at bounding box center [782, 257] width 720 height 68
type textarea "**********"
click at [1129, 468] on div at bounding box center [1124, 473] width 14 height 16
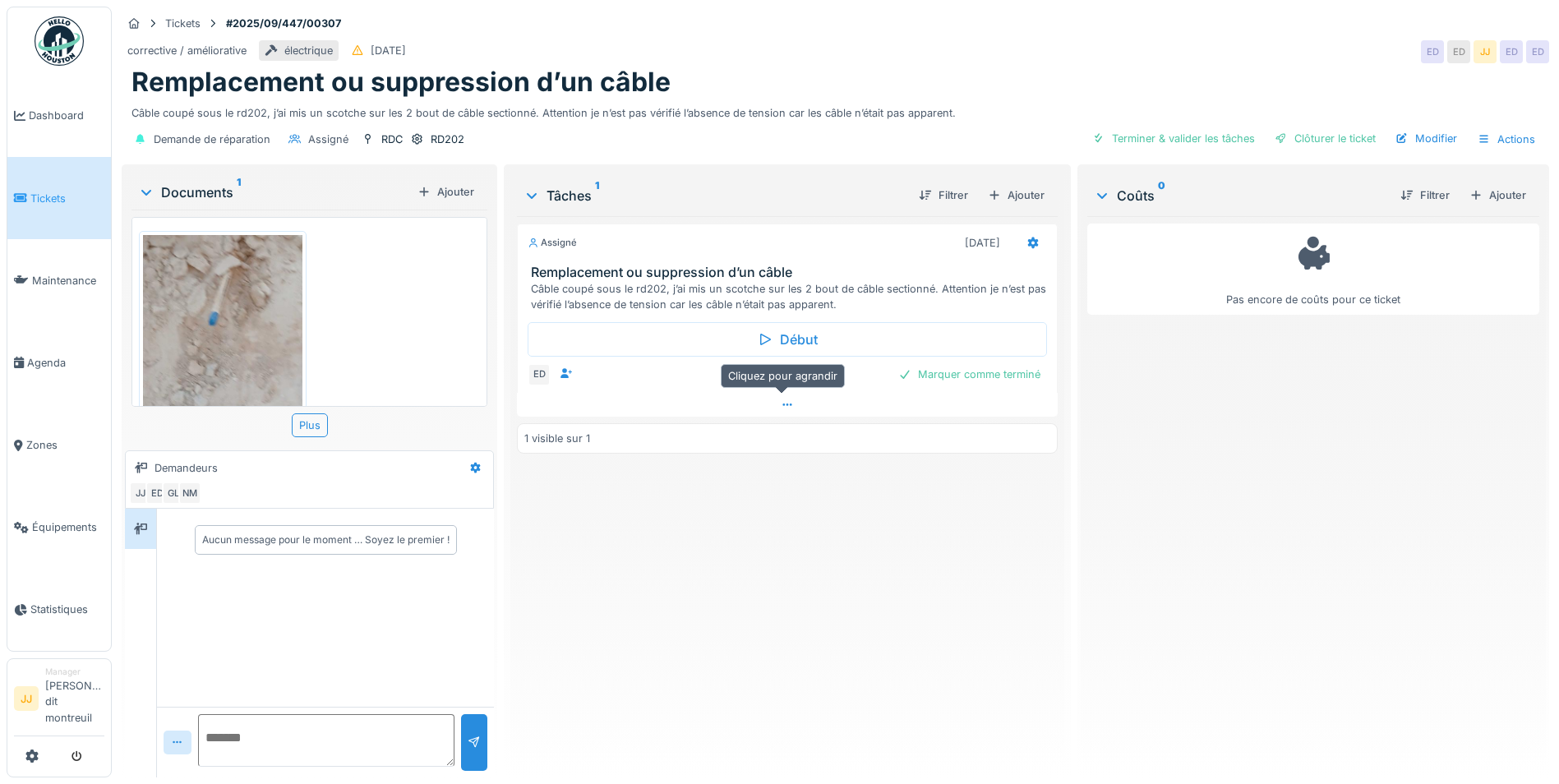
click at [743, 409] on div at bounding box center [787, 404] width 541 height 24
click at [995, 370] on div at bounding box center [1002, 378] width 14 height 16
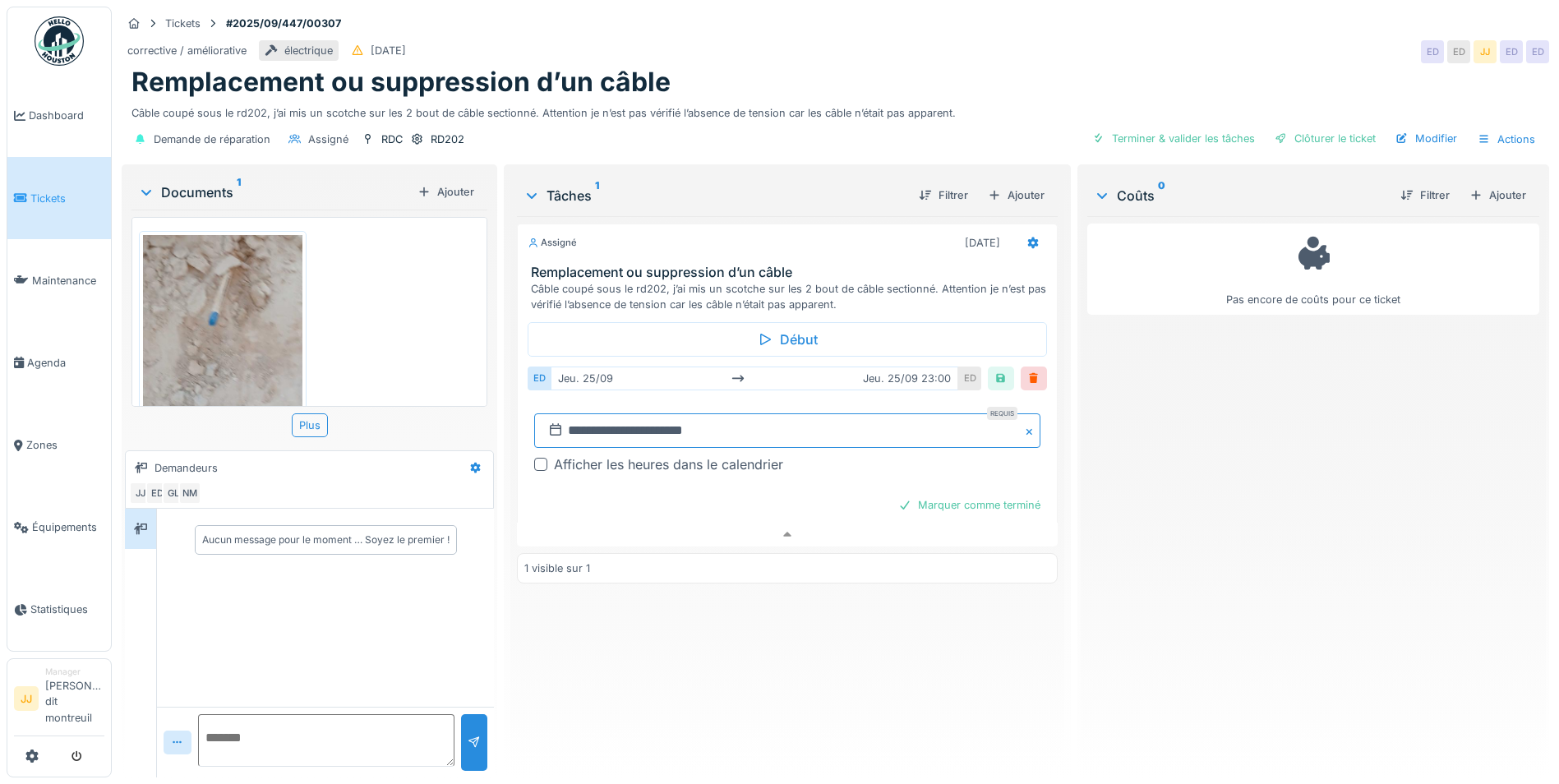
click at [736, 420] on input "**********" at bounding box center [787, 430] width 506 height 35
click at [716, 631] on div "29 30 1 2 3 4 5" at bounding box center [785, 644] width 186 height 28
click at [726, 634] on div "30" at bounding box center [731, 645] width 22 height 24
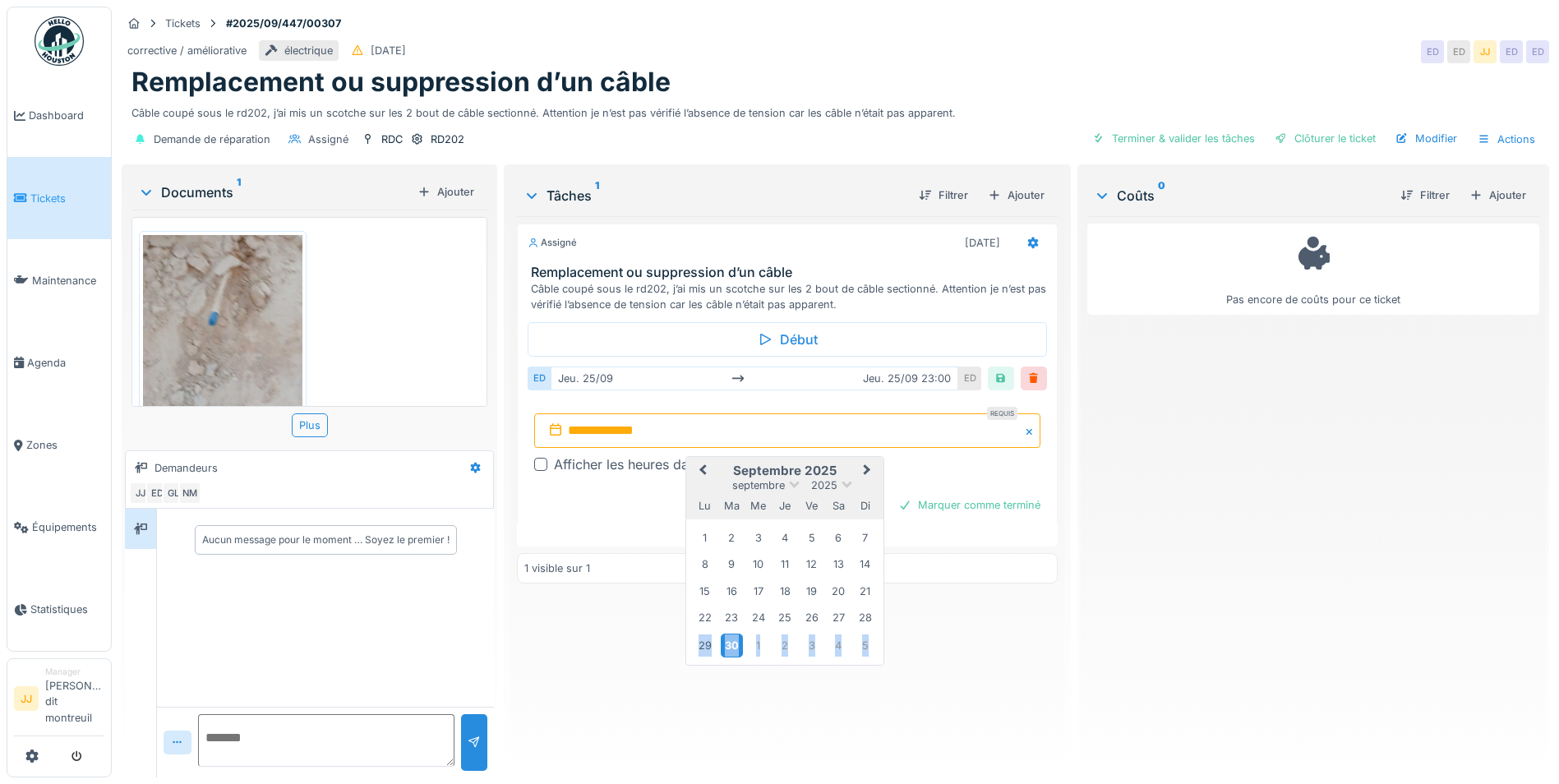
click at [726, 634] on div "30" at bounding box center [731, 645] width 22 height 24
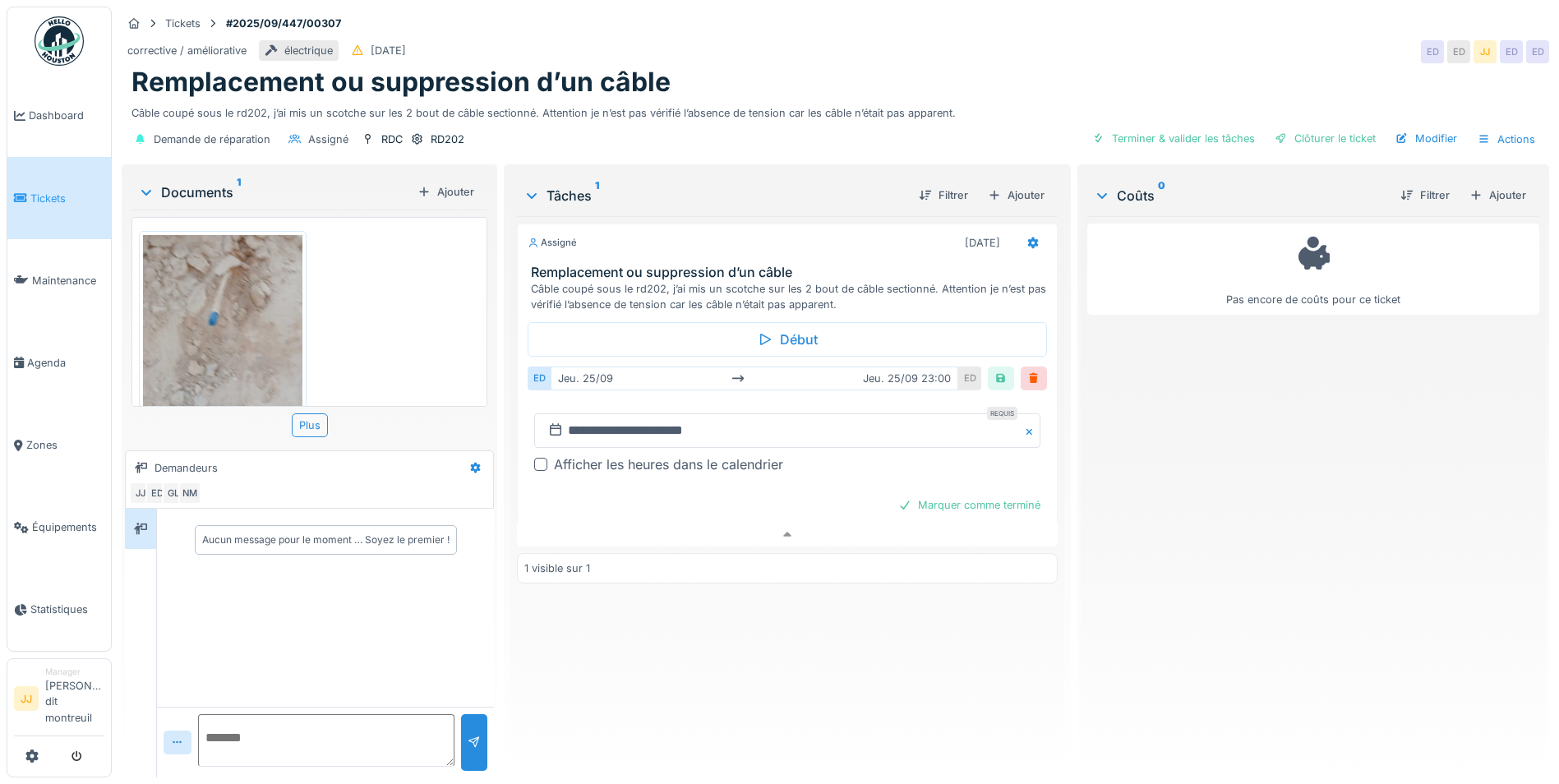
click at [991, 379] on div "ED [DATE] [DATE] 23:00 ED" at bounding box center [787, 378] width 520 height 30
click at [995, 370] on div at bounding box center [1002, 378] width 14 height 16
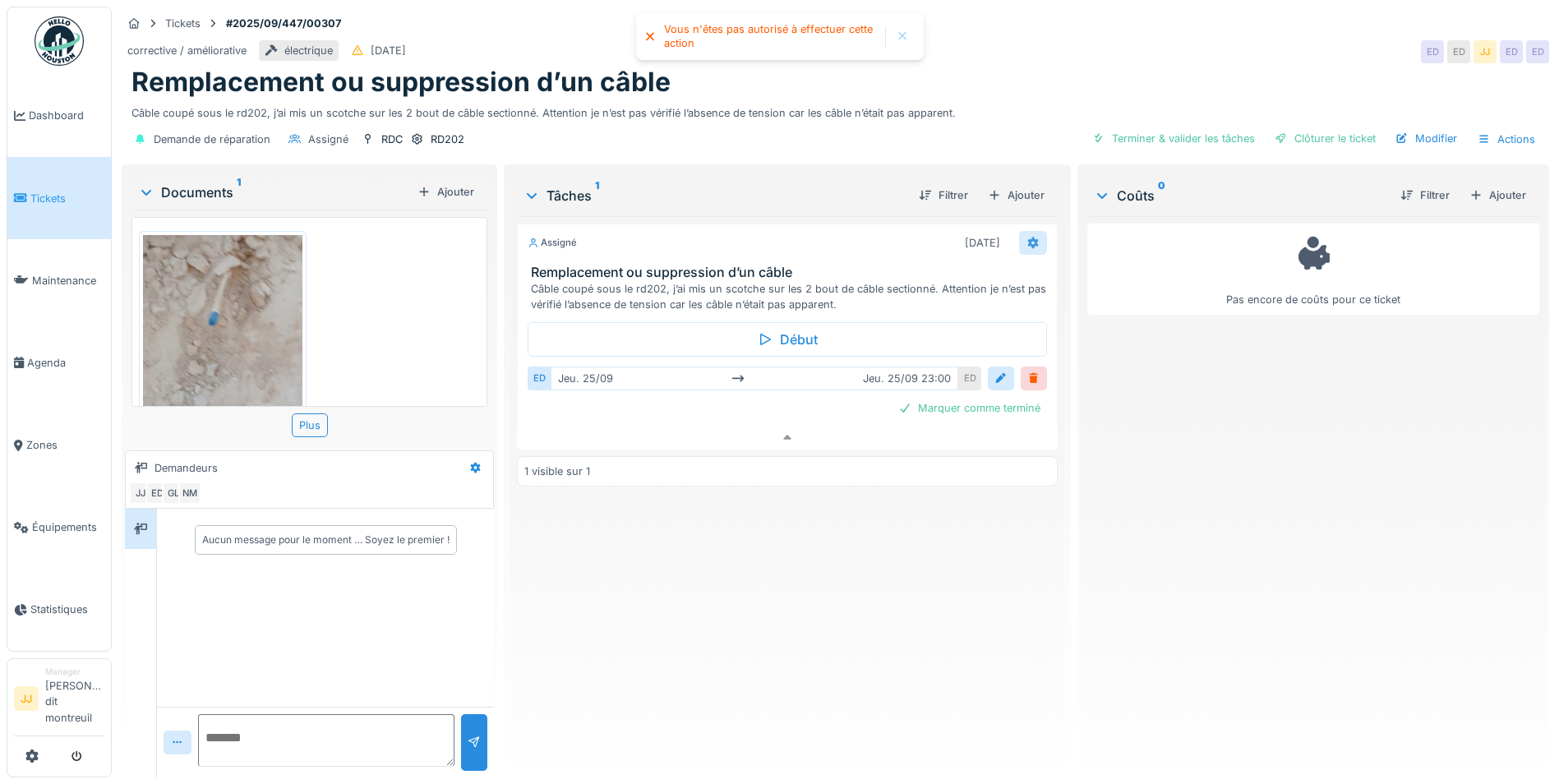
click at [1030, 237] on icon at bounding box center [1034, 242] width 14 height 11
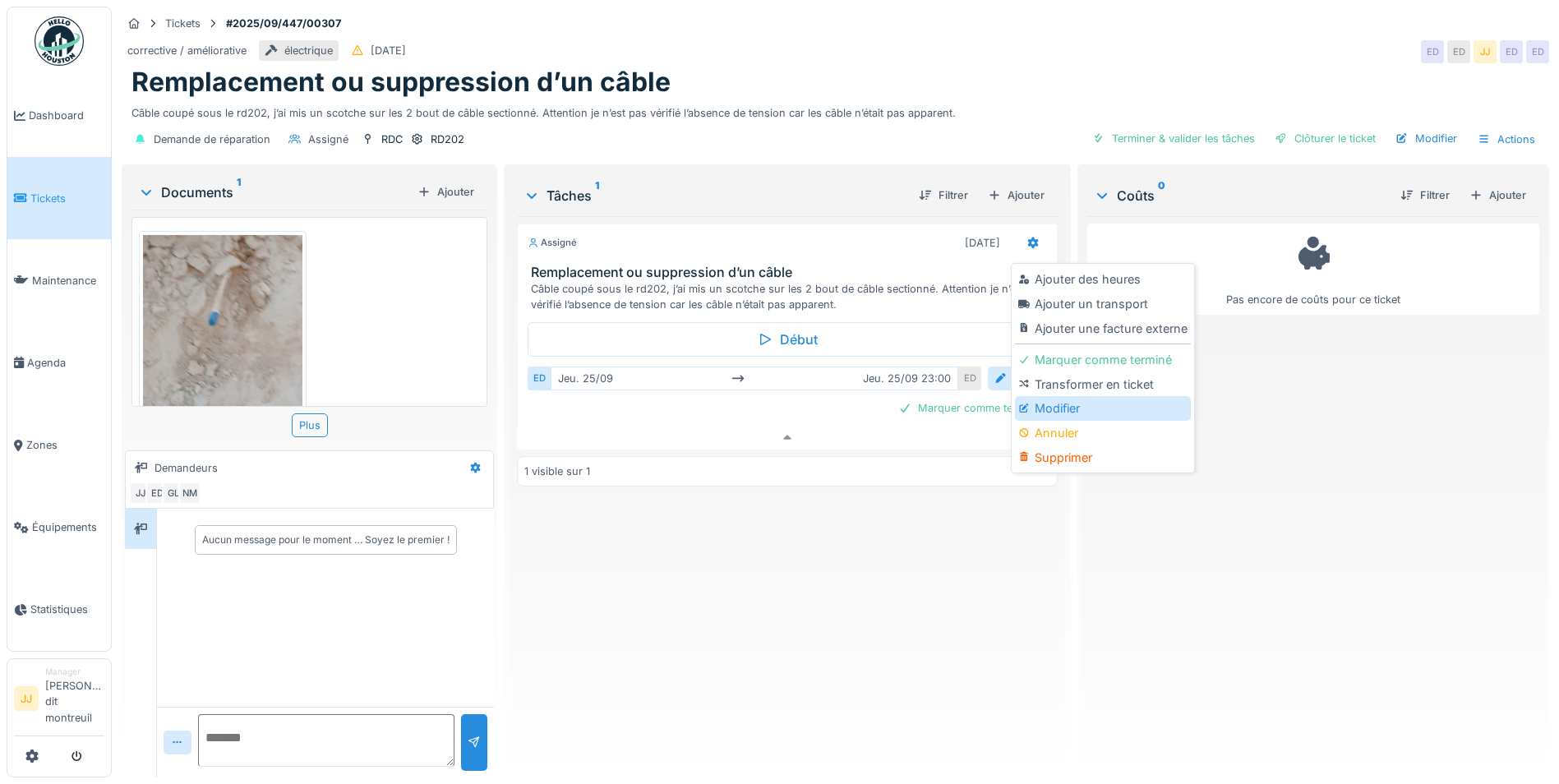
click at [1066, 396] on div "Modifier" at bounding box center [1102, 408] width 175 height 24
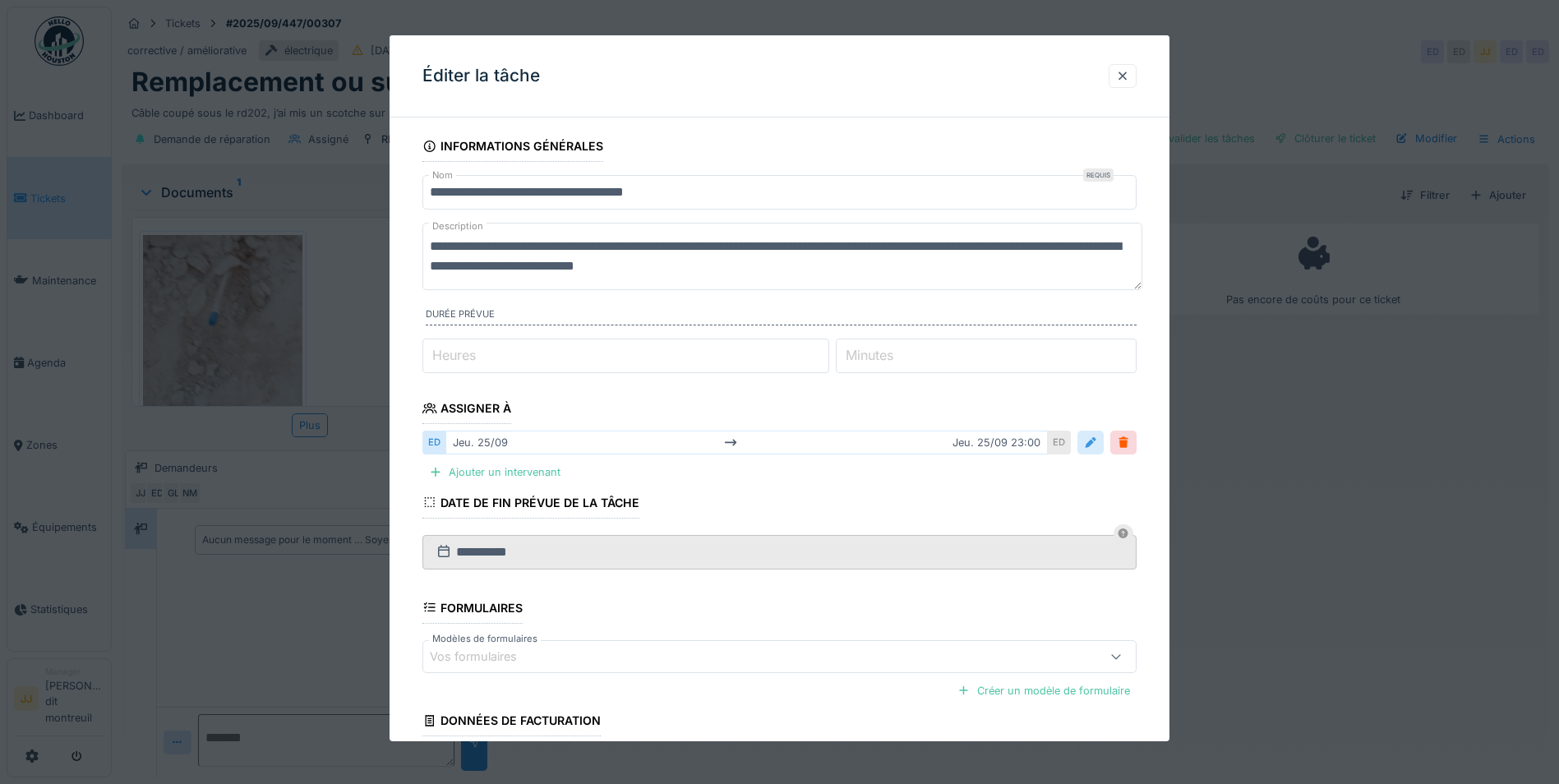
click at [1098, 440] on div at bounding box center [1091, 442] width 14 height 16
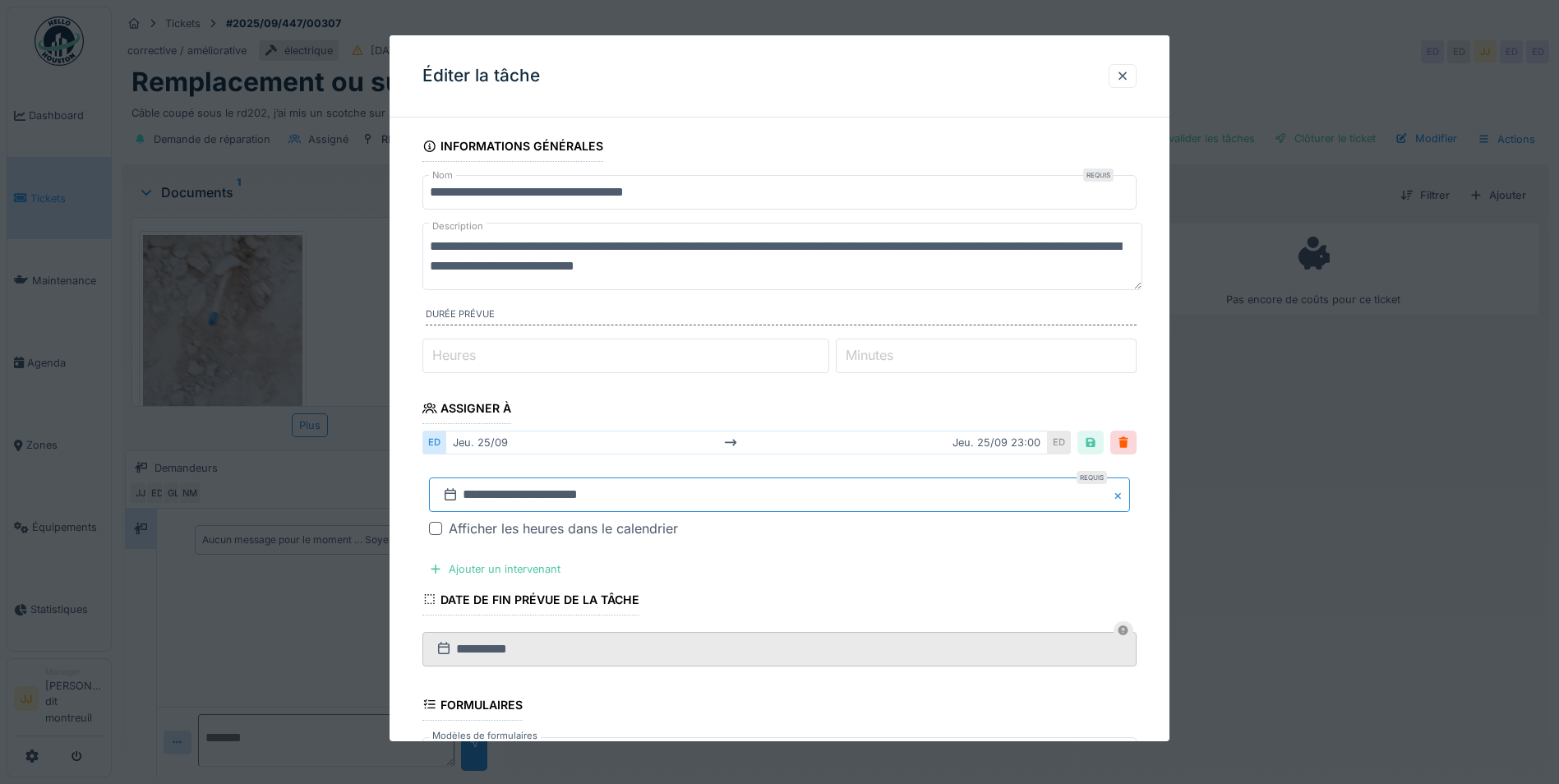
click at [659, 492] on input "**********" at bounding box center [780, 495] width 701 height 35
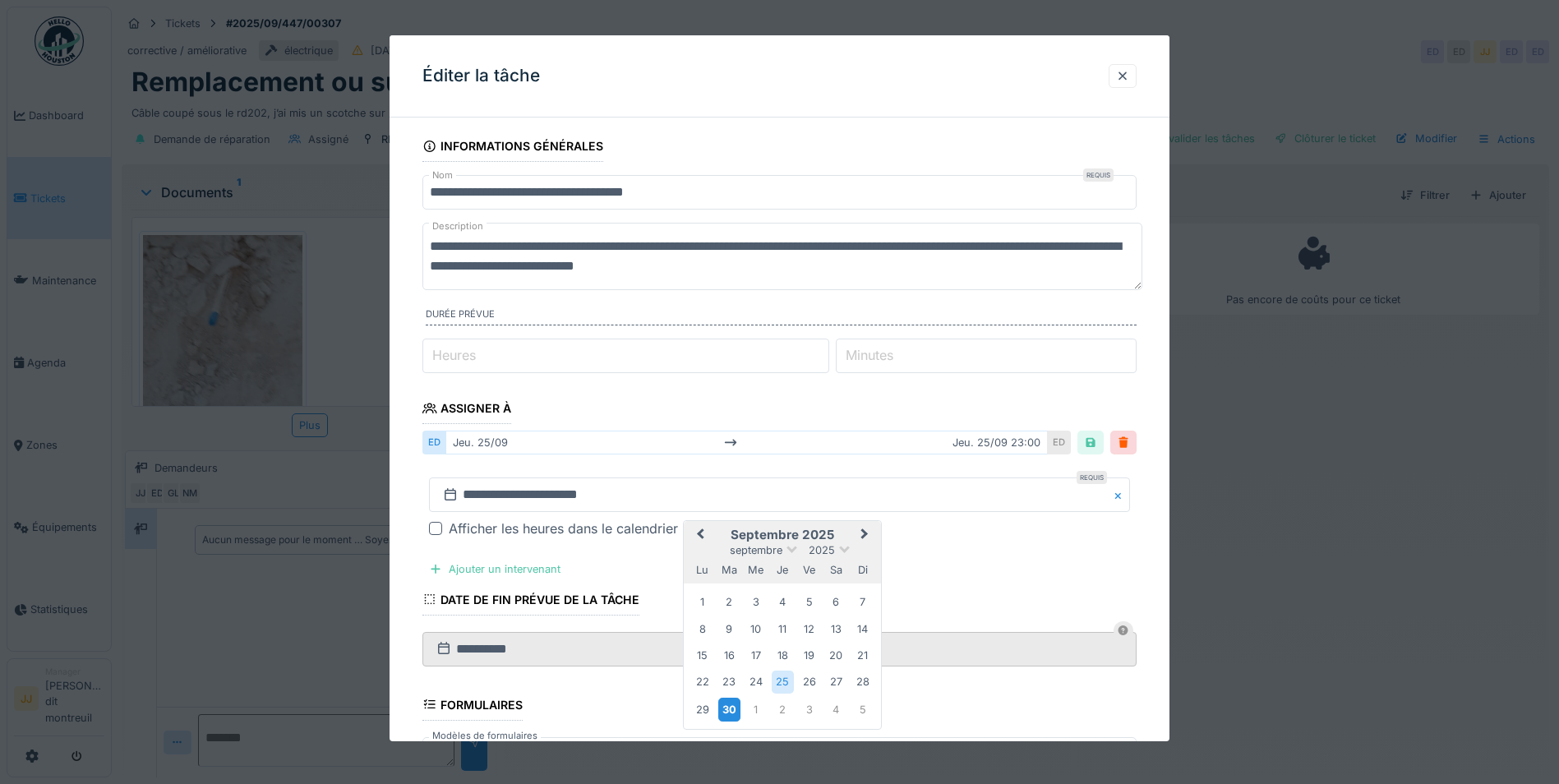
click at [734, 705] on div "30" at bounding box center [729, 709] width 22 height 24
click at [733, 705] on div "30" at bounding box center [729, 709] width 22 height 24
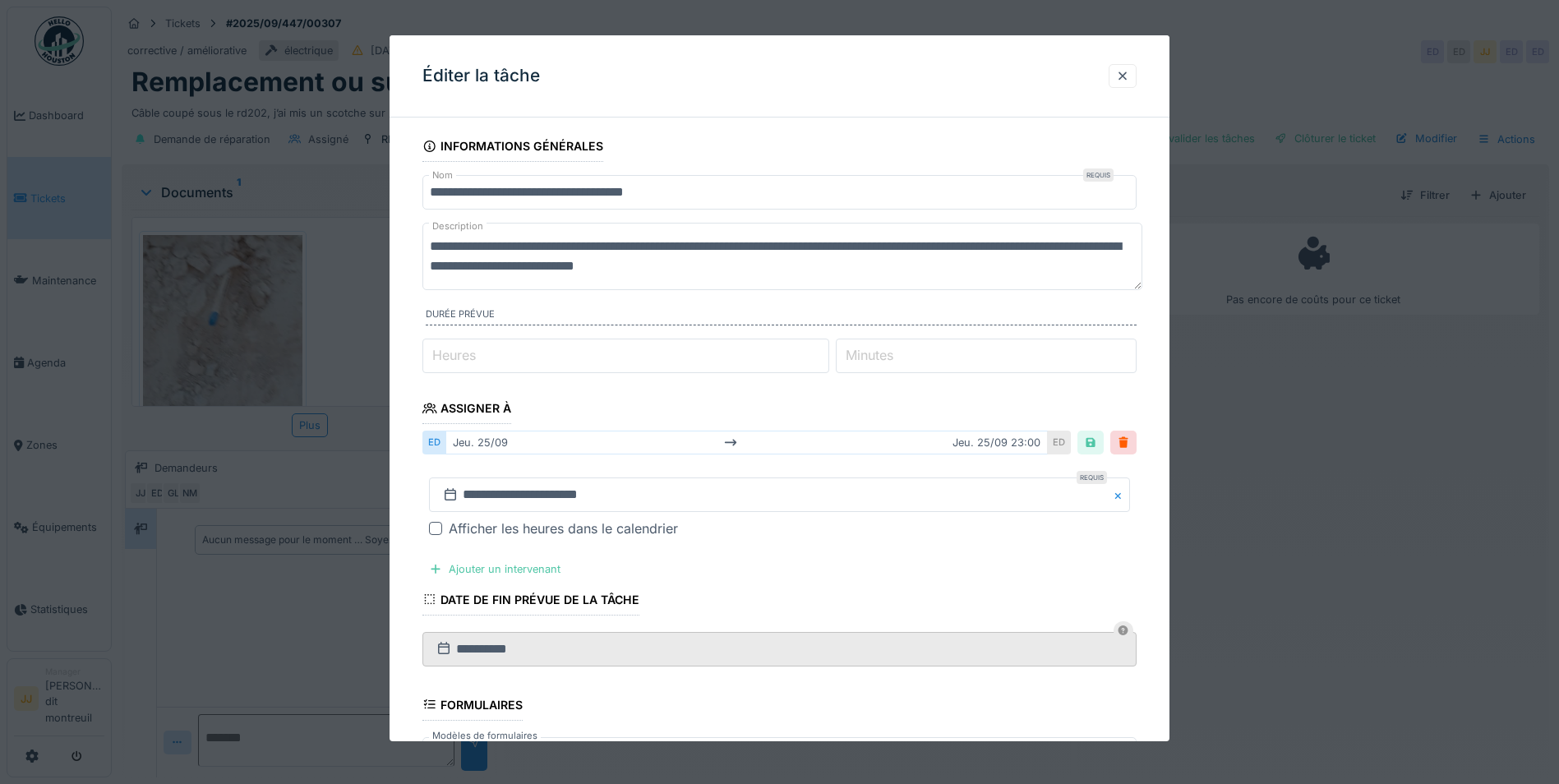
click at [861, 548] on div "**********" at bounding box center [780, 508] width 715 height 87
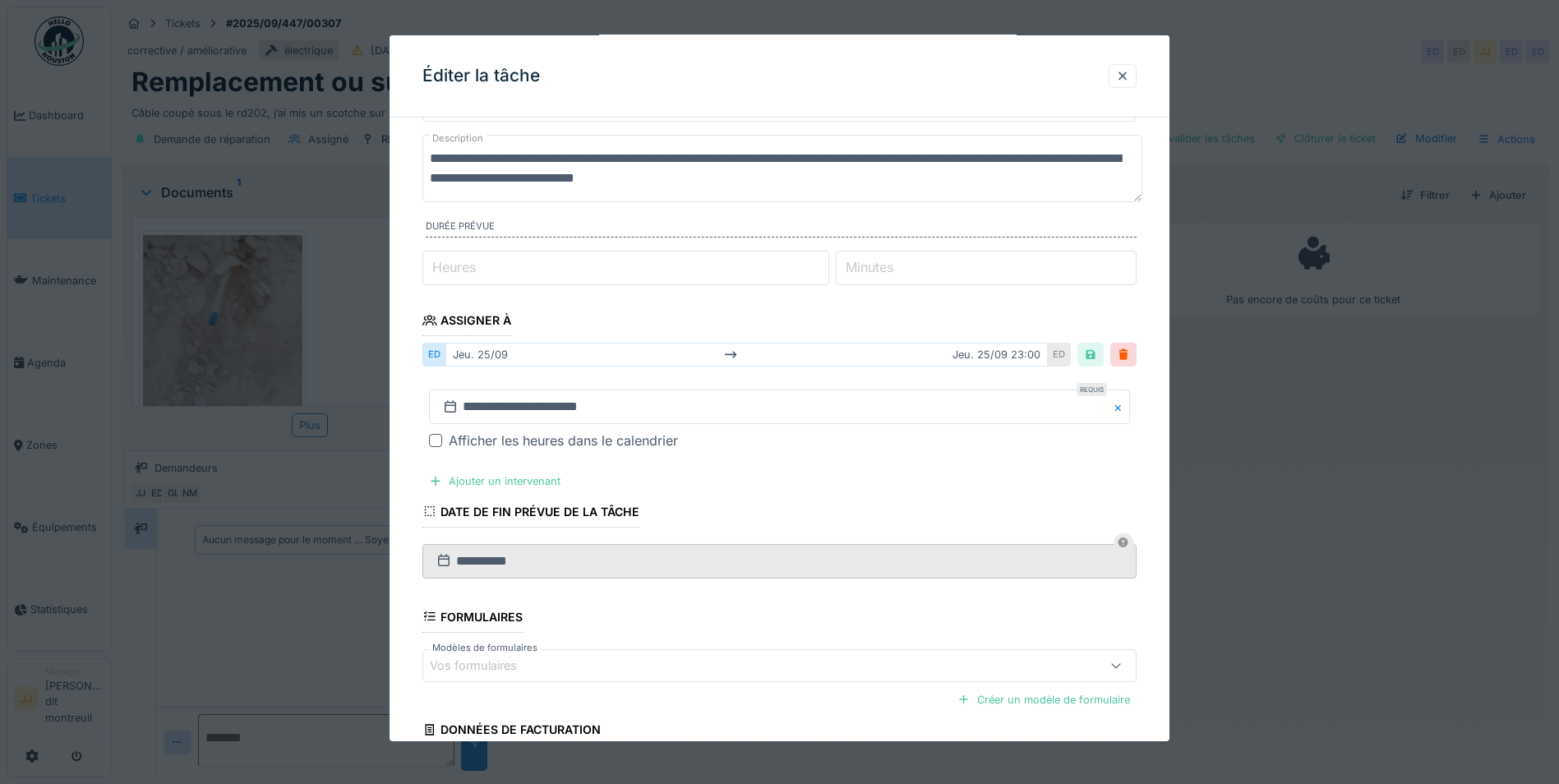
scroll to position [235, 0]
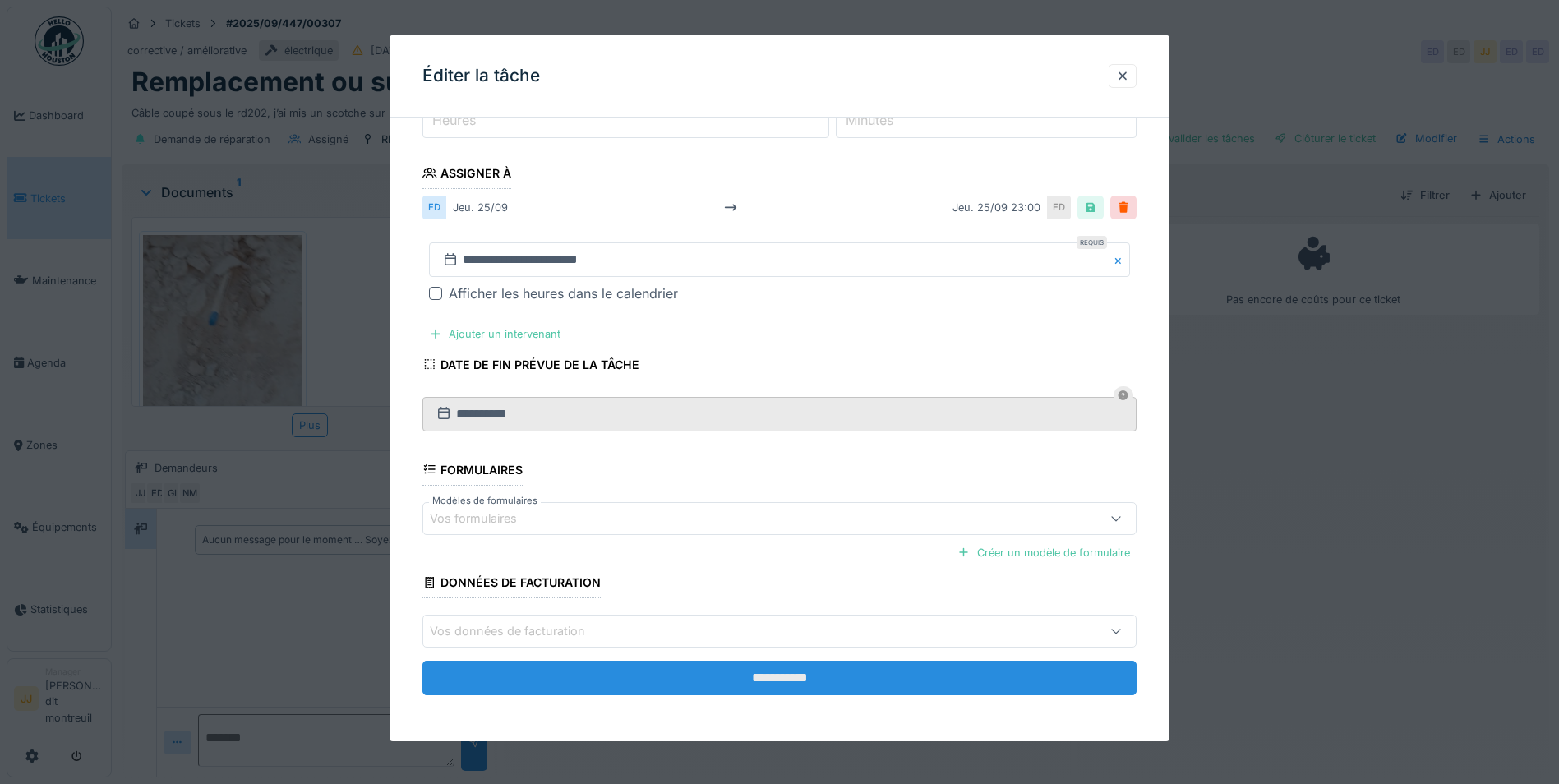
click at [643, 677] on input "**********" at bounding box center [780, 678] width 715 height 35
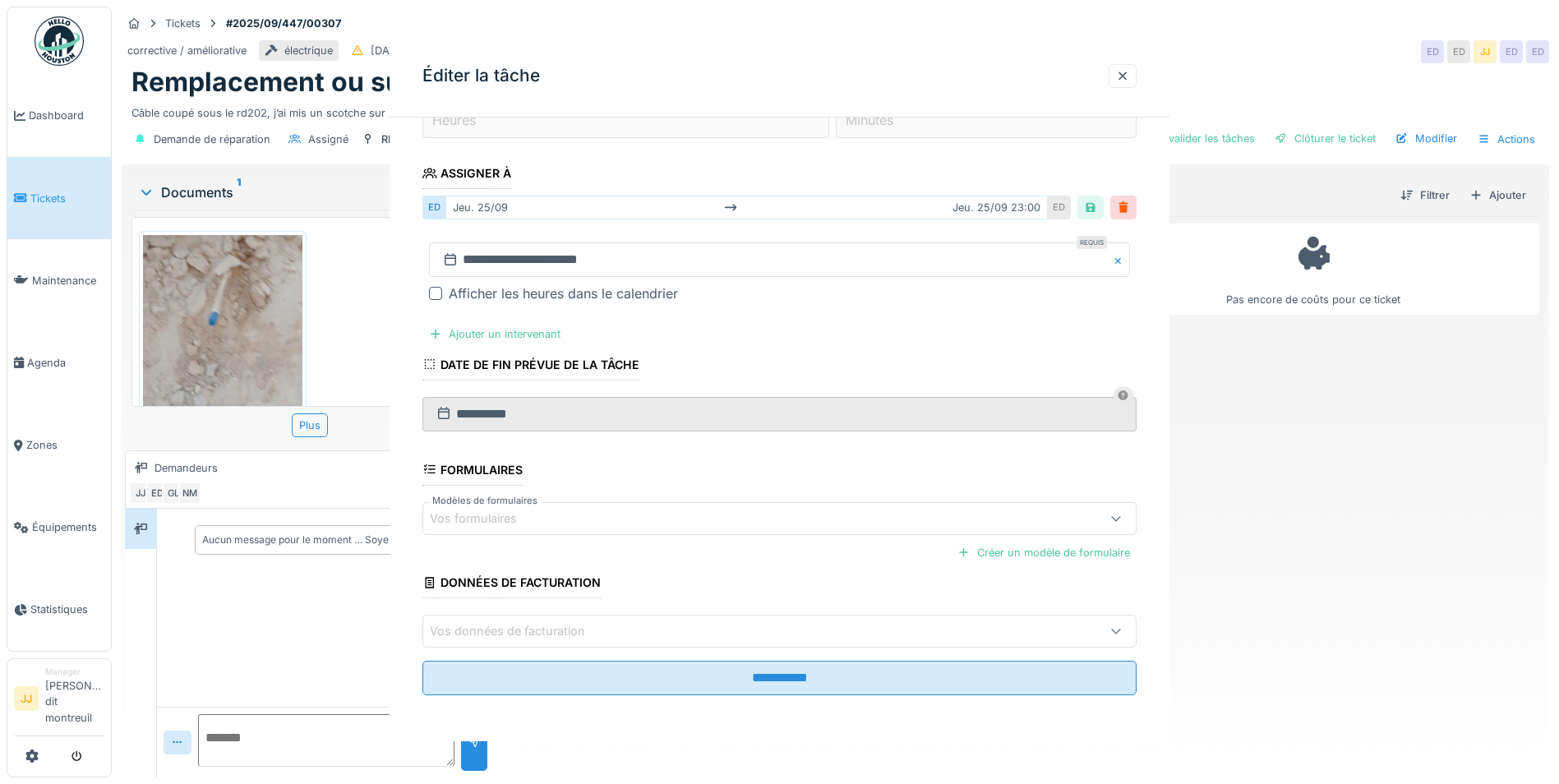
scroll to position [0, 0]
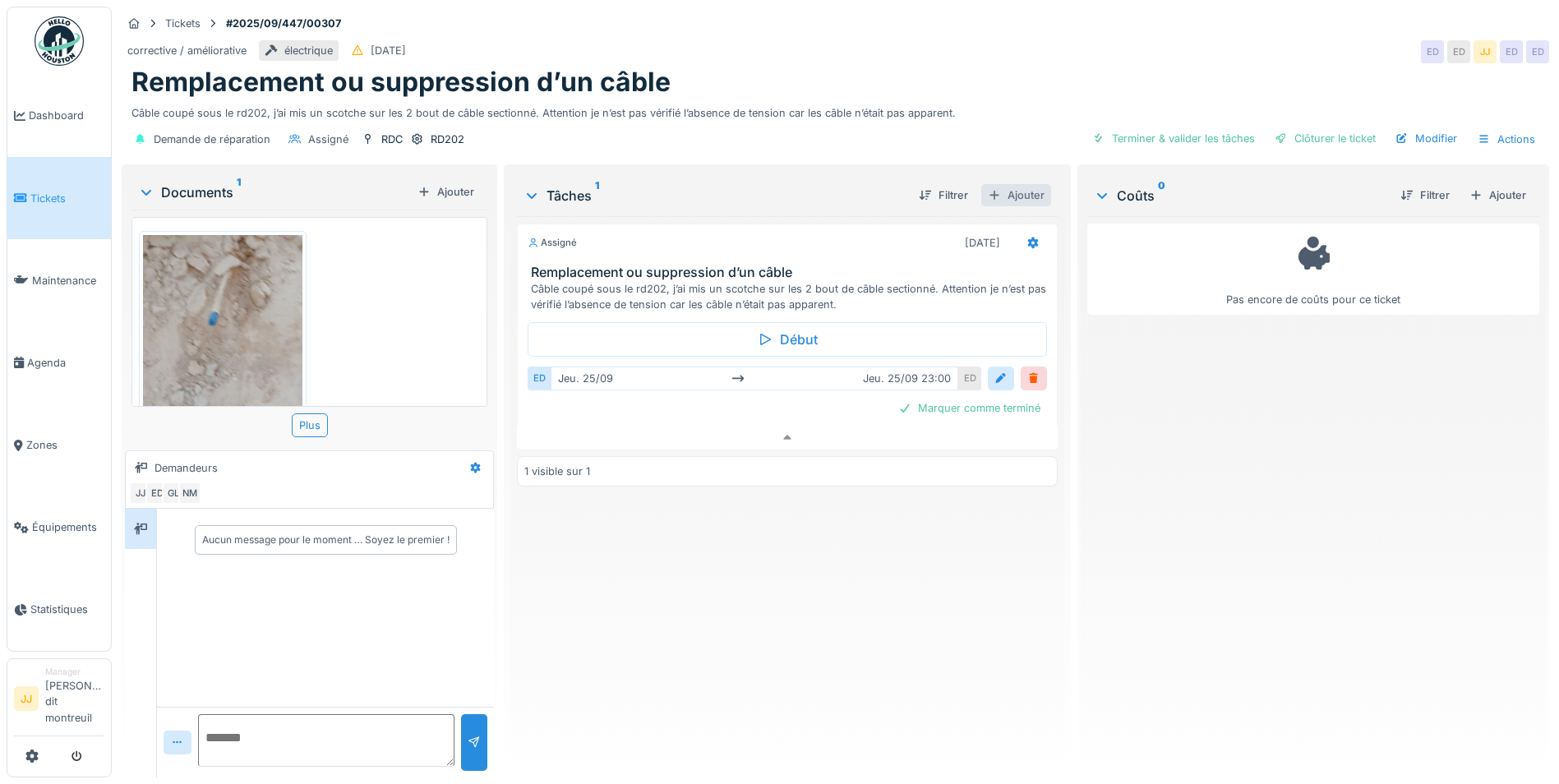
click at [990, 187] on div at bounding box center [995, 195] width 14 height 16
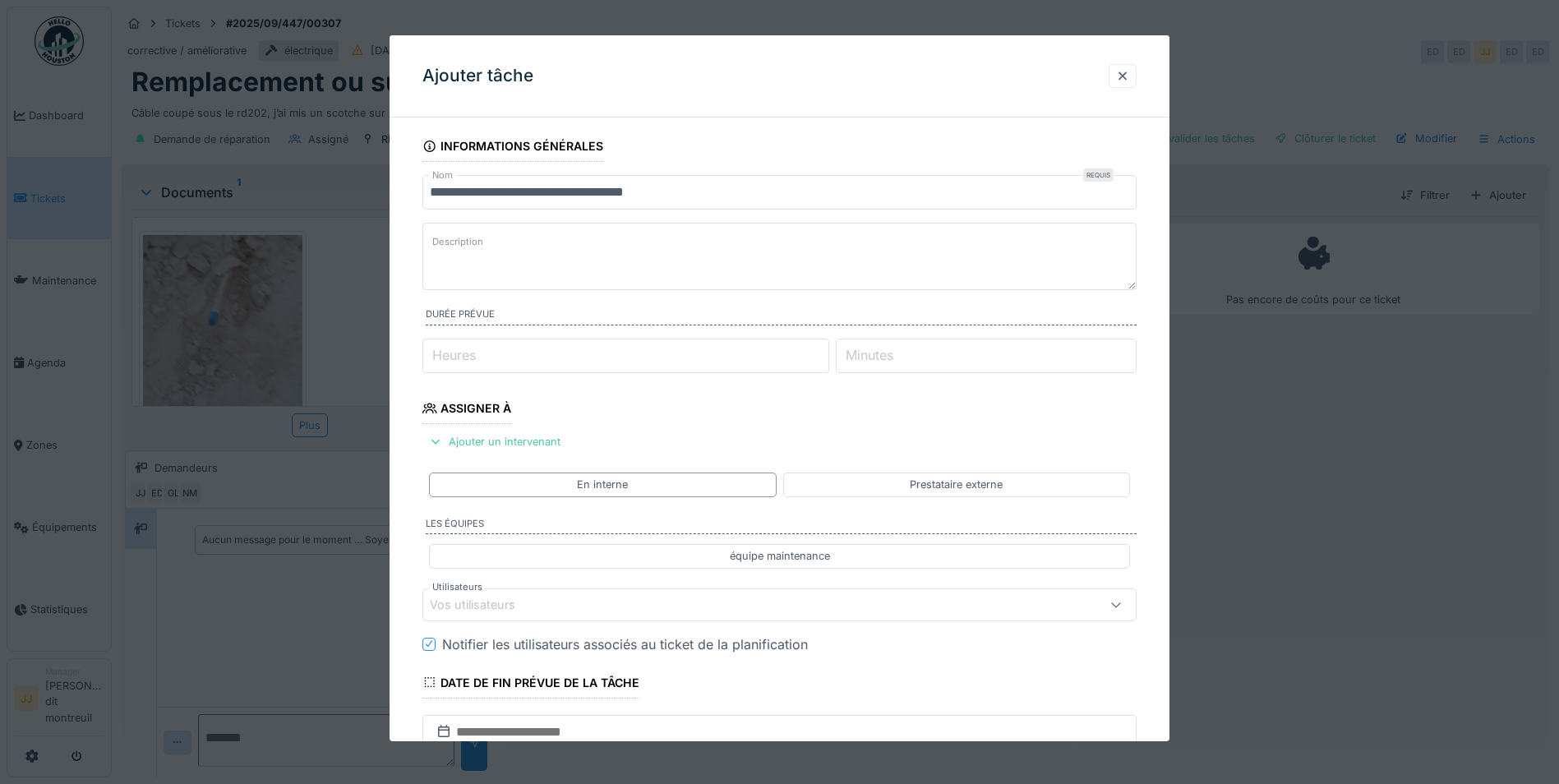
click at [537, 227] on textarea "Description" at bounding box center [780, 257] width 715 height 68
type textarea "**********"
click at [517, 362] on input "Heures" at bounding box center [626, 356] width 407 height 35
click at [575, 359] on input "Heures" at bounding box center [626, 356] width 407 height 35
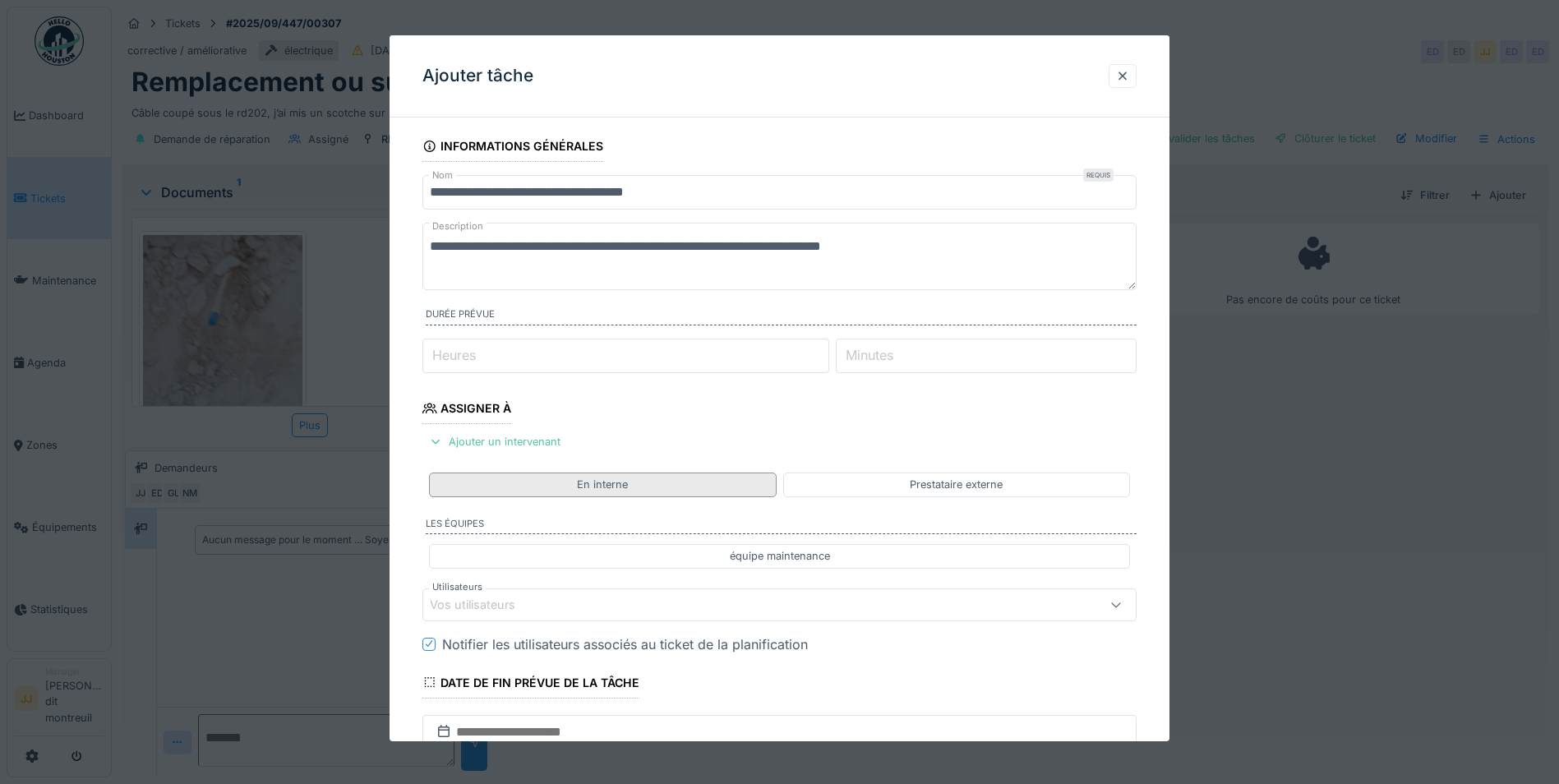
click at [555, 483] on div "En interne" at bounding box center [603, 484] width 347 height 24
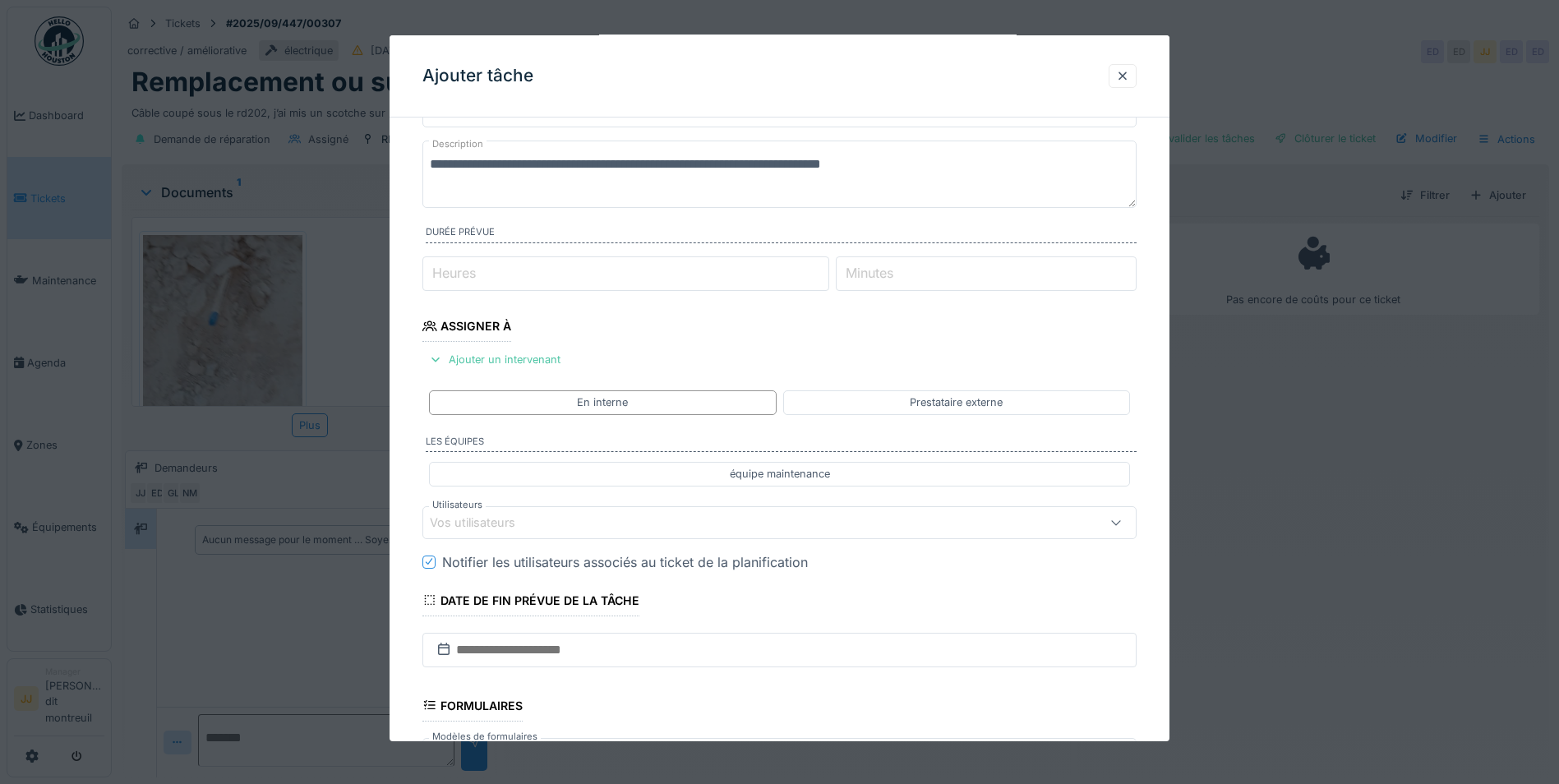
click at [493, 507] on div "Vos utilisateurs" at bounding box center [780, 521] width 715 height 33
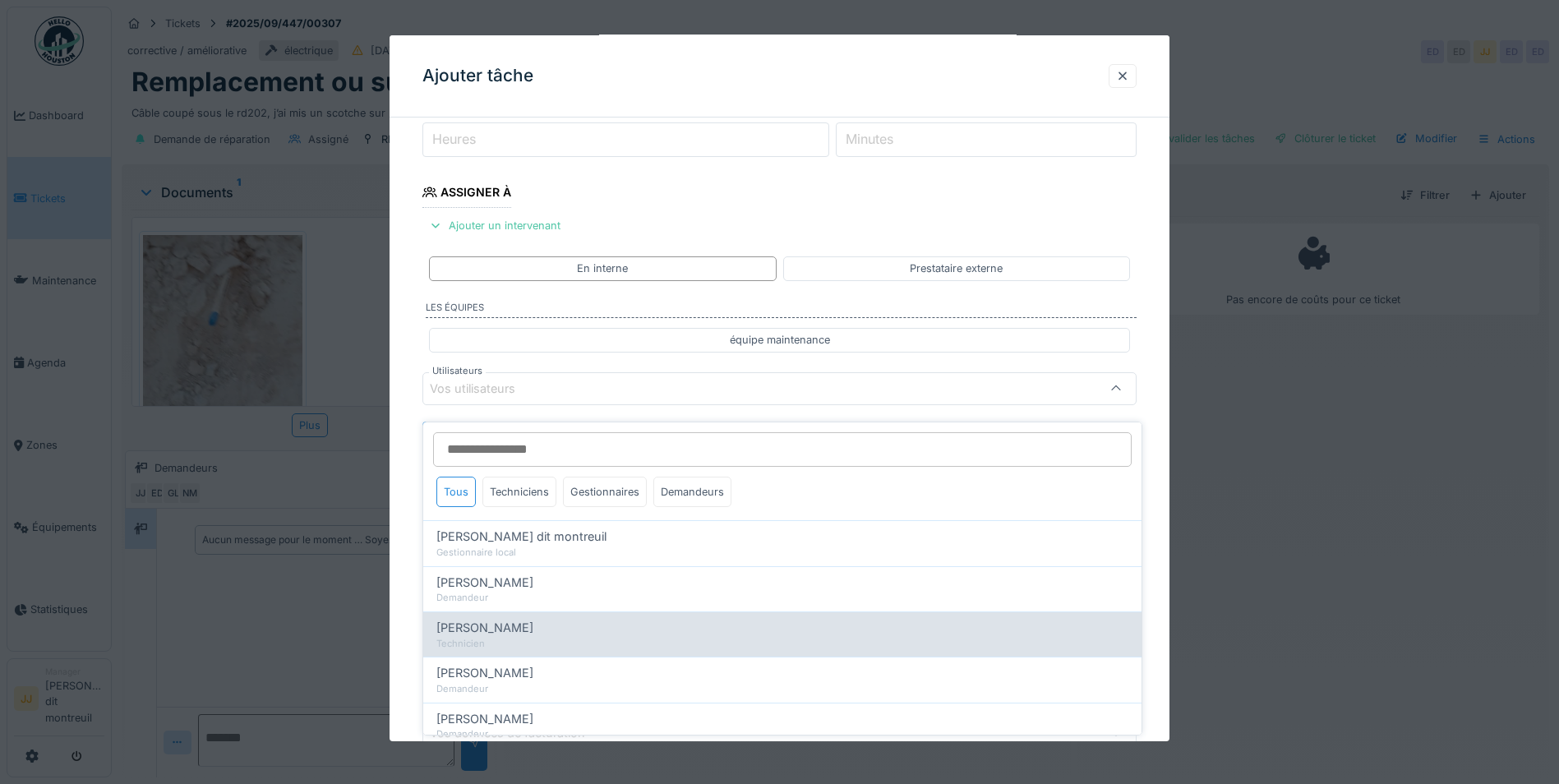
click at [497, 619] on span "[PERSON_NAME]" at bounding box center [485, 627] width 97 height 18
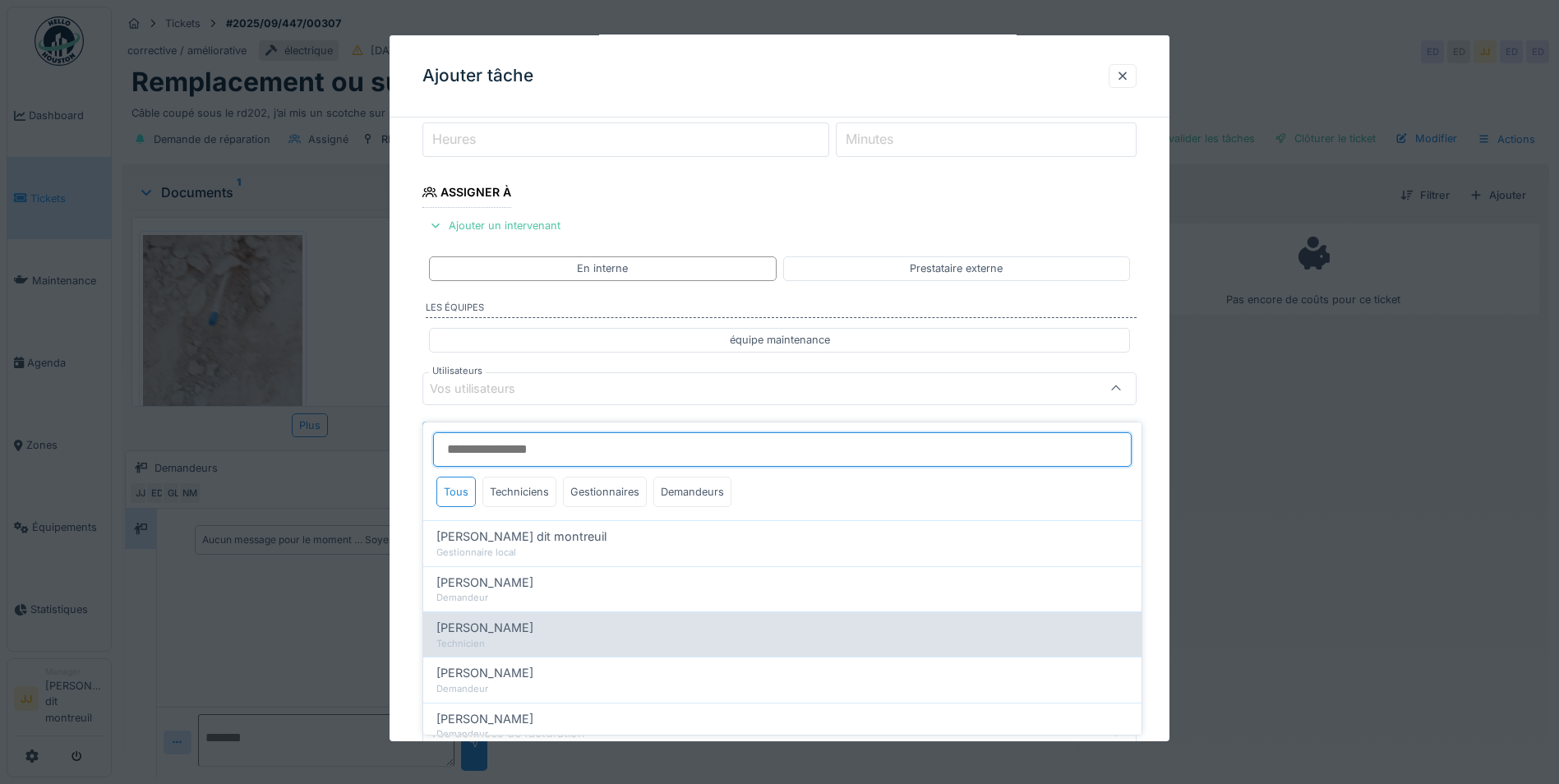
type input "*****"
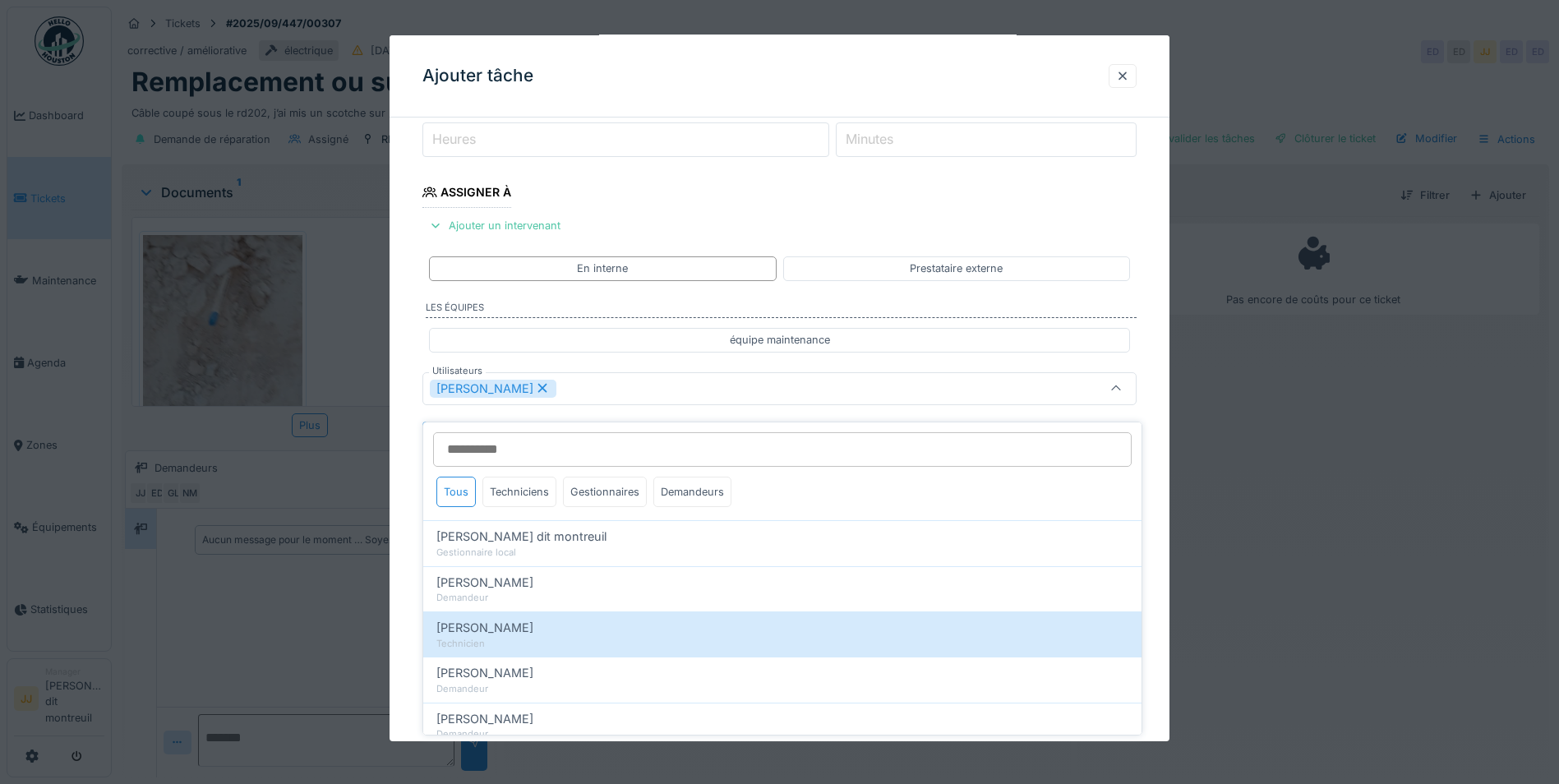
click at [630, 404] on div "[PERSON_NAME]" at bounding box center [780, 388] width 715 height 33
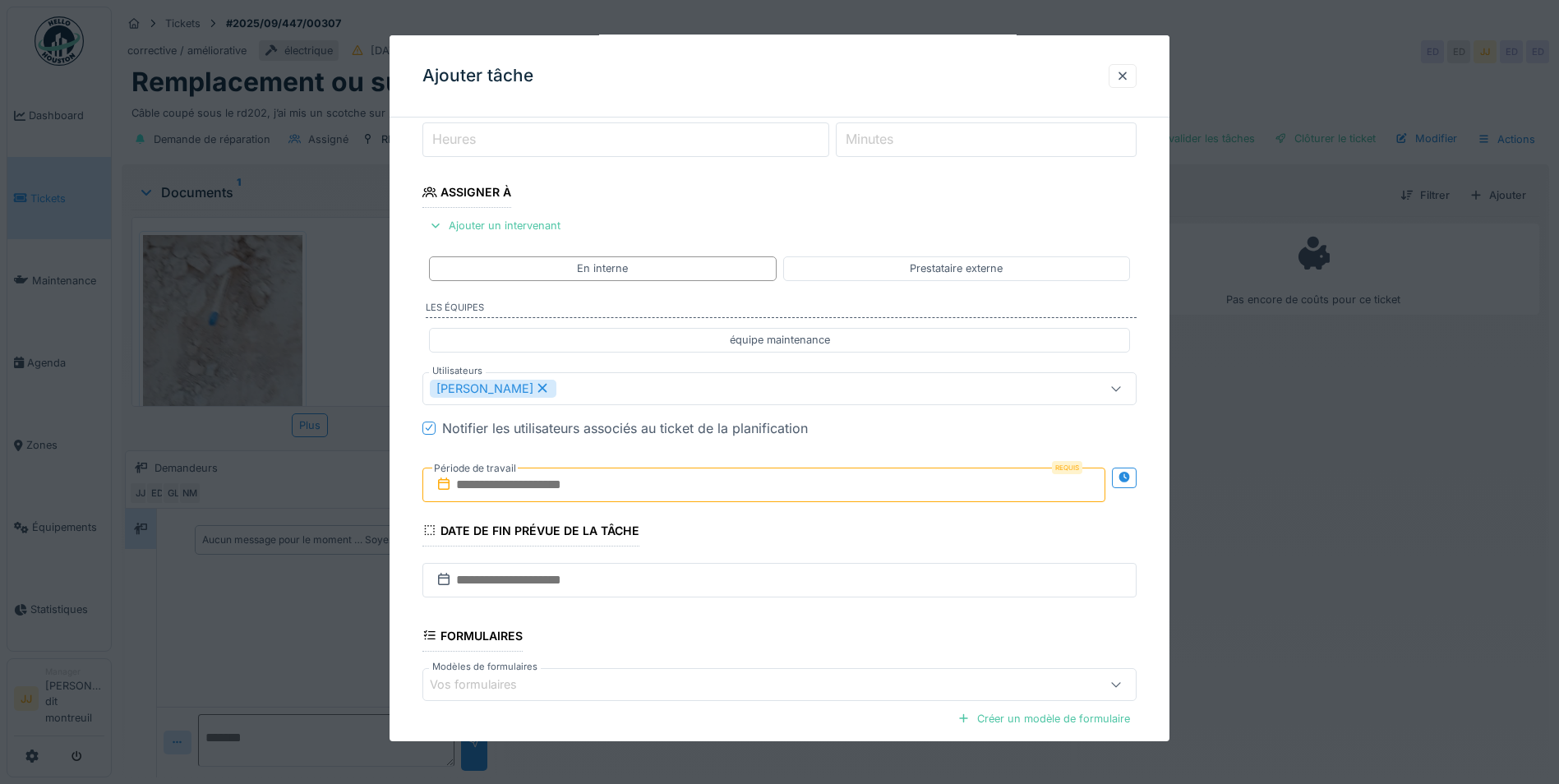
click at [602, 488] on input "text" at bounding box center [764, 485] width 683 height 35
click at [719, 703] on div "30" at bounding box center [714, 699] width 22 height 24
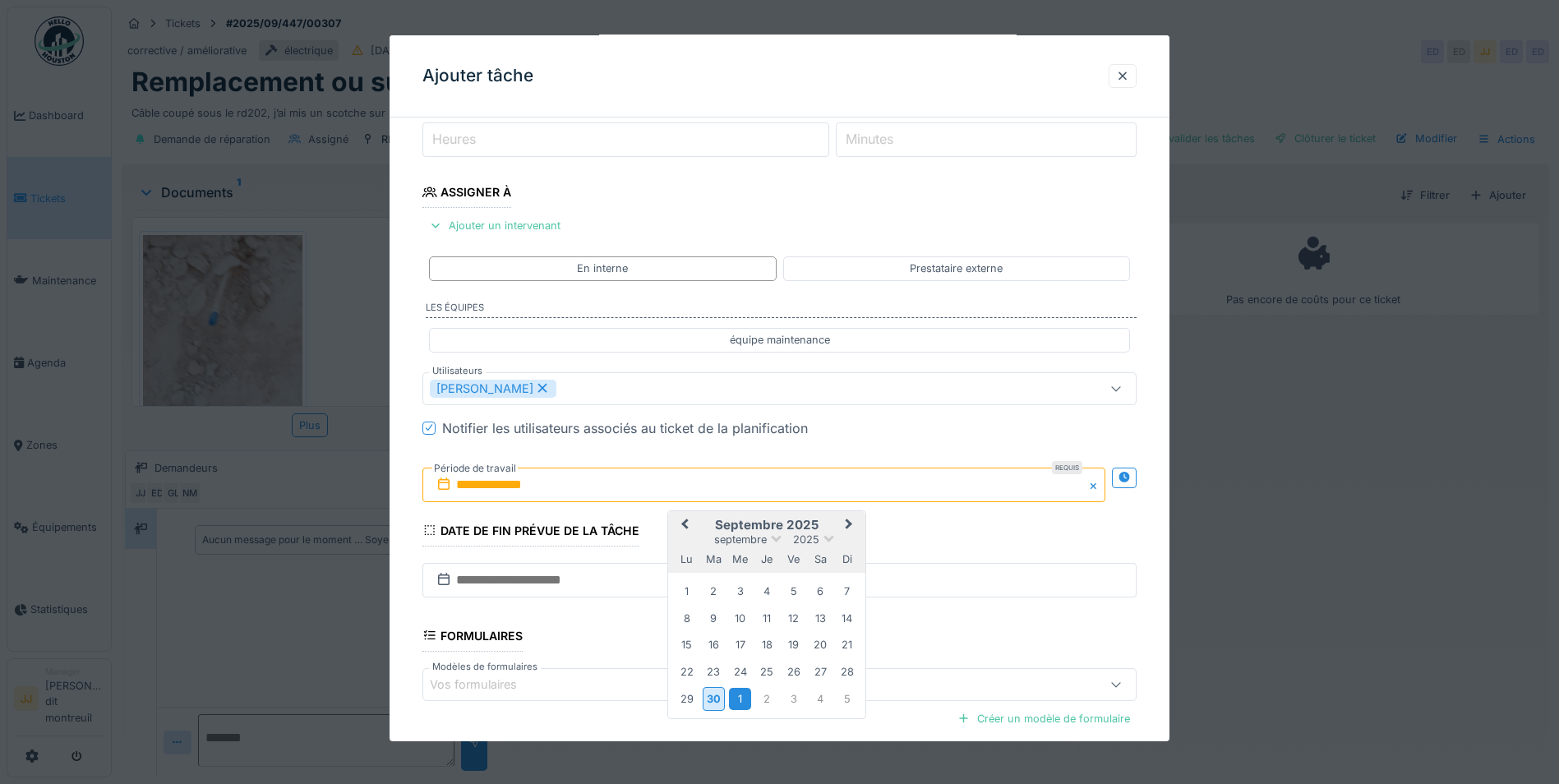
click at [743, 694] on div "1" at bounding box center [740, 699] width 22 height 22
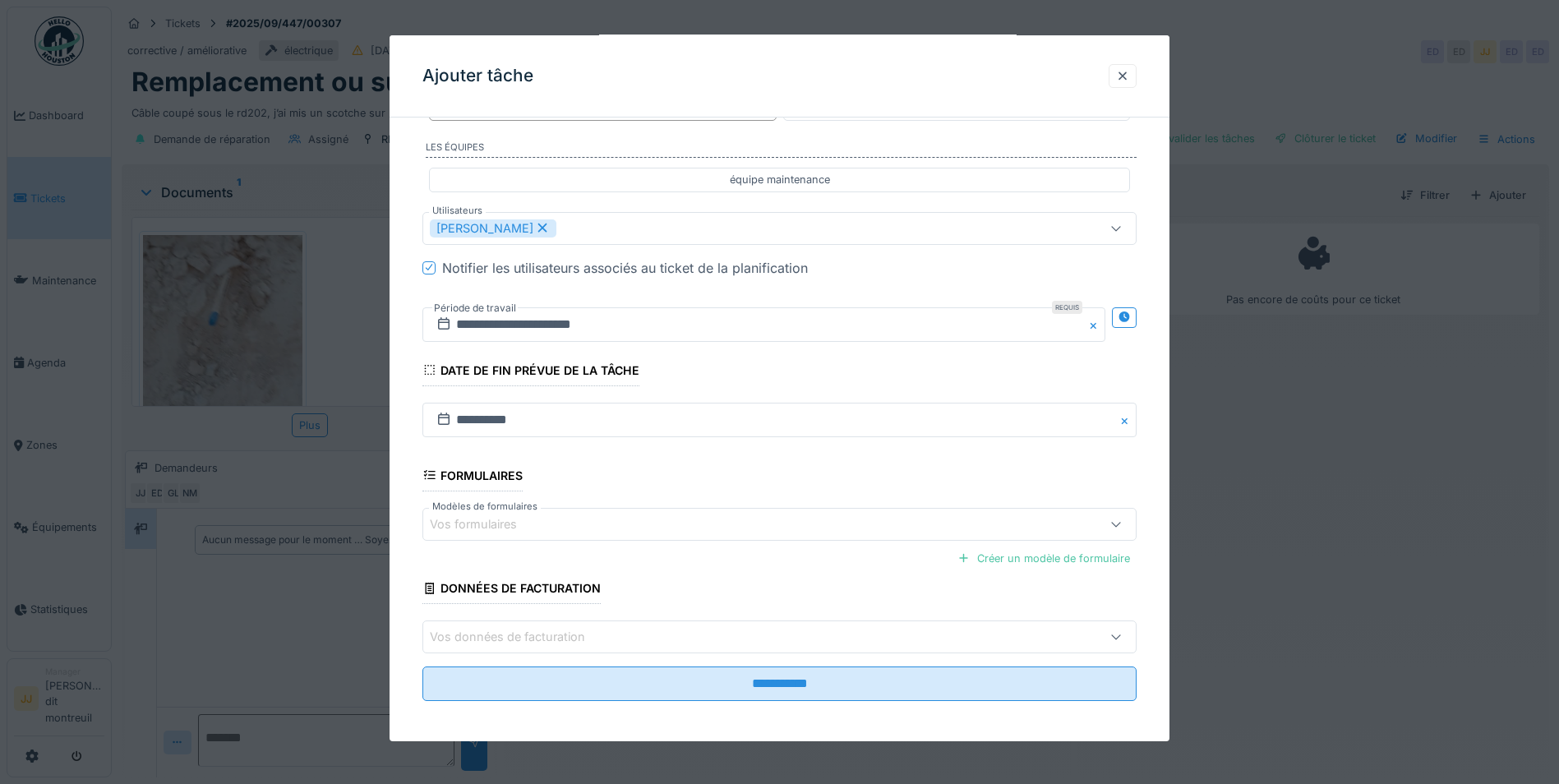
scroll to position [382, 0]
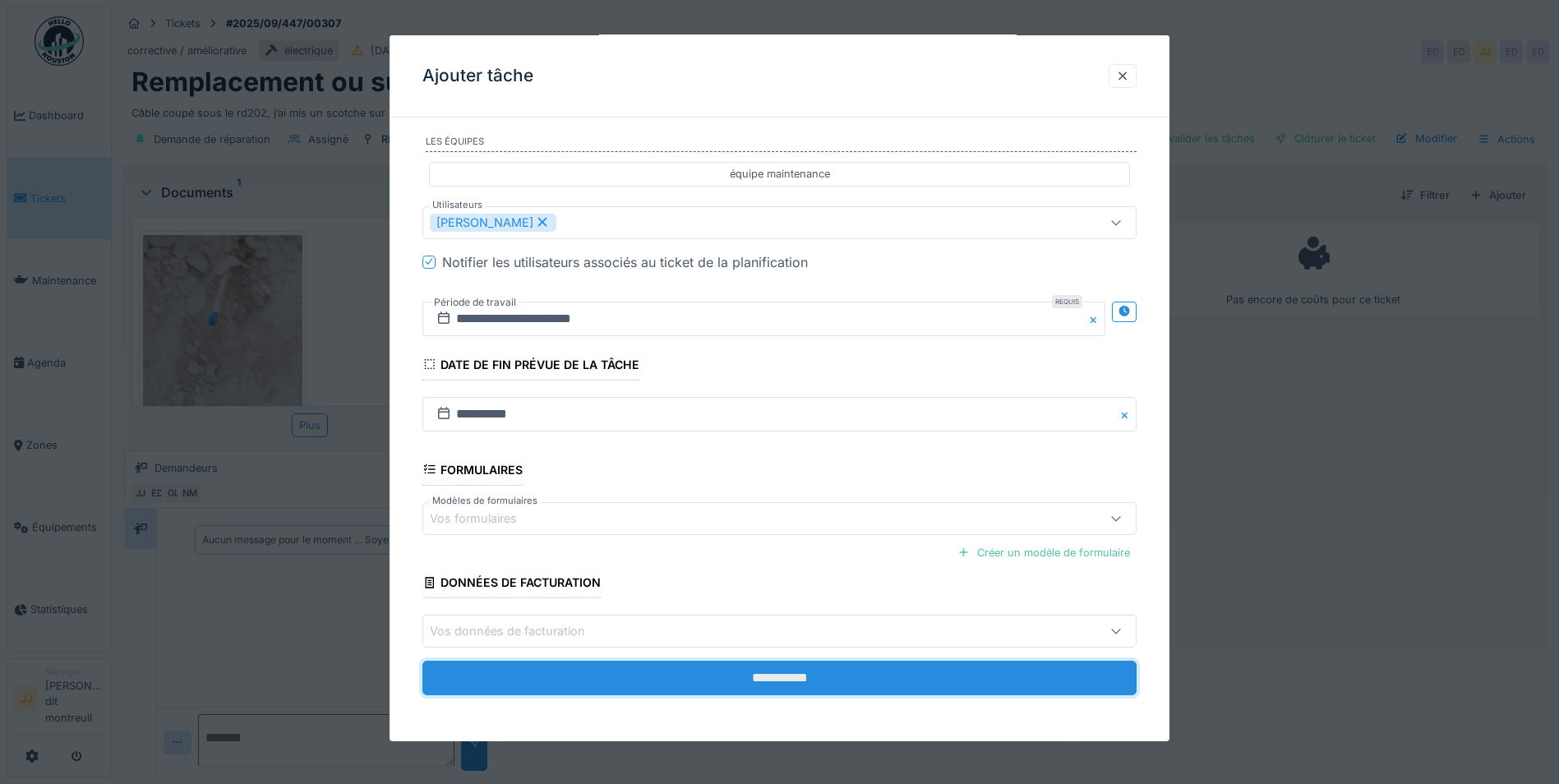
click at [759, 682] on input "**********" at bounding box center [780, 678] width 715 height 35
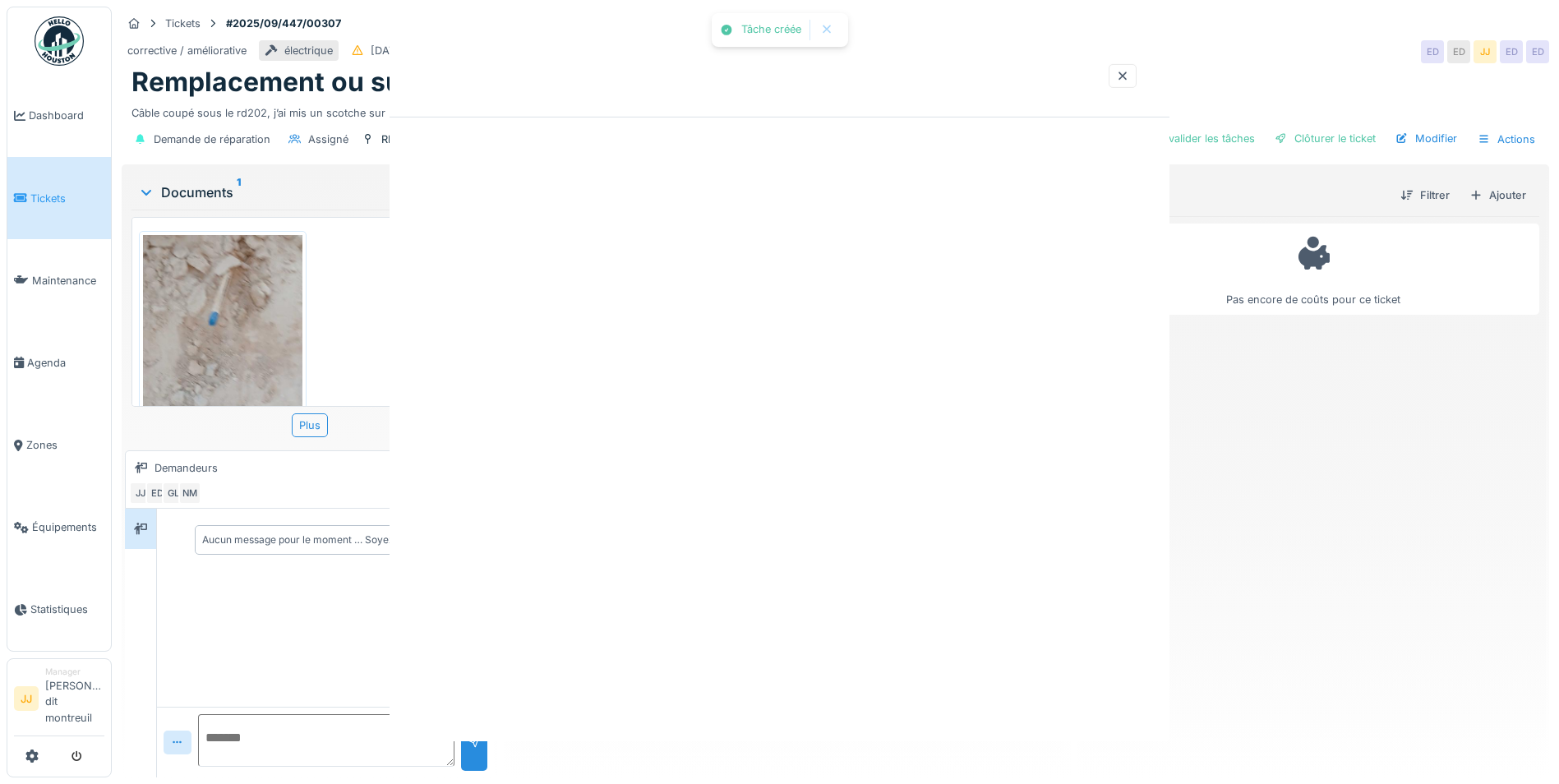
scroll to position [0, 0]
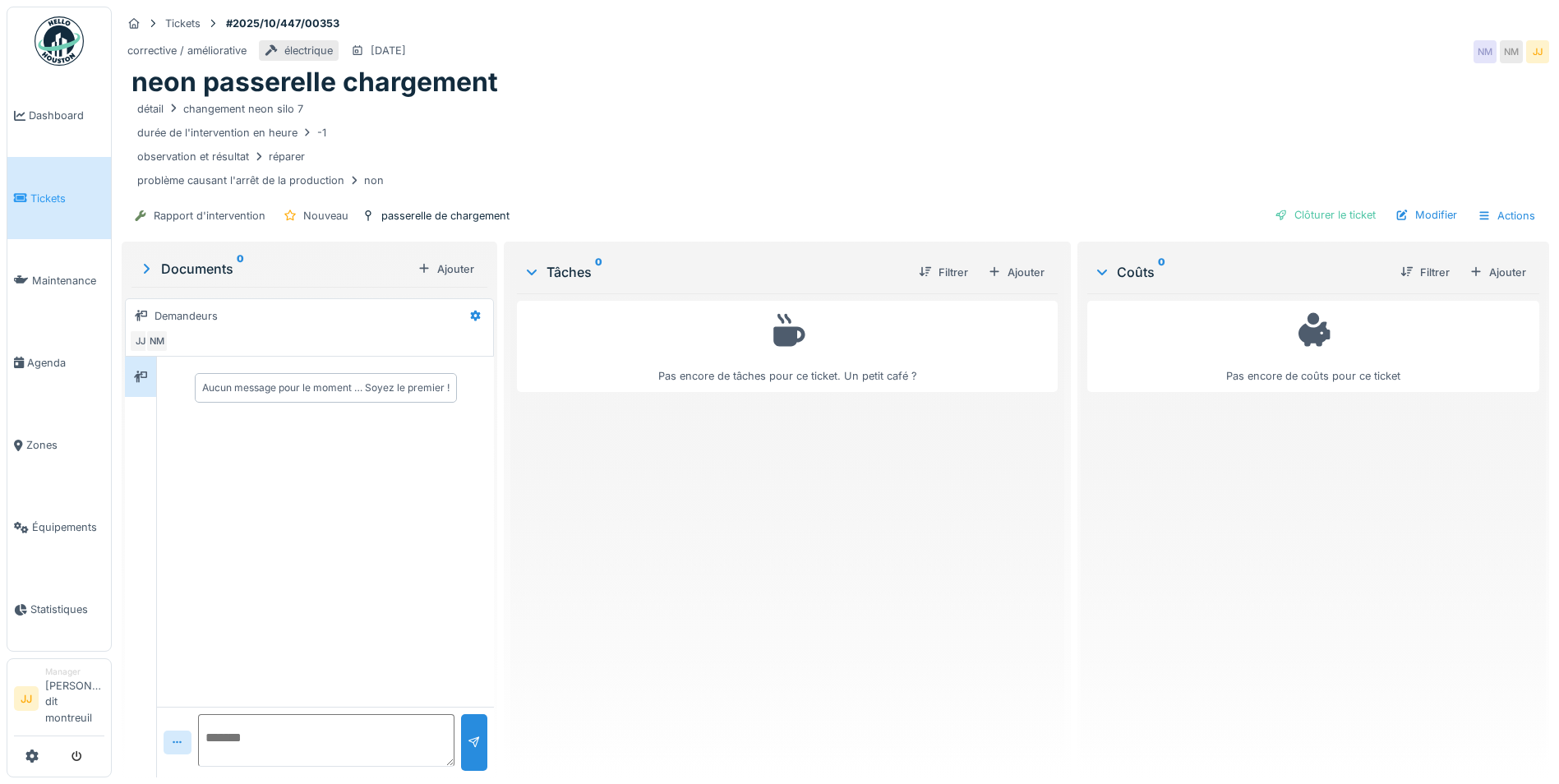
scroll to position [13, 0]
click at [1342, 204] on div "Clôturer le ticket" at bounding box center [1325, 214] width 114 height 22
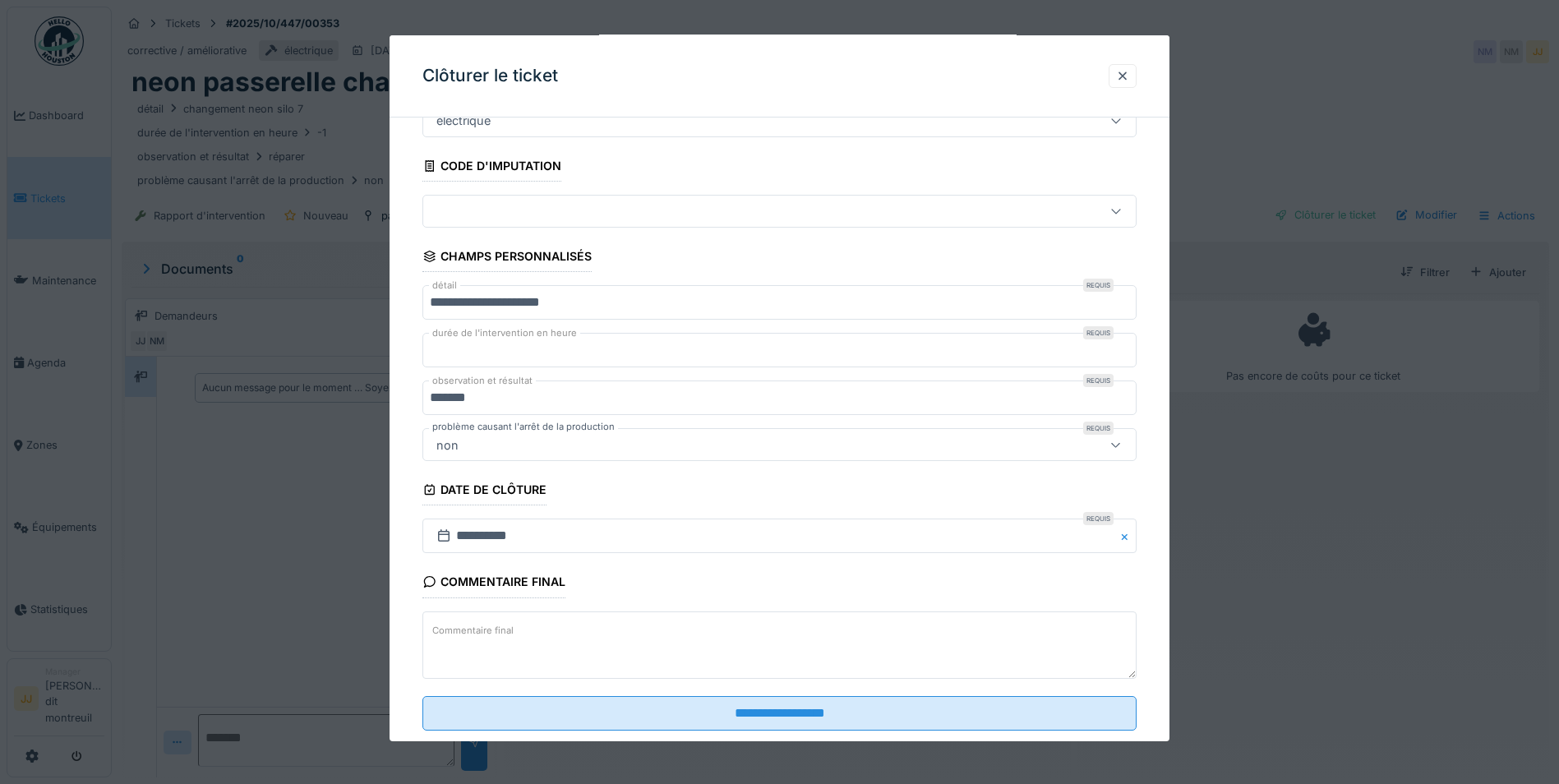
scroll to position [106, 0]
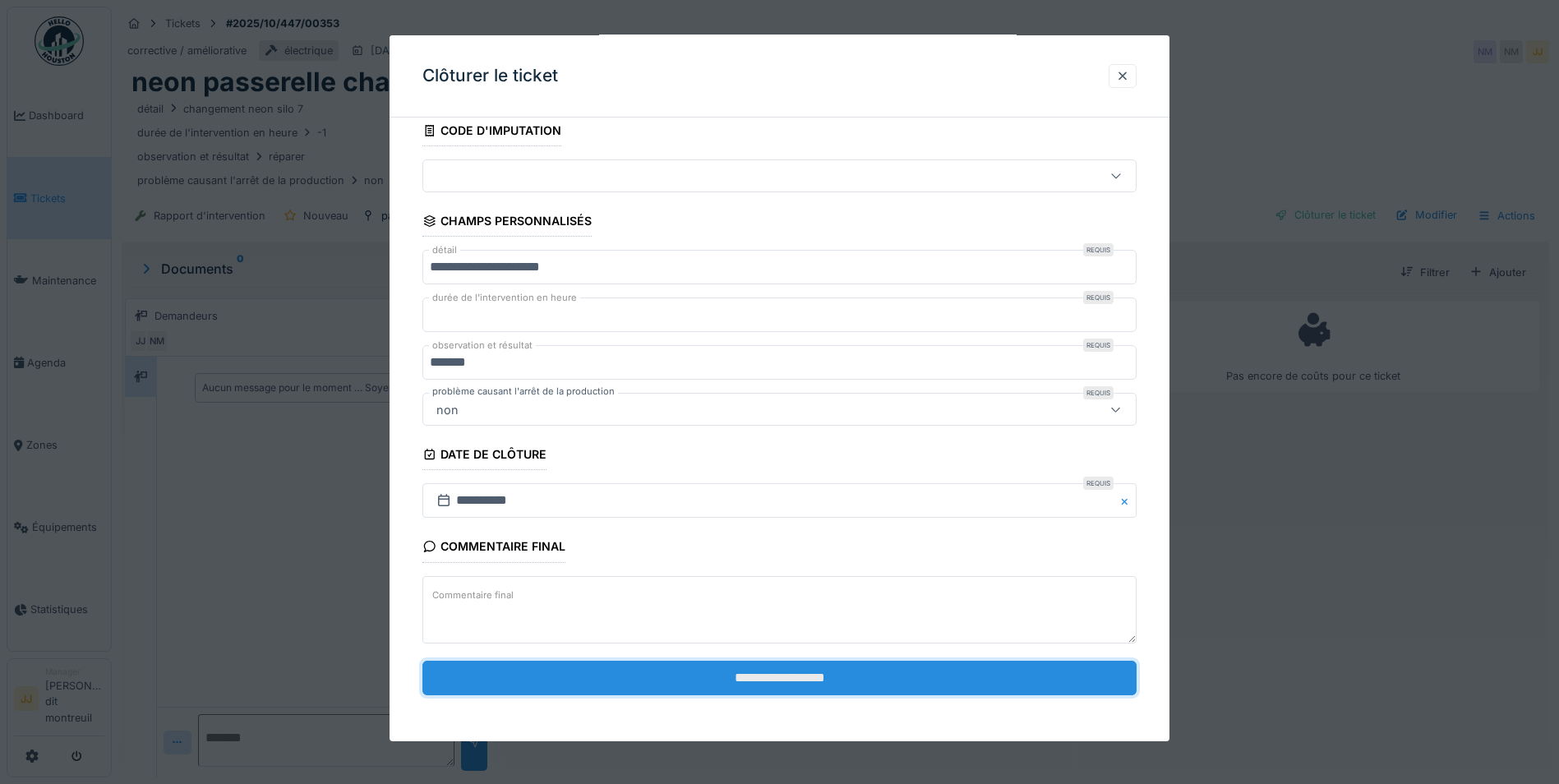
click at [596, 667] on input "**********" at bounding box center [780, 678] width 715 height 35
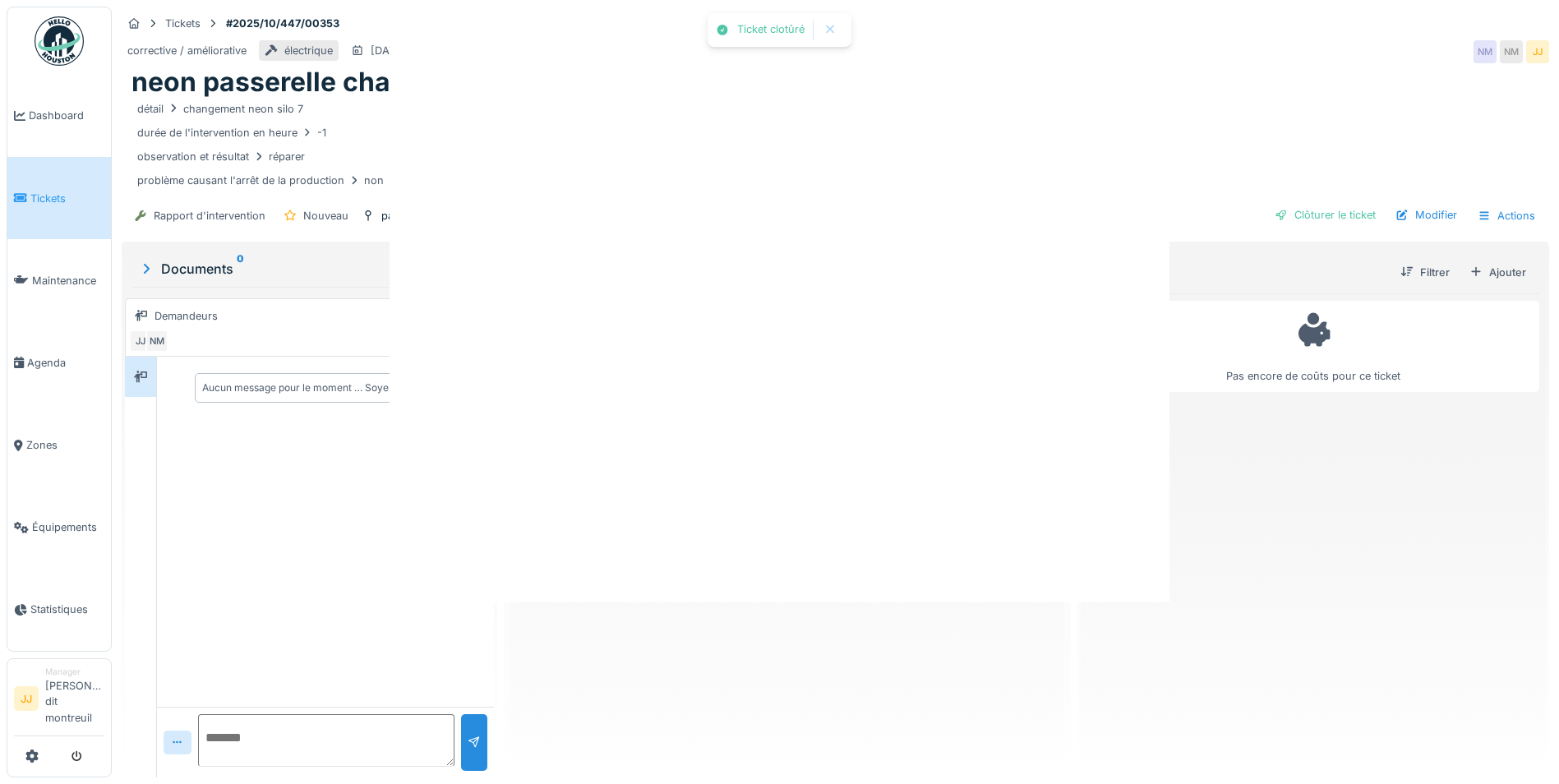
scroll to position [0, 0]
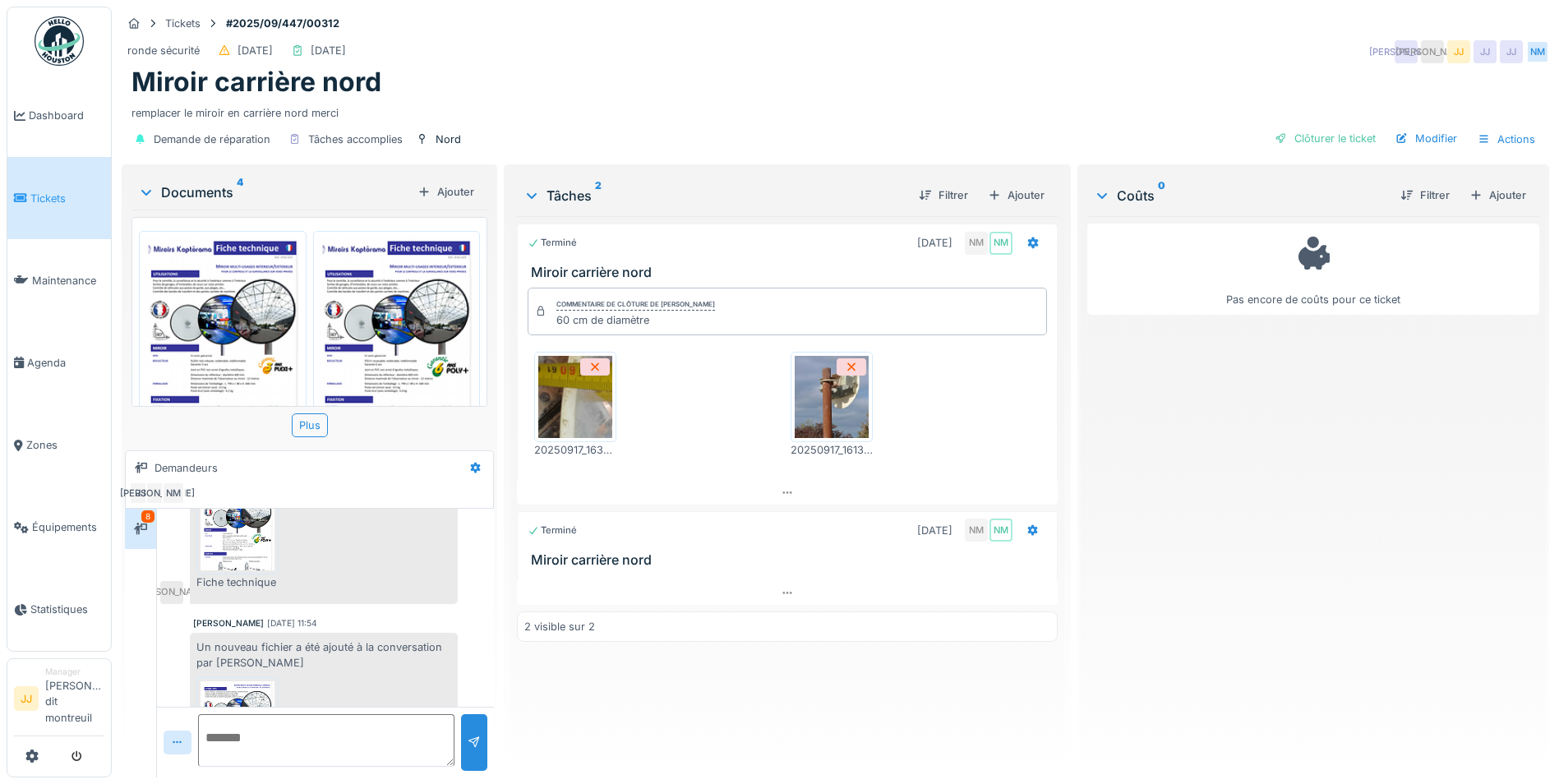
scroll to position [660, 0]
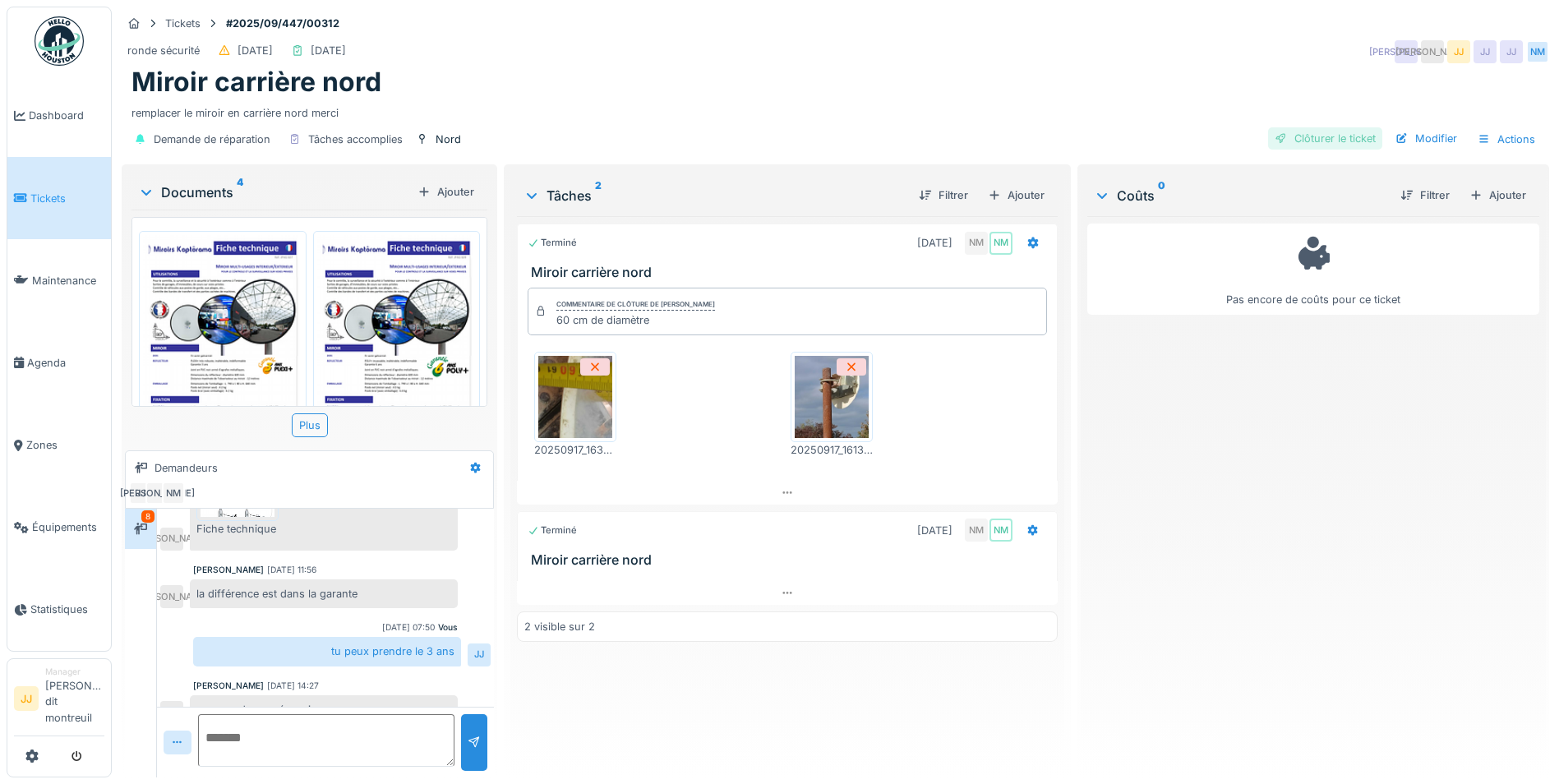
click at [1285, 136] on div "Clôturer le ticket" at bounding box center [1325, 138] width 114 height 22
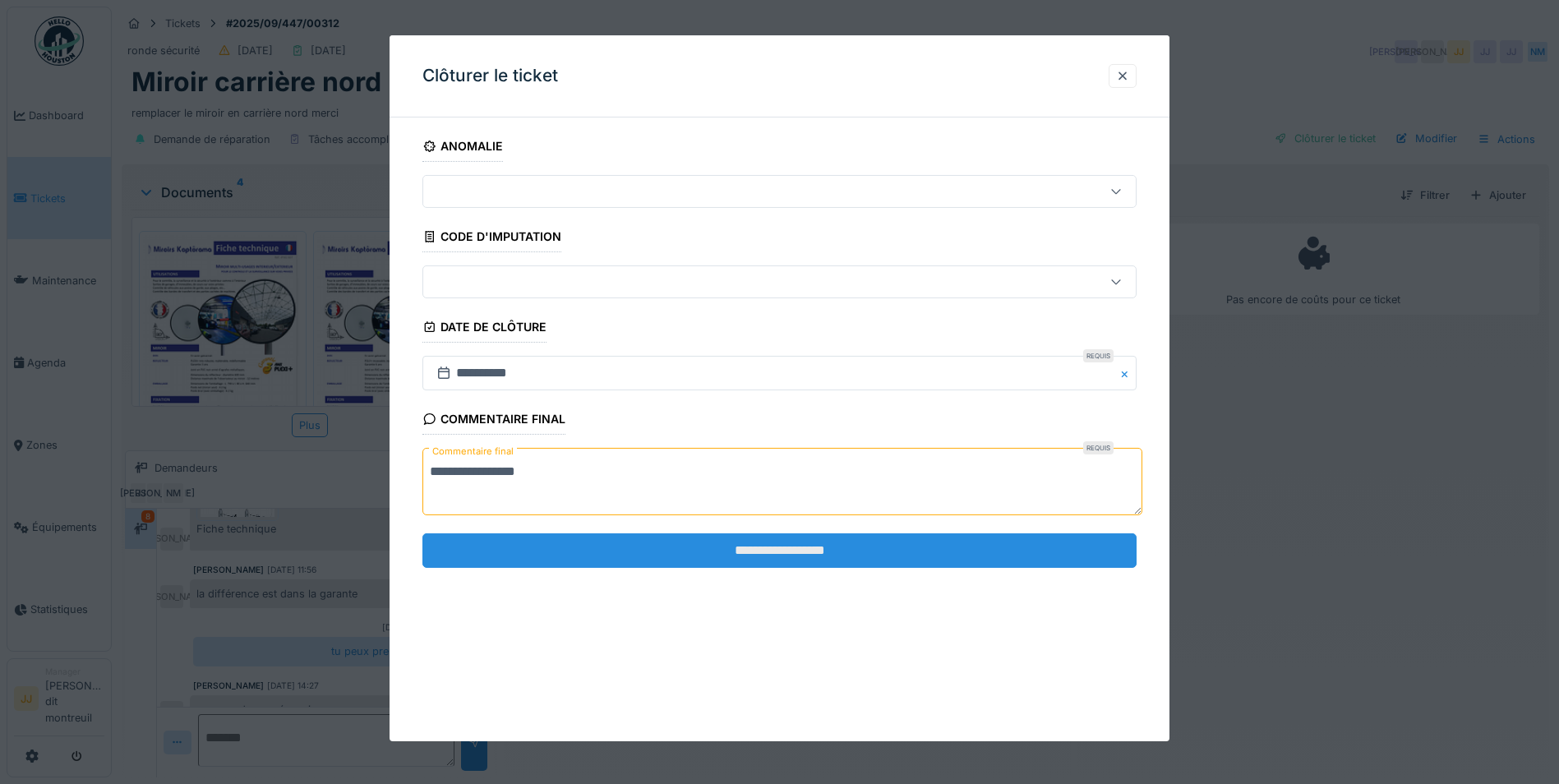
click at [542, 553] on input "**********" at bounding box center [780, 550] width 715 height 35
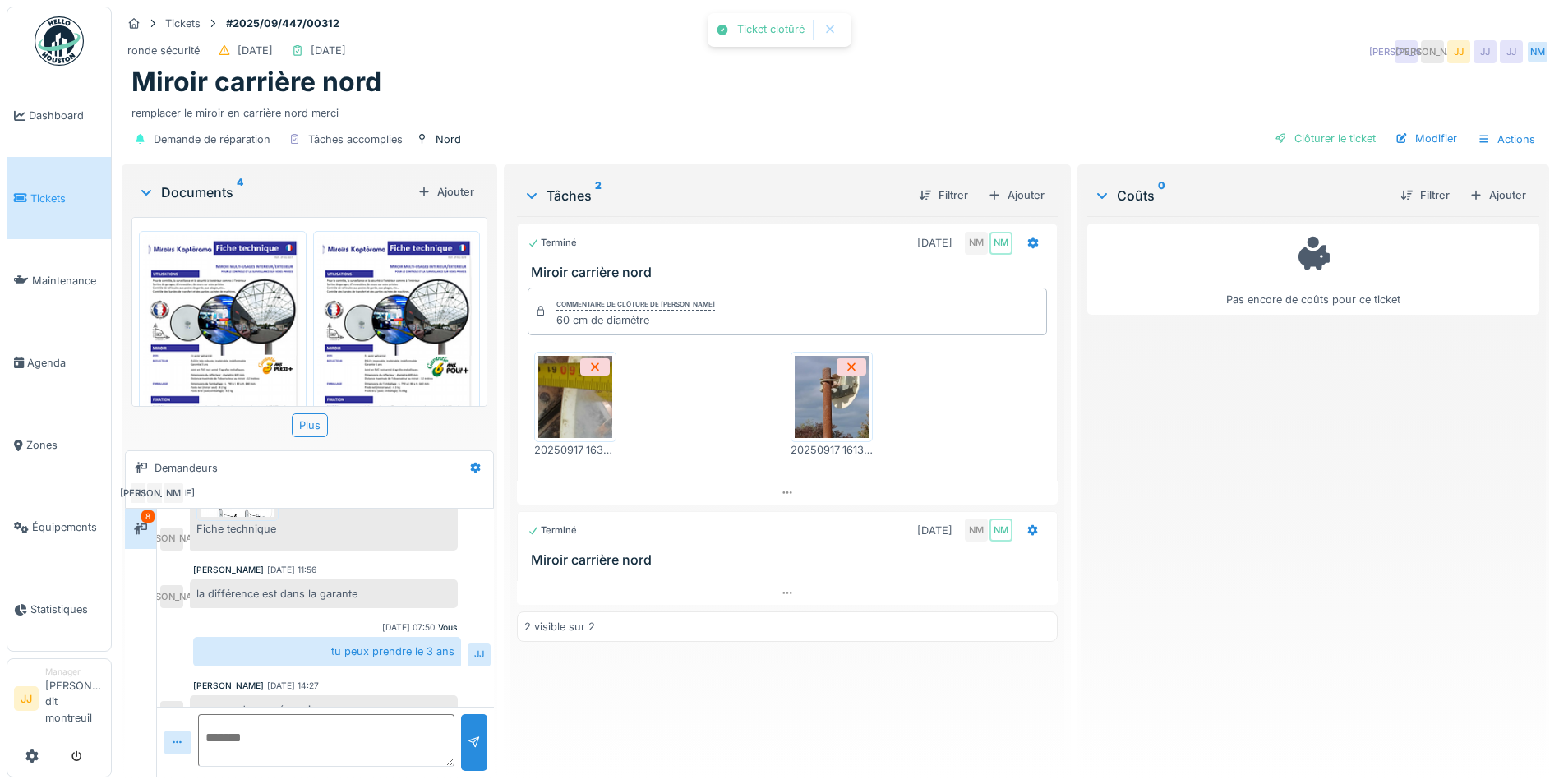
scroll to position [769, 0]
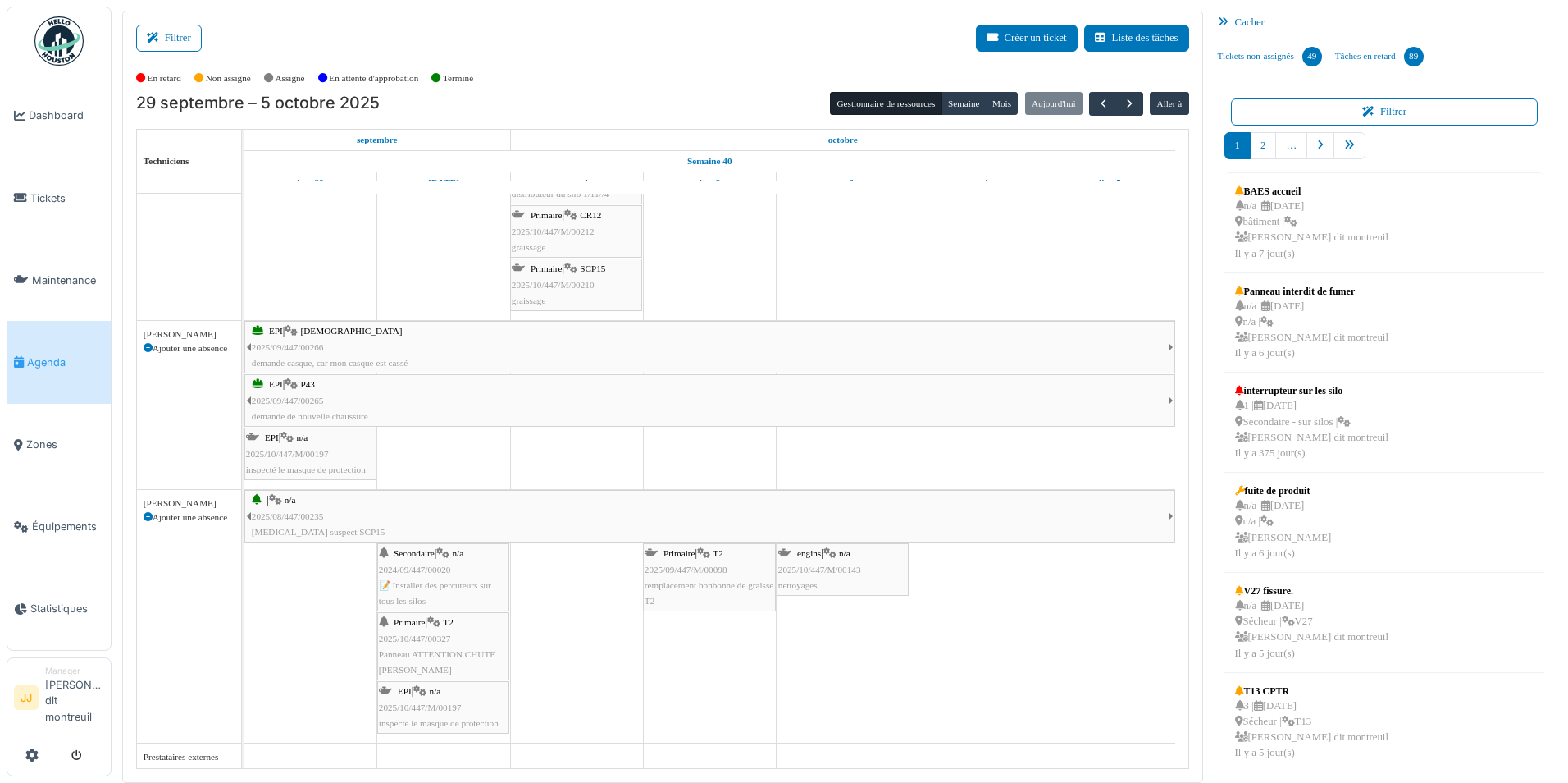
scroll to position [440, 0]
